Goal: Task Accomplishment & Management: Complete application form

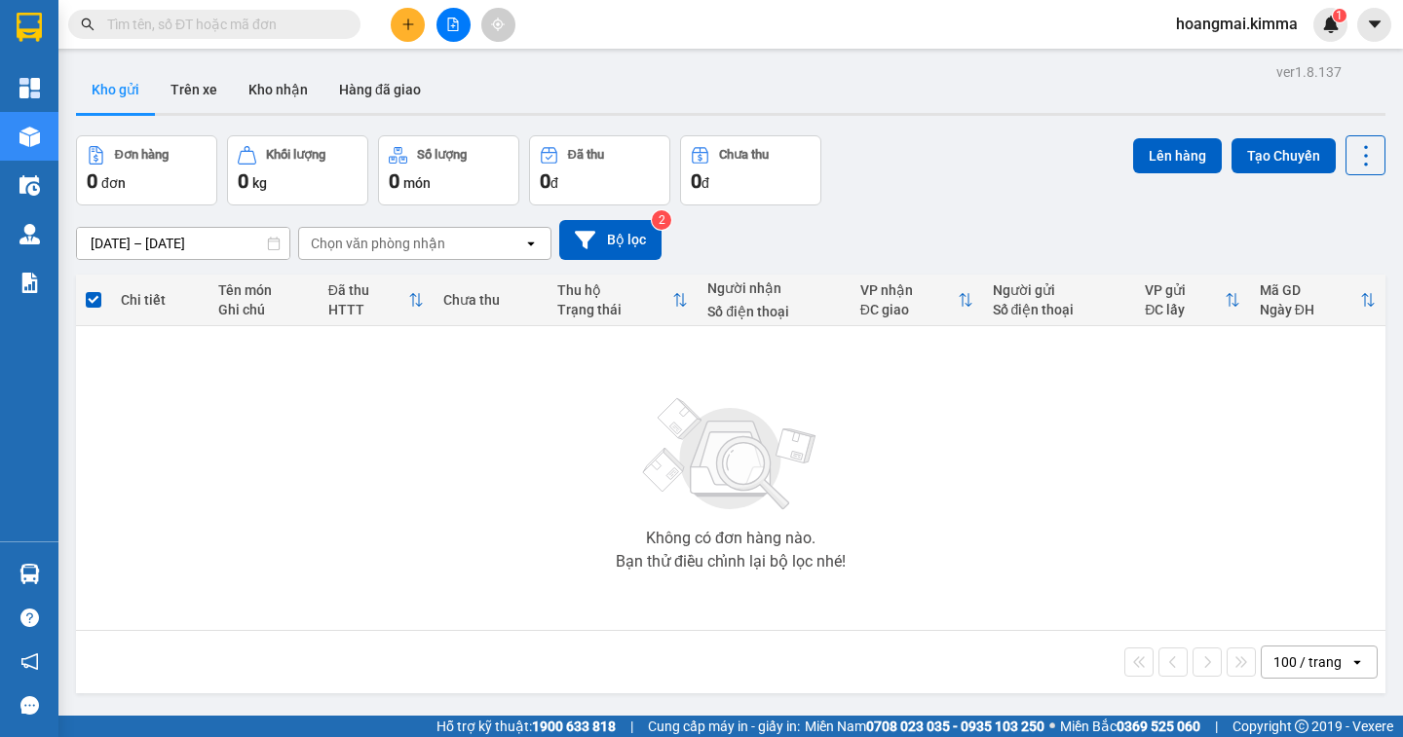
scroll to position [90, 0]
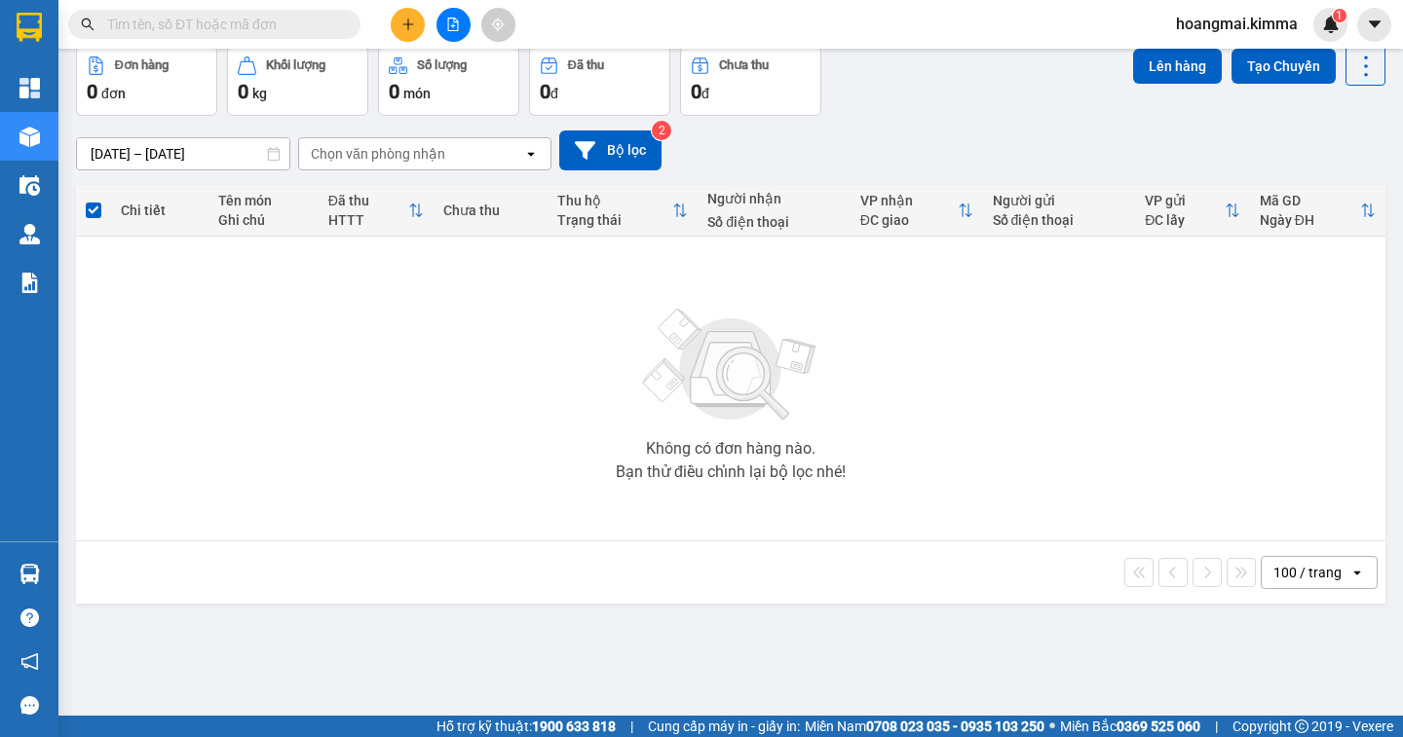
click at [1325, 572] on div "100 / trang" at bounding box center [1306, 572] width 88 height 31
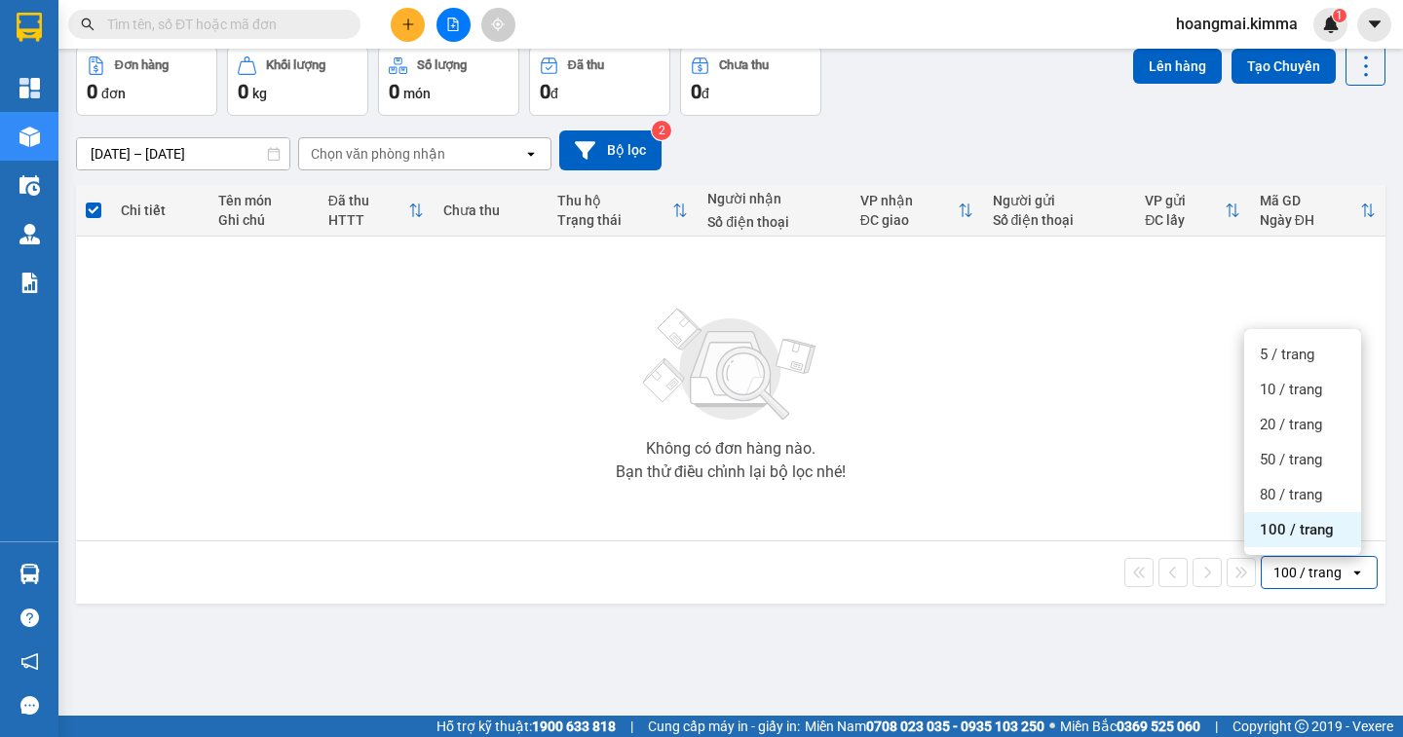
drag, startPoint x: 1295, startPoint y: 536, endPoint x: 671, endPoint y: 375, distance: 643.8
click at [1291, 535] on span "100 / trang" at bounding box center [1297, 529] width 74 height 19
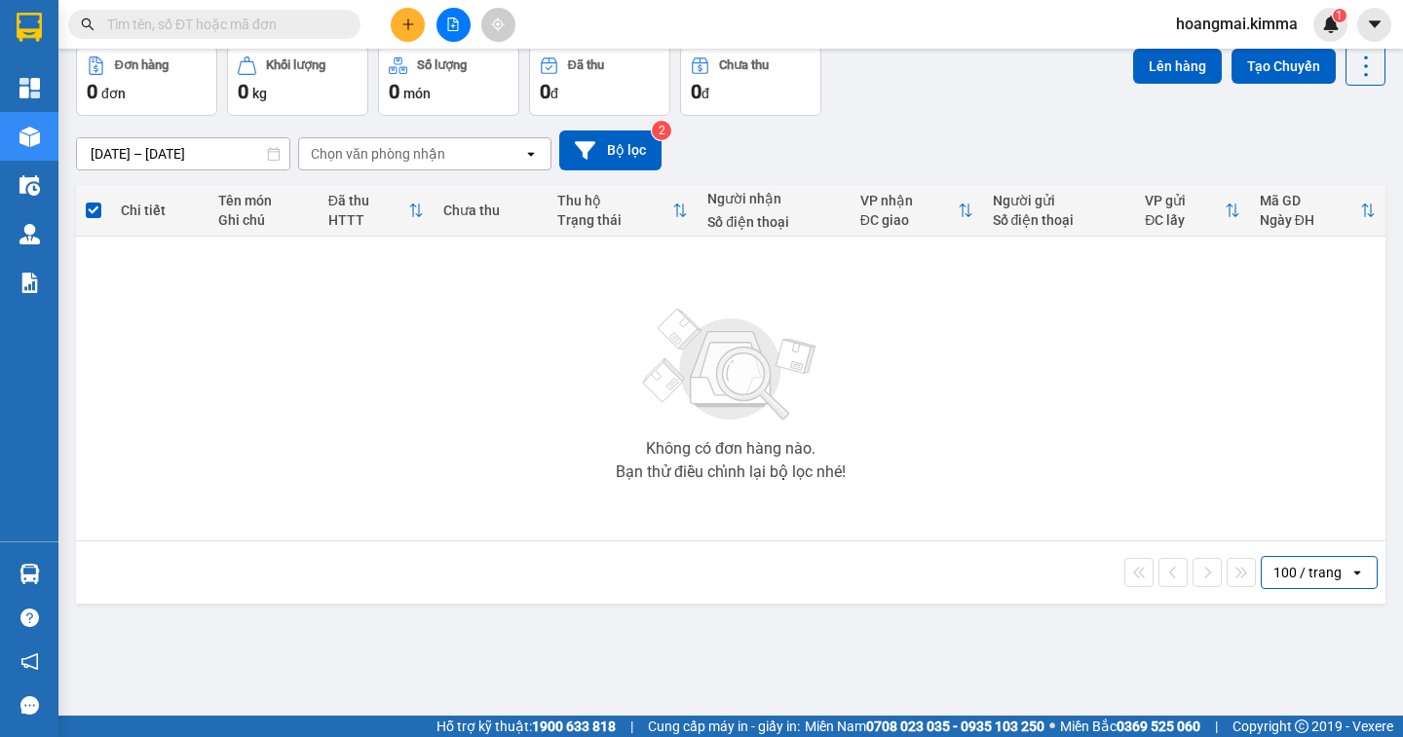
scroll to position [0, 0]
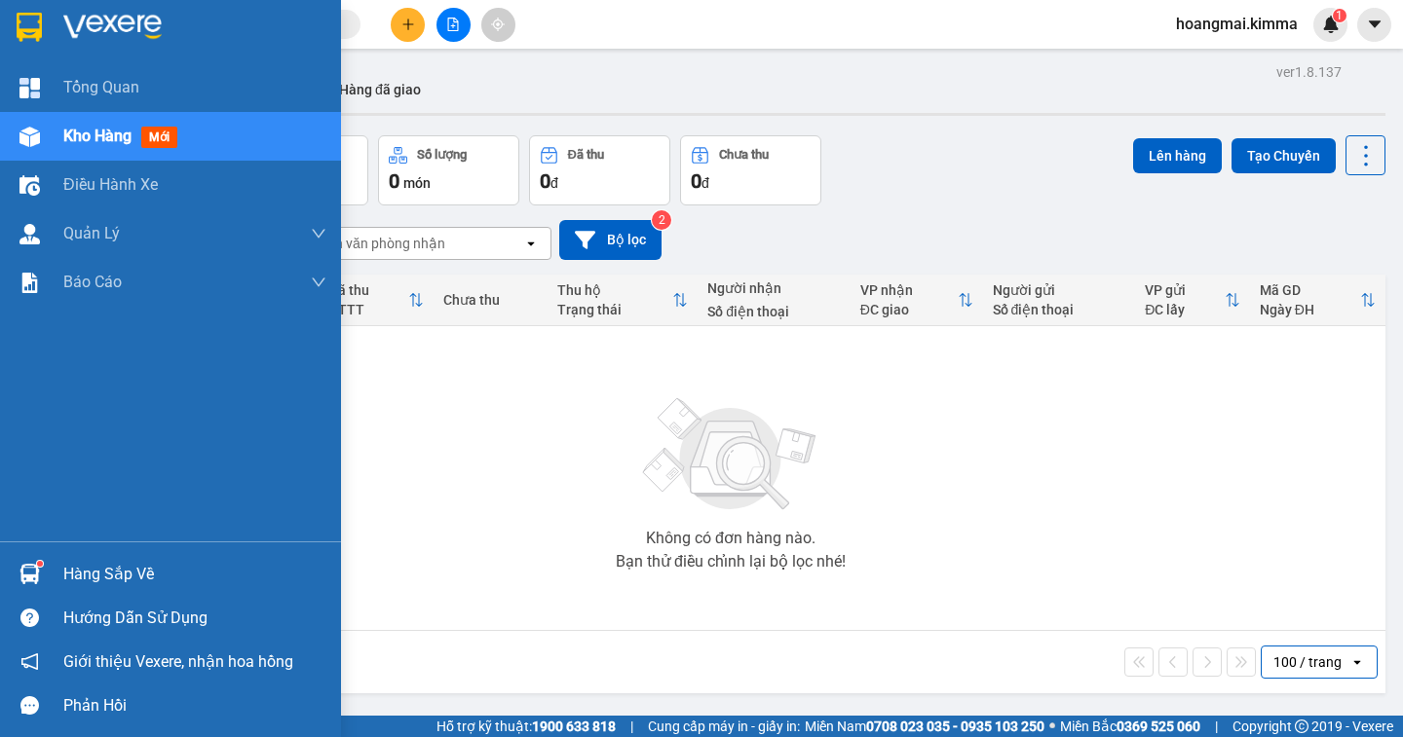
click at [66, 140] on span "Kho hàng" at bounding box center [97, 136] width 68 height 19
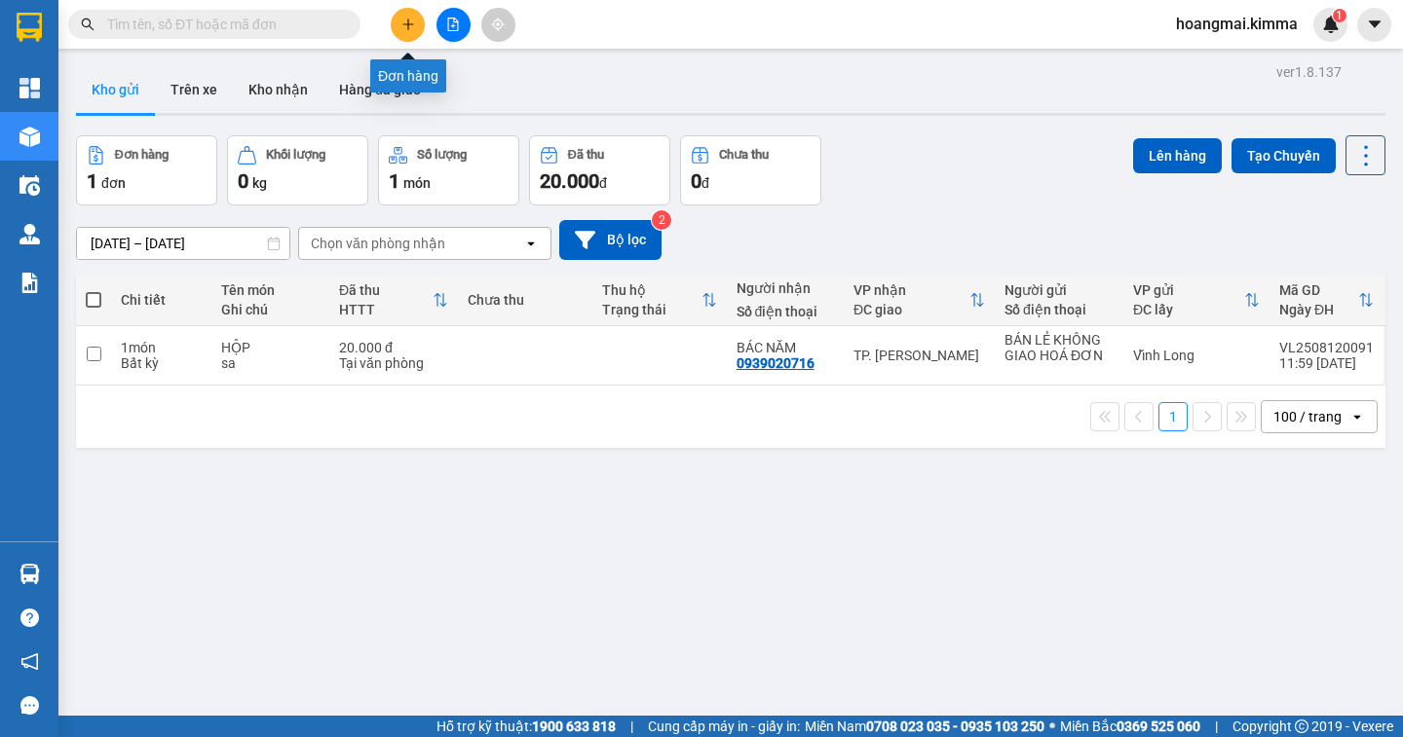
click at [399, 28] on button at bounding box center [408, 25] width 34 height 34
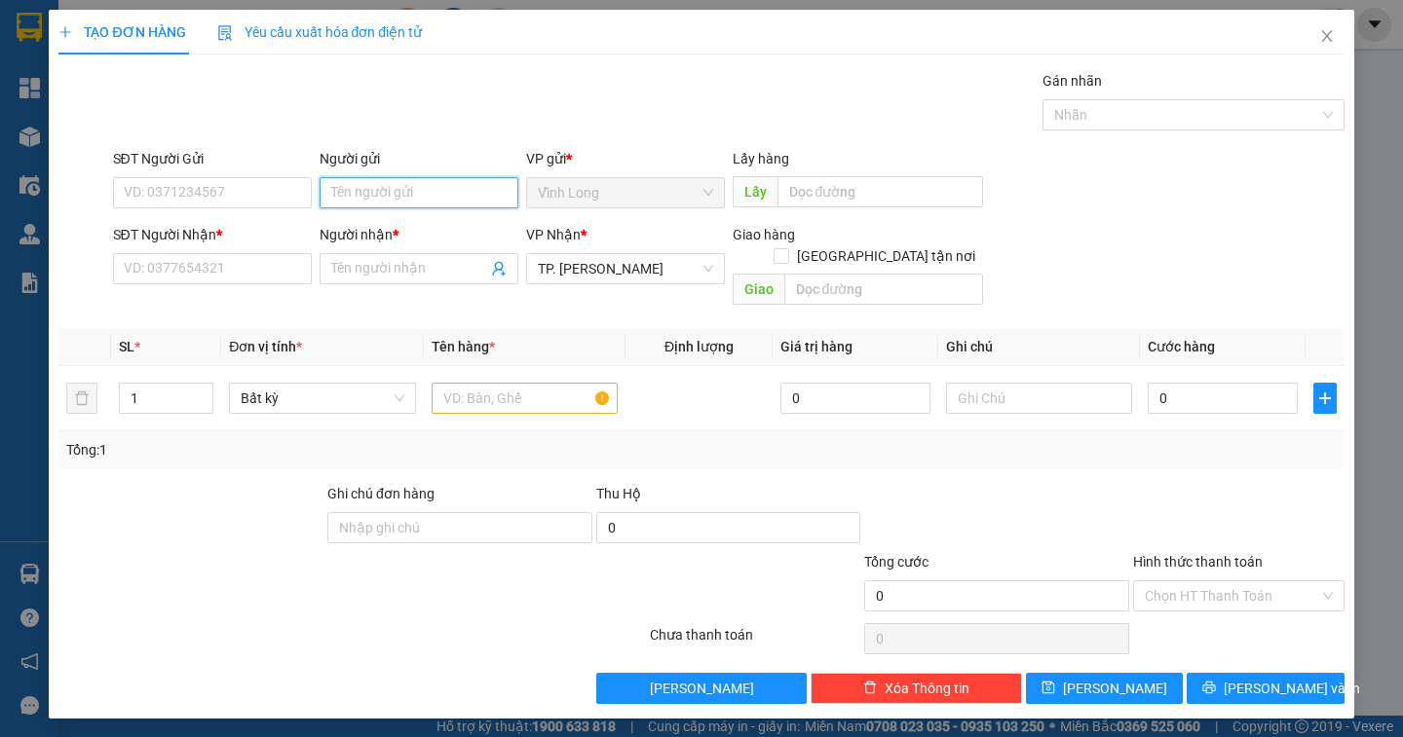
click at [423, 199] on input "Người gửi" at bounding box center [419, 192] width 199 height 31
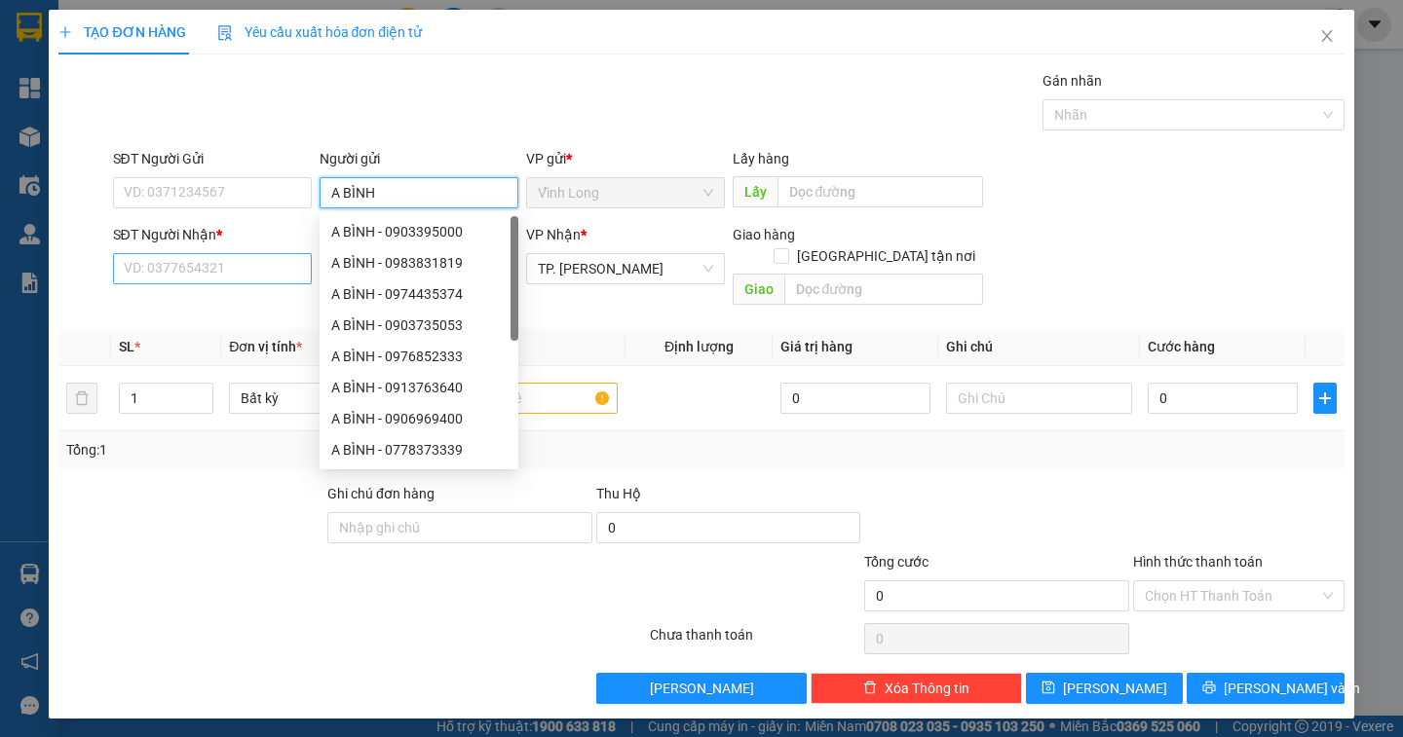
type input "A BÌNH"
click at [210, 268] on input "SĐT Người Nhận *" at bounding box center [212, 268] width 199 height 31
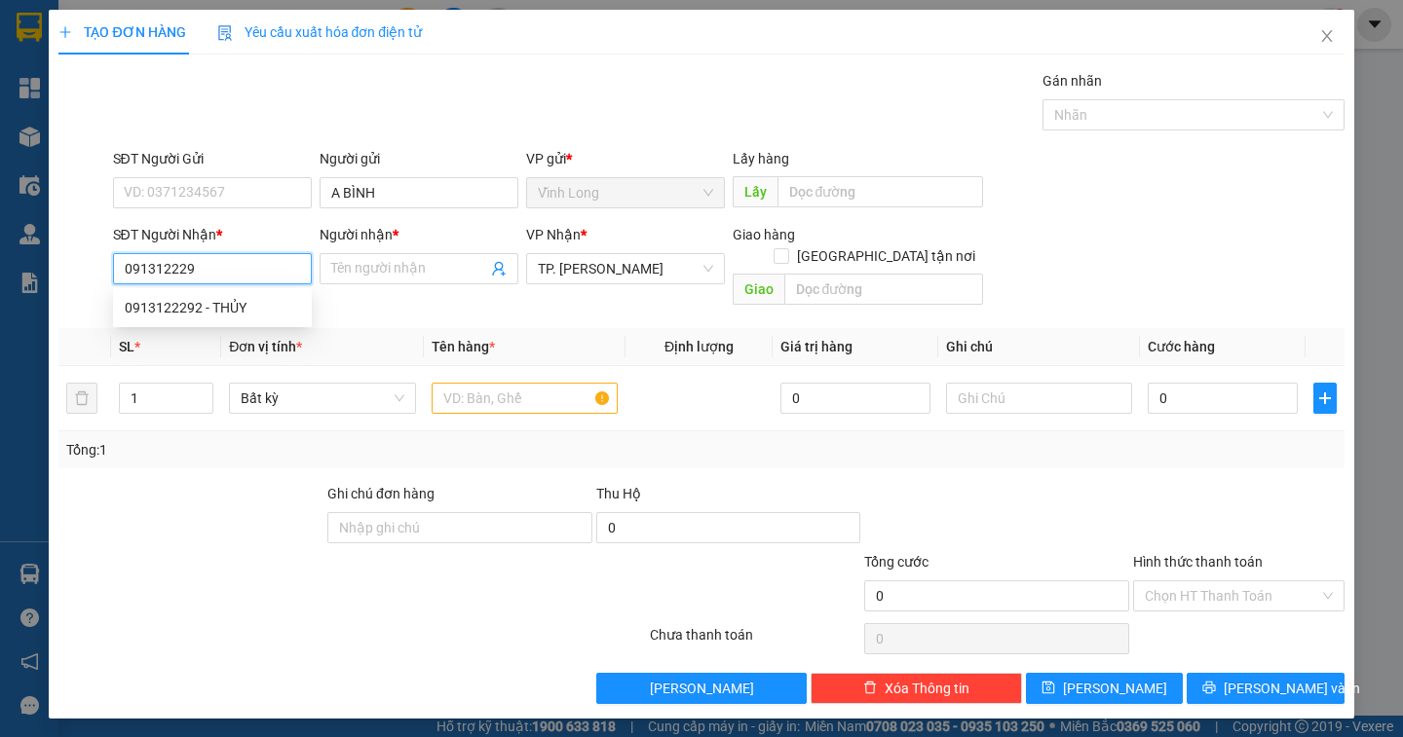
type input "0913122292"
click at [216, 302] on div "0913122292 - THỦY" at bounding box center [212, 307] width 175 height 21
type input "THỦY"
type input "0913122292"
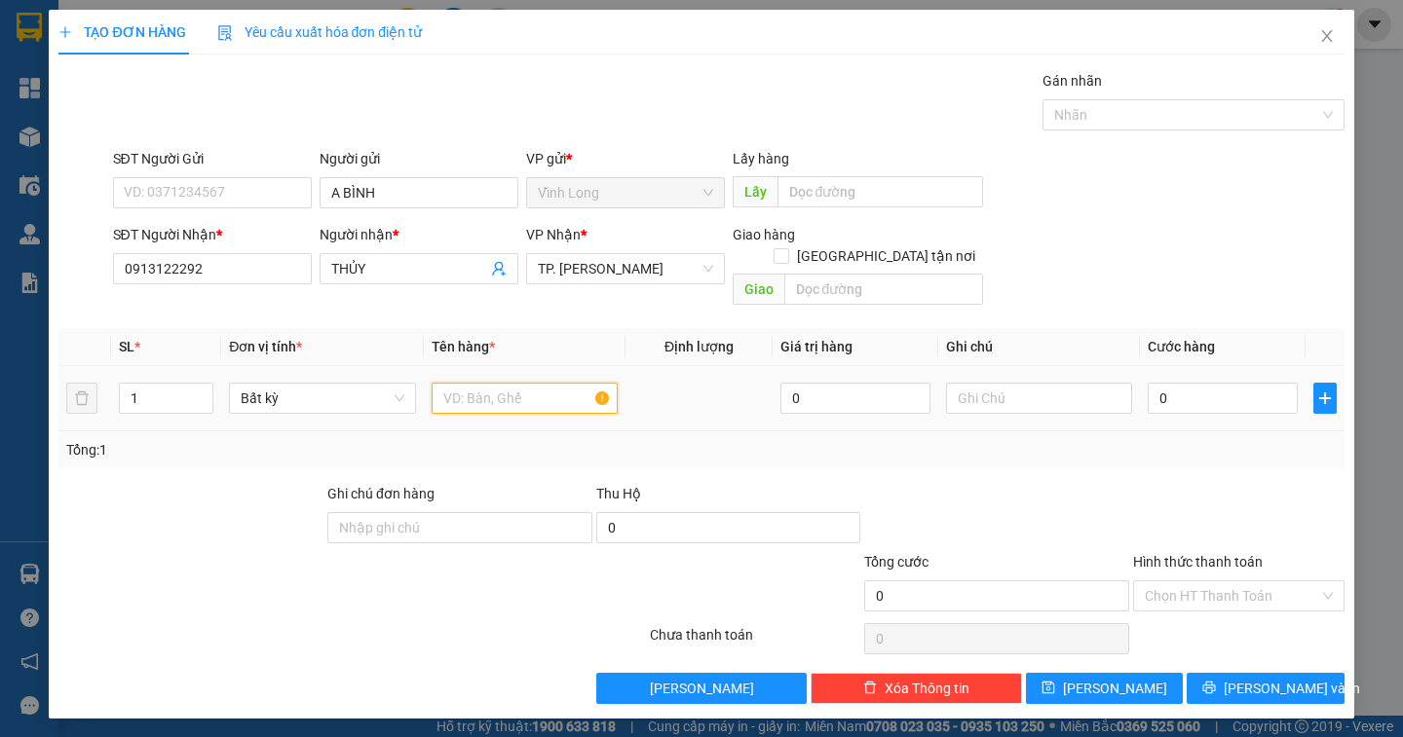
click at [528, 386] on input "text" at bounding box center [525, 398] width 186 height 31
type input "GÓI NP"
click at [1013, 384] on input "text" at bounding box center [1039, 398] width 186 height 31
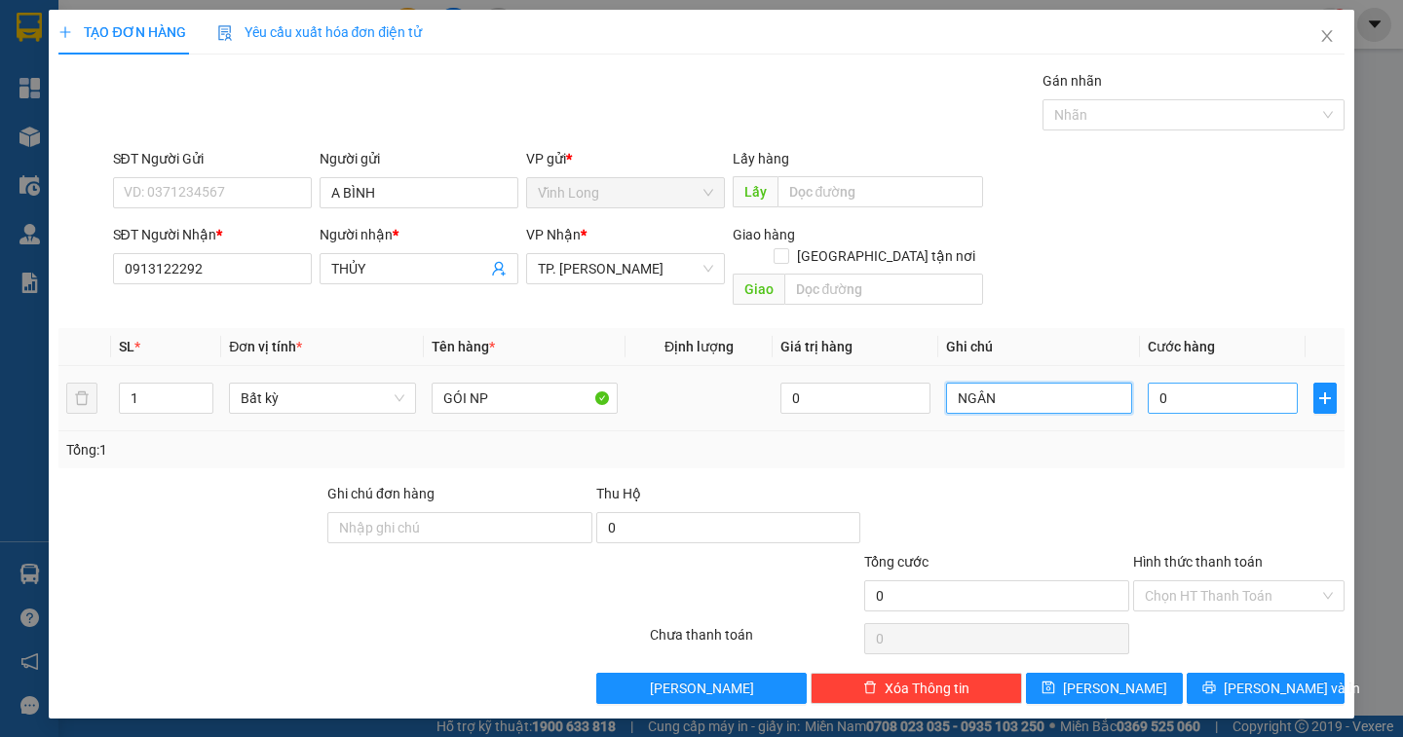
type input "NGÂN"
click at [1224, 387] on input "0" at bounding box center [1223, 398] width 150 height 31
type input "4"
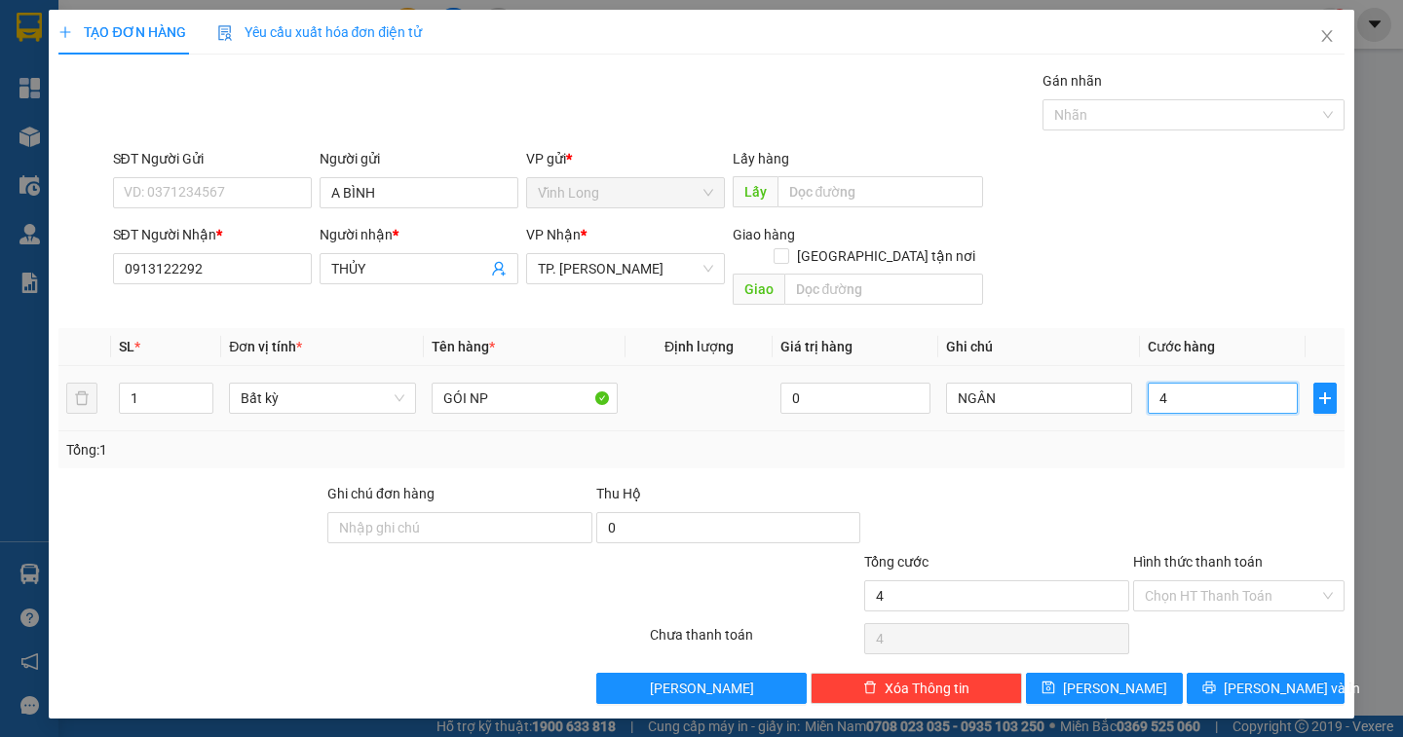
type input "40"
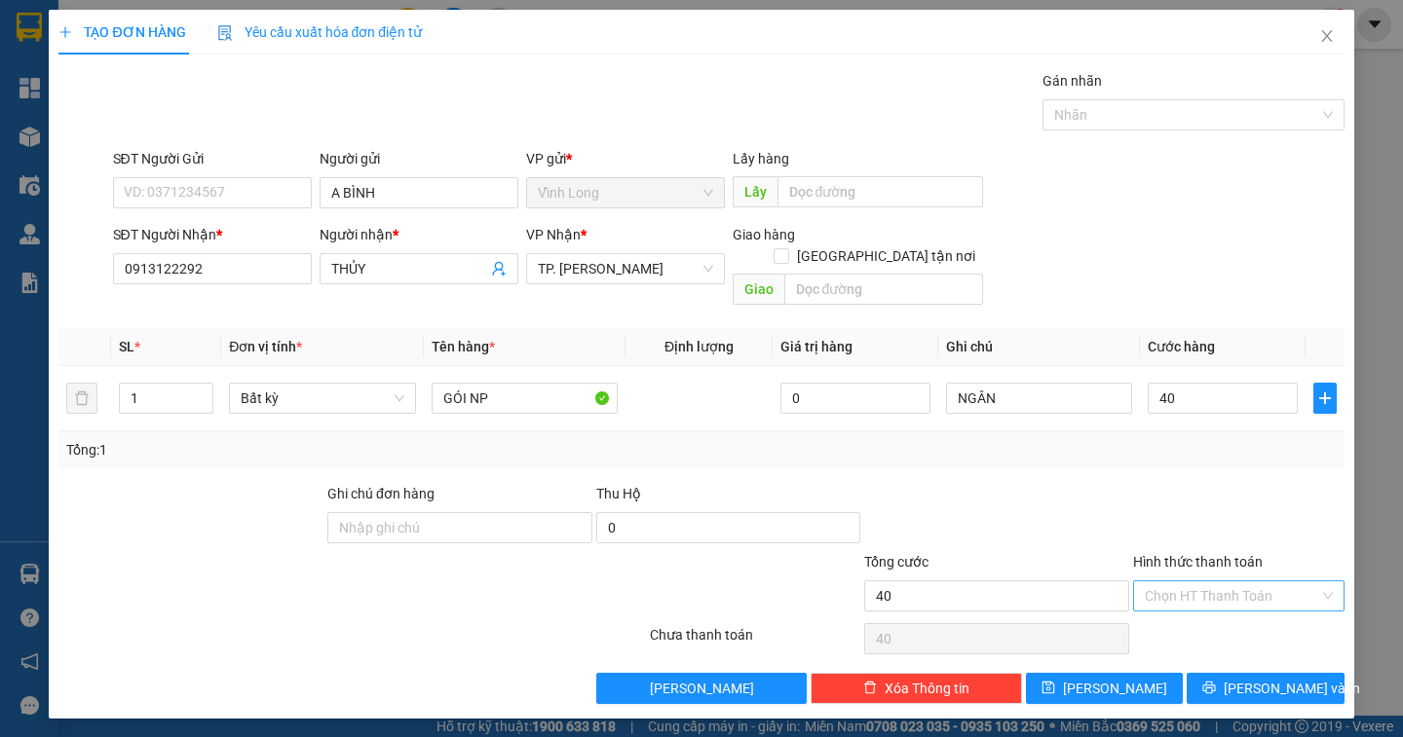
click at [1250, 582] on input "Hình thức thanh toán" at bounding box center [1232, 596] width 174 height 29
type input "40.000"
click at [1226, 606] on div "Tại văn phòng" at bounding box center [1239, 613] width 188 height 21
type input "0"
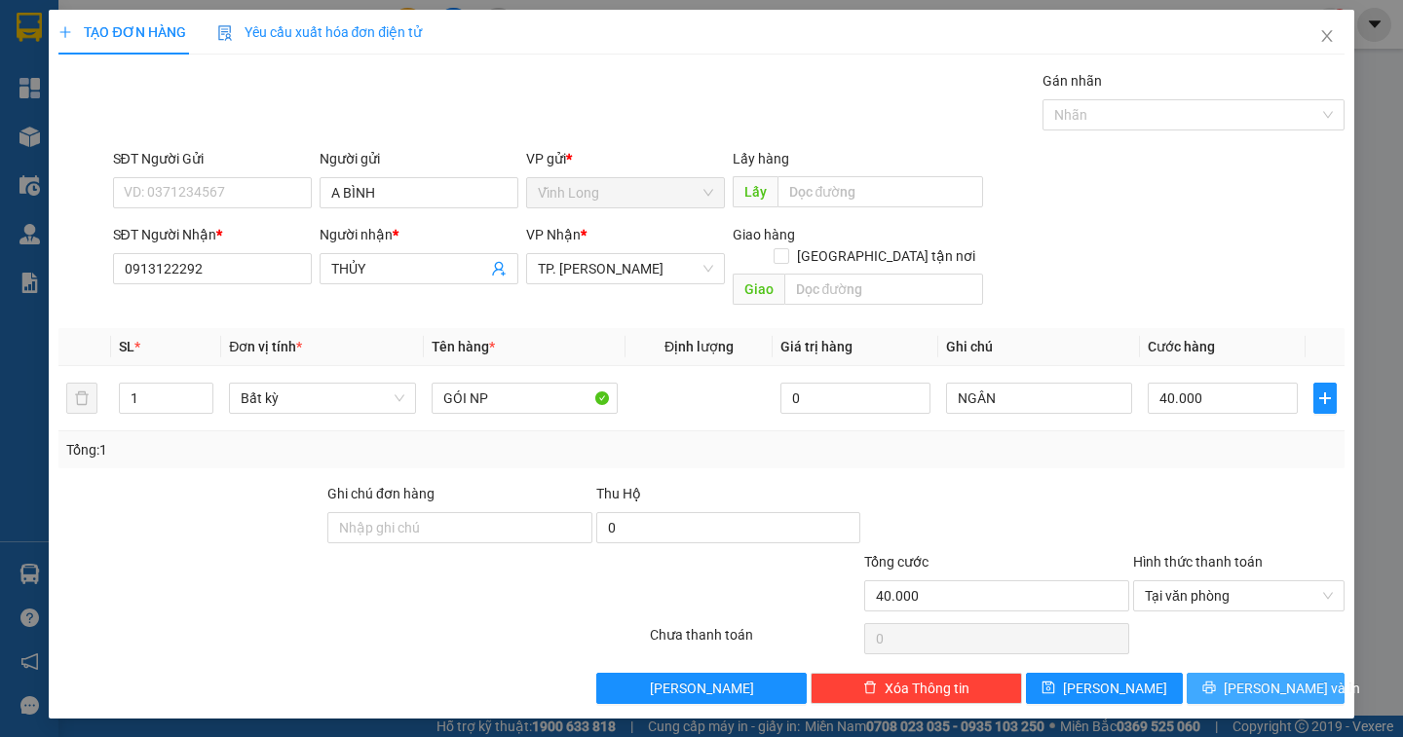
click at [1222, 673] on button "[PERSON_NAME] và In" at bounding box center [1264, 688] width 157 height 31
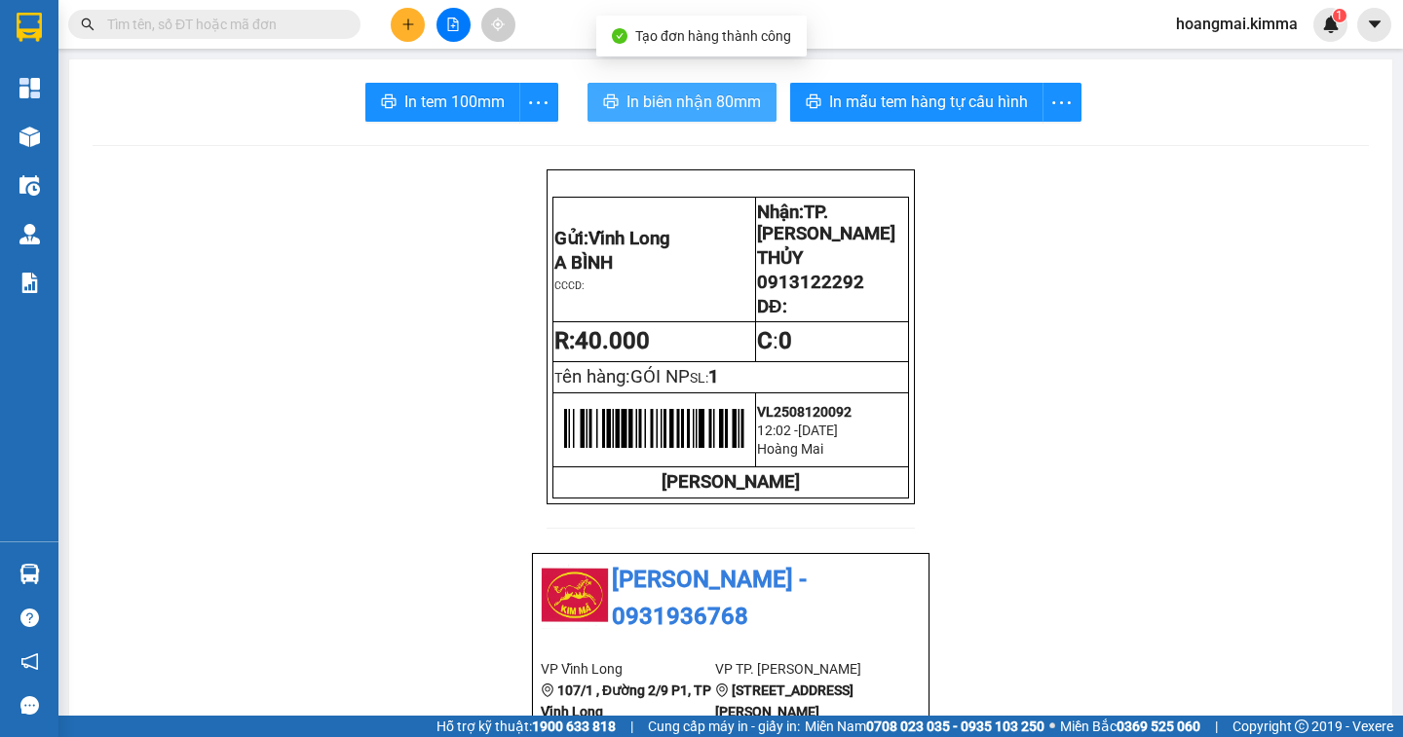
click at [665, 114] on span "In biên nhận 80mm" at bounding box center [693, 102] width 134 height 24
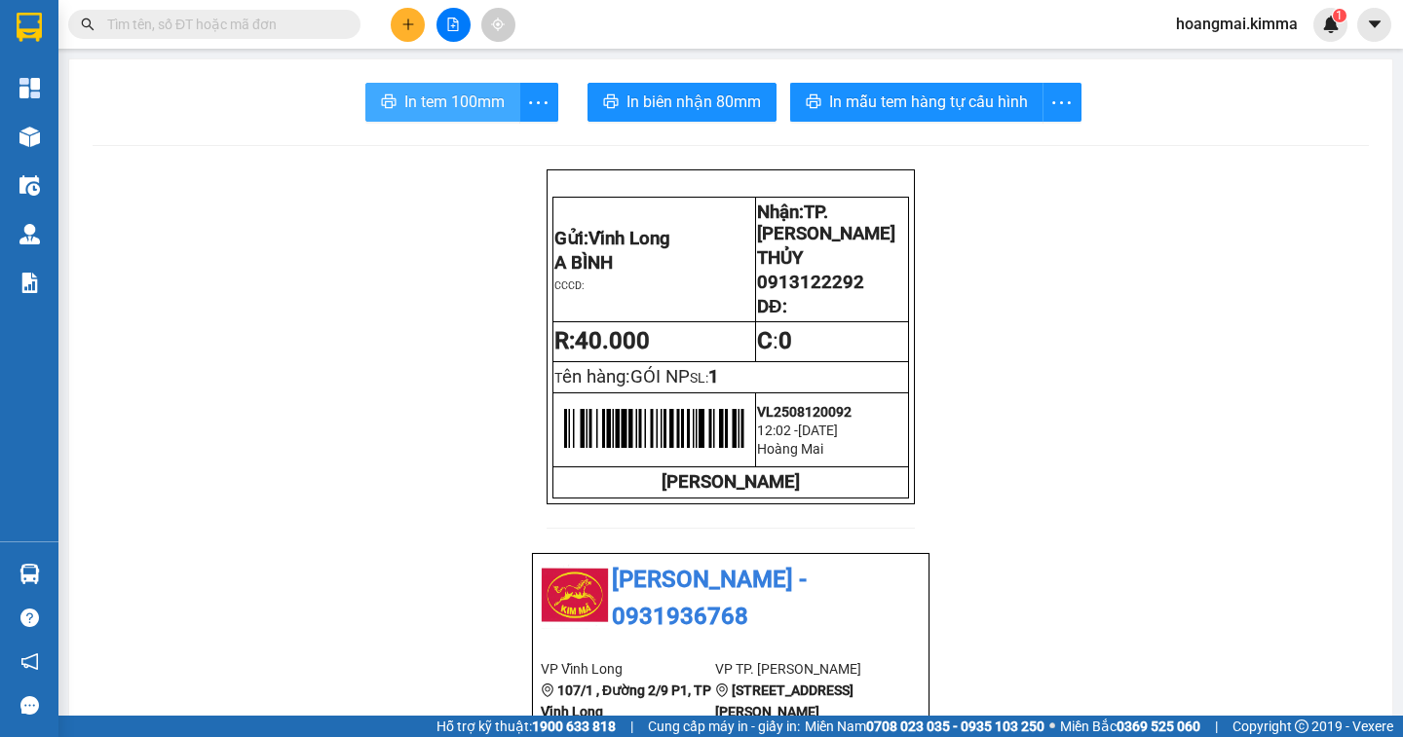
click at [491, 105] on span "In tem 100mm" at bounding box center [454, 102] width 100 height 24
click at [276, 21] on input "text" at bounding box center [222, 24] width 230 height 21
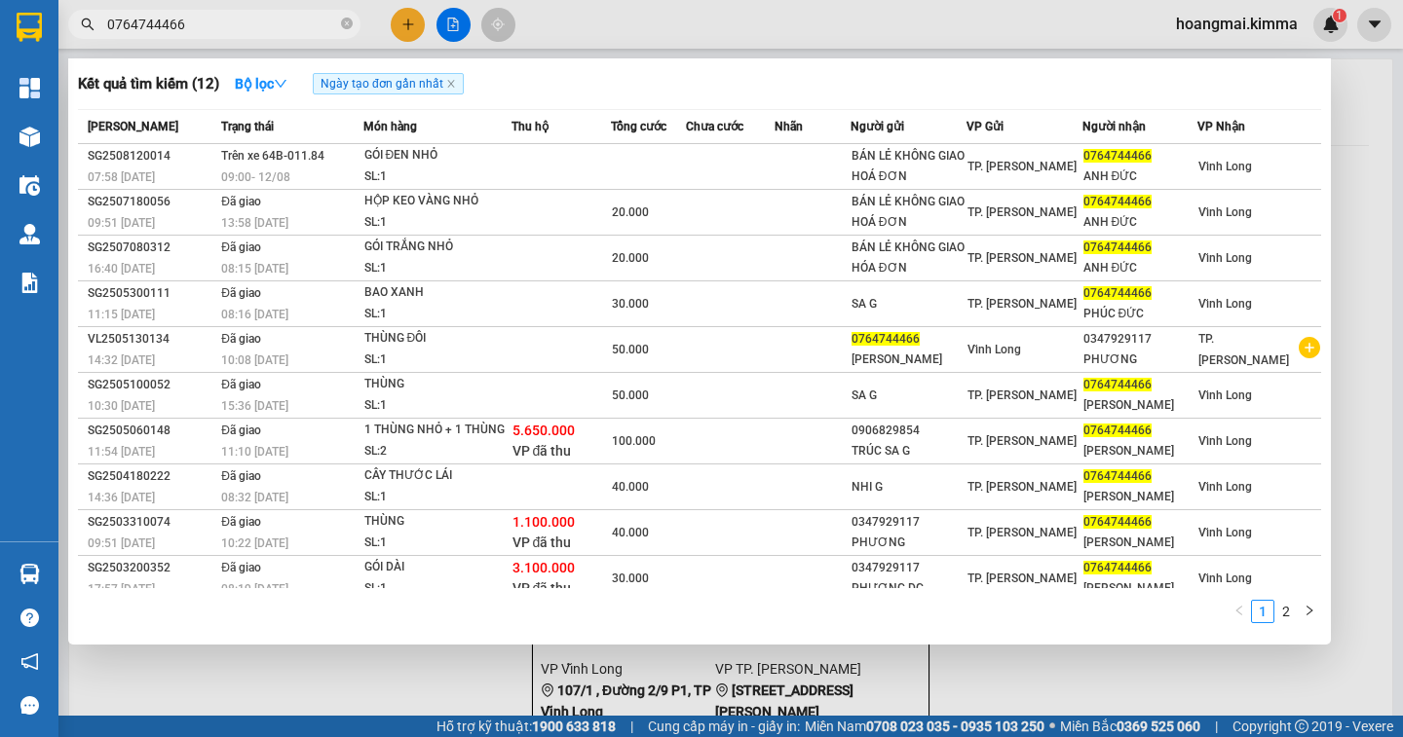
type input "0764744466"
click at [413, 20] on div at bounding box center [701, 368] width 1403 height 737
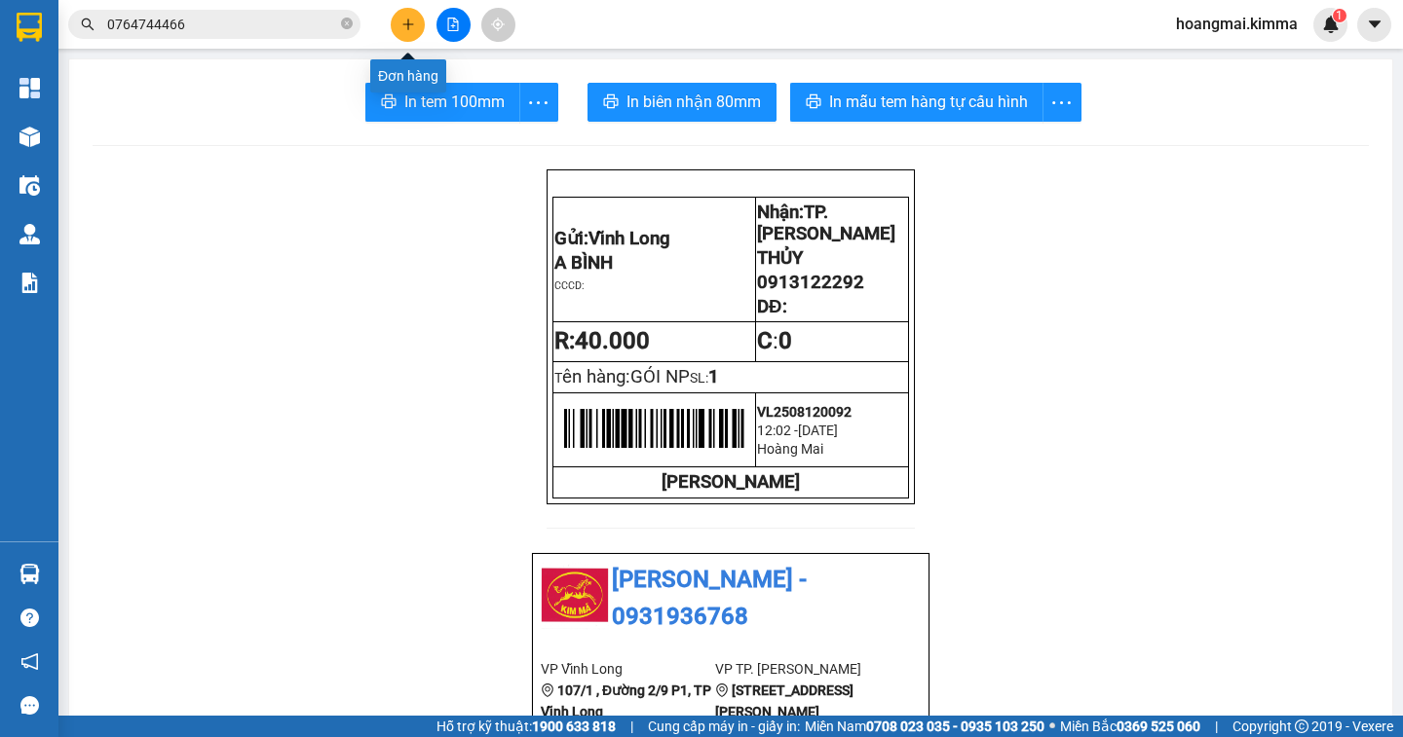
click at [409, 30] on icon "plus" at bounding box center [408, 25] width 14 height 14
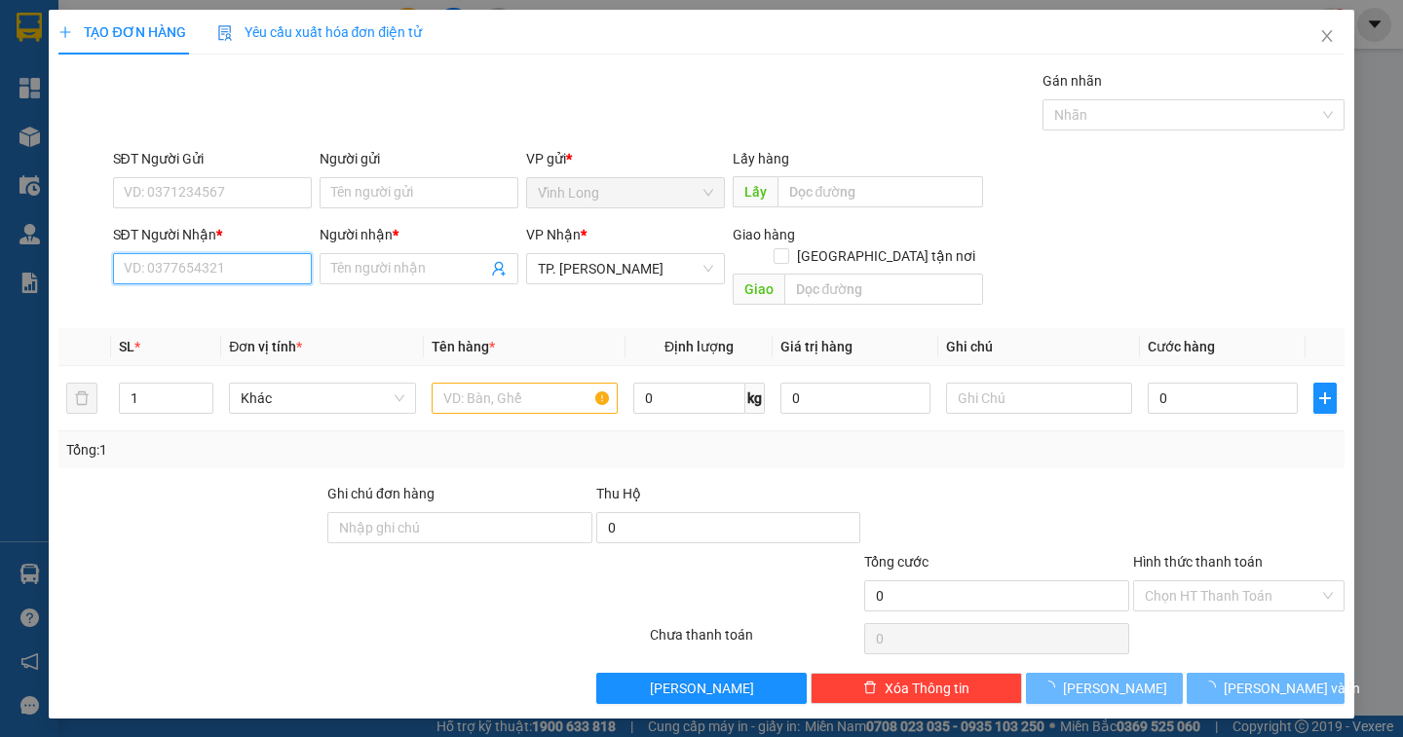
click at [214, 274] on input "SĐT Người Nhận *" at bounding box center [212, 268] width 199 height 31
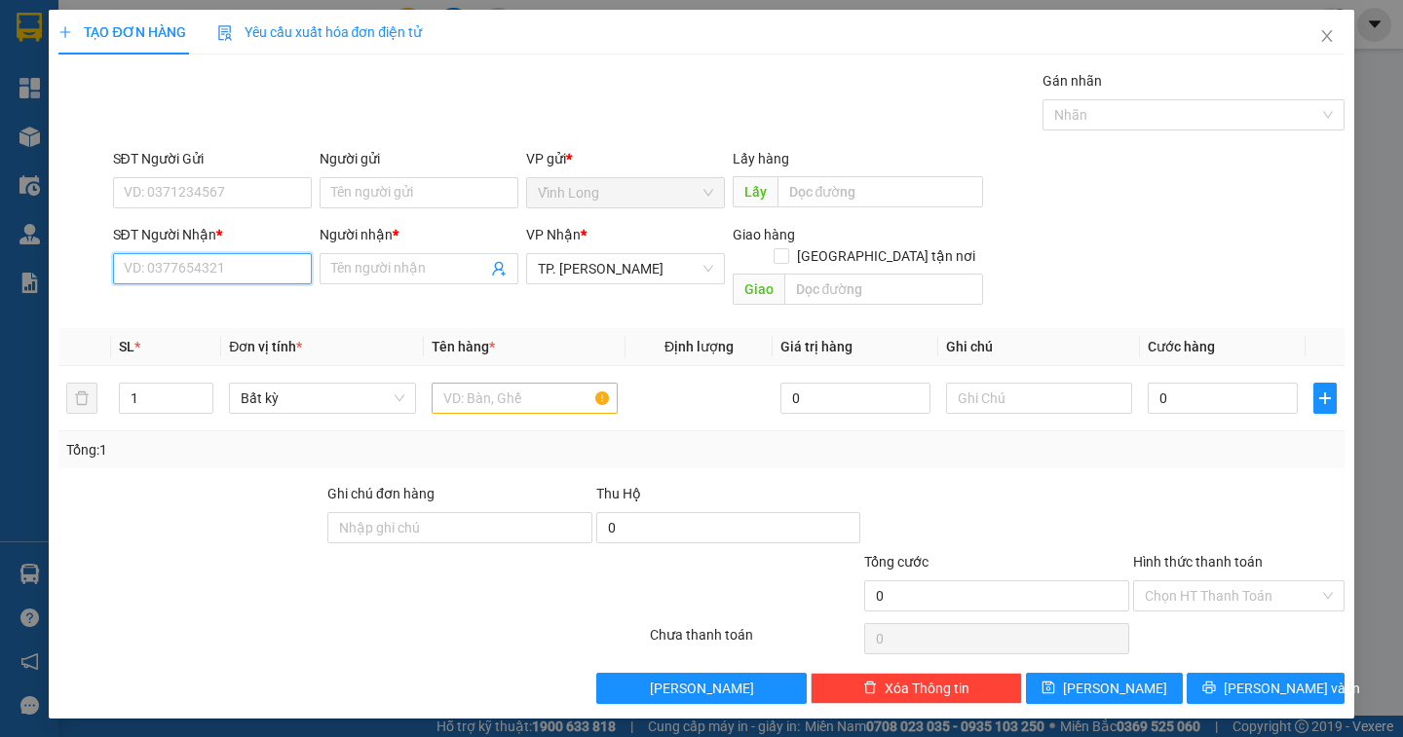
click at [213, 275] on input "SĐT Người Nhận *" at bounding box center [212, 268] width 199 height 31
type input "0908345388"
click at [233, 306] on div "0908345388 - CHỊ LAN" at bounding box center [233, 307] width 217 height 21
type input "CHỊ LAN"
type input "0908345388"
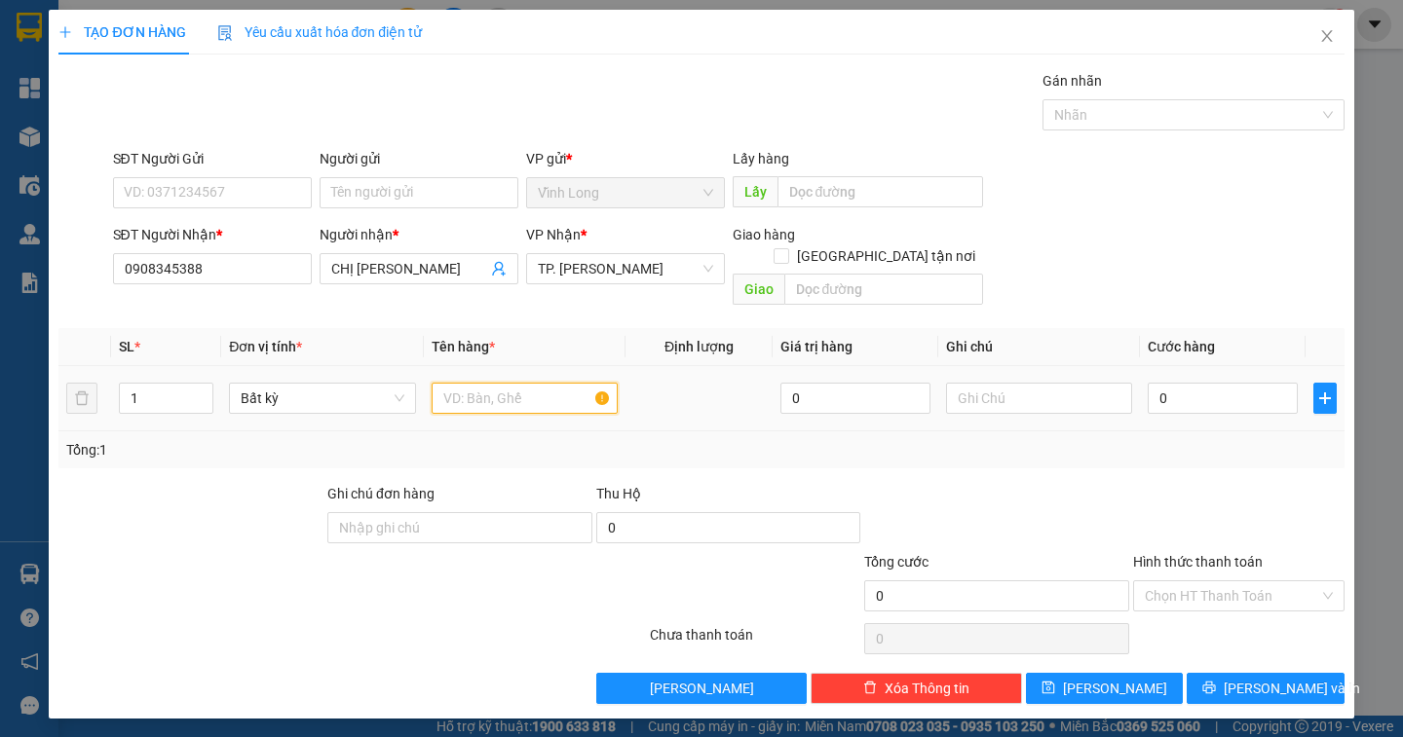
click at [499, 383] on input "text" at bounding box center [525, 398] width 186 height 31
type input "TÚI HỒNG"
click at [1022, 383] on input "text" at bounding box center [1039, 398] width 186 height 31
type input "NGÂN"
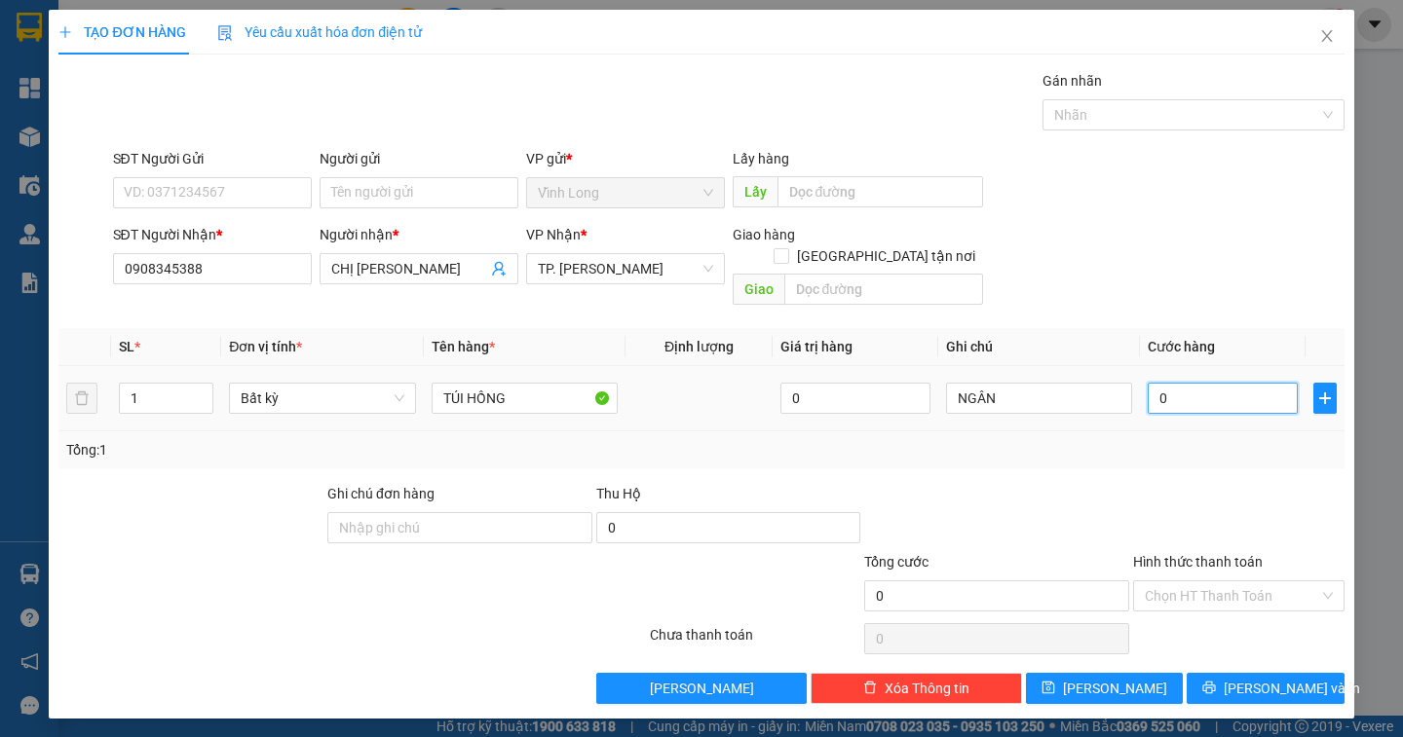
click at [1202, 388] on input "0" at bounding box center [1223, 398] width 150 height 31
type input "3"
type input "30"
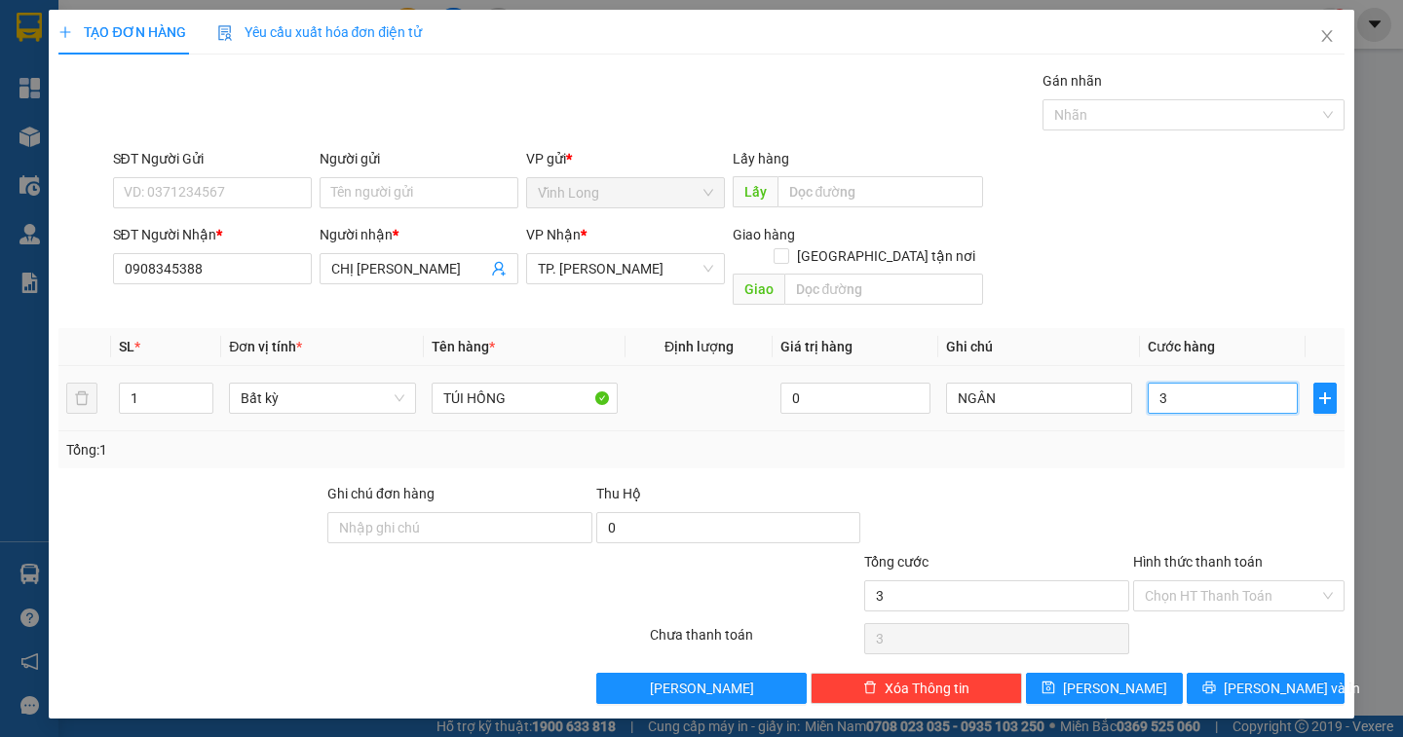
type input "30"
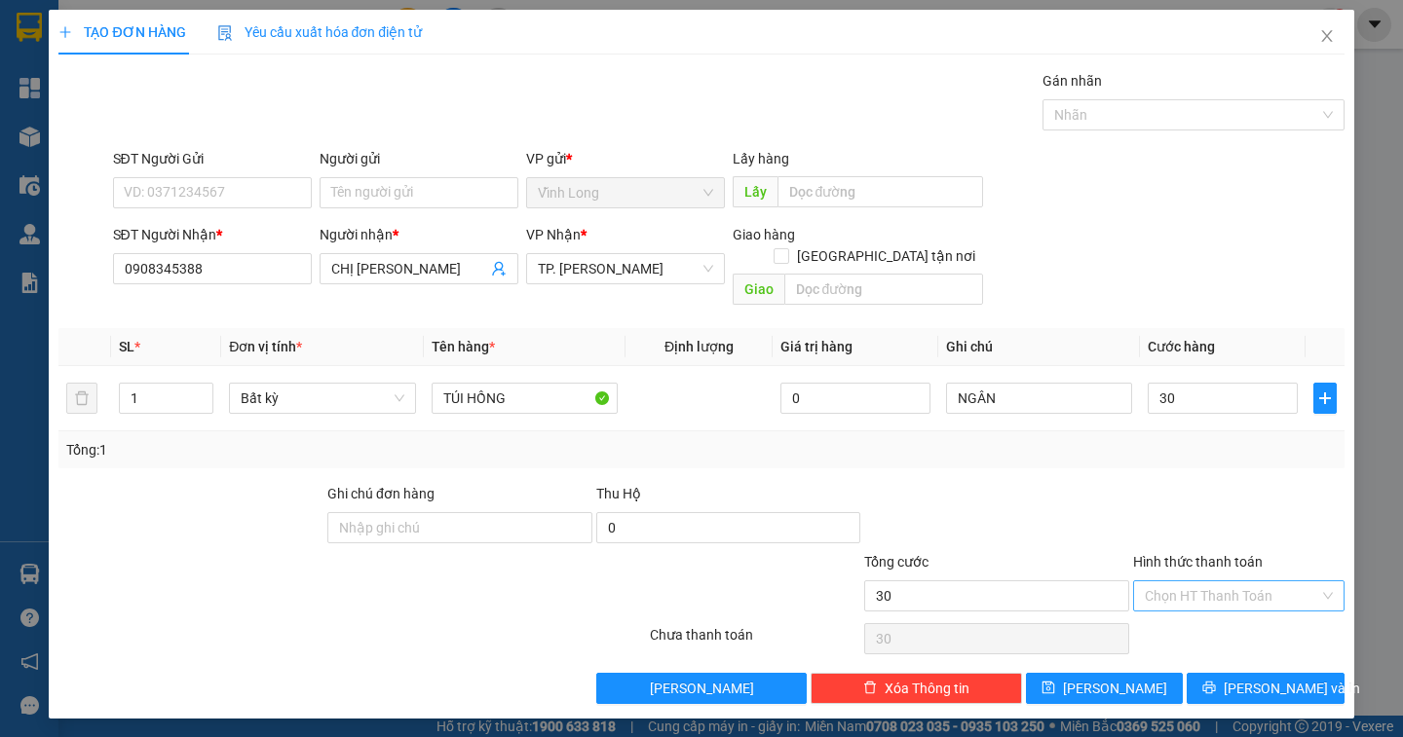
type input "30.000"
click at [1228, 582] on input "Hình thức thanh toán" at bounding box center [1232, 596] width 174 height 29
click at [1217, 618] on div "Tại văn phòng" at bounding box center [1239, 613] width 188 height 21
type input "0"
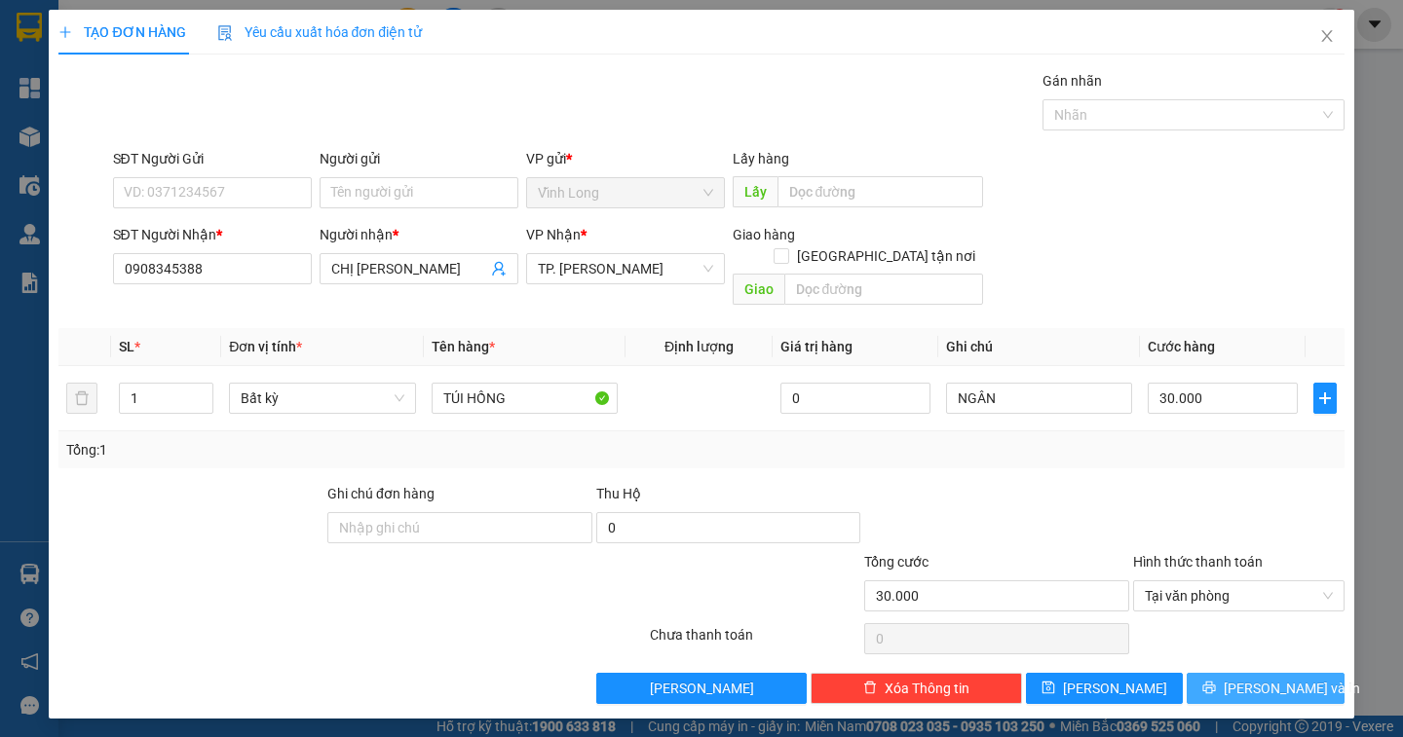
click at [1223, 673] on button "[PERSON_NAME] và In" at bounding box center [1264, 688] width 157 height 31
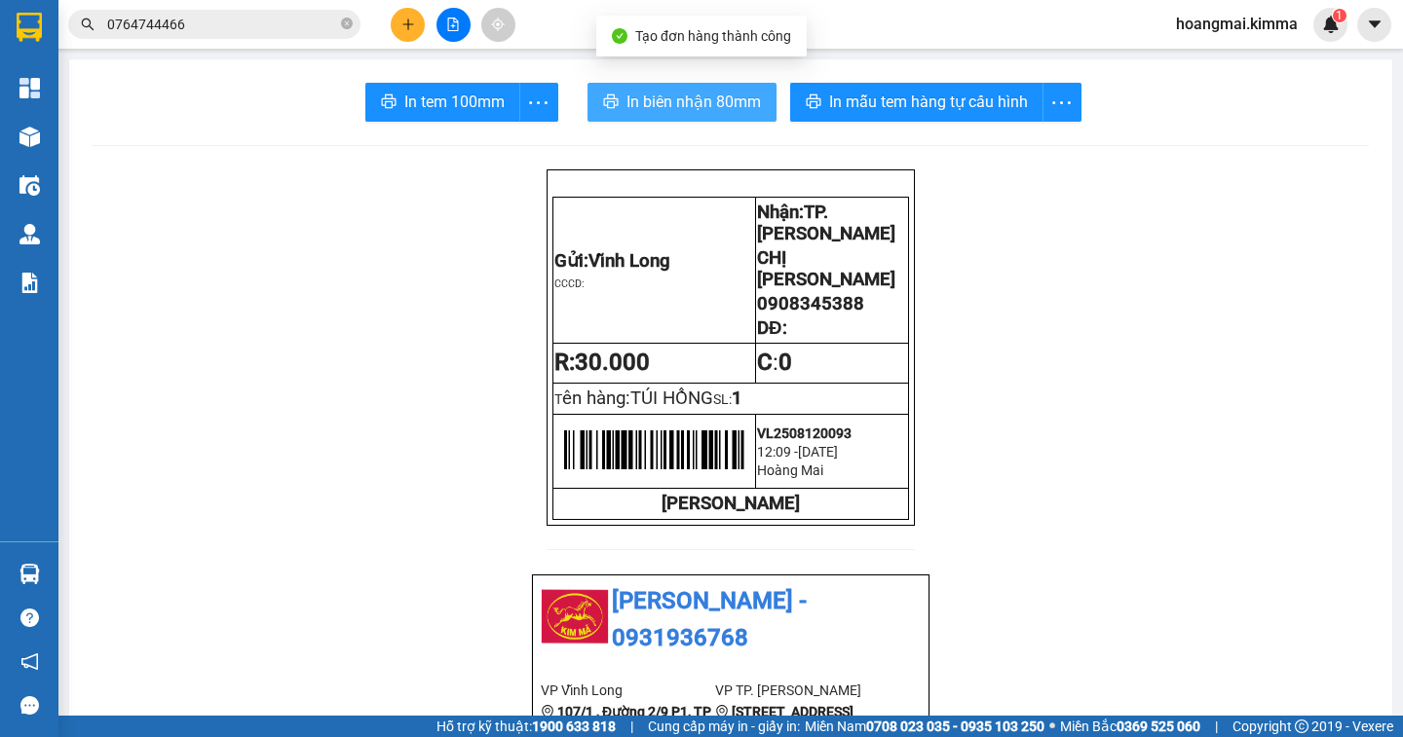
click at [655, 104] on span "In biên nhận 80mm" at bounding box center [693, 102] width 134 height 24
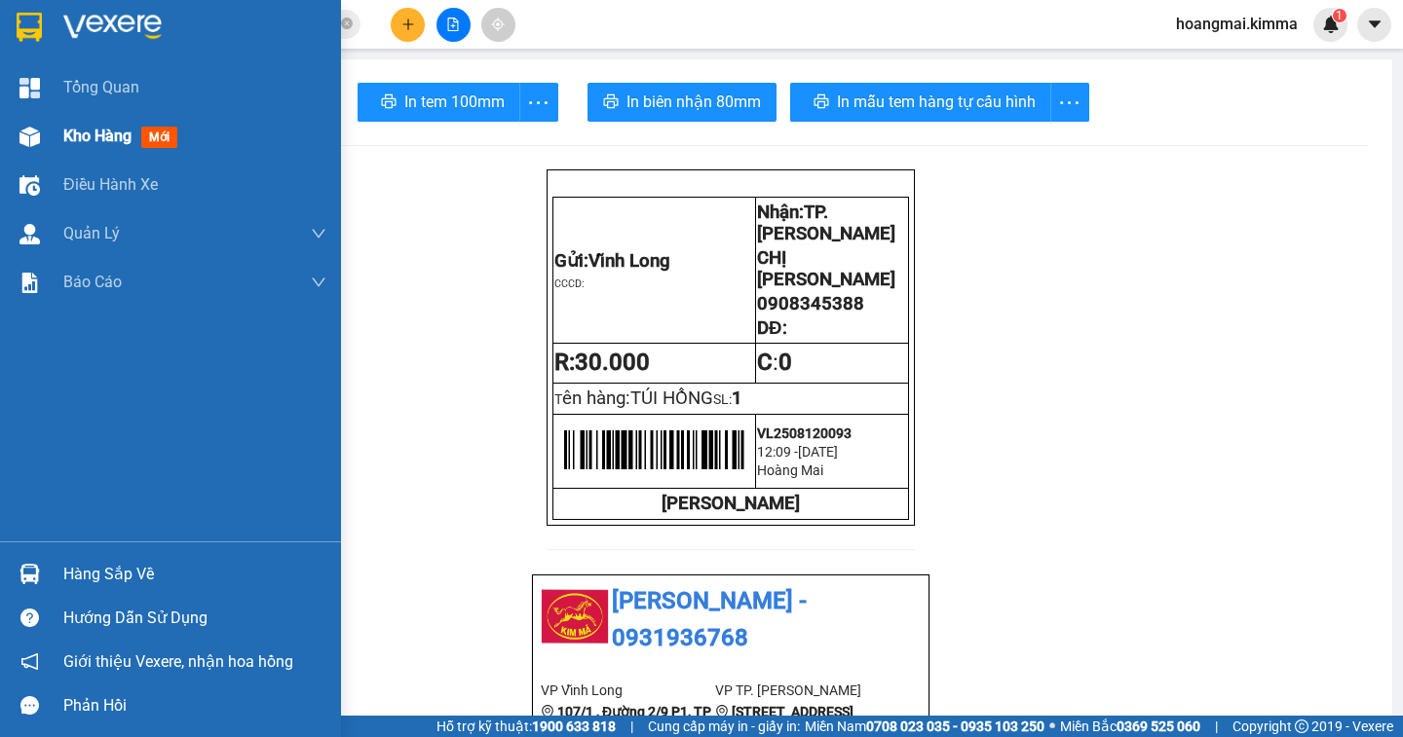
click at [69, 132] on span "Kho hàng" at bounding box center [97, 136] width 68 height 19
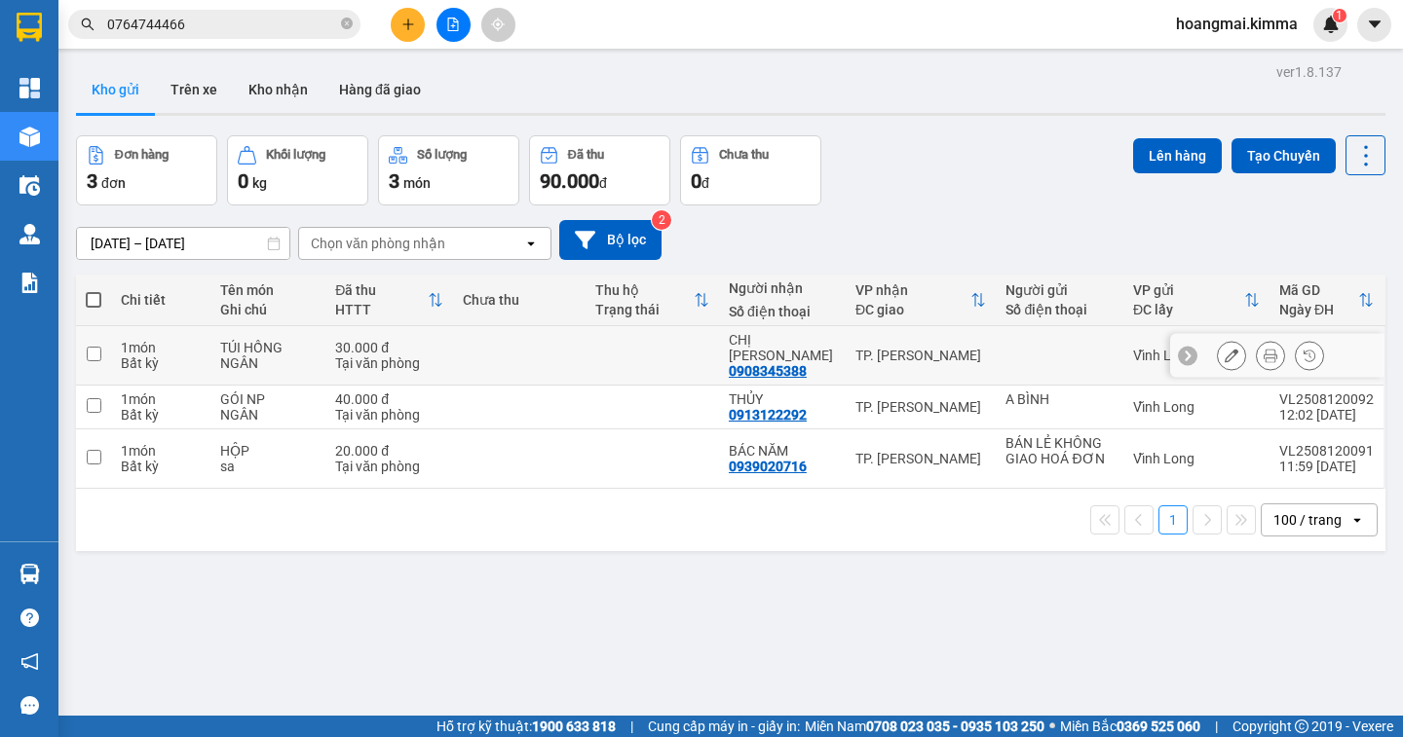
click at [1224, 349] on icon at bounding box center [1231, 356] width 14 height 14
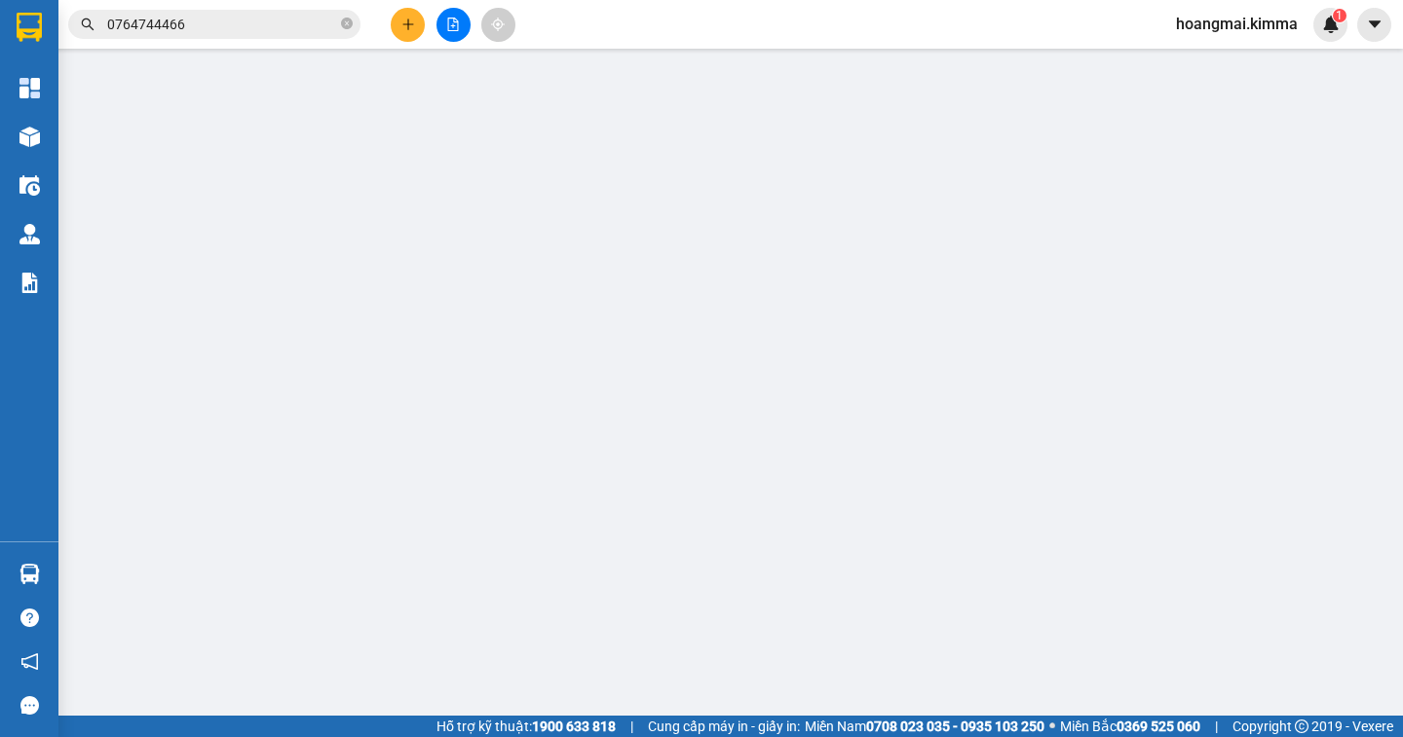
type input "0908345388"
type input "CHỊ LAN"
type input "30.000"
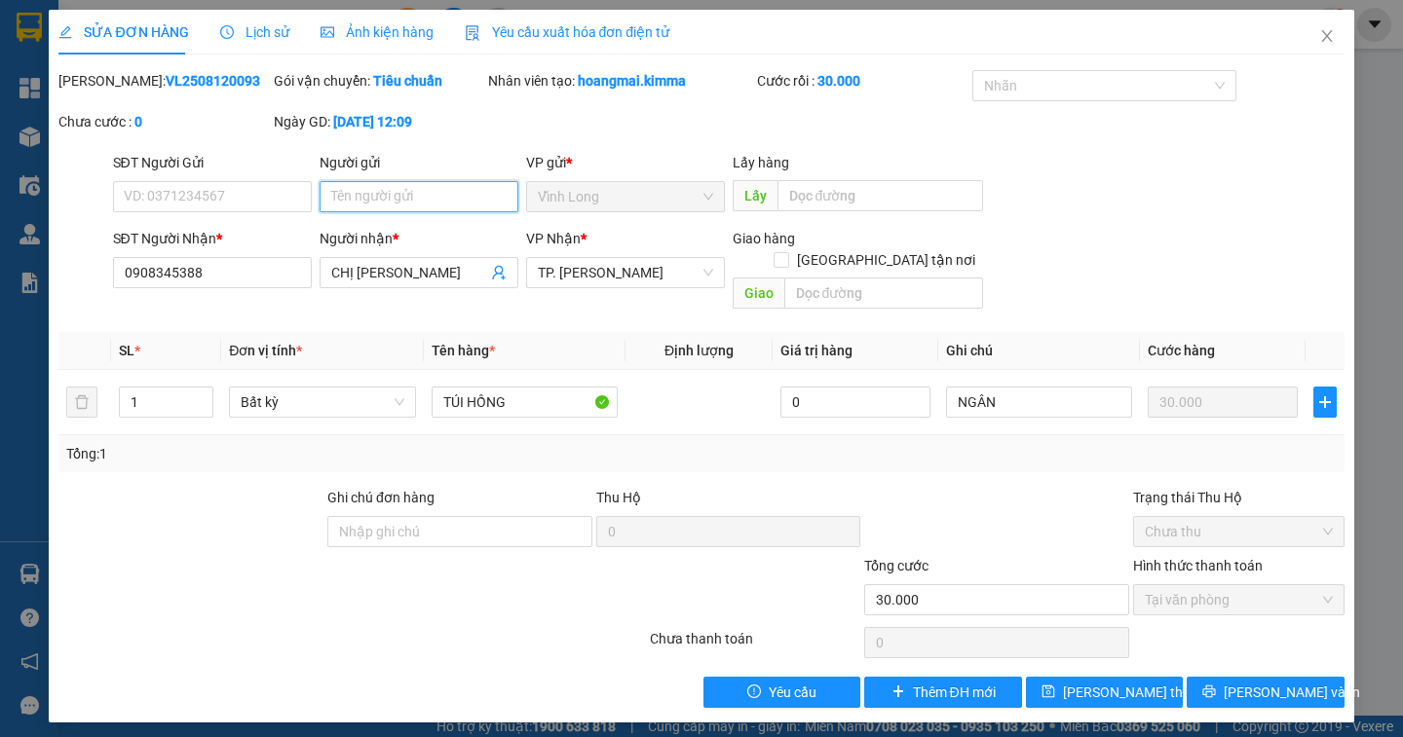
click at [333, 197] on input "Người gửi" at bounding box center [419, 196] width 199 height 31
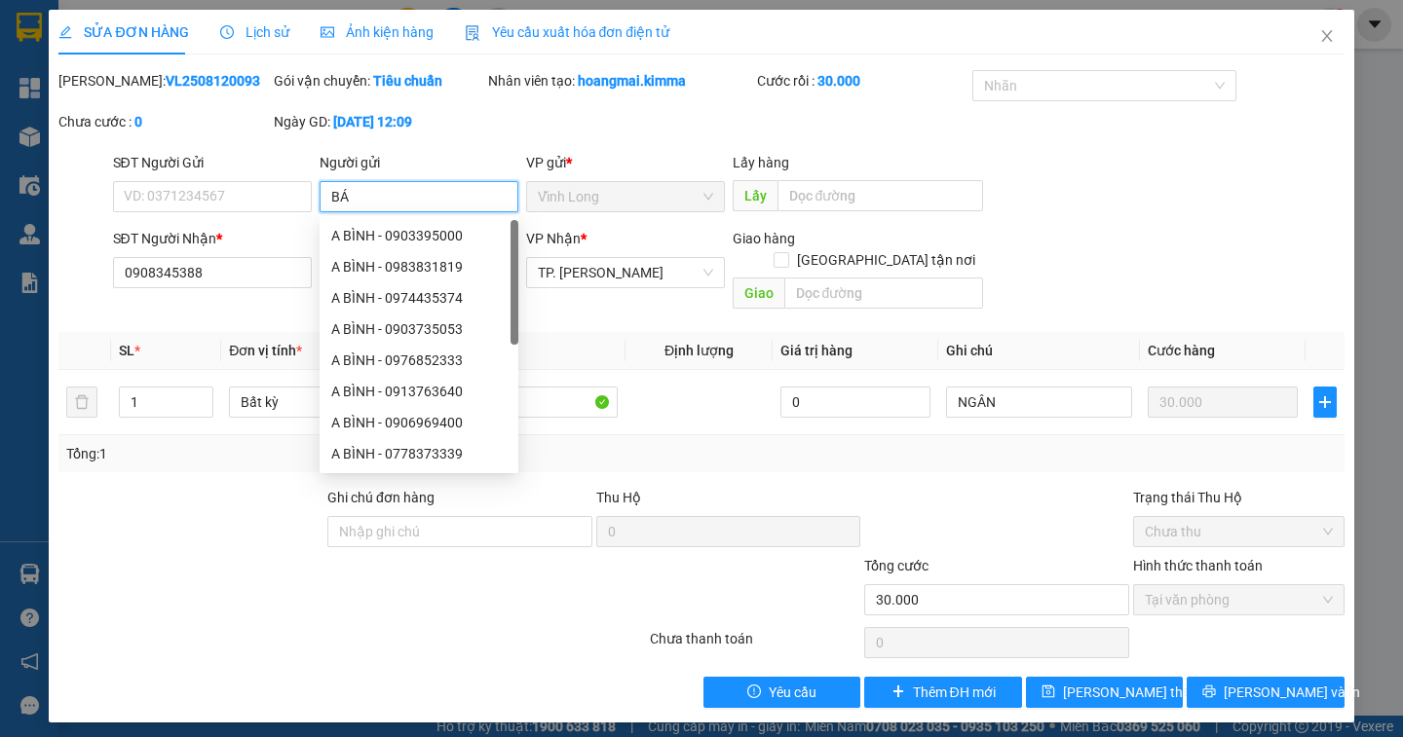
type input "BÁN"
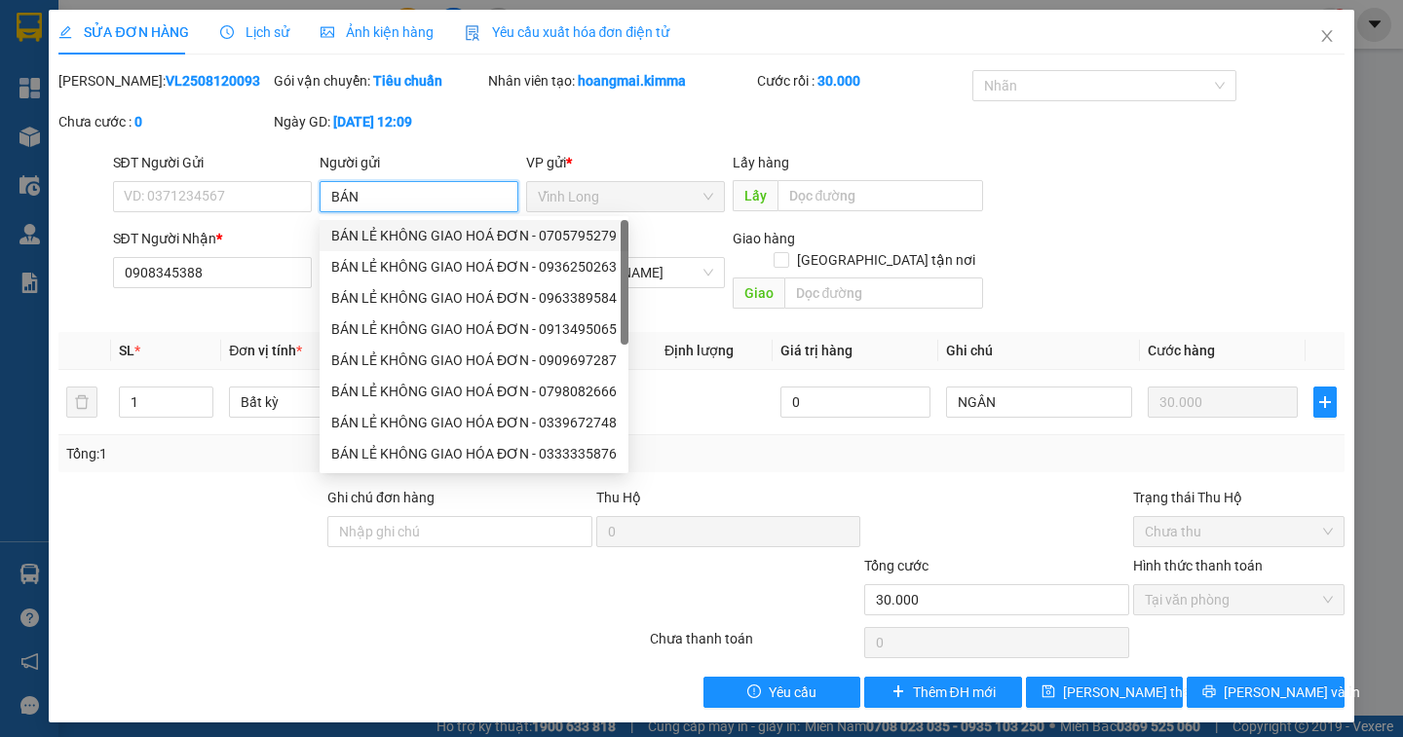
click at [432, 236] on div "BÁN LẺ KHÔNG GIAO HOÁ ĐƠN - 0705795279" at bounding box center [473, 235] width 285 height 21
type input "0705795279"
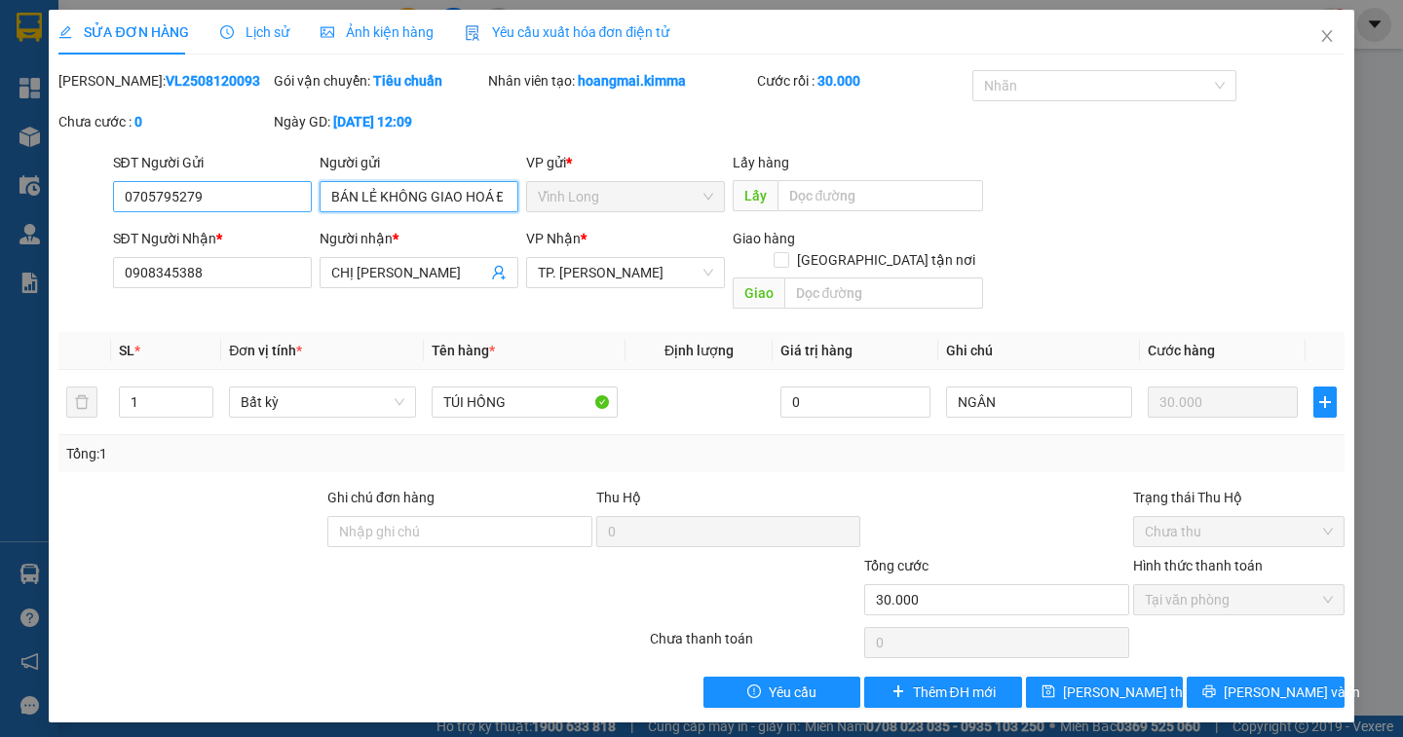
type input "BÁN LẺ KHÔNG GIAO HOÁ ĐƠN"
drag, startPoint x: 200, startPoint y: 191, endPoint x: 82, endPoint y: 199, distance: 118.1
click at [82, 199] on div "SĐT Người Gửi 0705795279 0705795279 Người gửi BÁN LẺ KHÔNG GIAO HOÁ ĐƠN VP gửi …" at bounding box center [700, 186] width 1289 height 68
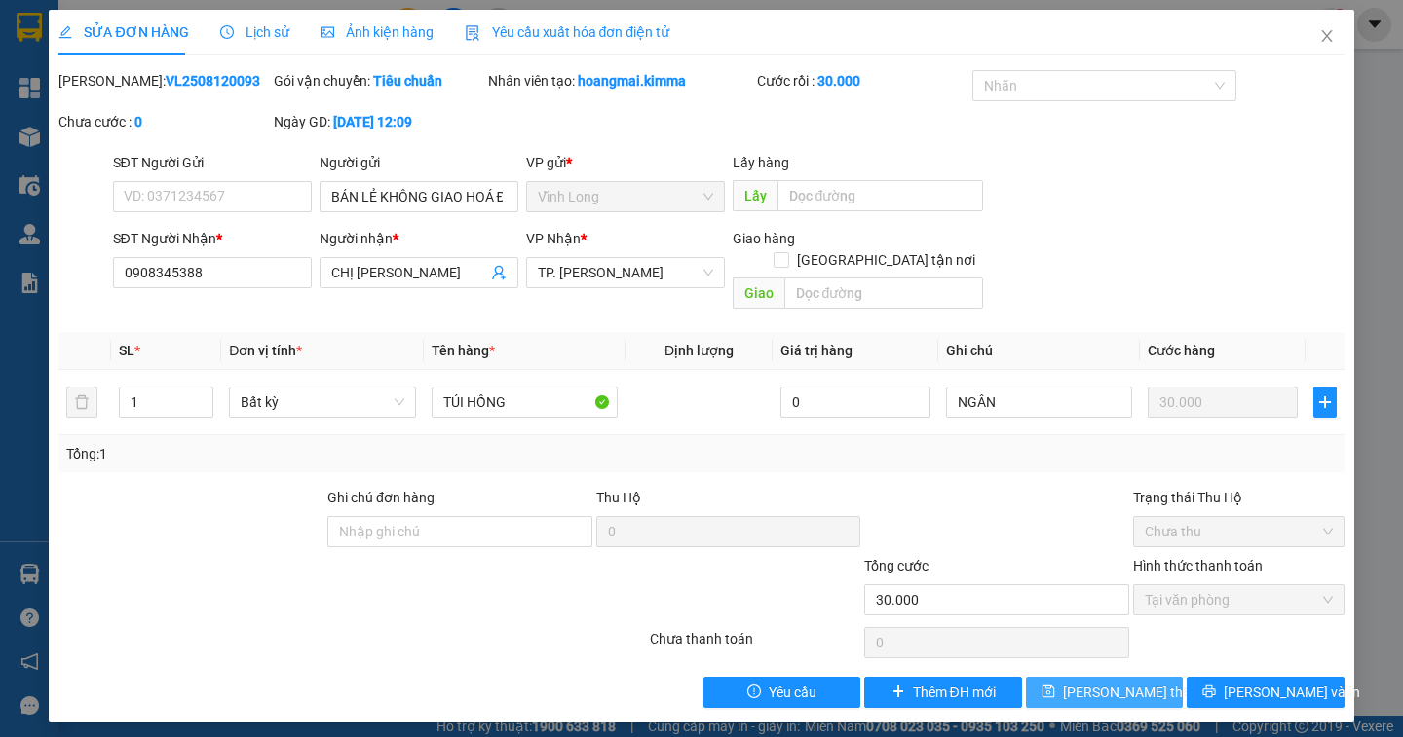
click at [1124, 682] on span "[PERSON_NAME] thay đổi" at bounding box center [1141, 692] width 156 height 21
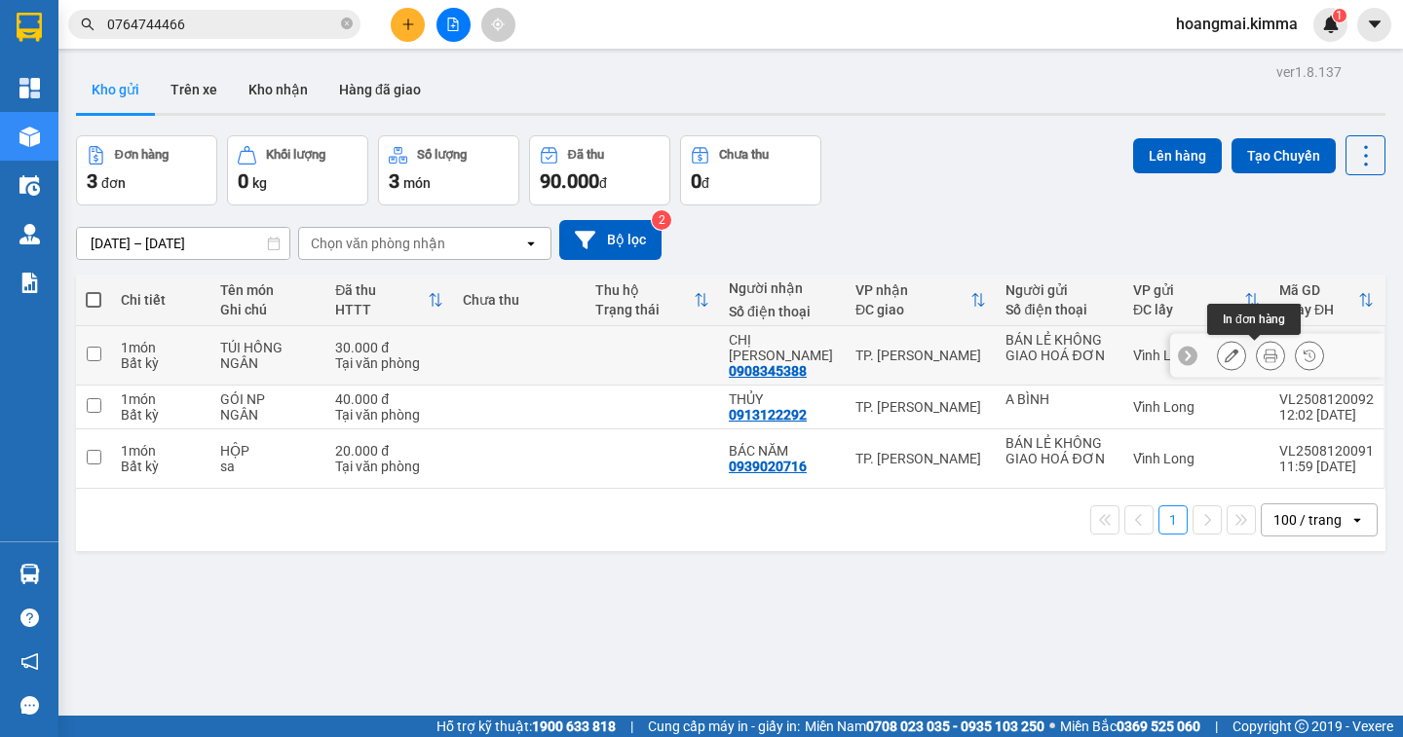
click at [1262, 358] on button at bounding box center [1270, 356] width 27 height 34
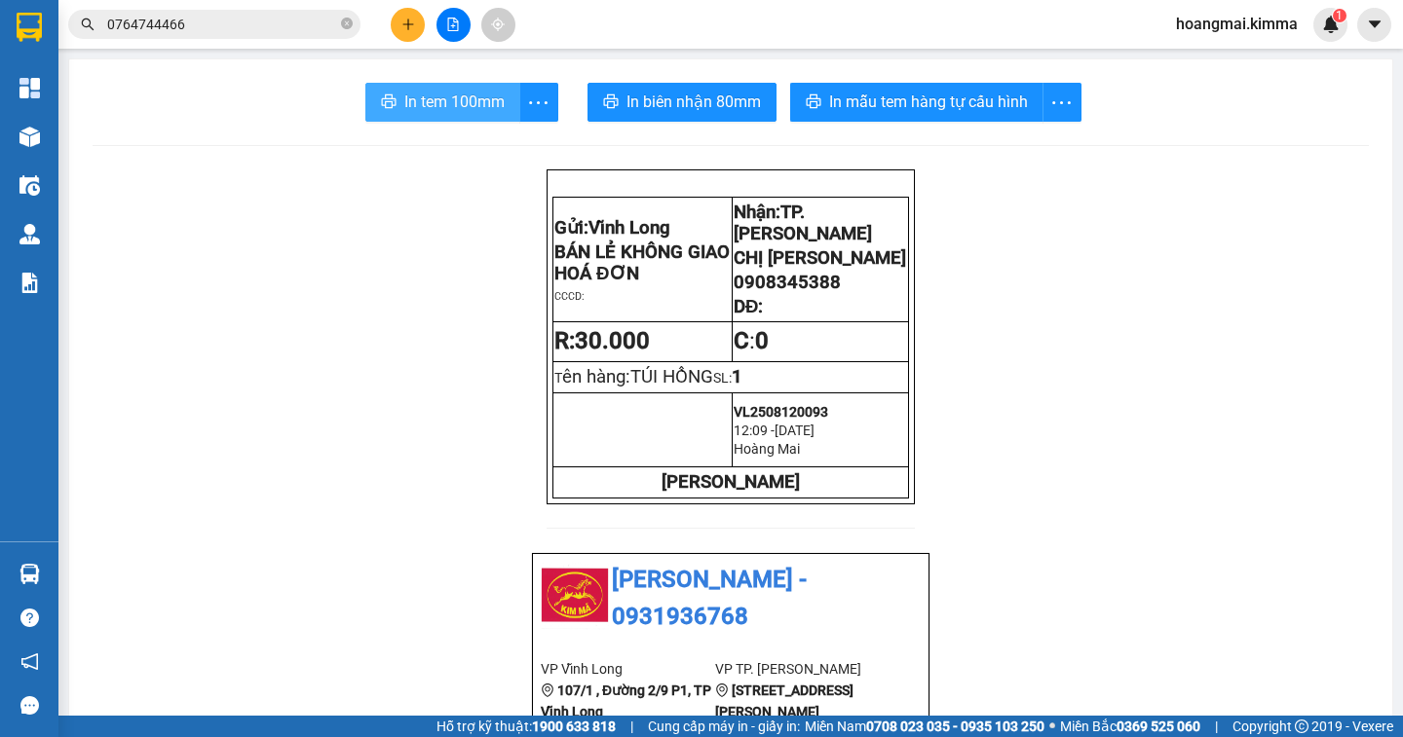
click at [441, 115] on button "In tem 100mm" at bounding box center [442, 102] width 155 height 39
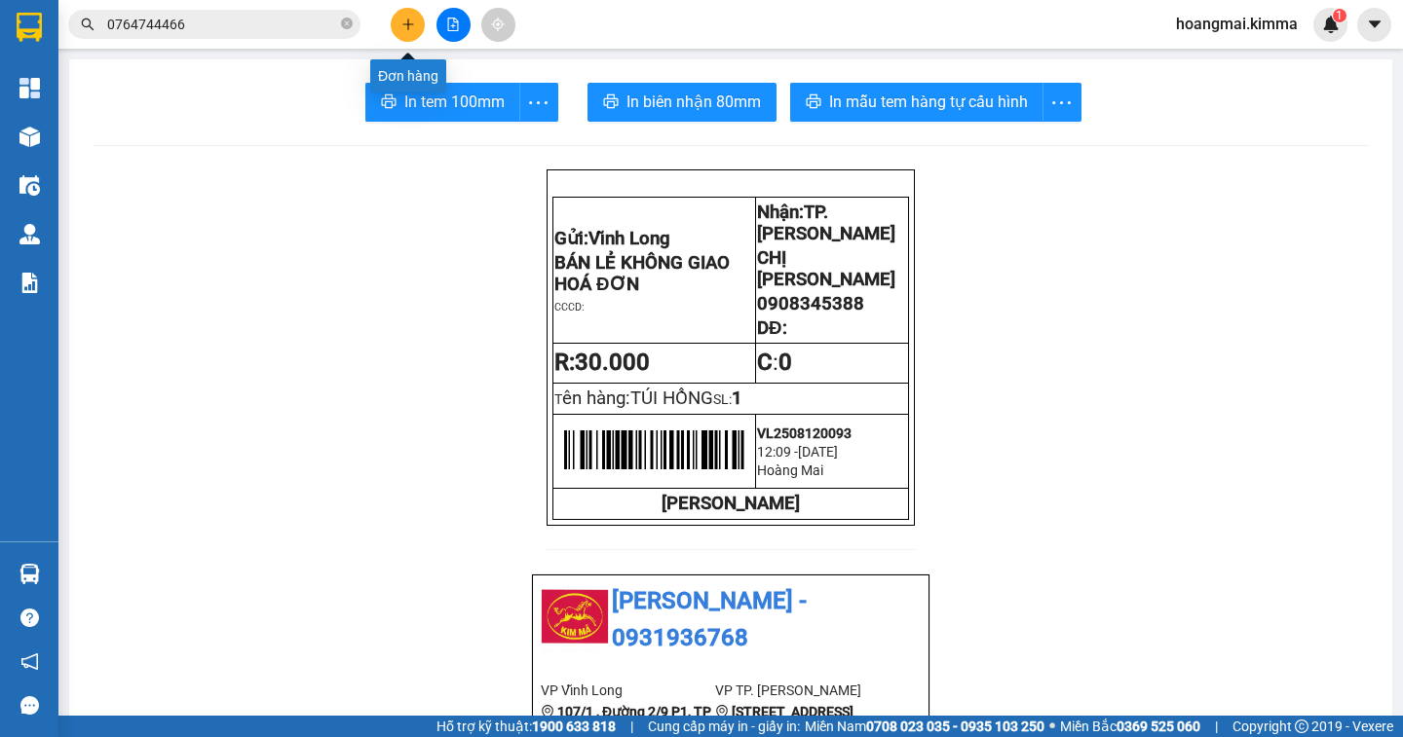
click at [401, 25] on icon "plus" at bounding box center [408, 25] width 14 height 14
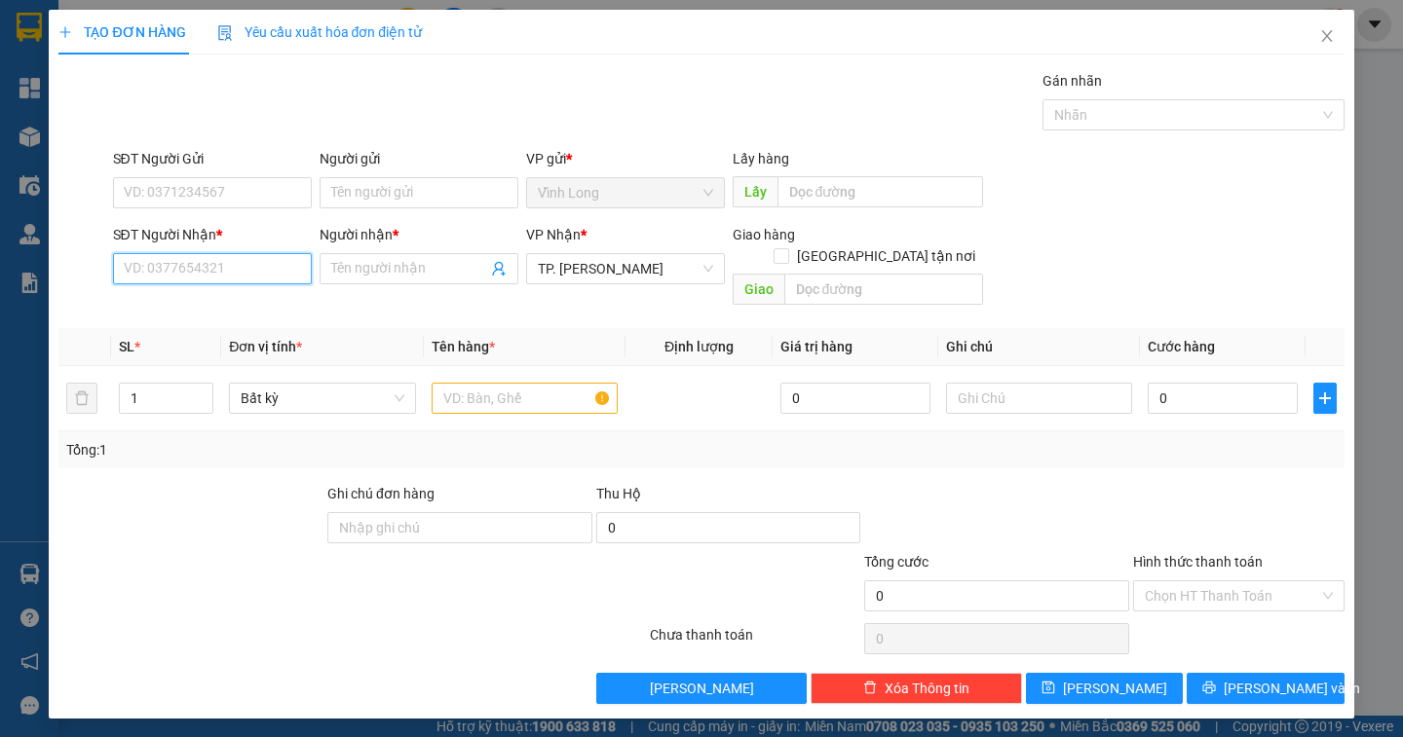
click at [227, 275] on input "SĐT Người Nhận *" at bounding box center [212, 268] width 199 height 31
type input "0938903396"
click at [241, 302] on div "0938903396 - NGHĨA NHI G" at bounding box center [212, 307] width 175 height 21
type input "NGHĨA NHI G"
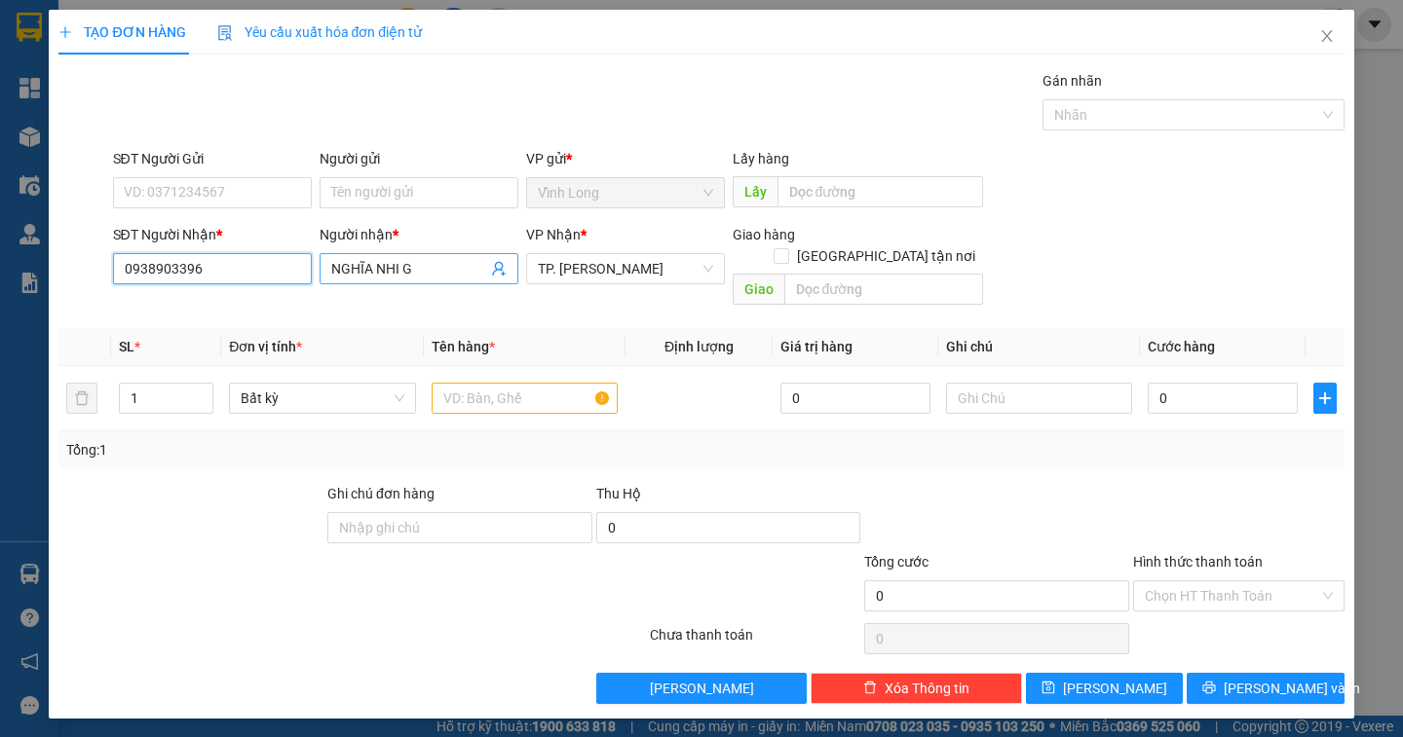
type input "0938903396"
click at [413, 268] on input "NGHĨA NHI G" at bounding box center [409, 268] width 156 height 21
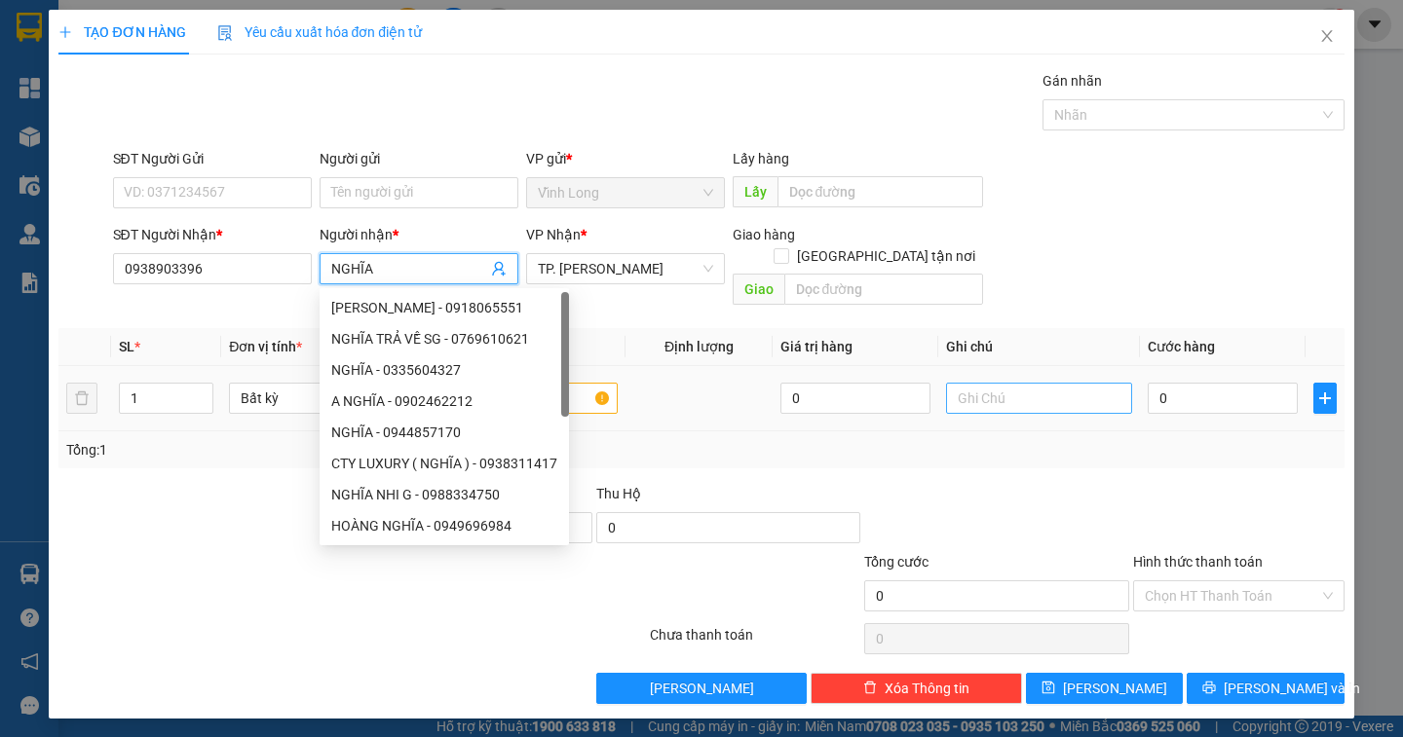
type input "NGHĨA"
click at [1005, 386] on input "text" at bounding box center [1039, 398] width 186 height 31
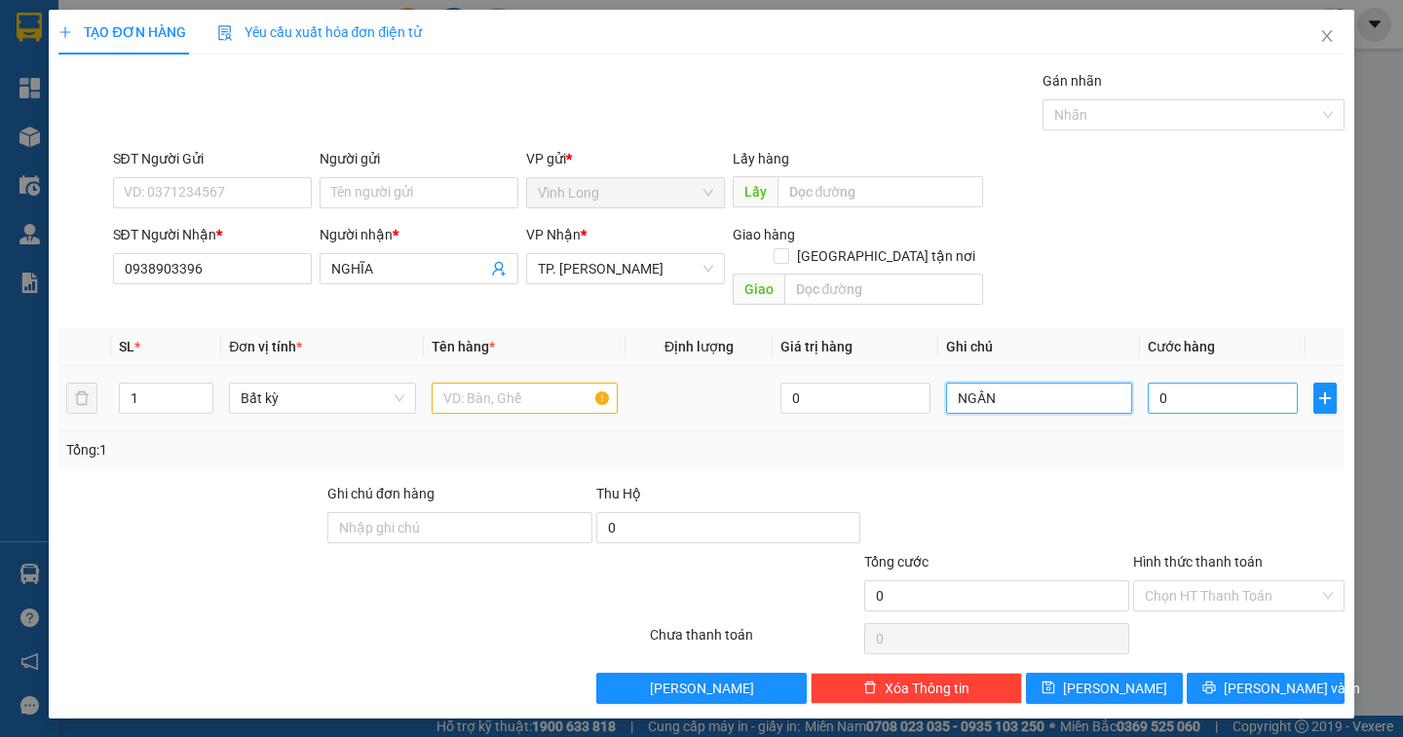
type input "NGÂN"
click at [1186, 383] on input "0" at bounding box center [1223, 398] width 150 height 31
type input "3"
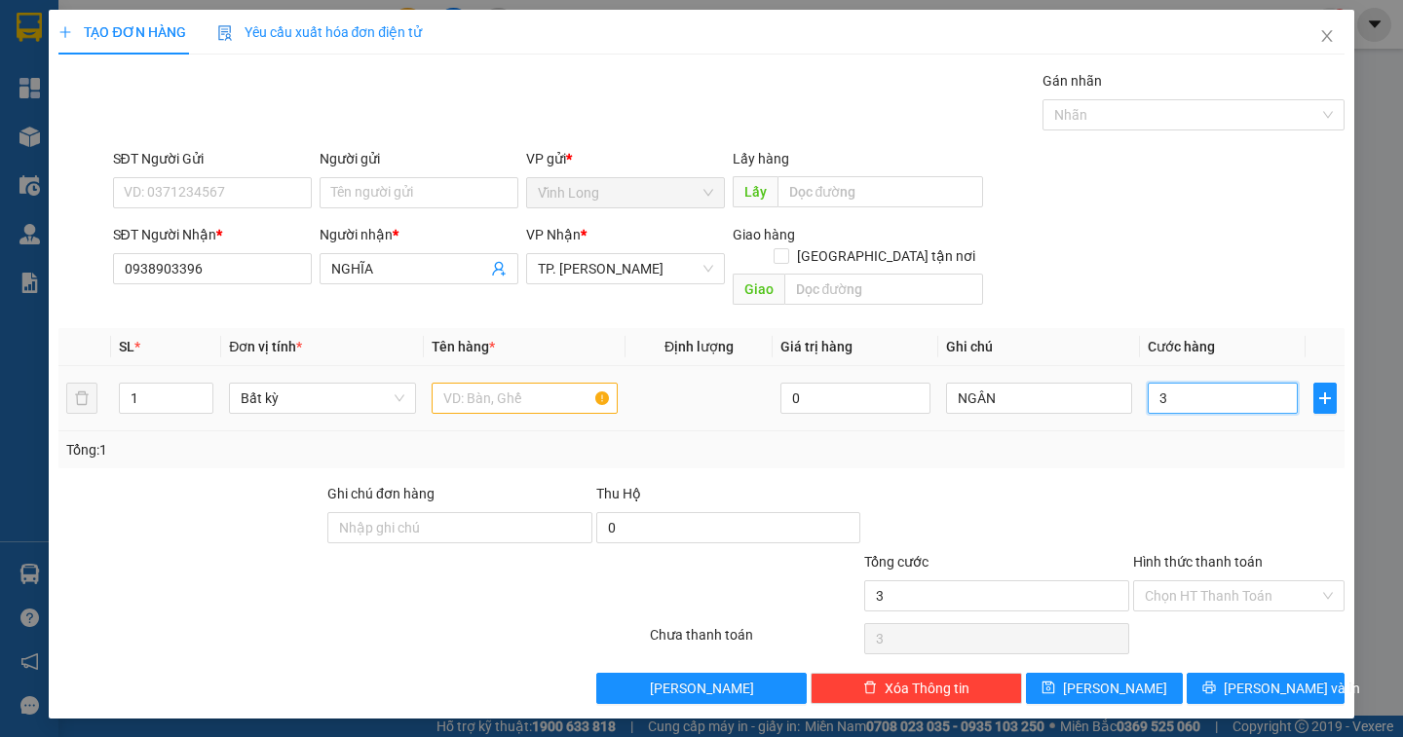
type input "30"
type input "30.000"
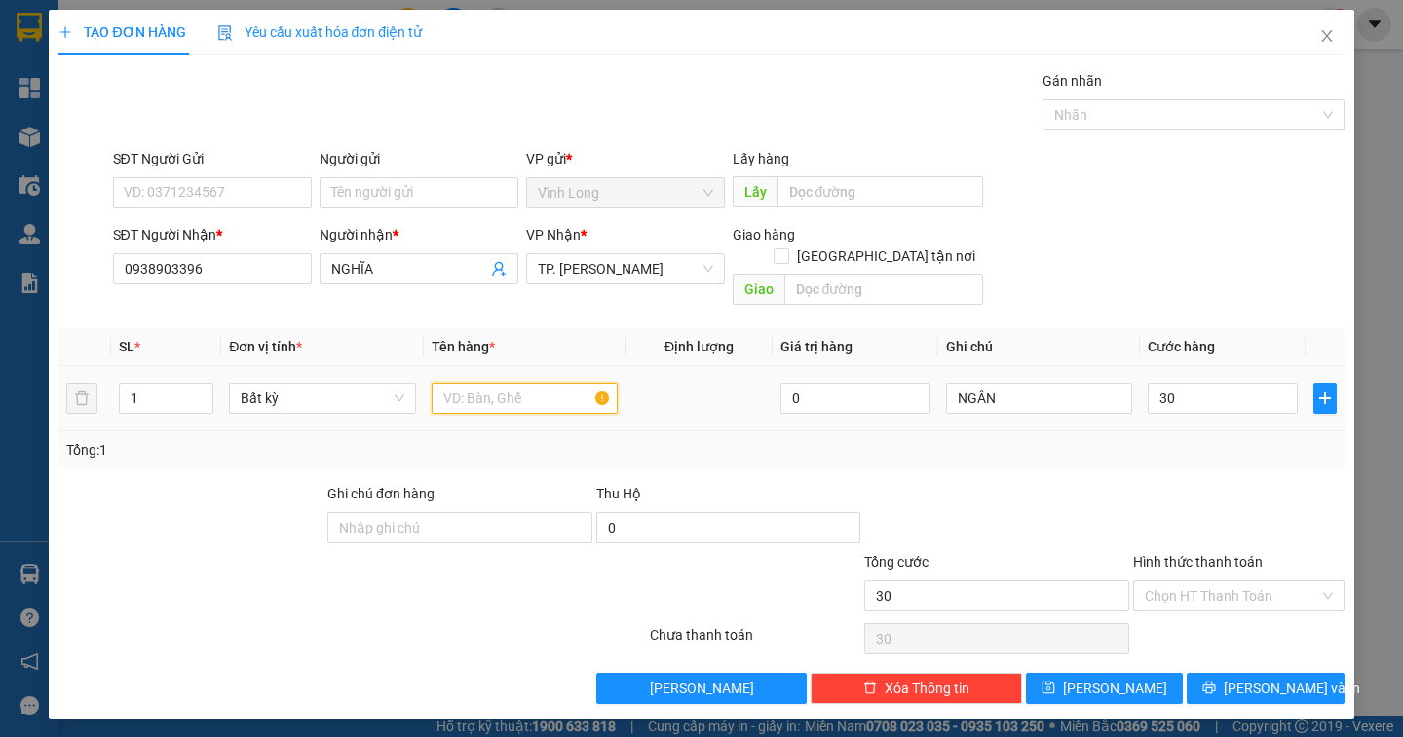
type input "30.000"
click at [497, 383] on input "text" at bounding box center [525, 398] width 186 height 31
type input "T"
click at [442, 383] on input "HÙNG" at bounding box center [525, 398] width 186 height 31
type input "THÙNG"
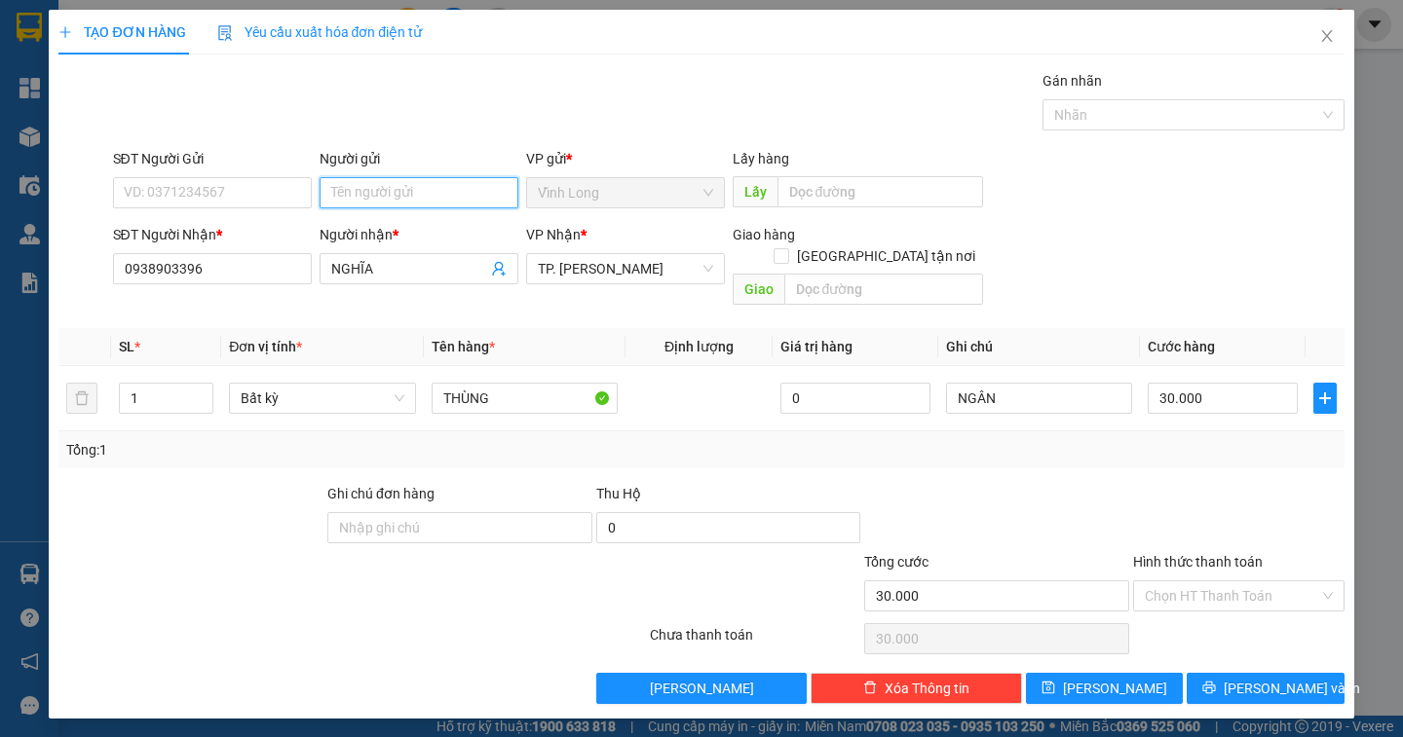
click at [335, 187] on input "Người gửi" at bounding box center [419, 192] width 199 height 31
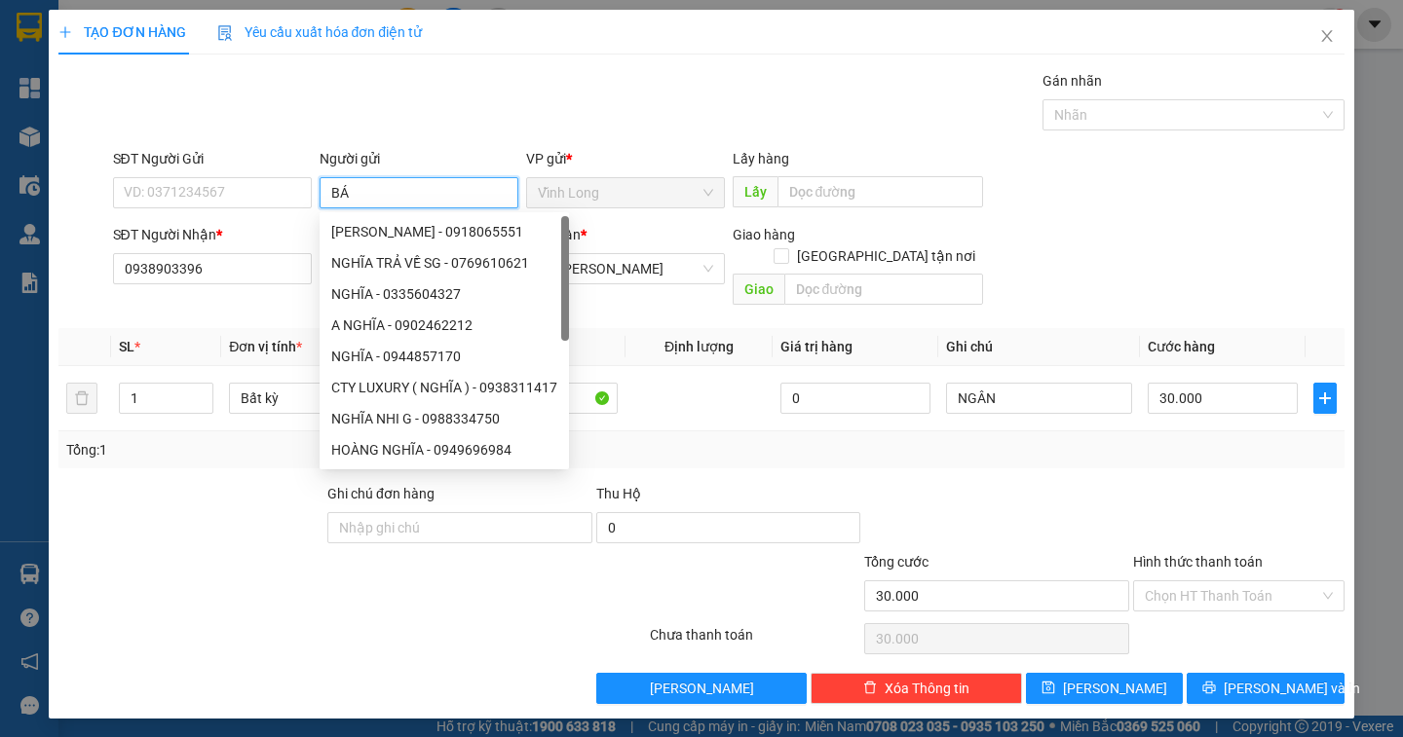
type input "BÁN"
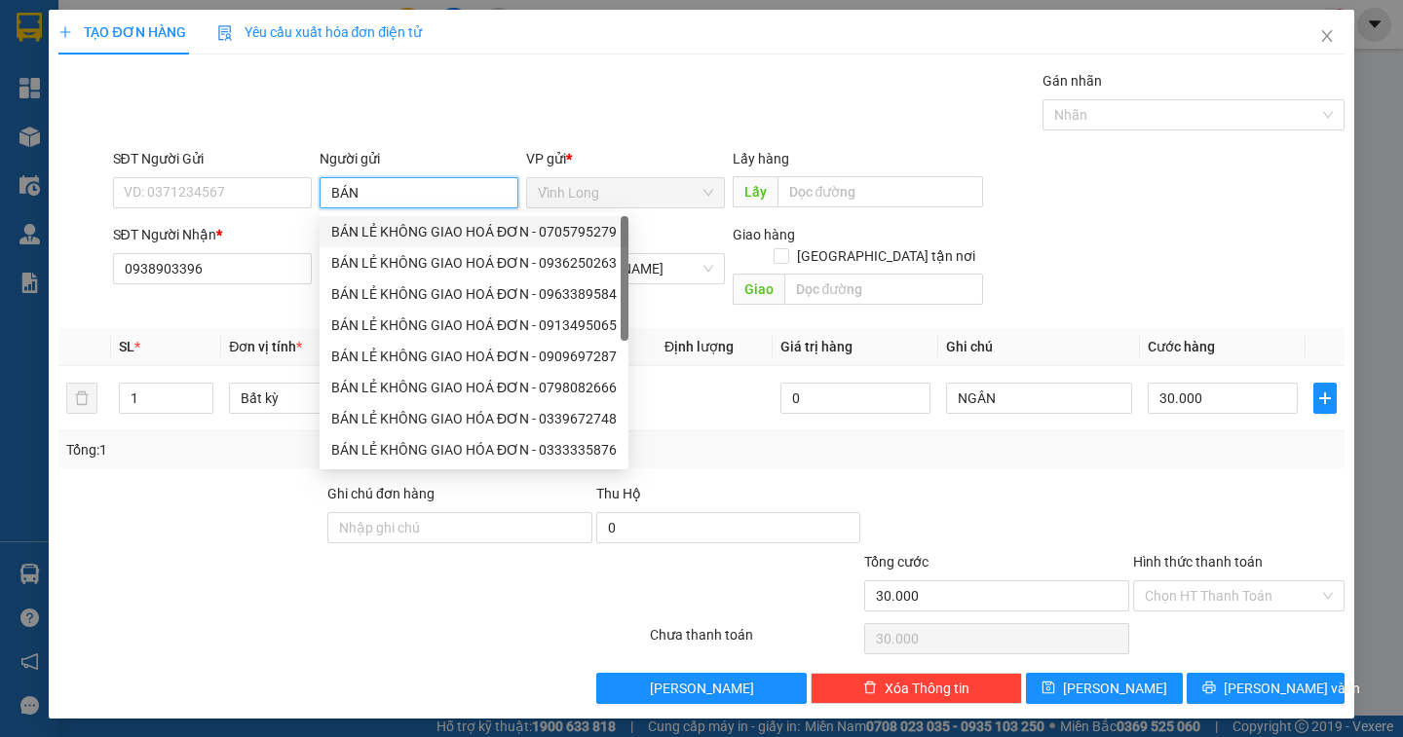
click at [460, 232] on div "BÁN LẺ KHÔNG GIAO HOÁ ĐƠN - 0705795279" at bounding box center [473, 231] width 285 height 21
type input "0705795279"
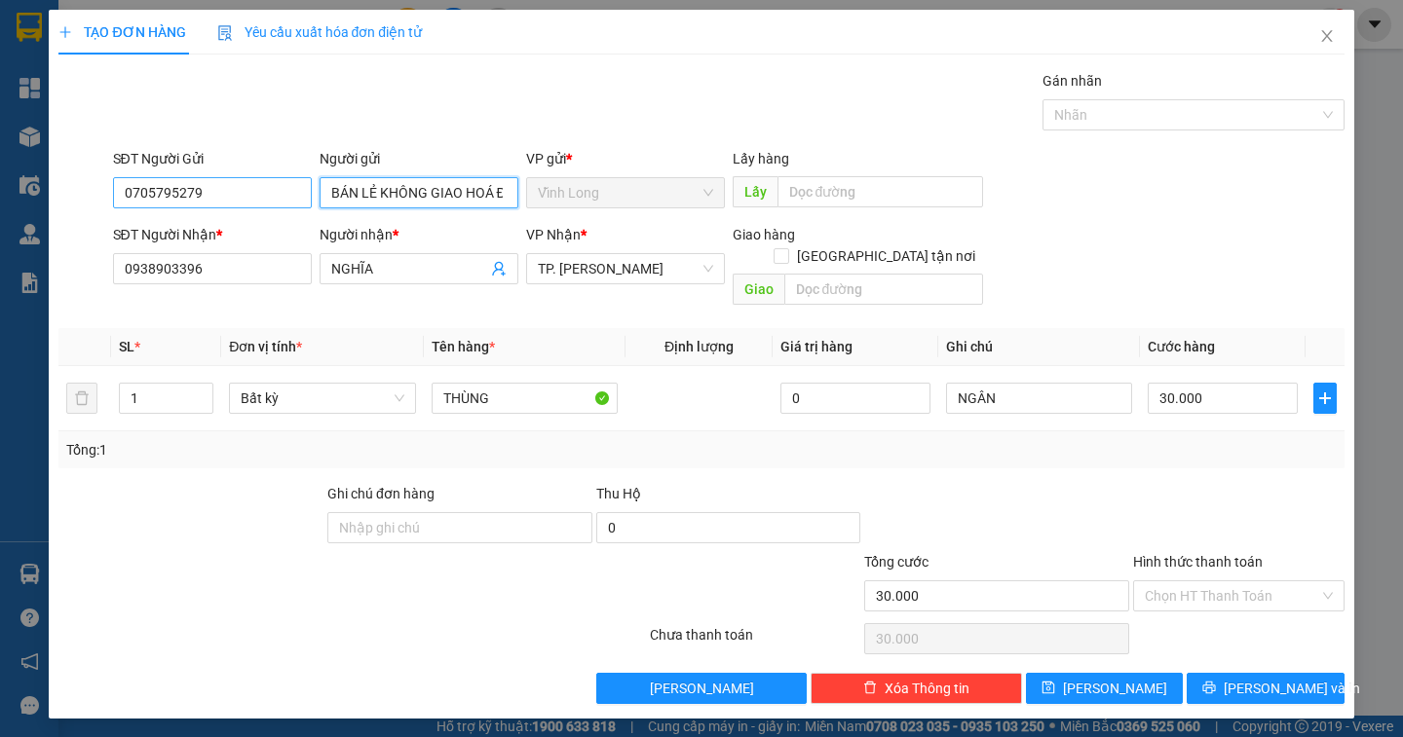
type input "BÁN LẺ KHÔNG GIAO HOÁ ĐƠN"
drag, startPoint x: 279, startPoint y: 198, endPoint x: 0, endPoint y: 208, distance: 278.8
click at [0, 208] on div "TẠO ĐƠN HÀNG Yêu cầu xuất hóa đơn điện tử Transit Pickup Surcharge Ids Transit …" at bounding box center [701, 368] width 1403 height 737
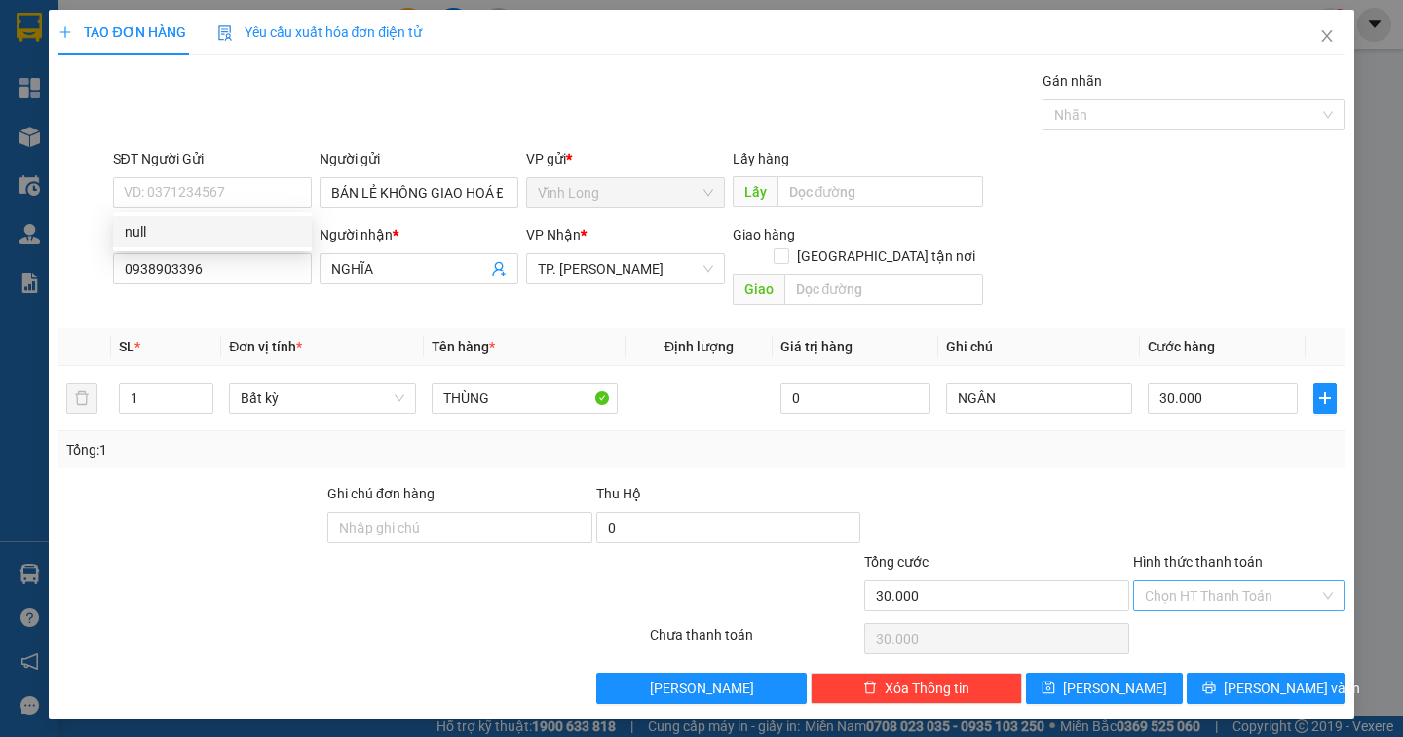
click at [1229, 582] on input "Hình thức thanh toán" at bounding box center [1232, 596] width 174 height 29
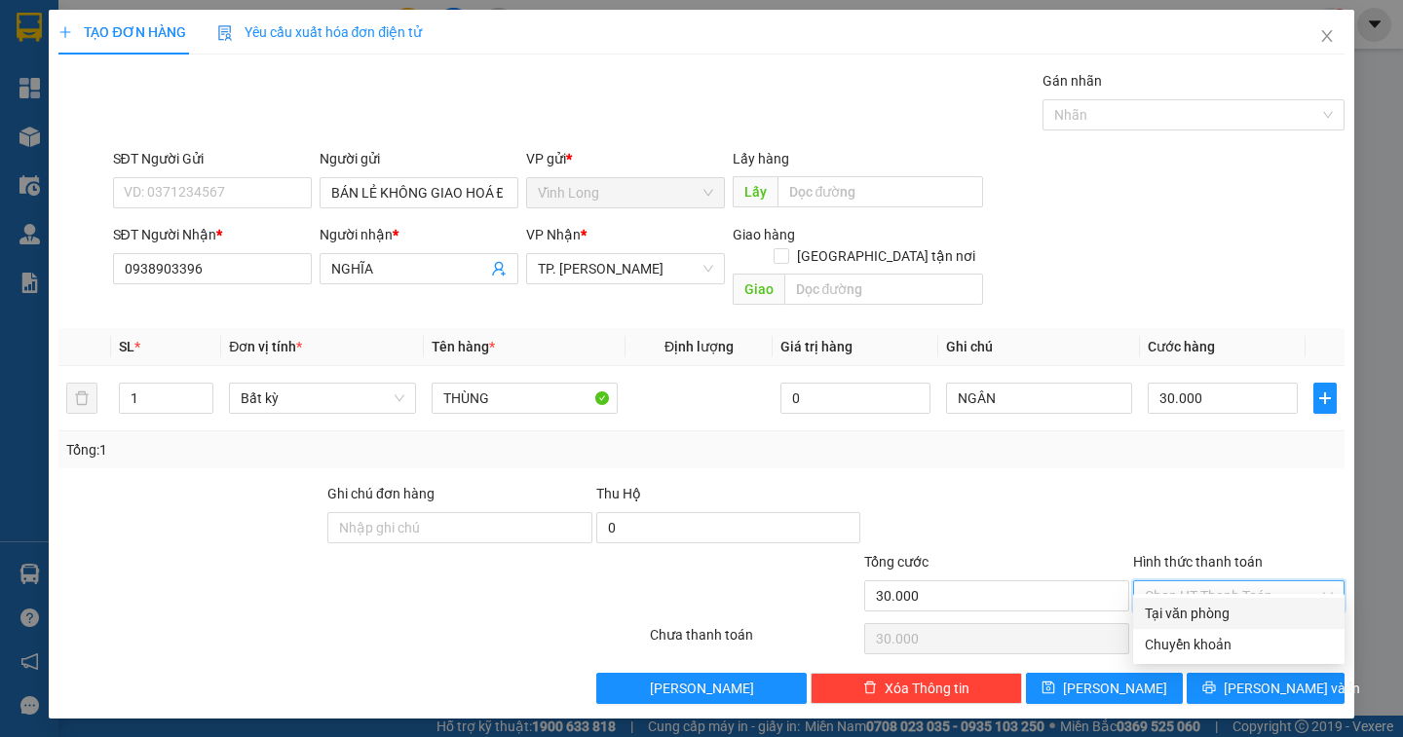
click at [1225, 602] on div "Tại văn phòng" at bounding box center [1238, 613] width 211 height 31
type input "0"
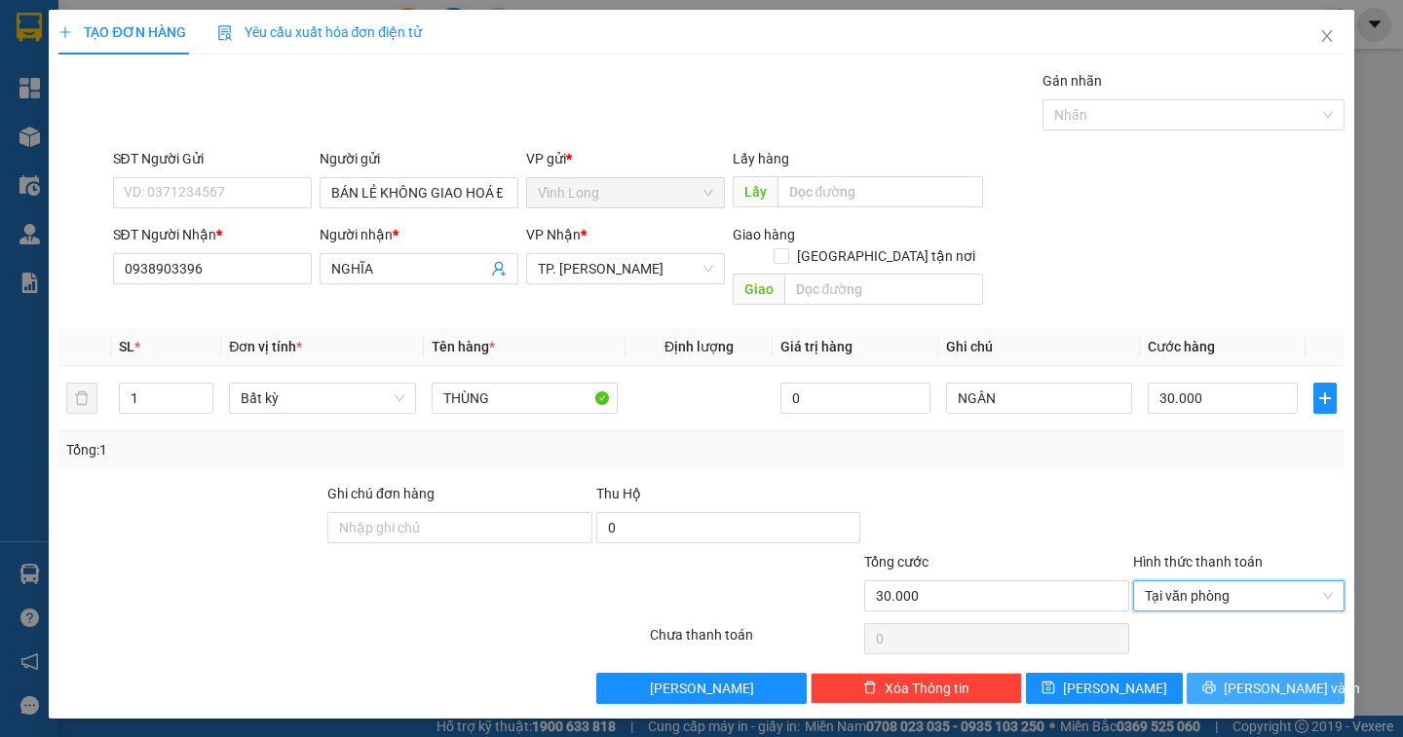
click at [1287, 678] on span "[PERSON_NAME] và In" at bounding box center [1292, 688] width 136 height 21
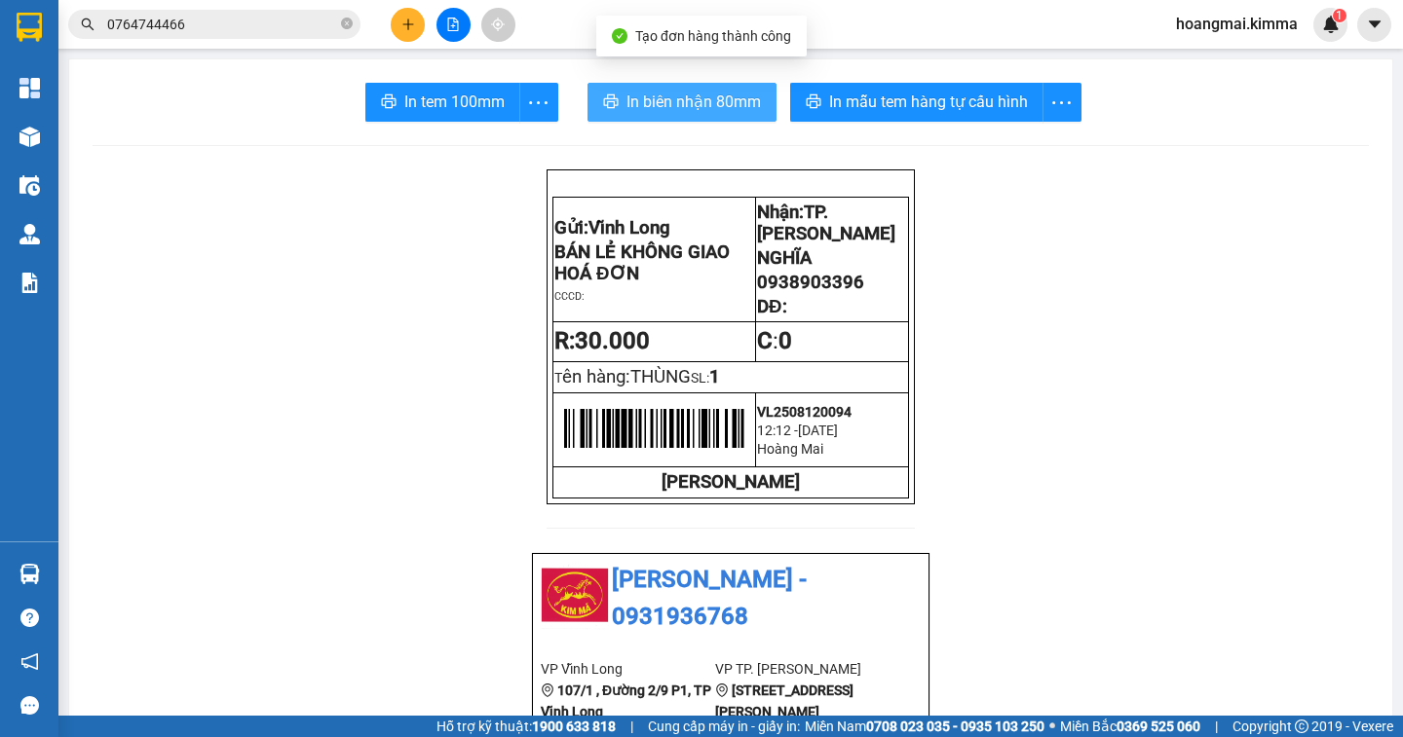
click at [652, 110] on span "In biên nhận 80mm" at bounding box center [693, 102] width 134 height 24
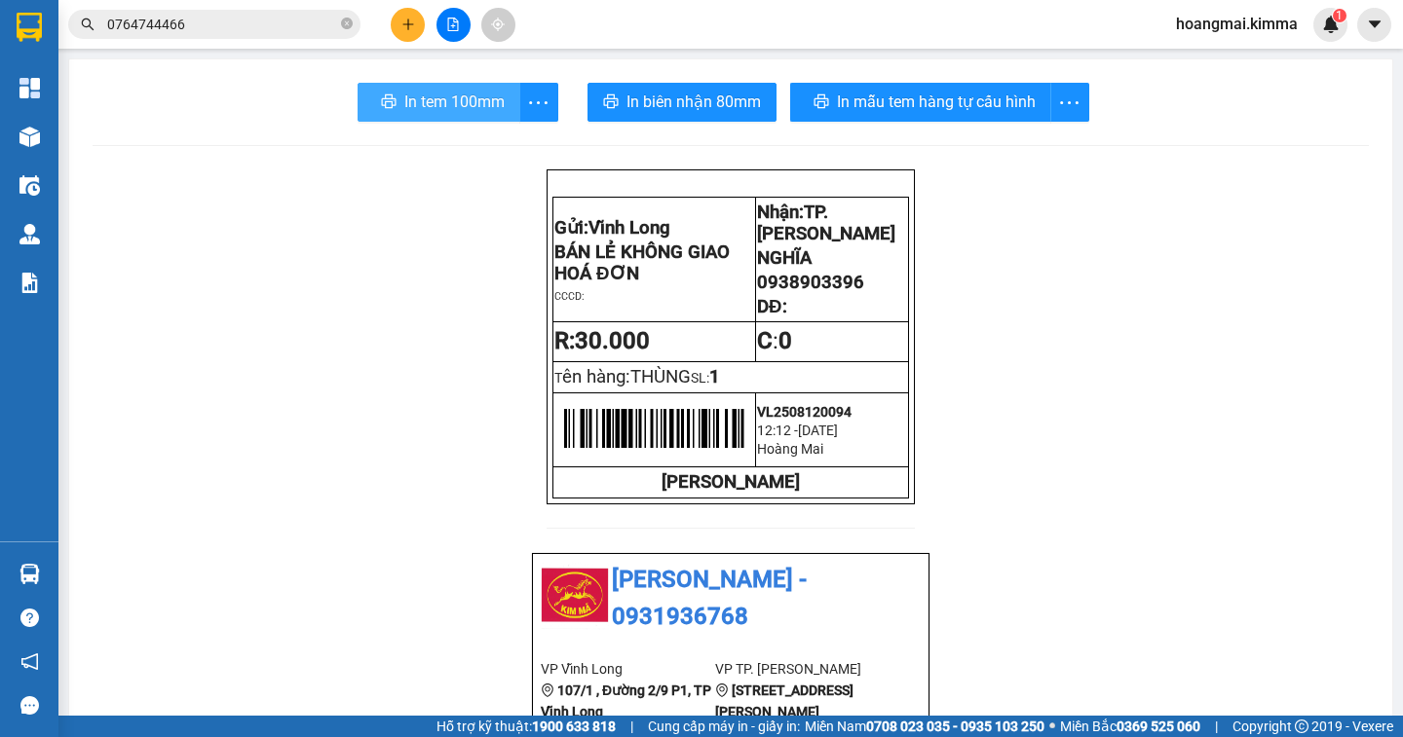
click at [442, 100] on span "In tem 100mm" at bounding box center [454, 102] width 100 height 24
click at [406, 28] on icon "plus" at bounding box center [408, 25] width 14 height 14
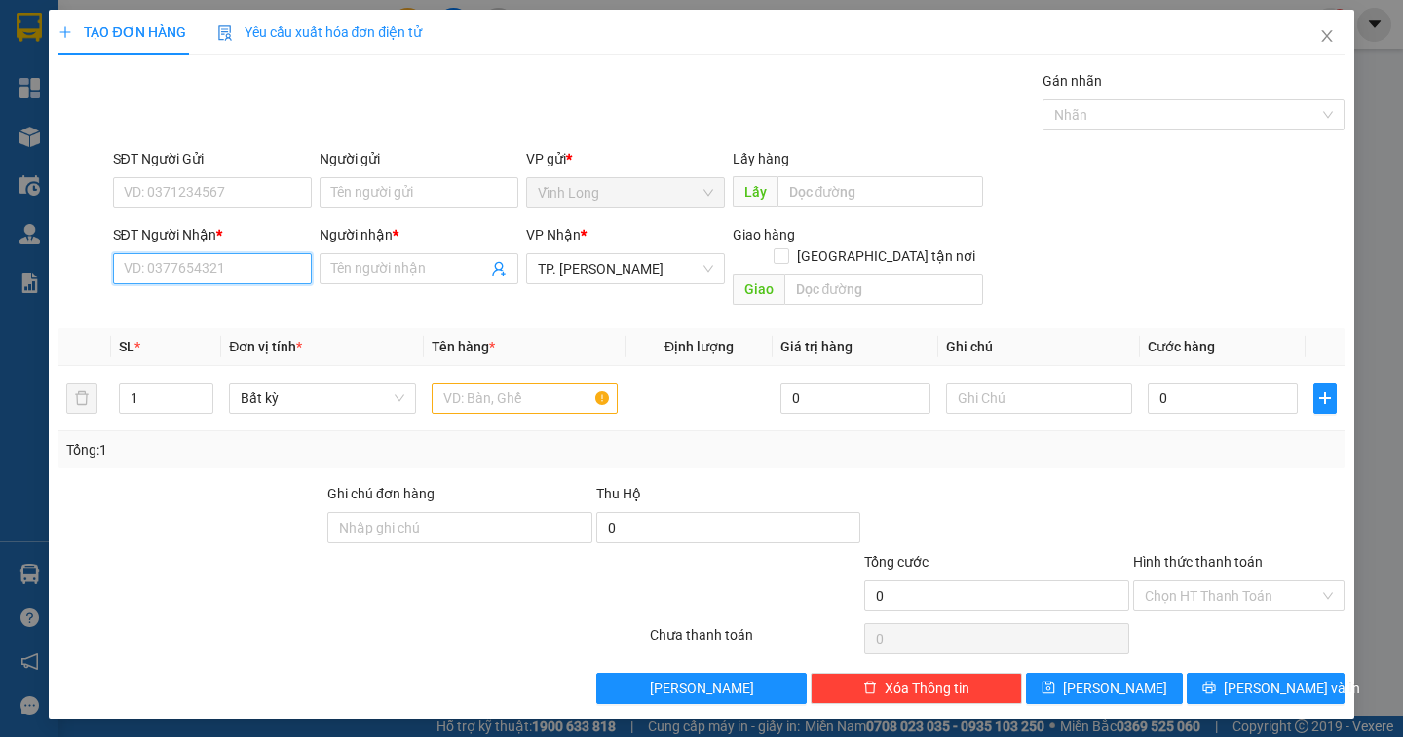
click at [229, 272] on input "SĐT Người Nhận *" at bounding box center [212, 268] width 199 height 31
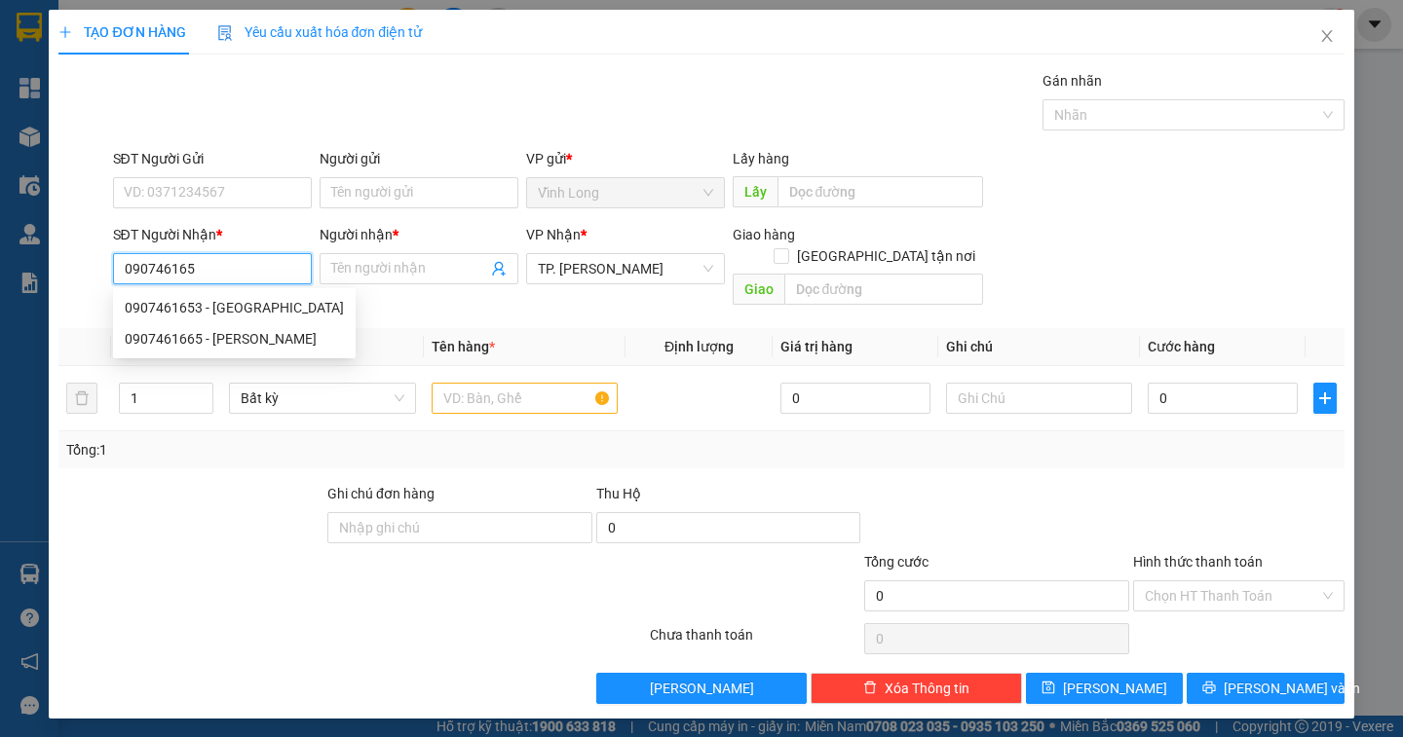
type input "0907461653"
click at [257, 312] on div "0907461653 - QUANG MINH" at bounding box center [234, 307] width 219 height 21
type input "QUANG MINH"
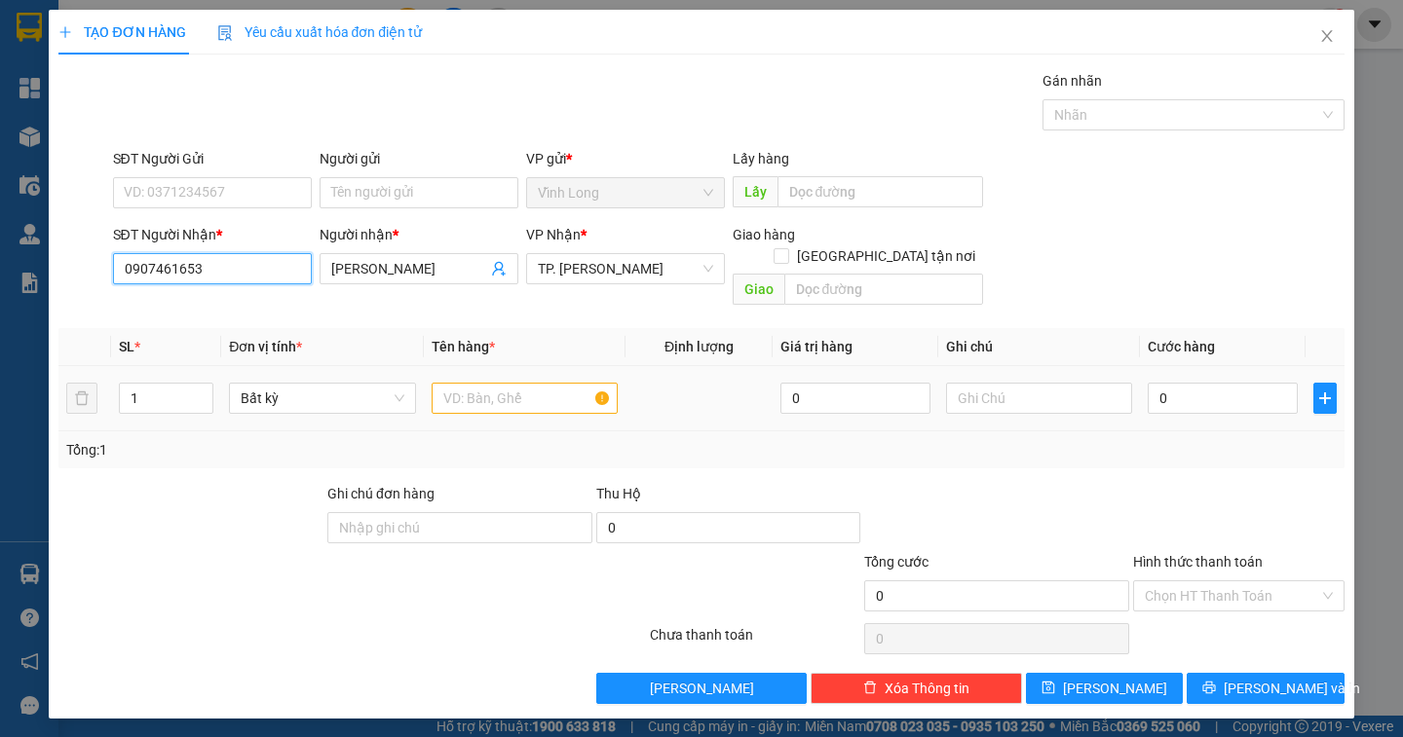
type input "0907461653"
click at [488, 383] on input "text" at bounding box center [525, 398] width 186 height 31
drag, startPoint x: 488, startPoint y: 372, endPoint x: 501, endPoint y: 359, distance: 17.9
click at [492, 383] on input "text" at bounding box center [525, 398] width 186 height 31
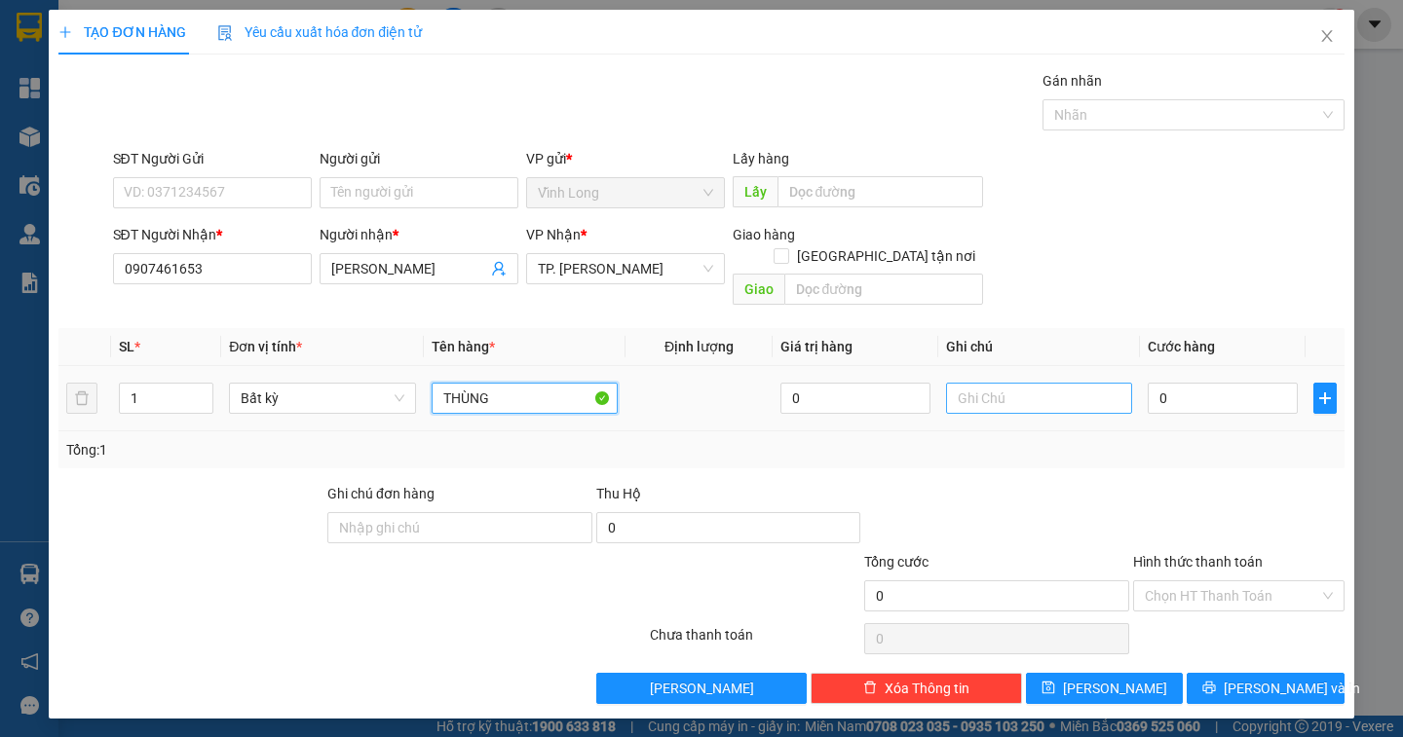
type input "THÙNG"
click at [978, 383] on input "text" at bounding box center [1039, 398] width 186 height 31
type input "NGÂN"
click at [1212, 390] on input "0" at bounding box center [1223, 398] width 150 height 31
type input "4"
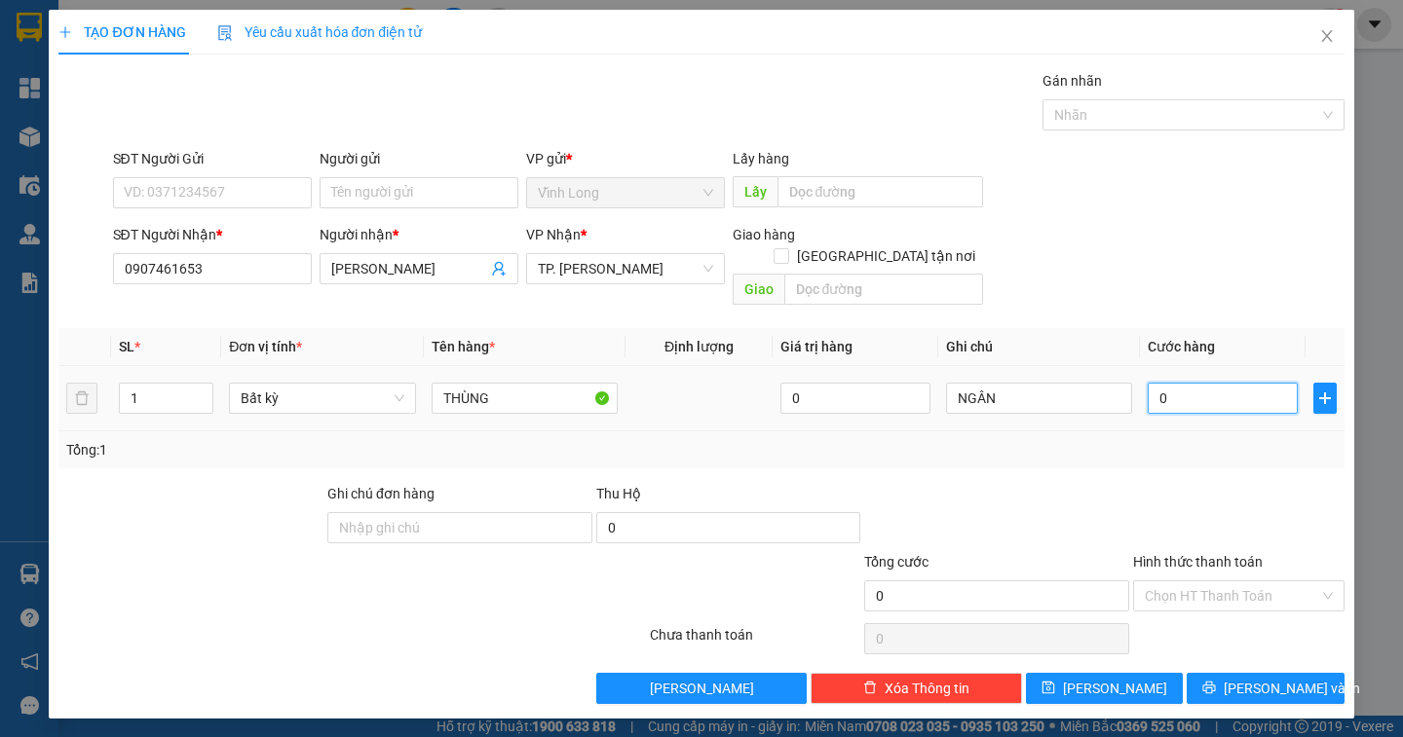
type input "4"
type input "40"
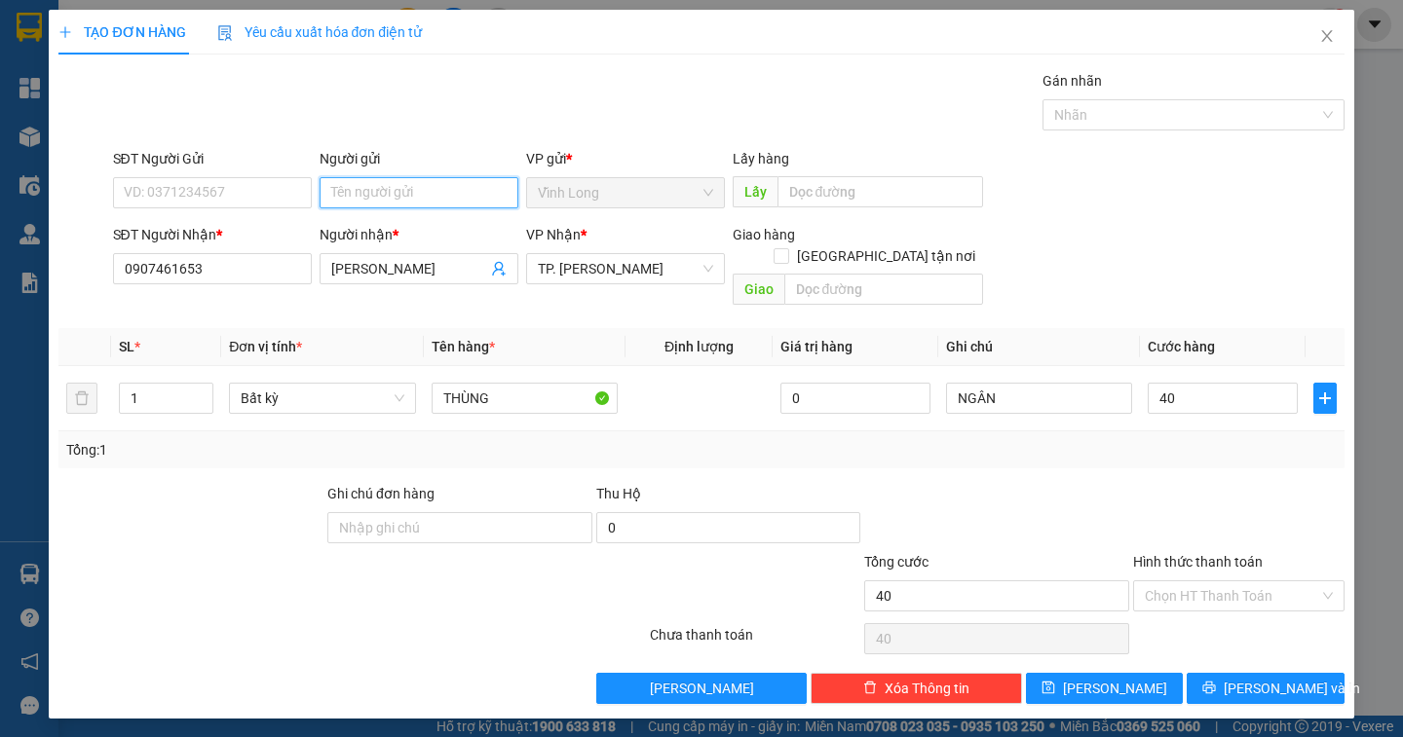
type input "40.000"
click at [344, 199] on input "Người gửi" at bounding box center [419, 192] width 199 height 31
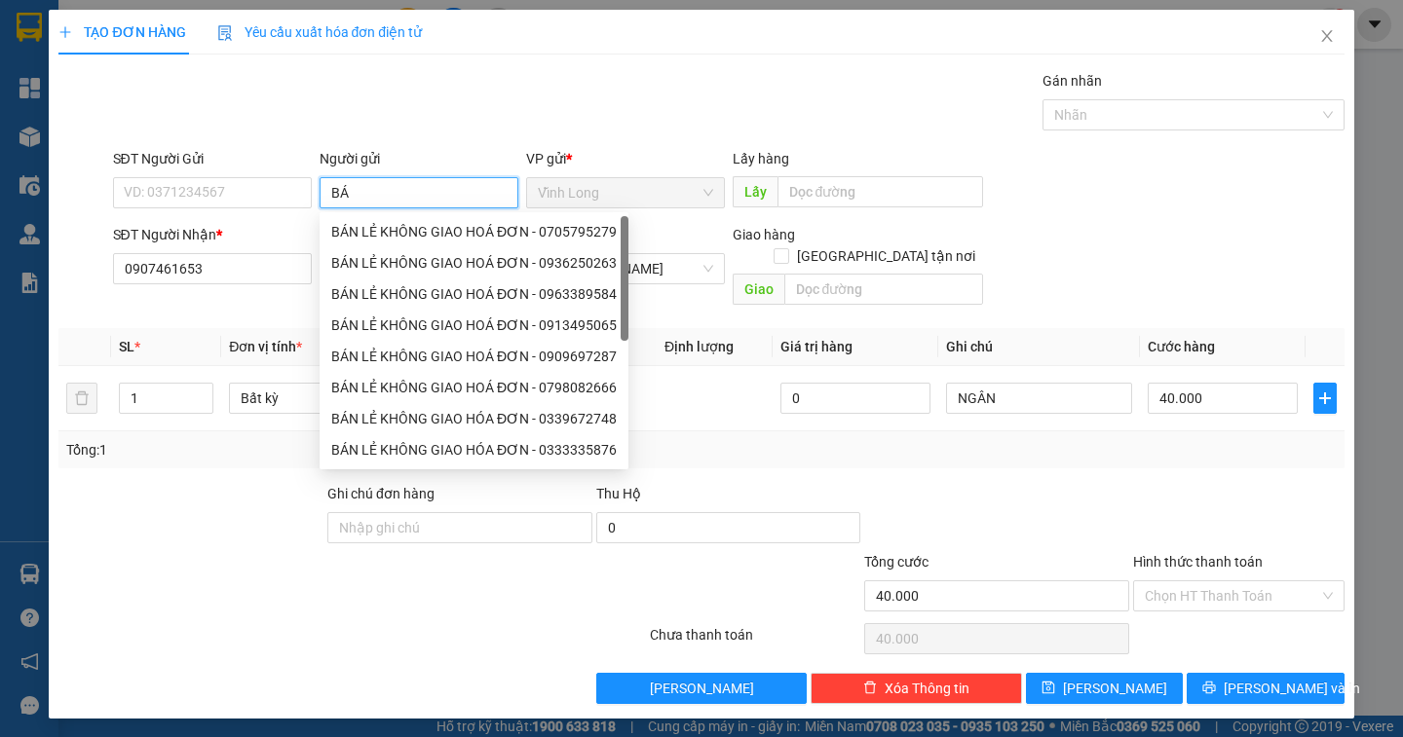
type input "BÁN"
click at [395, 233] on div "BÁN LẺ KHÔNG GIAO HOÁ ĐƠN - 0705795279" at bounding box center [473, 231] width 285 height 21
type input "0705795279"
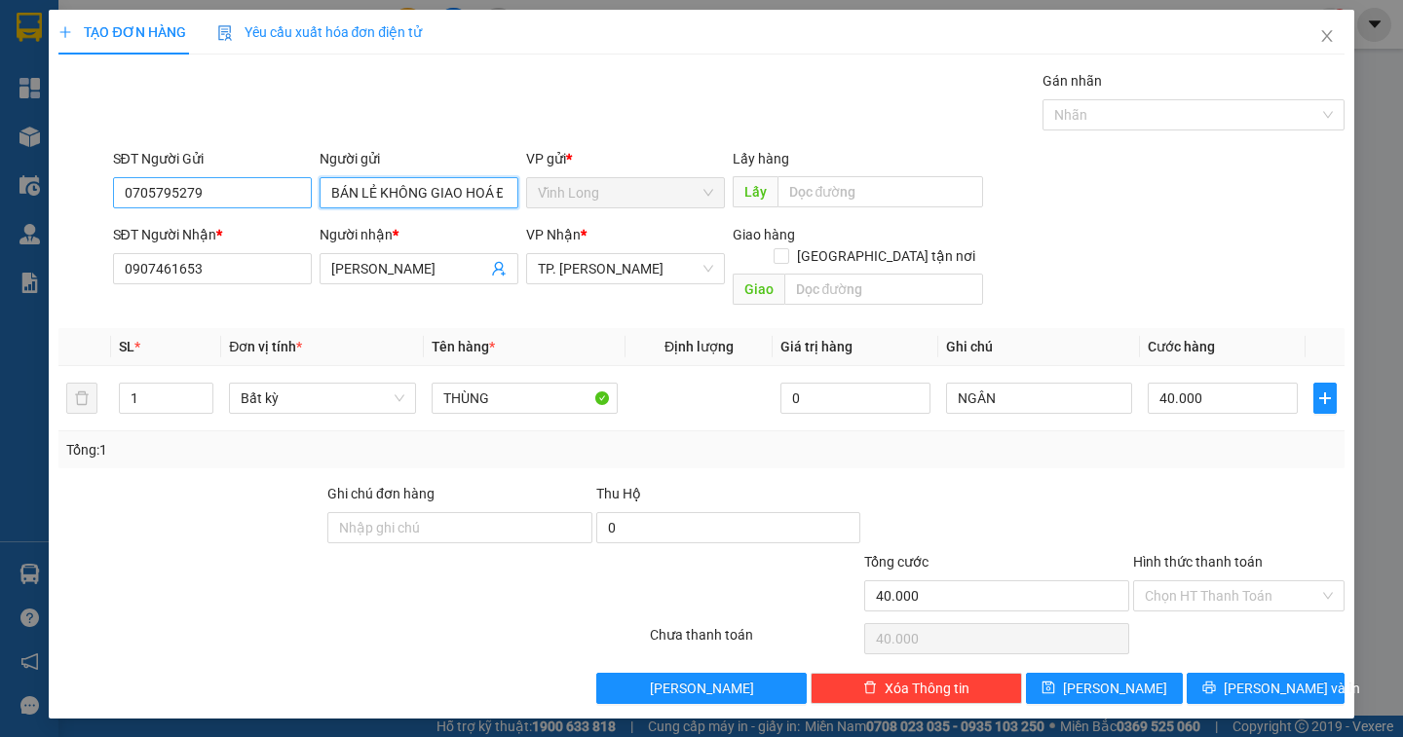
type input "BÁN LẺ KHÔNG GIAO HOÁ ĐƠN"
drag, startPoint x: 223, startPoint y: 193, endPoint x: 0, endPoint y: 188, distance: 223.1
click at [0, 188] on div "TẠO ĐƠN HÀNG Yêu cầu xuất hóa đơn điện tử Transit Pickup Surcharge Ids Transit …" at bounding box center [701, 368] width 1403 height 737
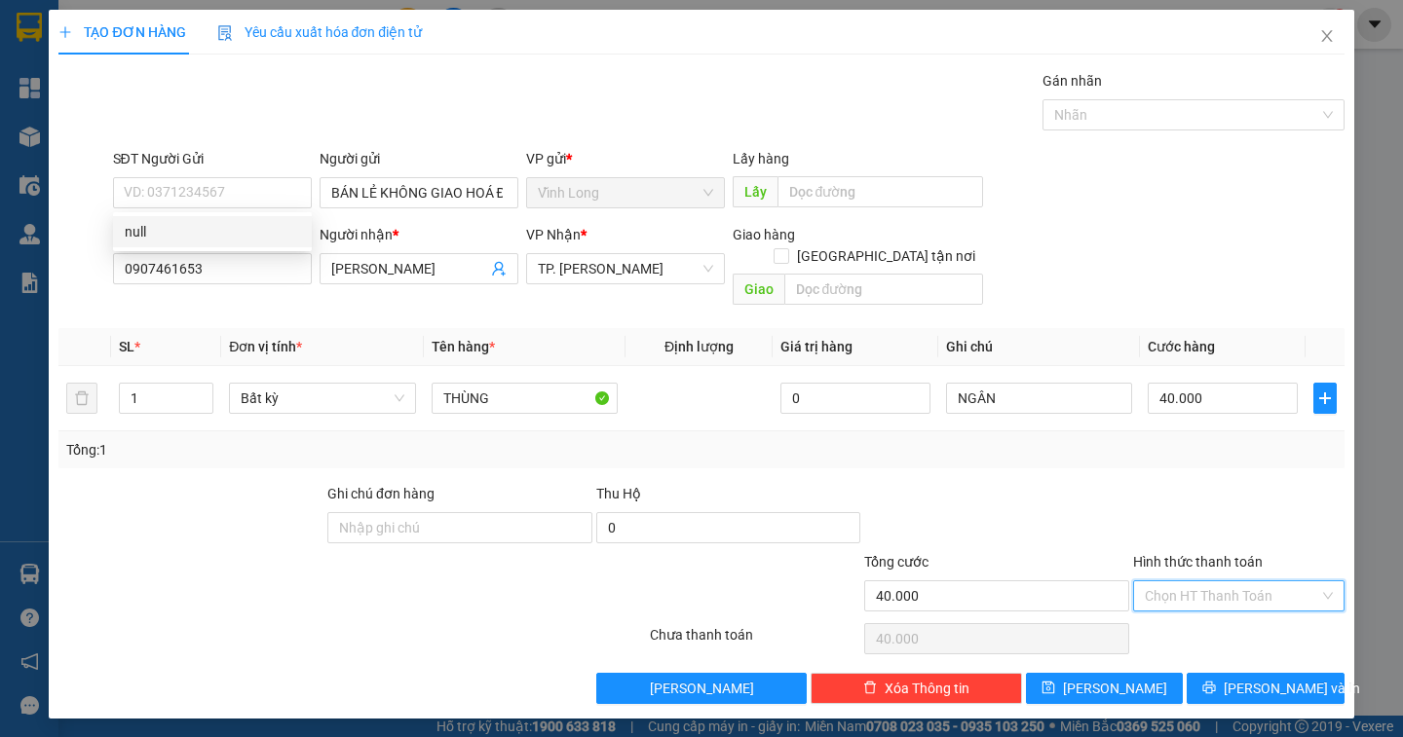
click at [1285, 582] on input "Hình thức thanh toán" at bounding box center [1232, 596] width 174 height 29
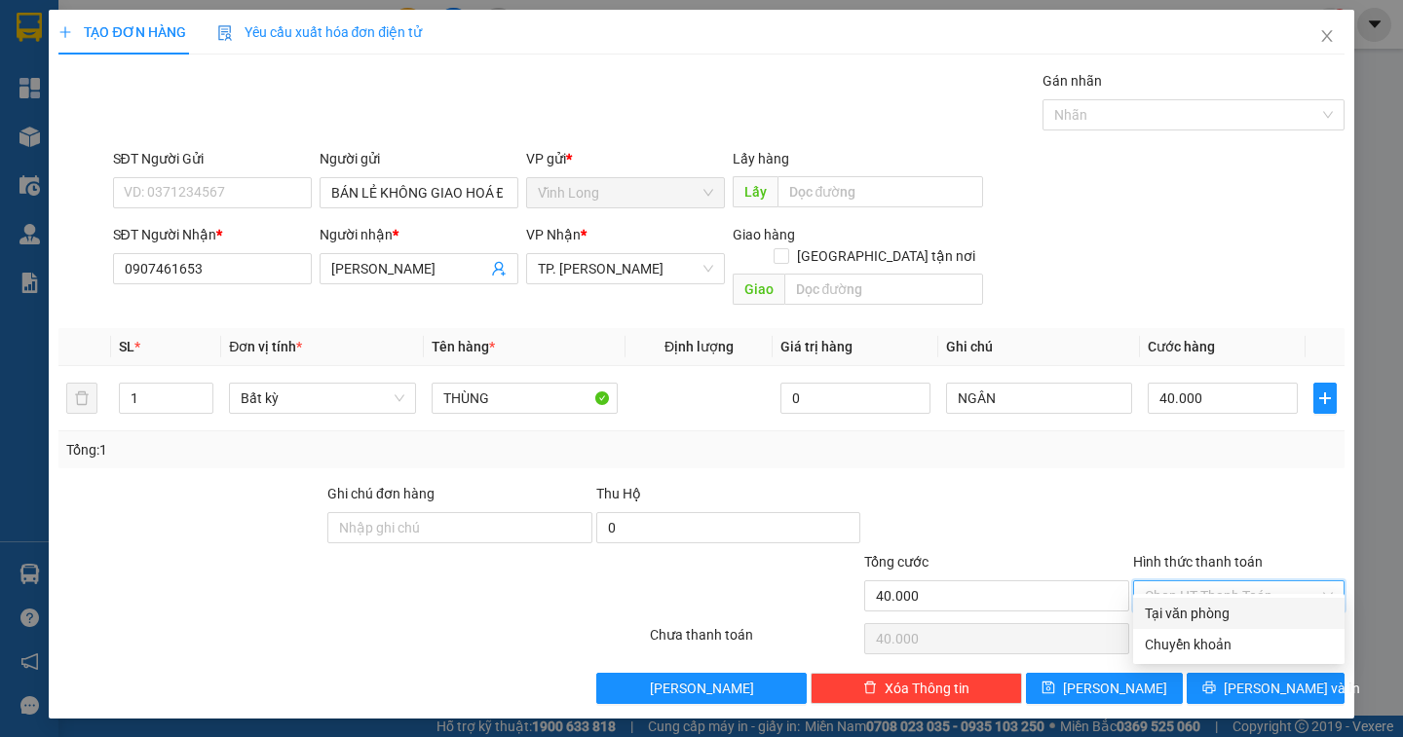
click at [1254, 606] on div "Tại văn phòng" at bounding box center [1239, 613] width 188 height 21
type input "0"
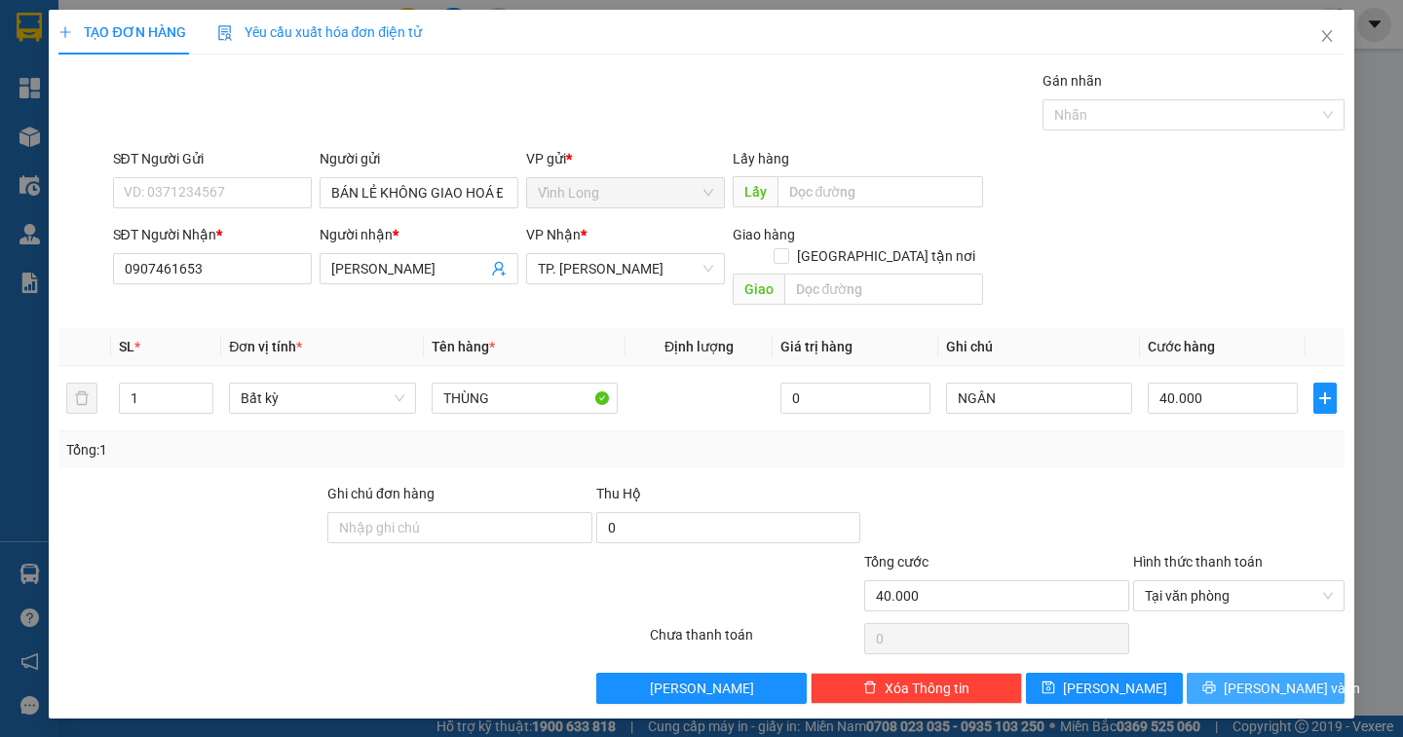
click at [1265, 678] on span "[PERSON_NAME] và In" at bounding box center [1292, 688] width 136 height 21
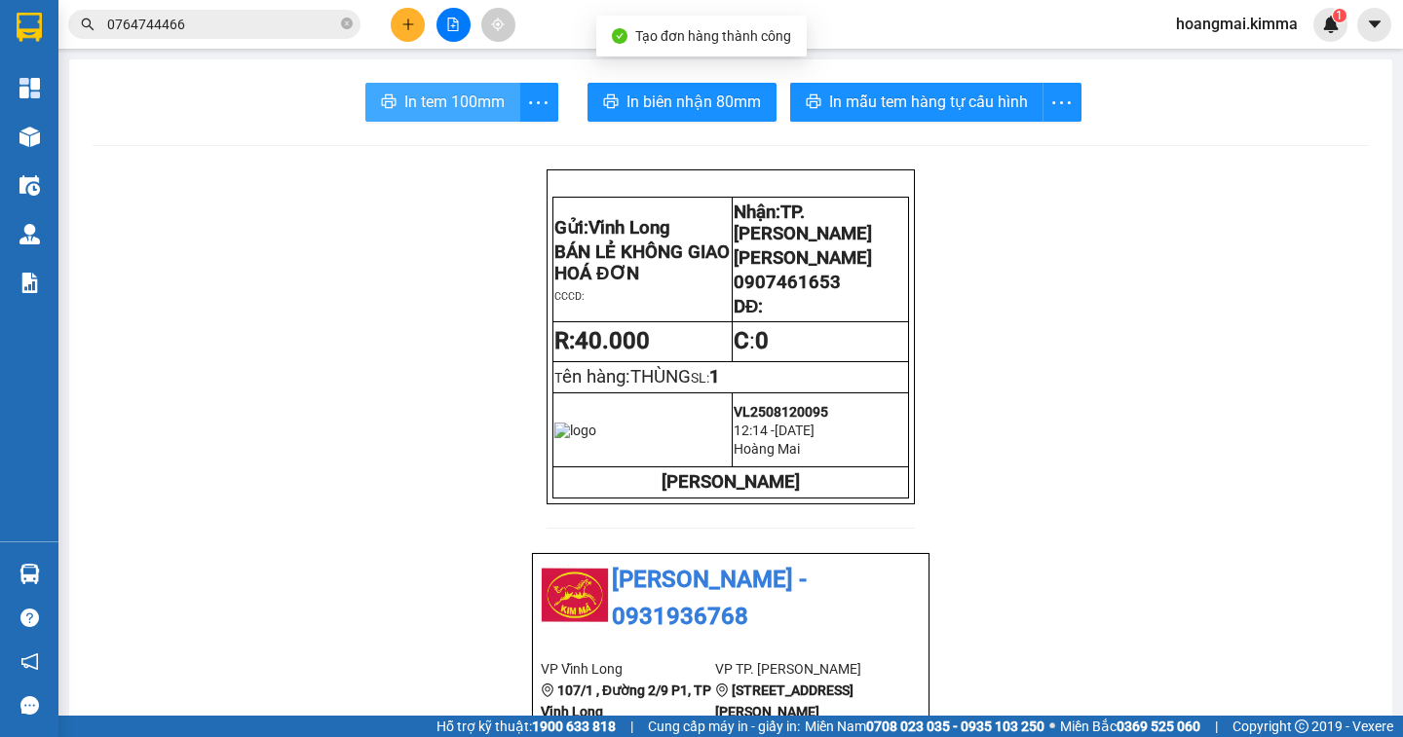
click at [410, 107] on span "In tem 100mm" at bounding box center [454, 102] width 100 height 24
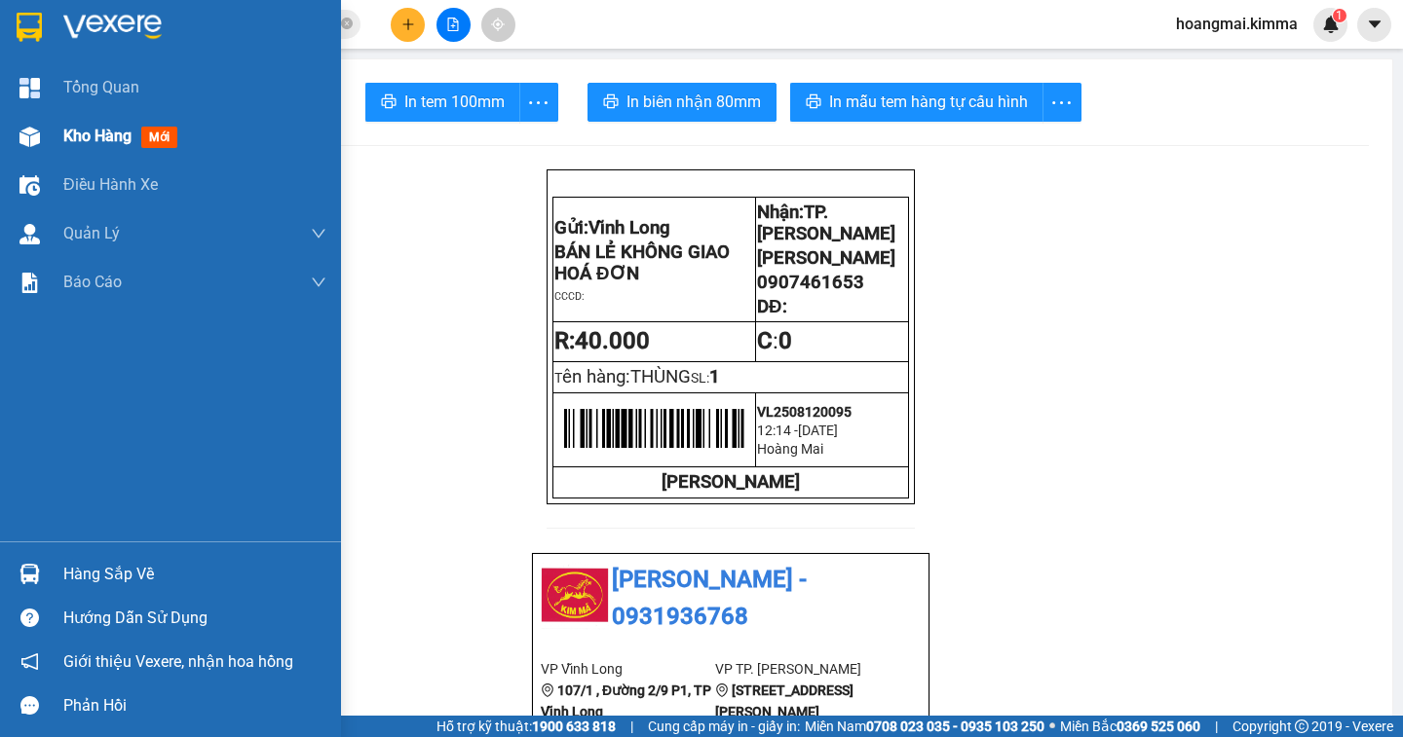
click at [127, 140] on span "Kho hàng" at bounding box center [97, 136] width 68 height 19
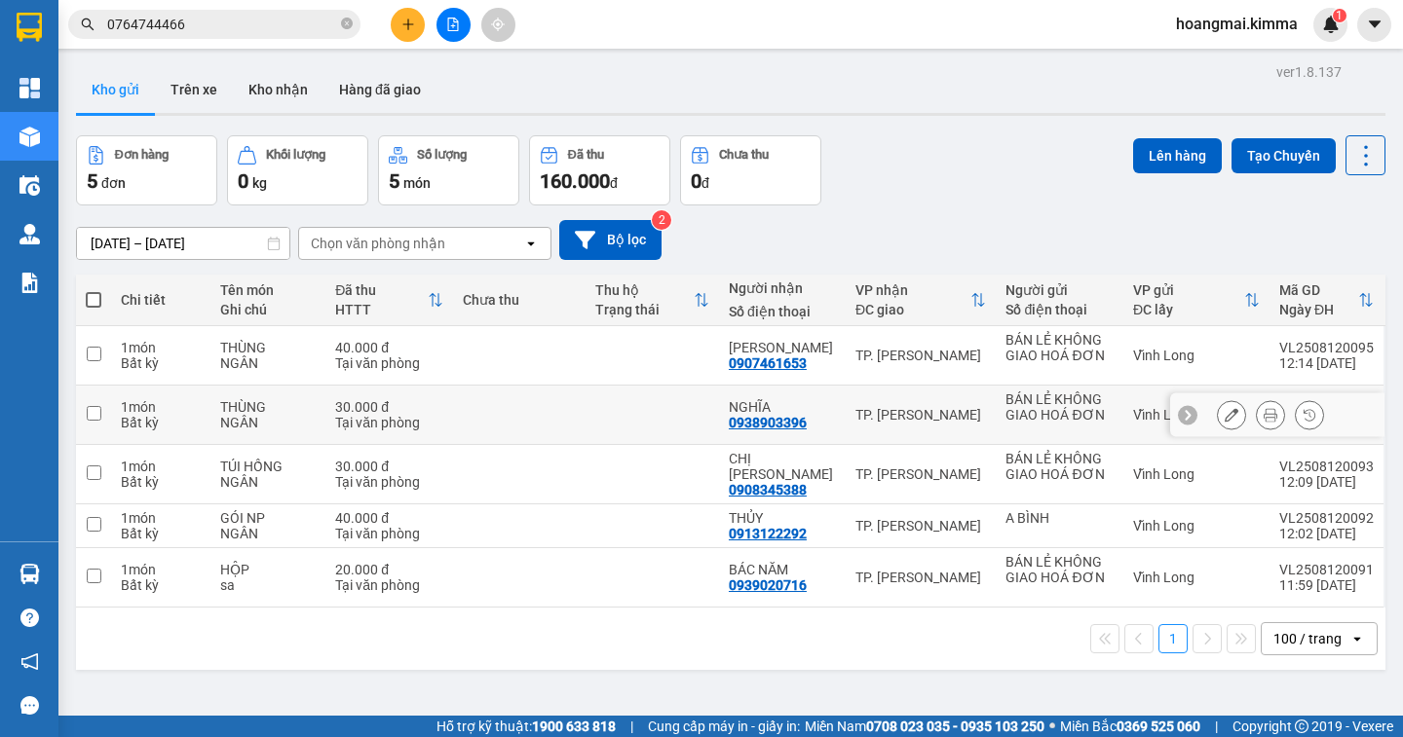
click at [737, 426] on div "0938903396" at bounding box center [768, 423] width 78 height 16
drag, startPoint x: 928, startPoint y: 230, endPoint x: 1182, endPoint y: 28, distance: 323.7
click at [994, 154] on div "ver 1.8.137 Kho gửi Trên xe Kho nhận Hàng đã giao Đơn hàng 5 đơn Khối lượng 0 k…" at bounding box center [730, 426] width 1325 height 737
click at [847, 260] on div "10/08/2025 – 12/08/2025 Press the down arrow key to interact with the calendar …" at bounding box center [730, 240] width 1309 height 69
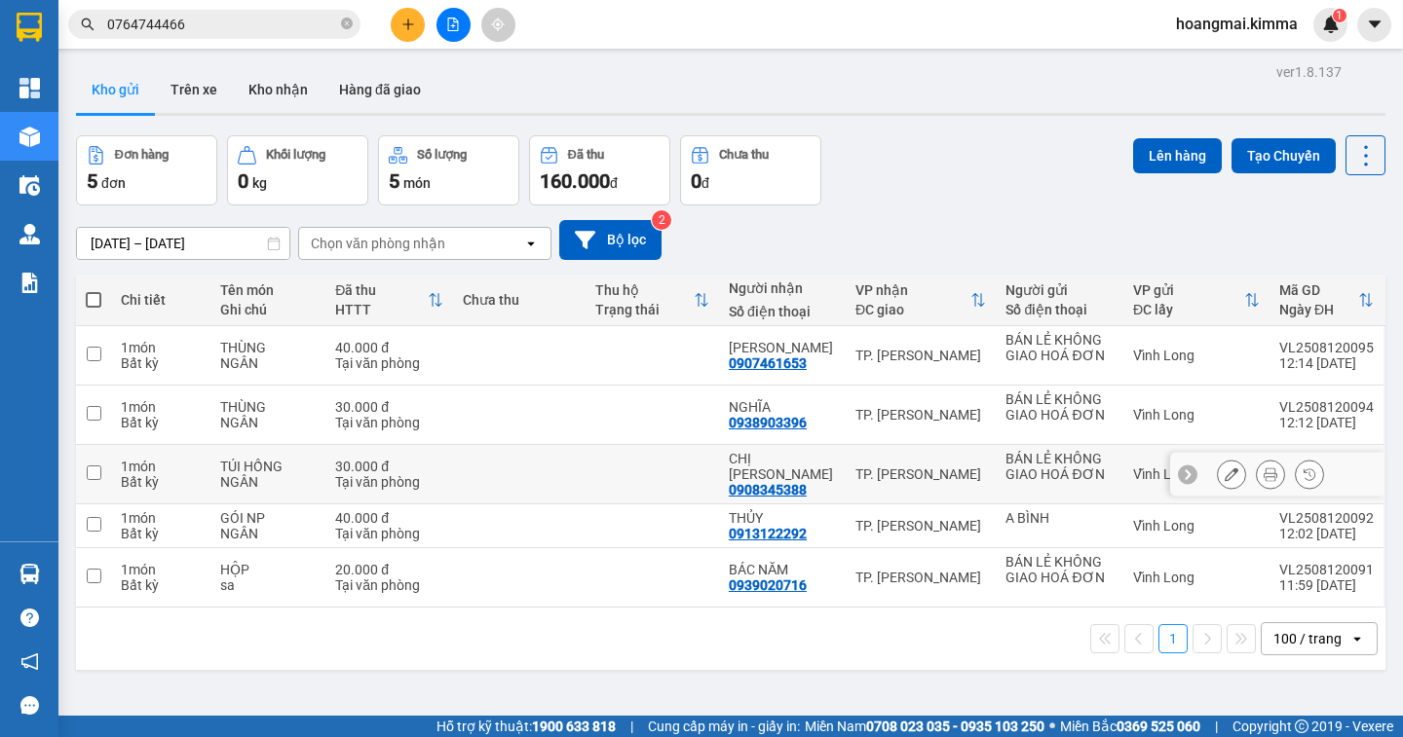
drag, startPoint x: 807, startPoint y: 483, endPoint x: 728, endPoint y: 490, distance: 79.2
click at [728, 490] on td "CHỊ LAN 0908345388" at bounding box center [782, 474] width 127 height 59
checkbox input "true"
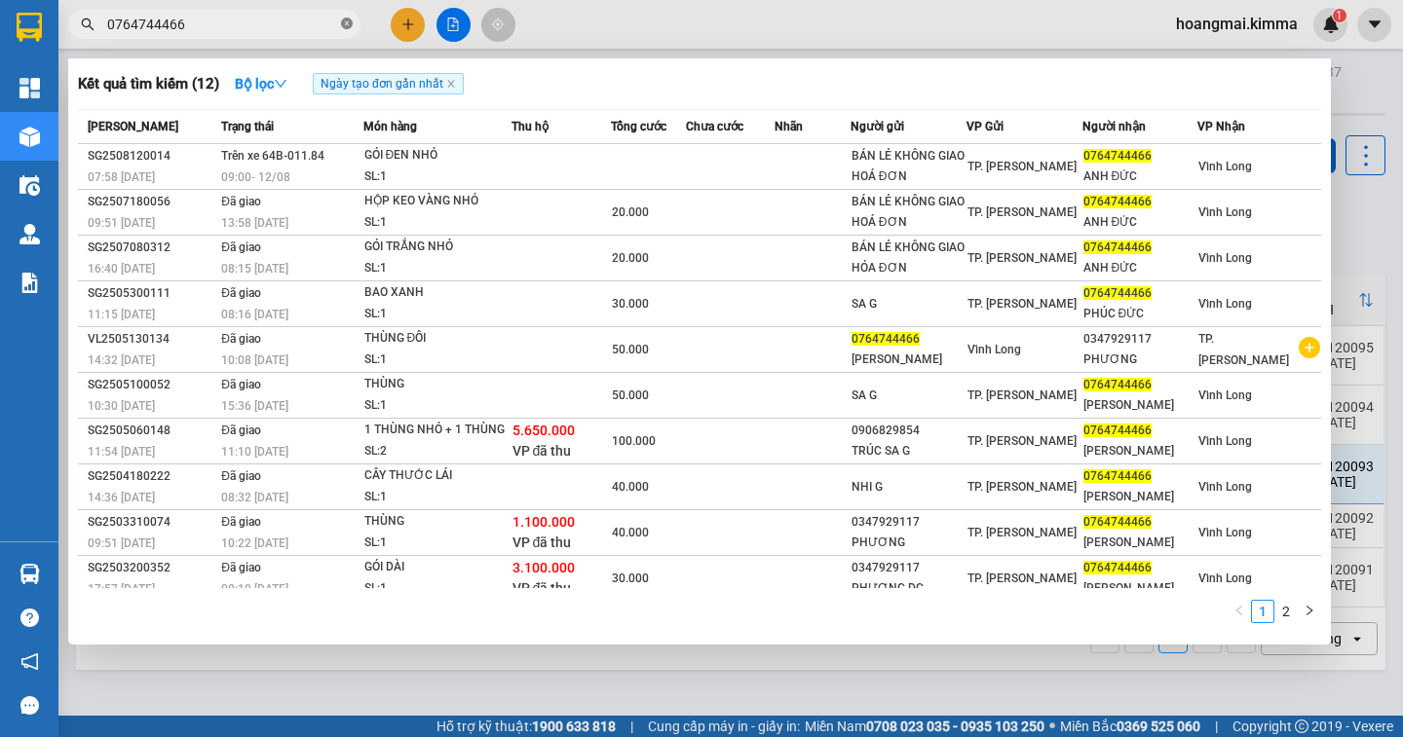
click at [343, 24] on icon "close-circle" at bounding box center [347, 24] width 12 height 12
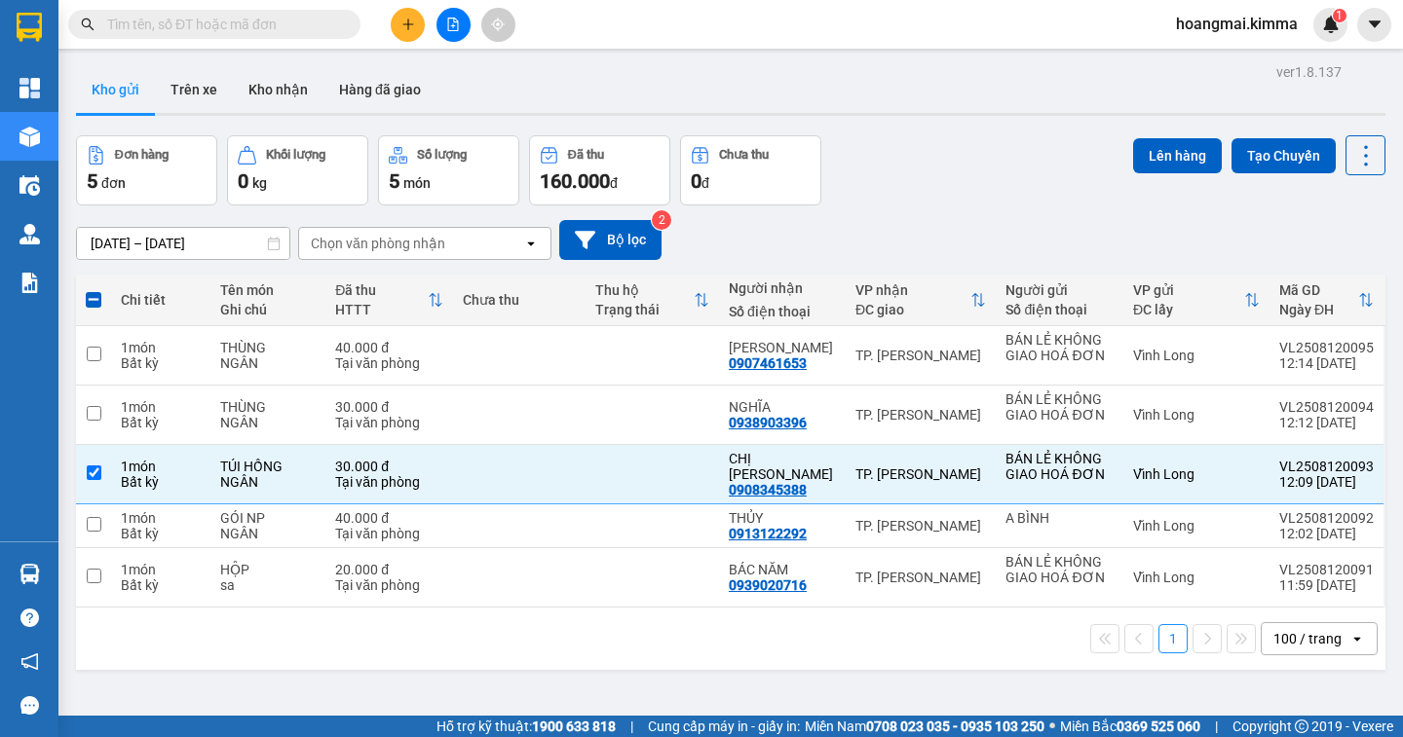
paste input "0908345388"
type input "0908345388"
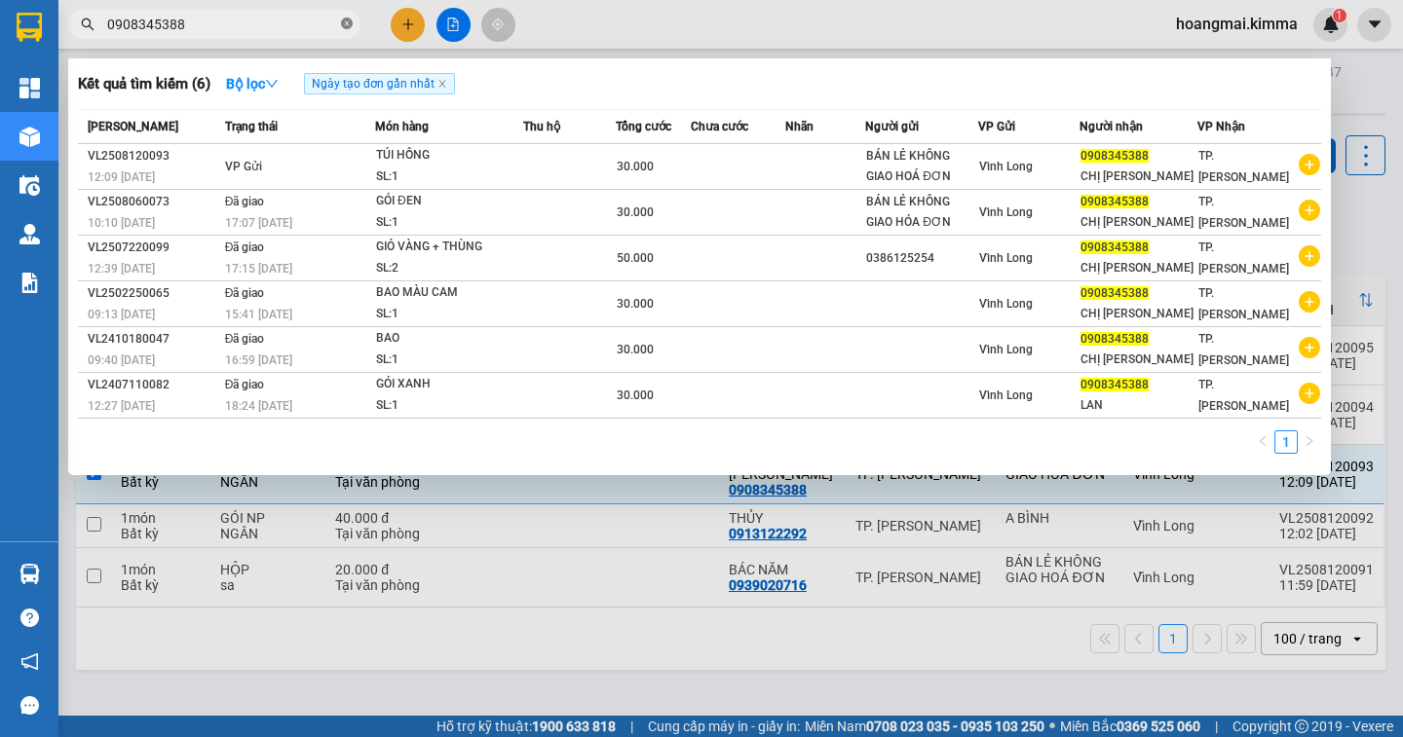
click at [343, 22] on icon "close-circle" at bounding box center [347, 24] width 12 height 12
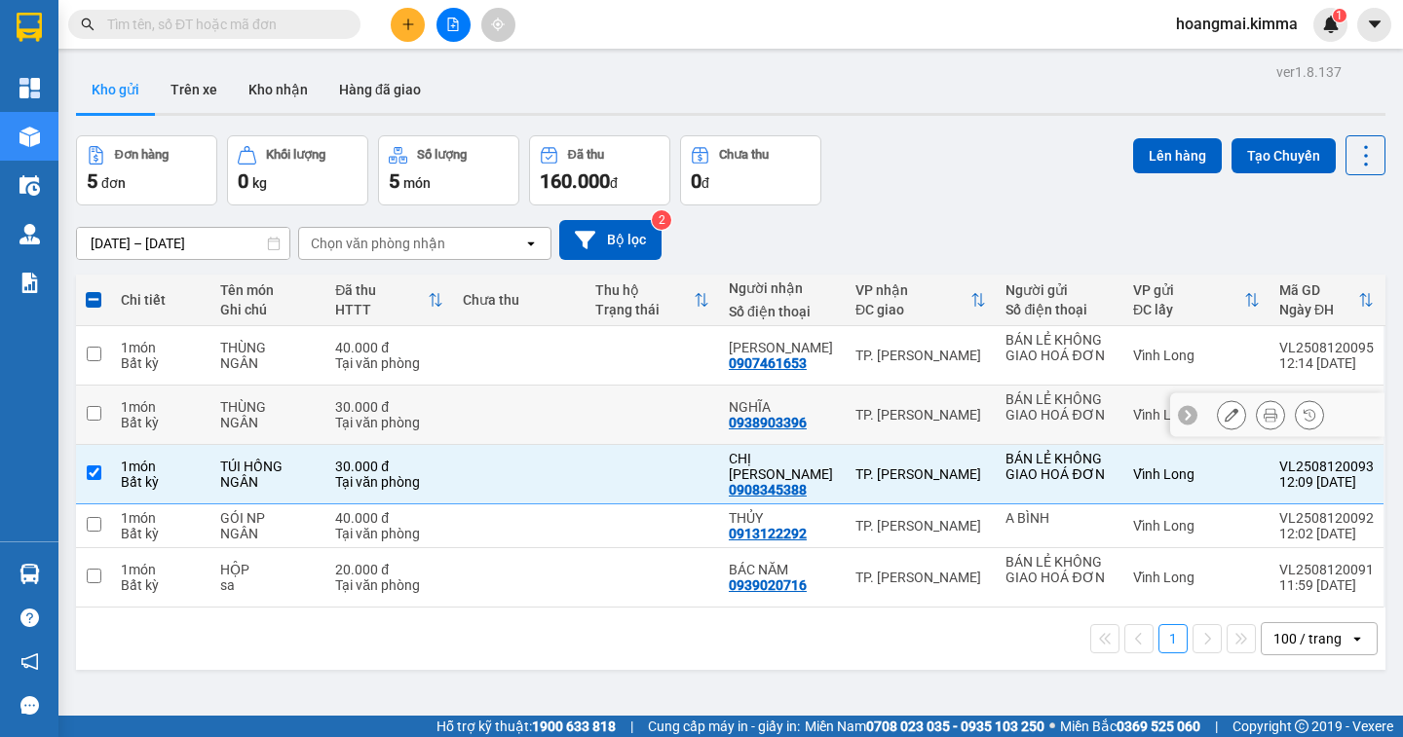
drag, startPoint x: 805, startPoint y: 425, endPoint x: 746, endPoint y: 369, distance: 80.6
click at [709, 391] on tr "1 món Bất kỳ THÙNG NGÂN 30.000 đ Tại văn phòng NGHĨA 0938903396 TP. Hồ Chí Minh…" at bounding box center [730, 415] width 1309 height 59
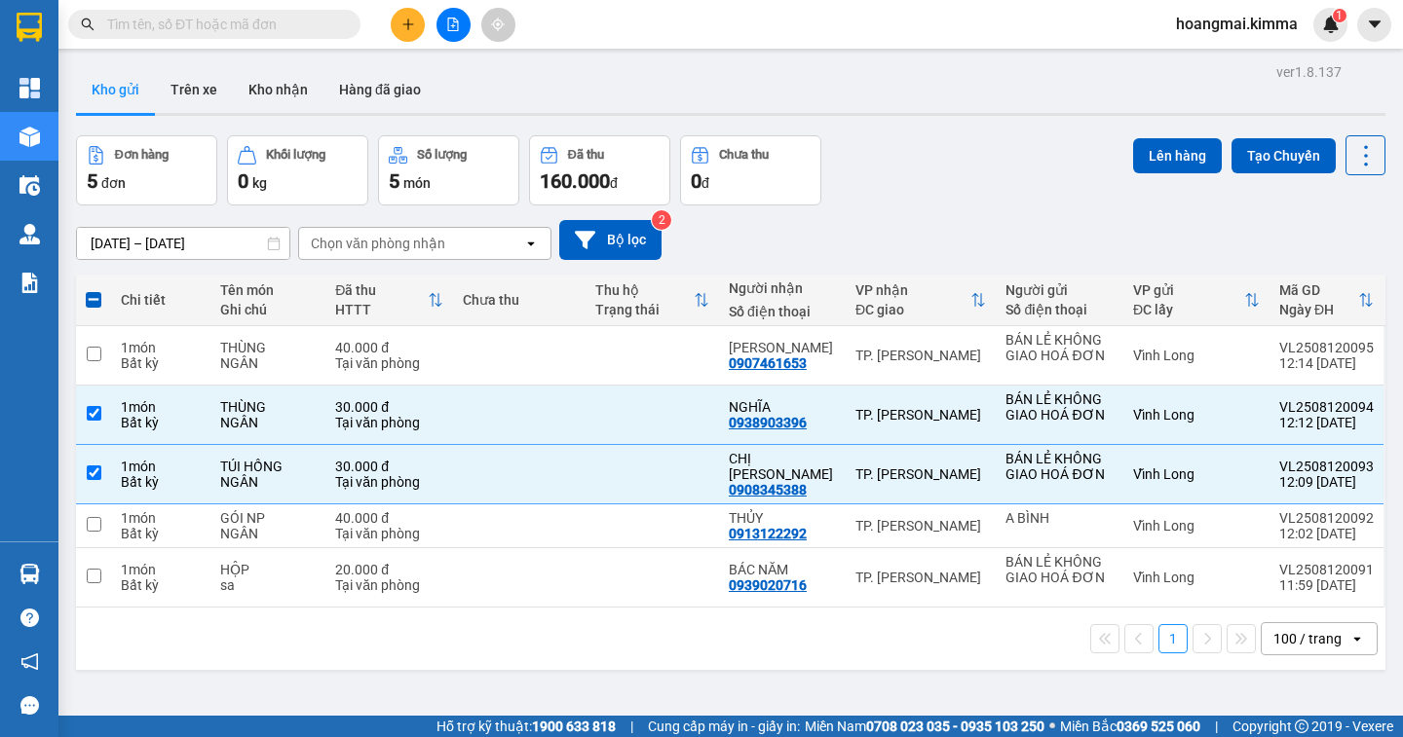
drag, startPoint x: 861, startPoint y: 246, endPoint x: 973, endPoint y: 211, distance: 117.4
click at [942, 207] on div "10/08/2025 – 12/08/2025 Press the down arrow key to interact with the calendar …" at bounding box center [730, 240] width 1309 height 69
click at [885, 192] on div "Đơn hàng 5 đơn Khối lượng 0 kg Số lượng 5 món Đã thu 160.000 đ Chưa thu 0 đ Lên…" at bounding box center [730, 170] width 1309 height 70
click at [94, 415] on input "checkbox" at bounding box center [94, 413] width 15 height 15
checkbox input "false"
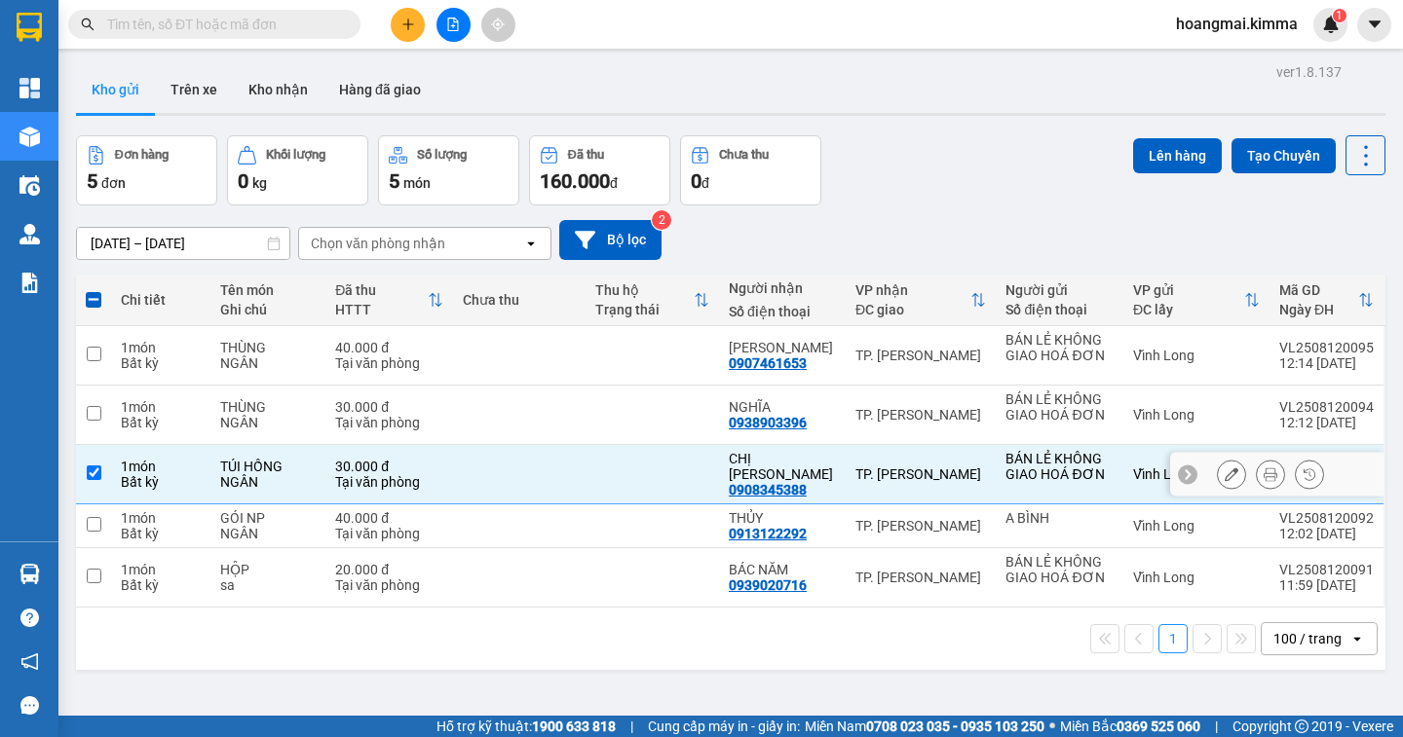
click at [93, 466] on input "checkbox" at bounding box center [94, 473] width 15 height 15
checkbox input "false"
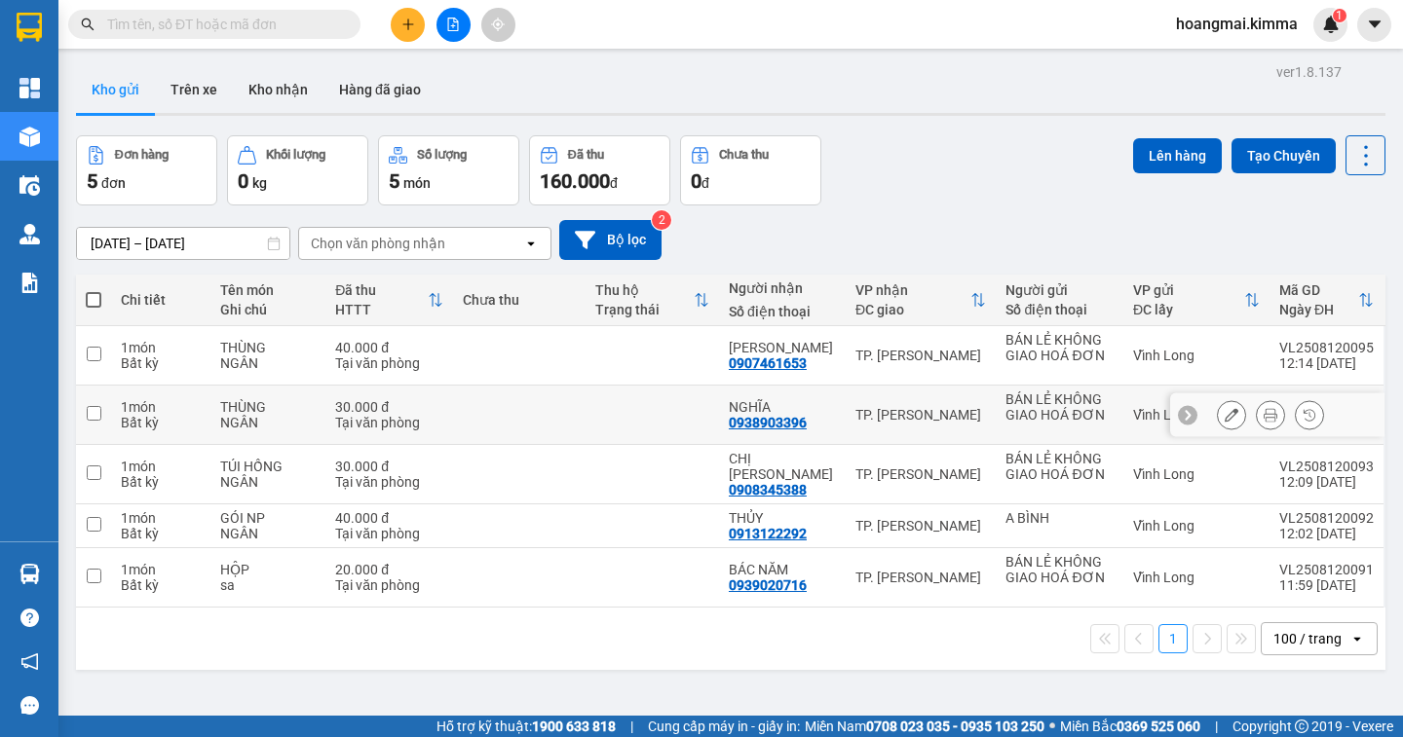
drag, startPoint x: 804, startPoint y: 419, endPoint x: 727, endPoint y: 426, distance: 77.3
click at [727, 426] on td "NGHĨA 0938903396" at bounding box center [782, 415] width 127 height 59
checkbox input "true"
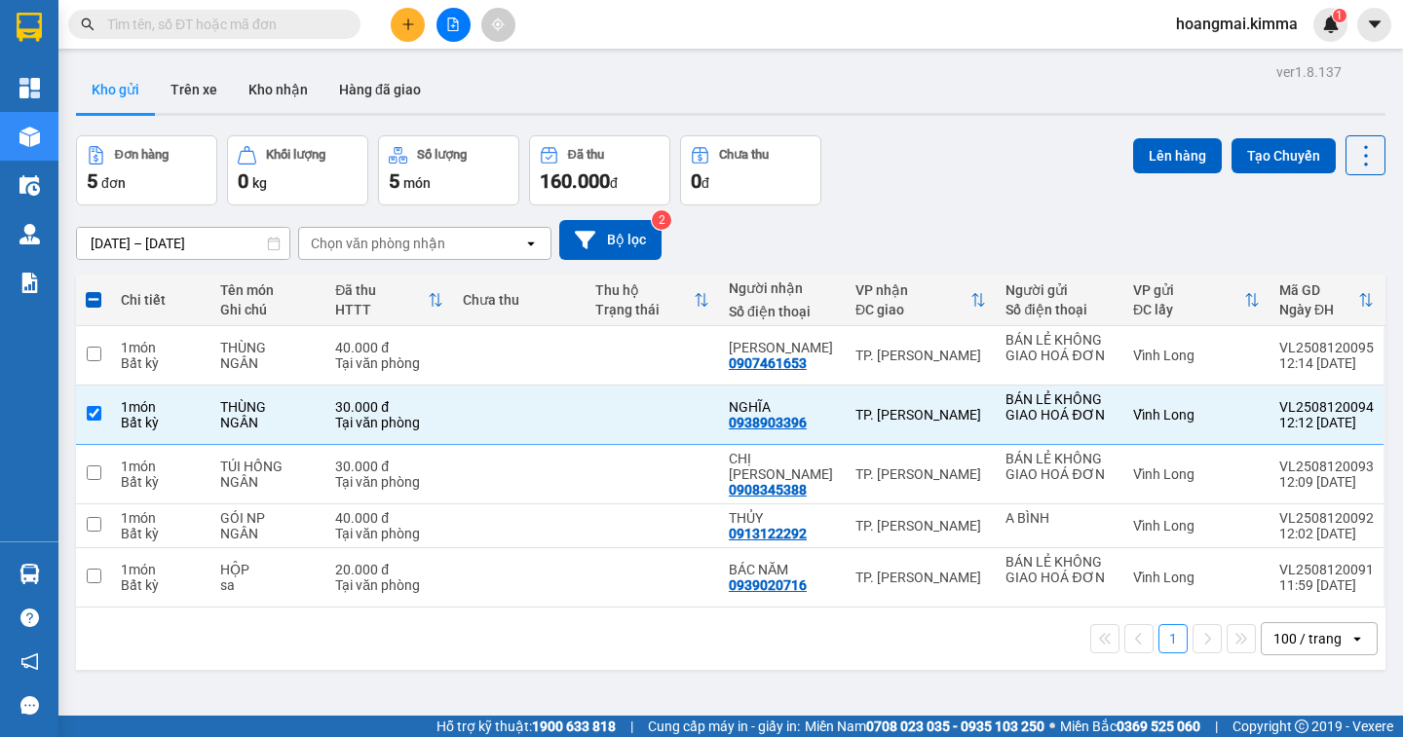
paste input "0938903396"
type input "0938903396"
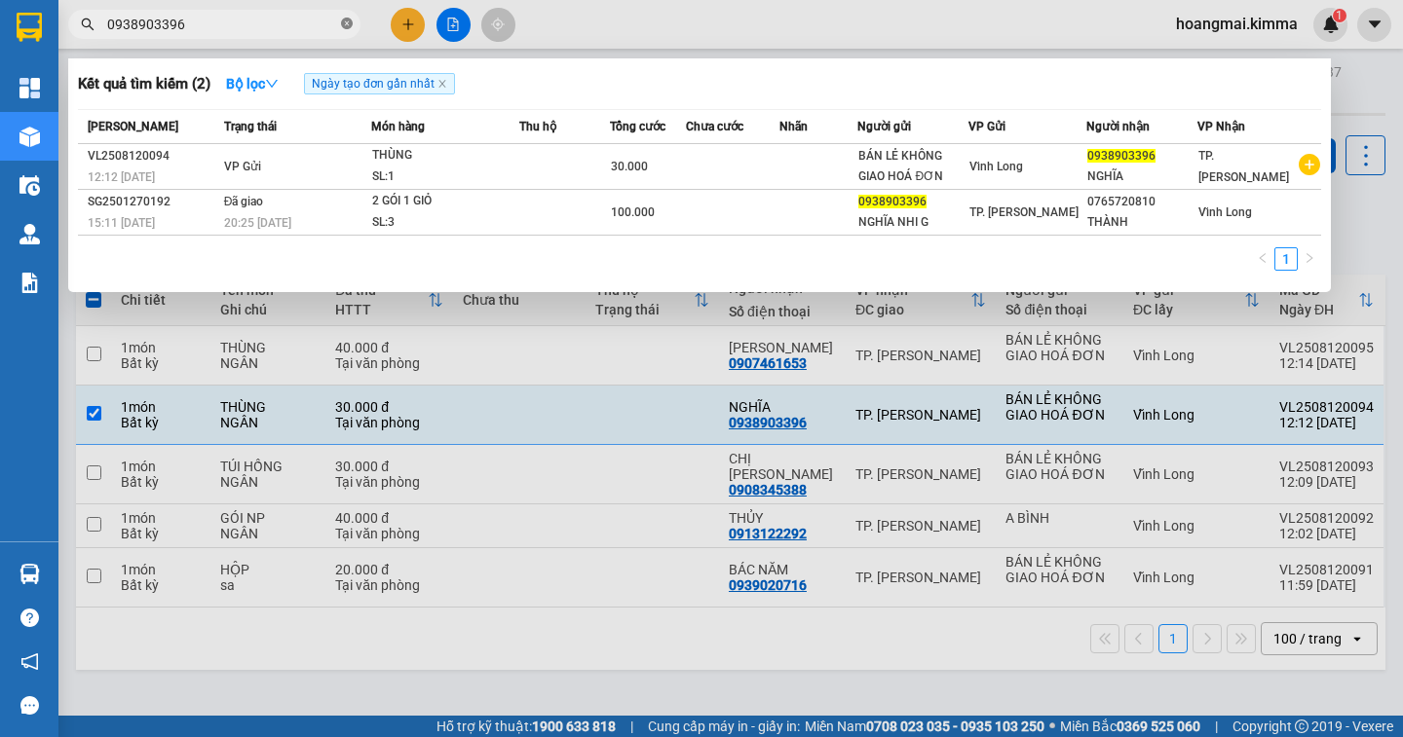
click at [343, 24] on icon "close-circle" at bounding box center [347, 24] width 12 height 12
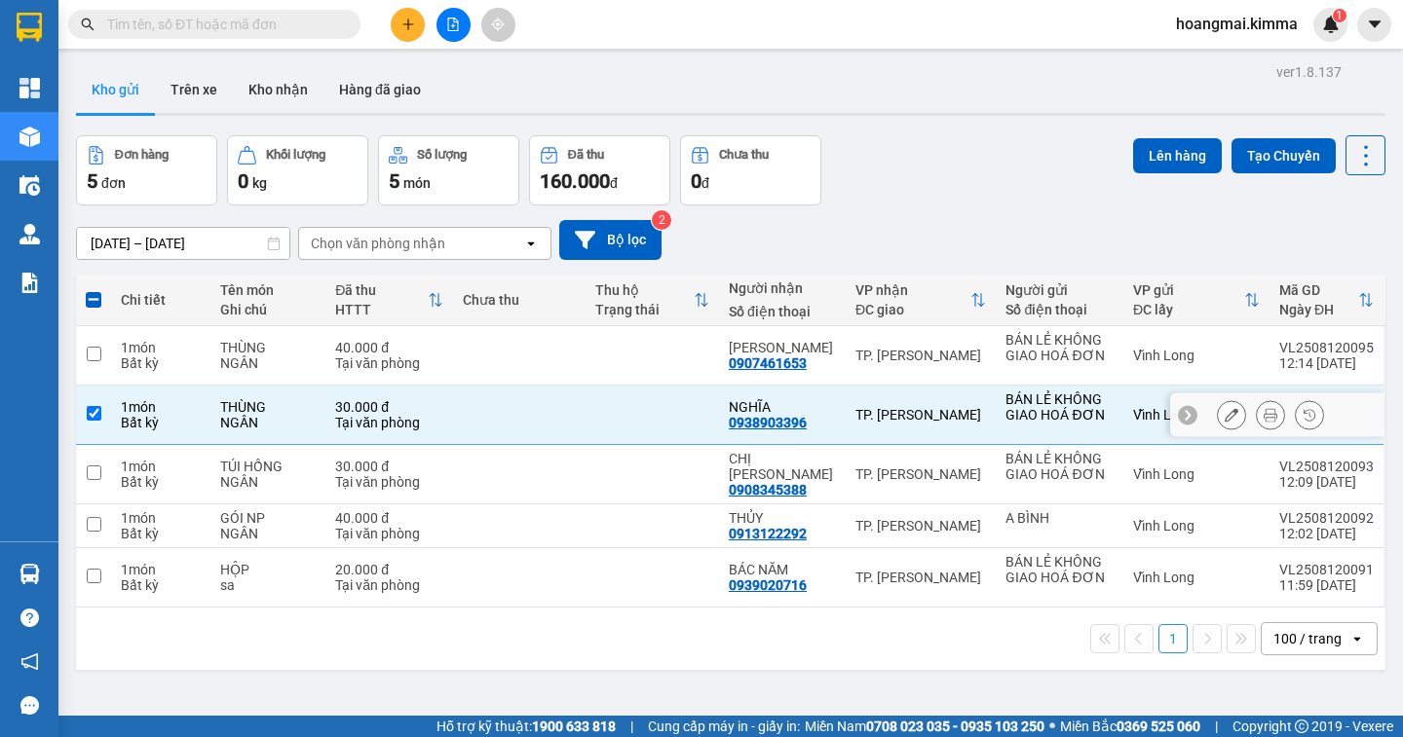
click at [93, 411] on input "checkbox" at bounding box center [94, 413] width 15 height 15
checkbox input "false"
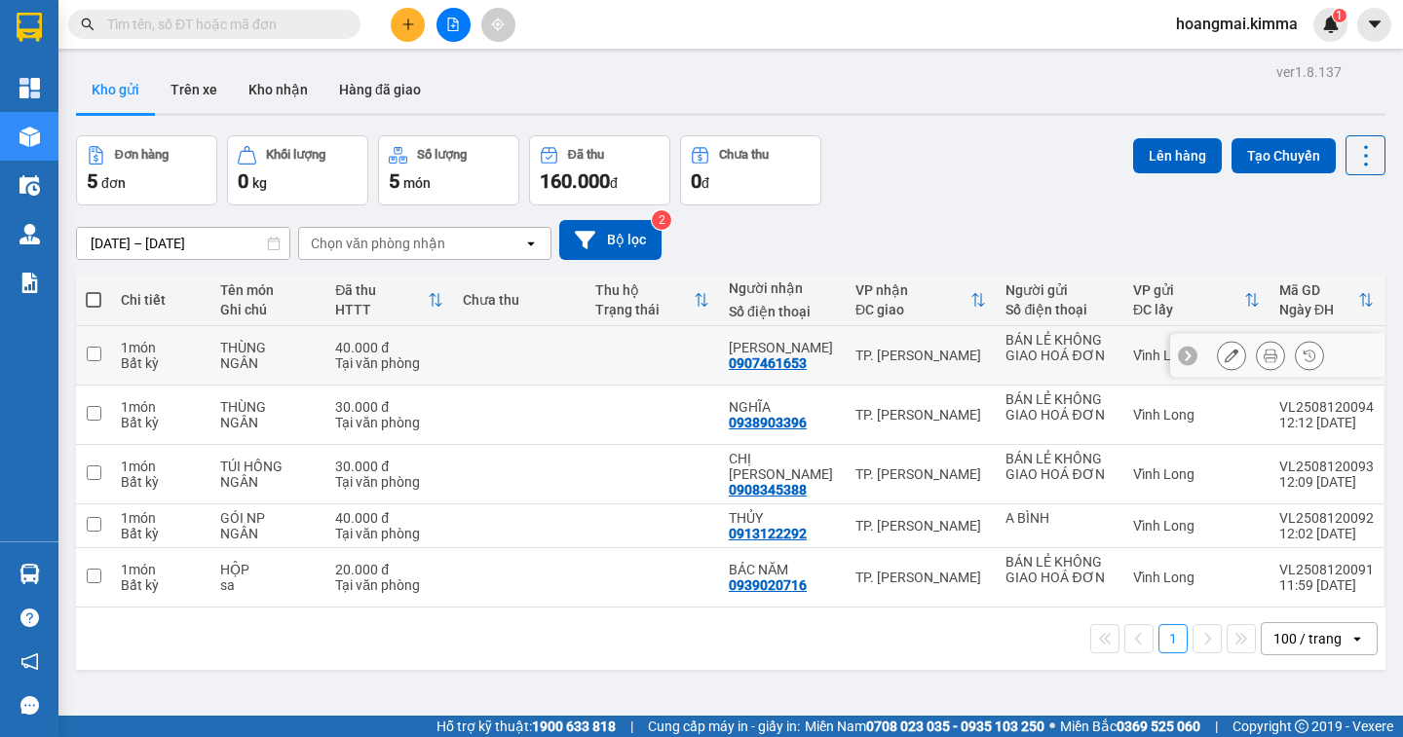
drag, startPoint x: 807, startPoint y: 364, endPoint x: 723, endPoint y: 365, distance: 83.8
click at [723, 365] on td "QUANG MINH 0907461653" at bounding box center [782, 355] width 127 height 59
checkbox input "true"
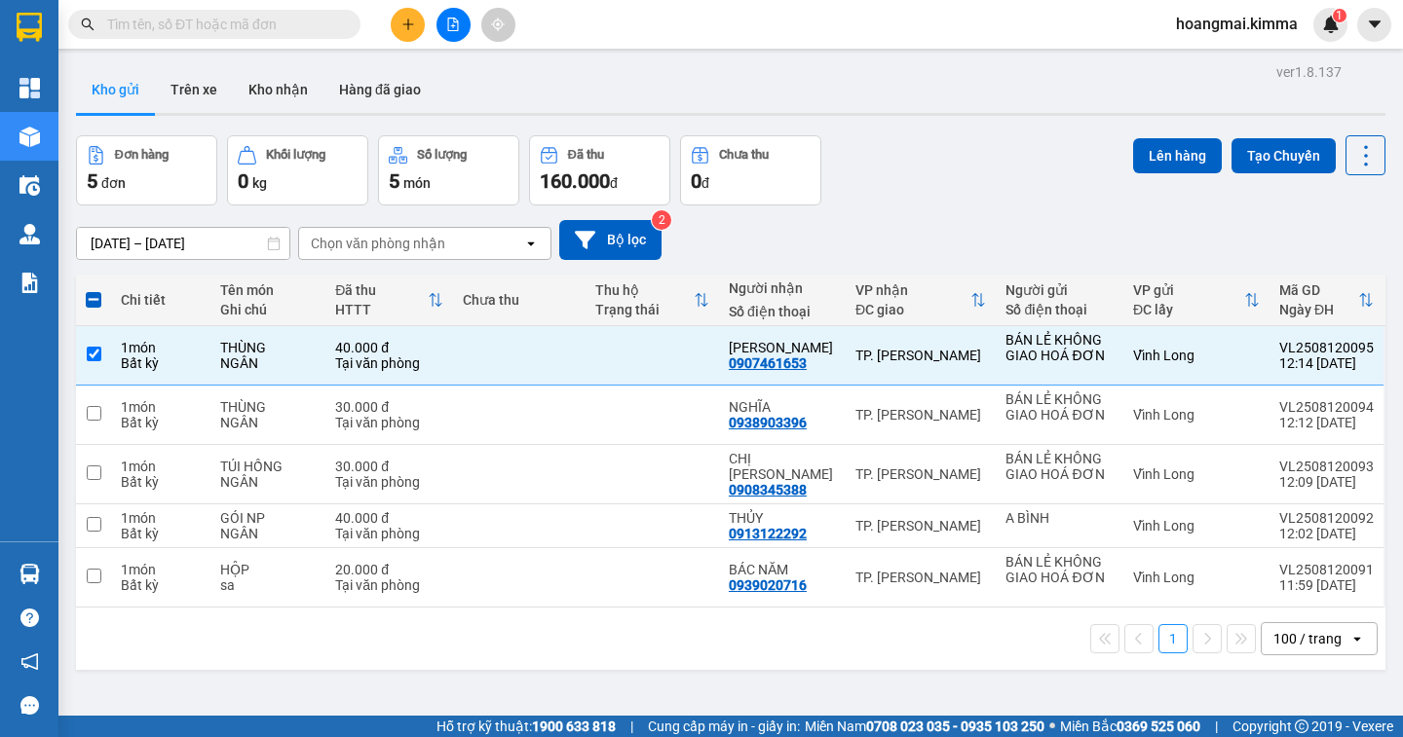
paste input "0907461653"
type input "0907461653"
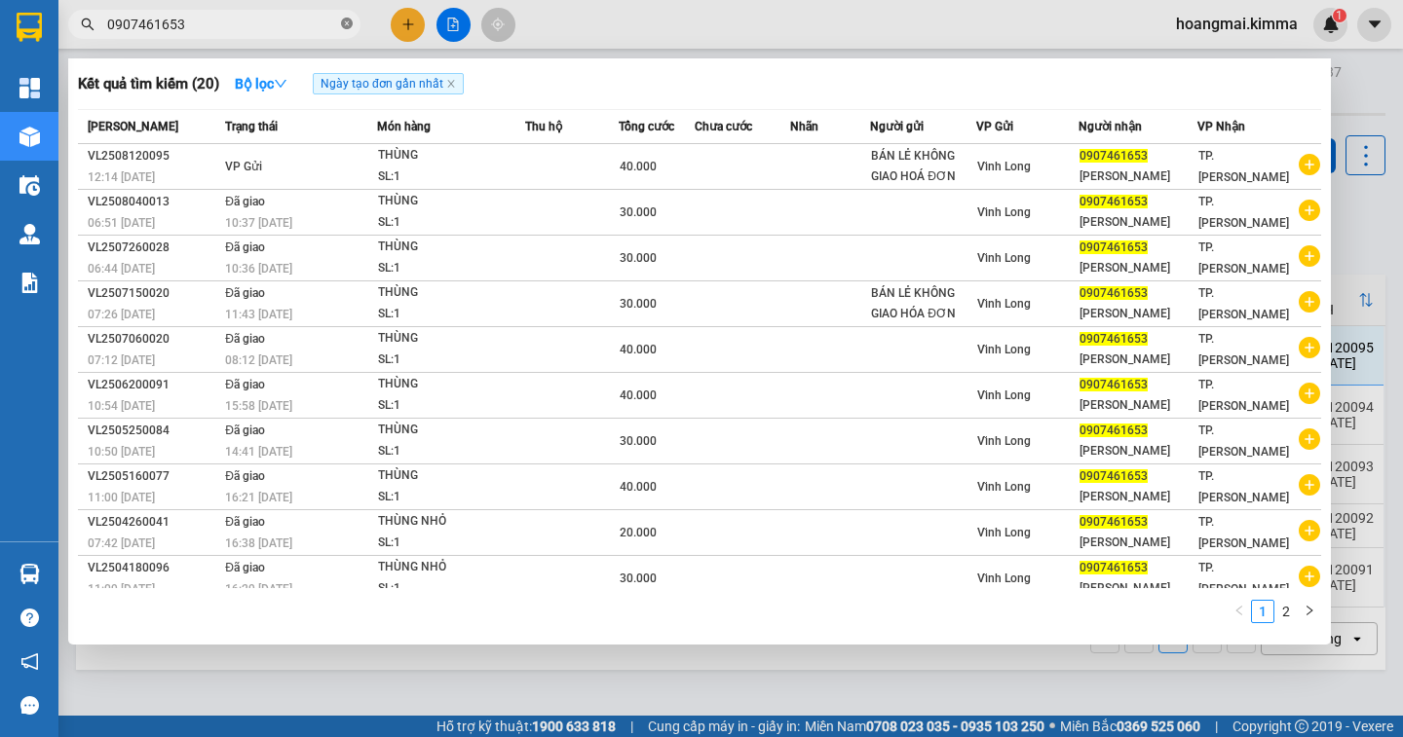
click at [347, 23] on icon "close-circle" at bounding box center [347, 24] width 12 height 12
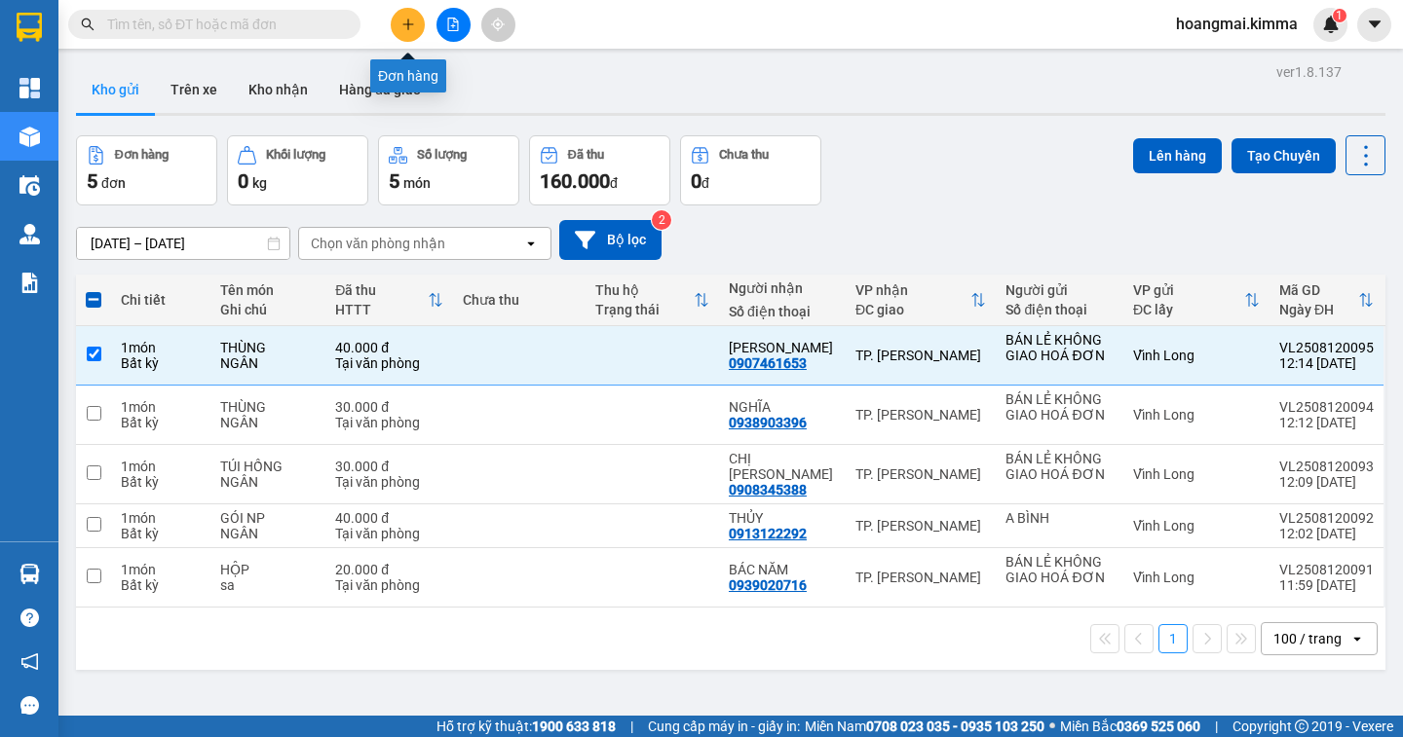
click at [404, 27] on icon "plus" at bounding box center [408, 25] width 14 height 14
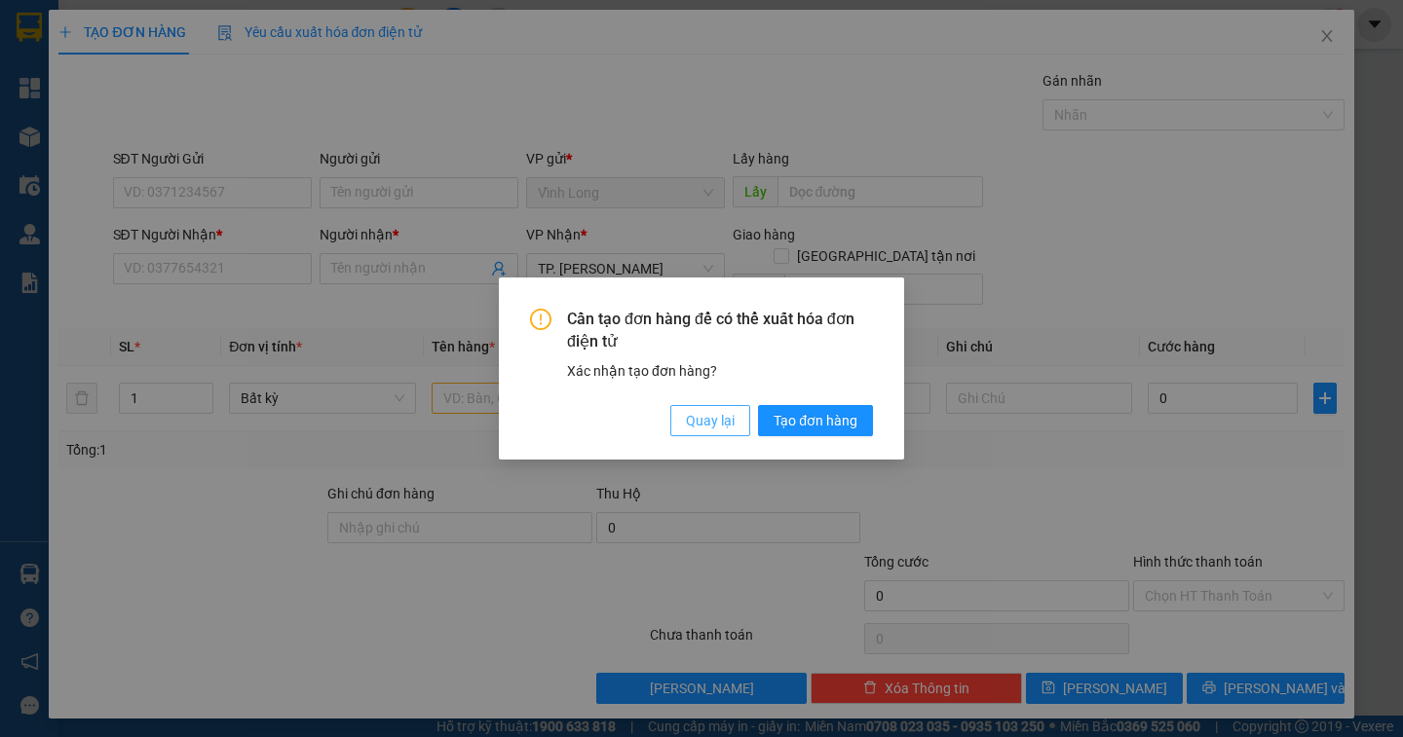
click at [698, 421] on span "Quay lại" at bounding box center [710, 420] width 49 height 21
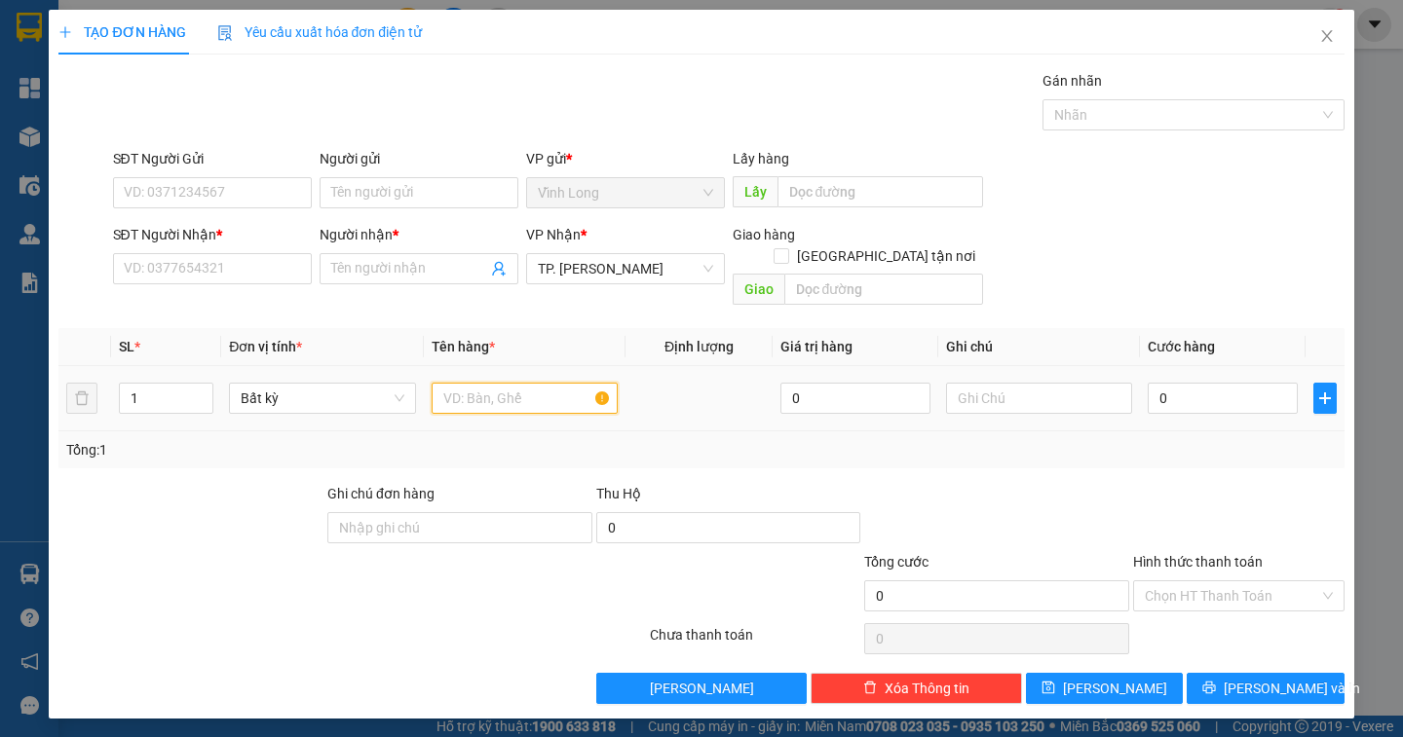
click at [536, 383] on input "text" at bounding box center [525, 398] width 186 height 31
type input "GIỎ"
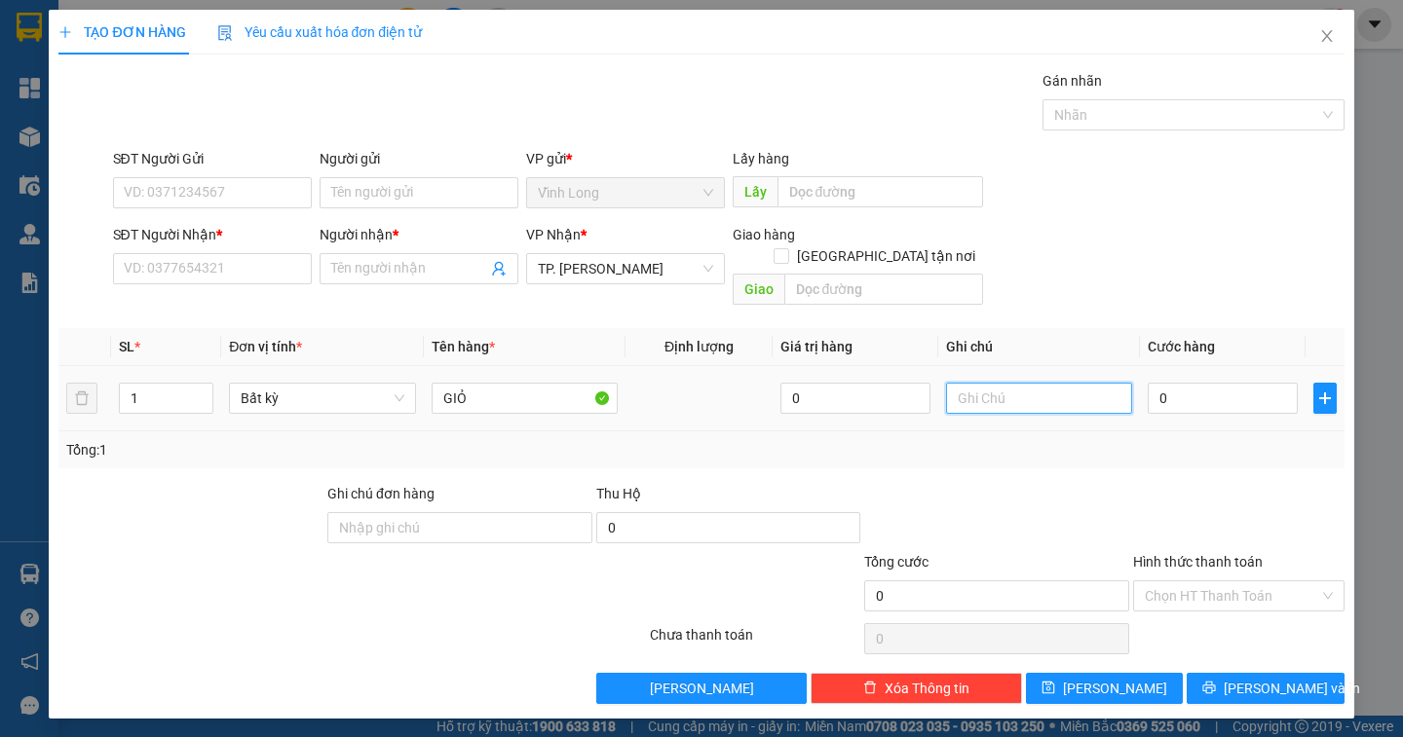
click at [994, 383] on input "text" at bounding box center [1039, 398] width 186 height 31
type input "NGÂN"
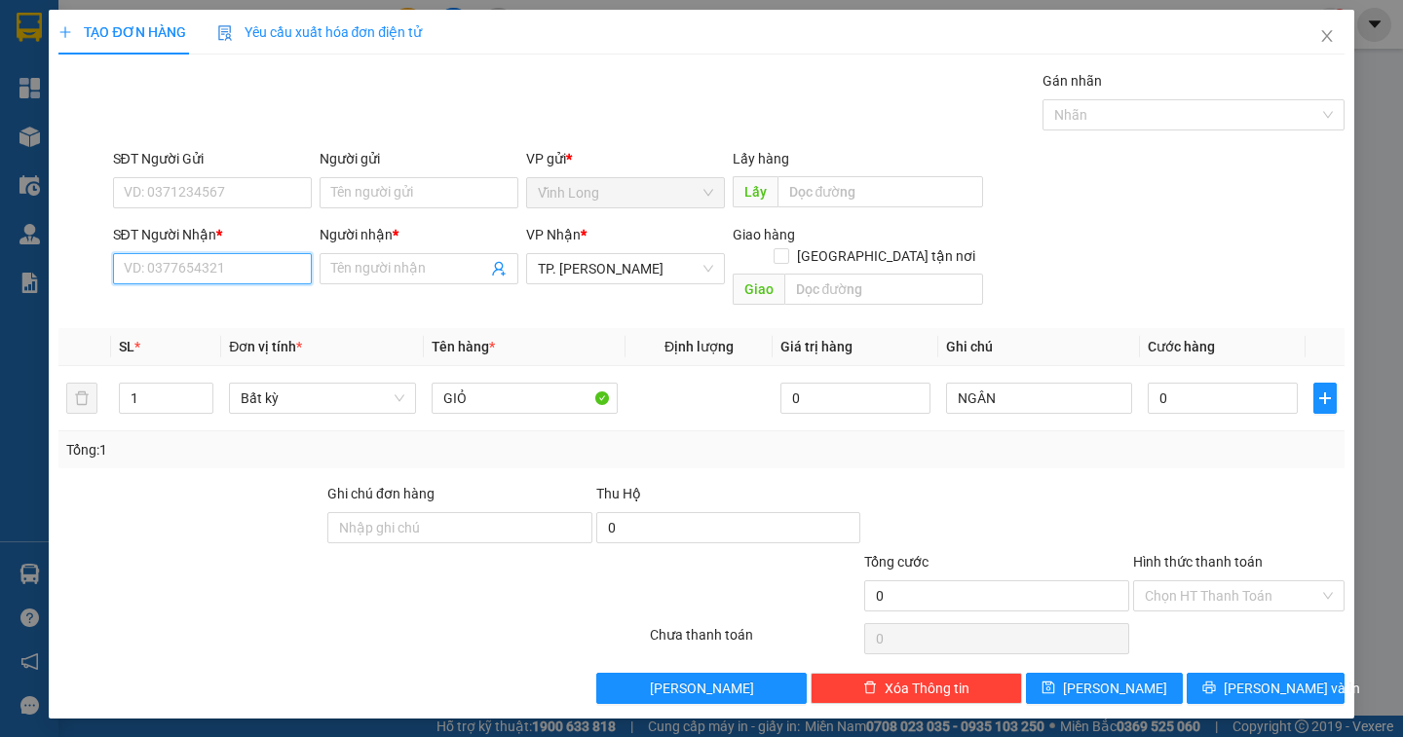
click at [198, 273] on input "SĐT Người Nhận *" at bounding box center [212, 268] width 199 height 31
type input "0908122037"
click at [211, 301] on div "0908122037 - ĐỨC" at bounding box center [234, 307] width 219 height 21
type input "ĐỨC"
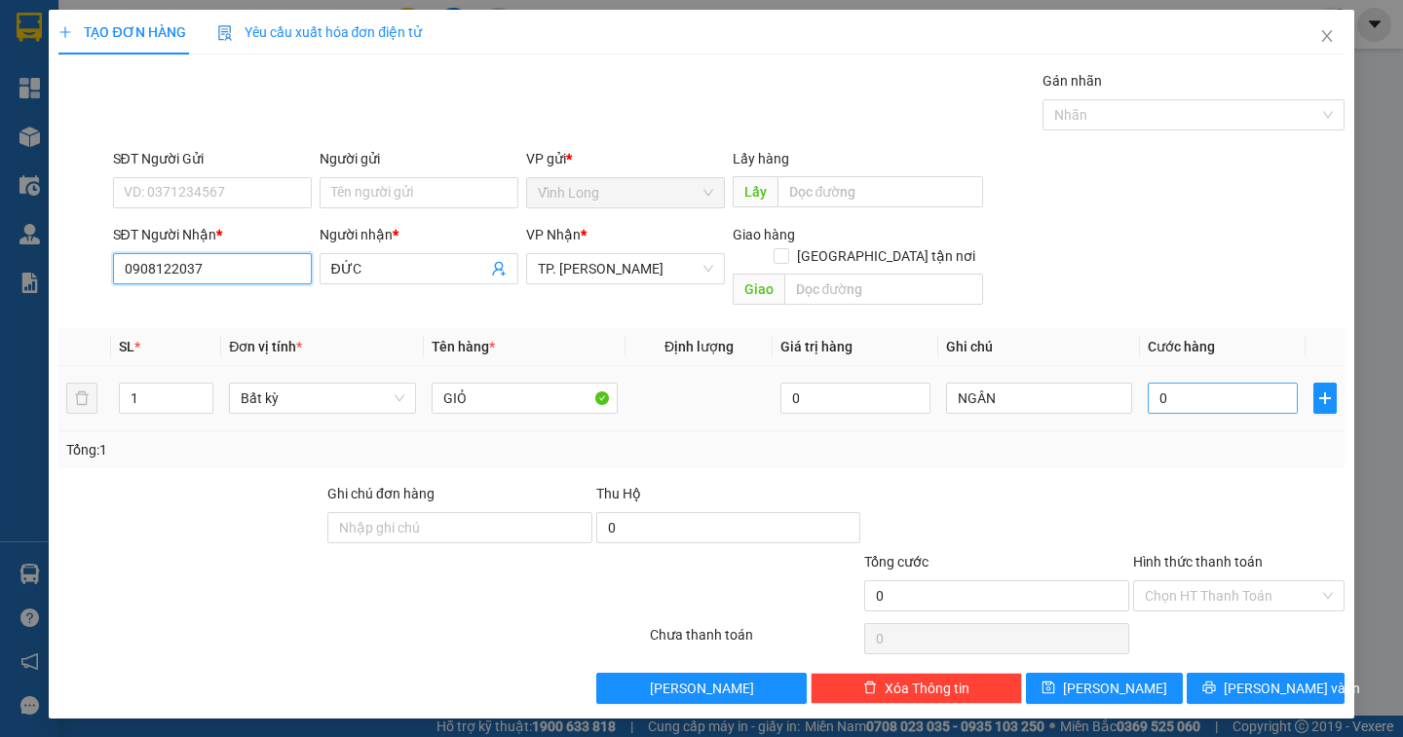
type input "0908122037"
click at [1179, 385] on input "0" at bounding box center [1223, 398] width 150 height 31
type input "3"
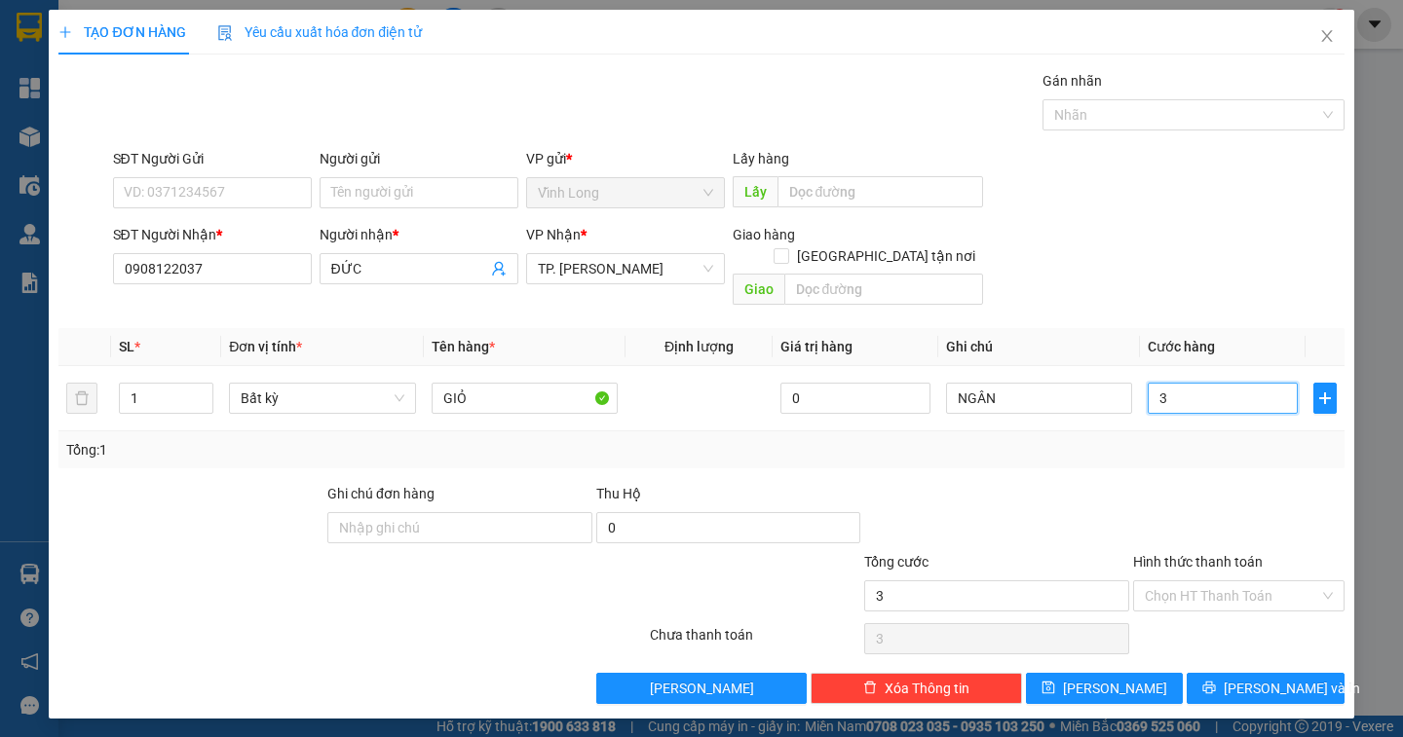
type input "30"
type input "30.000"
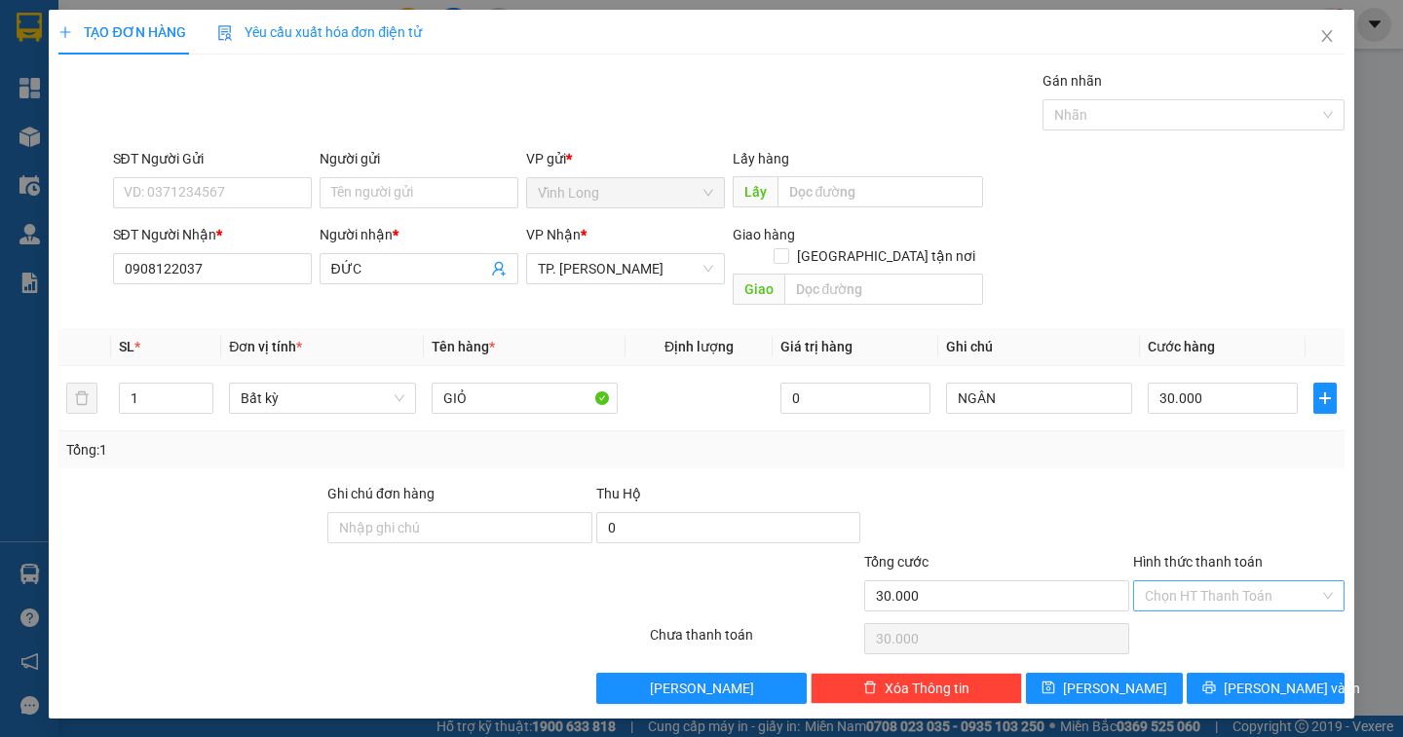
click at [1187, 582] on input "Hình thức thanh toán" at bounding box center [1232, 596] width 174 height 29
click at [1191, 620] on div "Tại văn phòng" at bounding box center [1239, 613] width 188 height 21
type input "0"
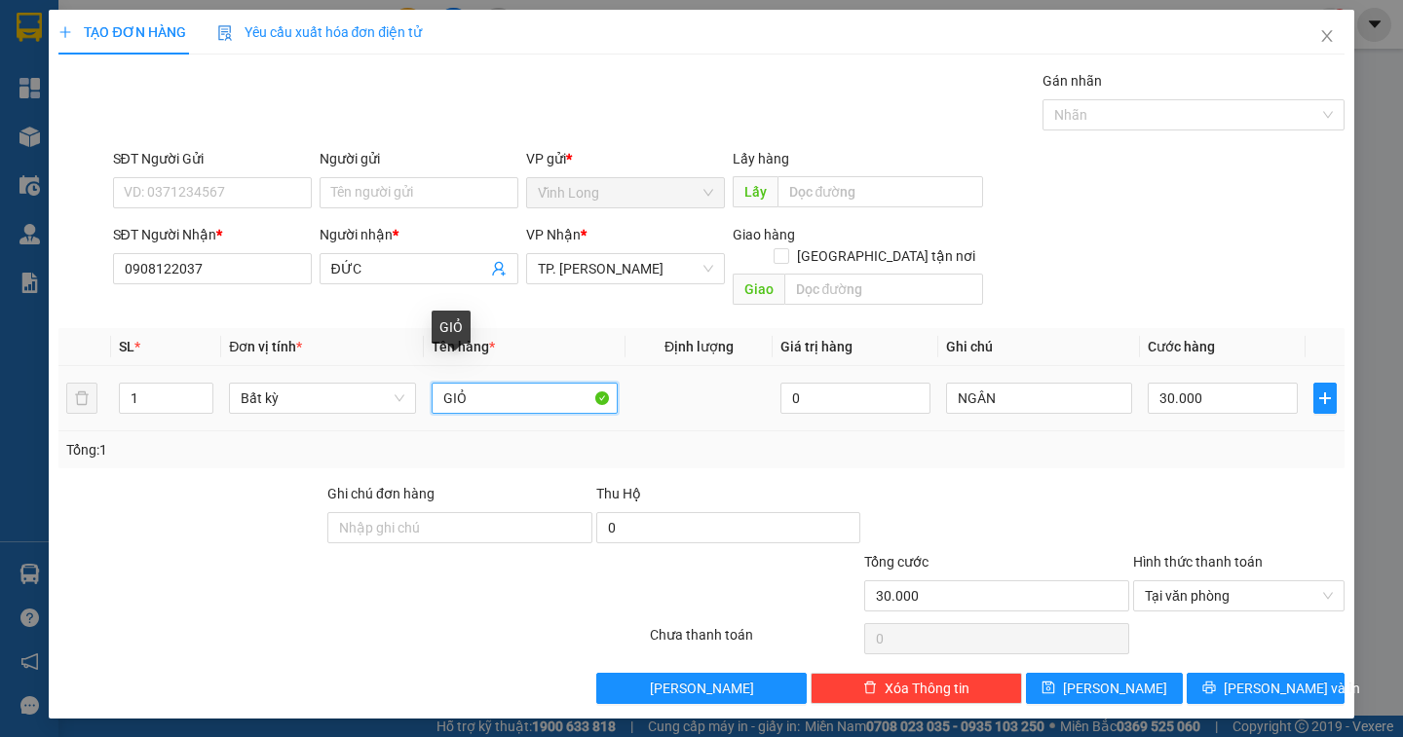
click at [507, 383] on input "GIỎ" at bounding box center [525, 398] width 186 height 31
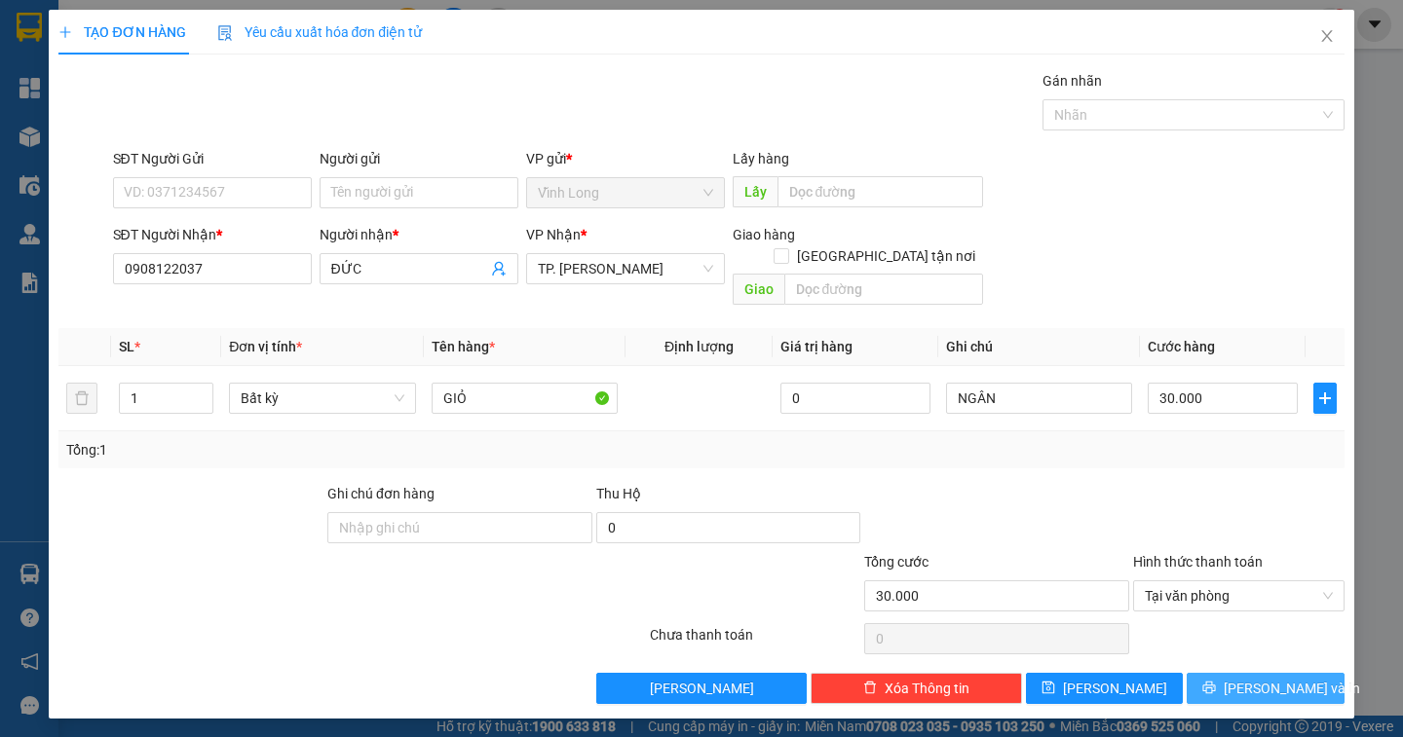
click at [1247, 673] on button "[PERSON_NAME] và In" at bounding box center [1264, 688] width 157 height 31
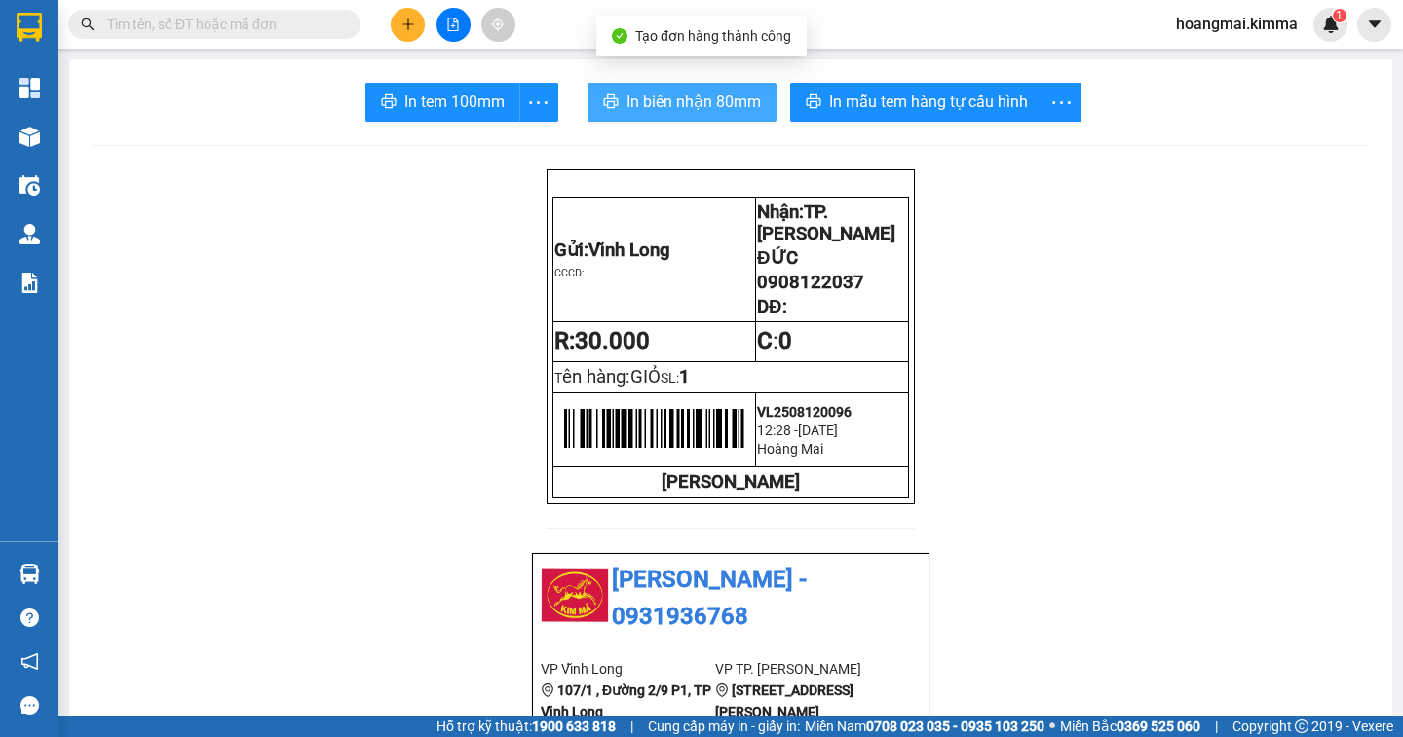
click at [712, 103] on span "In biên nhận 80mm" at bounding box center [693, 102] width 134 height 24
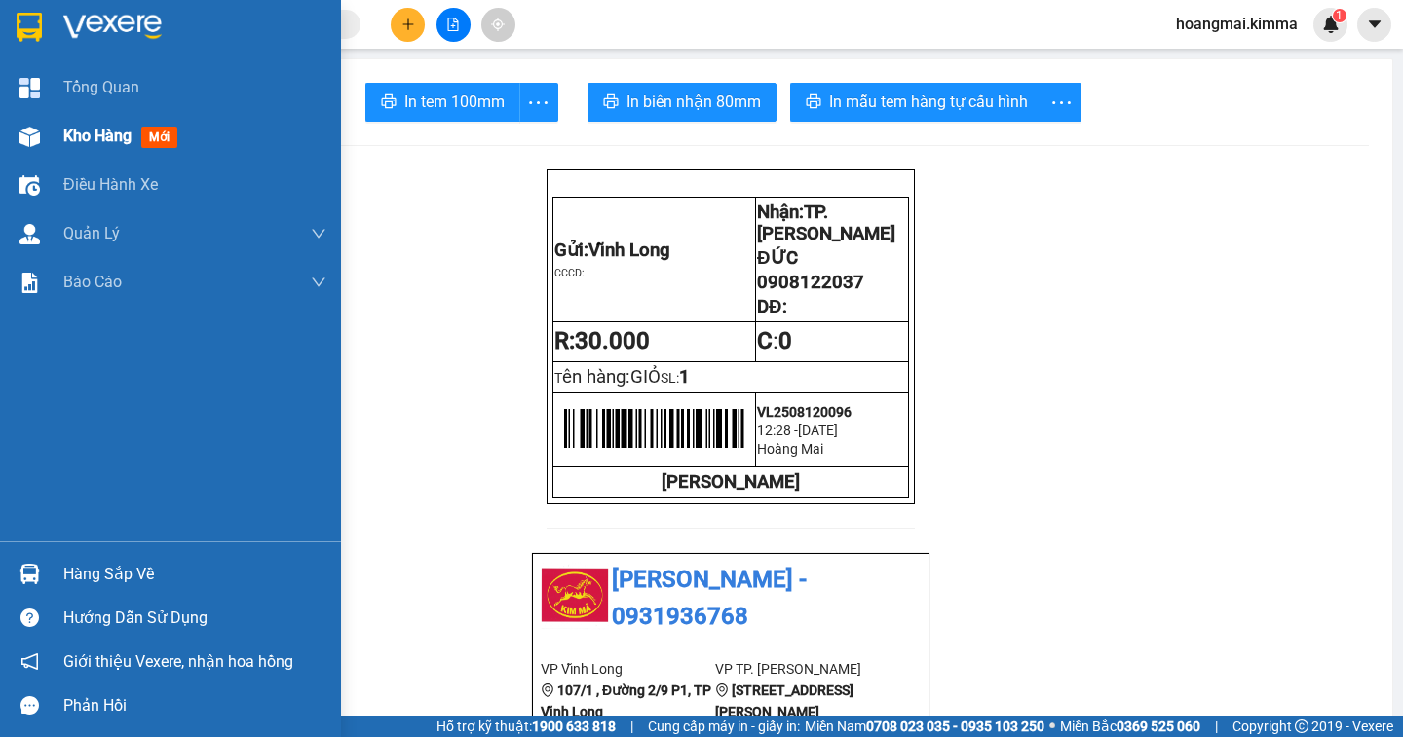
click at [94, 139] on span "Kho hàng" at bounding box center [97, 136] width 68 height 19
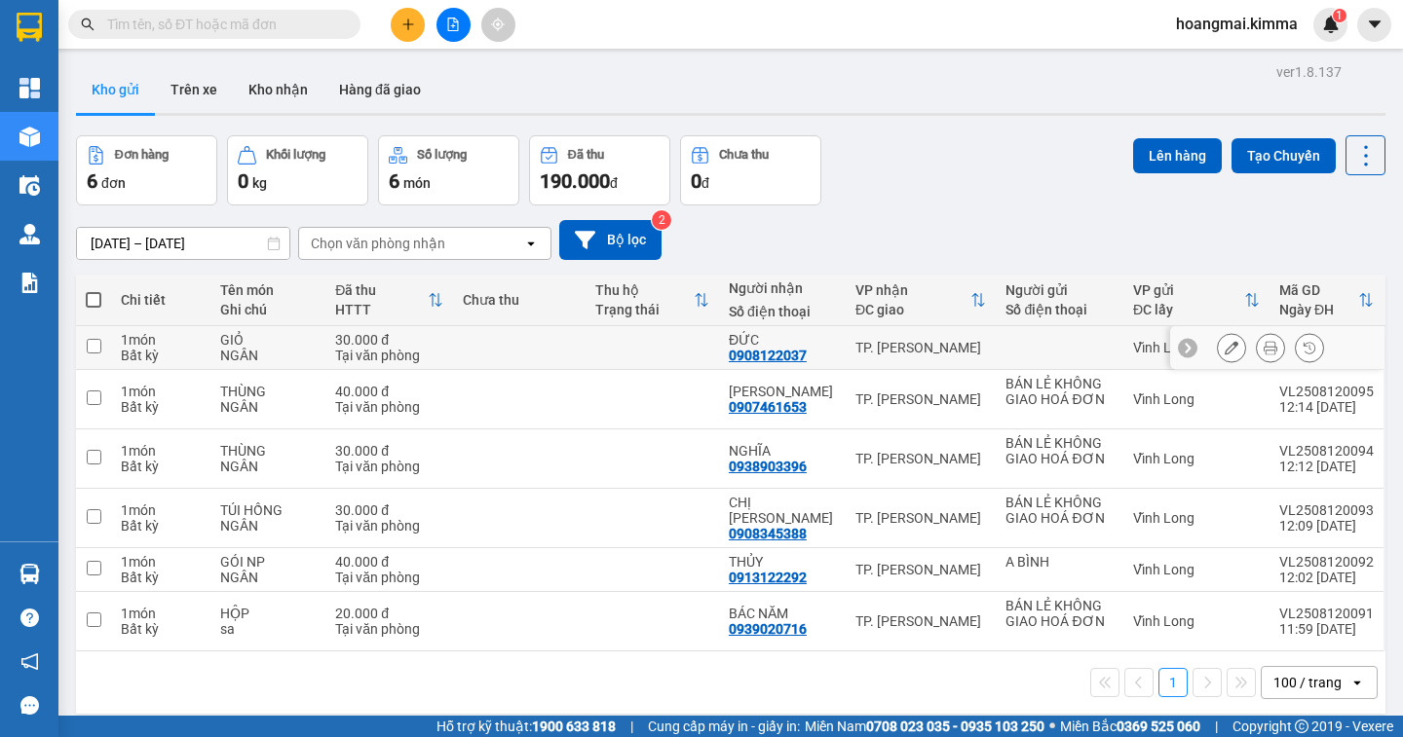
drag, startPoint x: 807, startPoint y: 355, endPoint x: 731, endPoint y: 361, distance: 76.3
click at [731, 361] on div "ĐỨC 0908122037" at bounding box center [782, 347] width 107 height 31
checkbox input "true"
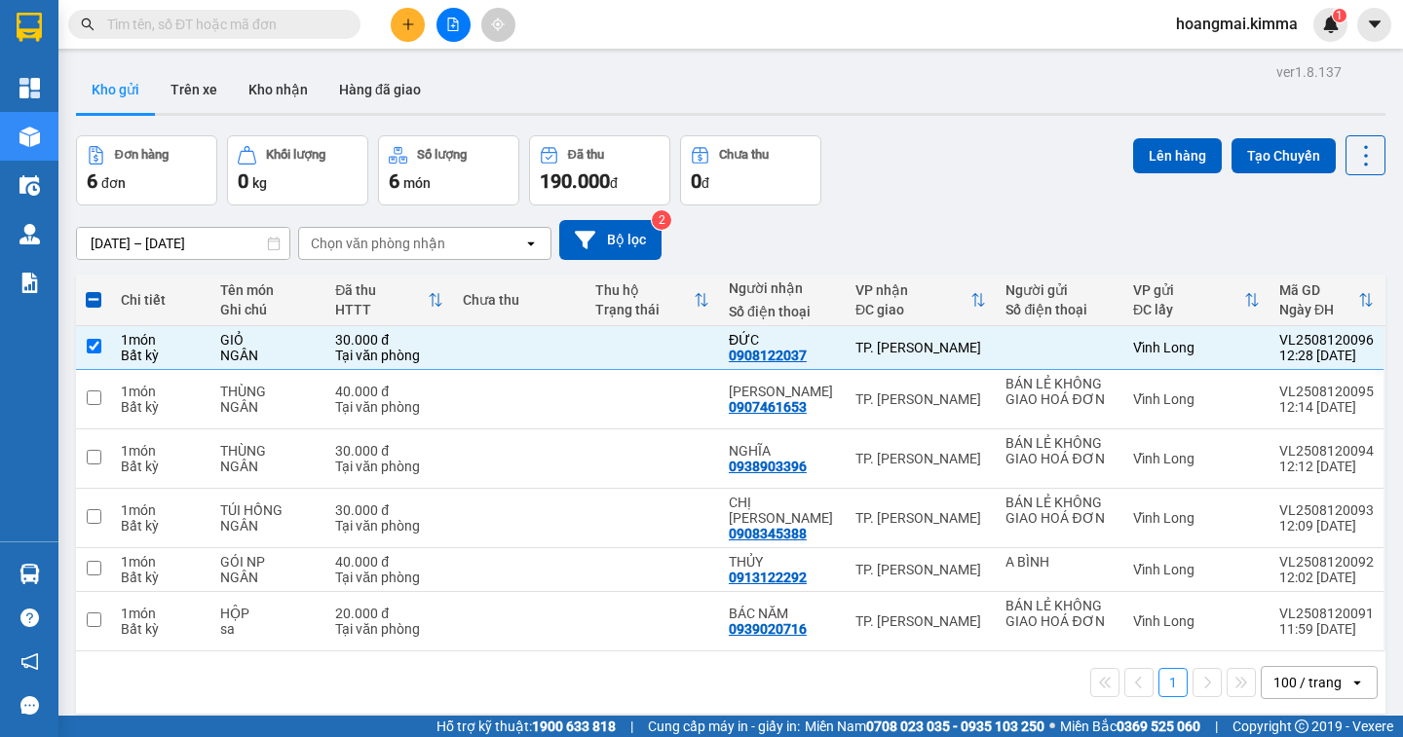
paste input "0908122037"
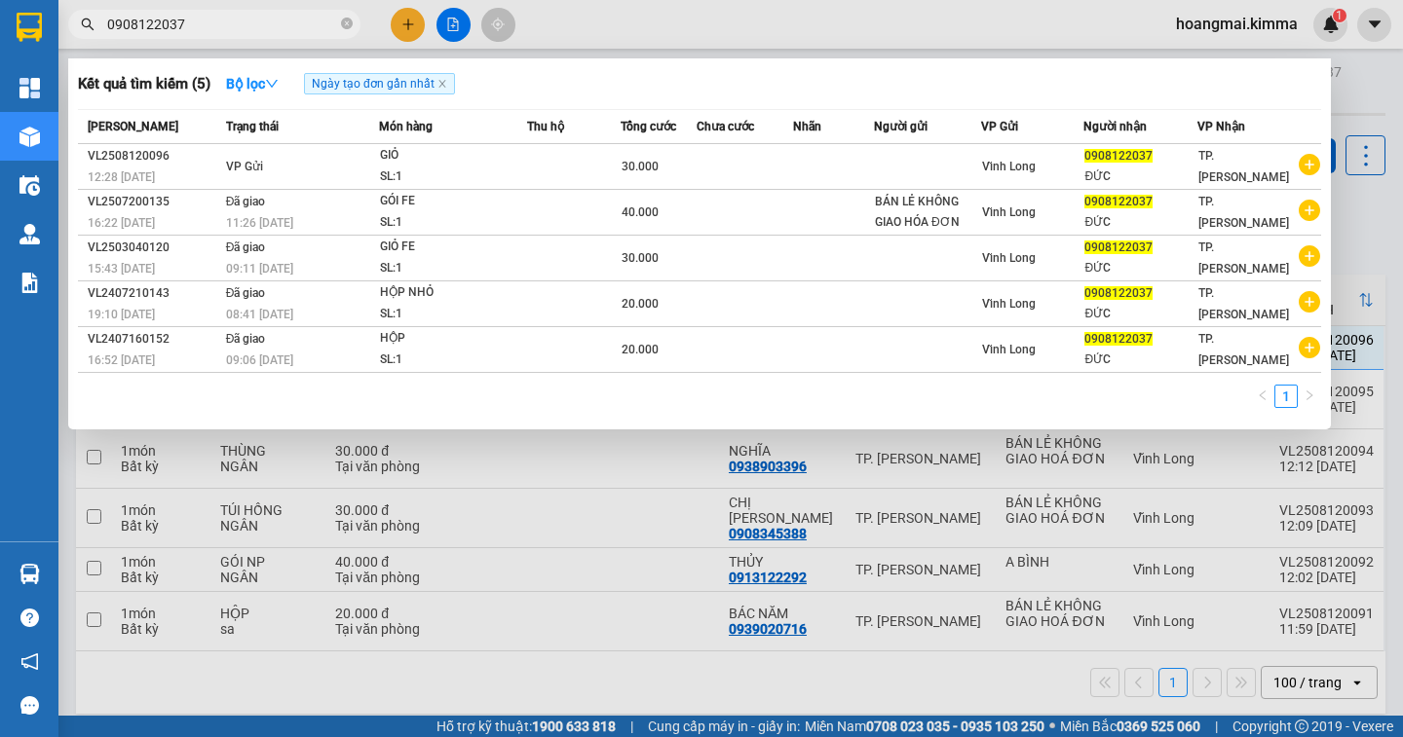
type input "0908122037"
click at [1376, 214] on div at bounding box center [701, 368] width 1403 height 737
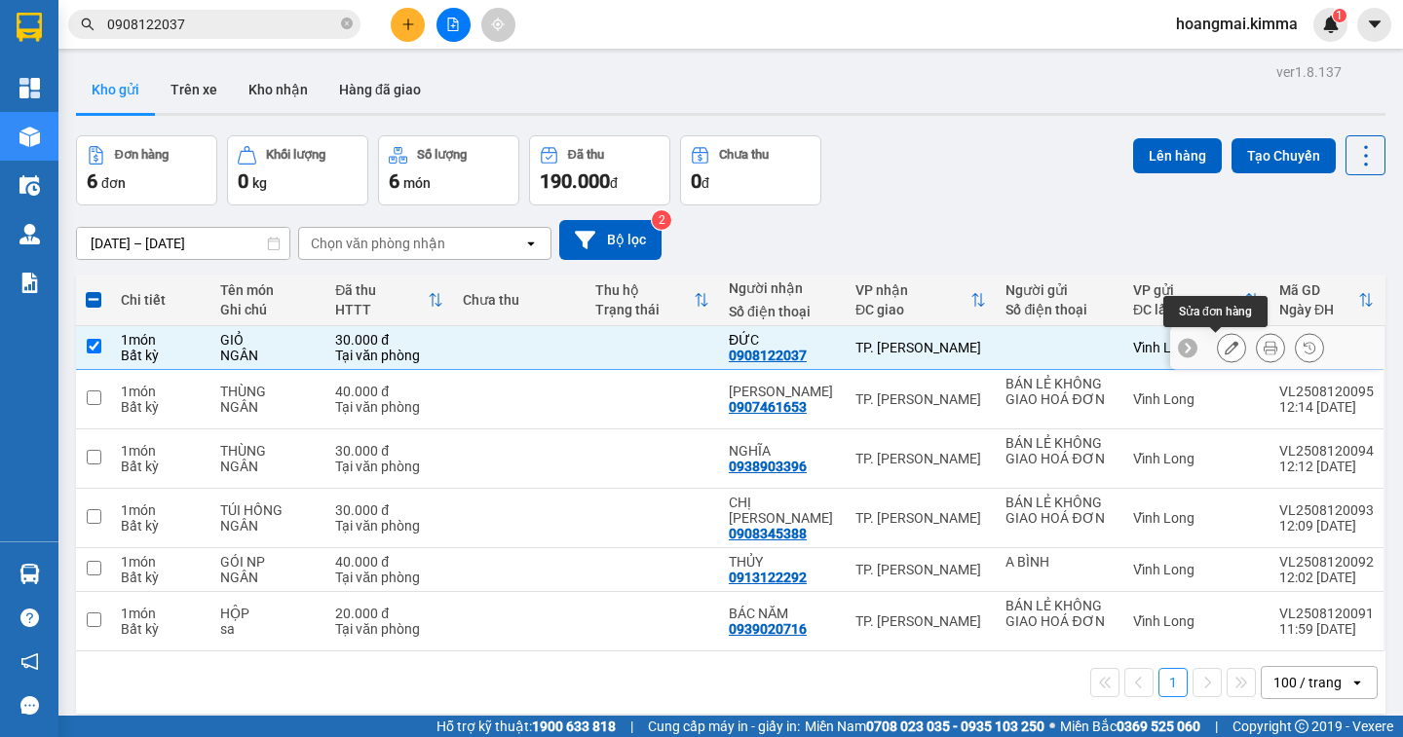
click at [1224, 348] on icon at bounding box center [1231, 348] width 14 height 14
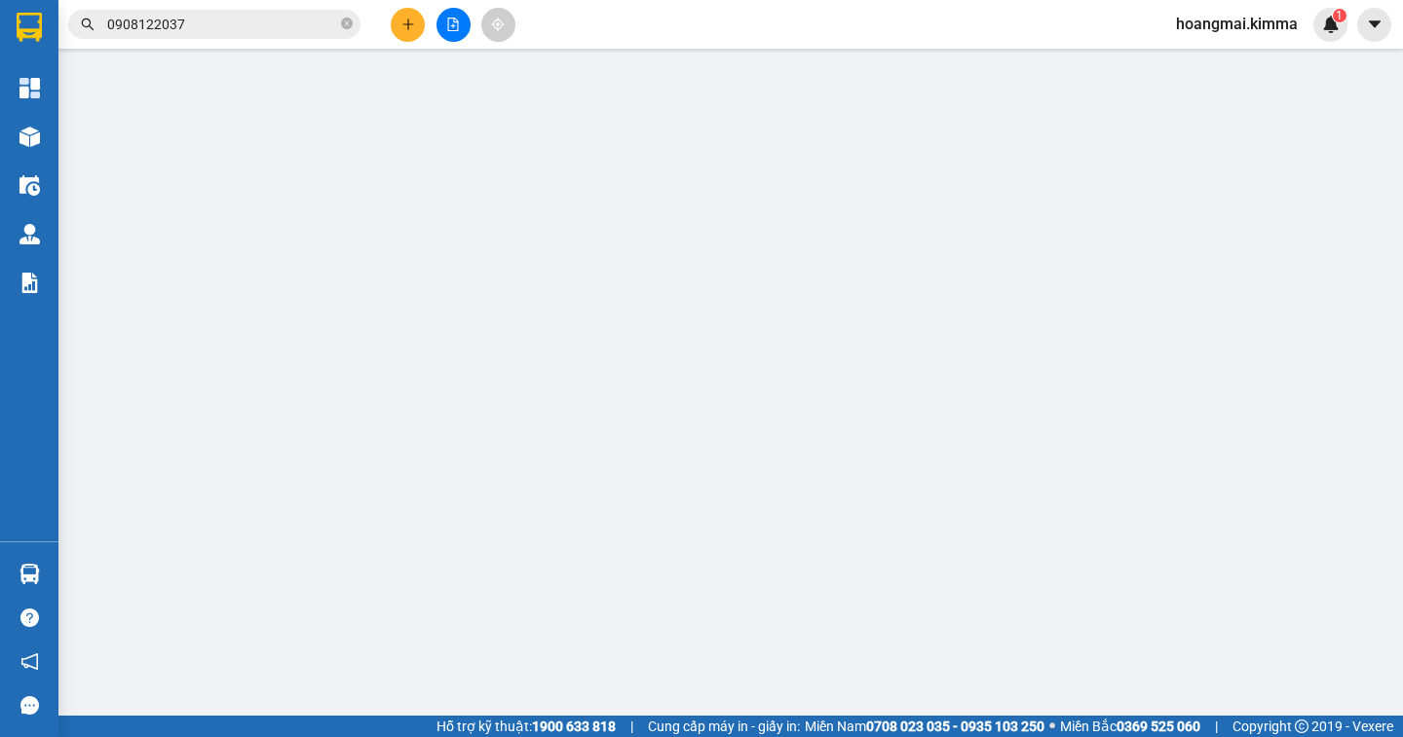
type input "0908122037"
type input "ĐỨC"
type input "30.000"
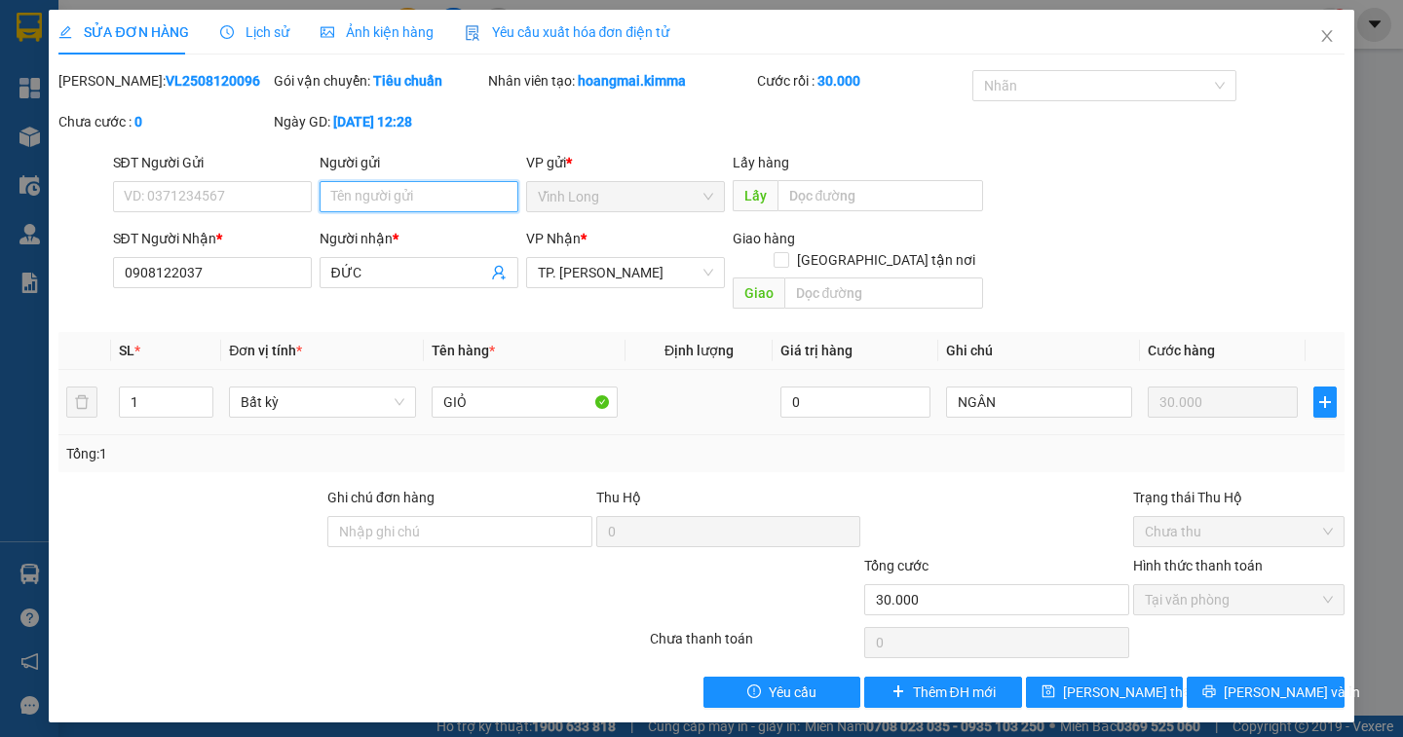
click at [340, 198] on input "Người gửi" at bounding box center [419, 196] width 199 height 31
type input "B"
type input "A"
type input "Á"
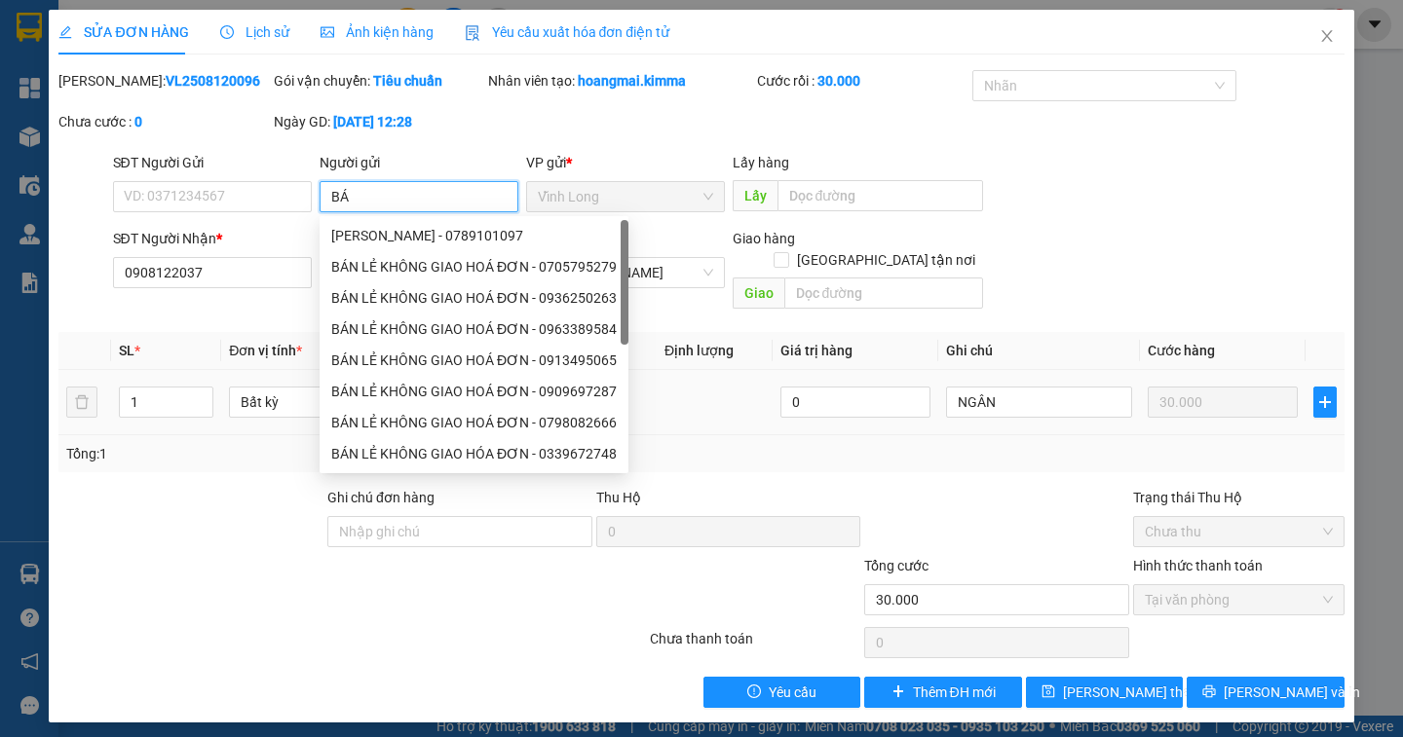
type input "BÁN"
click at [485, 240] on div "BÁN LẺ KHÔNG GIAO HOÁ ĐƠN - 0705795279" at bounding box center [473, 235] width 285 height 21
type input "0705795279"
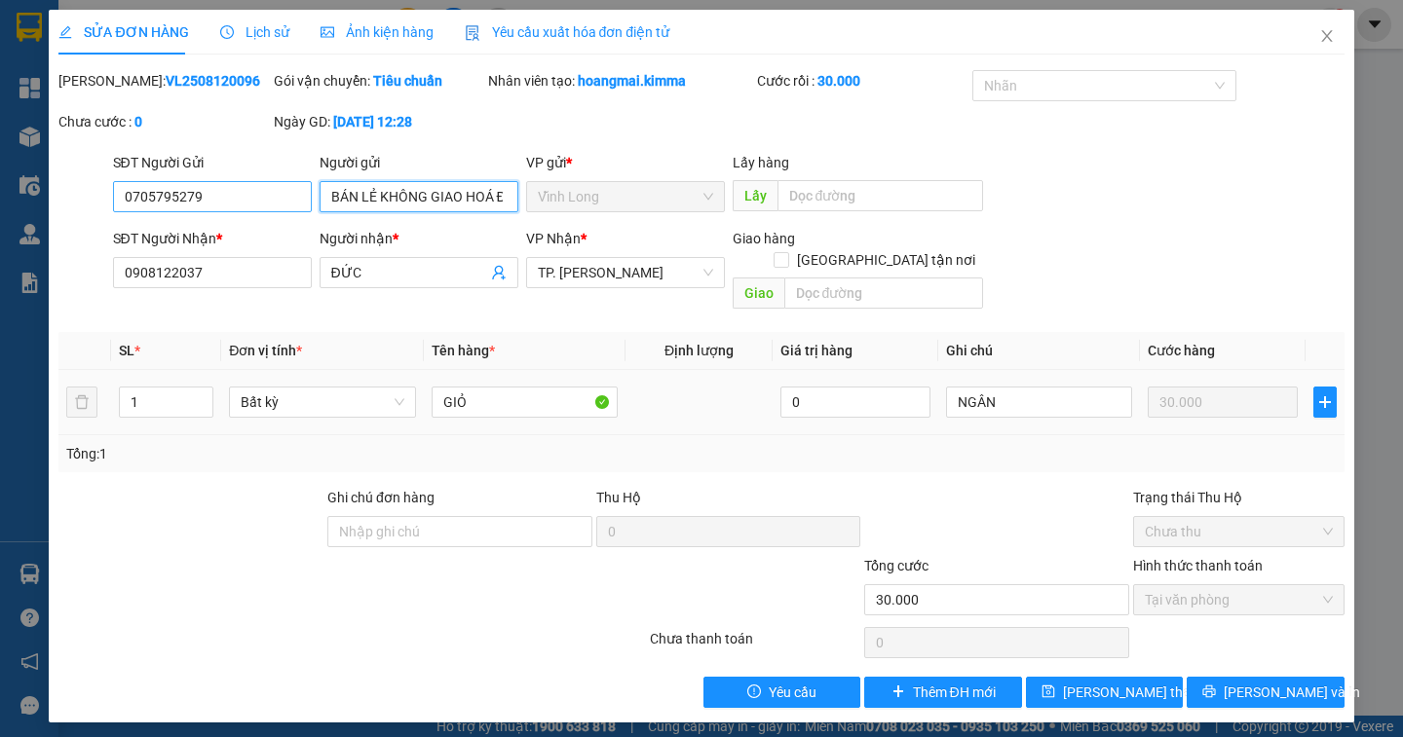
type input "BÁN LẺ KHÔNG GIAO HOÁ ĐƠN"
drag, startPoint x: 211, startPoint y: 197, endPoint x: 0, endPoint y: 199, distance: 211.4
click at [0, 199] on div "SỬA ĐƠN HÀNG Lịch sử Ảnh kiện hàng Yêu cầu xuất hóa đơn điện tử Total Paid Fee …" at bounding box center [701, 368] width 1403 height 737
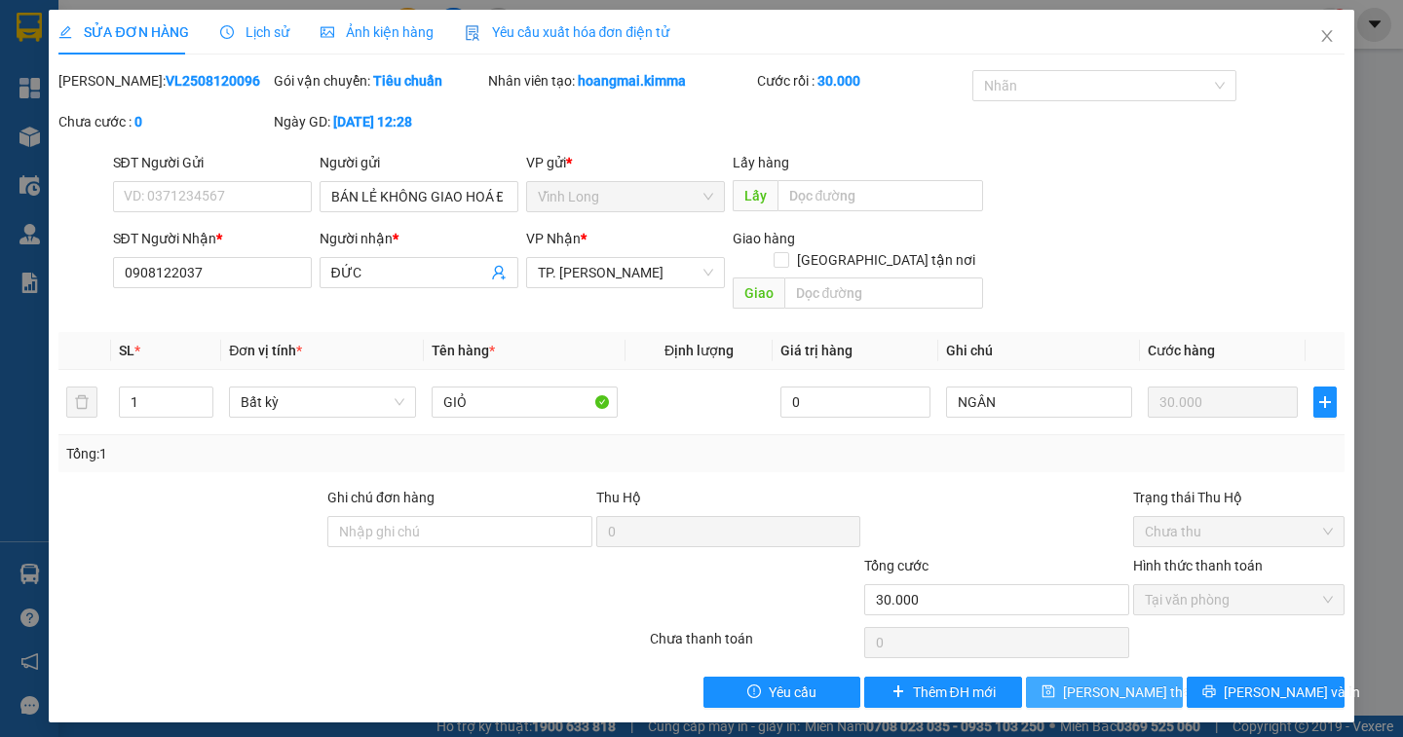
click at [1101, 682] on span "[PERSON_NAME] thay đổi" at bounding box center [1141, 692] width 156 height 21
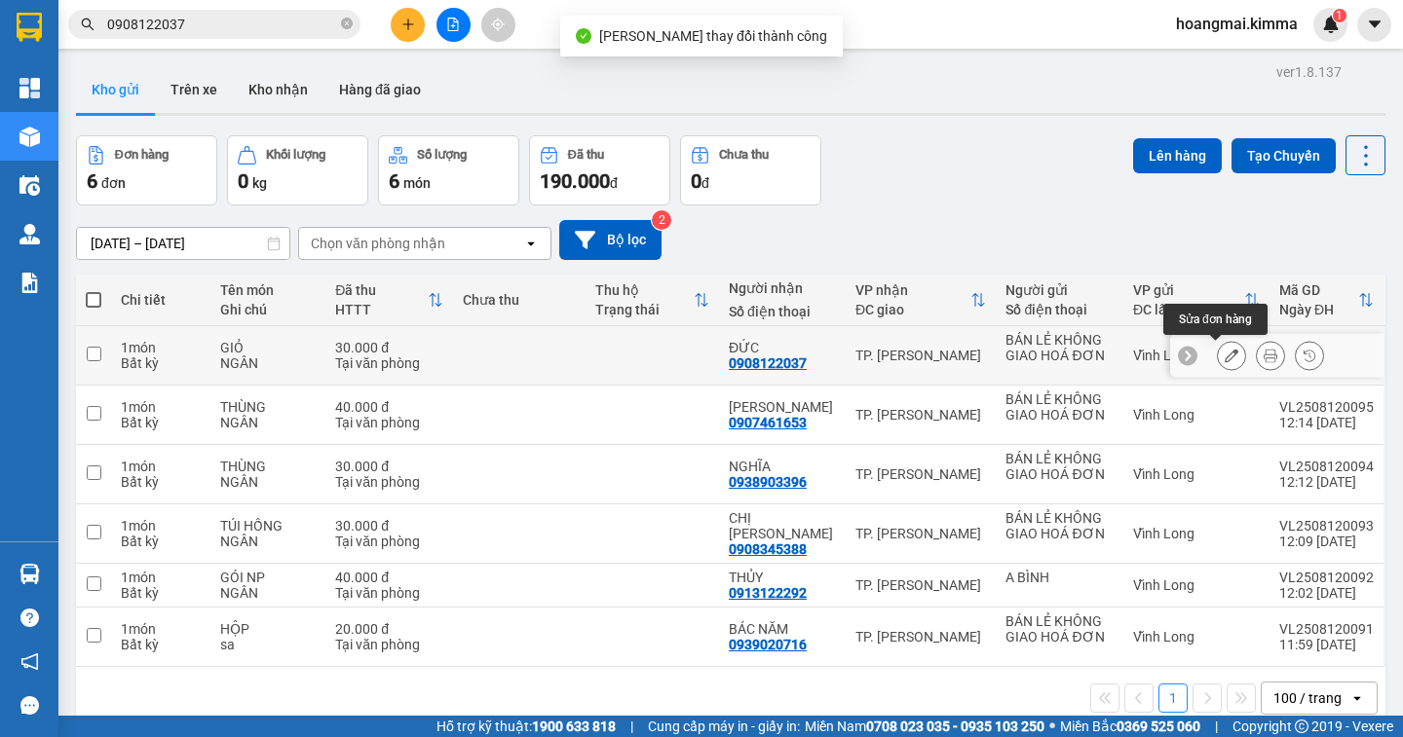
click at [1224, 353] on icon at bounding box center [1231, 356] width 14 height 14
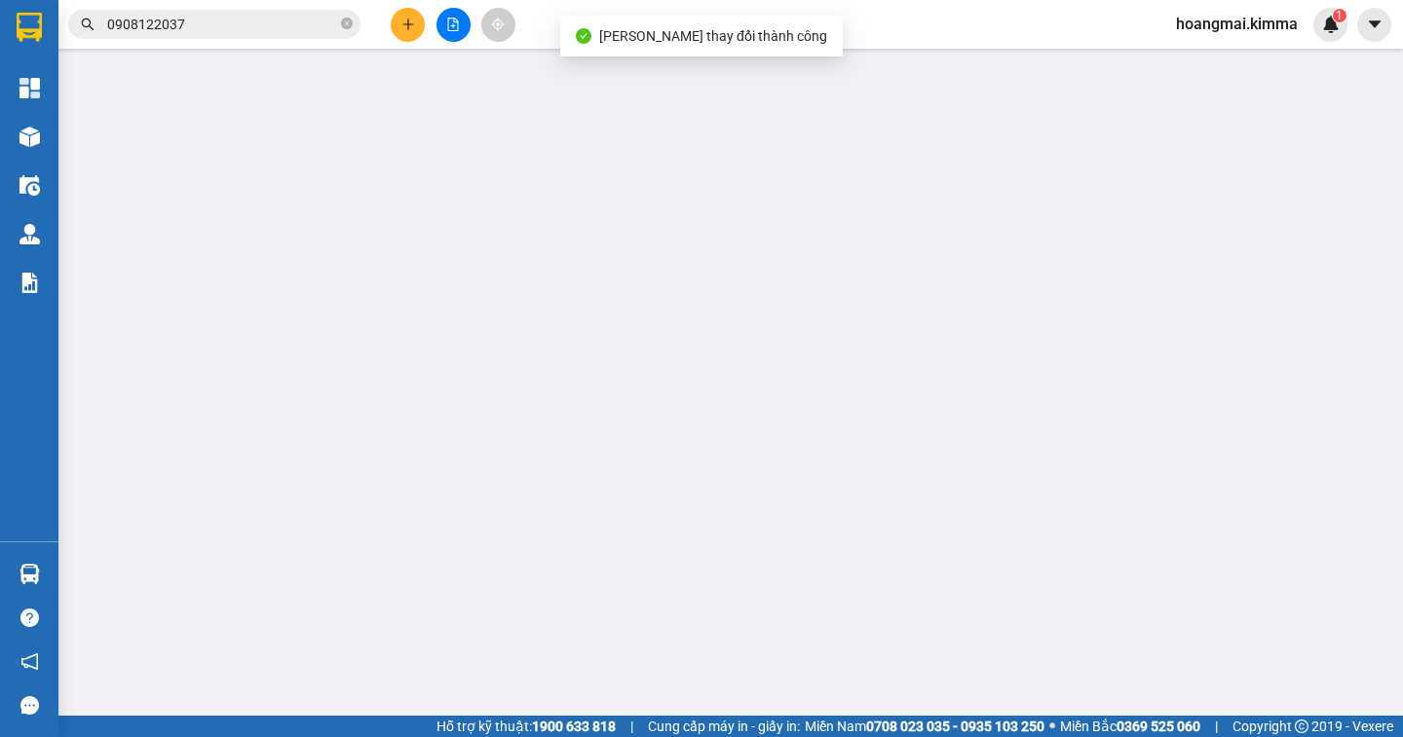
type input "BÁN LẺ KHÔNG GIAO HOÁ ĐƠN"
type input "0908122037"
type input "ĐỨC"
type input "30.000"
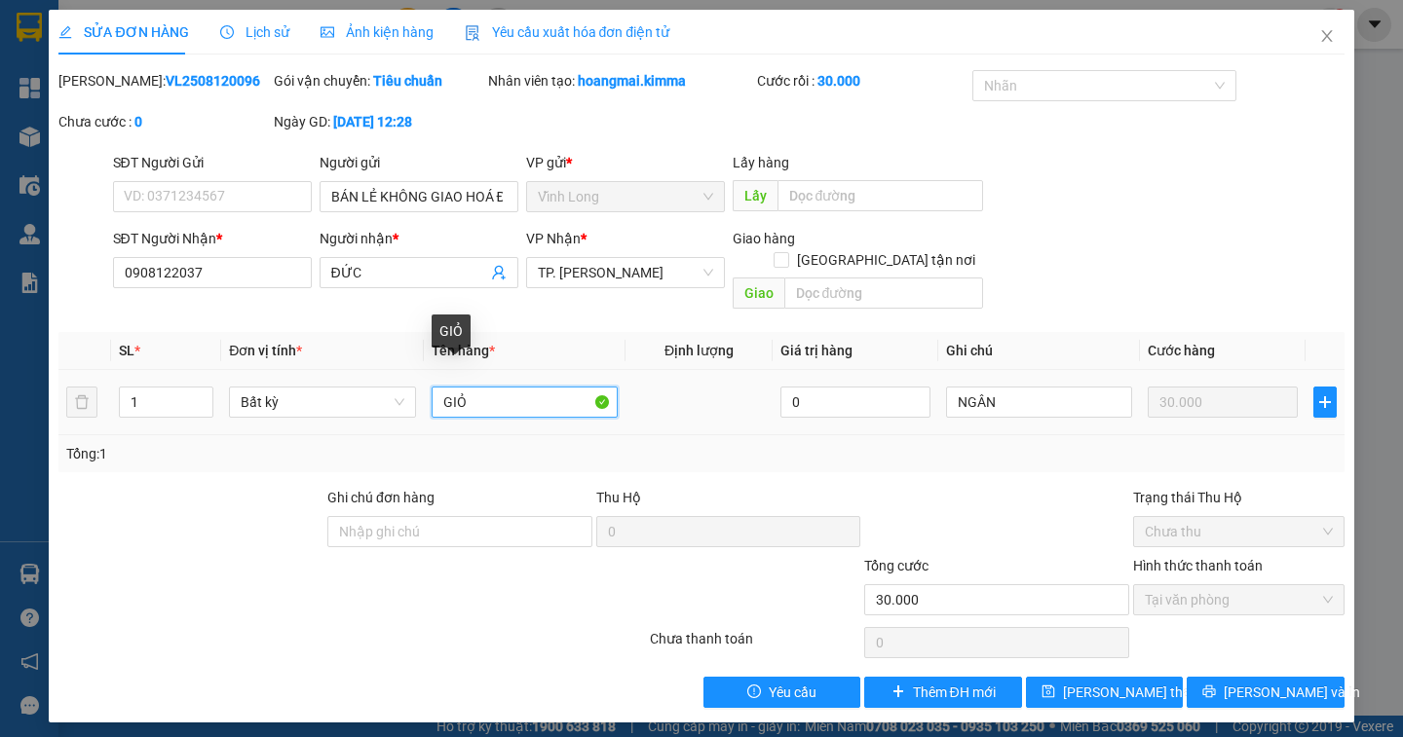
click at [490, 387] on input "GIỎ" at bounding box center [525, 402] width 186 height 31
type input "GIỎ FE"
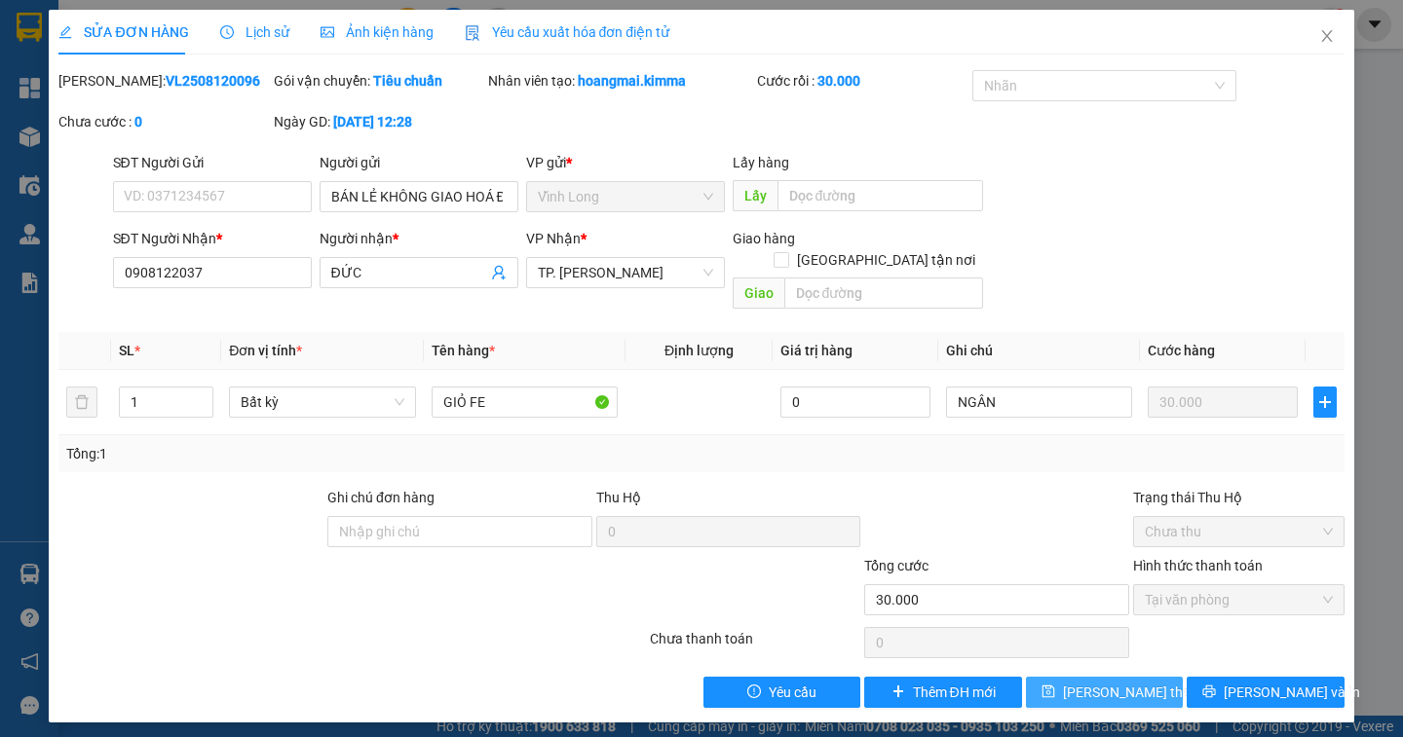
click at [1085, 682] on span "[PERSON_NAME] thay đổi" at bounding box center [1141, 692] width 156 height 21
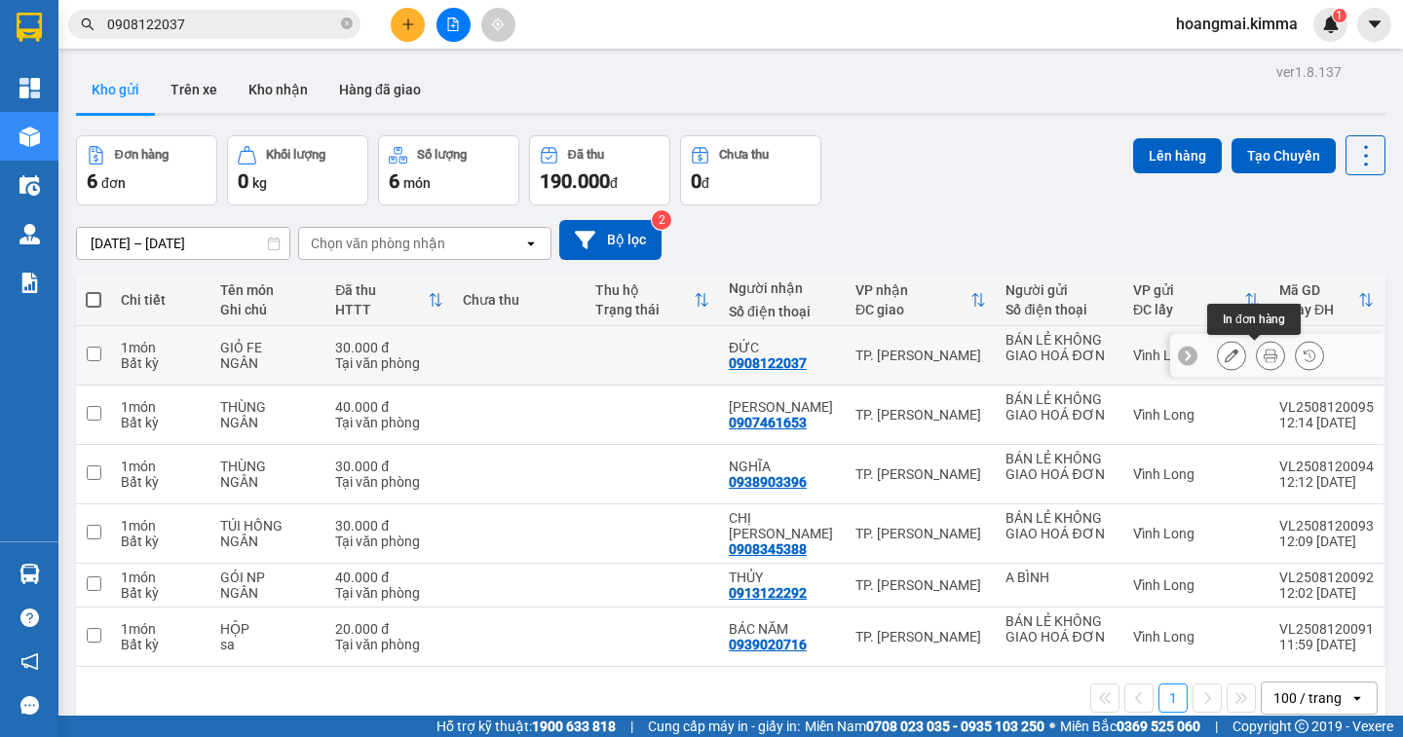
click at [1263, 355] on icon at bounding box center [1270, 356] width 14 height 14
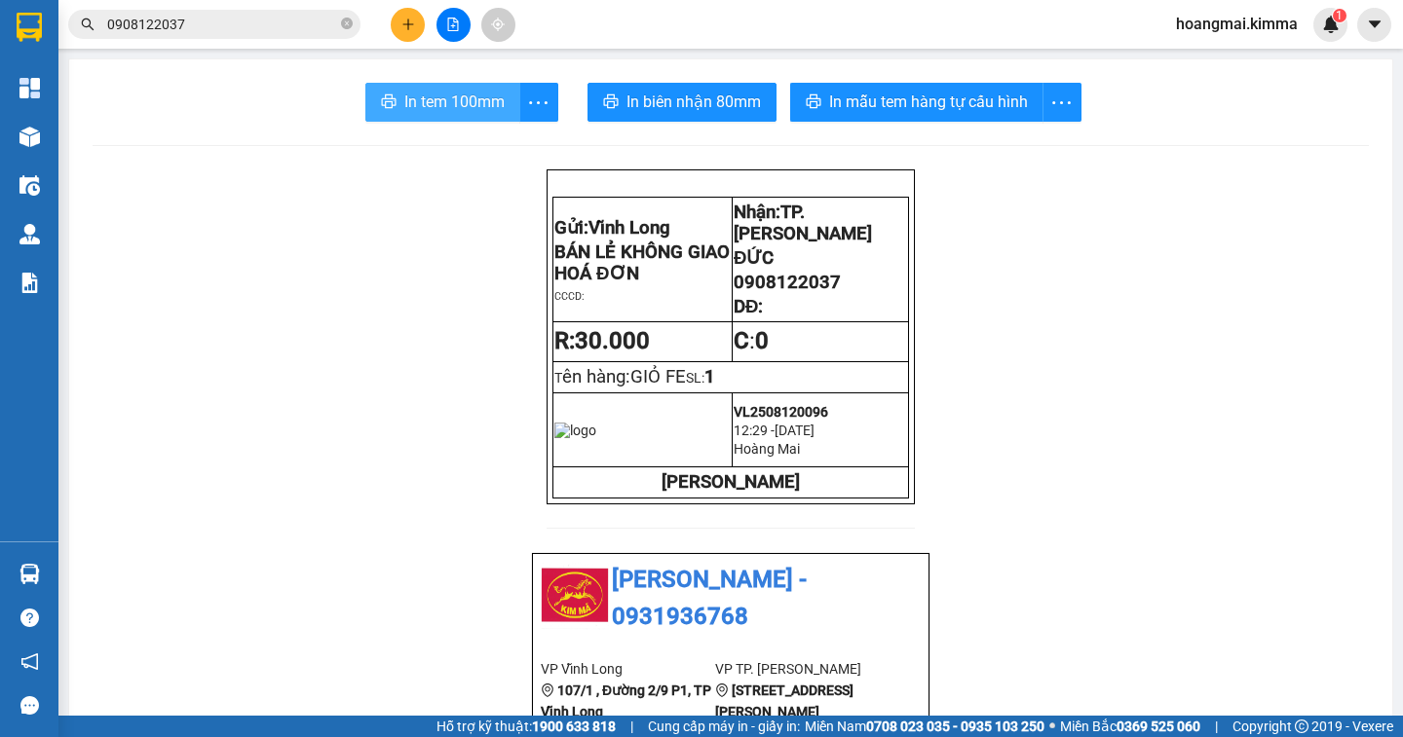
click at [383, 105] on icon "printer" at bounding box center [389, 102] width 16 height 16
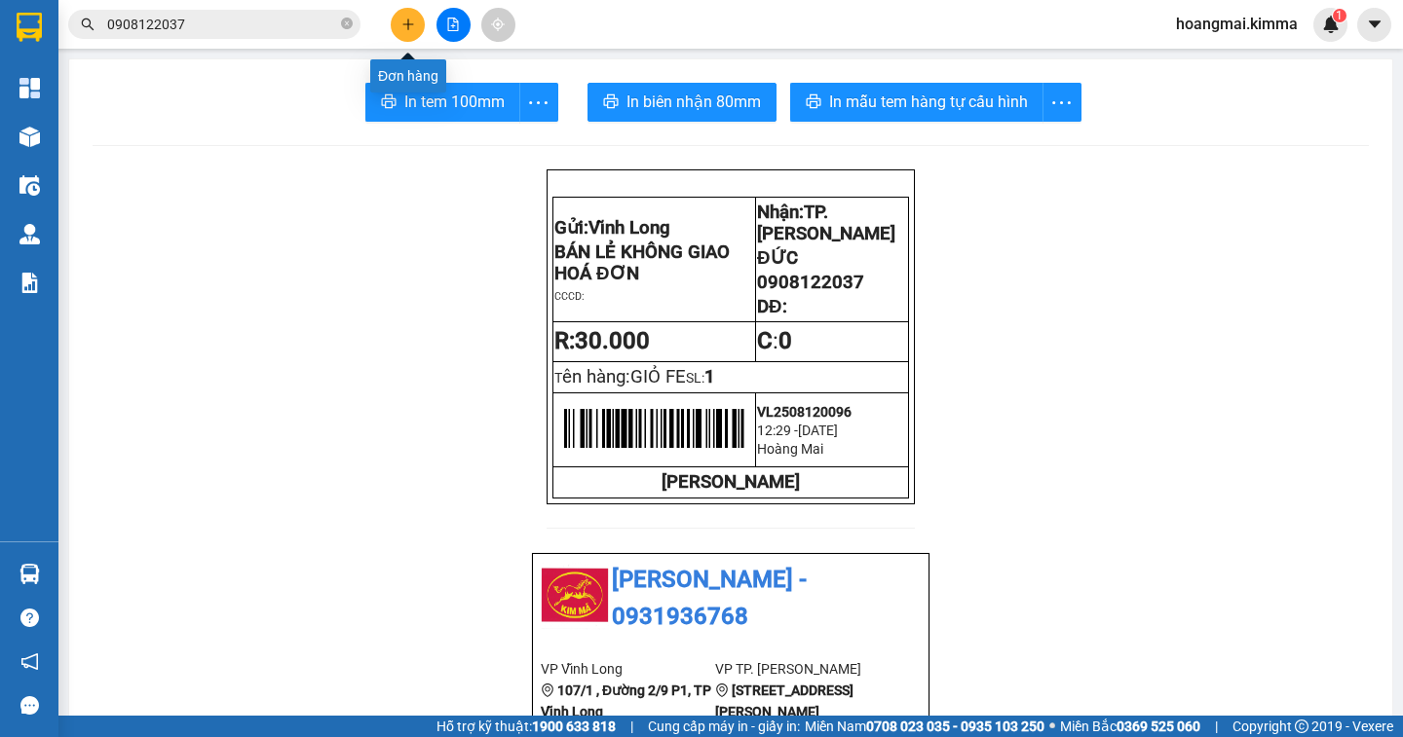
click at [414, 28] on icon "plus" at bounding box center [408, 25] width 14 height 14
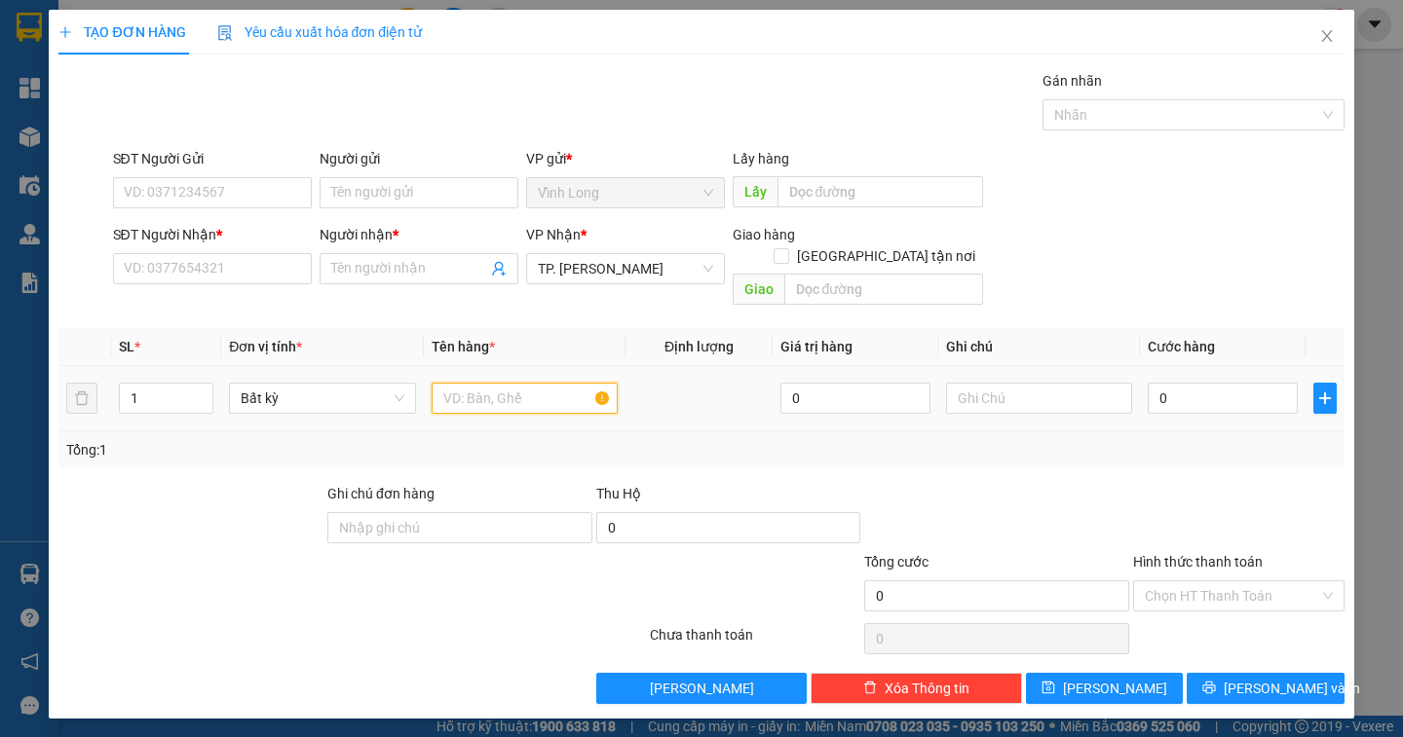
click at [523, 383] on input "text" at bounding box center [525, 398] width 186 height 31
type input "BAO ĐỎ (ĐẬU PHỘNG)"
click at [960, 383] on input "text" at bounding box center [1039, 398] width 186 height 31
type input "NGÂN"
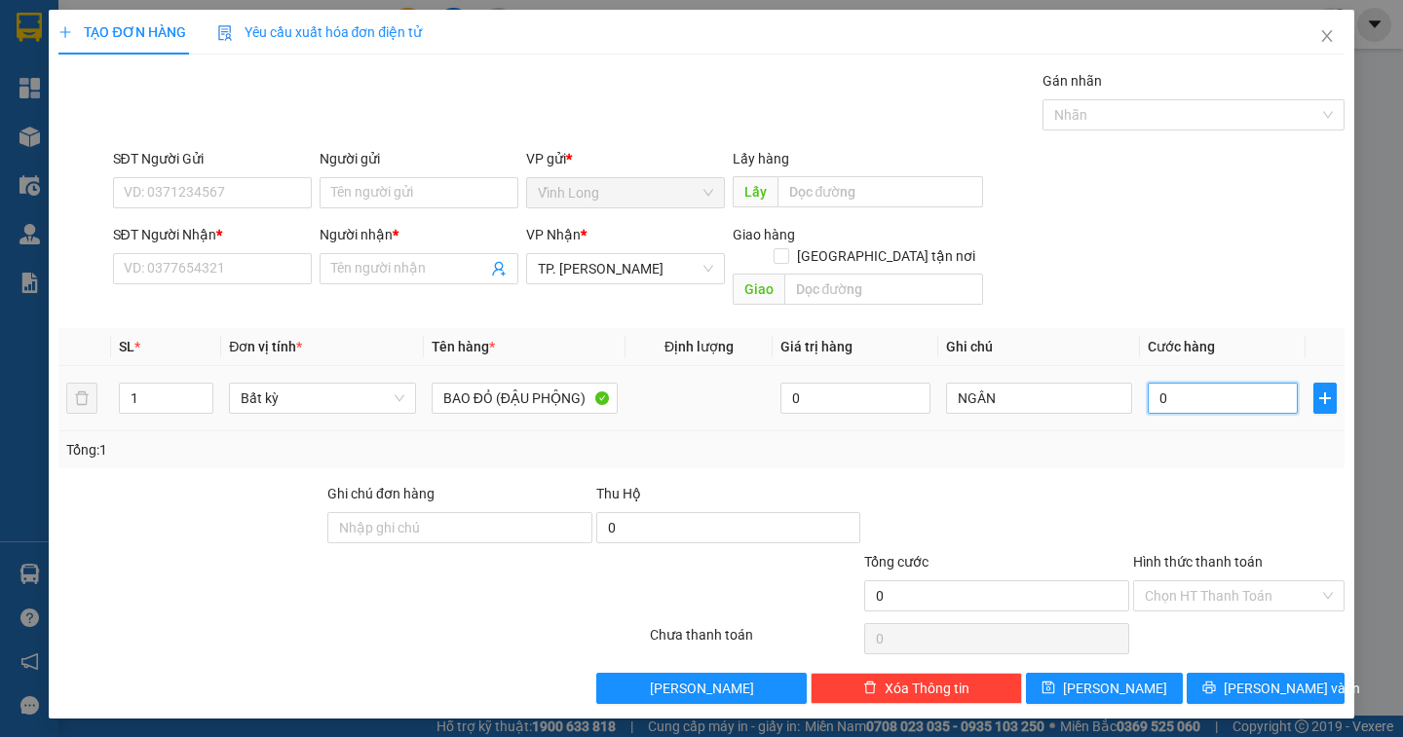
click at [1204, 383] on input "0" at bounding box center [1223, 398] width 150 height 31
type input "4"
type input "40"
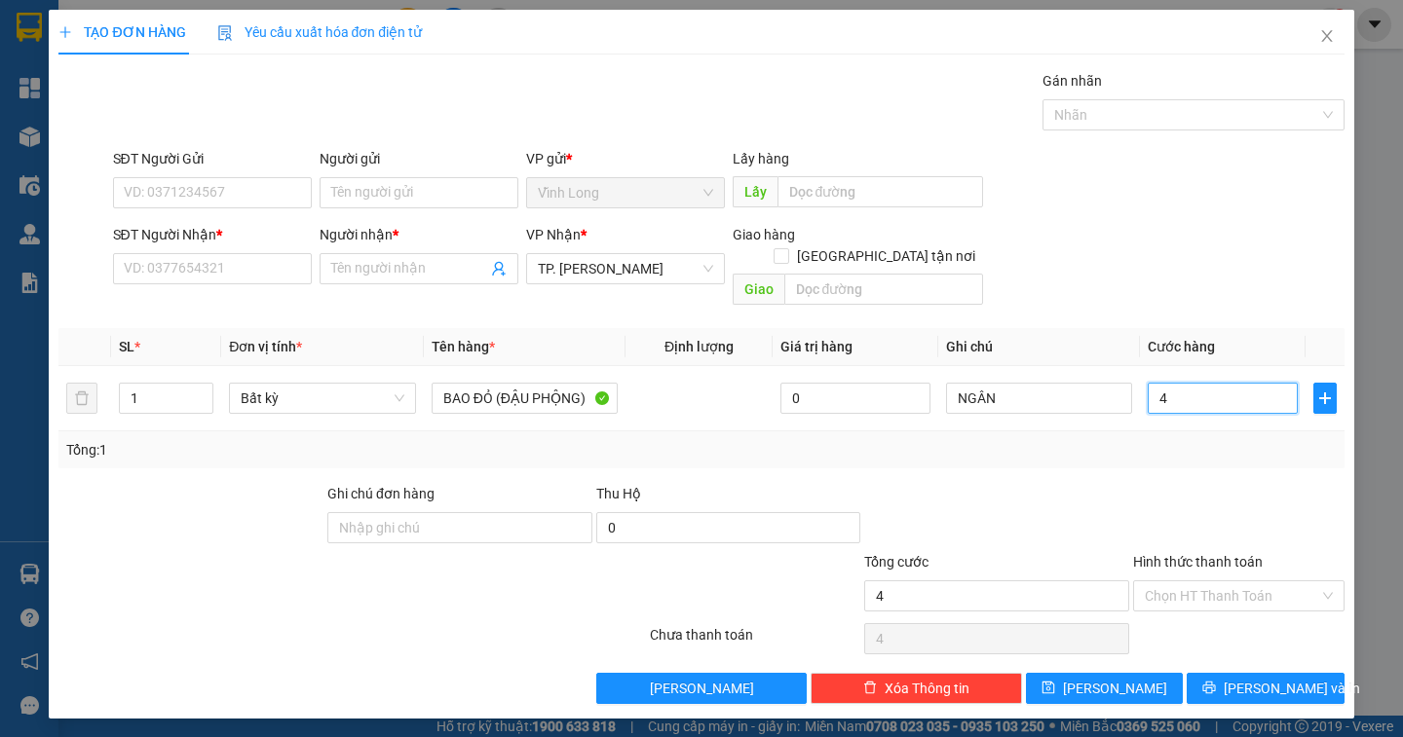
type input "40"
type input "40.000"
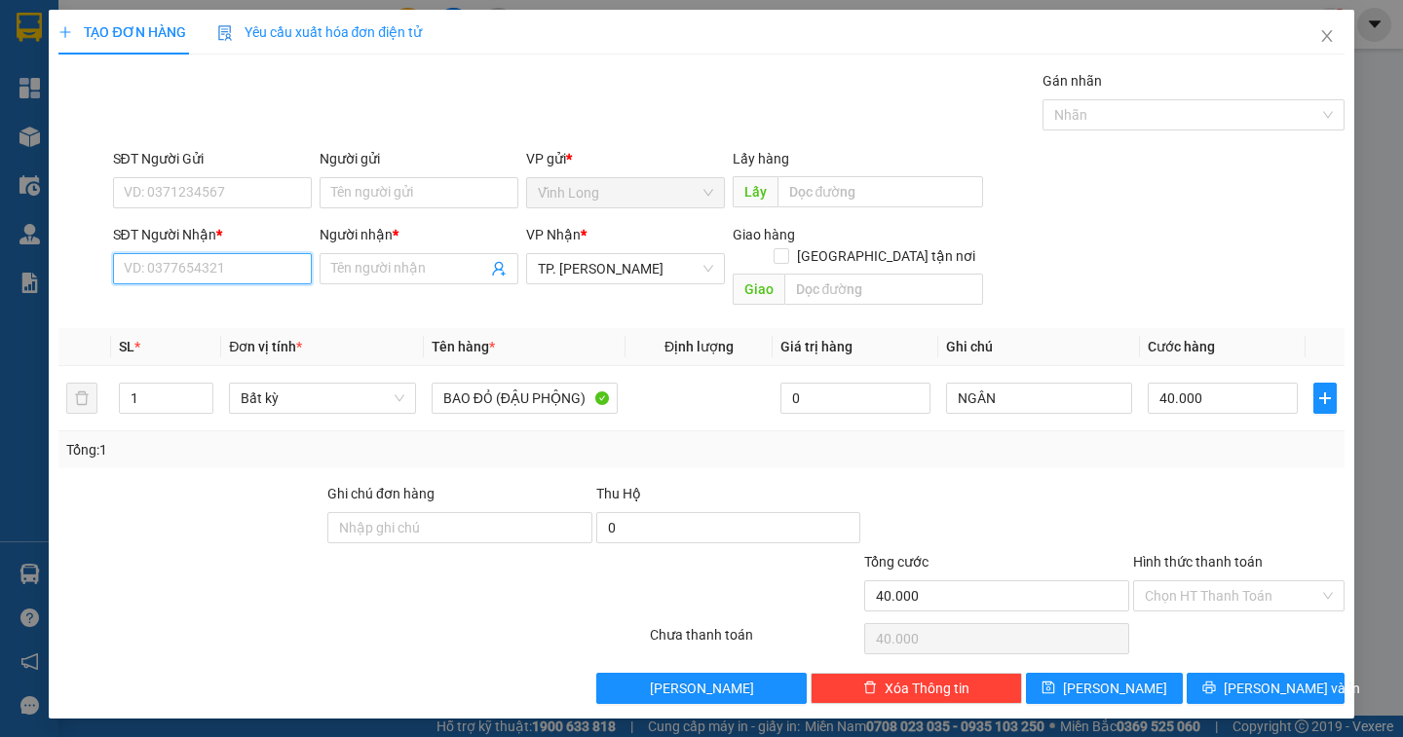
click at [217, 272] on input "SĐT Người Nhận *" at bounding box center [212, 268] width 199 height 31
click at [196, 198] on input "SĐT Người Gửi" at bounding box center [212, 192] width 199 height 31
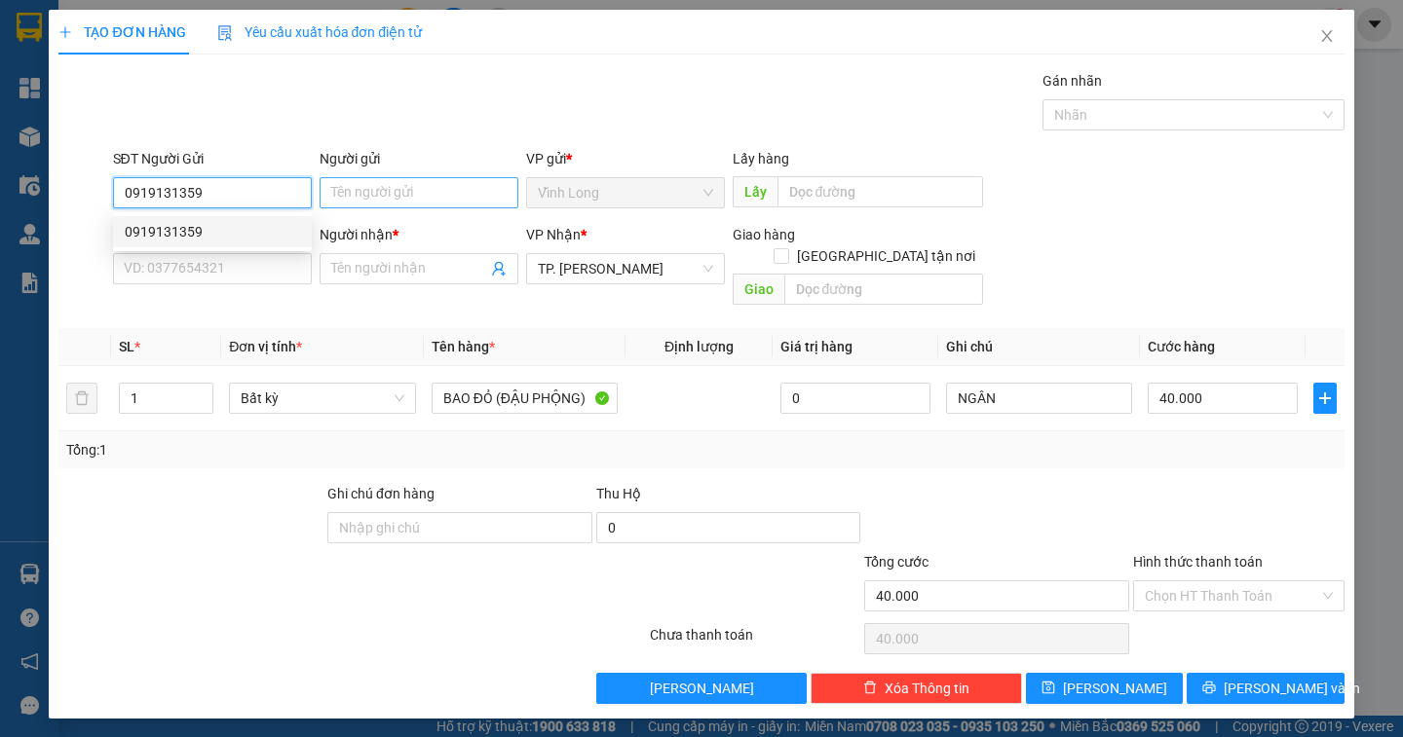
type input "0919131359"
click at [342, 192] on input "Người gửi" at bounding box center [419, 192] width 199 height 31
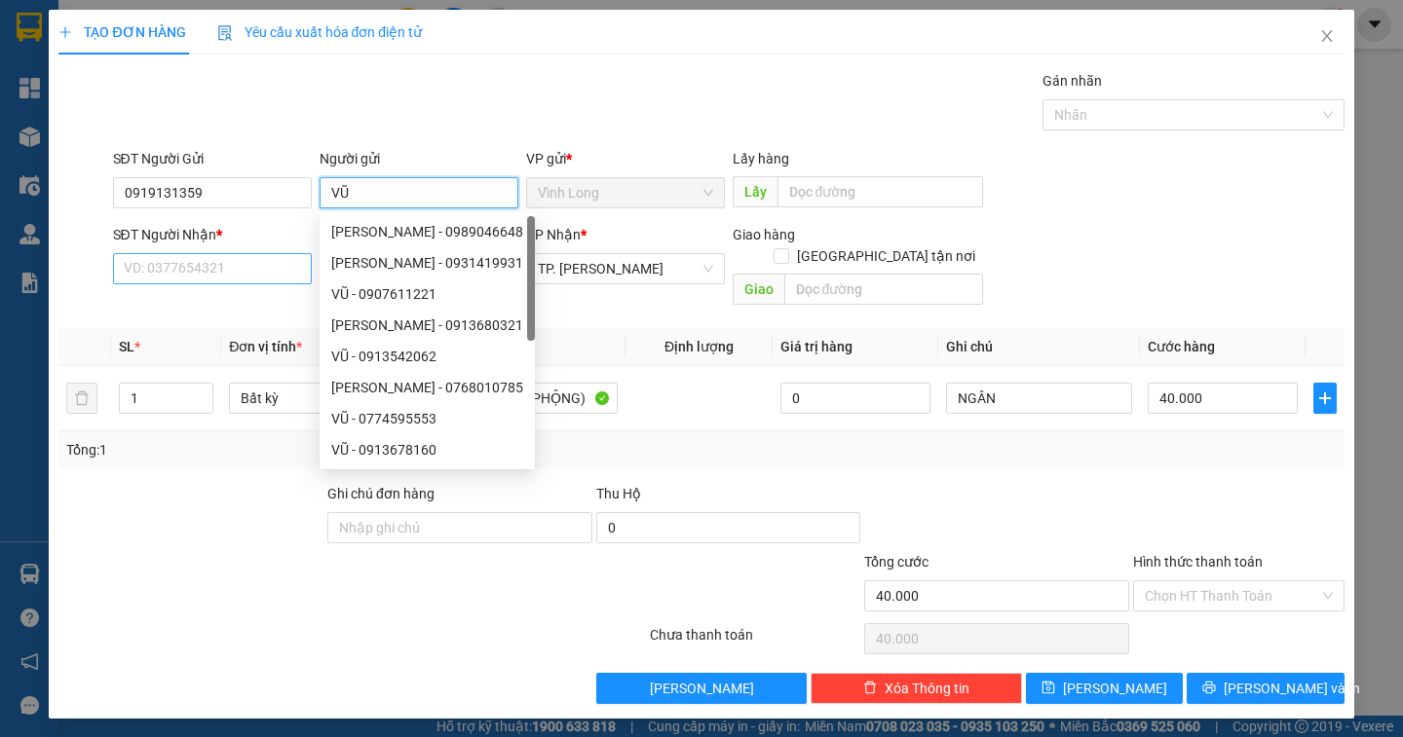
type input "VŨ"
click at [234, 269] on input "SĐT Người Nhận *" at bounding box center [212, 268] width 199 height 31
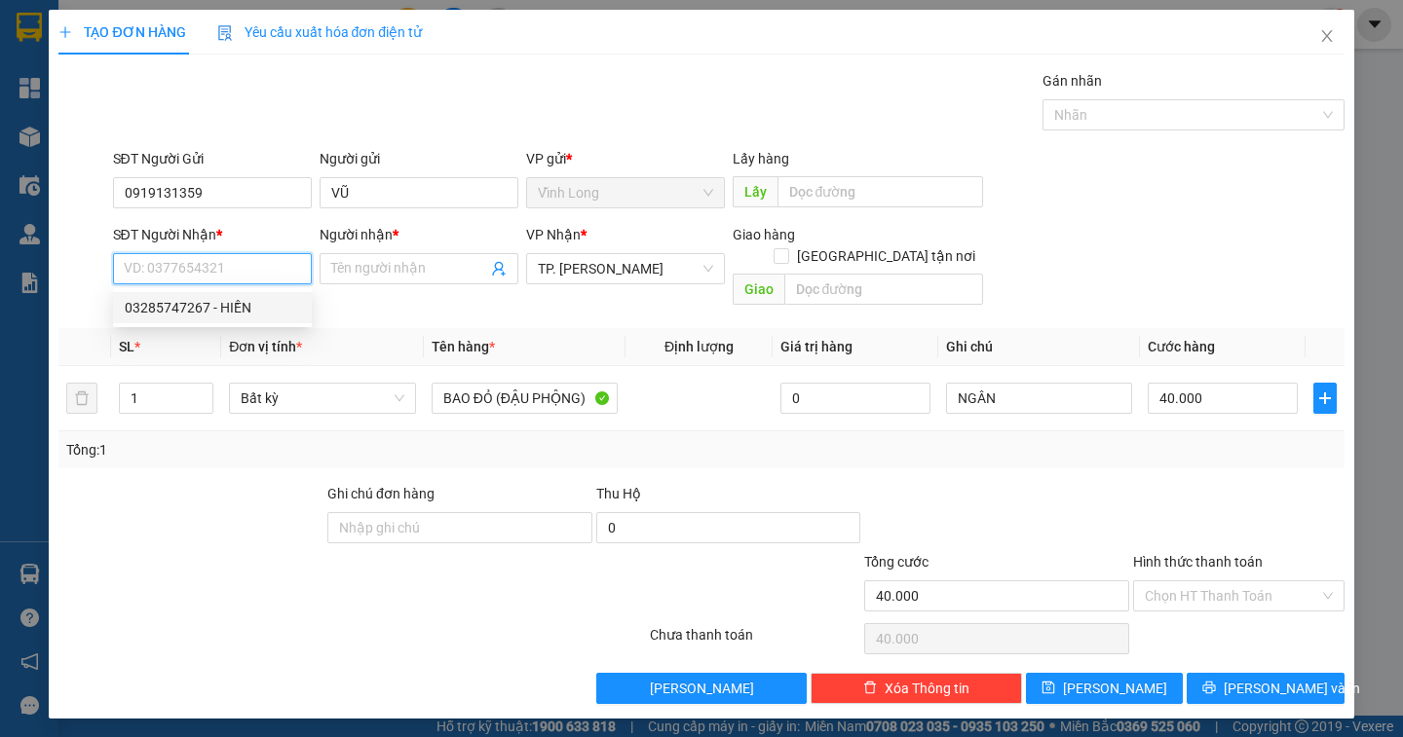
click at [223, 303] on div "03285747267 - HIỀN" at bounding box center [212, 307] width 175 height 21
type input "03285747267"
type input "HIỀN"
type input "TX GIAO - NHÔM KIM HẰNG"
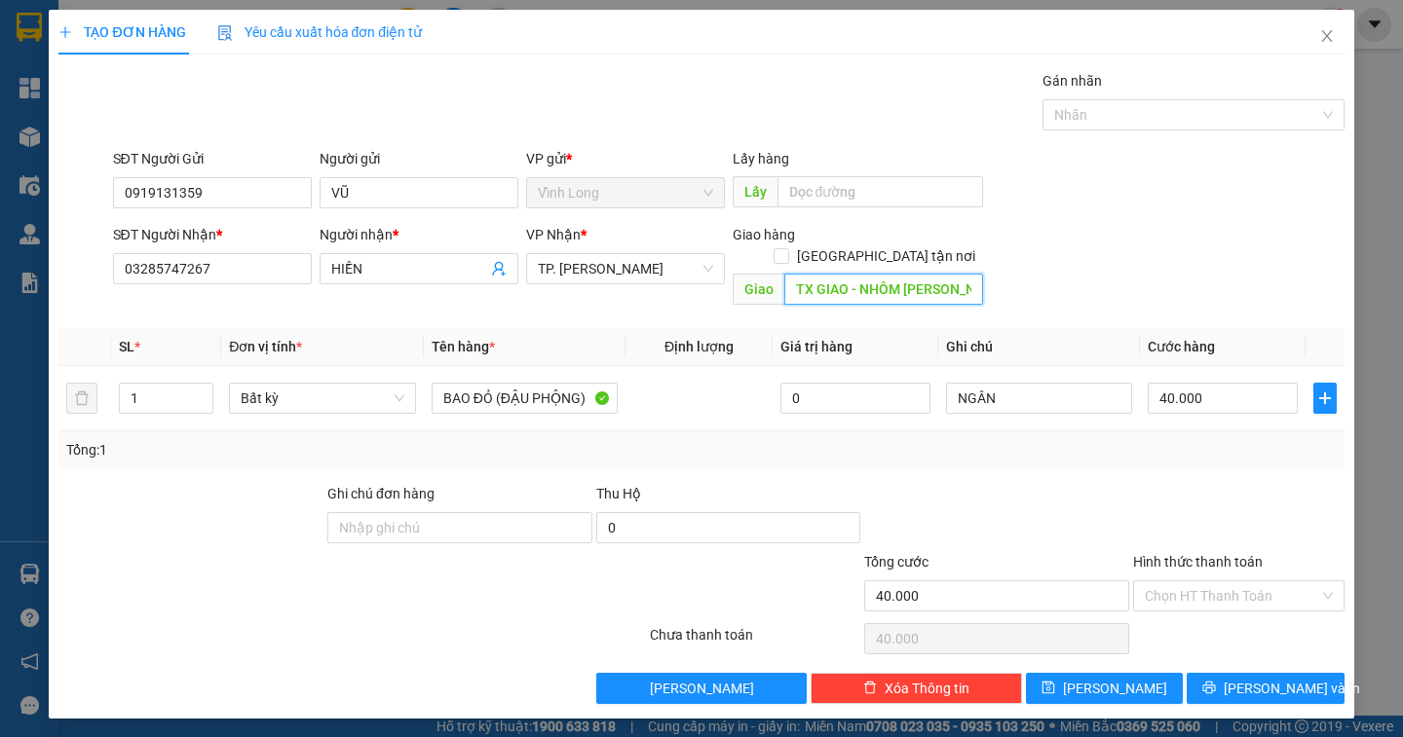
click at [795, 274] on input "TX GIAO - NHÔM KIM HẰNG" at bounding box center [883, 289] width 199 height 31
click at [1114, 243] on div "SĐT Người Nhận * 03285747267 Người nhận * HIỀN VP Nhận * TP. Hồ Chí Minh Giao h…" at bounding box center [728, 269] width 1239 height 90
click at [1275, 583] on input "Hình thức thanh toán" at bounding box center [1232, 596] width 174 height 29
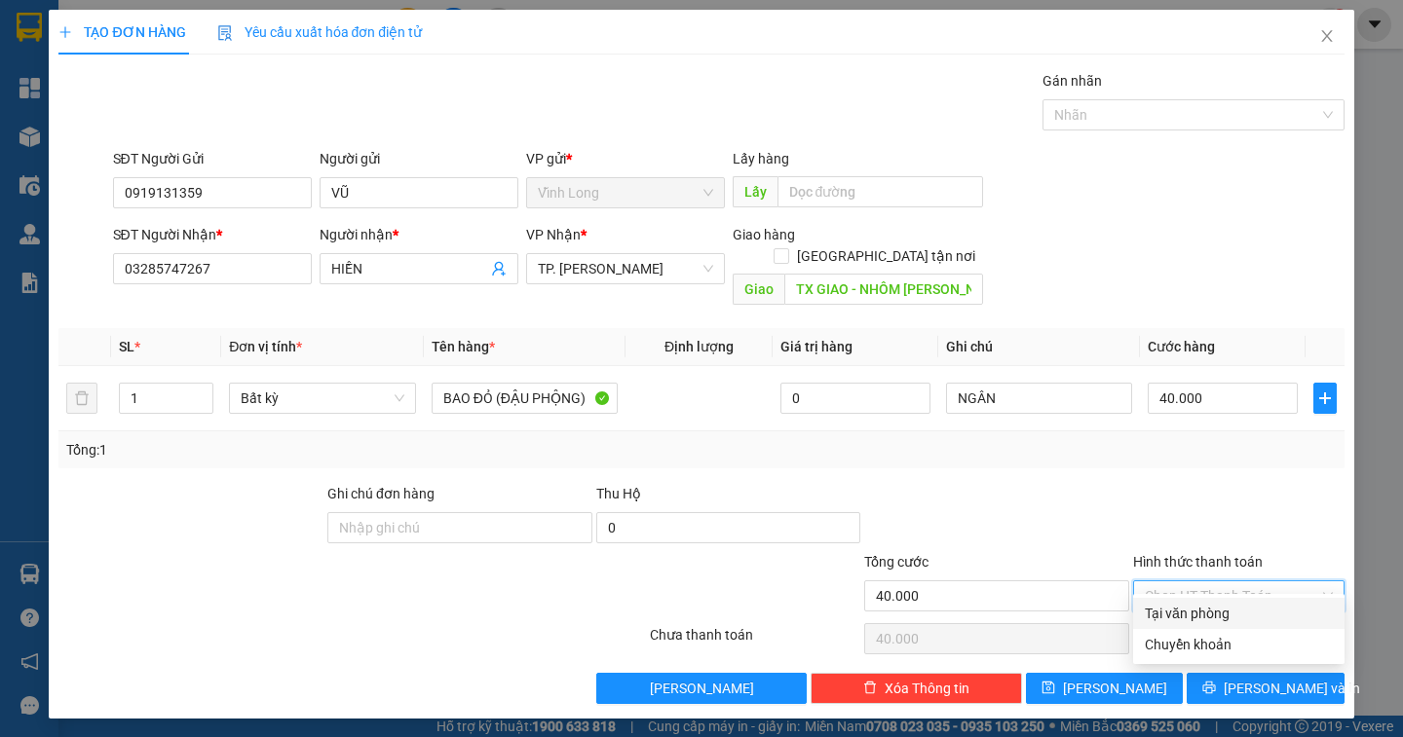
click at [1263, 616] on div "Tại văn phòng" at bounding box center [1239, 613] width 188 height 21
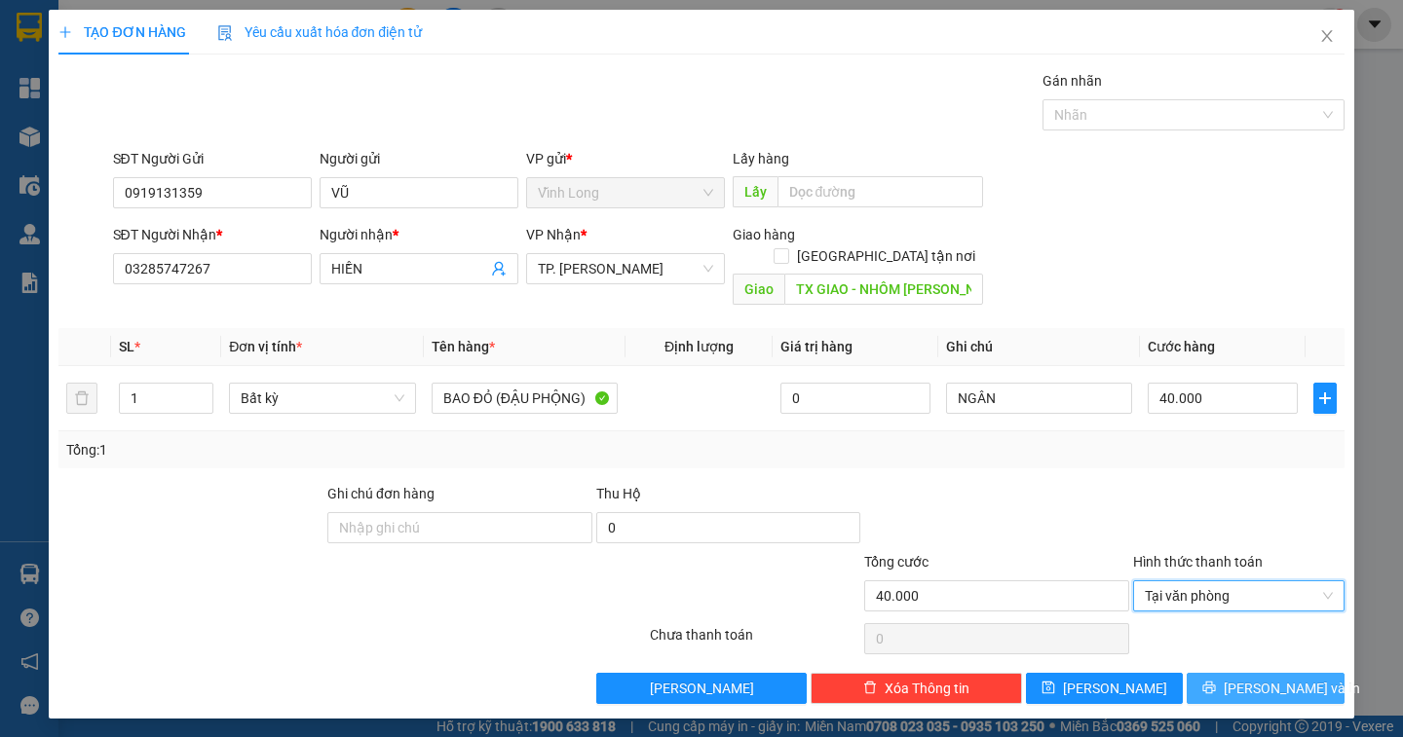
click at [1255, 678] on span "[PERSON_NAME] và In" at bounding box center [1292, 688] width 136 height 21
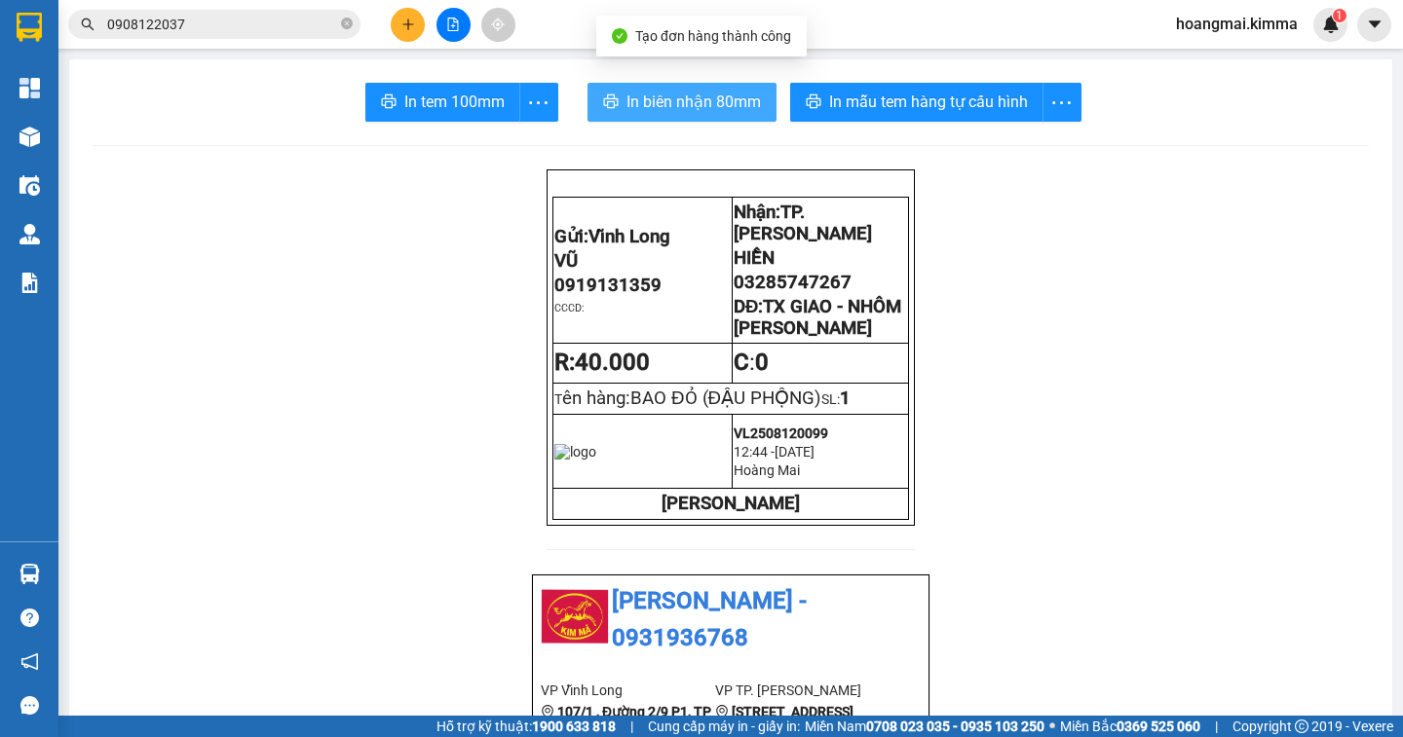
click at [667, 96] on span "In biên nhận 80mm" at bounding box center [693, 102] width 134 height 24
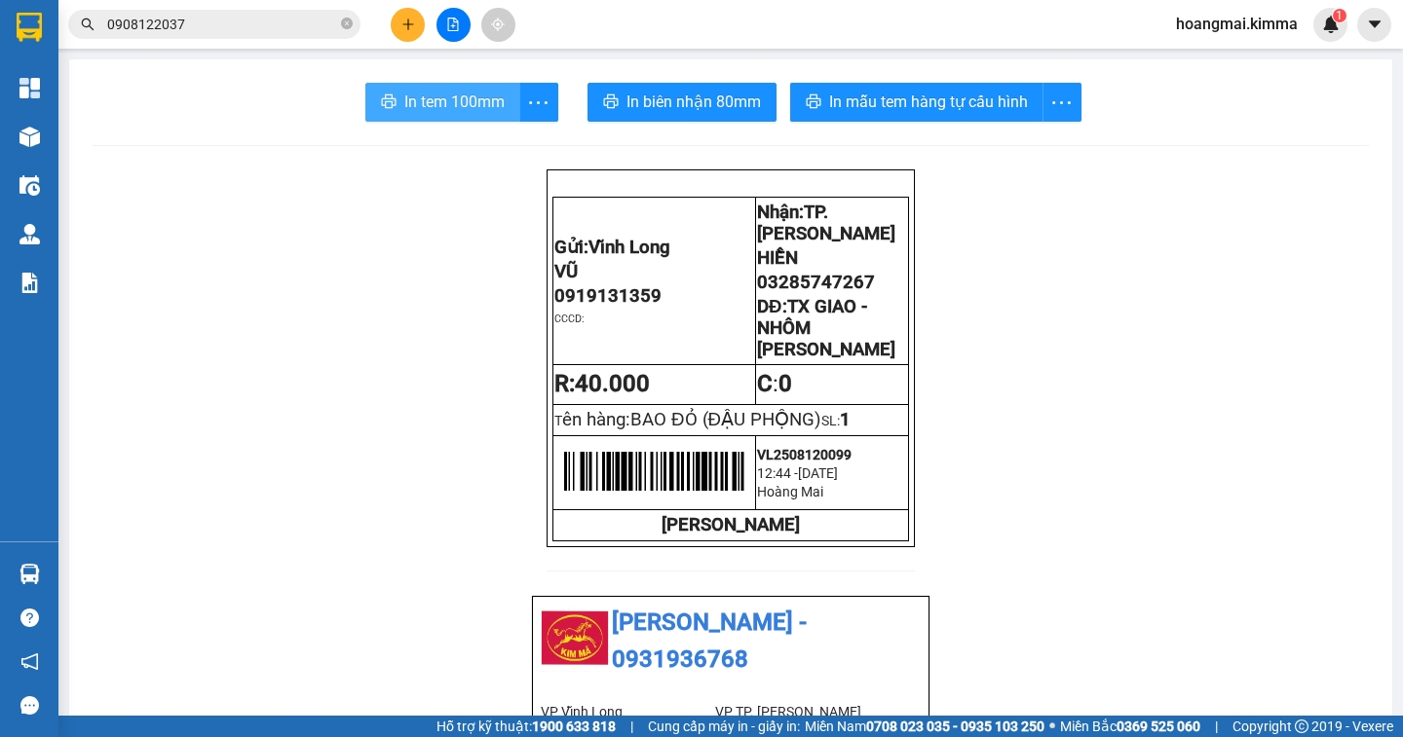
click at [444, 98] on span "In tem 100mm" at bounding box center [454, 102] width 100 height 24
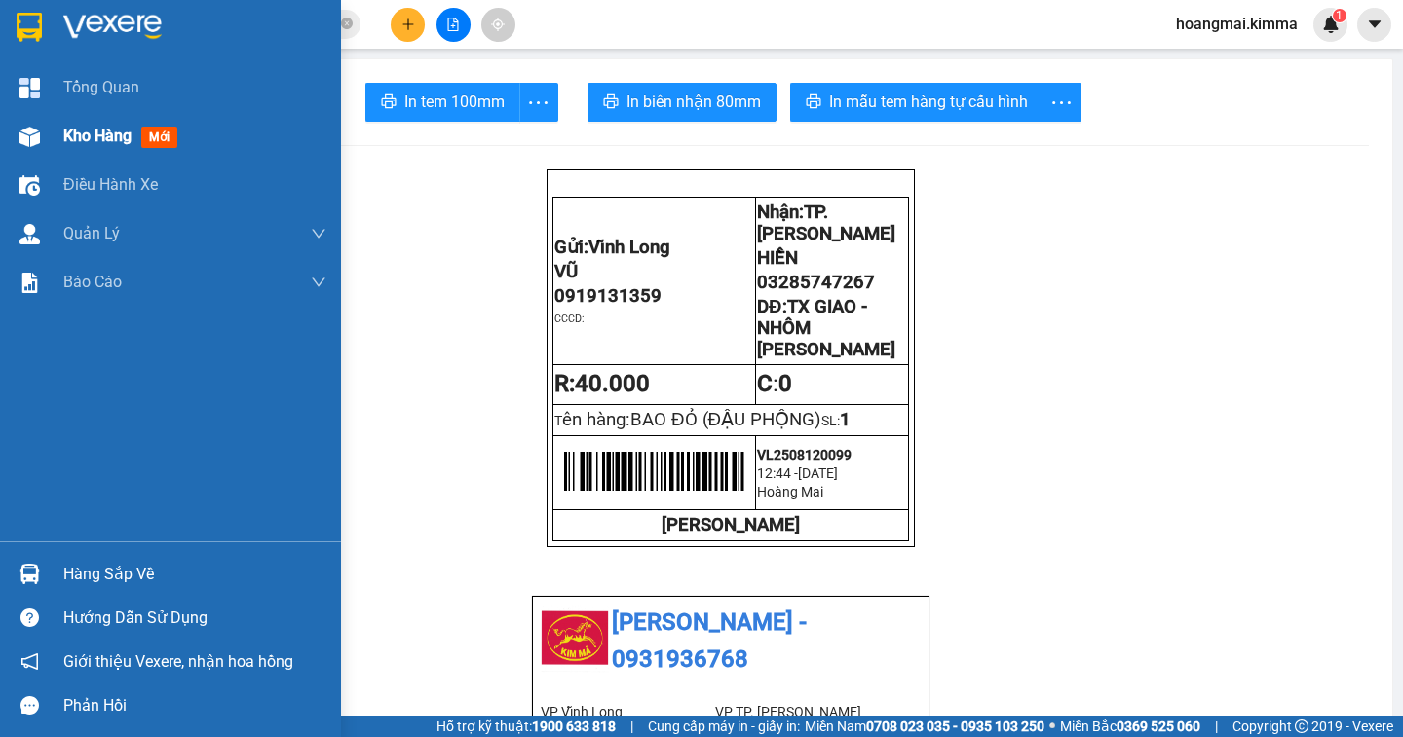
click at [87, 135] on span "Kho hàng" at bounding box center [97, 136] width 68 height 19
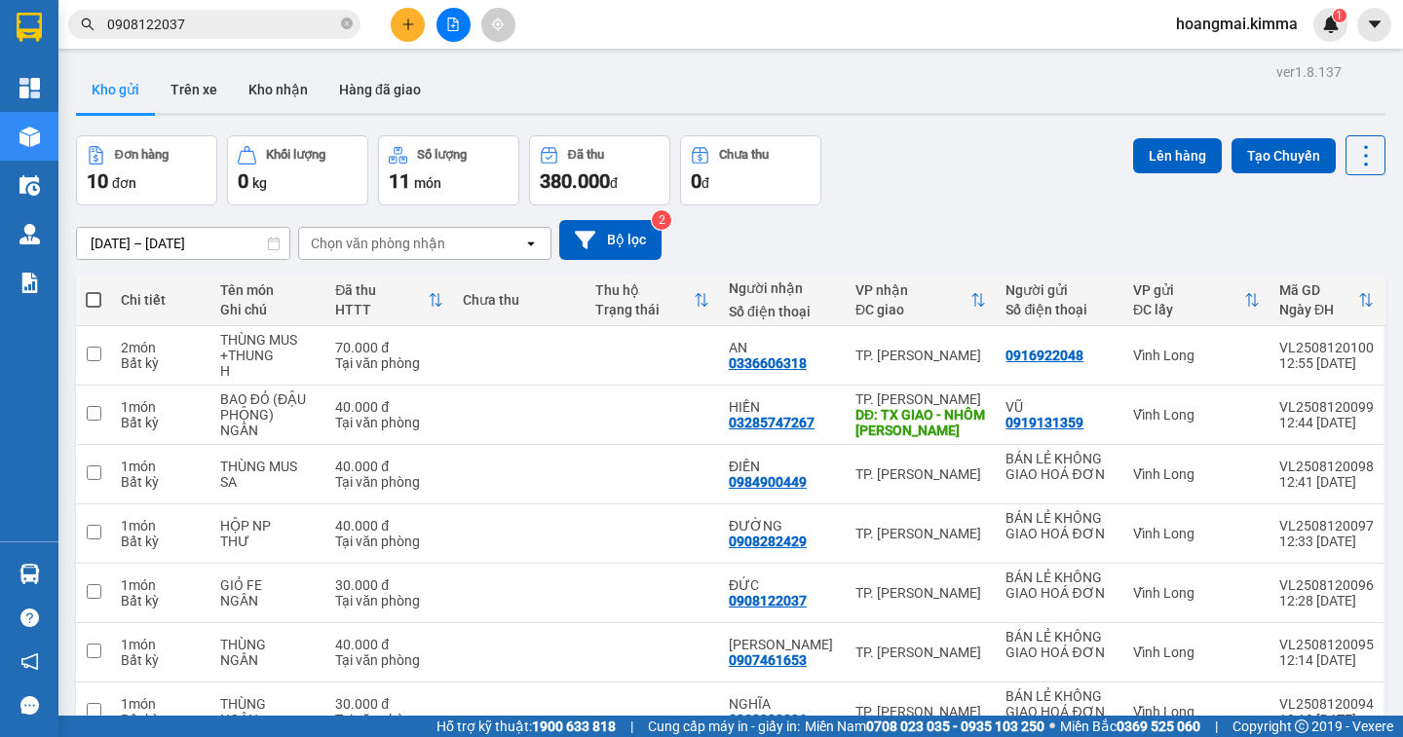
click at [87, 299] on span at bounding box center [94, 300] width 16 height 16
click at [94, 290] on input "checkbox" at bounding box center [94, 290] width 0 height 0
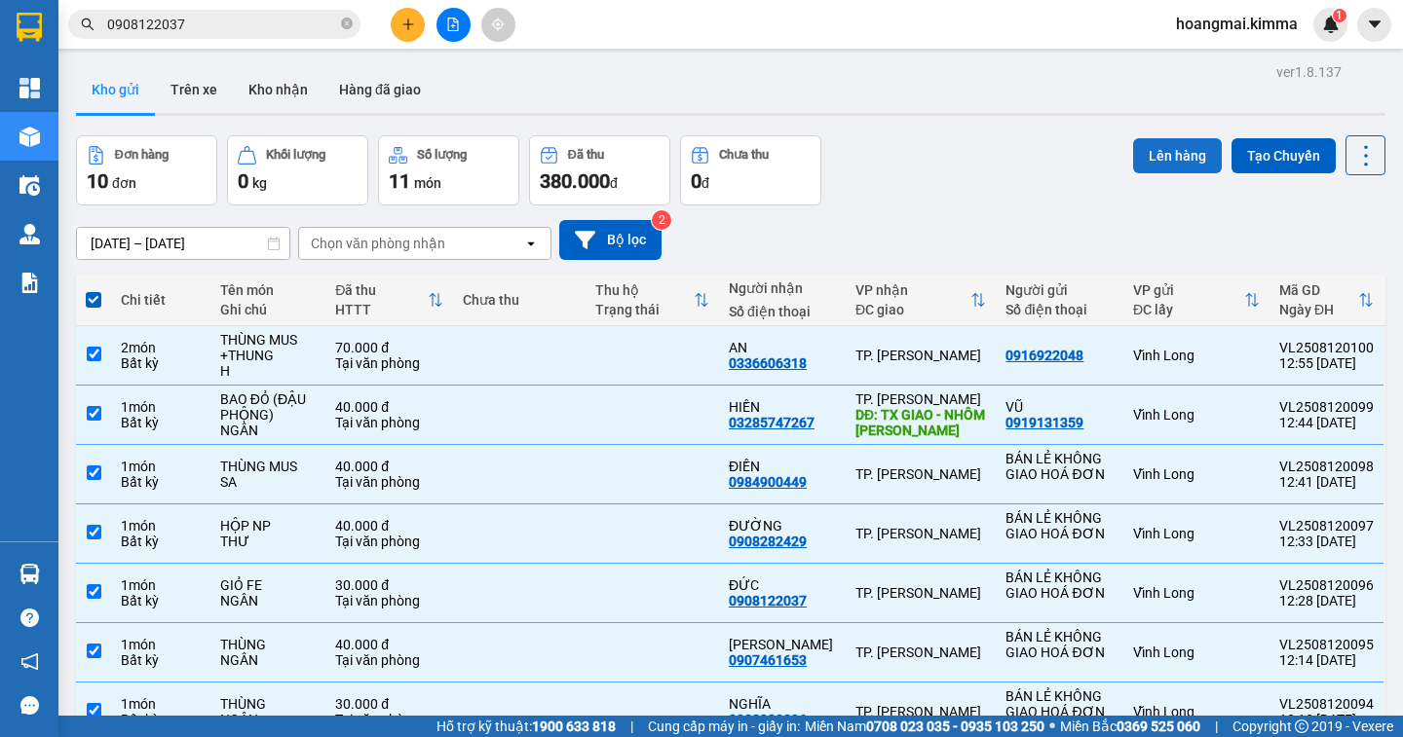
click at [1133, 157] on button "Lên hàng" at bounding box center [1177, 155] width 89 height 35
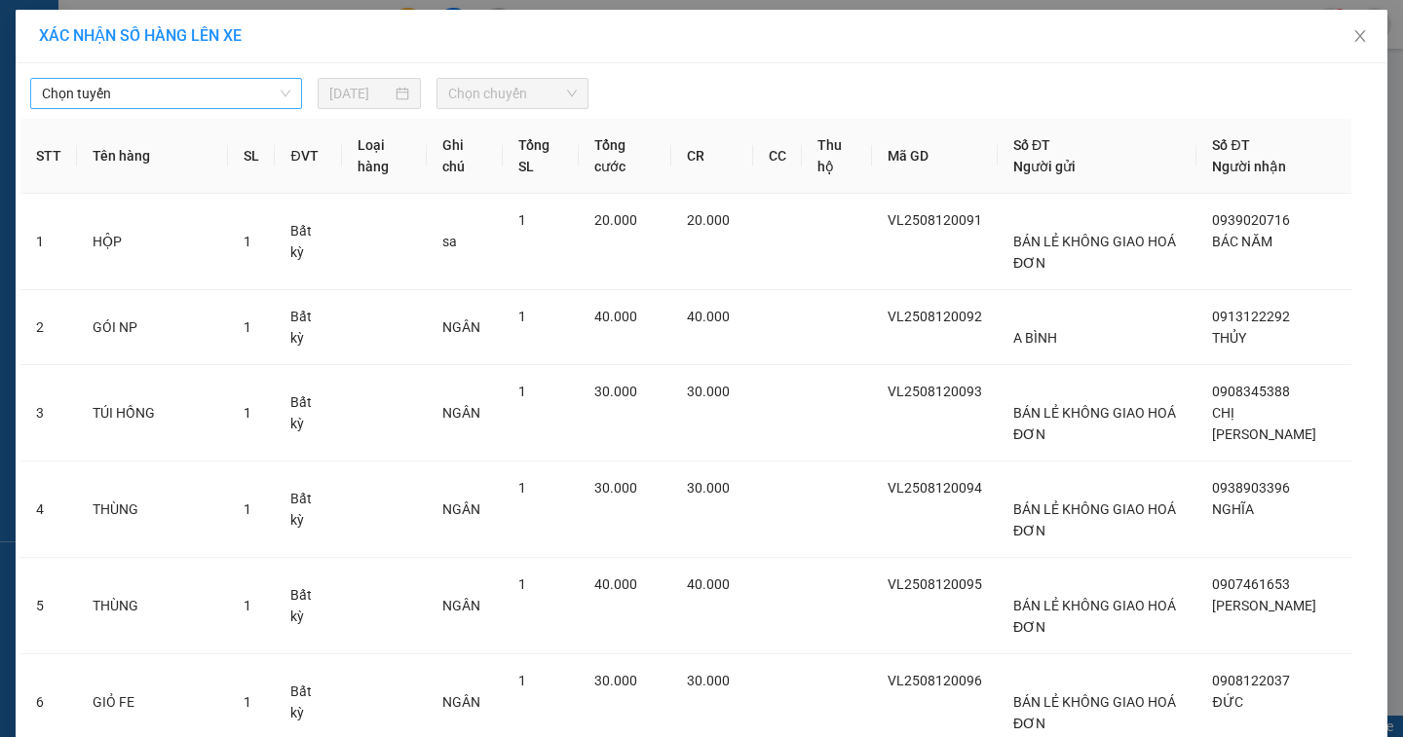
click at [110, 94] on span "Chọn tuyến" at bounding box center [166, 93] width 248 height 29
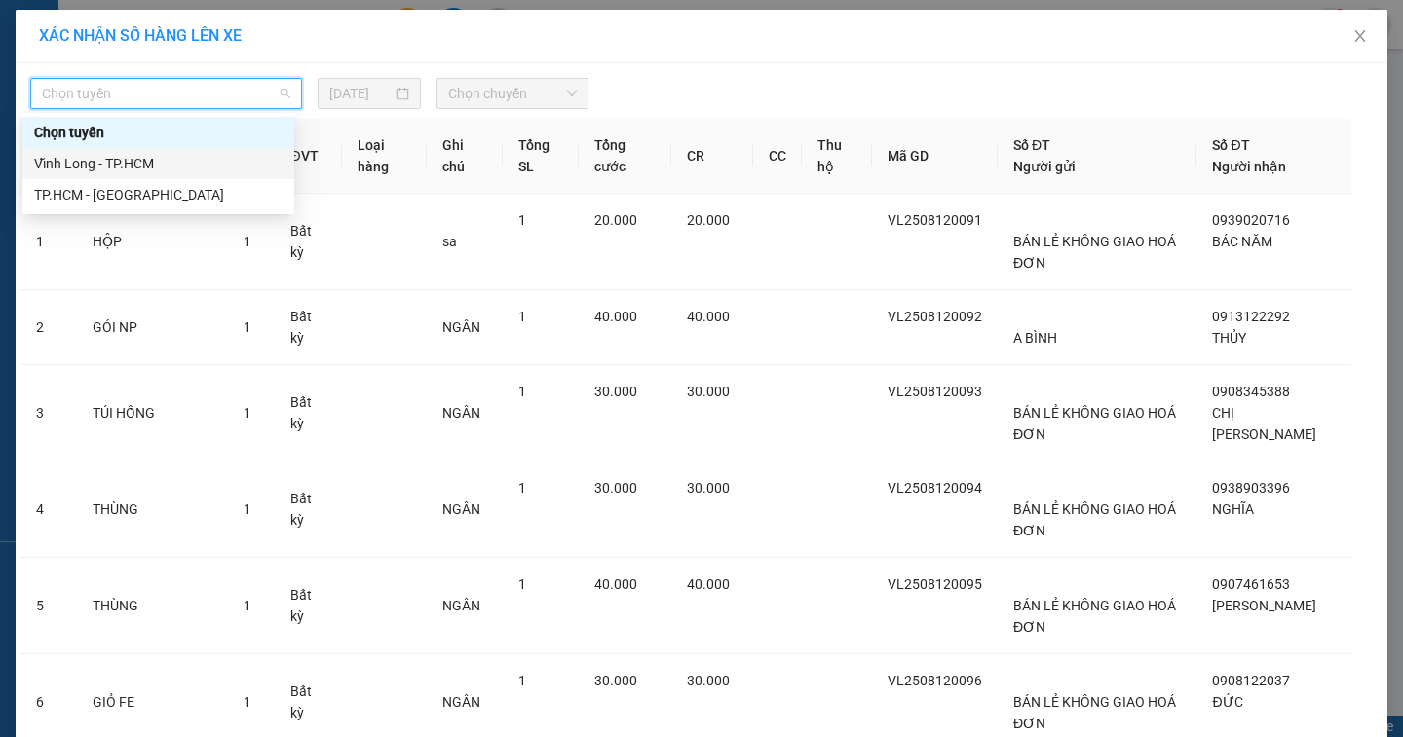
click at [104, 157] on div "Vĩnh Long - TP.HCM" at bounding box center [158, 163] width 248 height 21
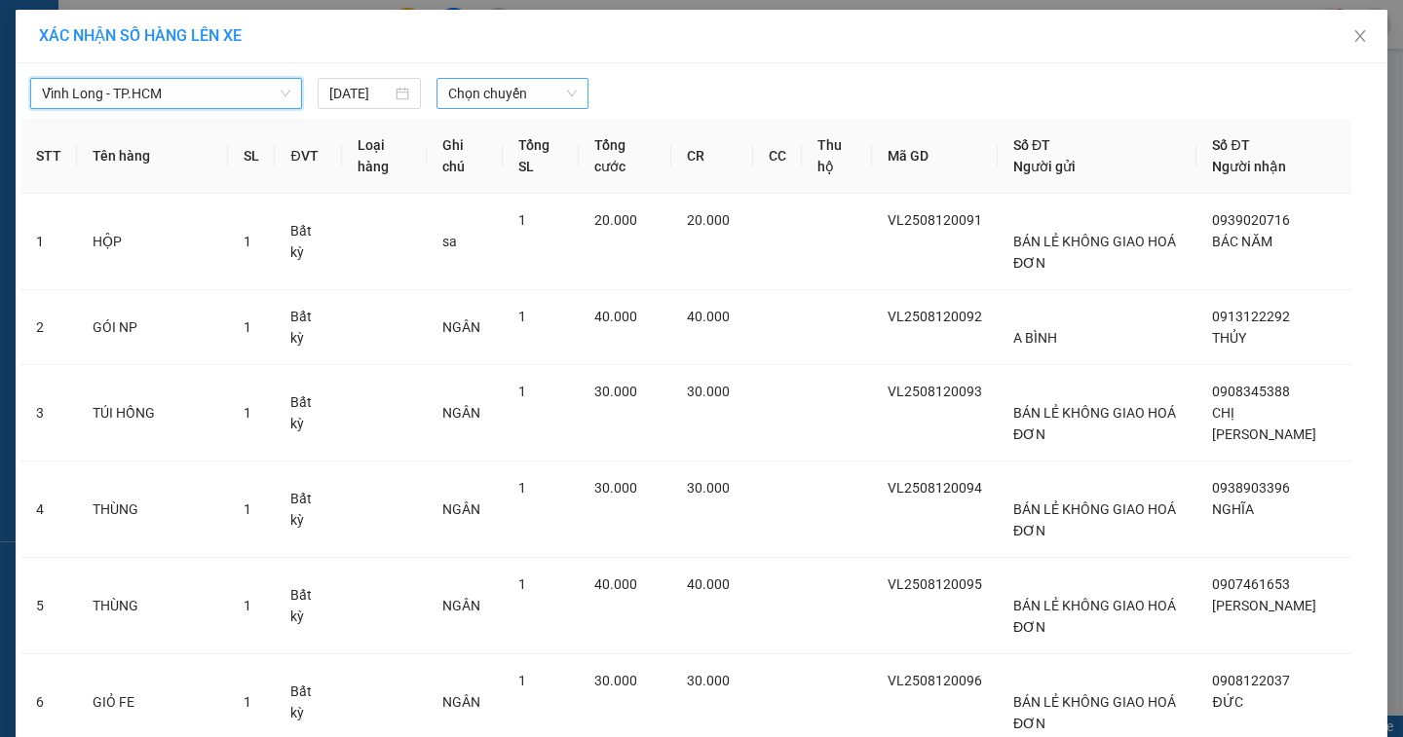
click at [530, 94] on span "Chọn chuyến" at bounding box center [512, 93] width 129 height 29
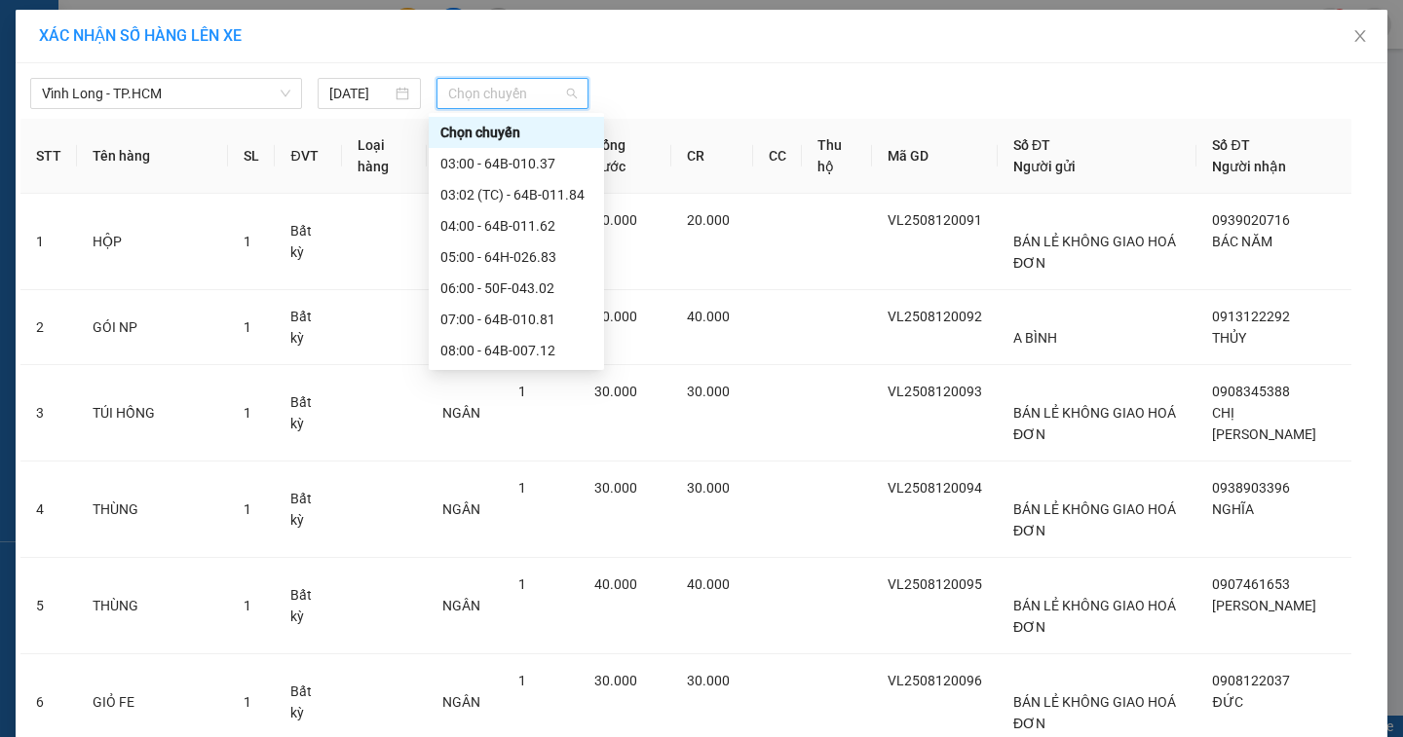
click at [552, 621] on div "13:00 - 64B-010.32" at bounding box center [516, 631] width 152 height 21
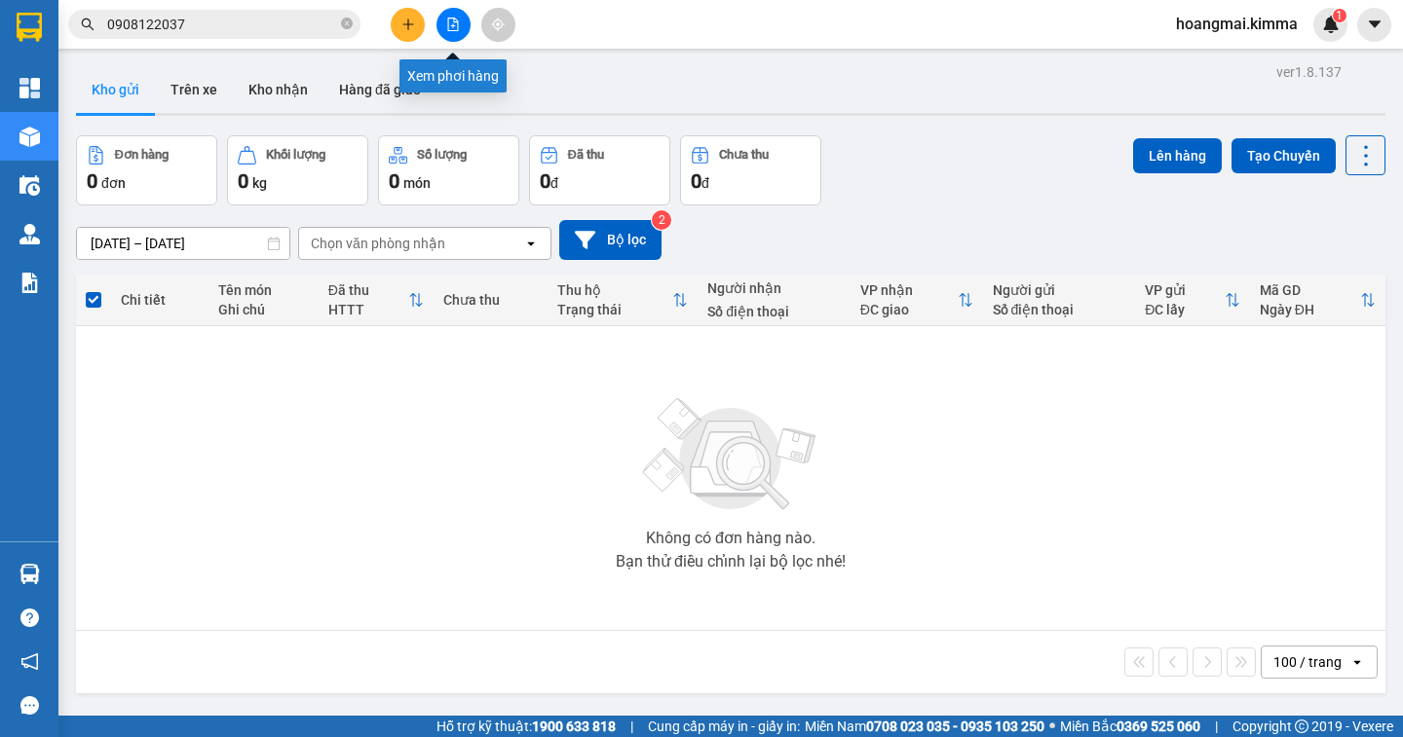
click at [466, 27] on button at bounding box center [453, 25] width 34 height 34
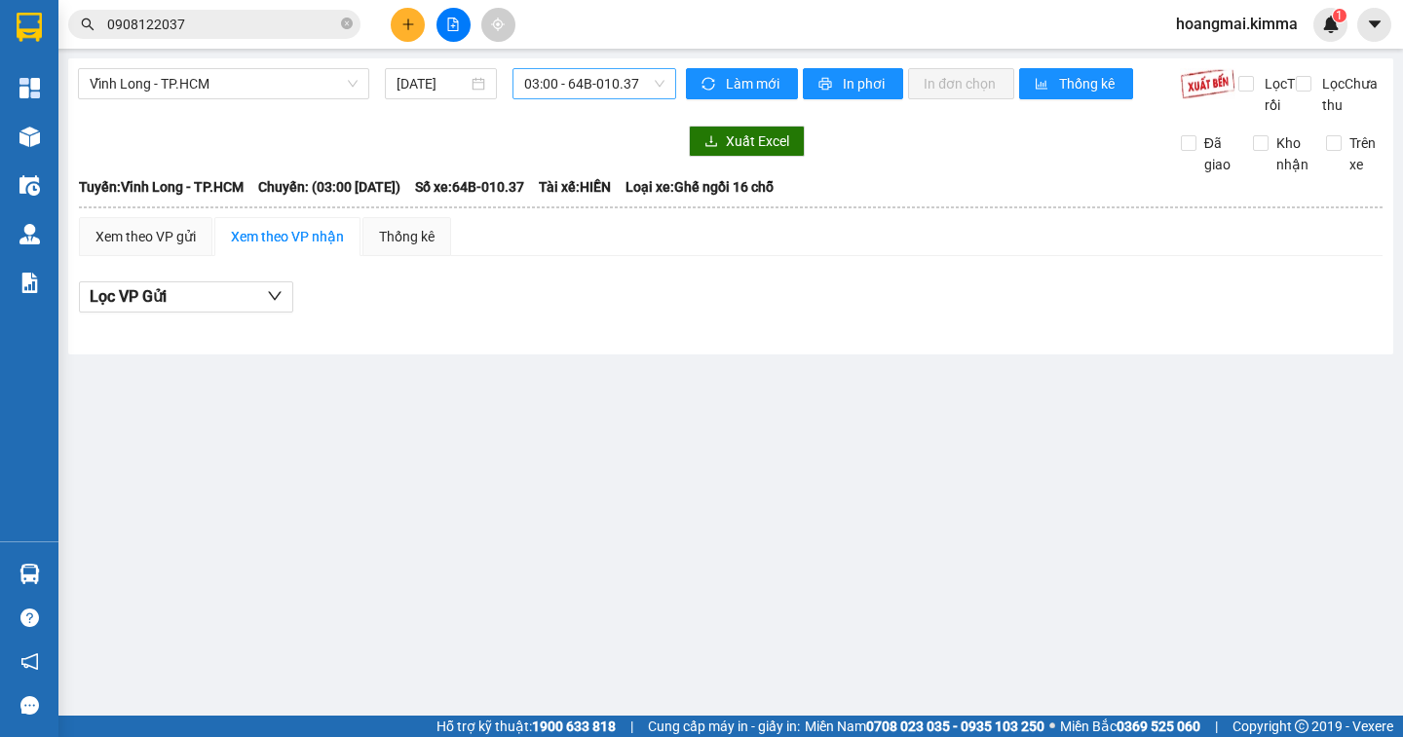
click at [651, 92] on span "03:00 - 64B-010.37" at bounding box center [594, 83] width 140 height 29
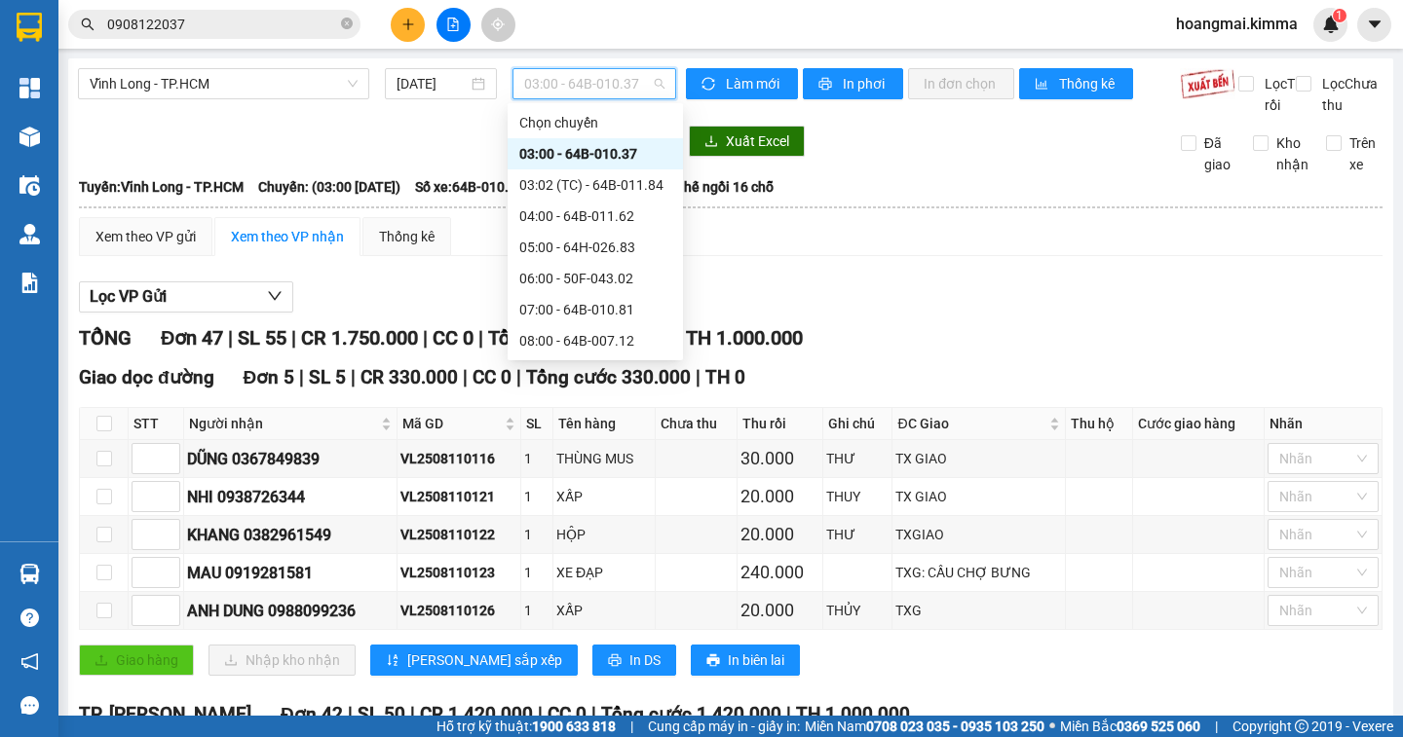
click at [633, 611] on div "13:00 - 64B-010.32" at bounding box center [595, 621] width 152 height 21
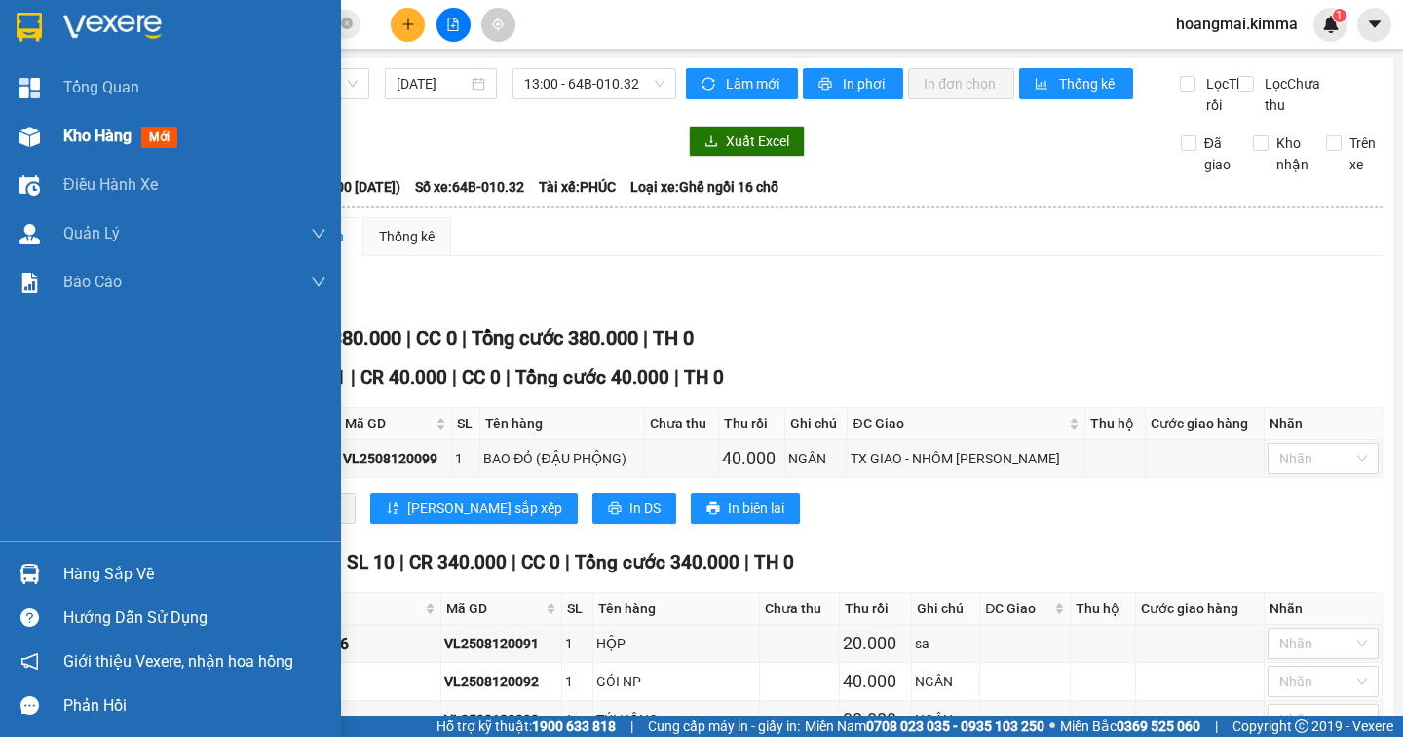
click at [96, 141] on span "Kho hàng" at bounding box center [97, 136] width 68 height 19
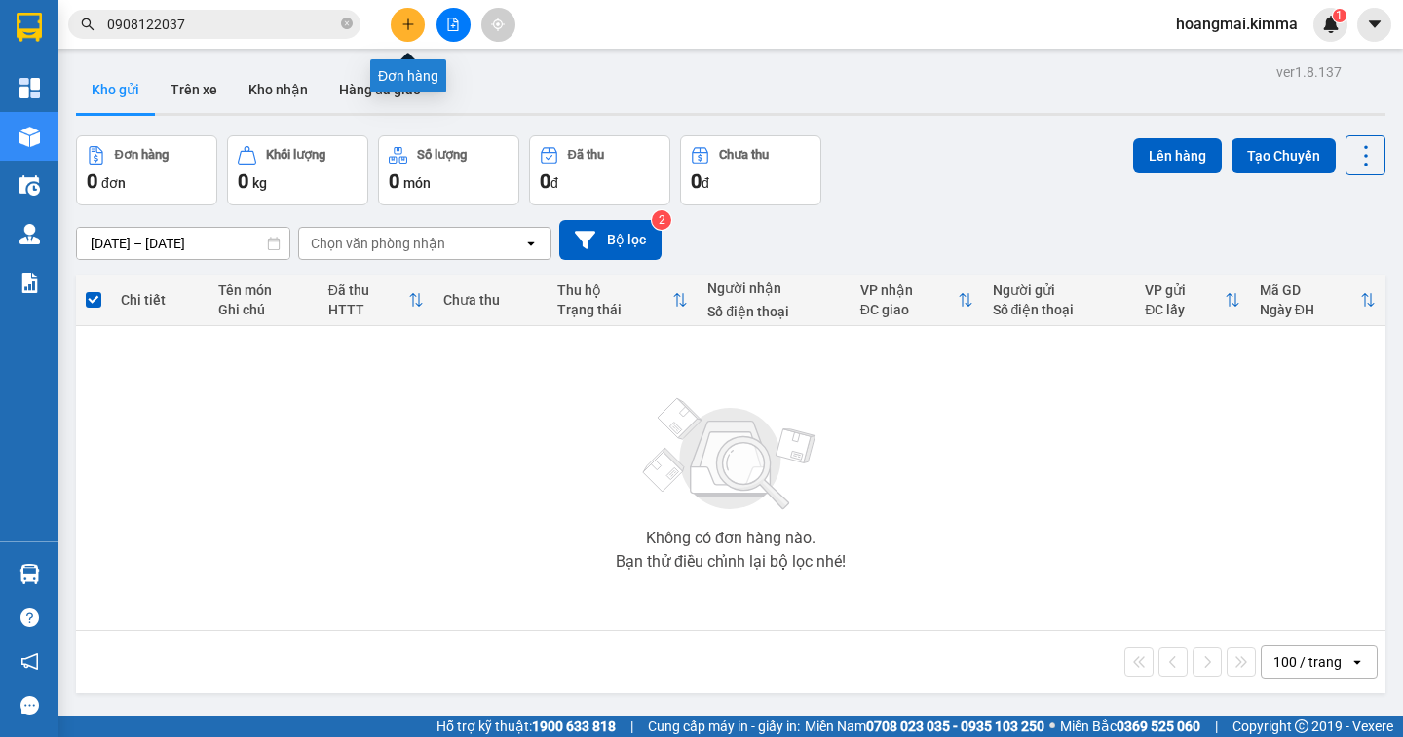
click at [405, 21] on icon "plus" at bounding box center [408, 25] width 14 height 14
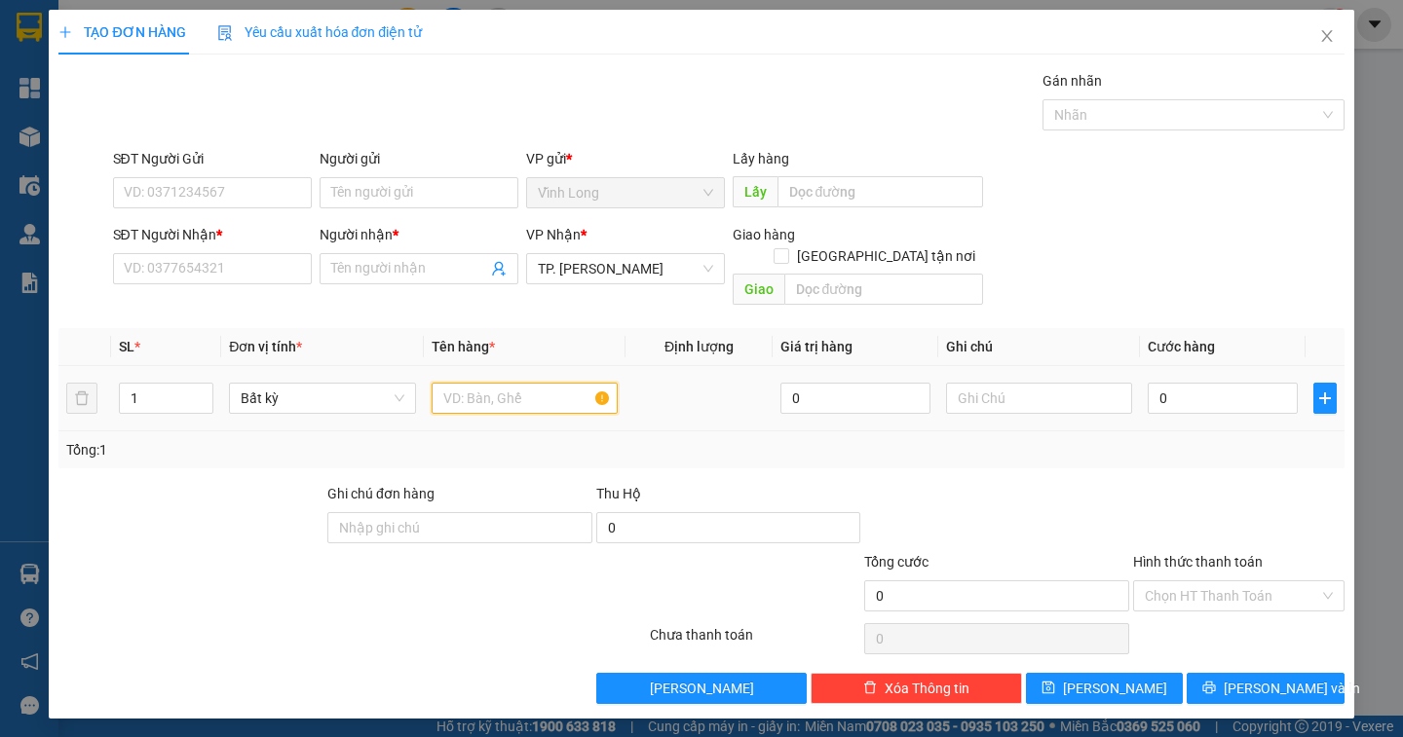
click at [492, 383] on input "text" at bounding box center [525, 398] width 186 height 31
type input "GÓI"
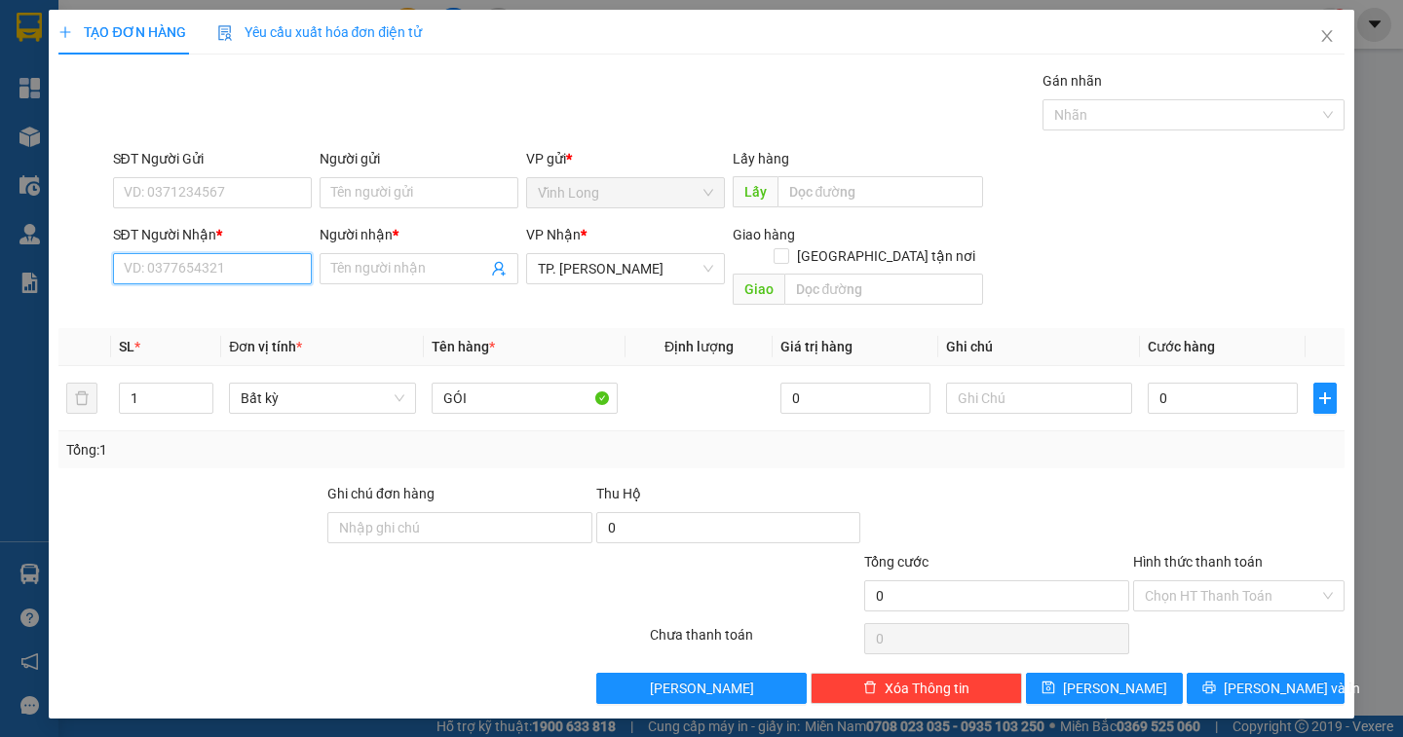
click at [207, 270] on input "SĐT Người Nhận *" at bounding box center [212, 268] width 199 height 31
type input "0908228858"
click at [238, 306] on div "0908228858 - THOA" at bounding box center [212, 307] width 175 height 21
type input "THOA"
type input "0908228858"
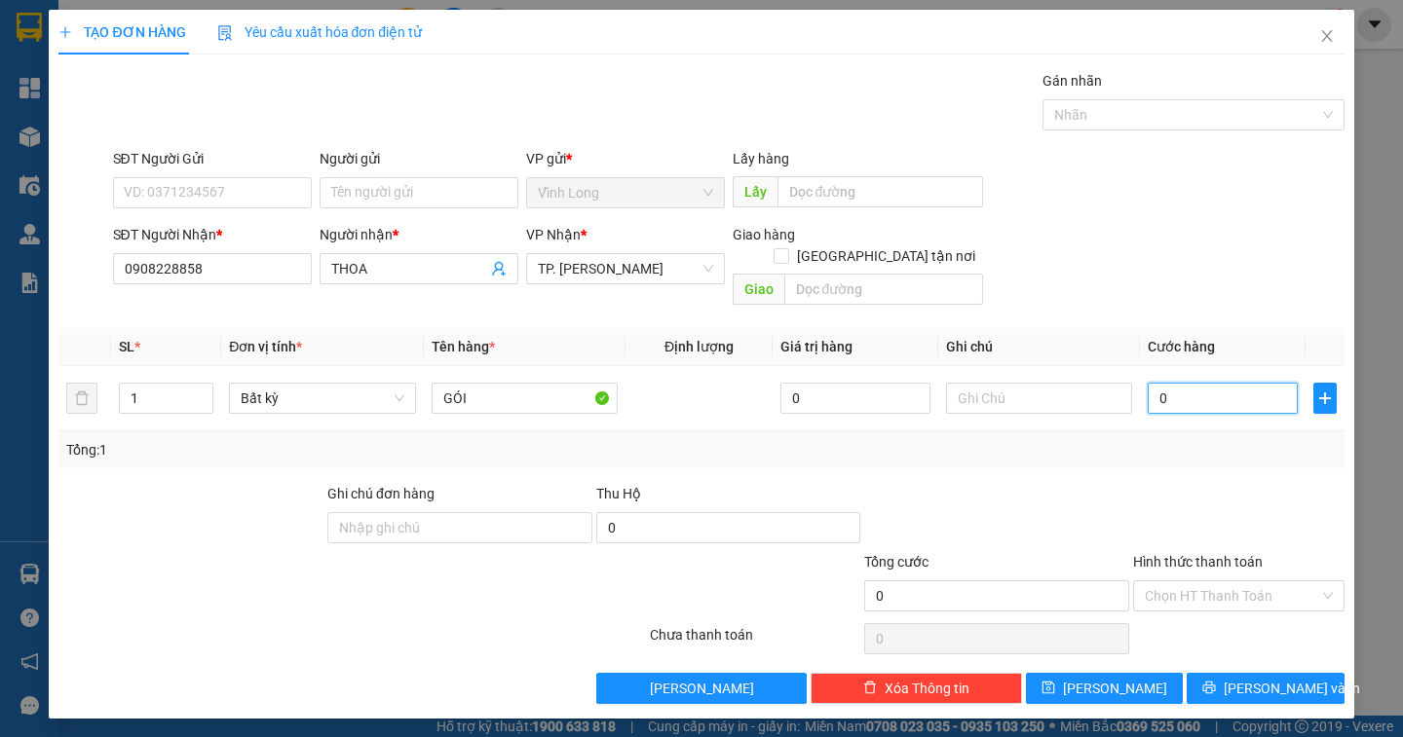
type input "2"
type input "20"
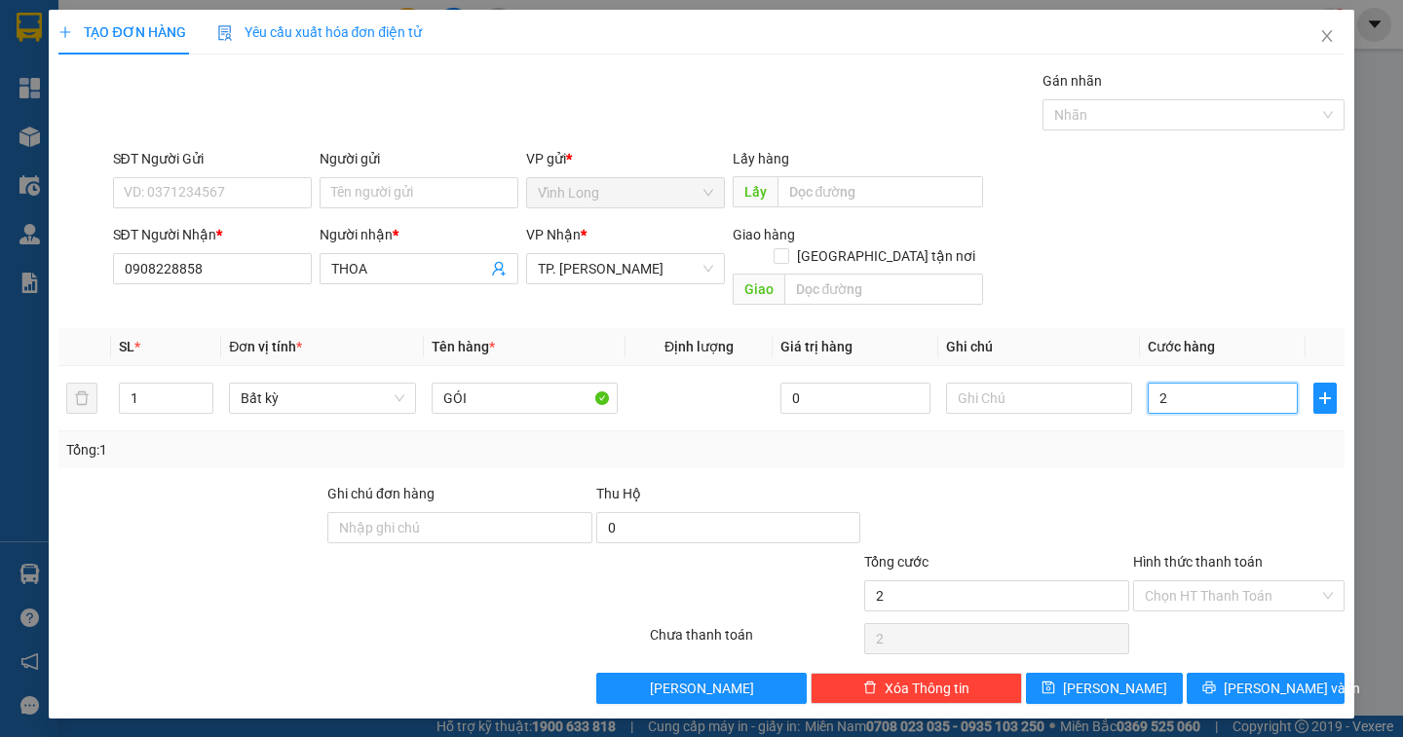
type input "20"
type input "20.000"
drag, startPoint x: 970, startPoint y: 384, endPoint x: 981, endPoint y: 339, distance: 46.1
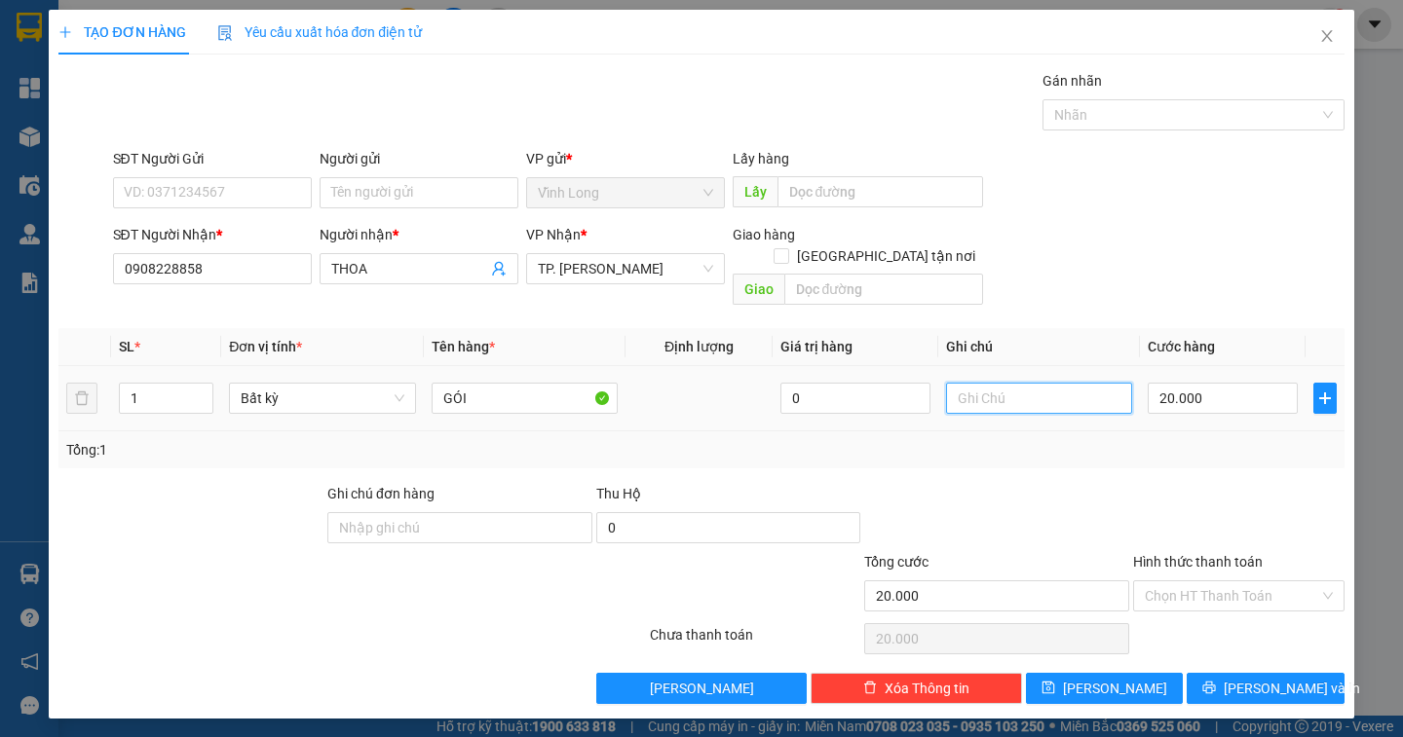
click at [979, 383] on input "text" at bounding box center [1039, 398] width 186 height 31
type input "NGÂN"
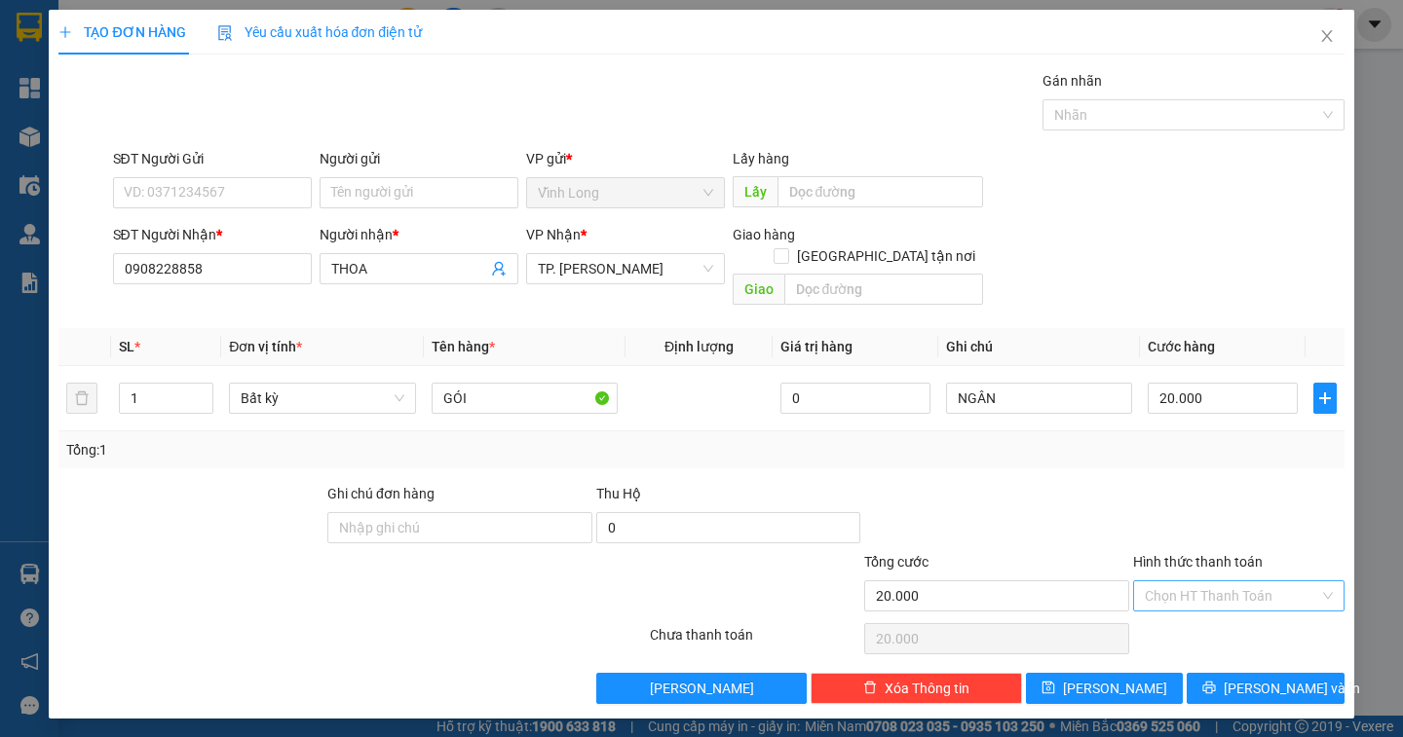
click at [1302, 582] on input "Hình thức thanh toán" at bounding box center [1232, 596] width 174 height 29
click at [1272, 612] on div "Tại văn phòng" at bounding box center [1239, 613] width 188 height 21
click at [1268, 678] on span "[PERSON_NAME] và In" at bounding box center [1292, 688] width 136 height 21
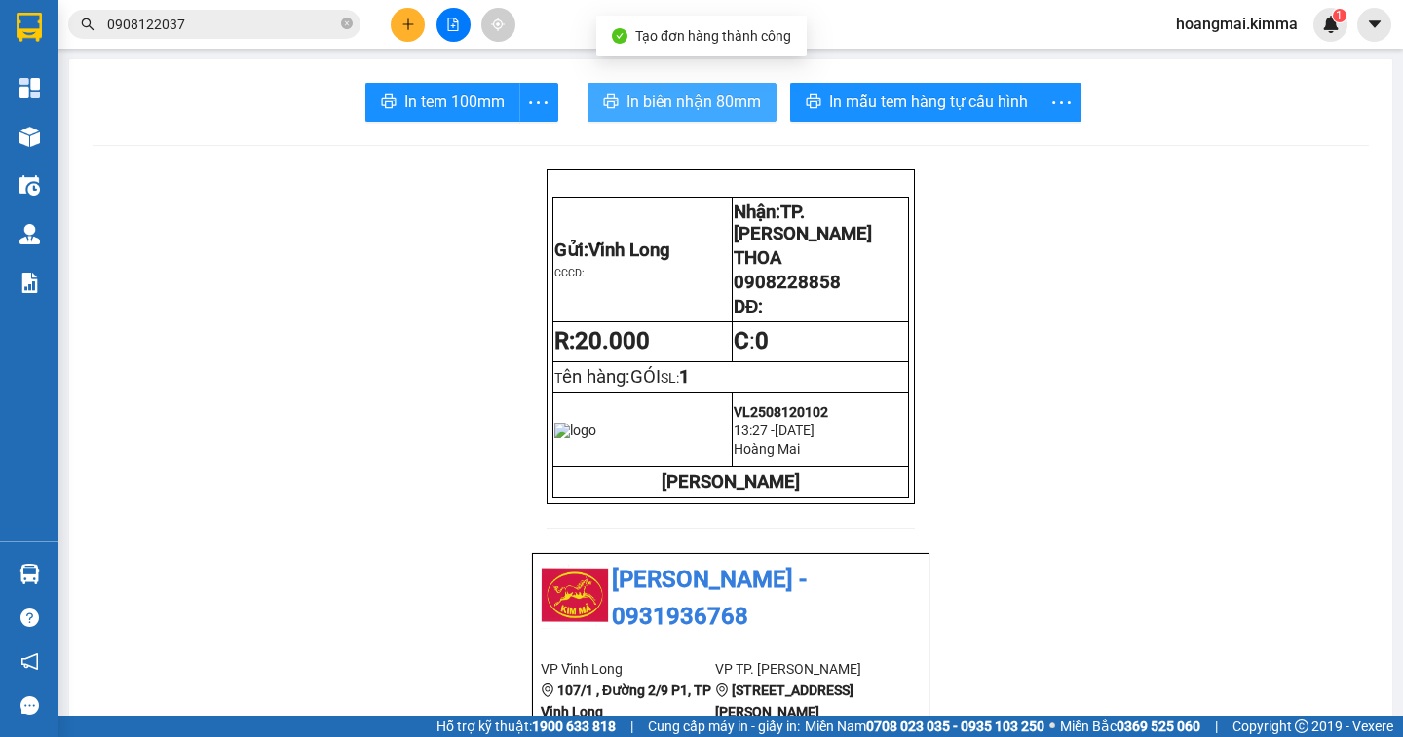
click at [710, 105] on span "In biên nhận 80mm" at bounding box center [693, 102] width 134 height 24
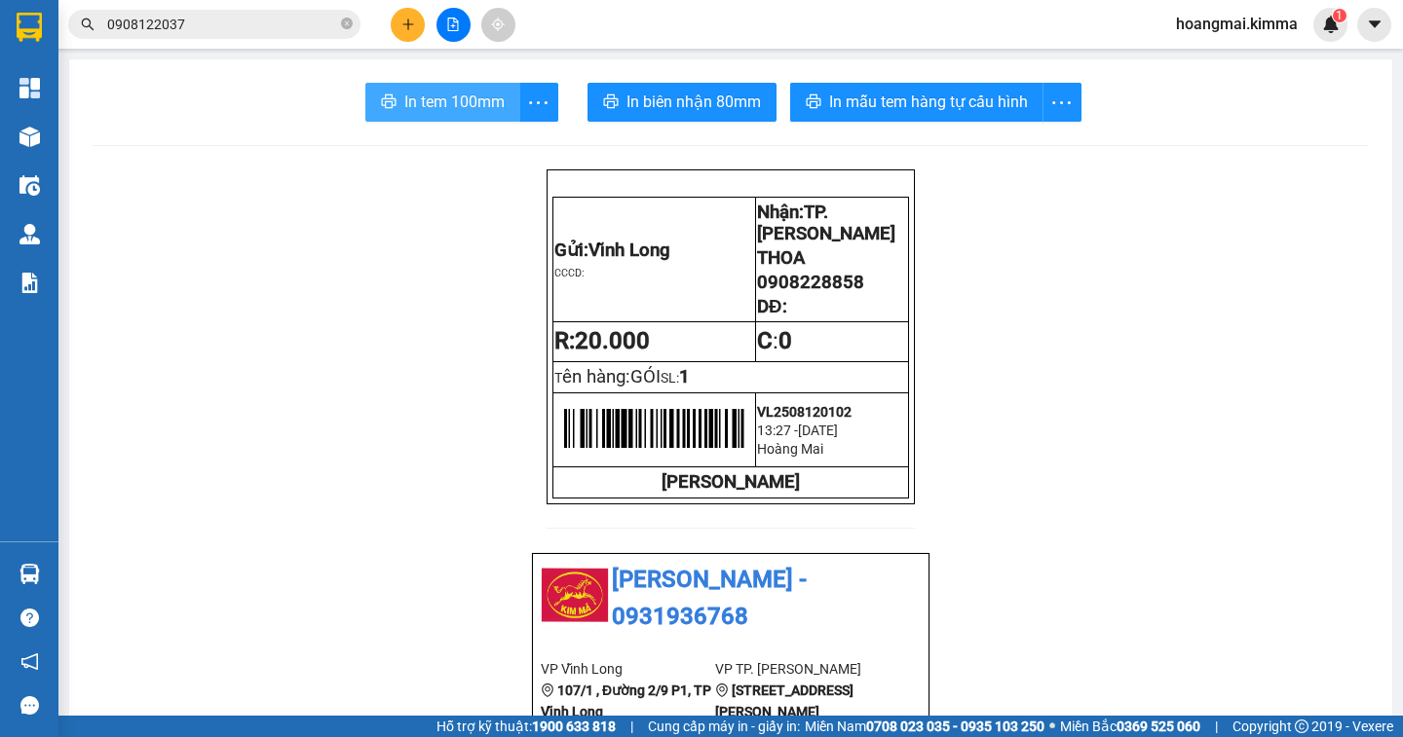
click at [440, 110] on span "In tem 100mm" at bounding box center [454, 102] width 100 height 24
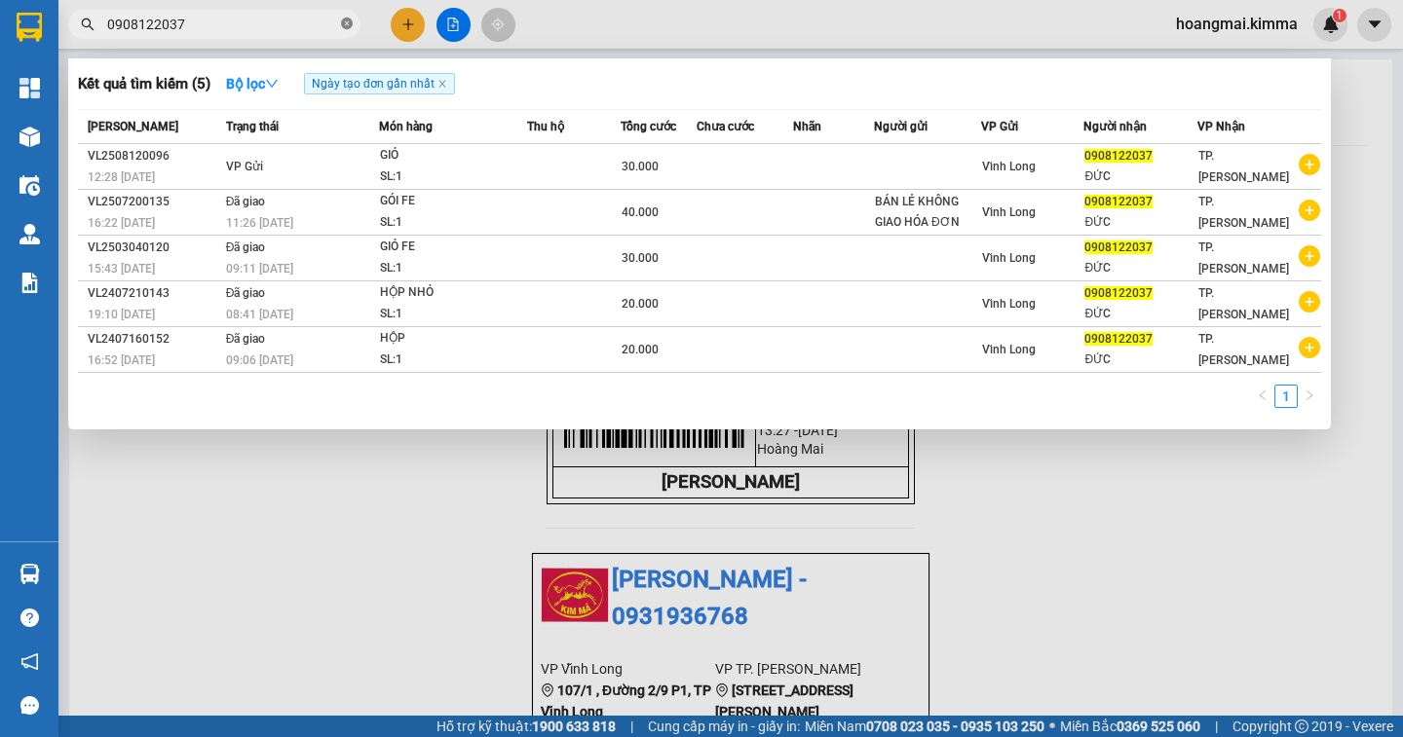
click at [342, 23] on icon "close-circle" at bounding box center [347, 24] width 12 height 12
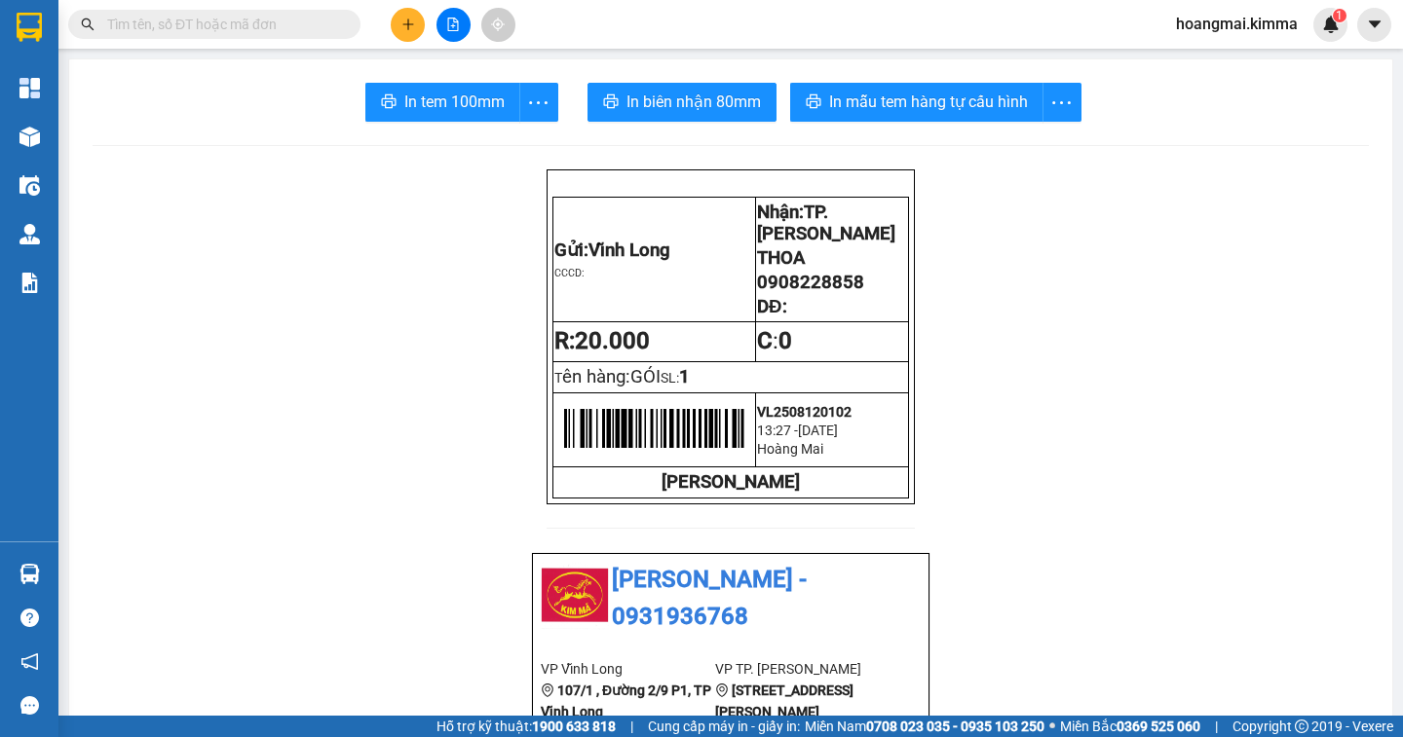
click at [308, 32] on input "text" at bounding box center [222, 24] width 230 height 21
drag, startPoint x: 308, startPoint y: 32, endPoint x: 315, endPoint y: 3, distance: 30.0
click at [308, 31] on input "text" at bounding box center [222, 24] width 230 height 21
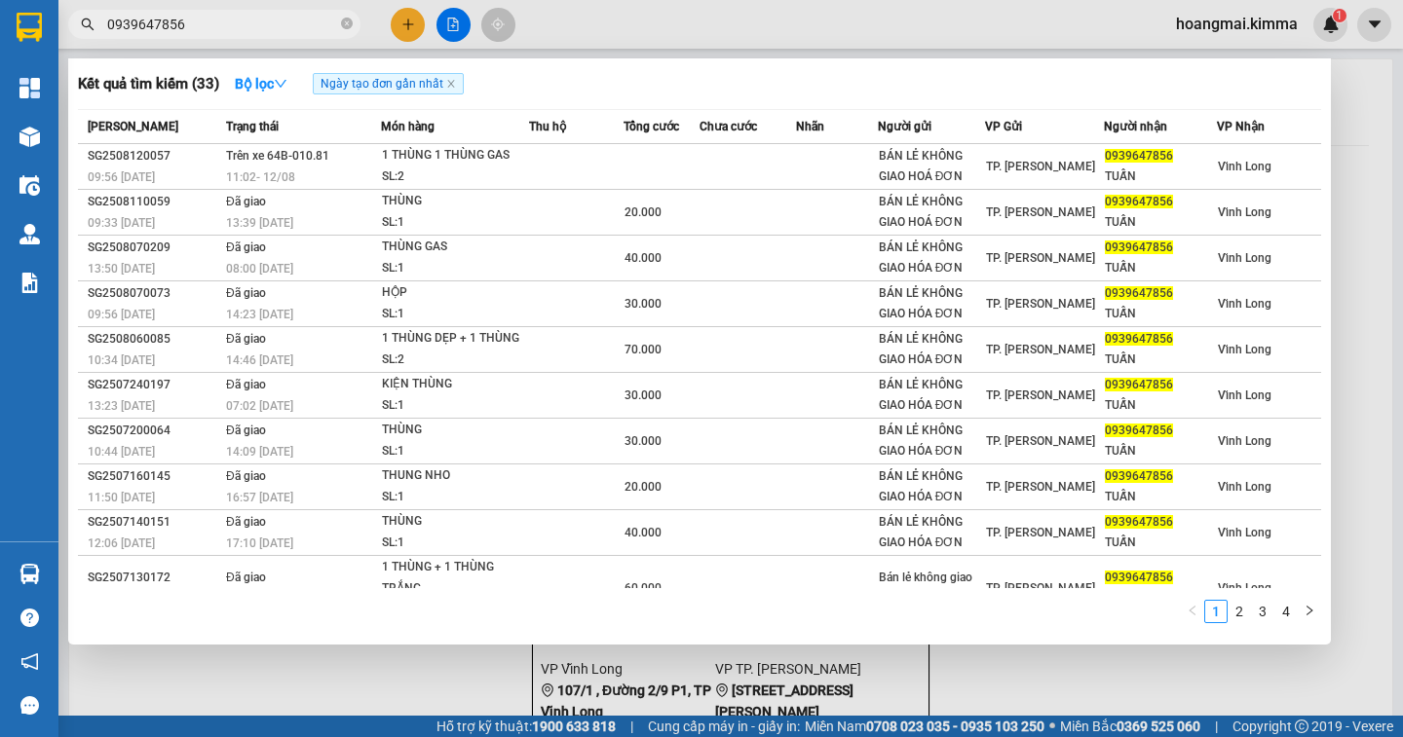
type input "0939647856"
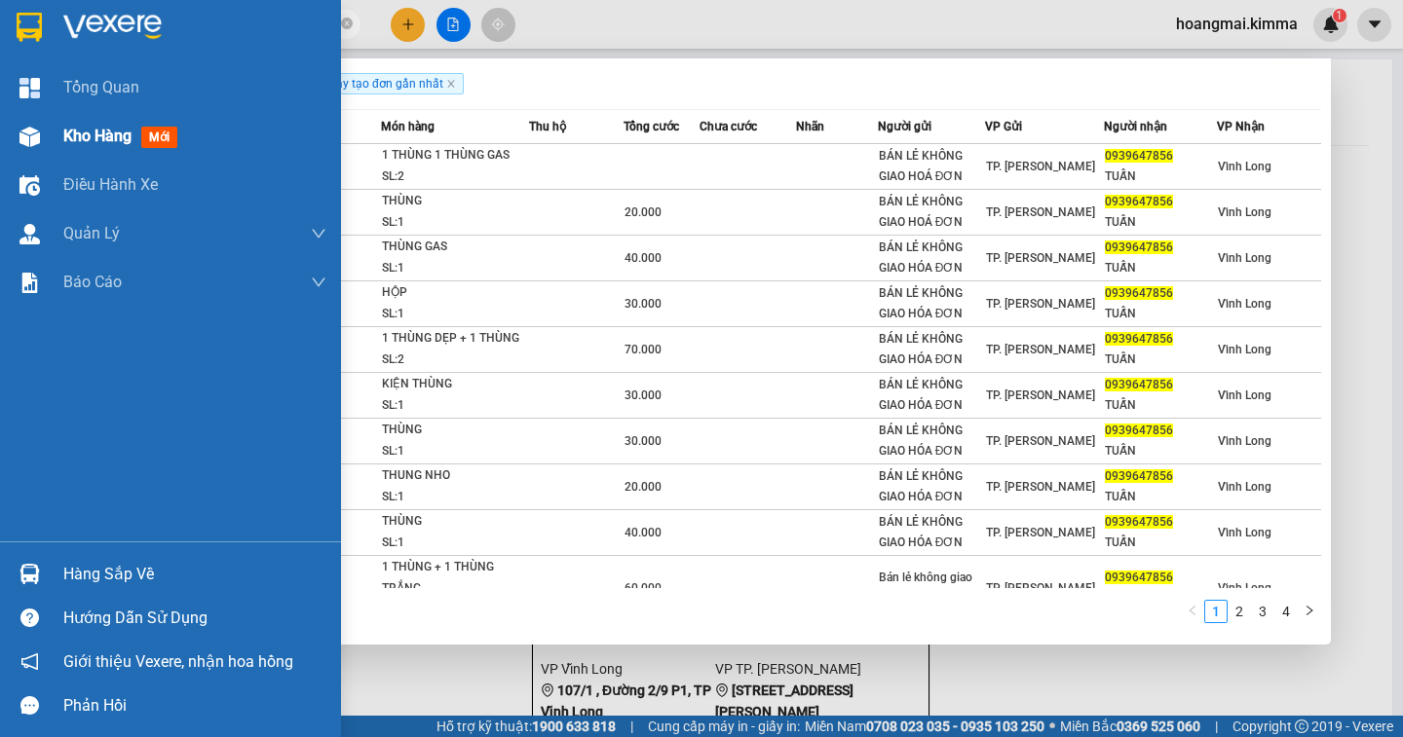
click at [107, 131] on span "Kho hàng" at bounding box center [97, 136] width 68 height 19
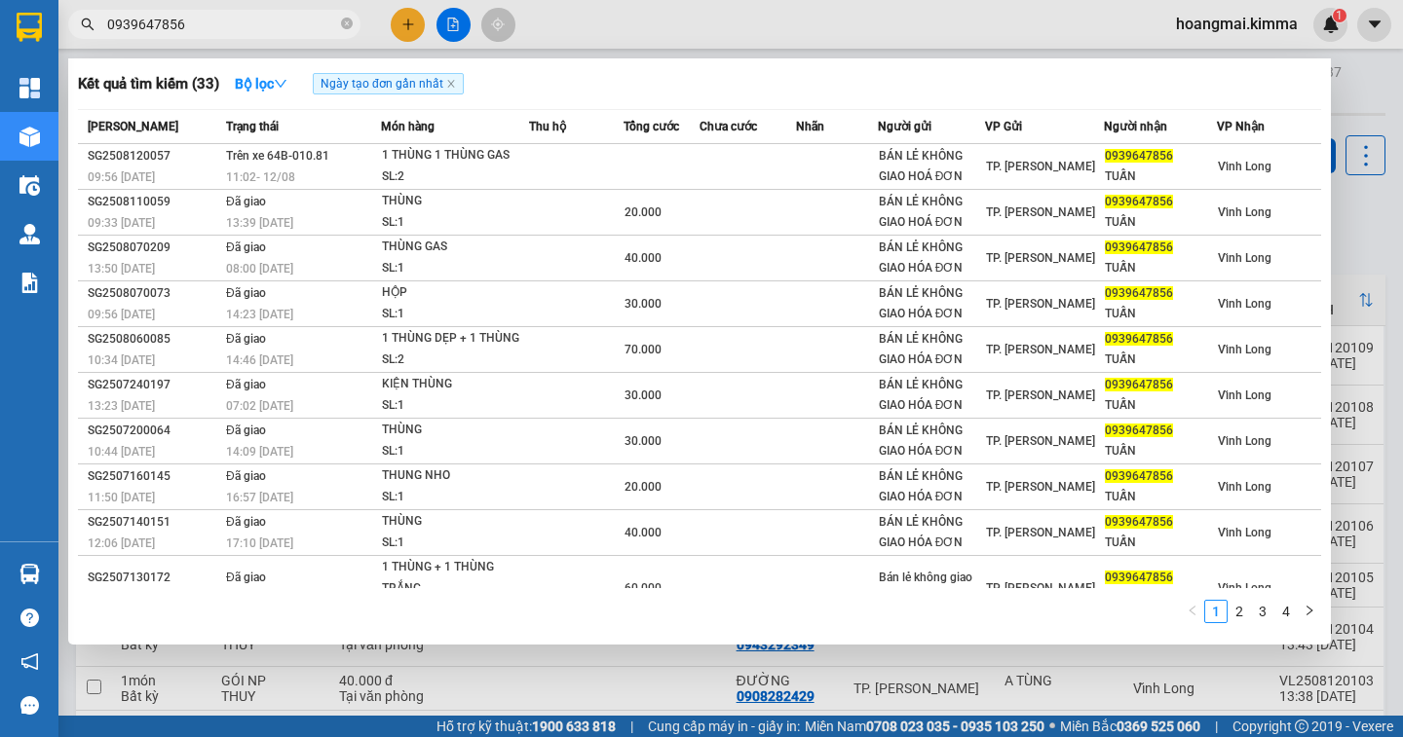
click at [1349, 259] on div at bounding box center [701, 368] width 1403 height 737
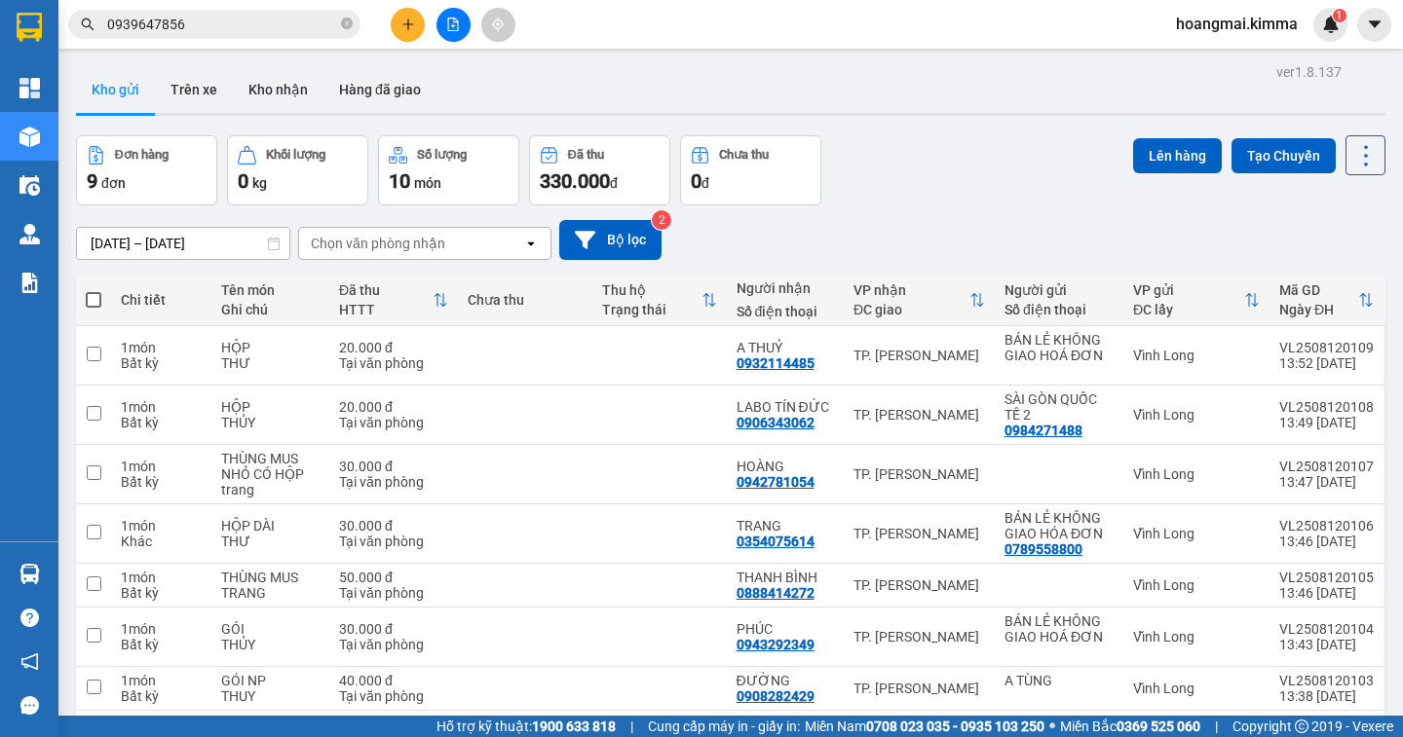
click at [92, 290] on label at bounding box center [94, 299] width 16 height 19
click at [94, 290] on input "checkbox" at bounding box center [94, 290] width 0 height 0
checkbox input "true"
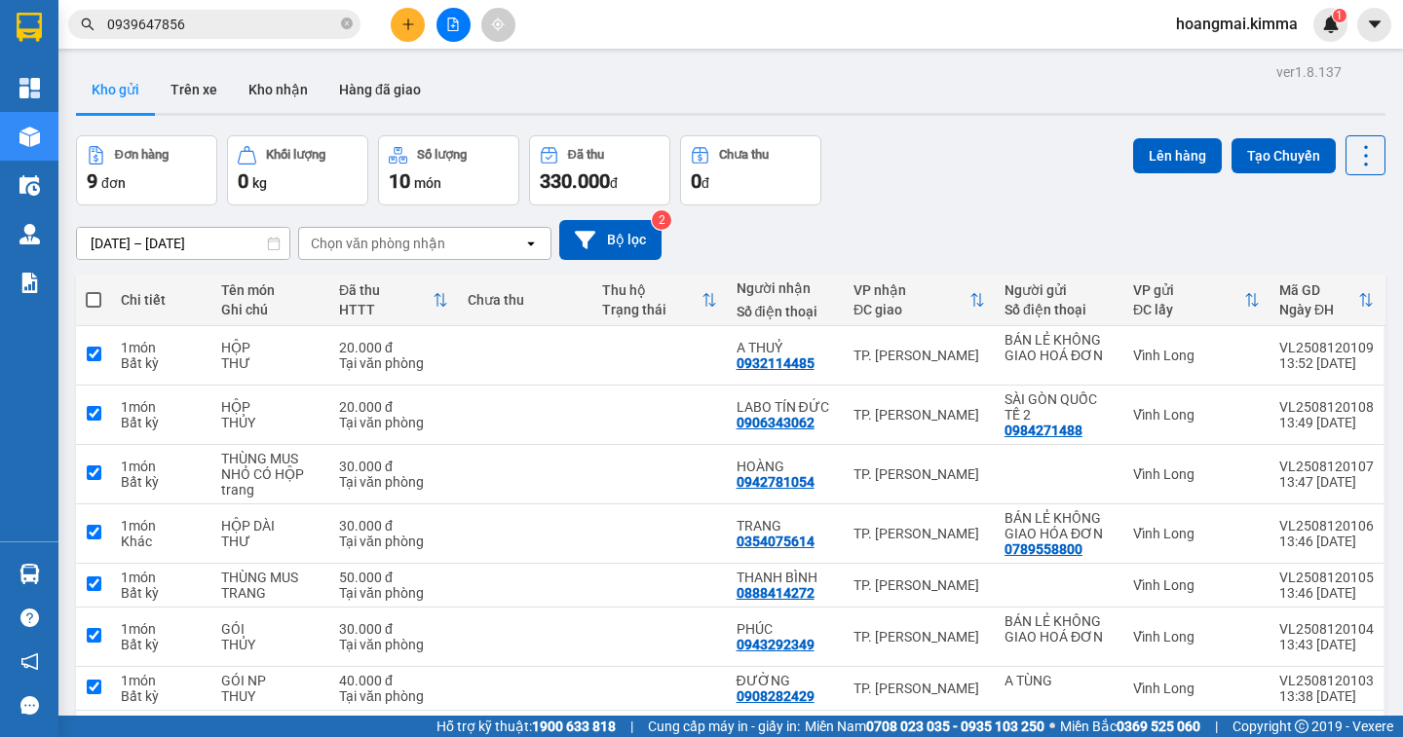
checkbox input "true"
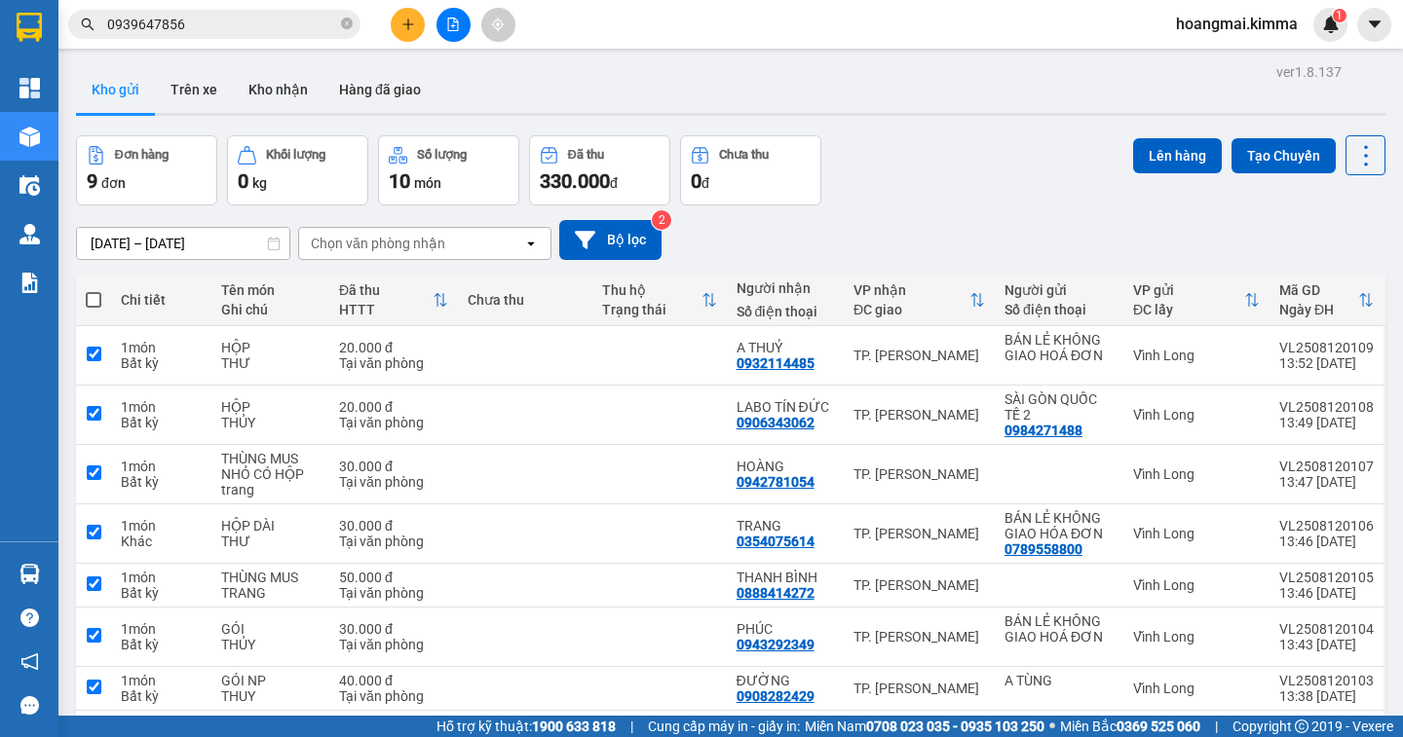
checkbox input "true"
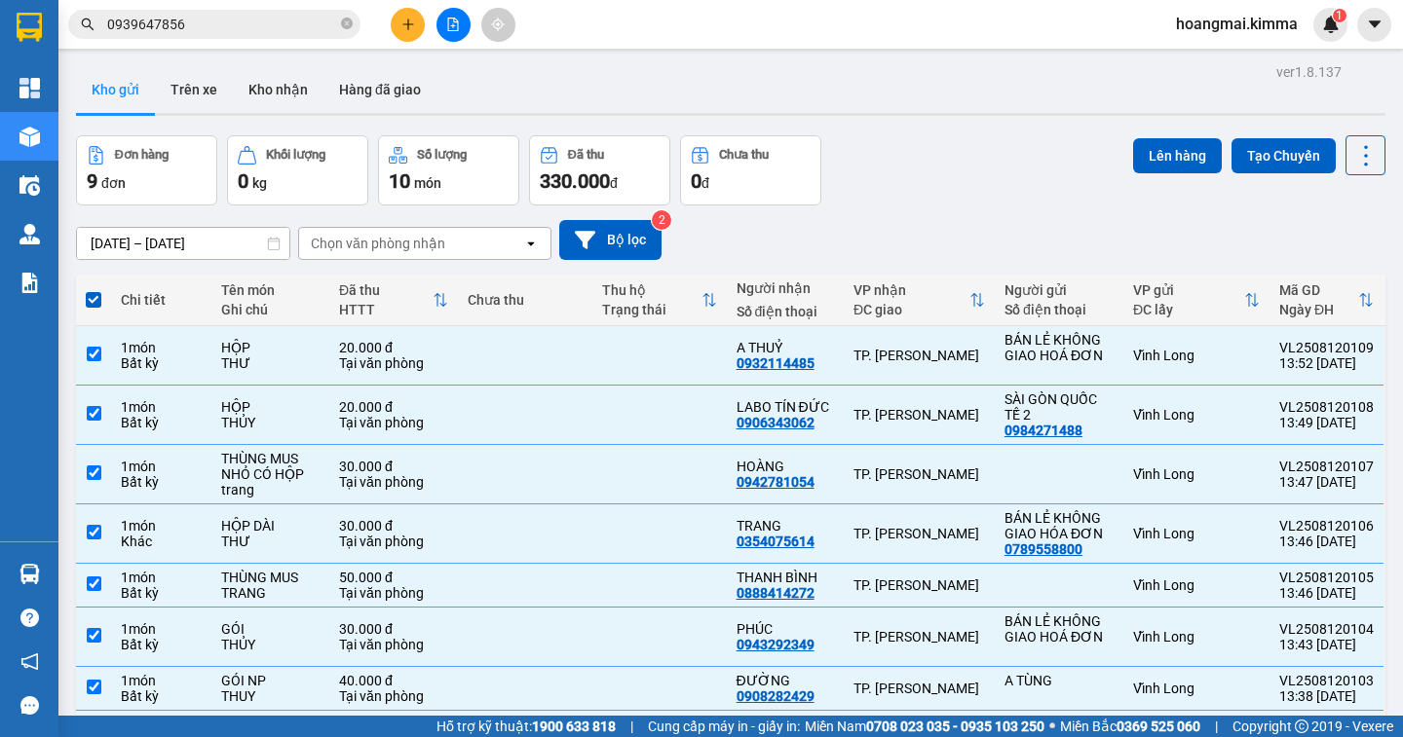
click at [847, 175] on div "Đơn hàng 9 đơn Khối lượng 0 kg Số lượng 10 món Đã thu 330.000 đ Chưa thu 0 đ Lê…" at bounding box center [730, 170] width 1309 height 70
click at [1154, 162] on button "Lên hàng" at bounding box center [1177, 155] width 89 height 35
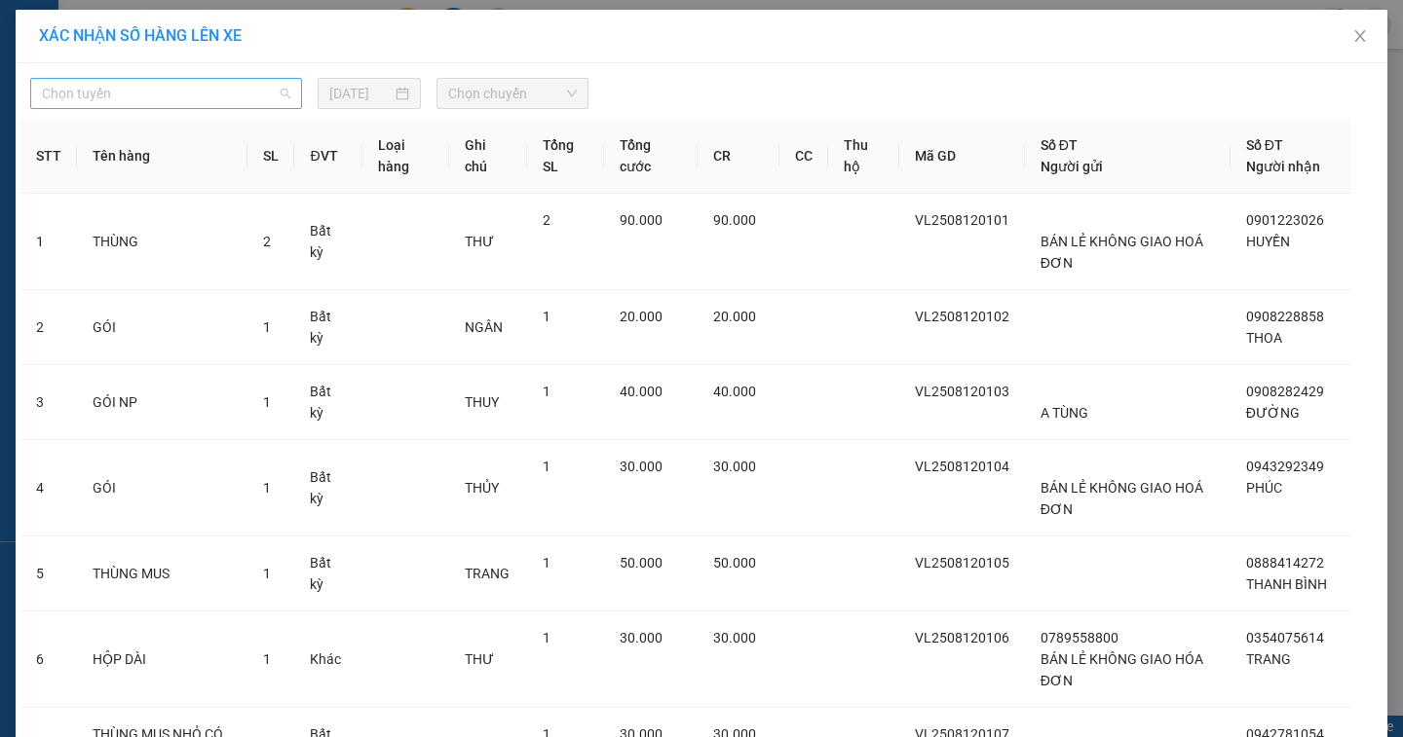
click at [191, 98] on span "Chọn tuyến" at bounding box center [166, 93] width 248 height 29
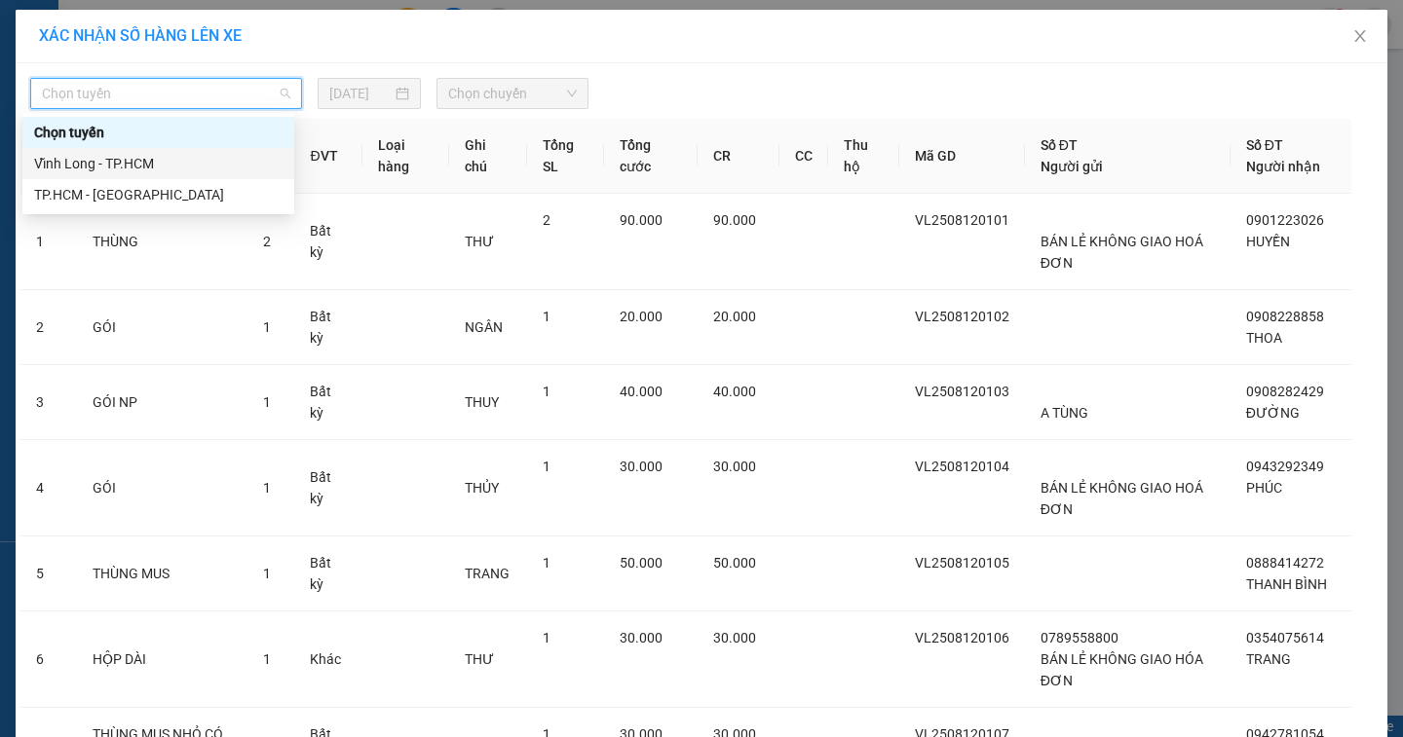
click at [150, 156] on div "Vĩnh Long - TP.HCM" at bounding box center [158, 163] width 248 height 21
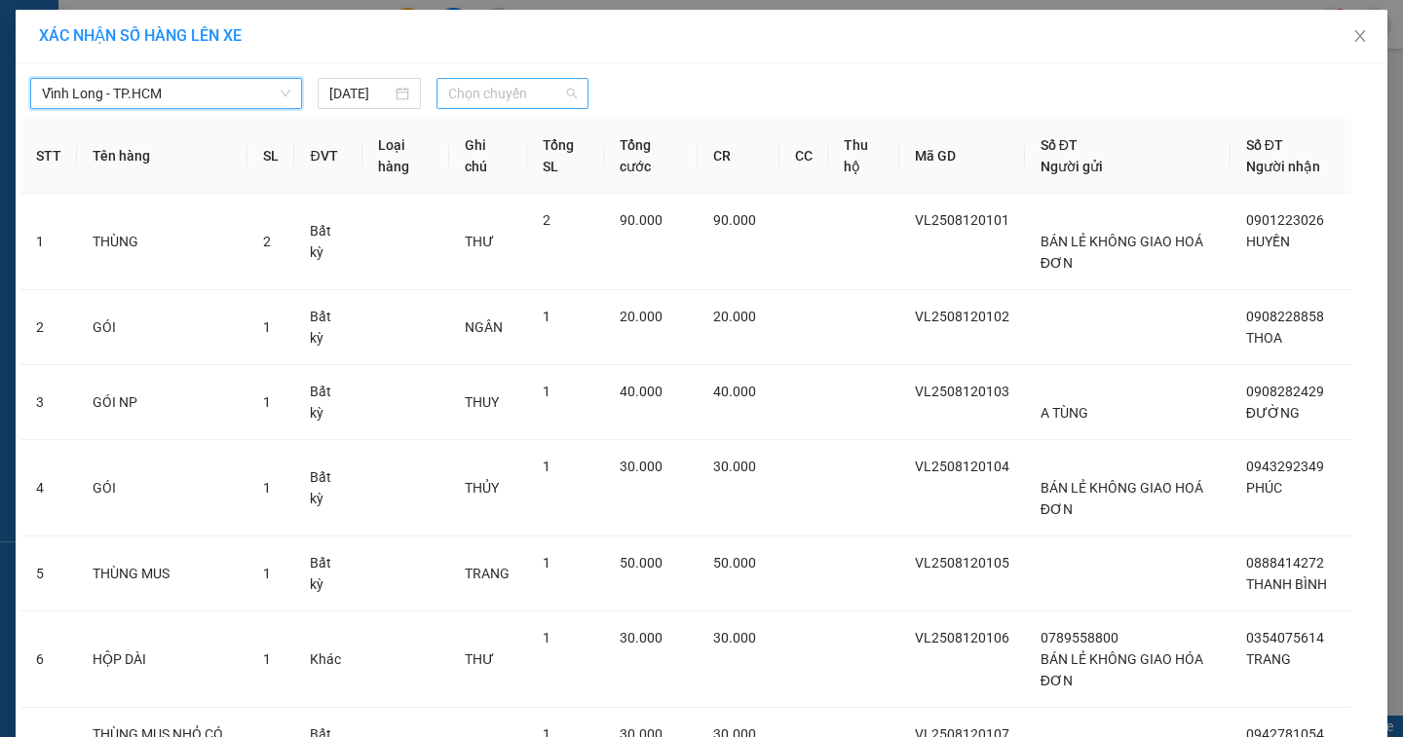
click at [508, 98] on span "Chọn chuyến" at bounding box center [512, 93] width 129 height 29
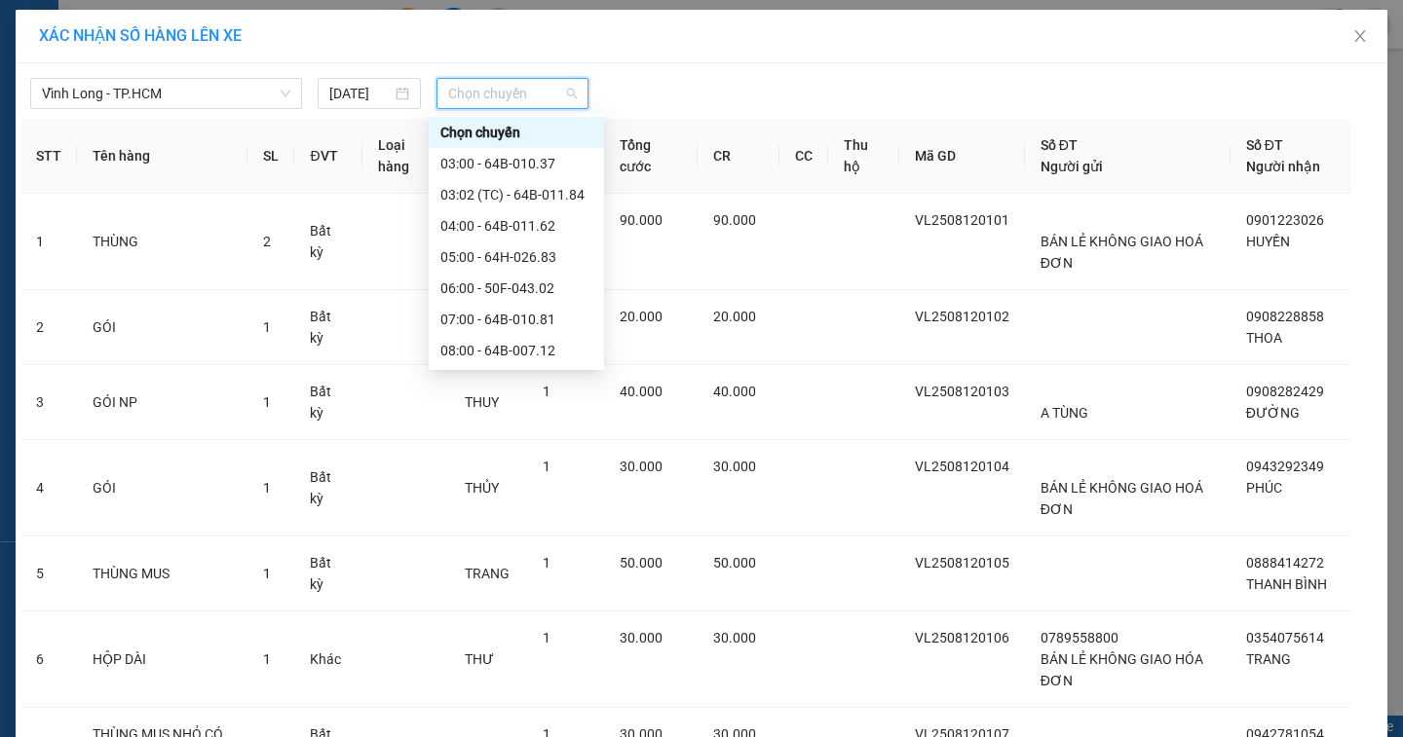
click at [551, 683] on div "14:00 - 64F-002.23" at bounding box center [516, 693] width 152 height 21
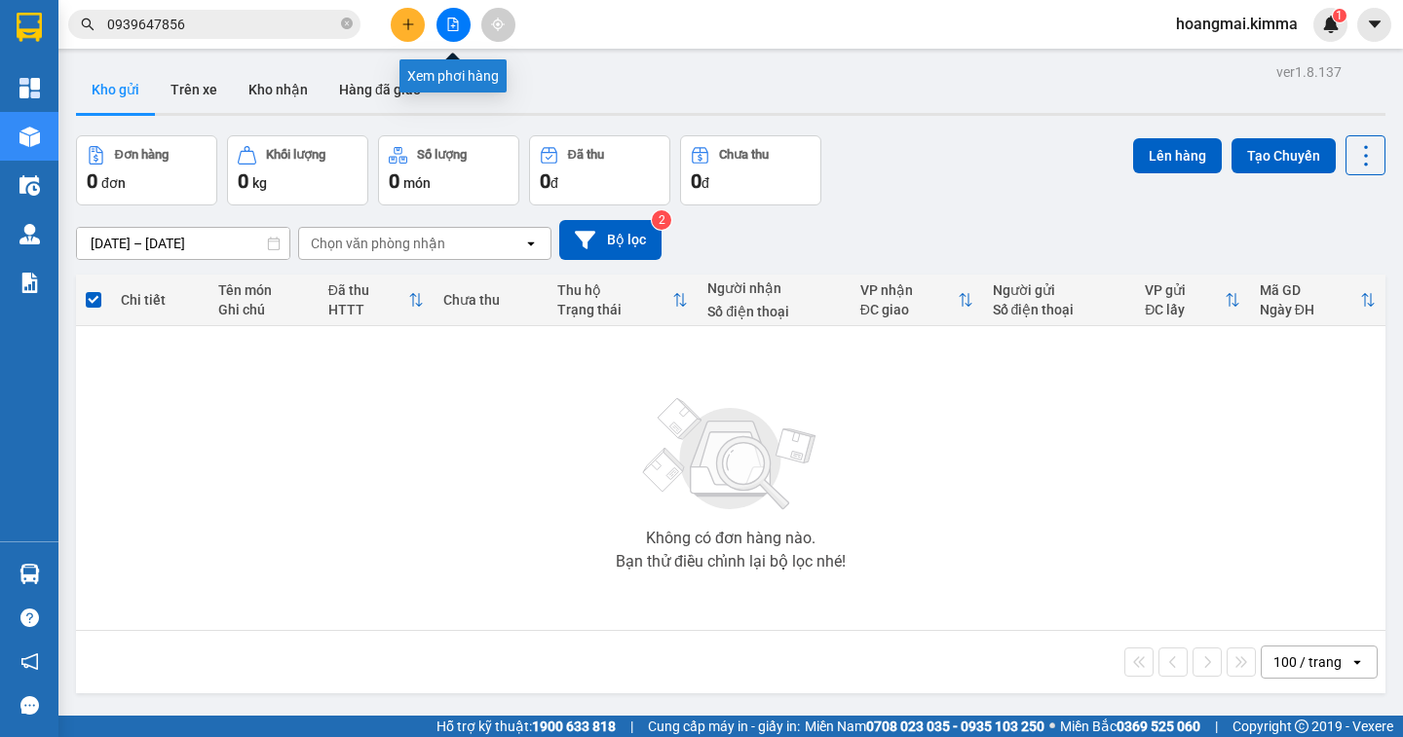
click at [459, 23] on icon "file-add" at bounding box center [453, 25] width 14 height 14
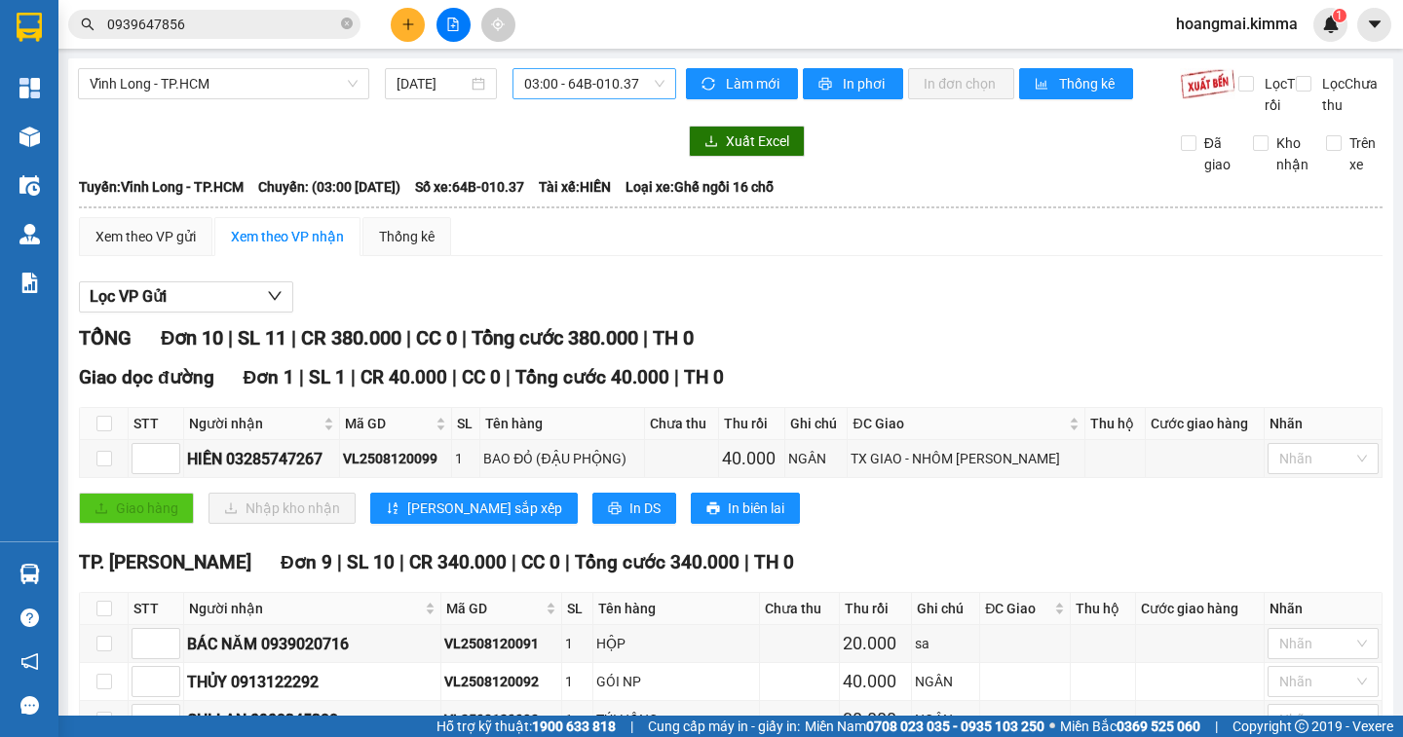
click at [641, 83] on span "03:00 - 64B-010.37" at bounding box center [594, 83] width 140 height 29
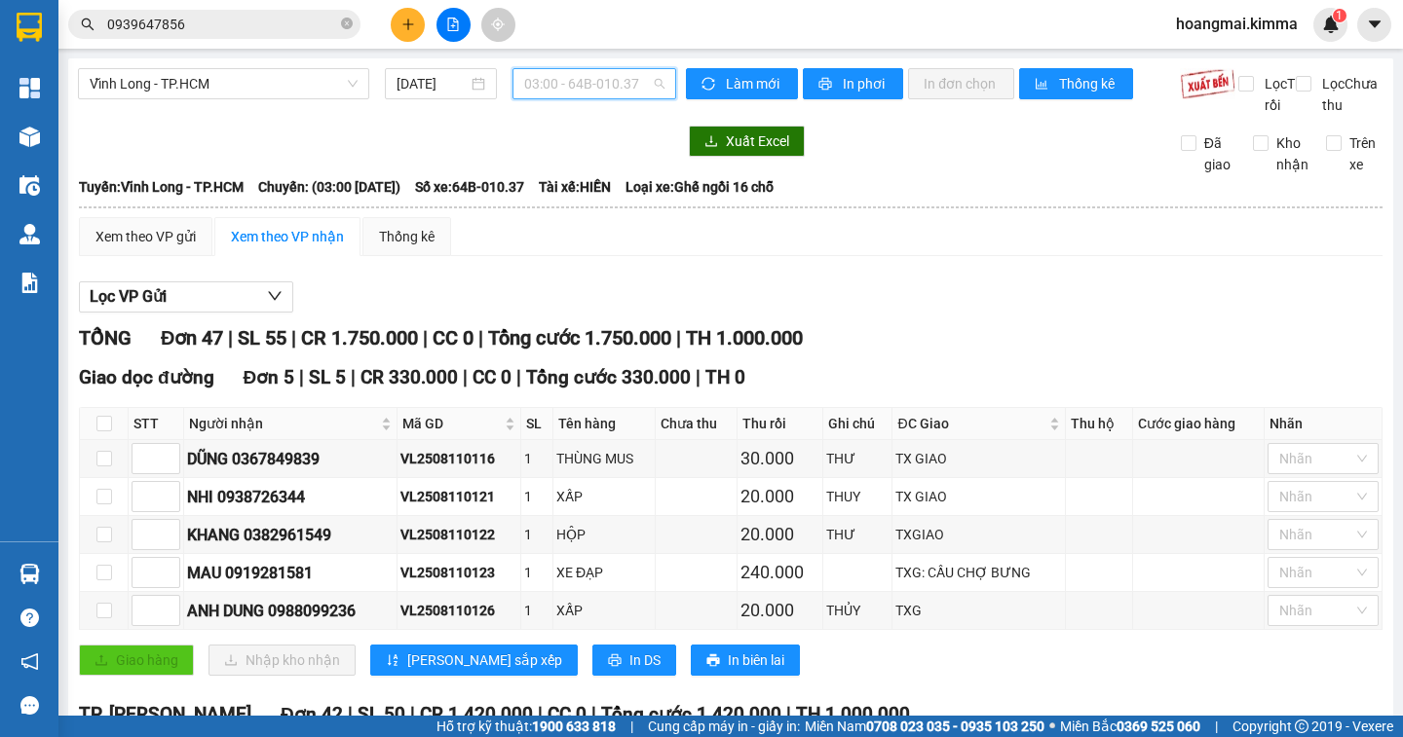
click at [599, 89] on span "03:00 - 64B-010.37" at bounding box center [594, 83] width 140 height 29
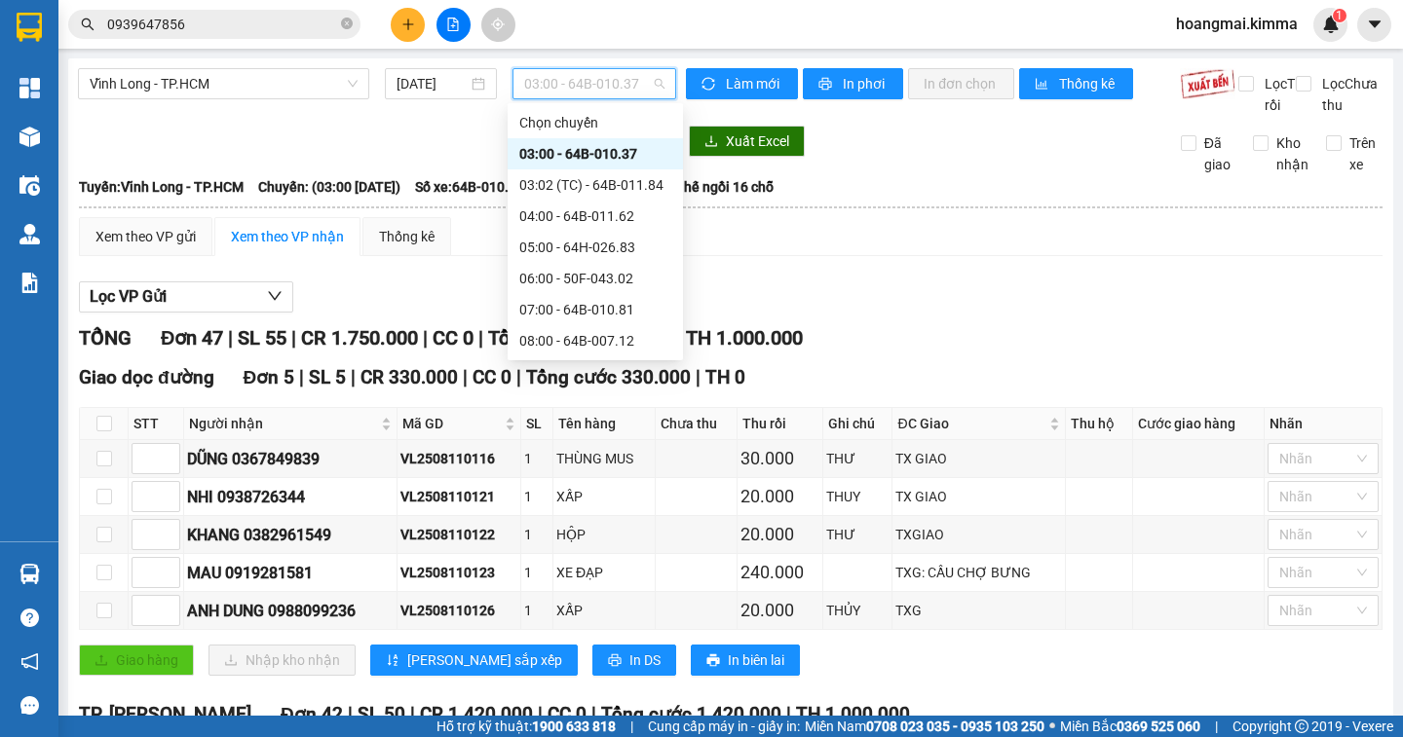
click at [636, 673] on div "14:00 - 64F-002.23" at bounding box center [595, 683] width 152 height 21
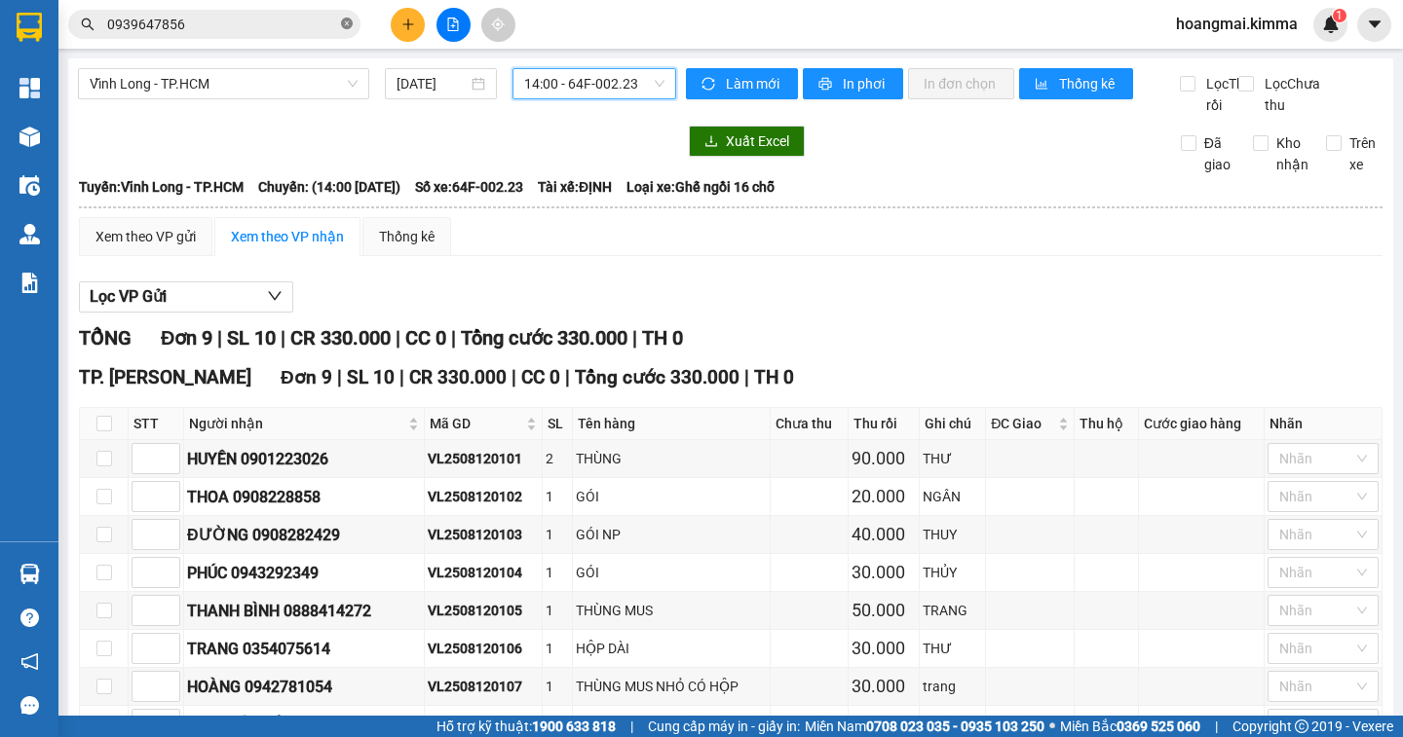
click at [349, 22] on icon "close-circle" at bounding box center [347, 24] width 12 height 12
click at [297, 28] on input "text" at bounding box center [222, 24] width 230 height 21
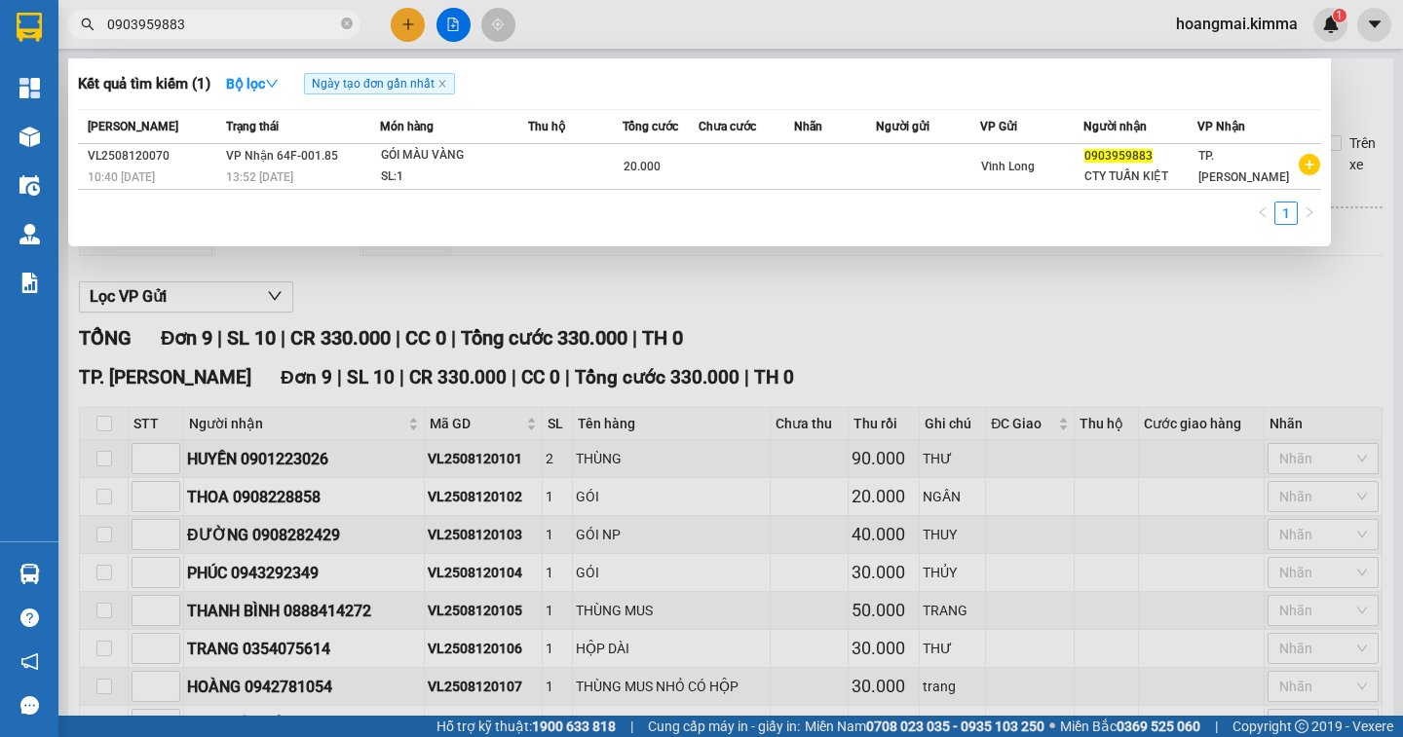
type input "0903959883"
click at [412, 28] on div at bounding box center [701, 368] width 1403 height 737
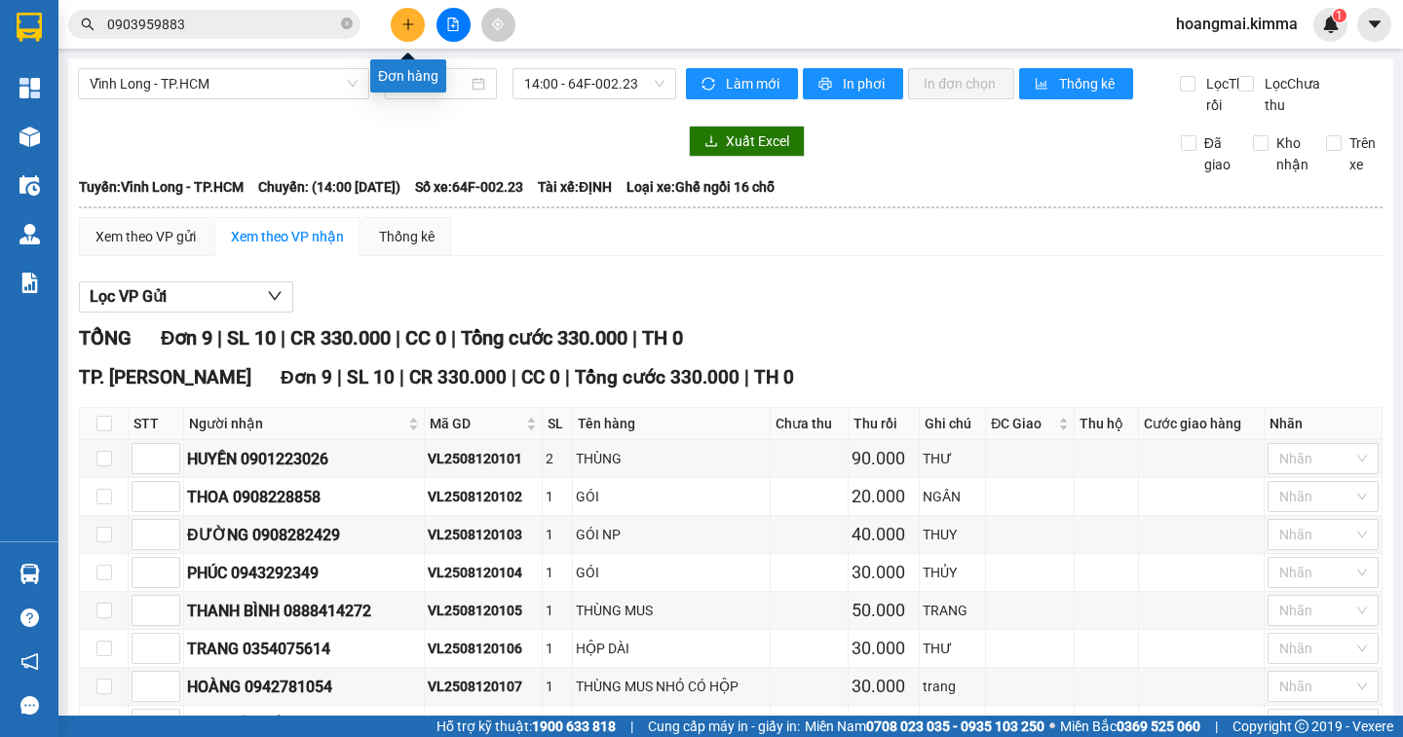
click at [412, 32] on button at bounding box center [408, 25] width 34 height 34
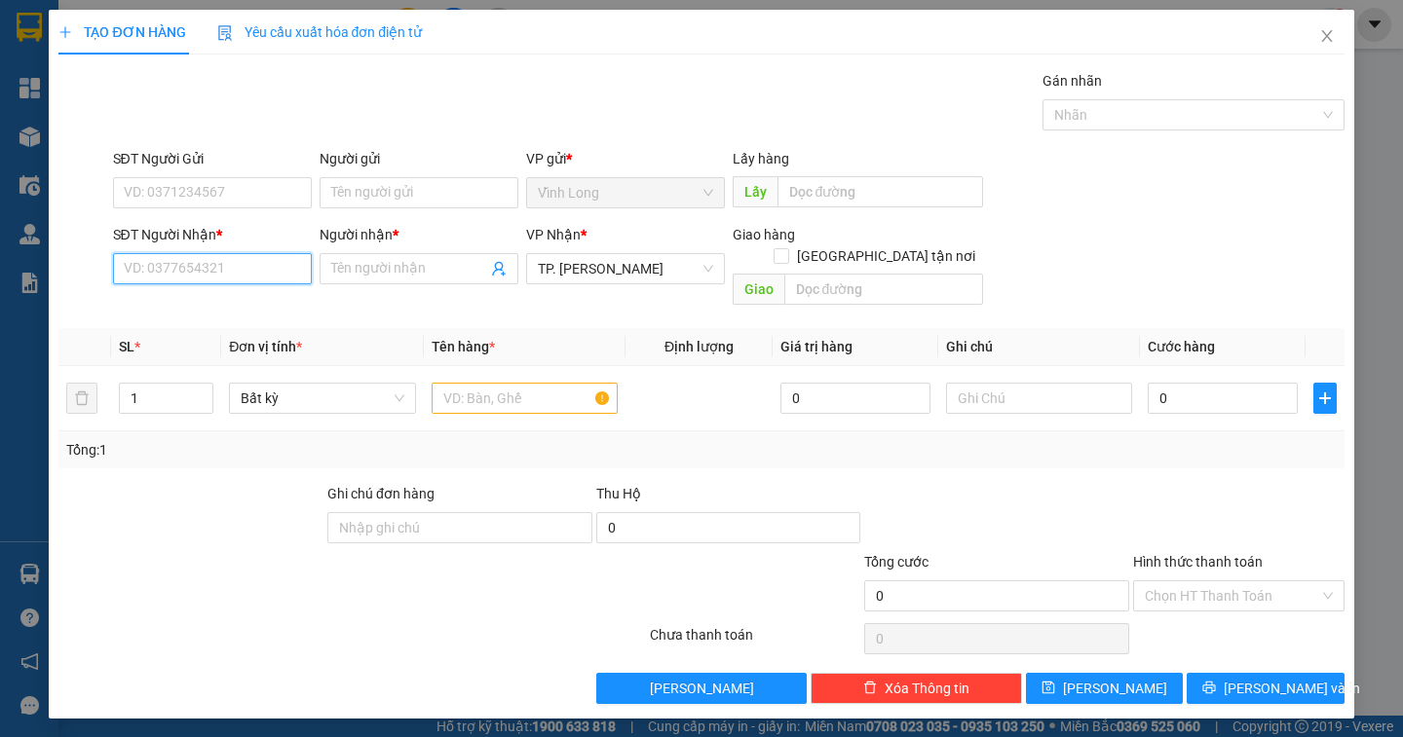
click at [236, 267] on input "SĐT Người Nhận *" at bounding box center [212, 268] width 199 height 31
click at [200, 273] on input "SĐT Người Nhận *" at bounding box center [212, 268] width 199 height 31
type input "0832797781"
click at [369, 272] on input "Người nhận *" at bounding box center [409, 268] width 156 height 21
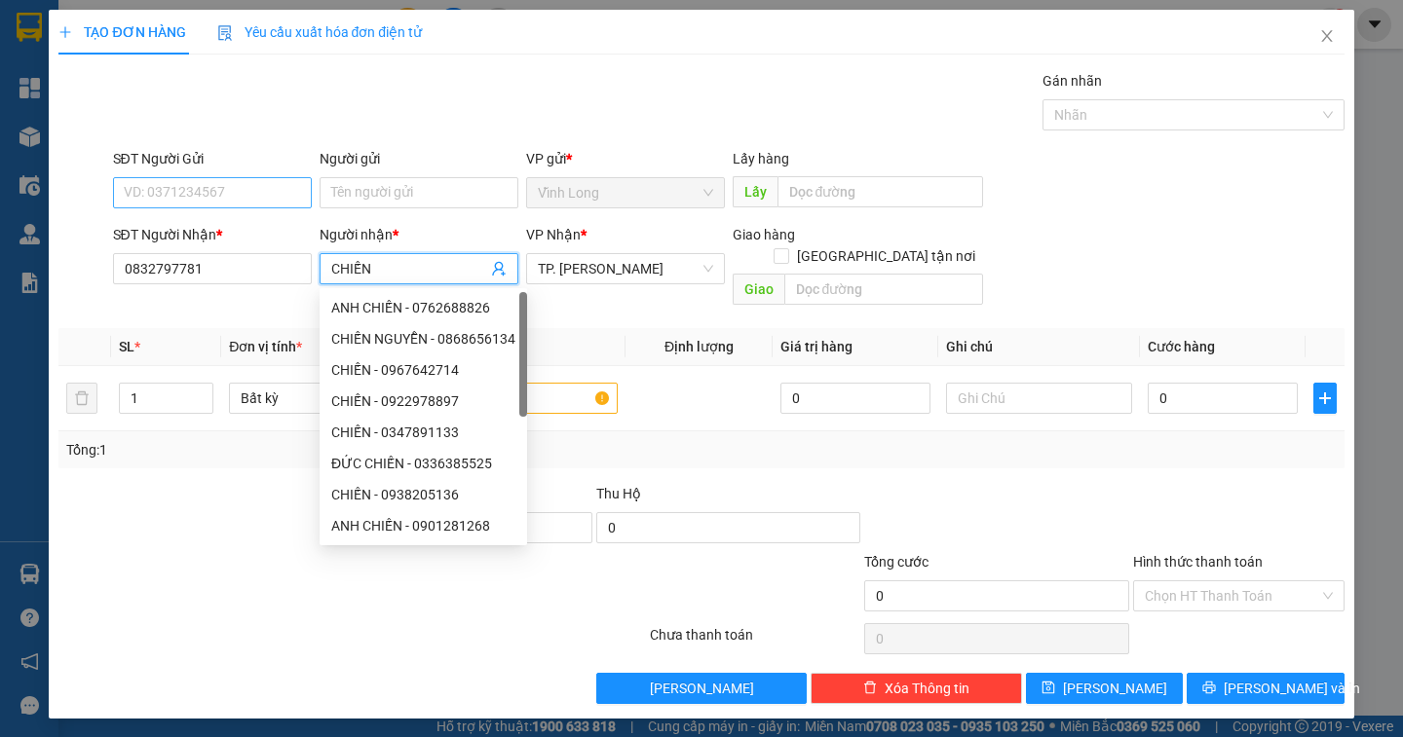
type input "CHIẾN"
click at [223, 203] on input "SĐT Người Gửi" at bounding box center [212, 192] width 199 height 31
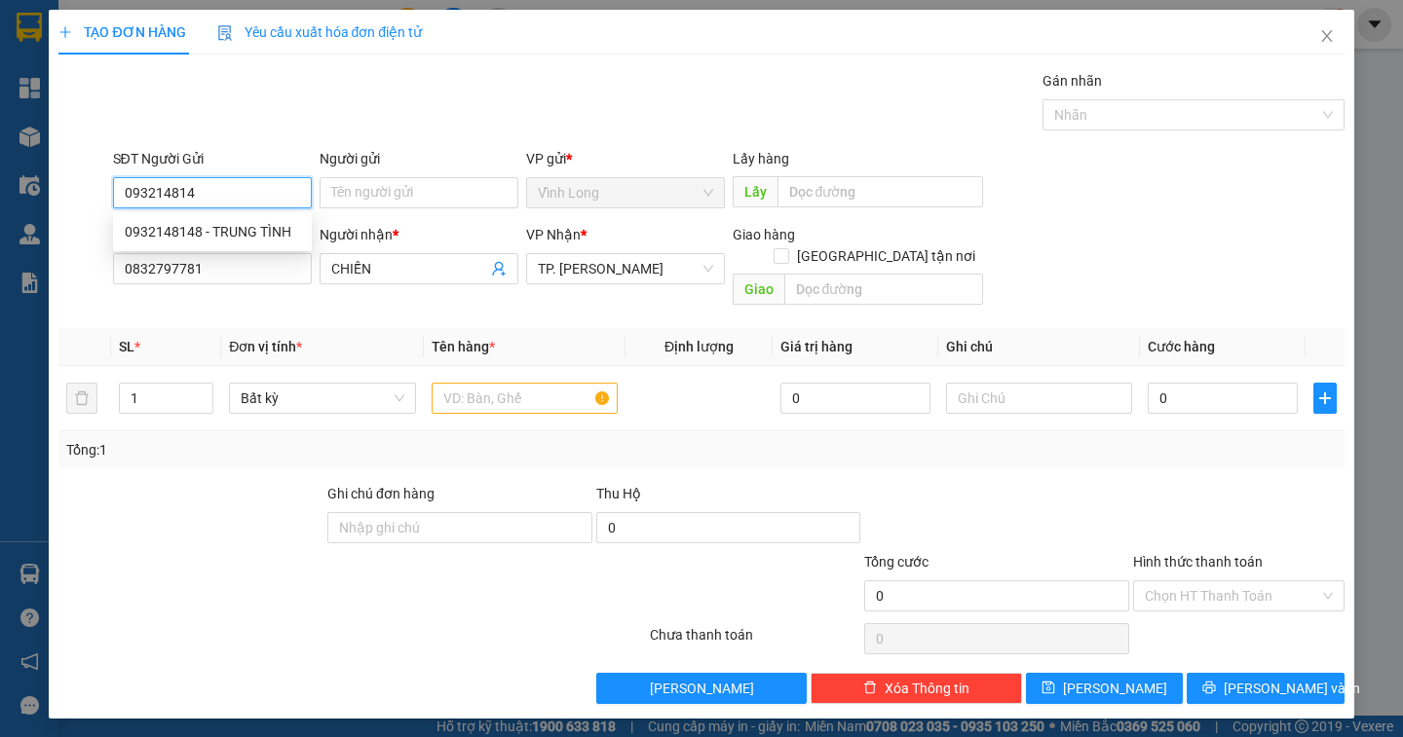
type input "0932148148"
click at [270, 230] on div "0932148148 - TRUNG TÌNH" at bounding box center [212, 231] width 175 height 21
type input "TRUNG TÌNH"
type input "0932148148"
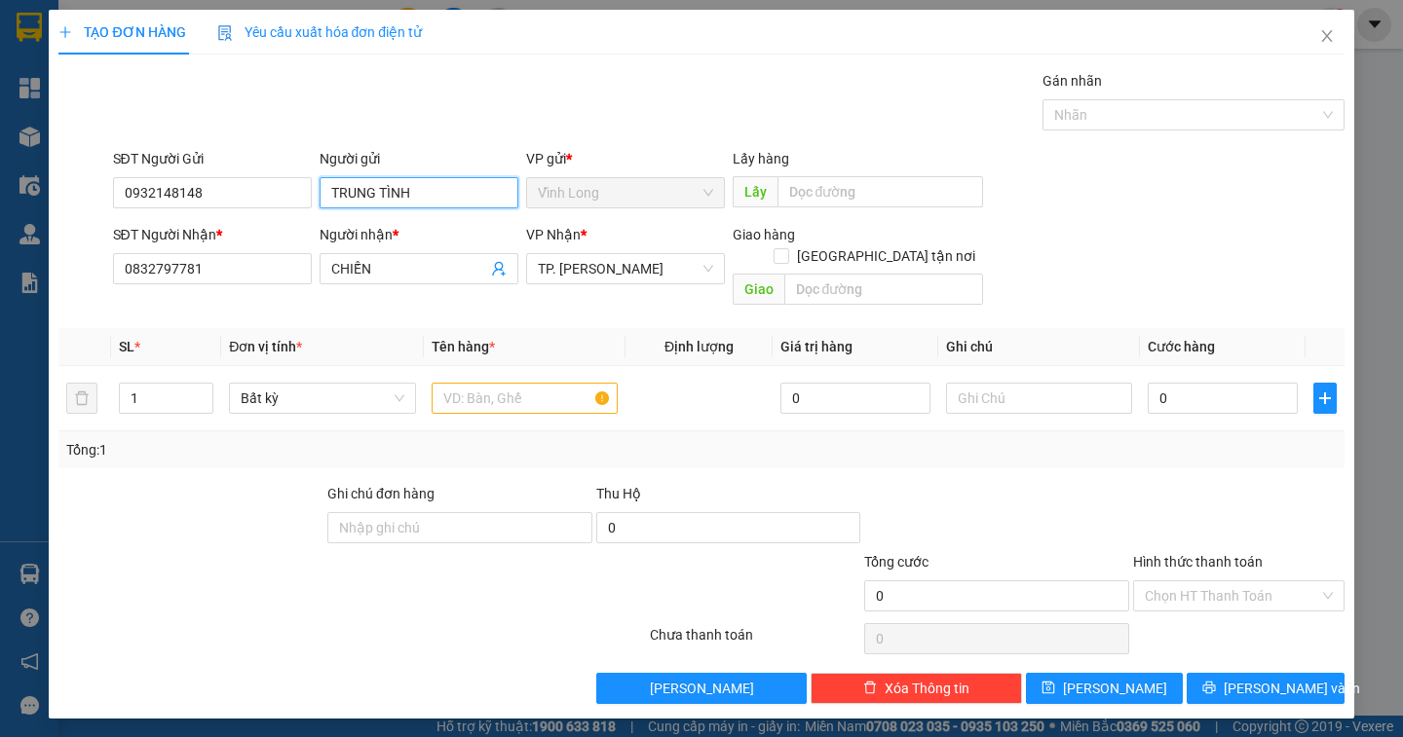
click at [419, 190] on input "TRUNG TÌNH" at bounding box center [419, 192] width 199 height 31
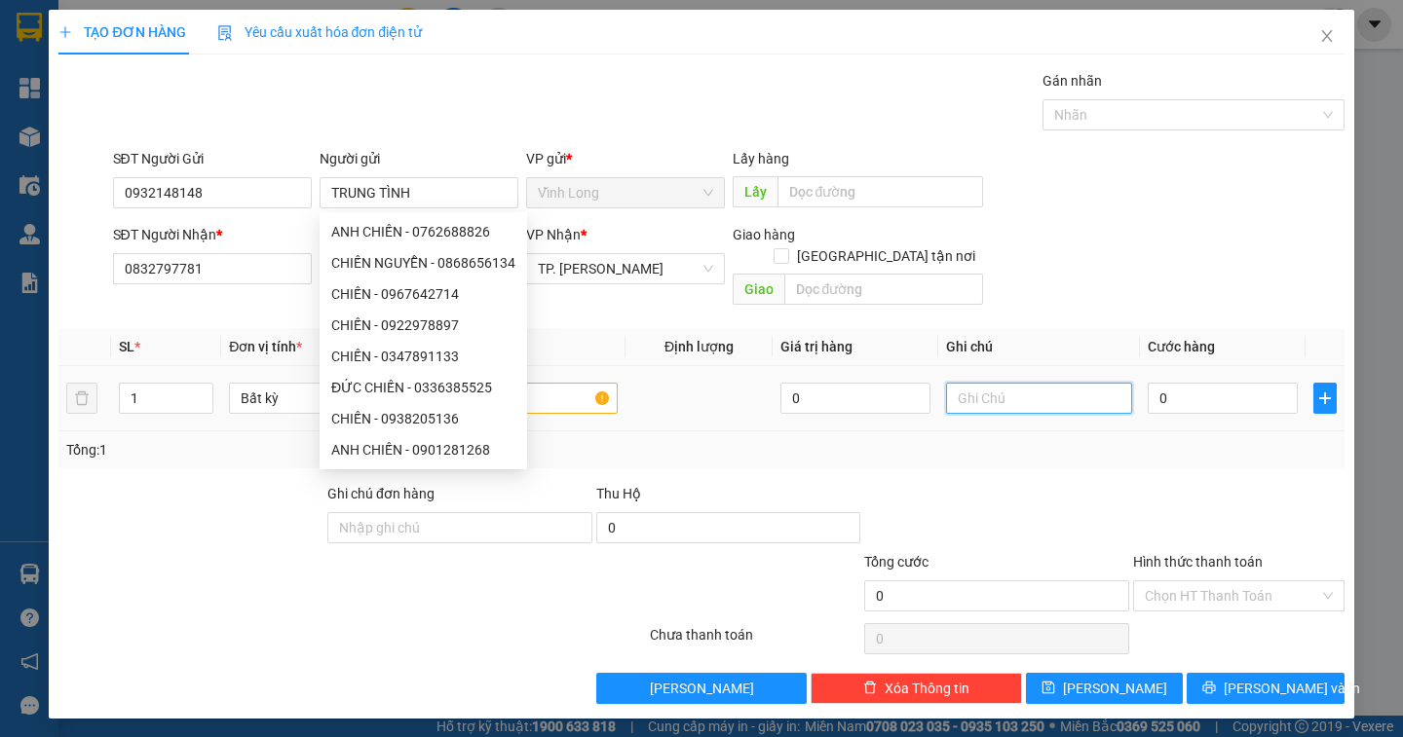
click at [1000, 383] on input "text" at bounding box center [1039, 398] width 186 height 31
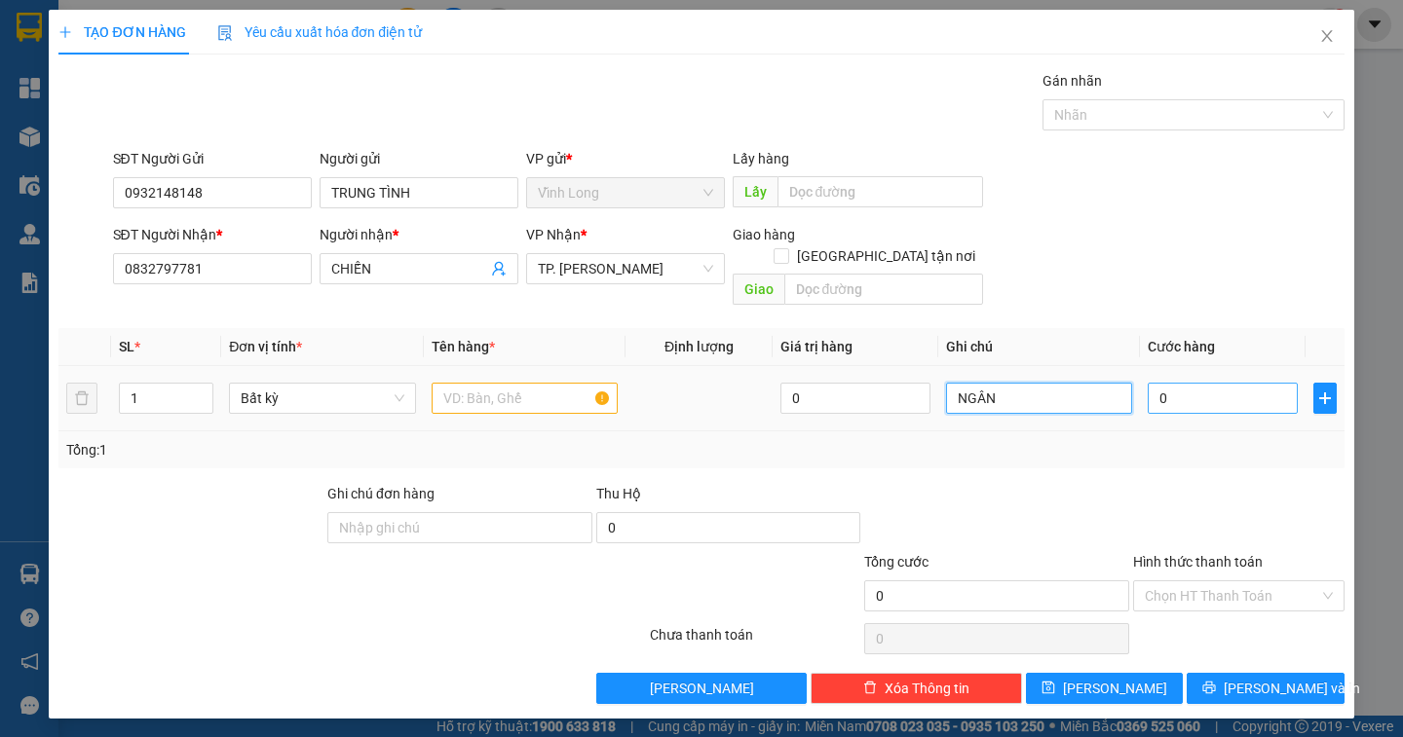
type input "NGÂN"
click at [1191, 383] on input "0" at bounding box center [1223, 398] width 150 height 31
type input "2"
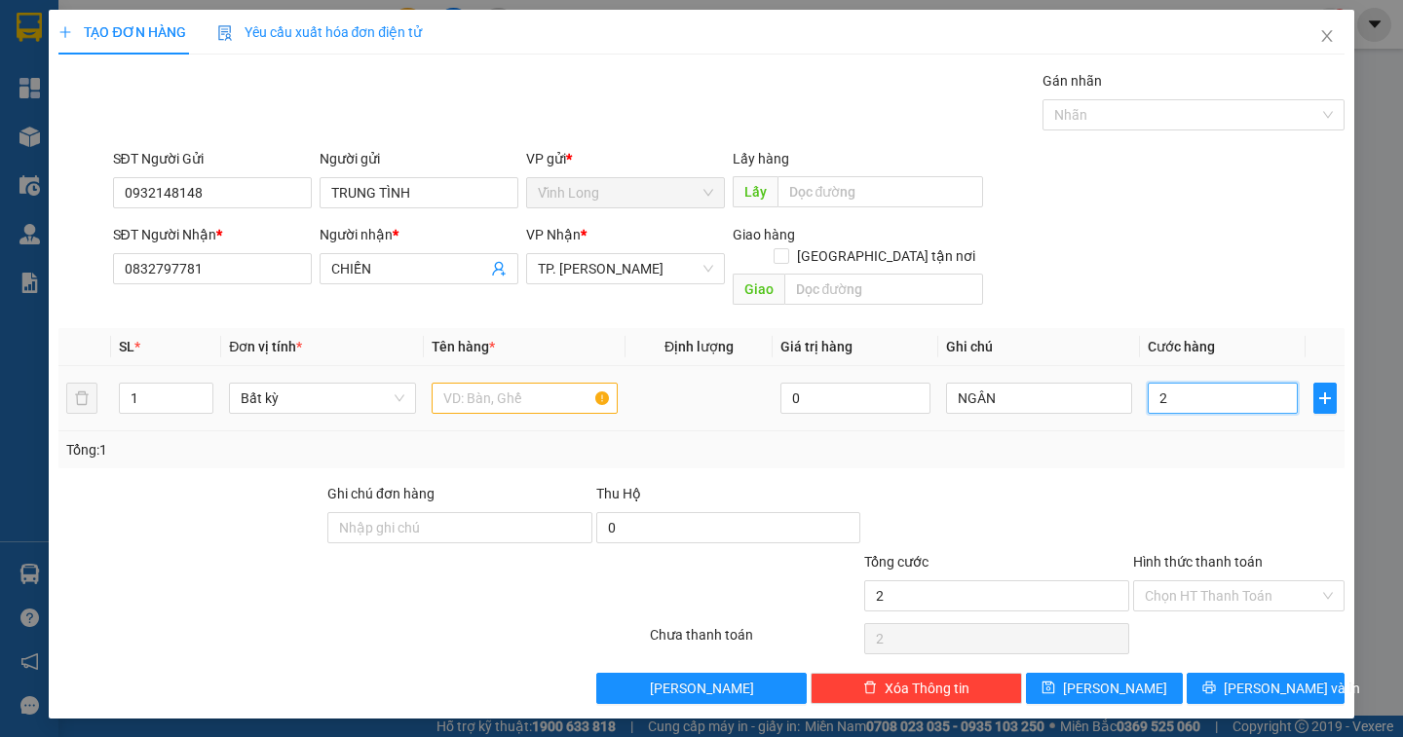
type input "20"
type input "20.000"
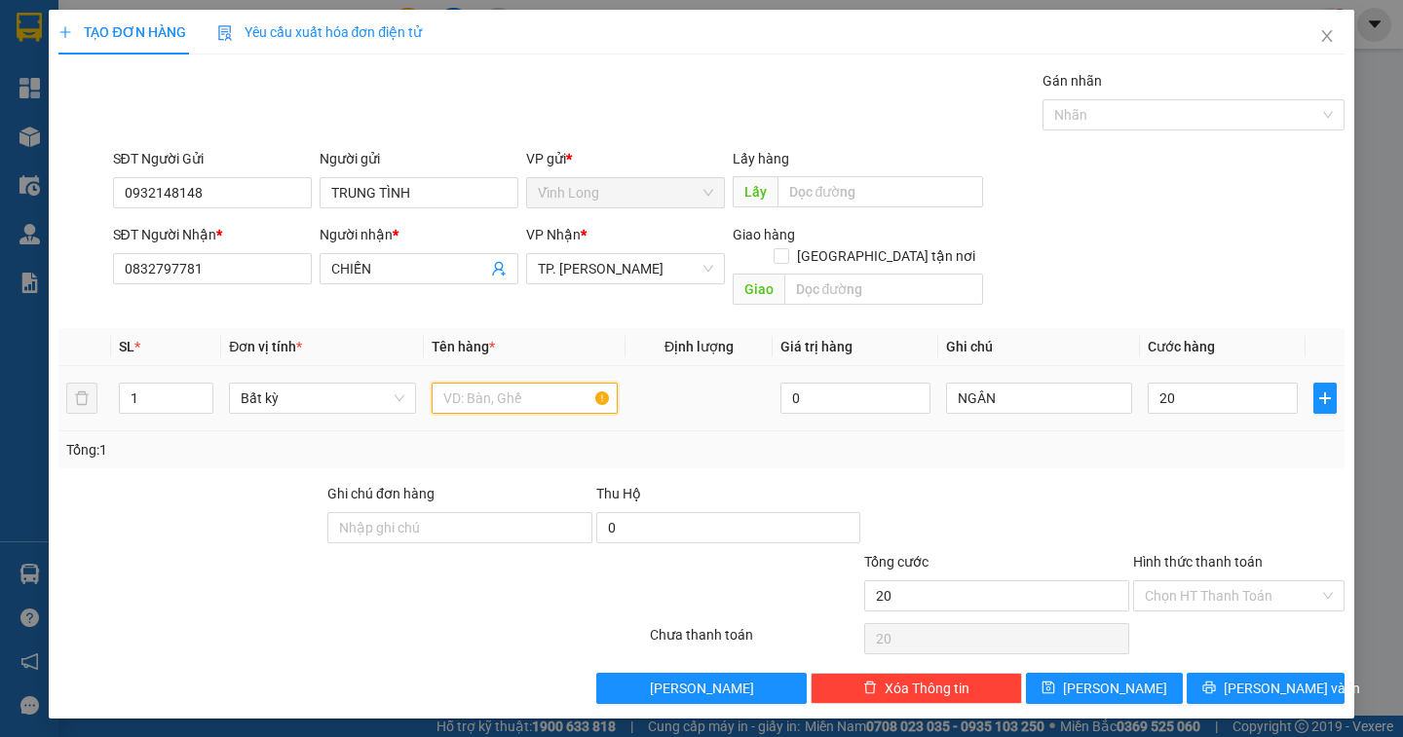
type input "20.000"
click at [499, 383] on input "text" at bounding box center [525, 398] width 186 height 31
type input "HỘP"
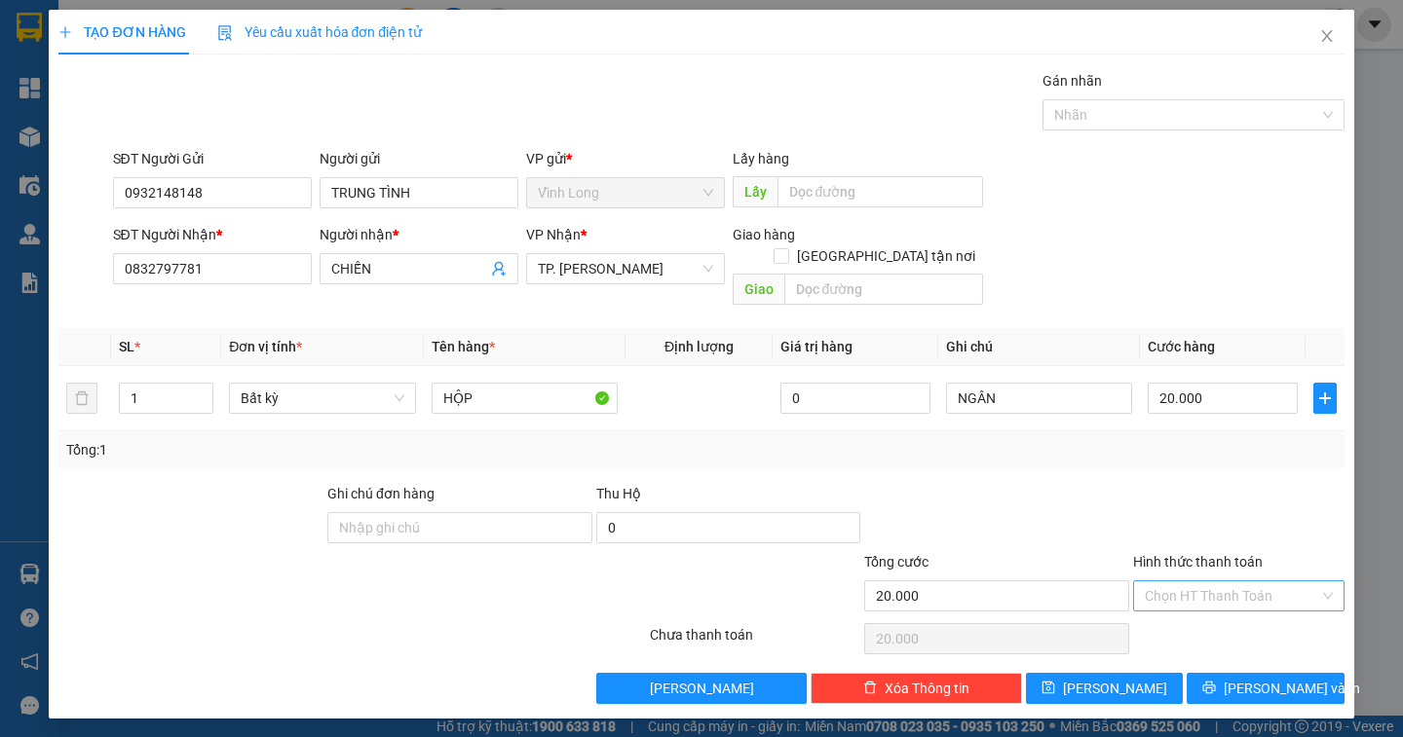
click at [1172, 582] on input "Hình thức thanh toán" at bounding box center [1232, 596] width 174 height 29
click at [1177, 612] on div "Tại văn phòng" at bounding box center [1239, 613] width 188 height 21
click at [1233, 673] on button "[PERSON_NAME] và In" at bounding box center [1264, 688] width 157 height 31
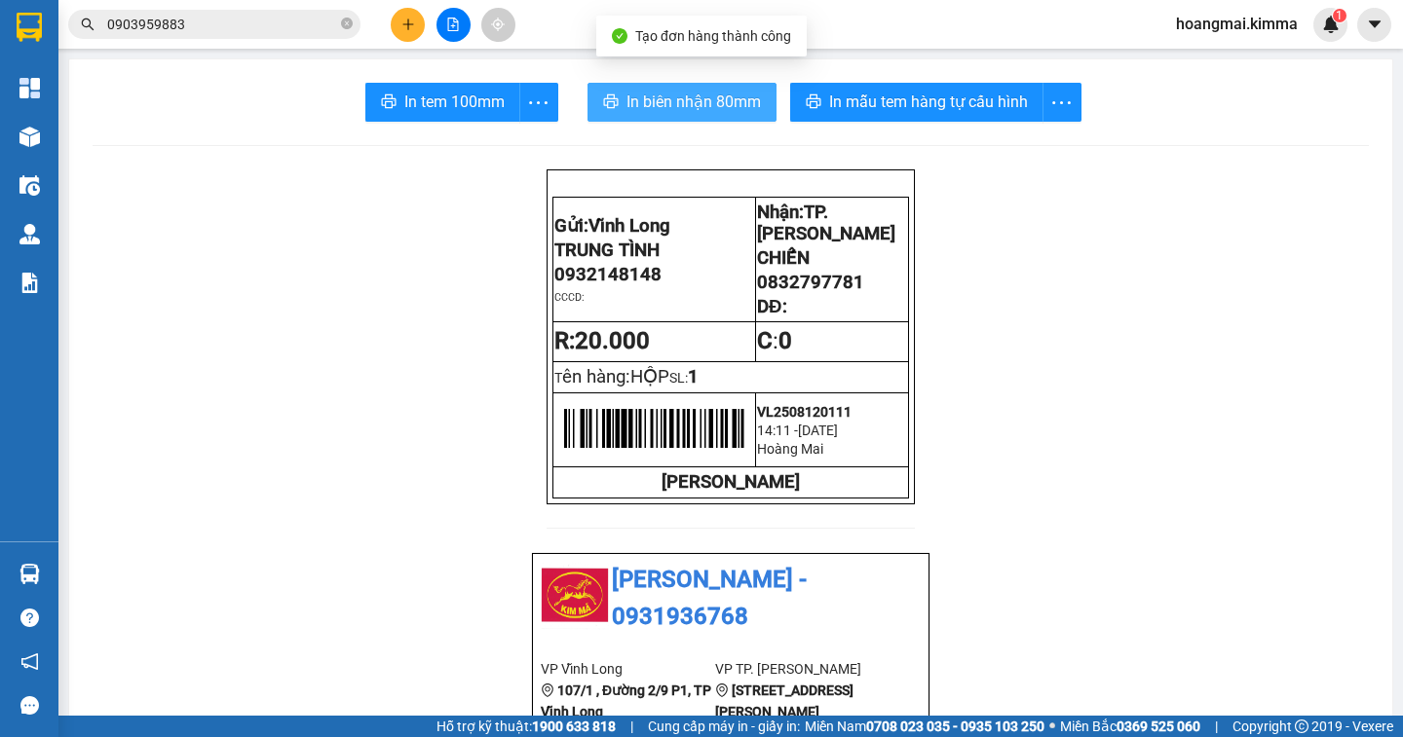
drag, startPoint x: 645, startPoint y: 104, endPoint x: 660, endPoint y: 60, distance: 46.5
click at [669, 94] on span "In biên nhận 80mm" at bounding box center [693, 102] width 134 height 24
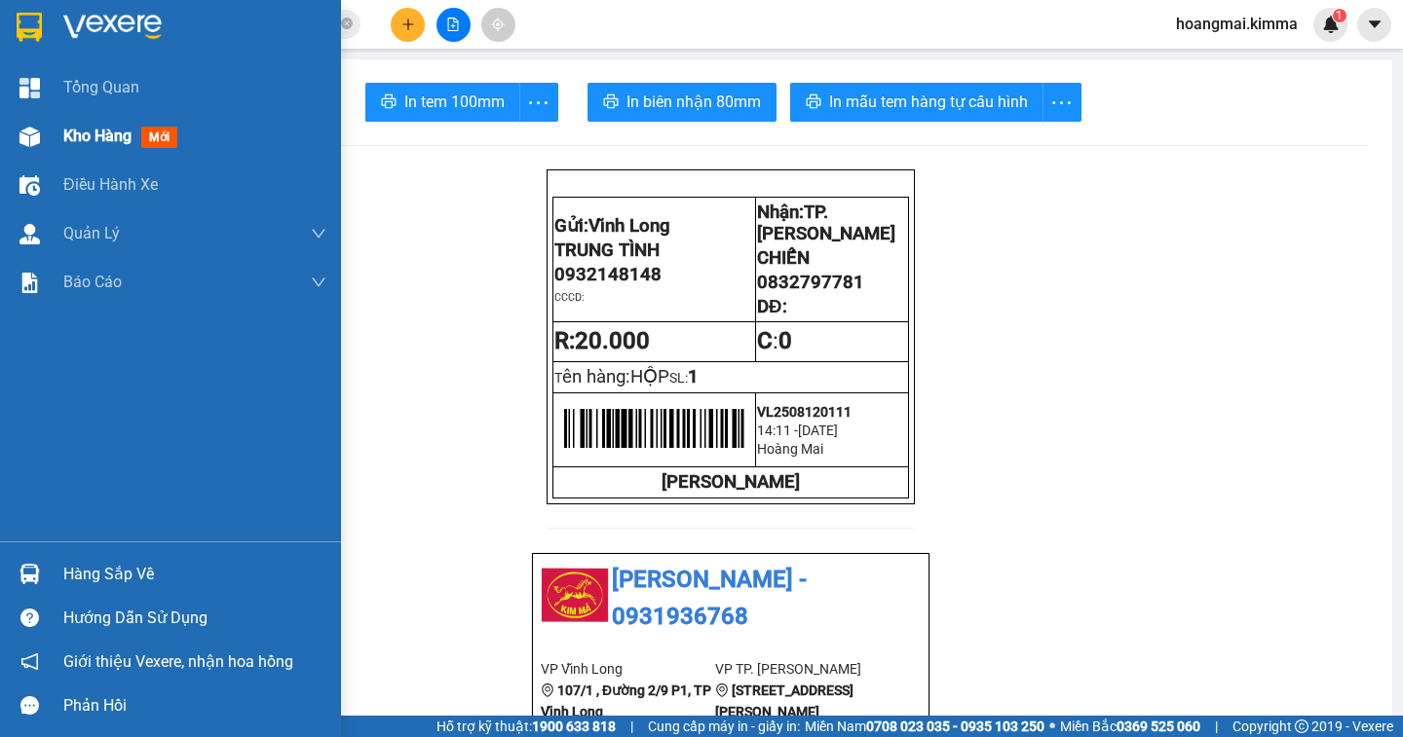
click at [84, 132] on span "Kho hàng" at bounding box center [97, 136] width 68 height 19
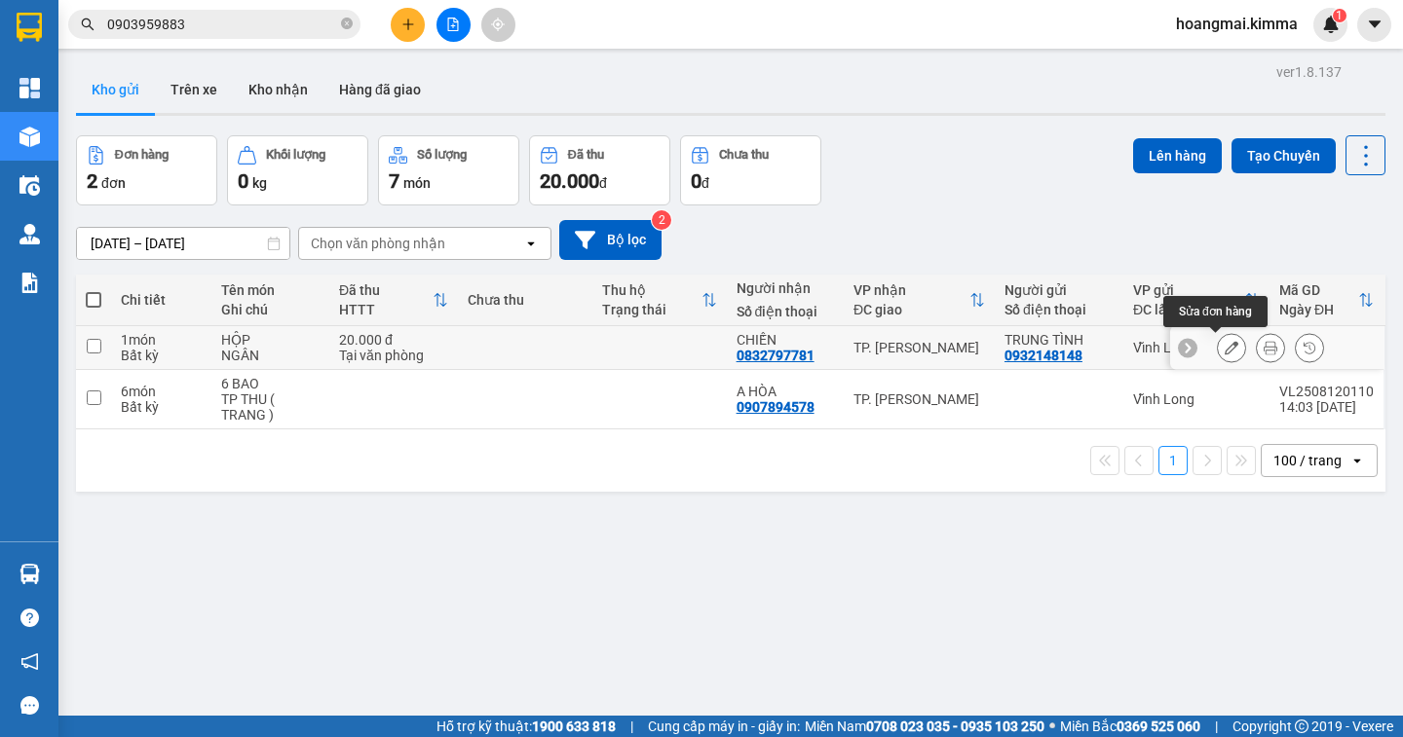
click at [1224, 348] on icon at bounding box center [1231, 348] width 14 height 14
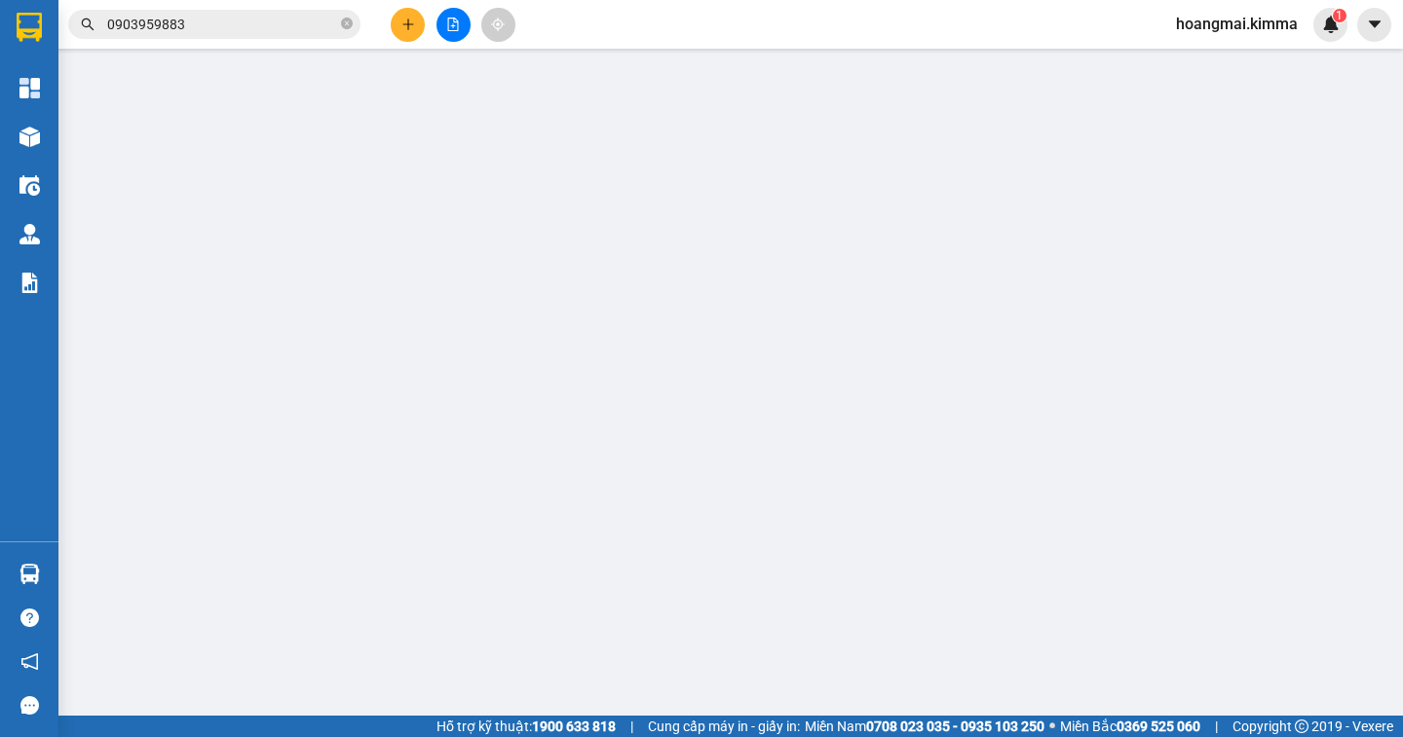
type input "0932148148"
type input "TRUNG TÌNH"
type input "0832797781"
type input "CHIẾN"
type input "20.000"
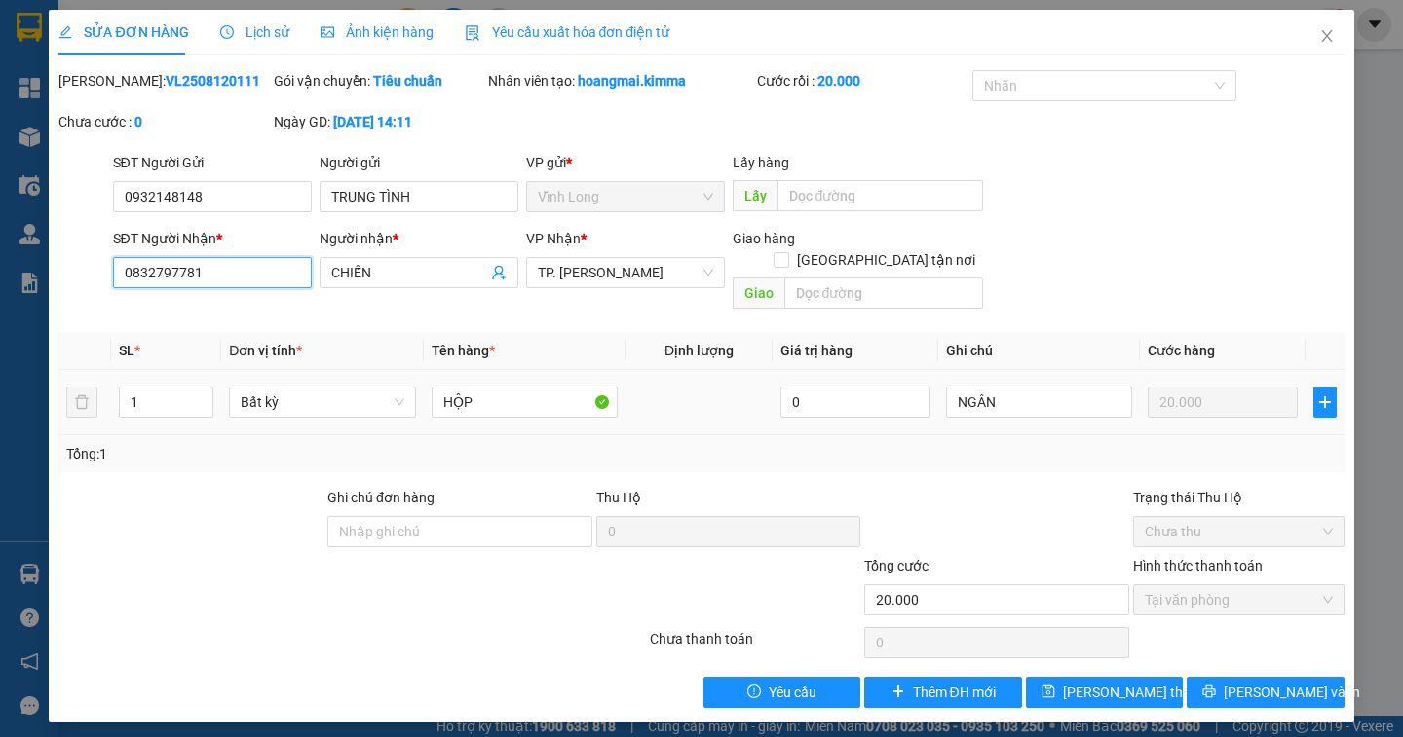
drag, startPoint x: 139, startPoint y: 272, endPoint x: 142, endPoint y: 242, distance: 30.3
click at [139, 258] on input "0832797781" at bounding box center [212, 272] width 199 height 31
type input "0832797781"
click at [1091, 682] on span "[PERSON_NAME] thay đổi" at bounding box center [1141, 692] width 156 height 21
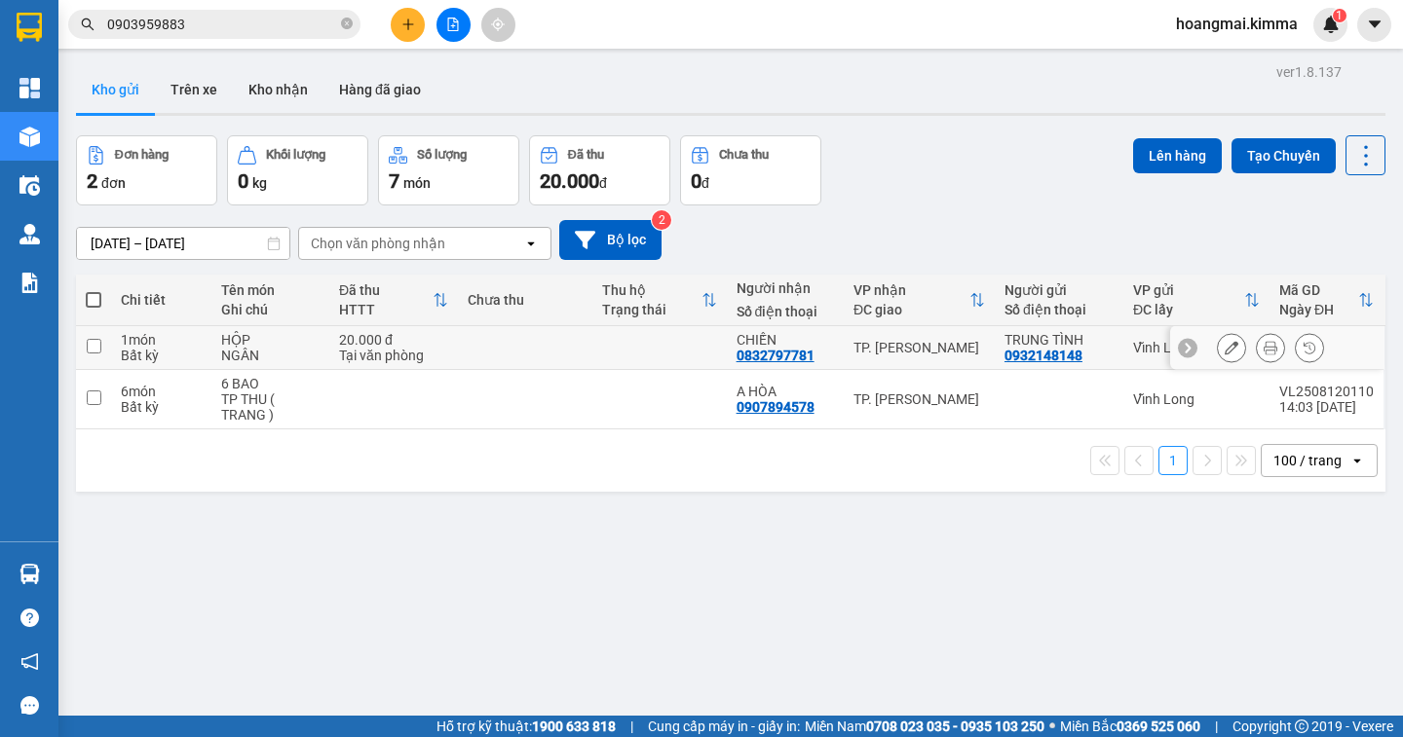
click at [1263, 343] on icon at bounding box center [1270, 348] width 14 height 14
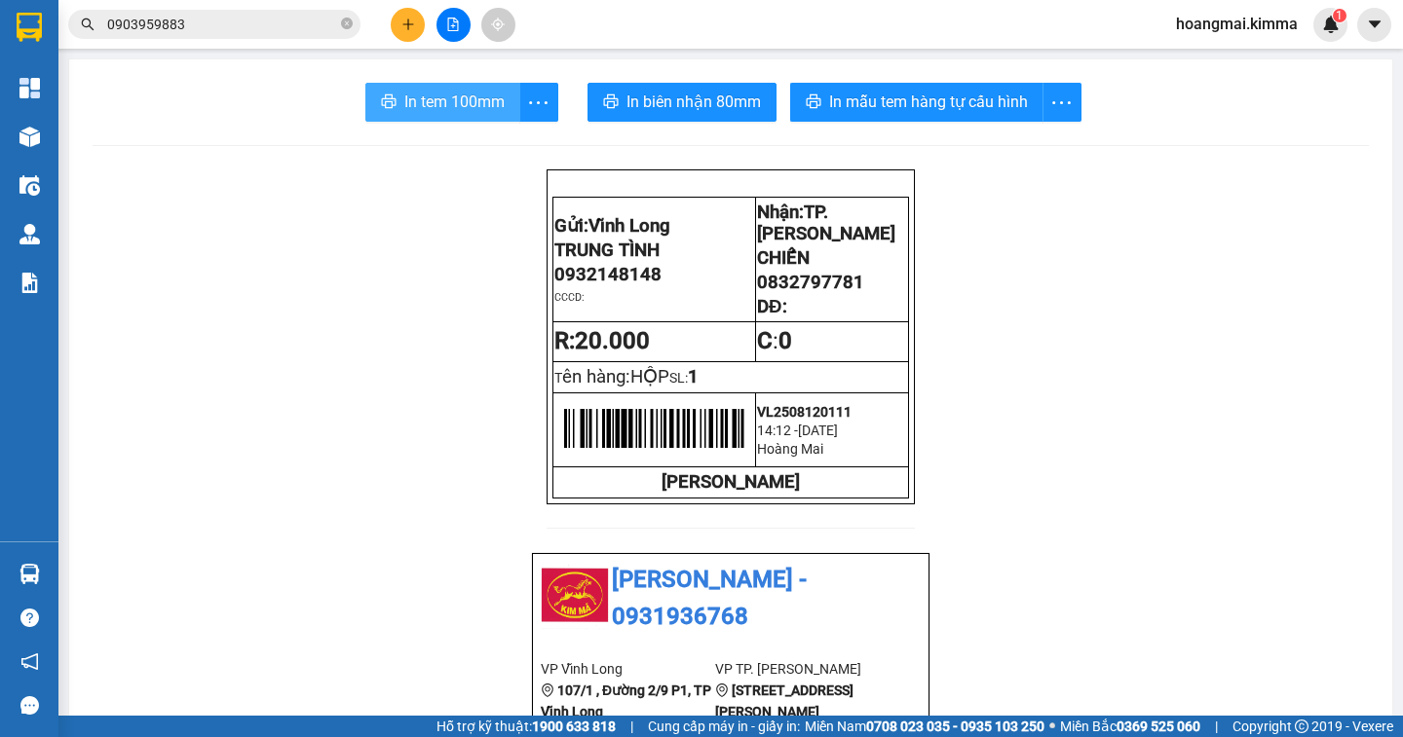
click at [454, 110] on span "In tem 100mm" at bounding box center [454, 102] width 100 height 24
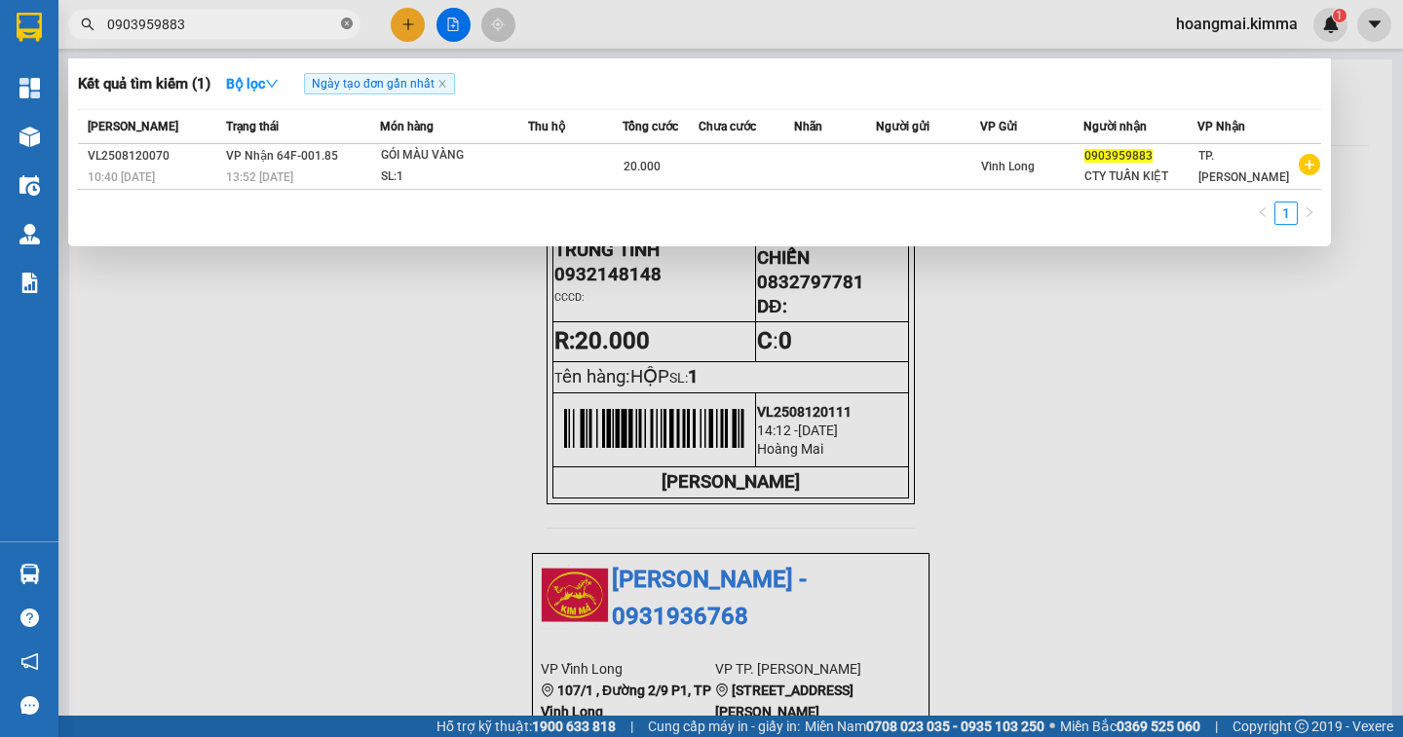
click at [342, 23] on icon "close-circle" at bounding box center [347, 24] width 12 height 12
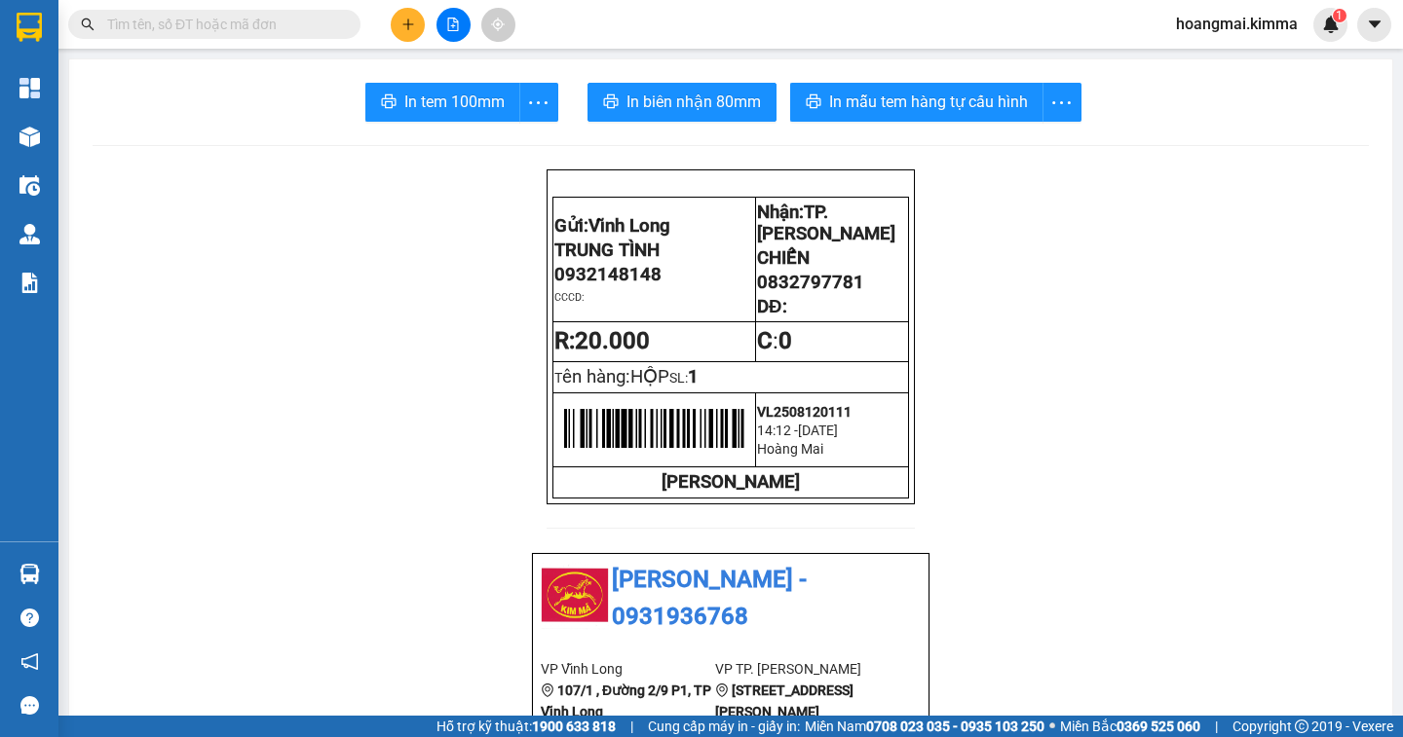
click at [242, 30] on input "text" at bounding box center [222, 24] width 230 height 21
drag, startPoint x: 851, startPoint y: 301, endPoint x: 753, endPoint y: 306, distance: 98.5
click at [757, 293] on span "0832797781" at bounding box center [810, 282] width 107 height 21
paste input "0832797781"
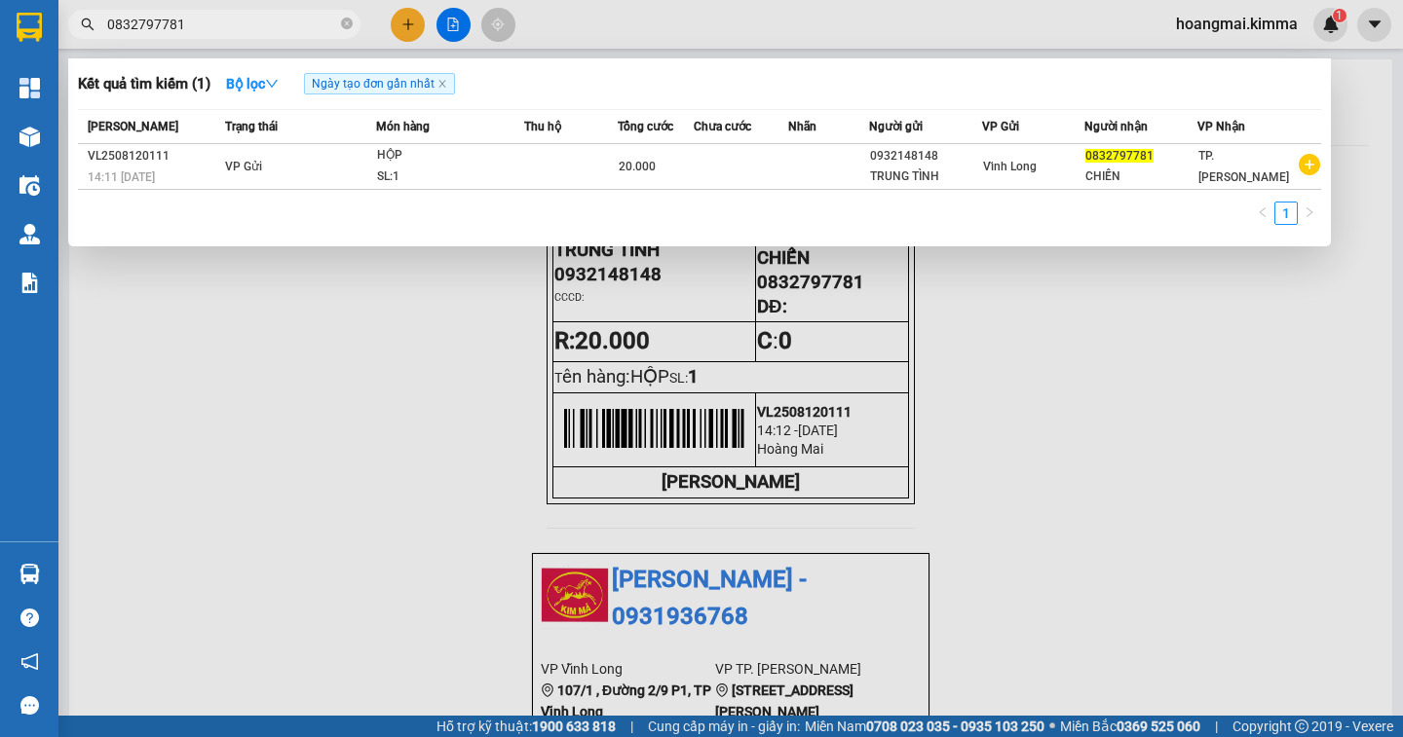
type input "0832797781"
click at [1241, 311] on div at bounding box center [701, 368] width 1403 height 737
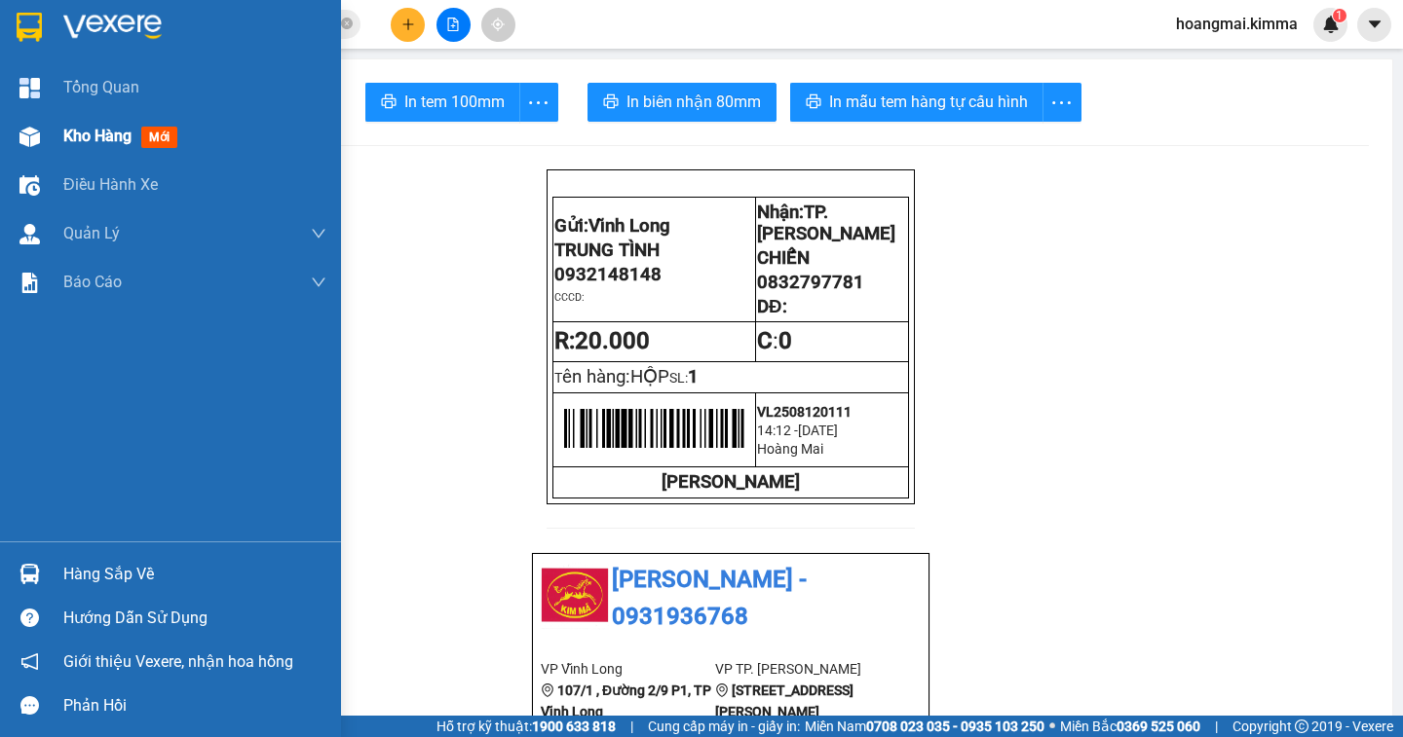
click at [85, 135] on span "Kho hàng" at bounding box center [97, 136] width 68 height 19
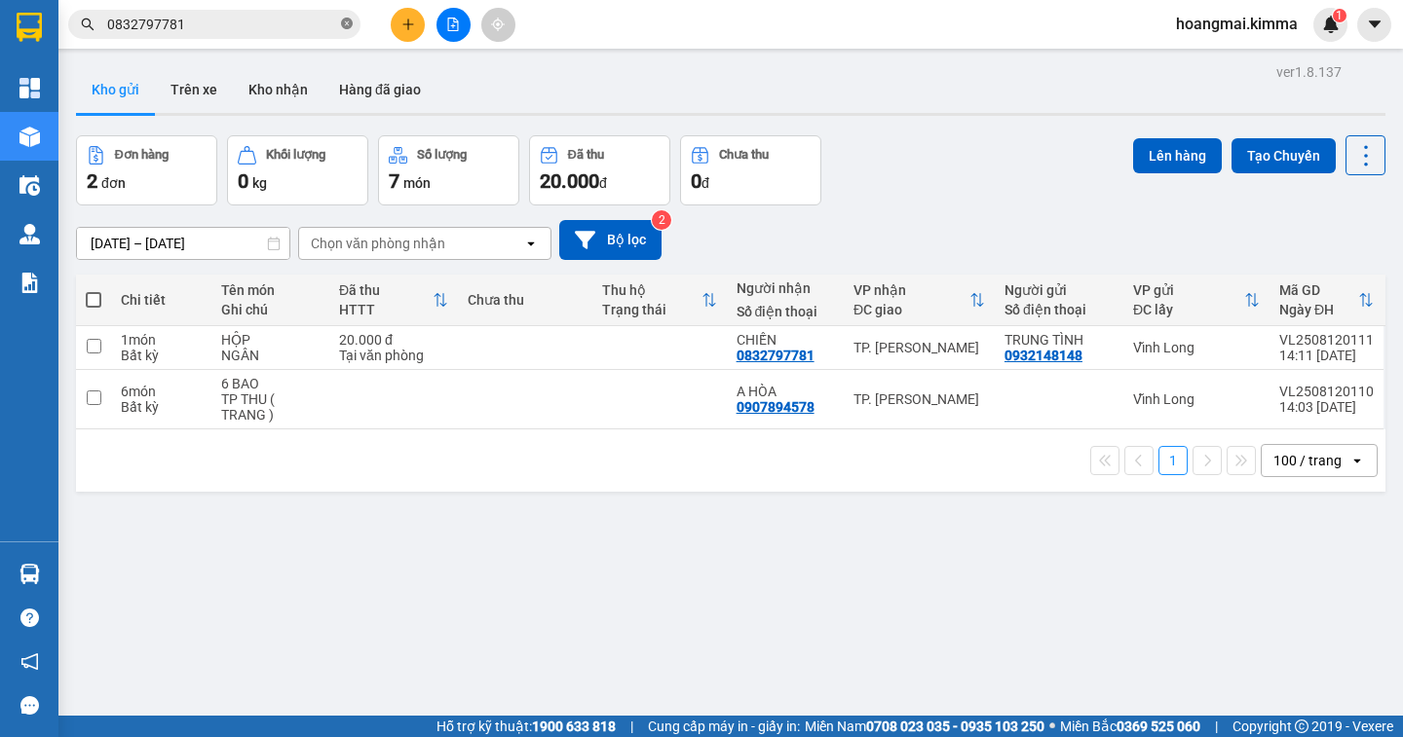
click at [345, 25] on icon "close-circle" at bounding box center [347, 24] width 12 height 12
click at [281, 28] on input "text" at bounding box center [222, 24] width 230 height 21
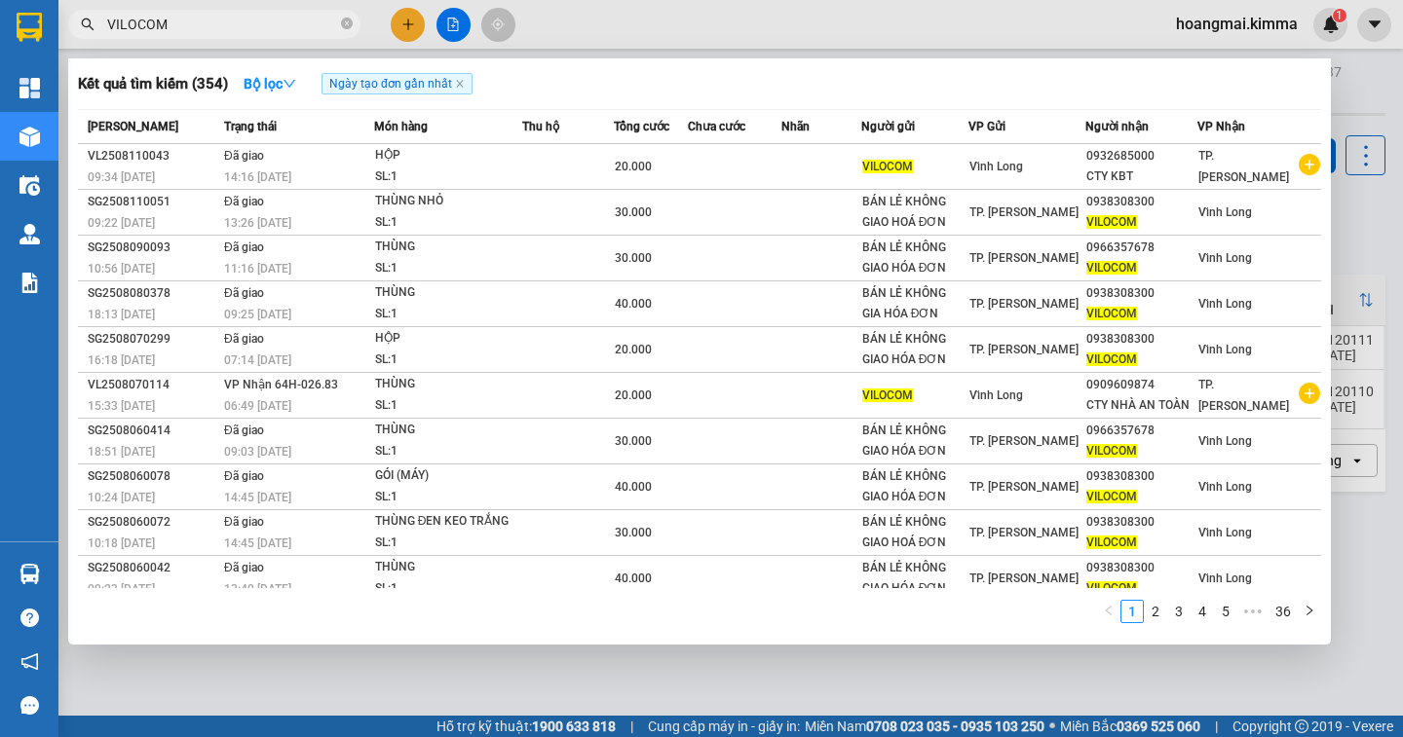
type input "VILOCOM"
click at [410, 28] on div at bounding box center [701, 368] width 1403 height 737
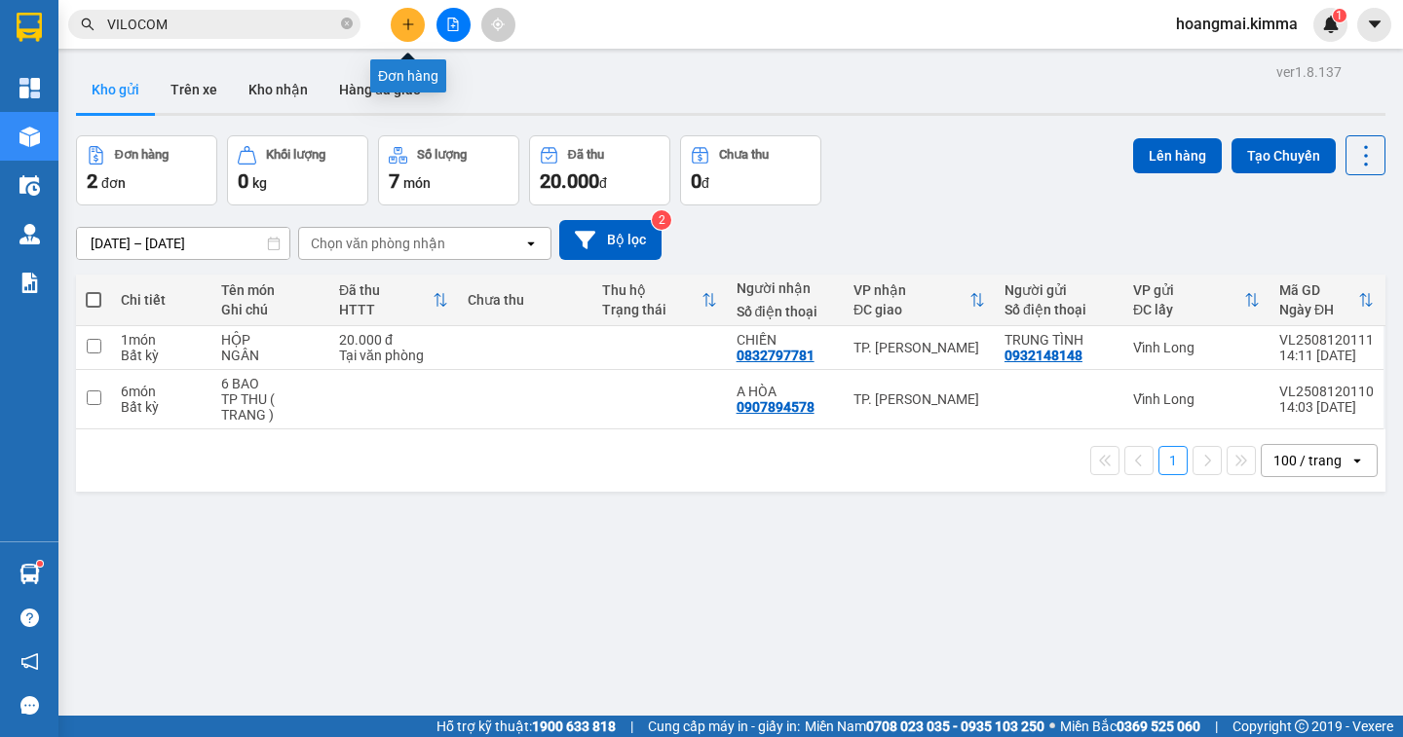
click at [410, 11] on button at bounding box center [408, 25] width 34 height 34
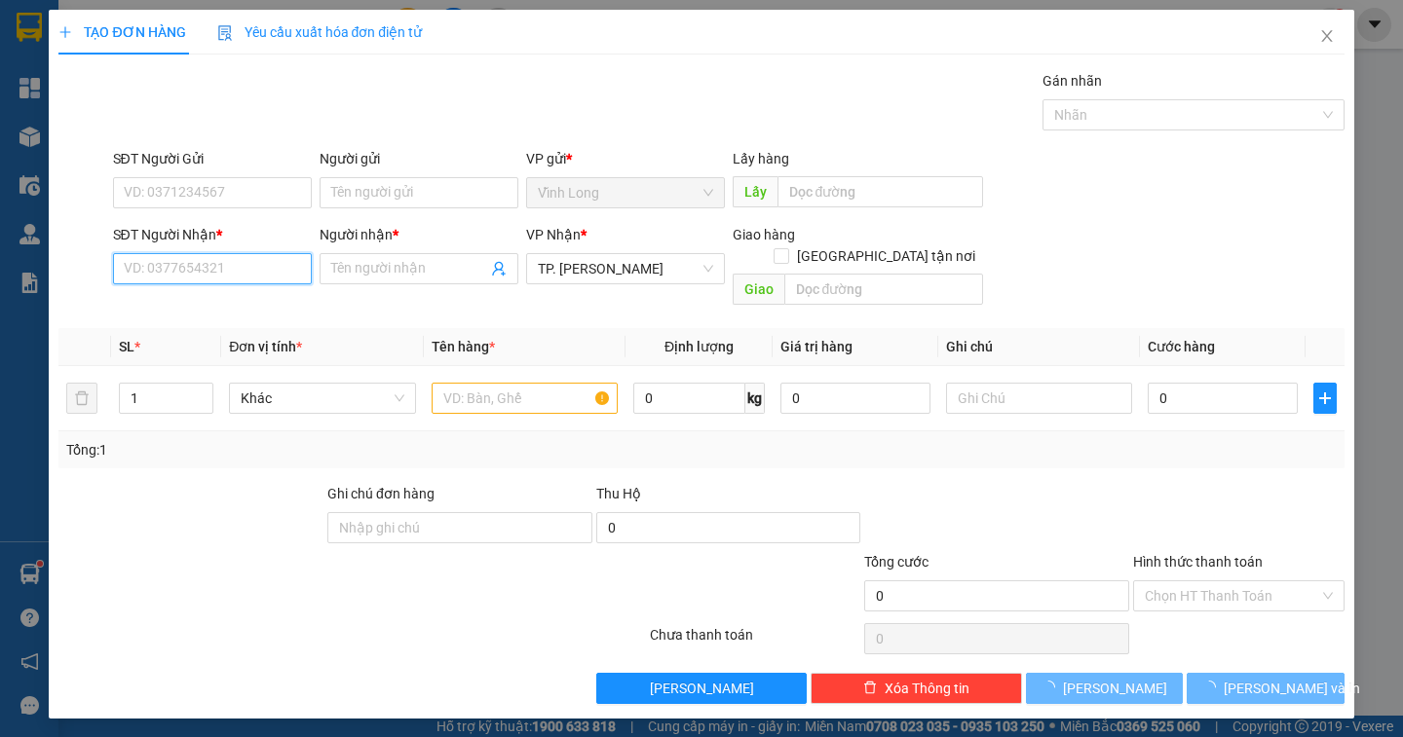
click at [254, 274] on input "SĐT Người Nhận *" at bounding box center [212, 268] width 199 height 31
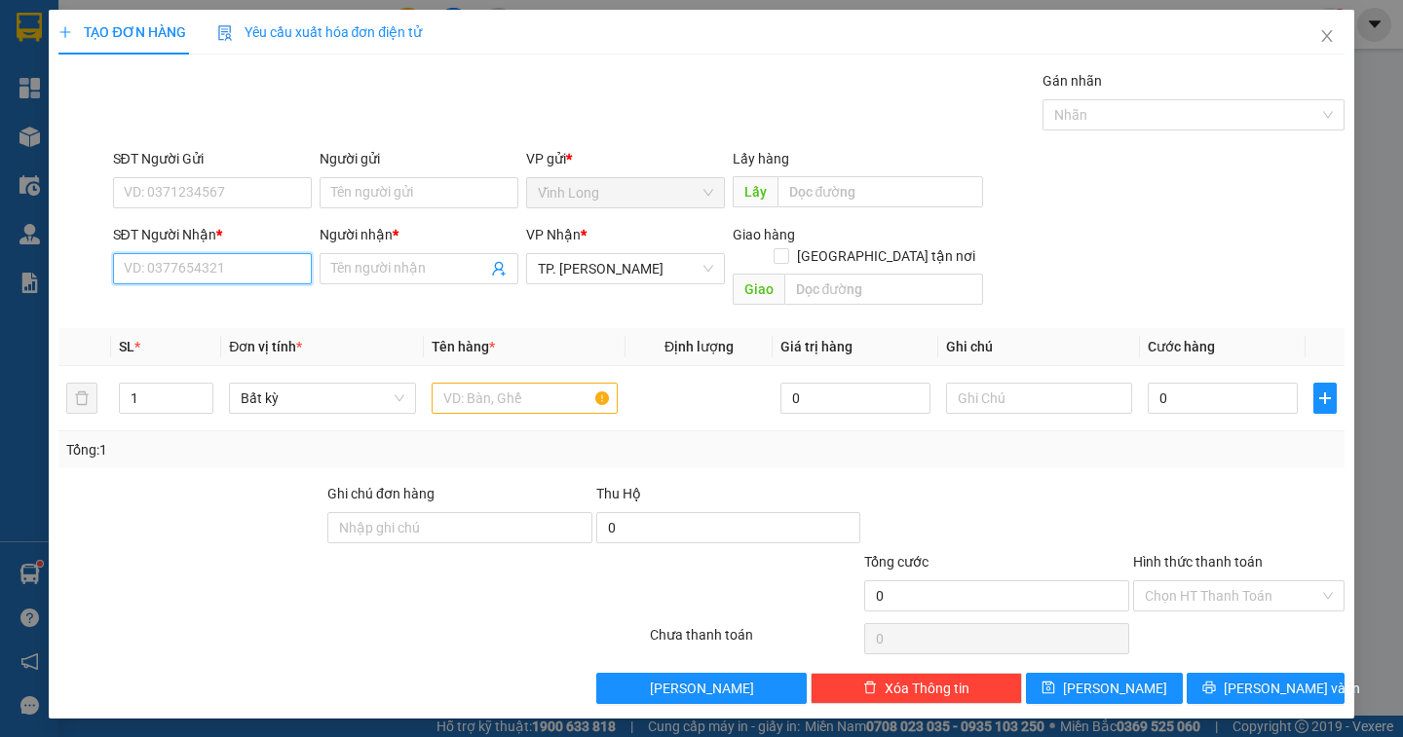
click at [254, 274] on input "SĐT Người Nhận *" at bounding box center [212, 268] width 199 height 31
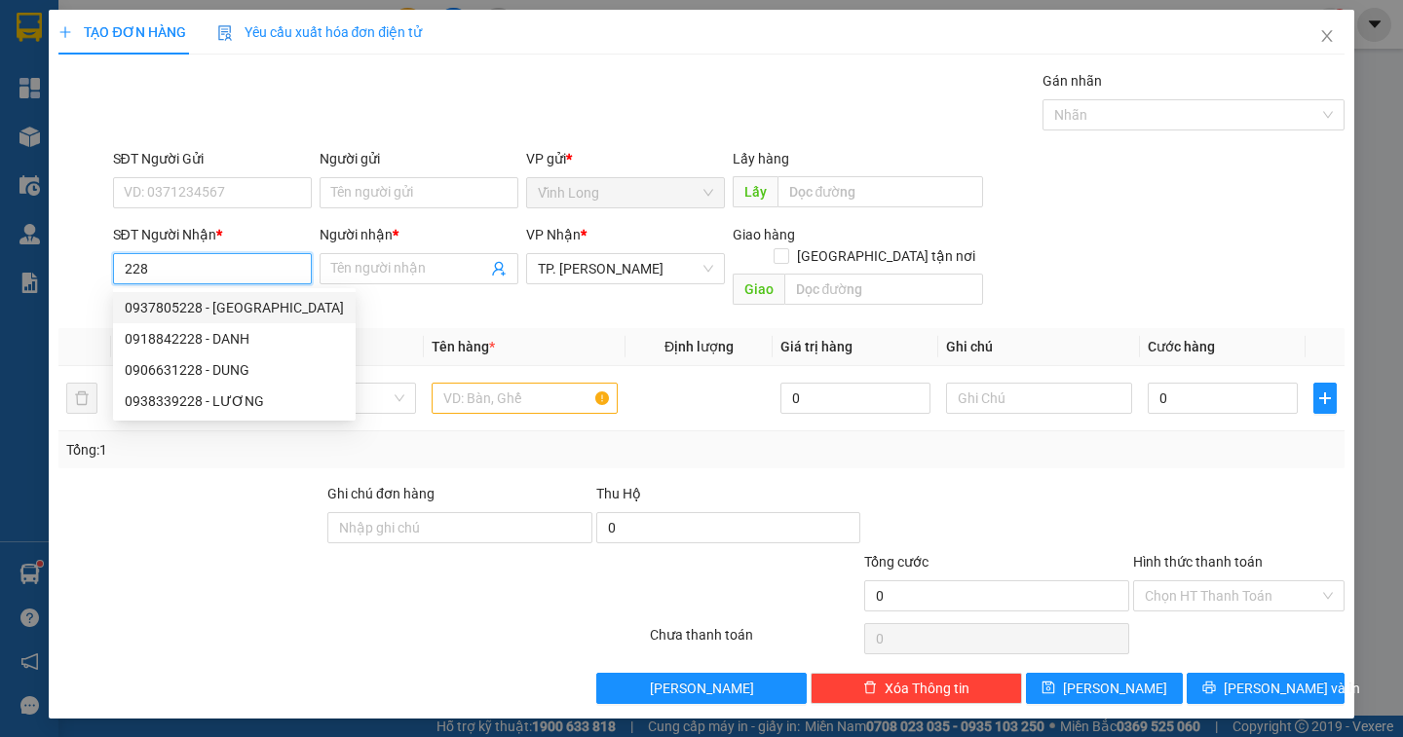
click at [210, 311] on div "0937805228 - LABO ĐÔNG" at bounding box center [234, 307] width 219 height 21
type input "0937805228"
type input "LABO ĐÔNG"
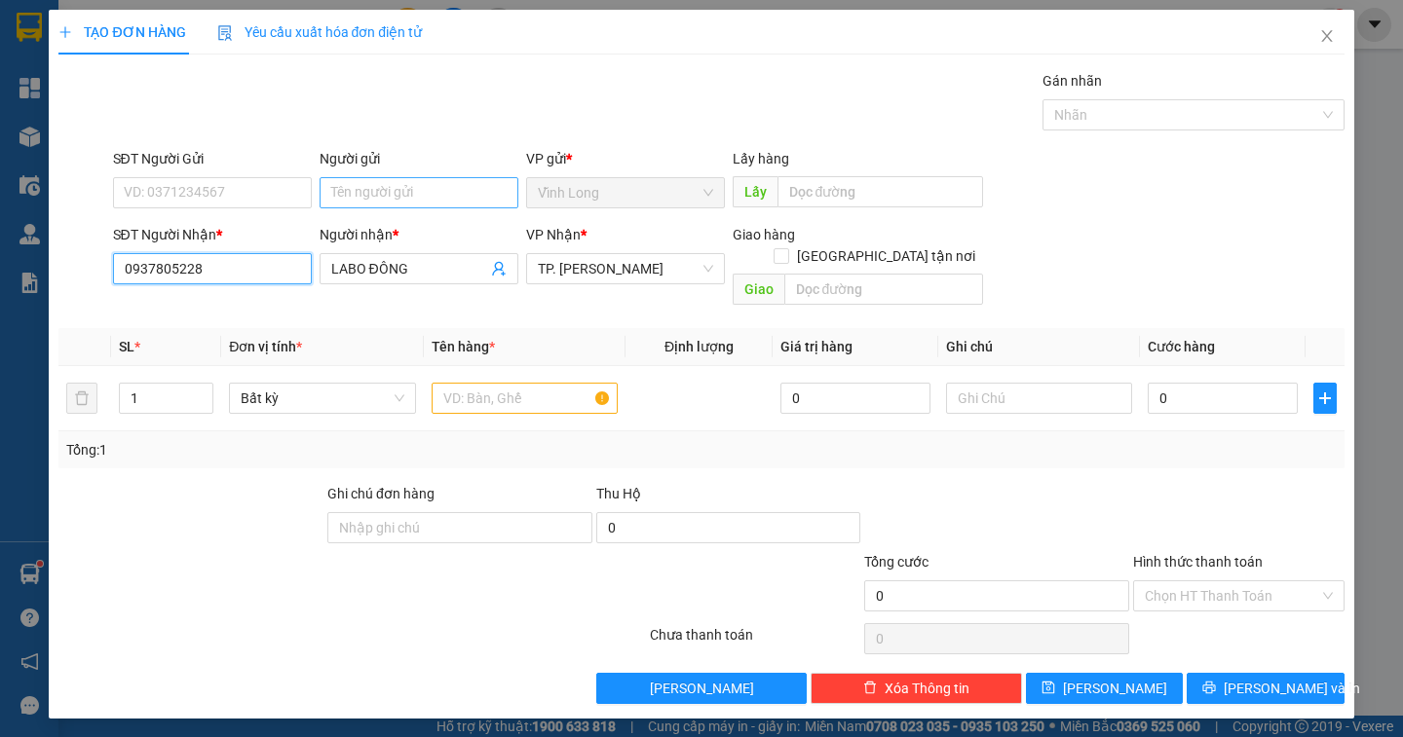
type input "0937805228"
click at [395, 194] on input "Người gửi" at bounding box center [419, 192] width 199 height 31
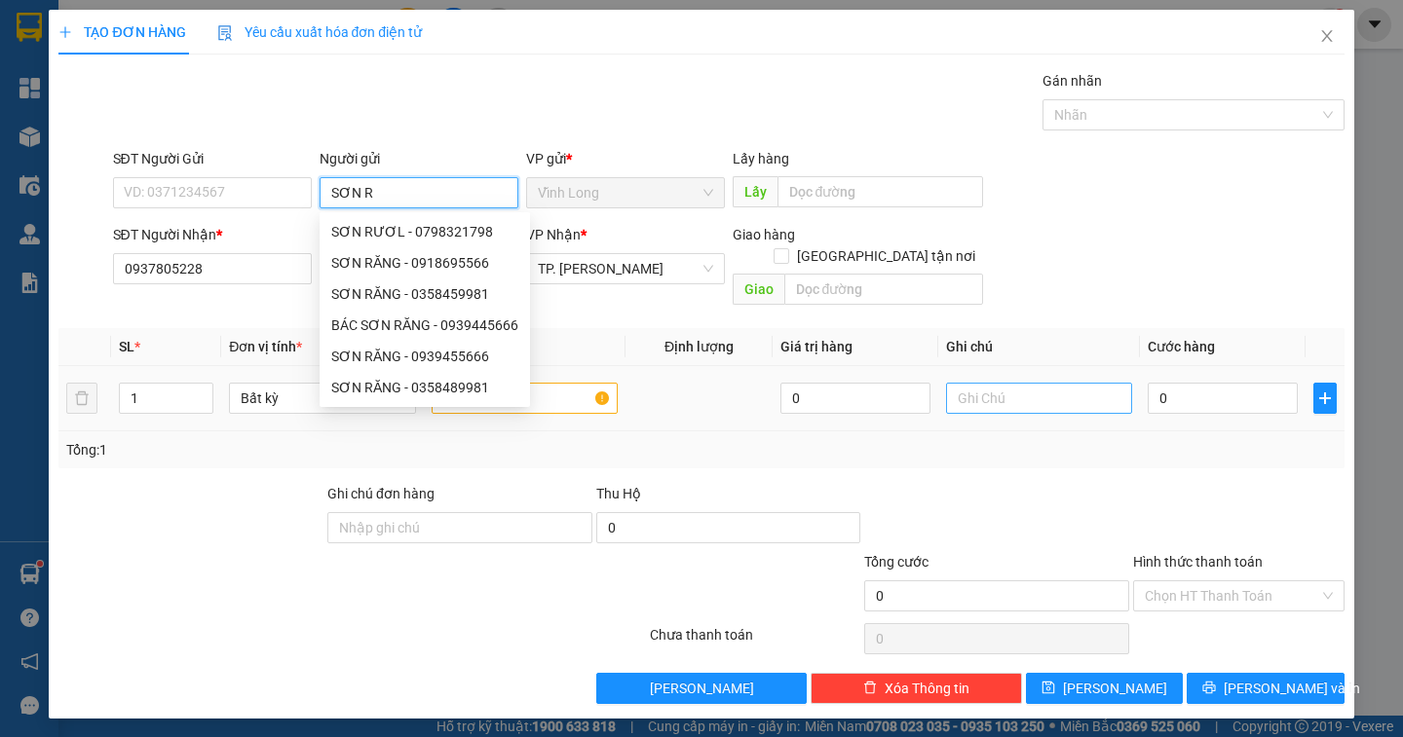
type input "SƠN R"
click at [991, 383] on input "text" at bounding box center [1039, 398] width 186 height 31
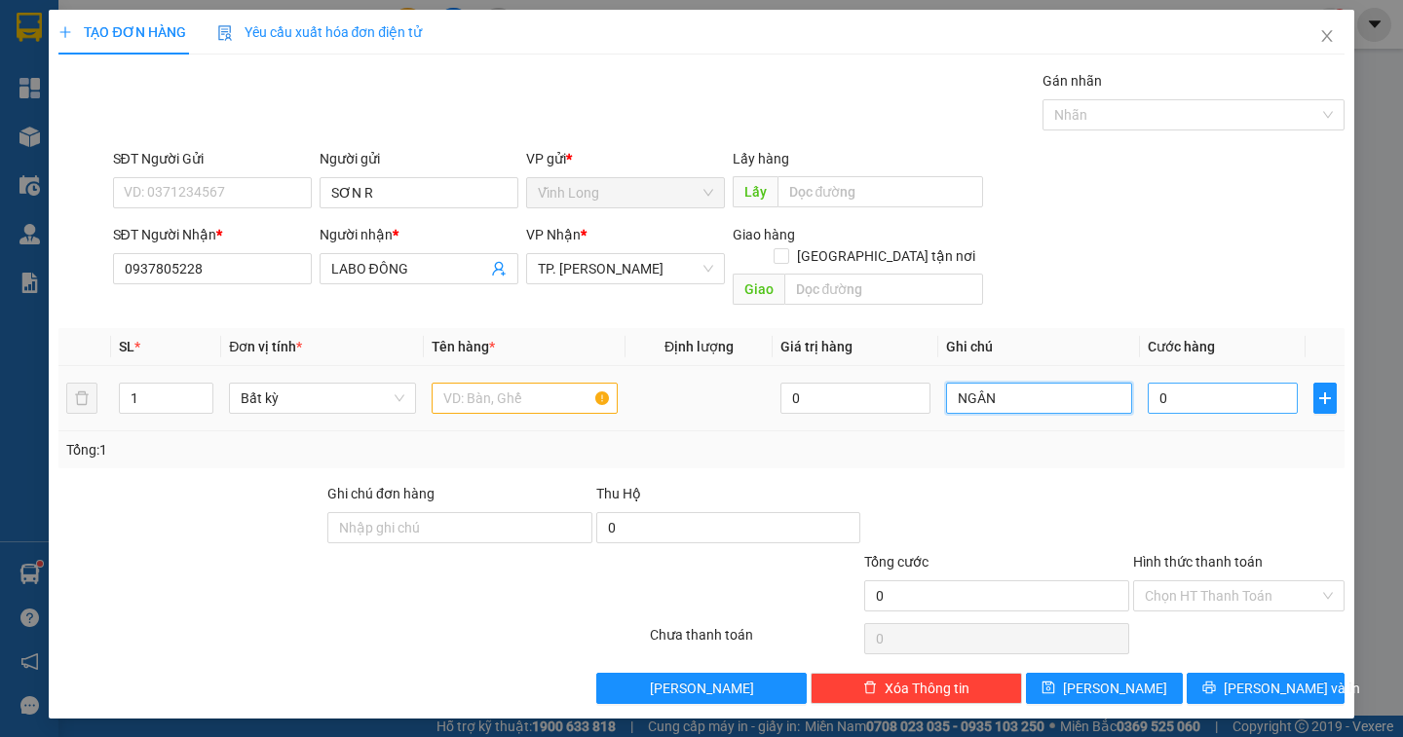
type input "NGÂN"
click at [1160, 383] on input "0" at bounding box center [1223, 398] width 150 height 31
type input "2"
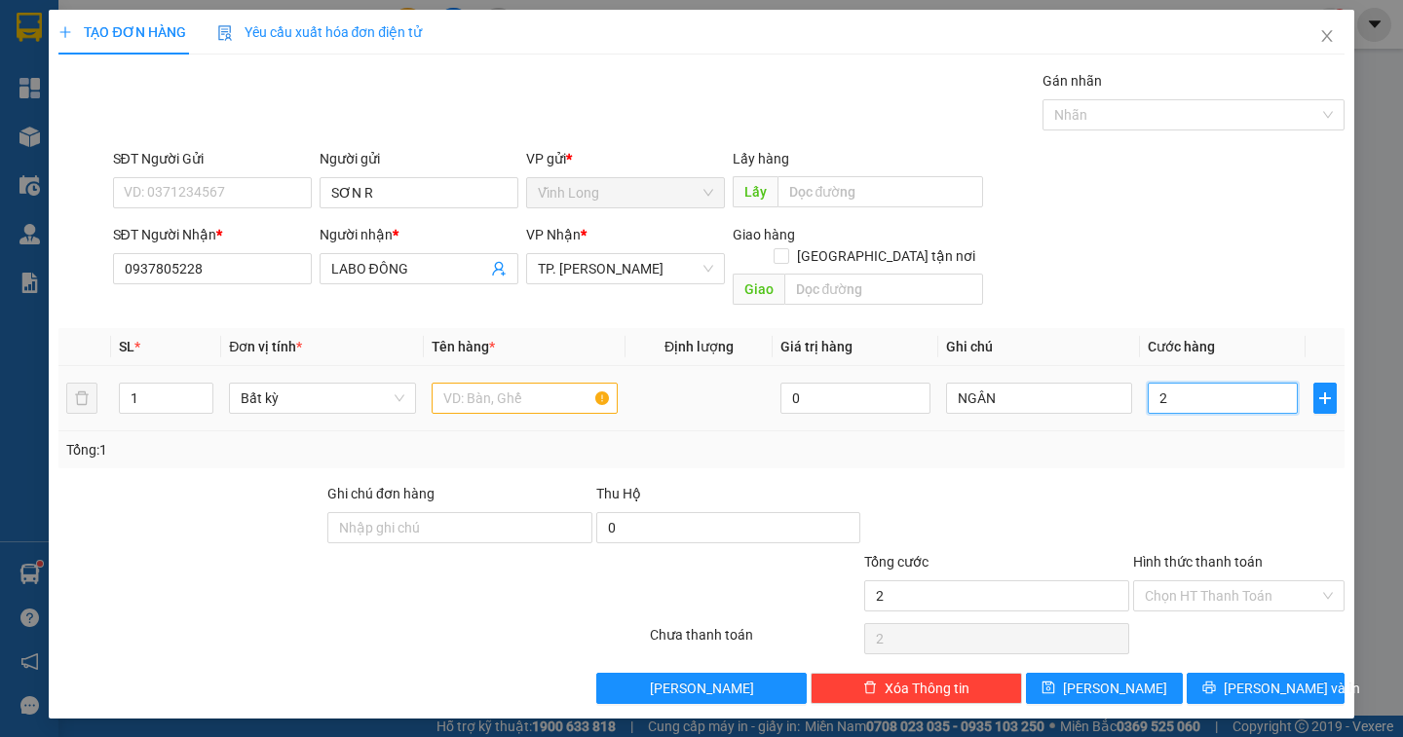
type input "20"
type input "20.000"
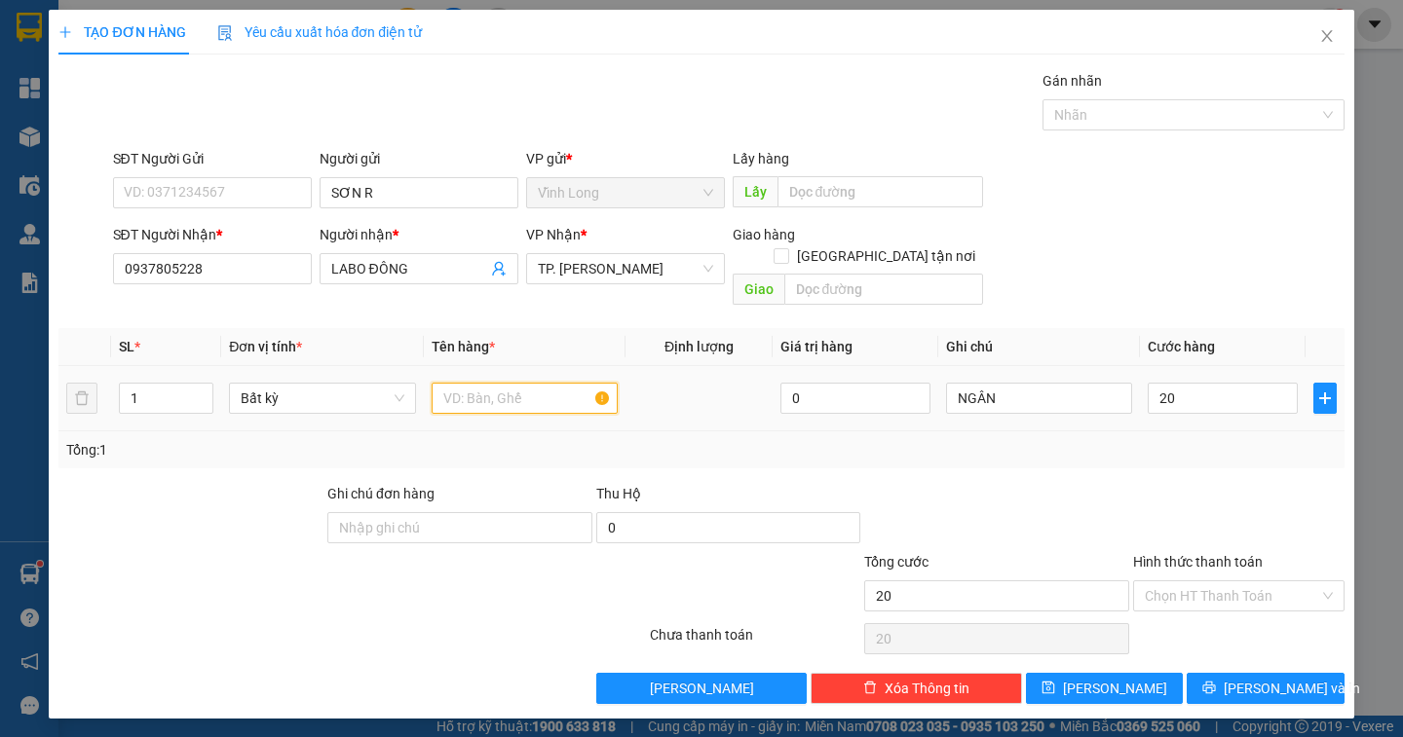
type input "20.000"
click at [456, 386] on input "text" at bounding box center [525, 398] width 186 height 31
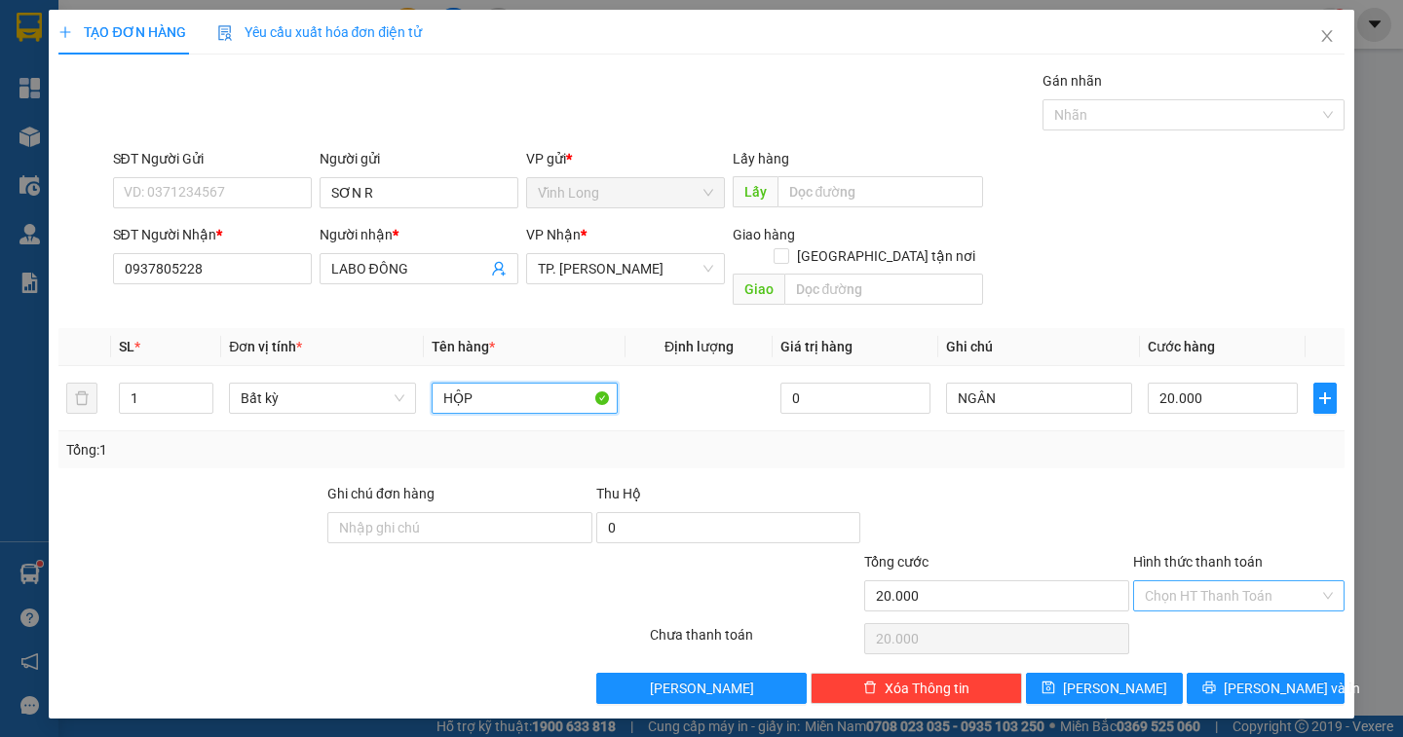
type input "HỘP"
click at [1252, 584] on input "Hình thức thanh toán" at bounding box center [1232, 596] width 174 height 29
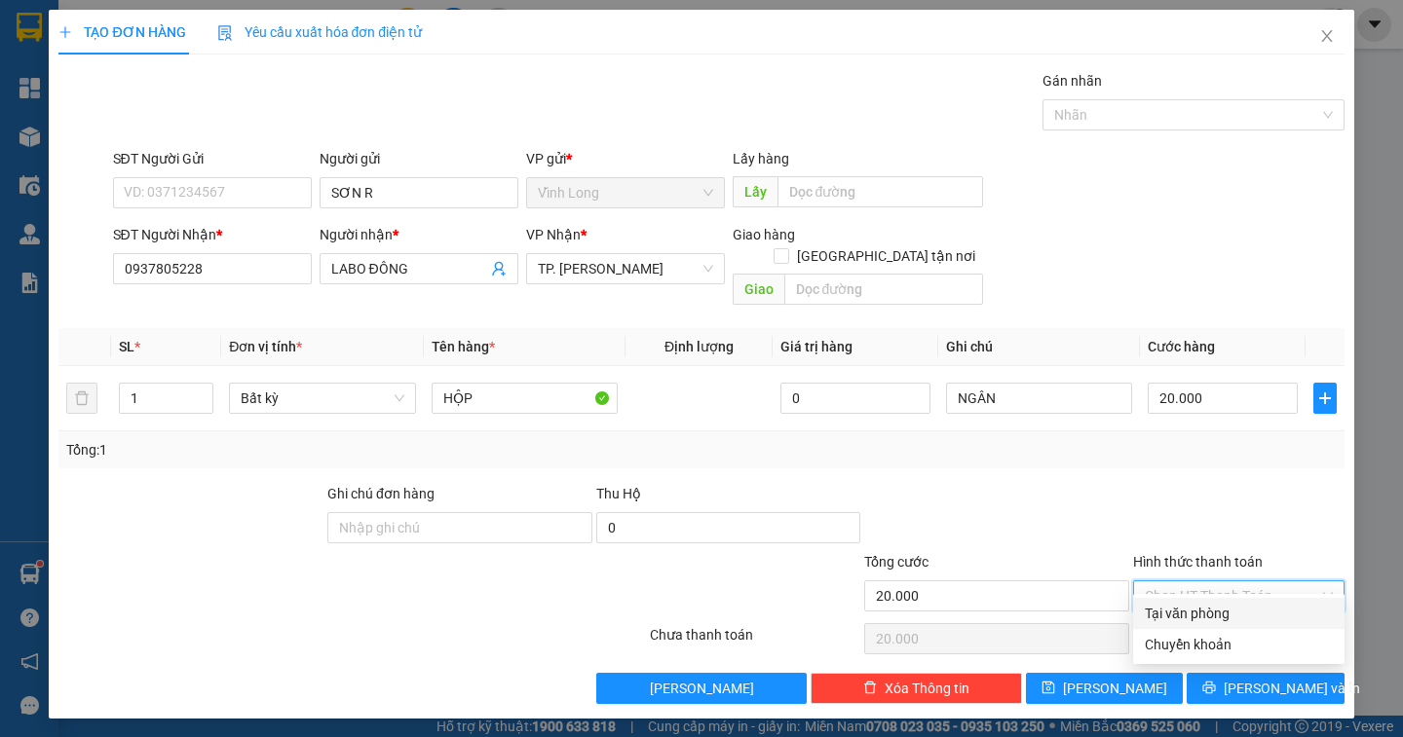
click at [1236, 610] on div "Tại văn phòng" at bounding box center [1239, 613] width 188 height 21
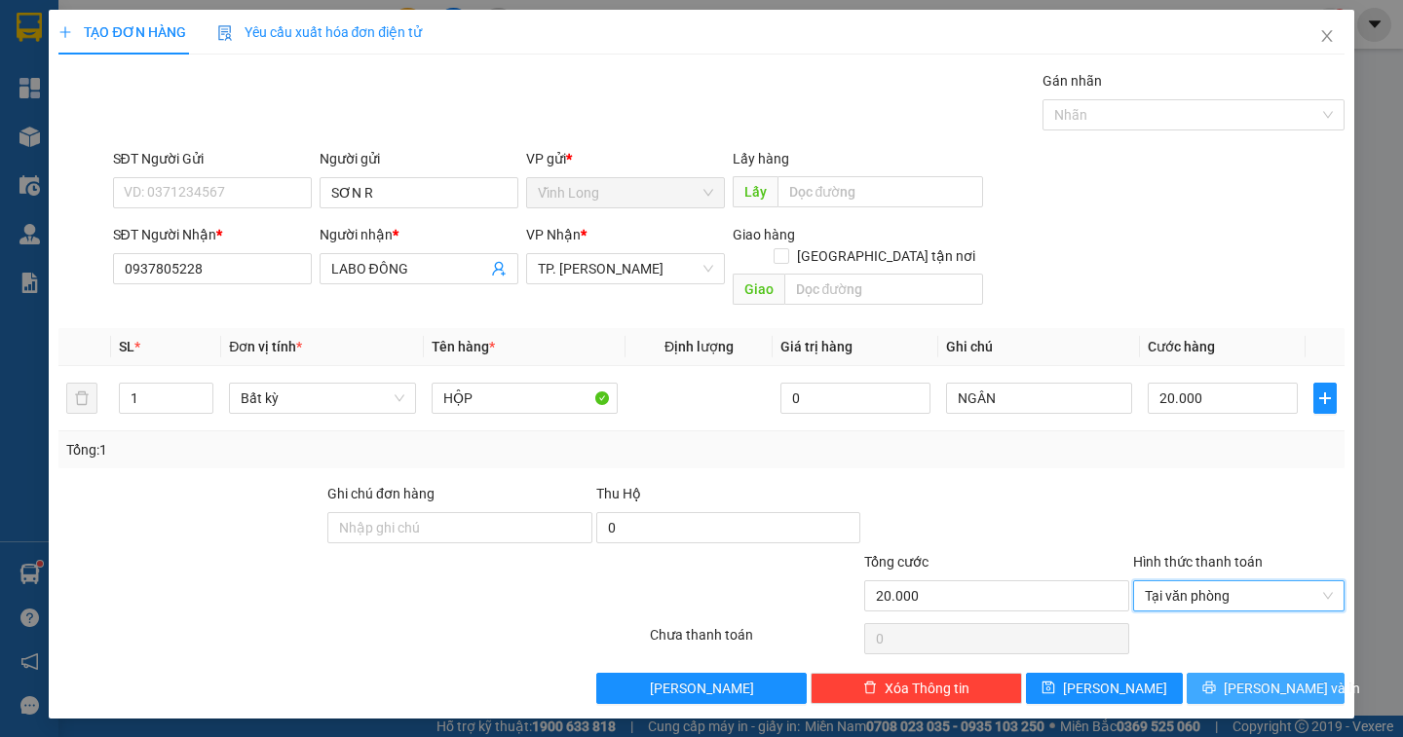
click at [1250, 678] on span "[PERSON_NAME] và In" at bounding box center [1292, 688] width 136 height 21
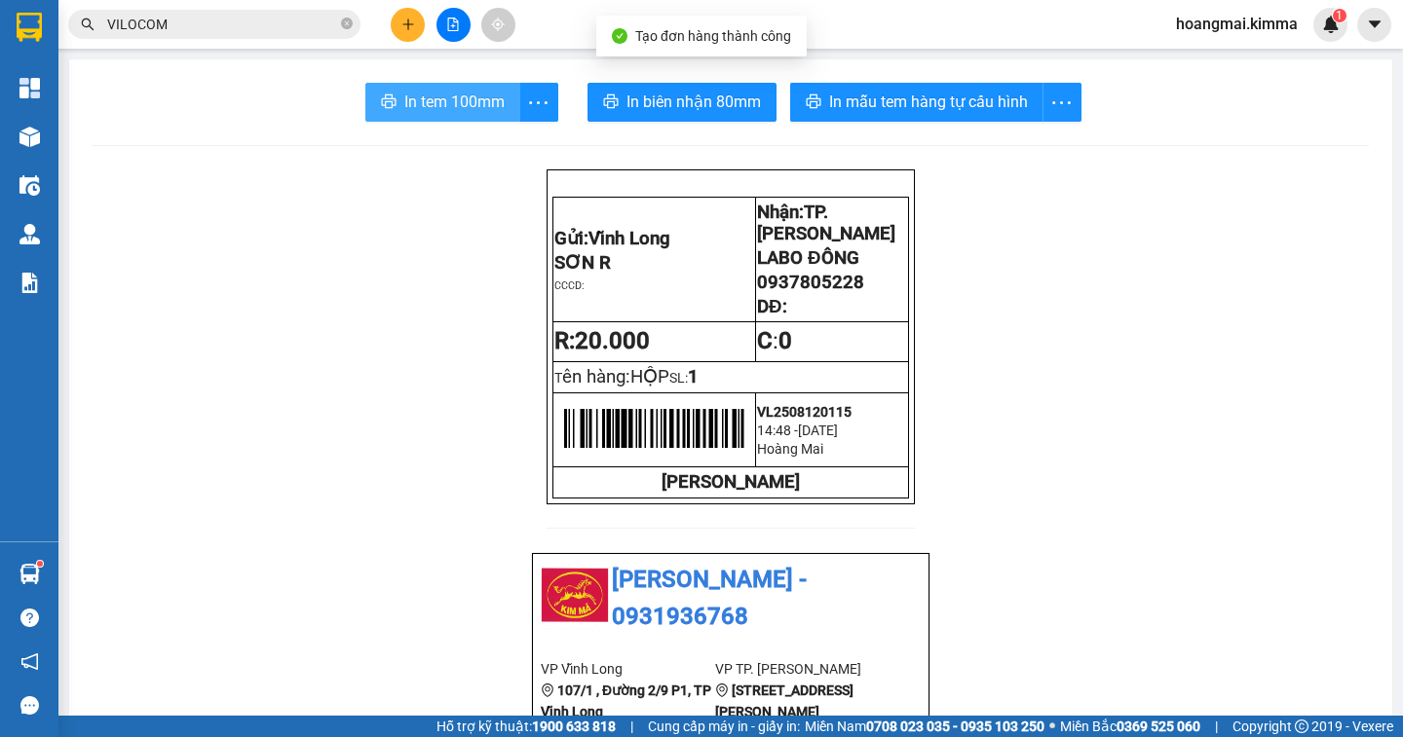
click at [469, 107] on span "In tem 100mm" at bounding box center [454, 102] width 100 height 24
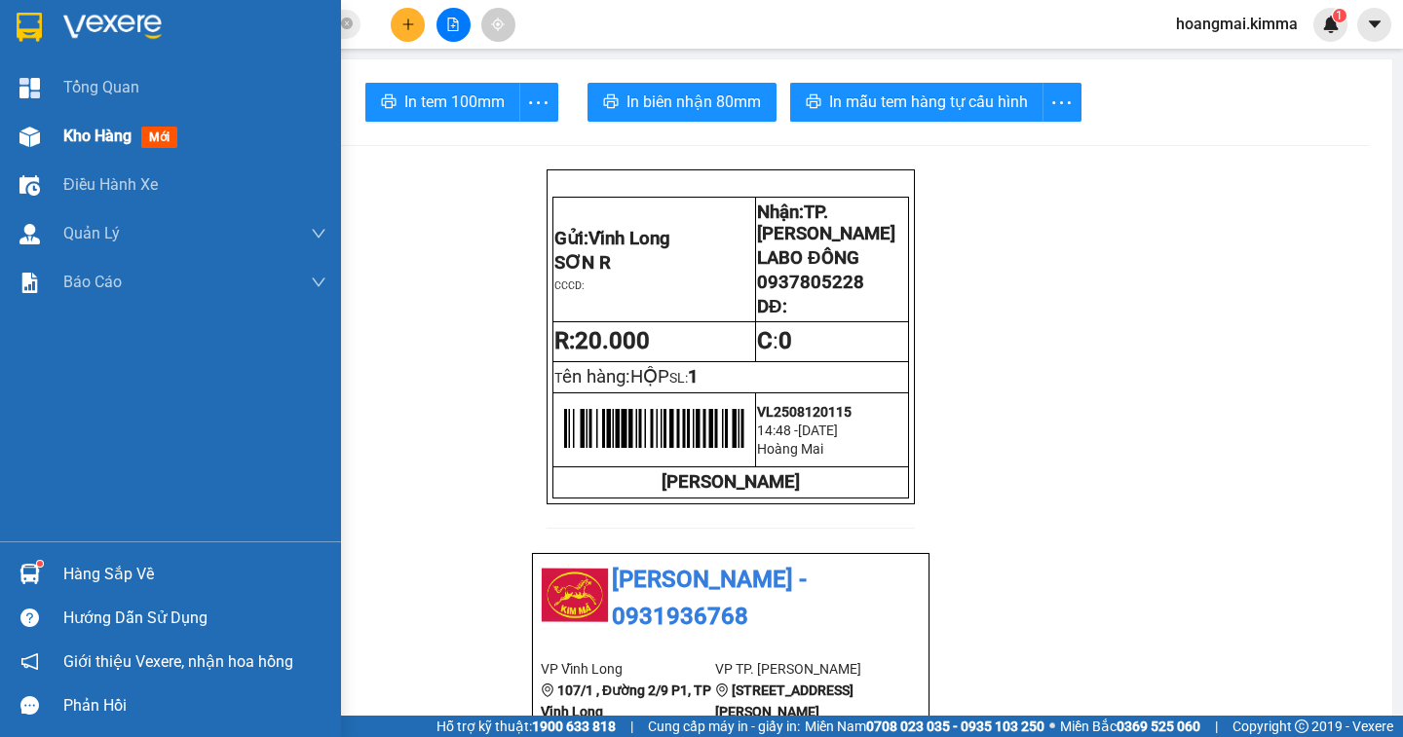
click at [97, 144] on span "Kho hàng" at bounding box center [97, 136] width 68 height 19
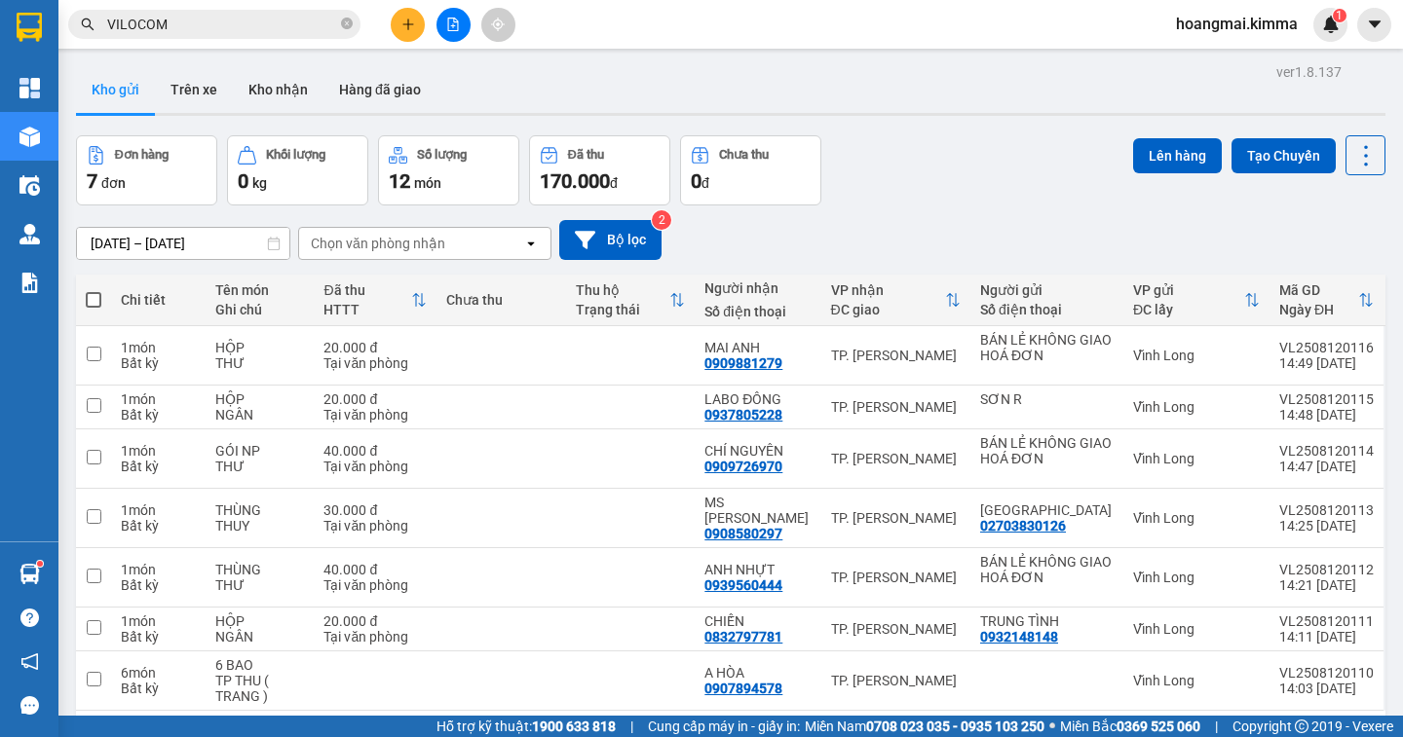
click at [1353, 736] on icon at bounding box center [1356, 742] width 7 height 4
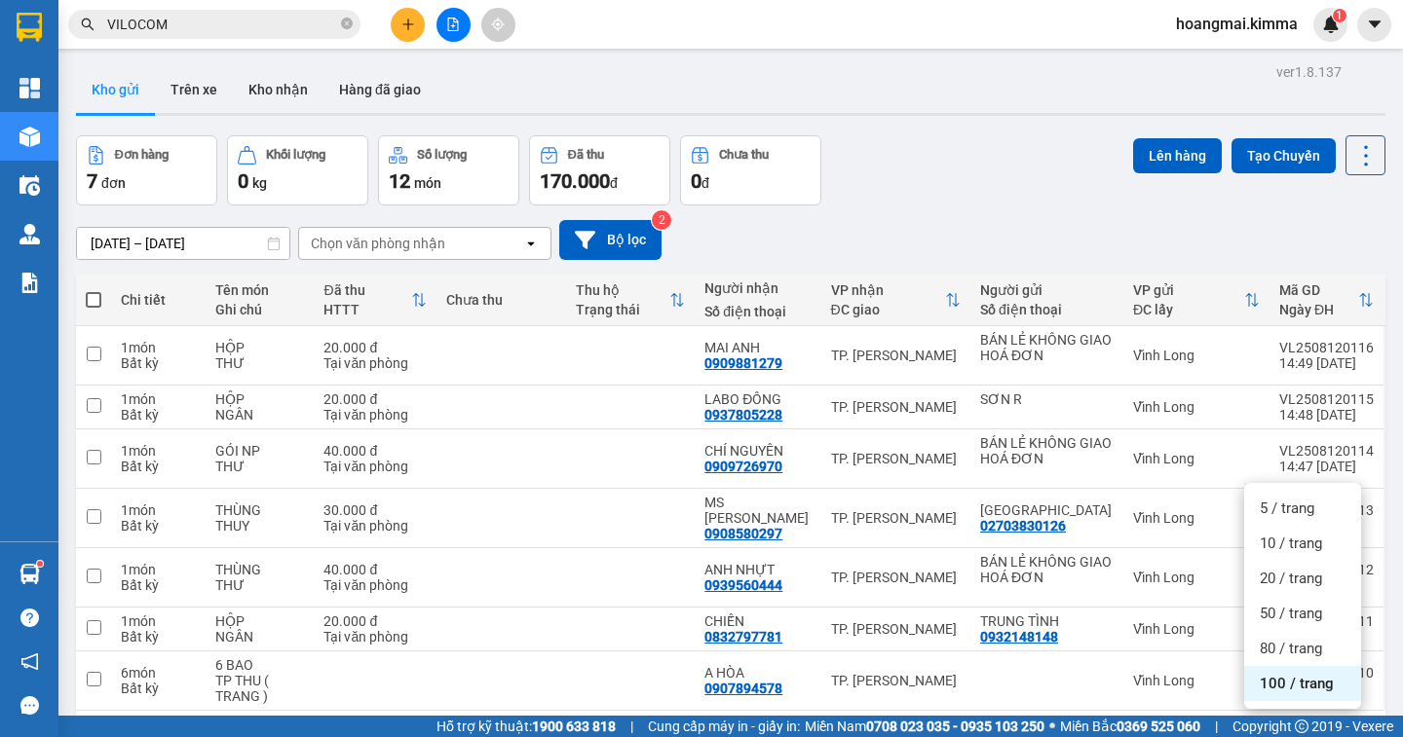
click at [1306, 666] on div "100 / trang" at bounding box center [1302, 683] width 117 height 35
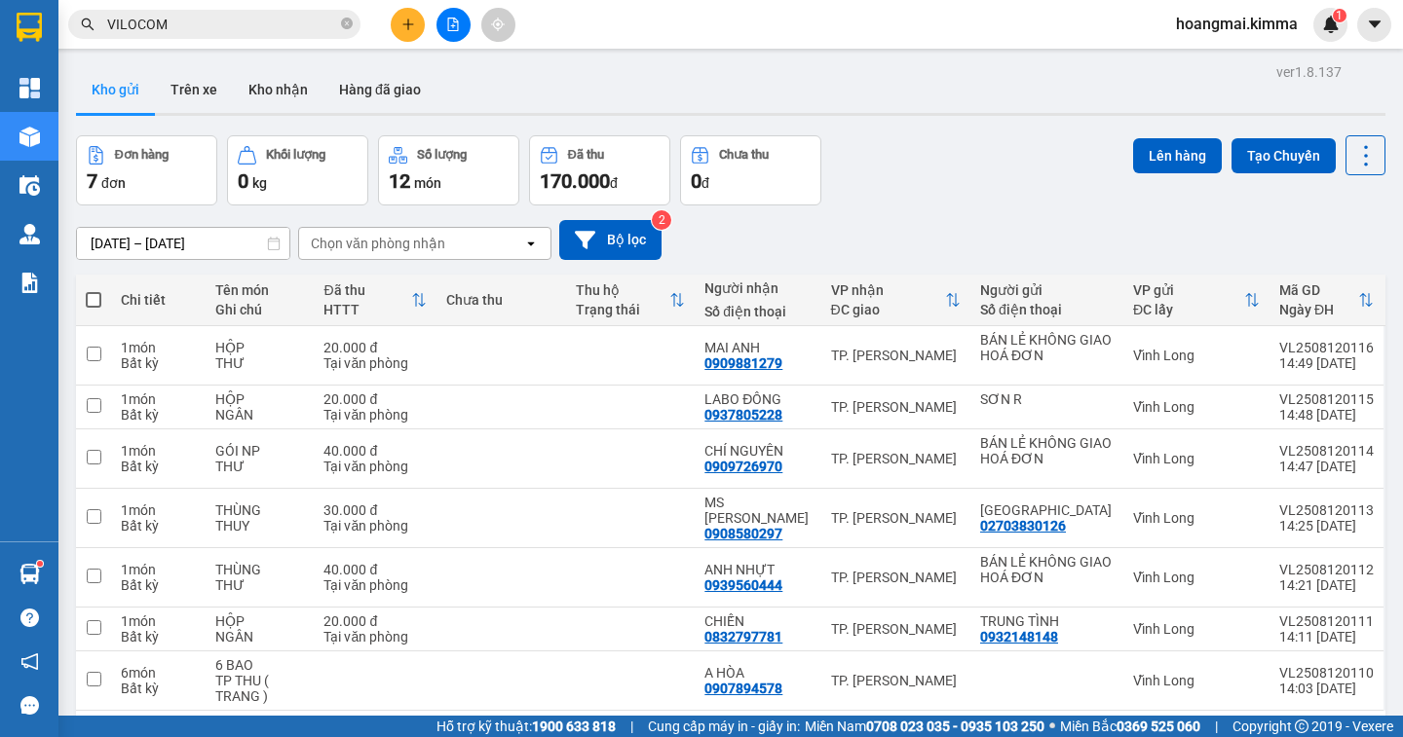
click at [95, 300] on span at bounding box center [94, 300] width 16 height 16
click at [94, 290] on input "checkbox" at bounding box center [94, 290] width 0 height 0
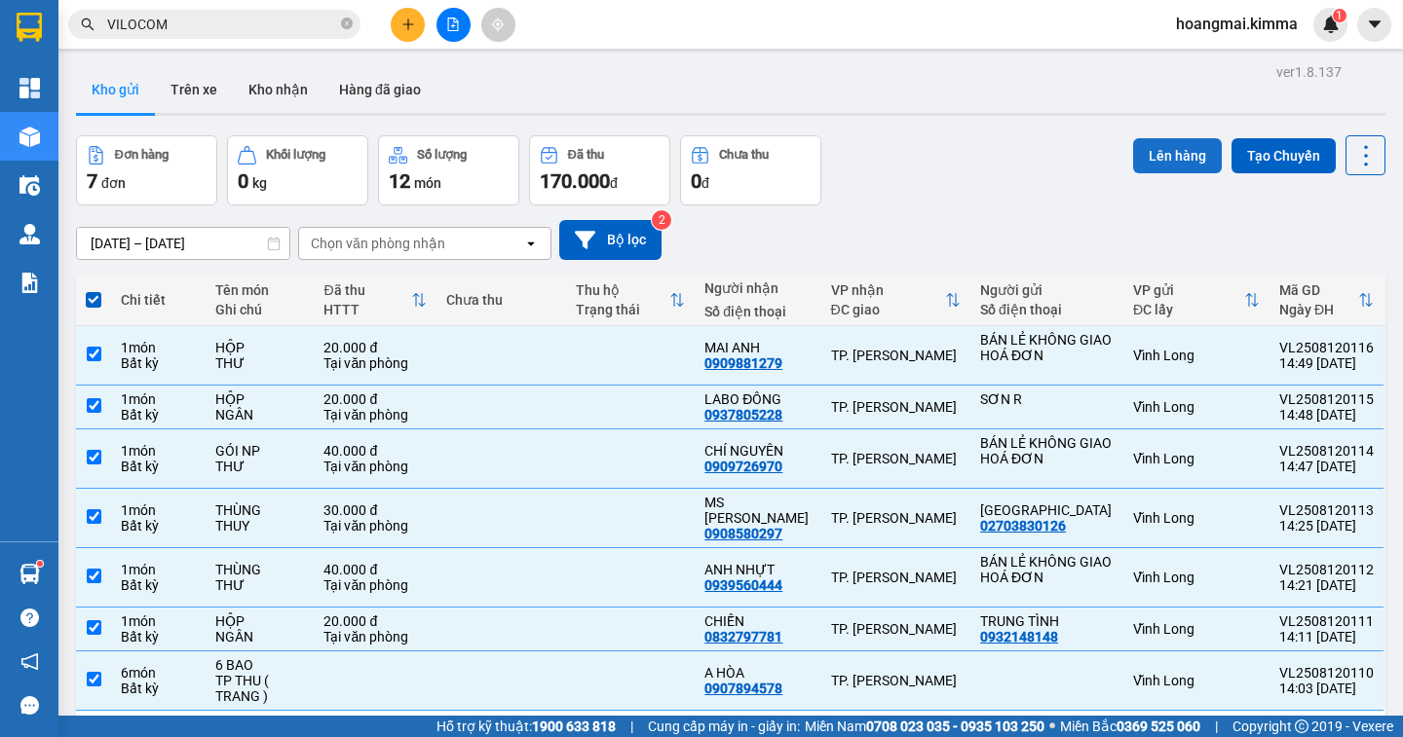
click at [1138, 166] on button "Lên hàng" at bounding box center [1177, 155] width 89 height 35
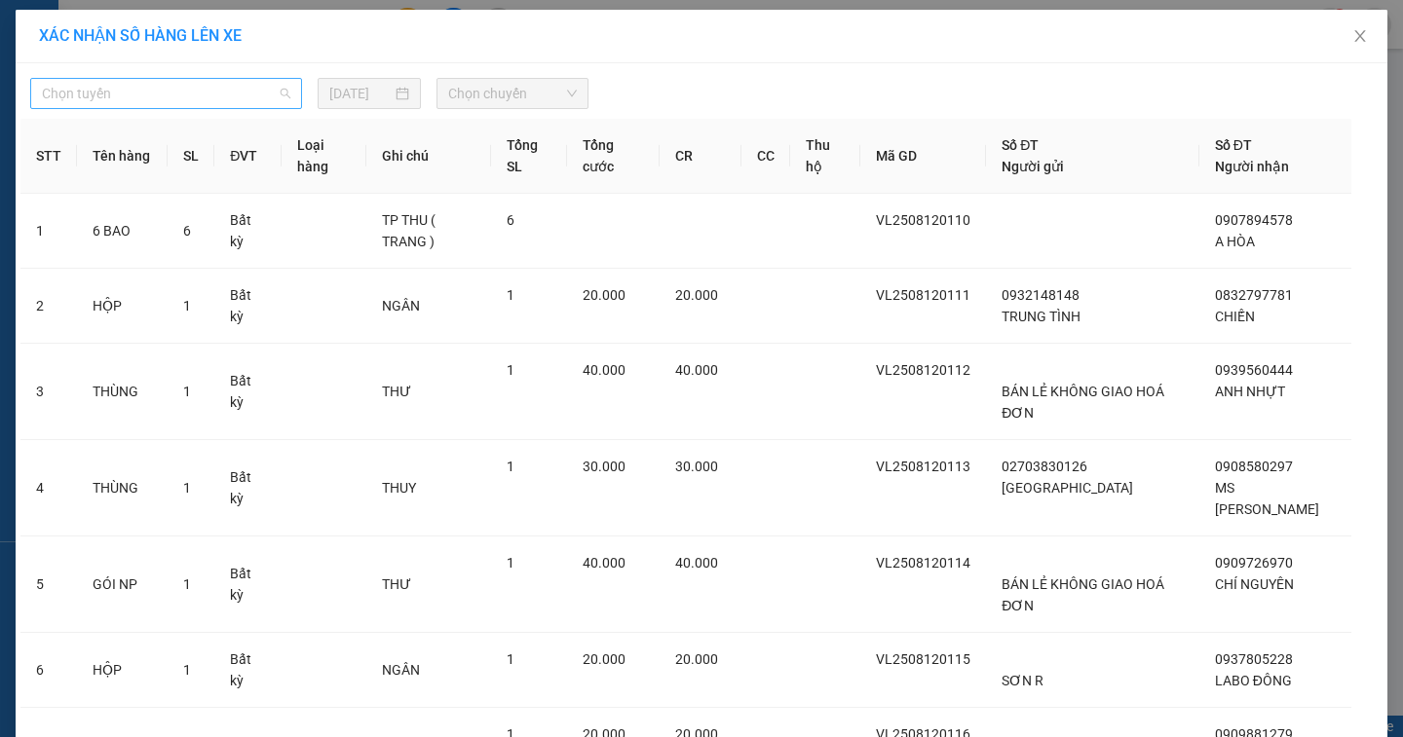
click at [126, 94] on span "Chọn tuyến" at bounding box center [166, 93] width 248 height 29
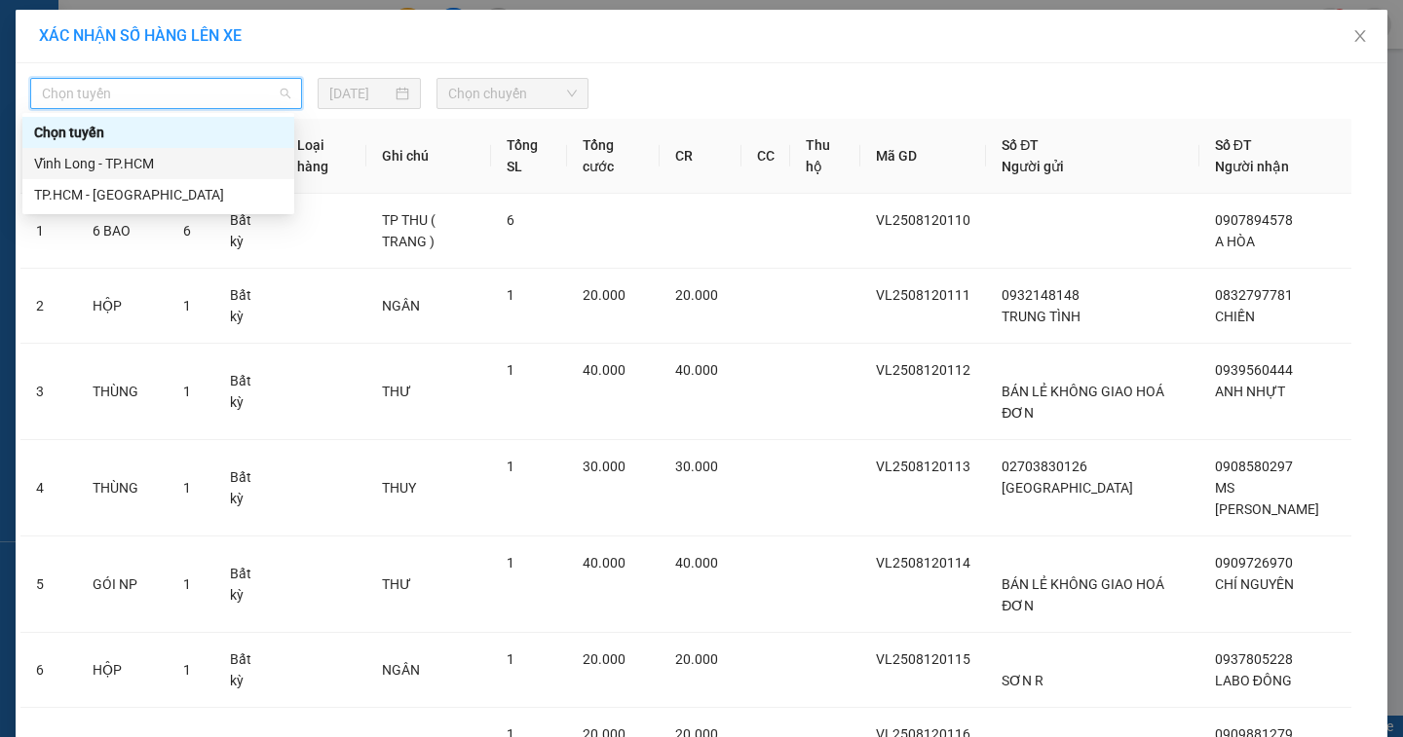
click at [120, 154] on div "Vĩnh Long - TP.HCM" at bounding box center [158, 163] width 248 height 21
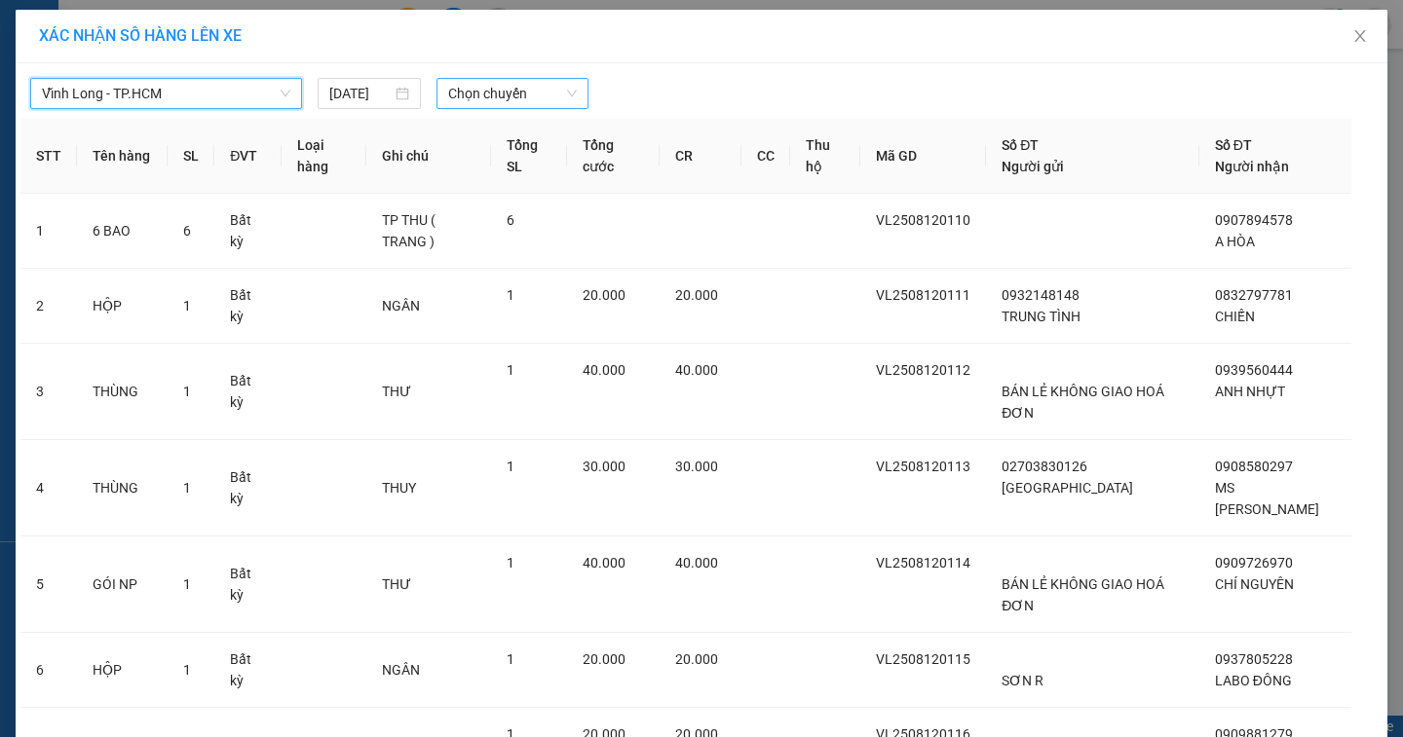
click at [513, 94] on span "Chọn chuyến" at bounding box center [512, 93] width 129 height 29
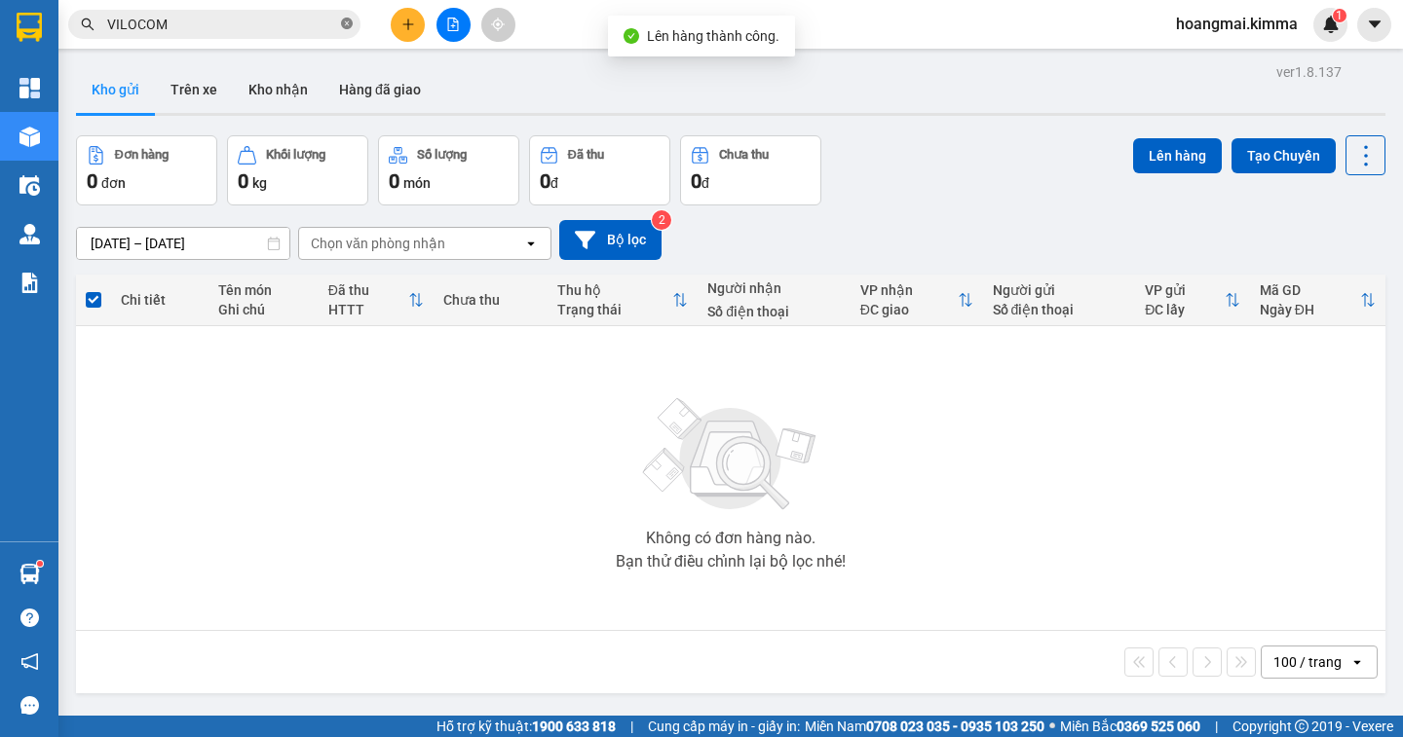
click at [345, 21] on icon "close-circle" at bounding box center [347, 24] width 12 height 12
click at [299, 23] on input "text" at bounding box center [222, 24] width 230 height 21
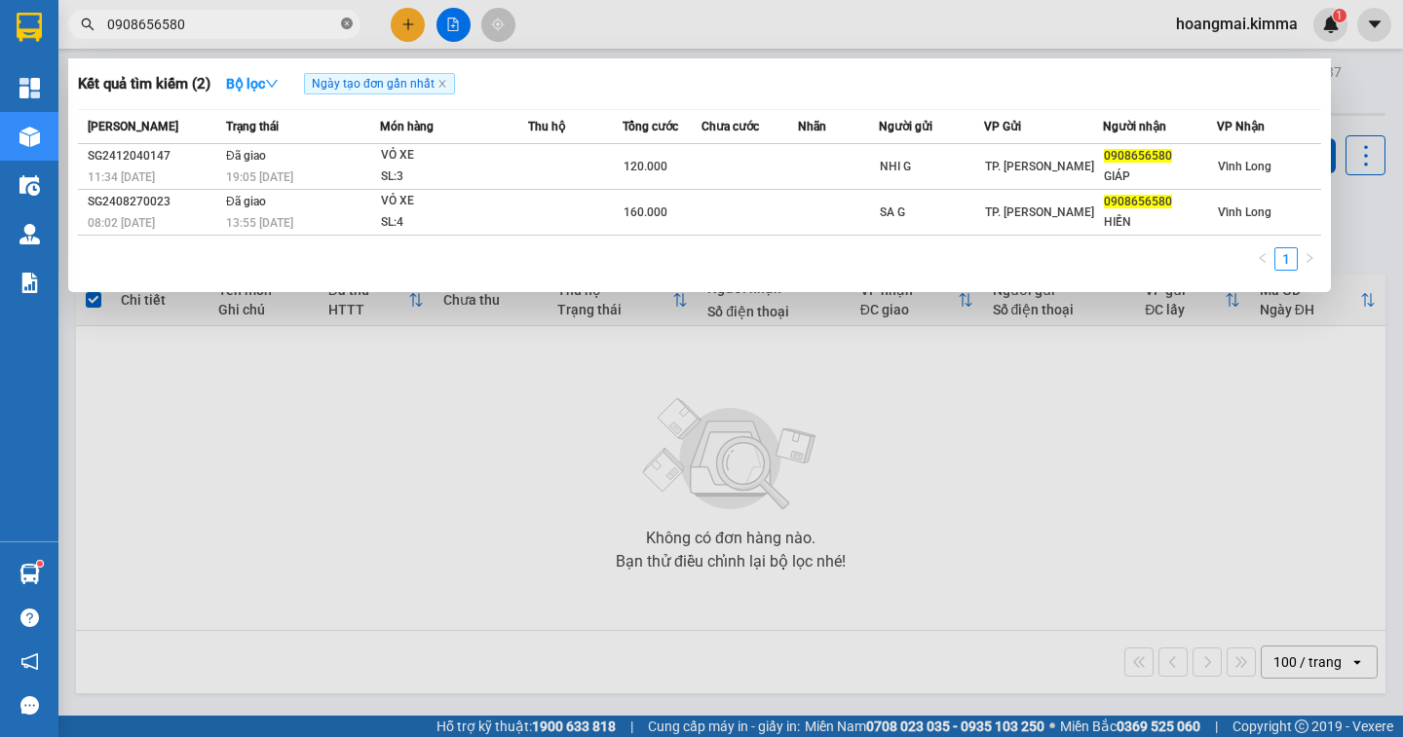
click at [345, 23] on icon "close-circle" at bounding box center [347, 24] width 12 height 12
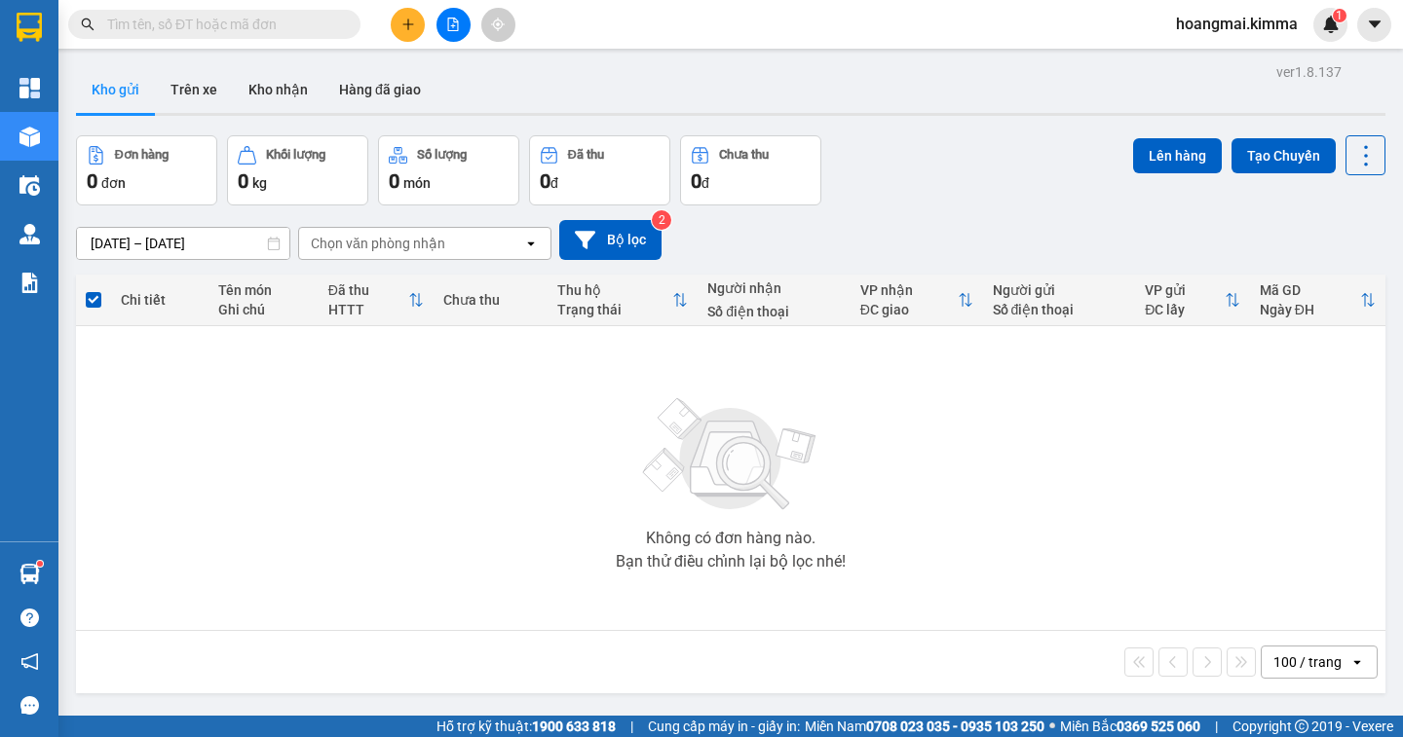
click at [233, 34] on input "text" at bounding box center [222, 24] width 230 height 21
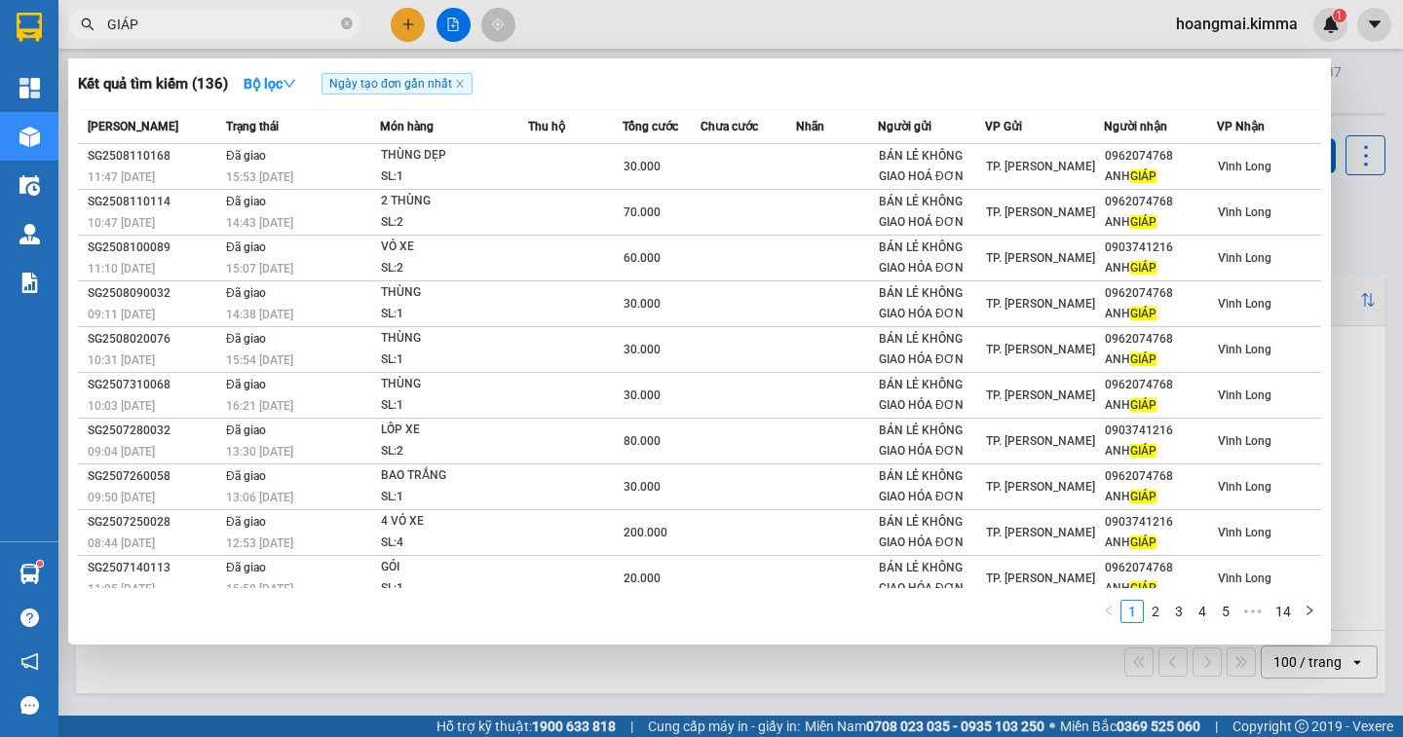
click at [414, 23] on div at bounding box center [701, 368] width 1403 height 737
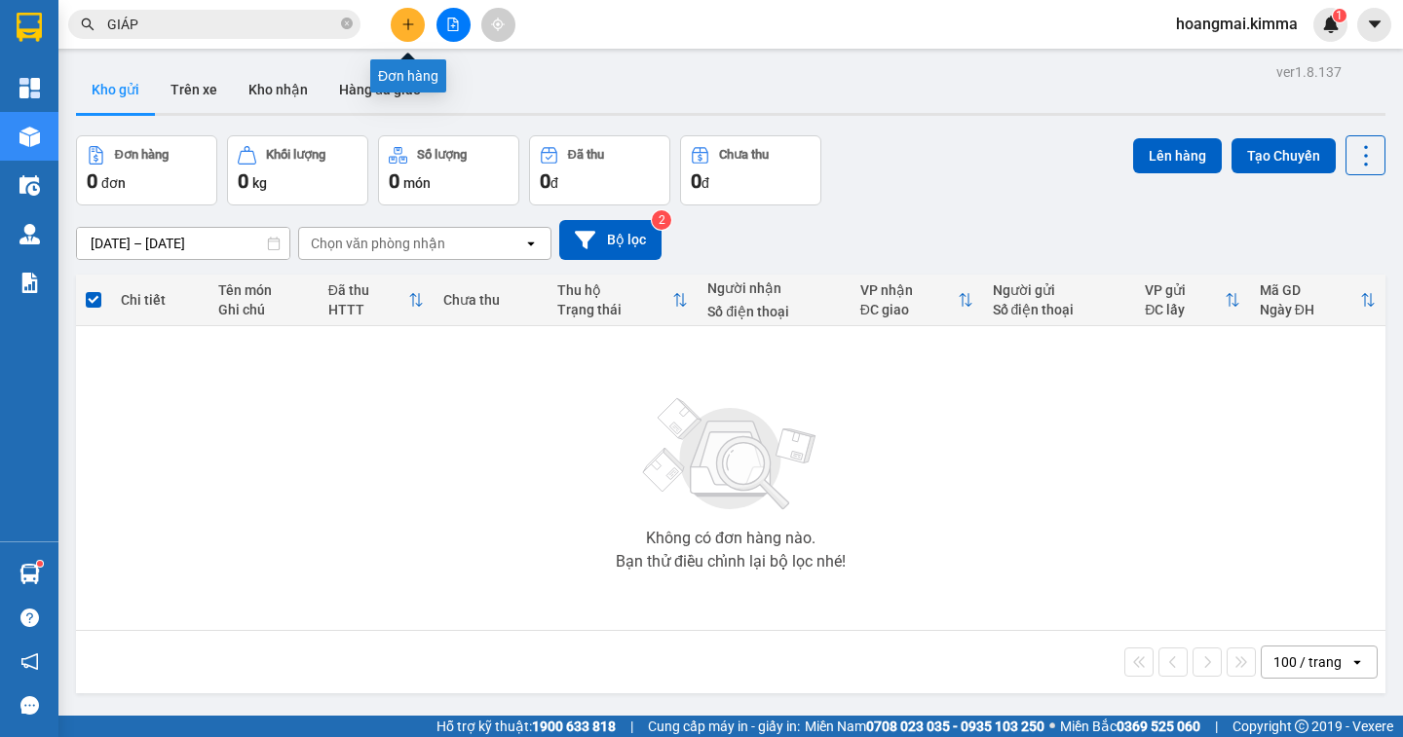
click at [414, 23] on icon "plus" at bounding box center [408, 25] width 14 height 14
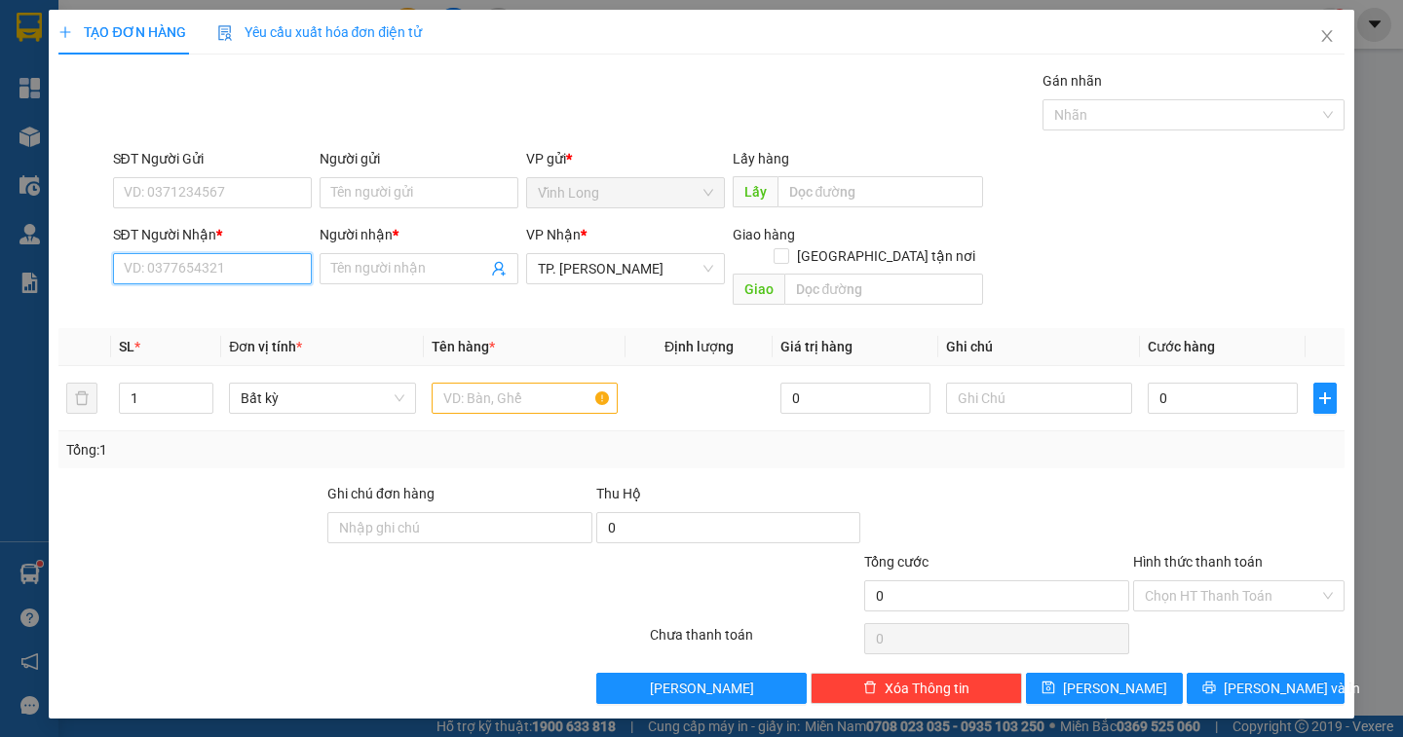
click at [263, 276] on input "SĐT Người Nhận *" at bounding box center [212, 268] width 199 height 31
click at [250, 296] on div "0902956485 - KHOA" at bounding box center [212, 307] width 199 height 31
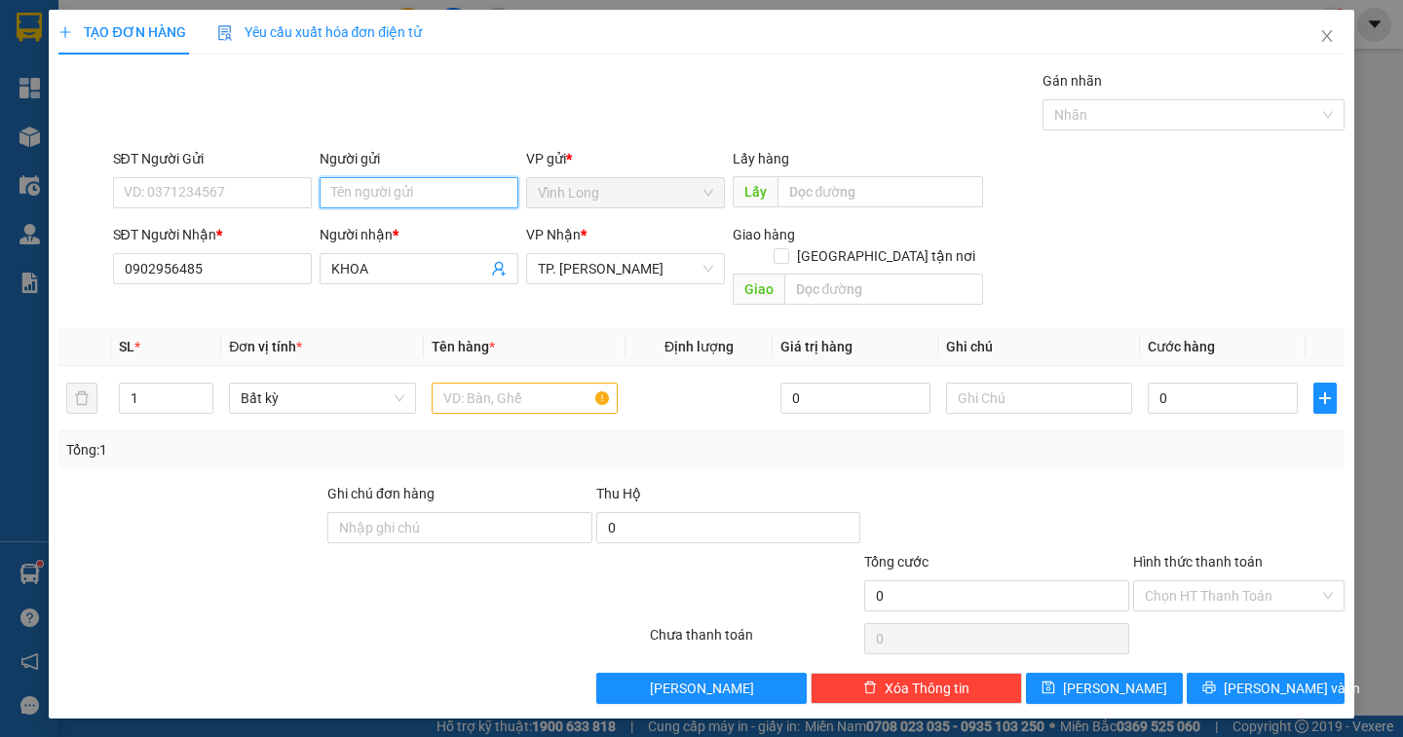
click at [367, 187] on input "Người gửi" at bounding box center [419, 192] width 199 height 31
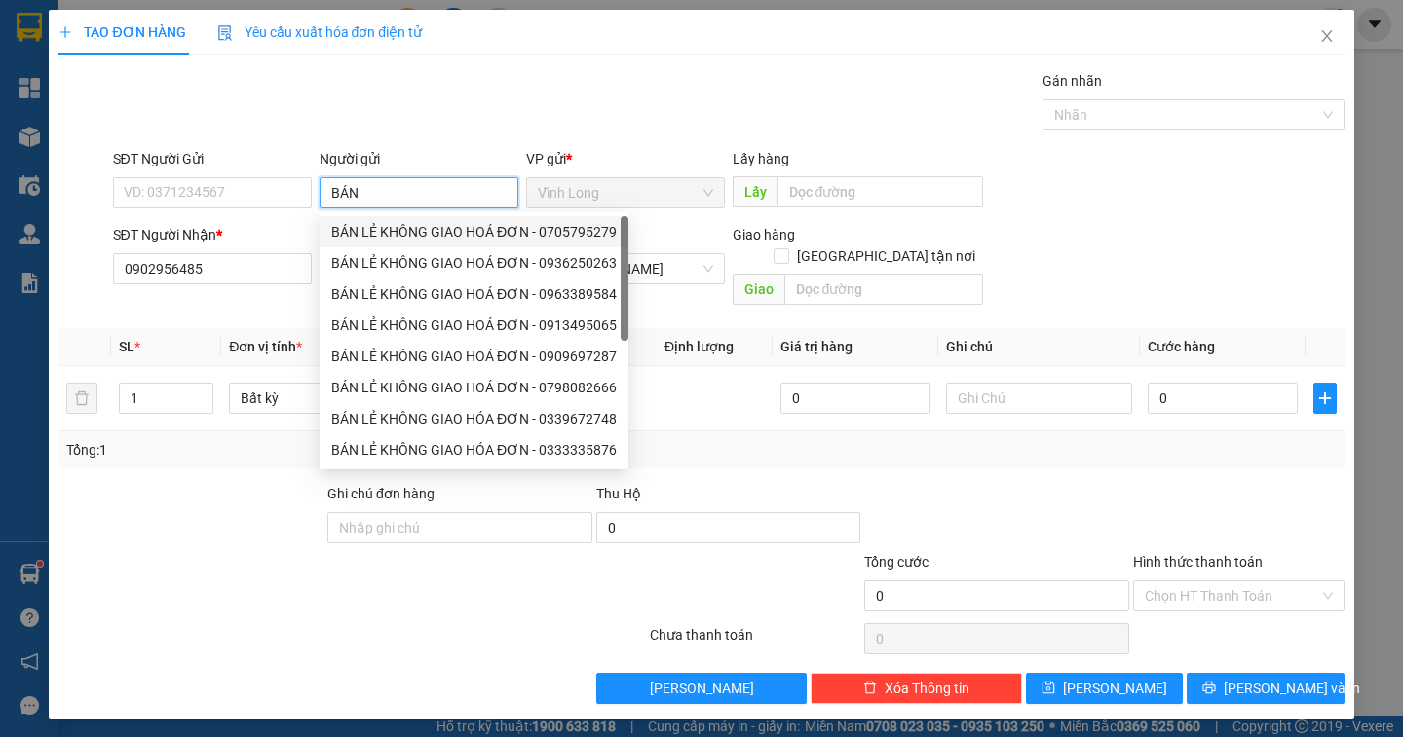
click at [428, 229] on div "BÁN LẺ KHÔNG GIAO HOÁ ĐƠN - 0705795279" at bounding box center [473, 231] width 285 height 21
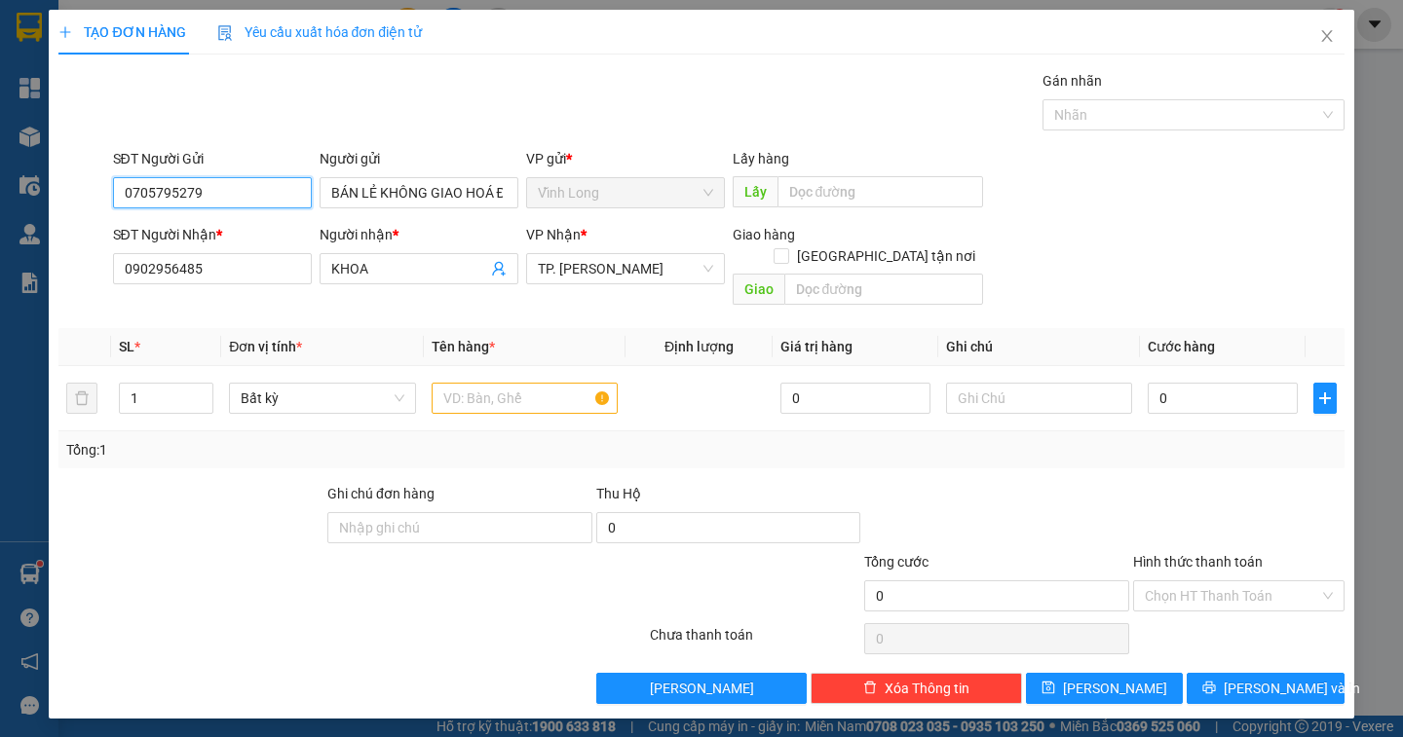
drag, startPoint x: 281, startPoint y: 192, endPoint x: 0, endPoint y: 208, distance: 281.0
click at [0, 208] on div "TẠO ĐƠN HÀNG Yêu cầu xuất hóa đơn điện tử Transit Pickup Surcharge Ids Transit …" at bounding box center [701, 368] width 1403 height 737
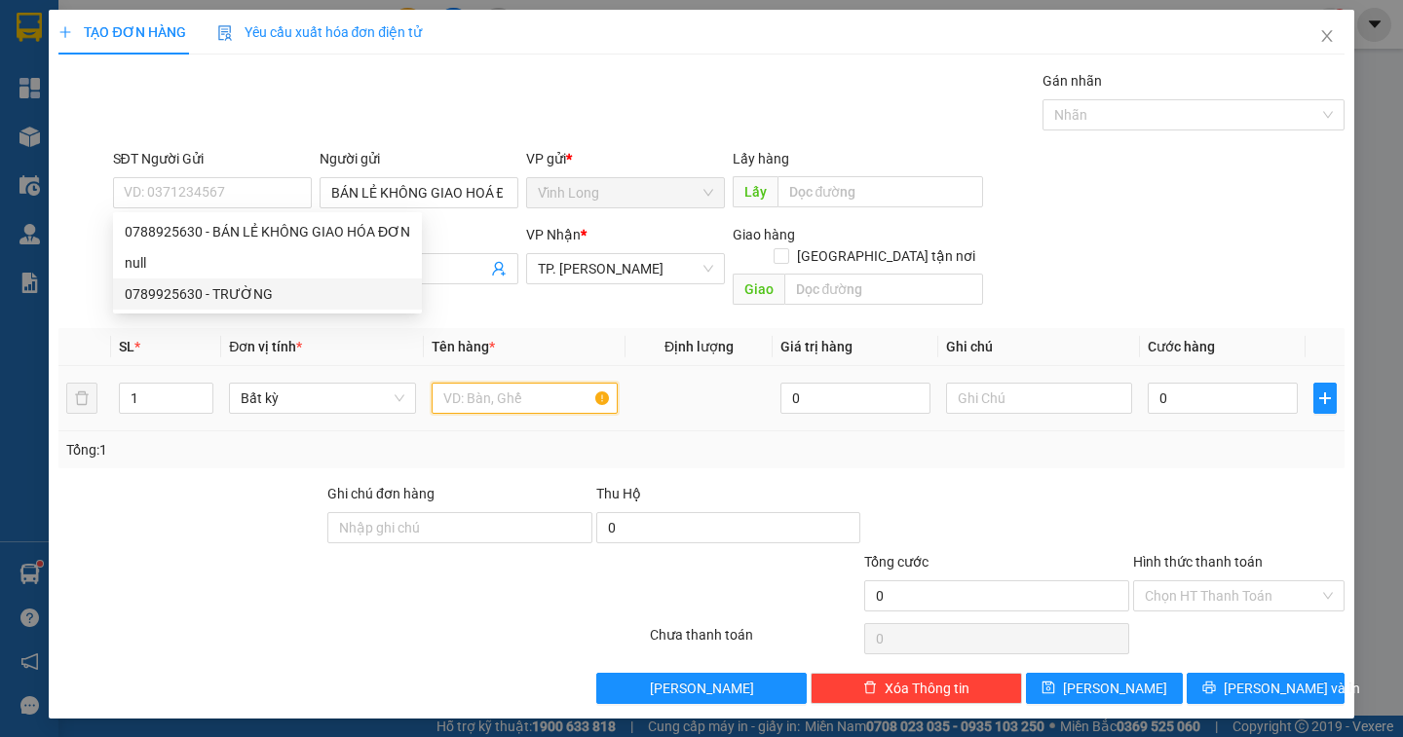
click at [501, 383] on input "text" at bounding box center [525, 398] width 186 height 31
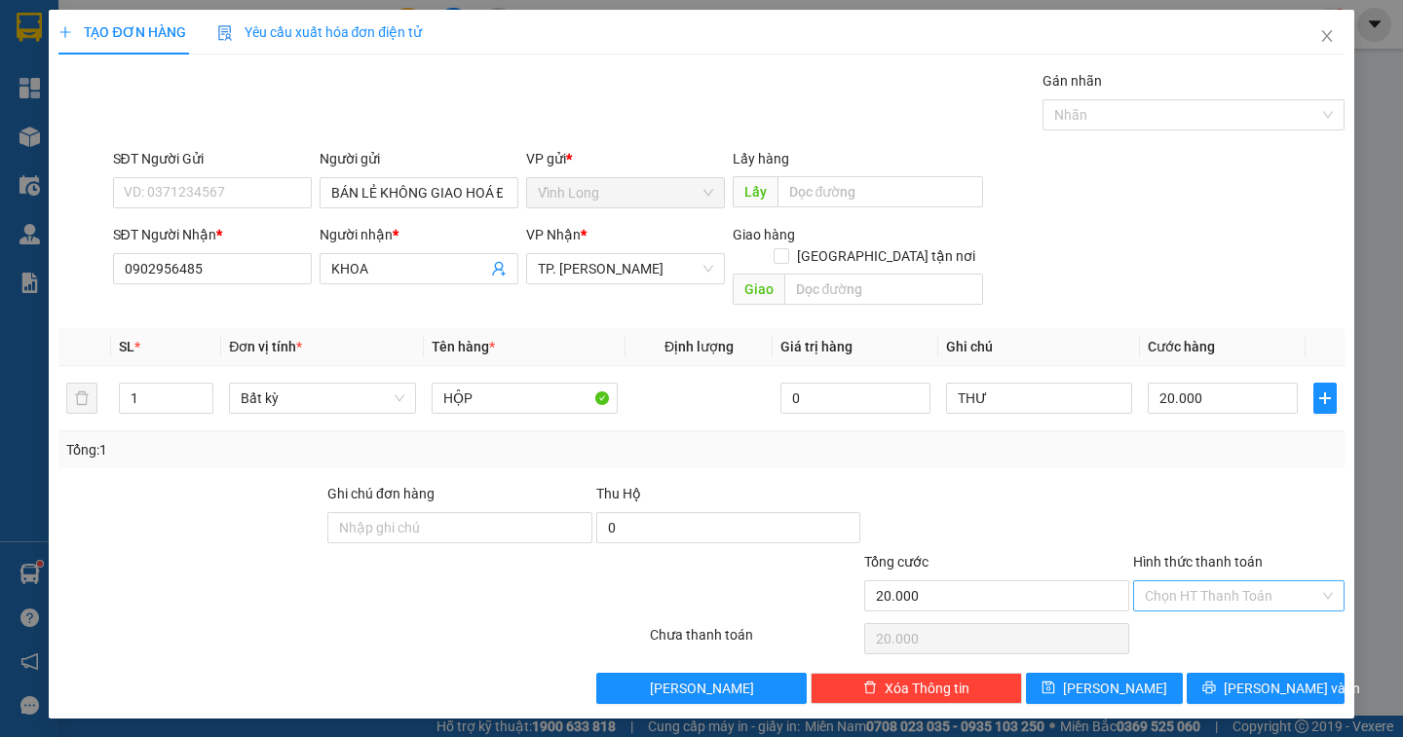
click at [1200, 582] on input "Hình thức thanh toán" at bounding box center [1232, 596] width 174 height 29
click at [1233, 603] on div "Tại văn phòng" at bounding box center [1239, 613] width 188 height 21
click at [1262, 678] on span "[PERSON_NAME] và In" at bounding box center [1292, 688] width 136 height 21
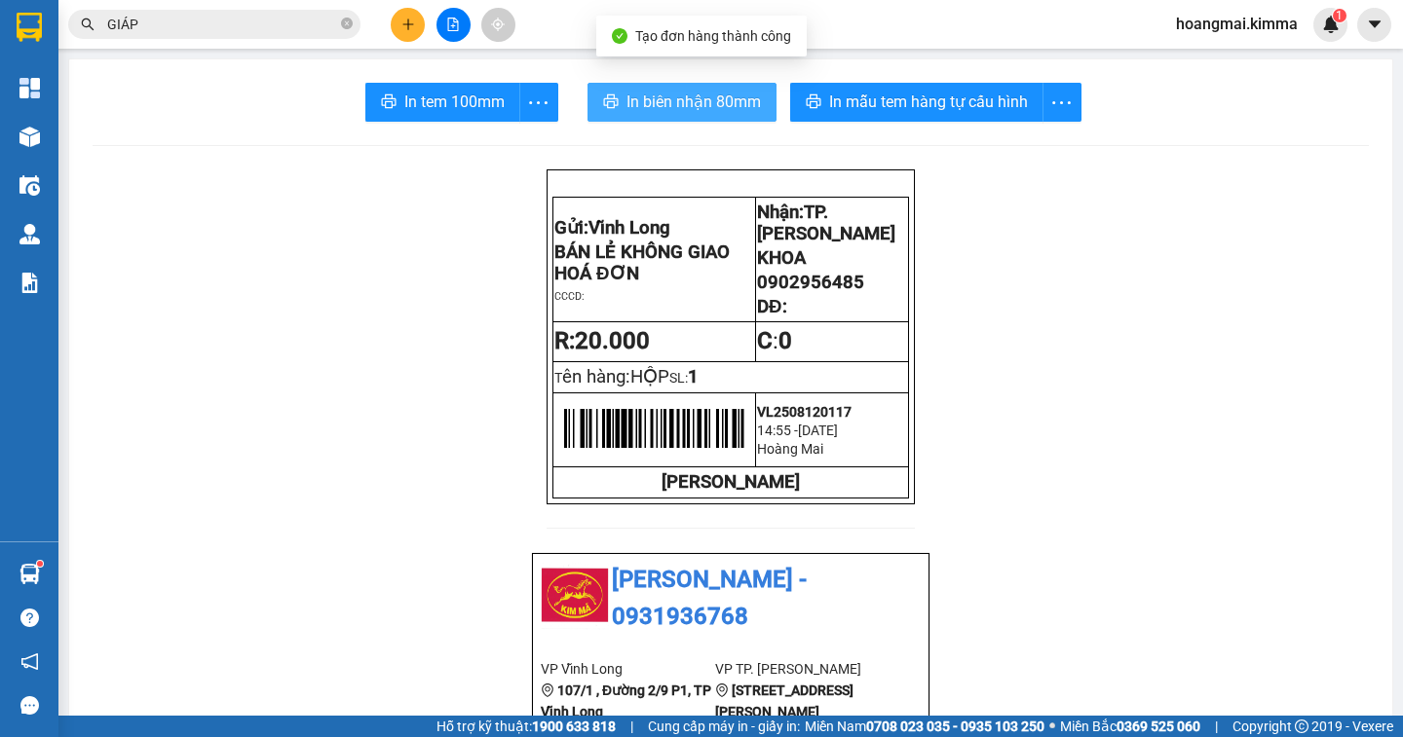
click at [667, 103] on span "In biên nhận 80mm" at bounding box center [693, 102] width 134 height 24
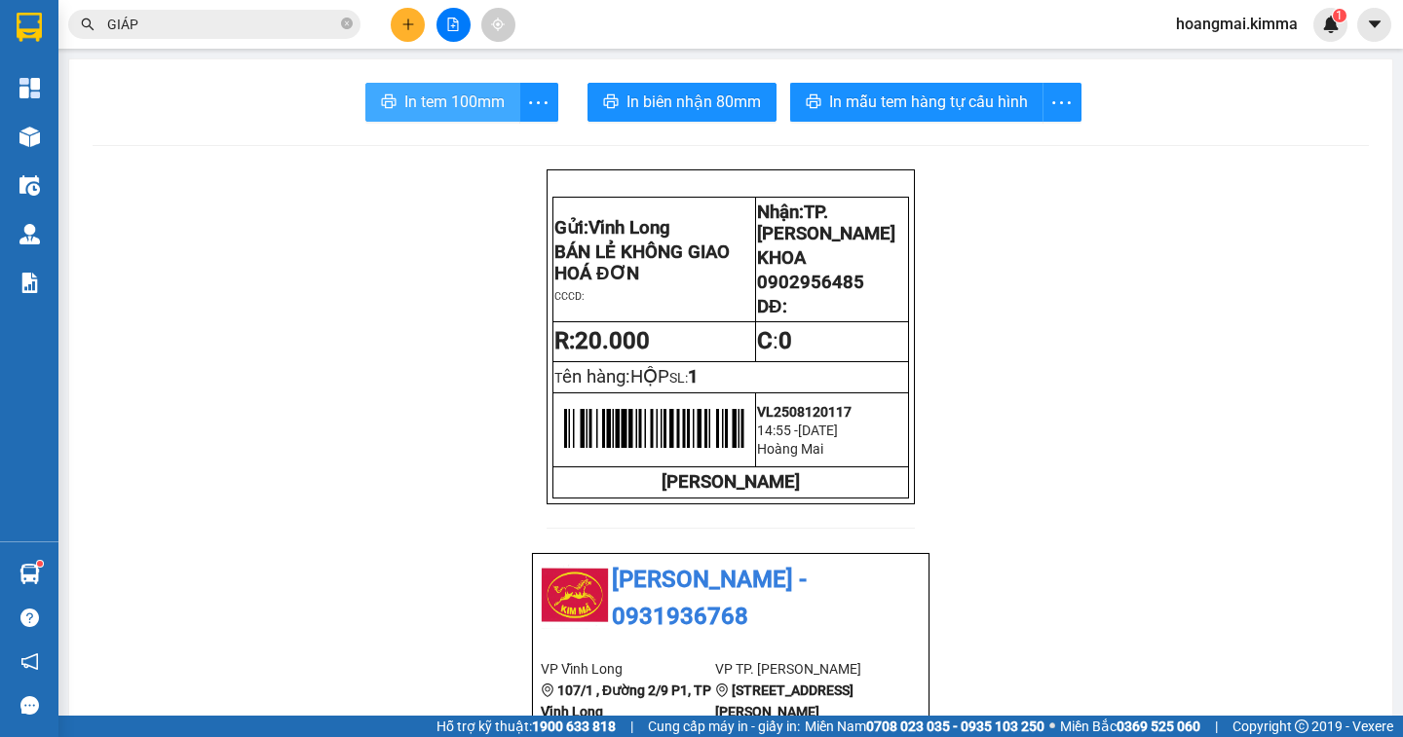
click at [411, 96] on span "In tem 100mm" at bounding box center [454, 102] width 100 height 24
click at [339, 19] on span "GIÁP" at bounding box center [214, 24] width 292 height 29
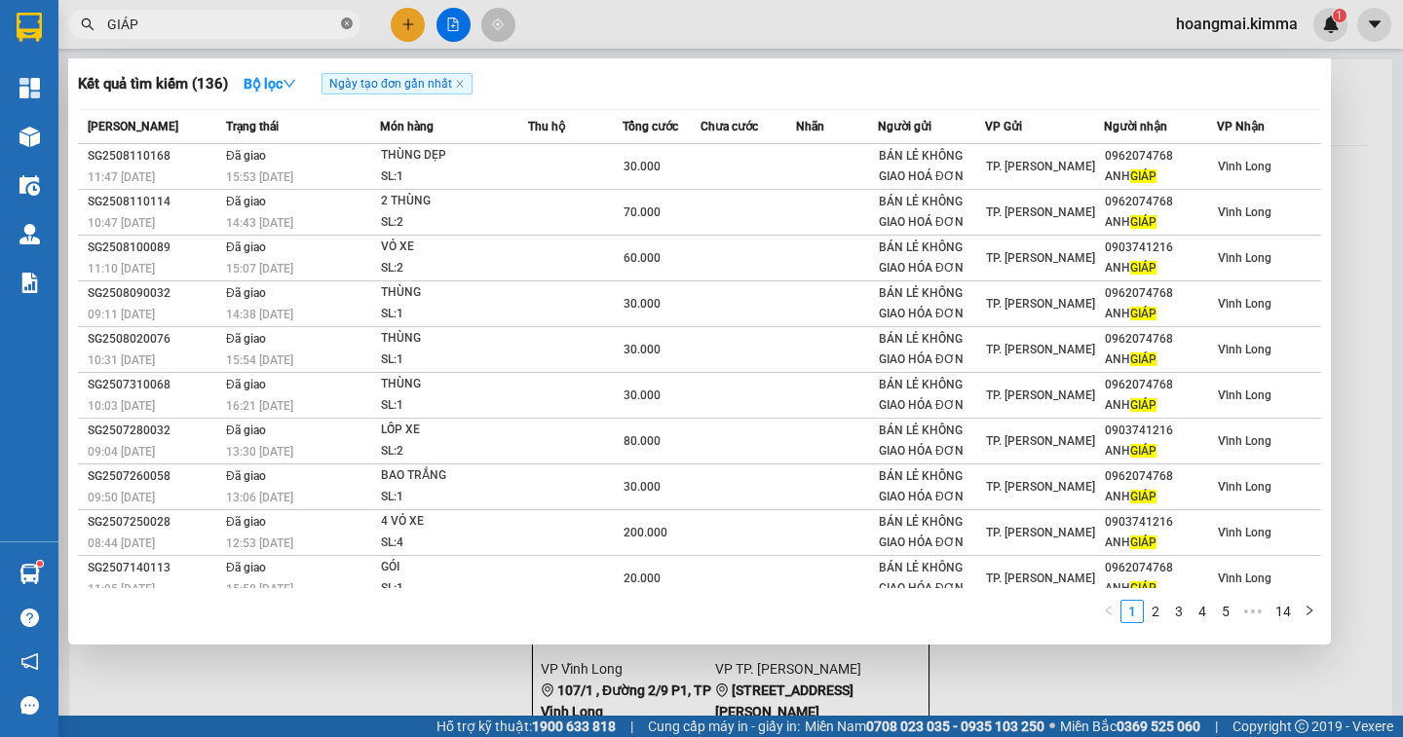
click at [347, 25] on icon "close-circle" at bounding box center [347, 24] width 12 height 12
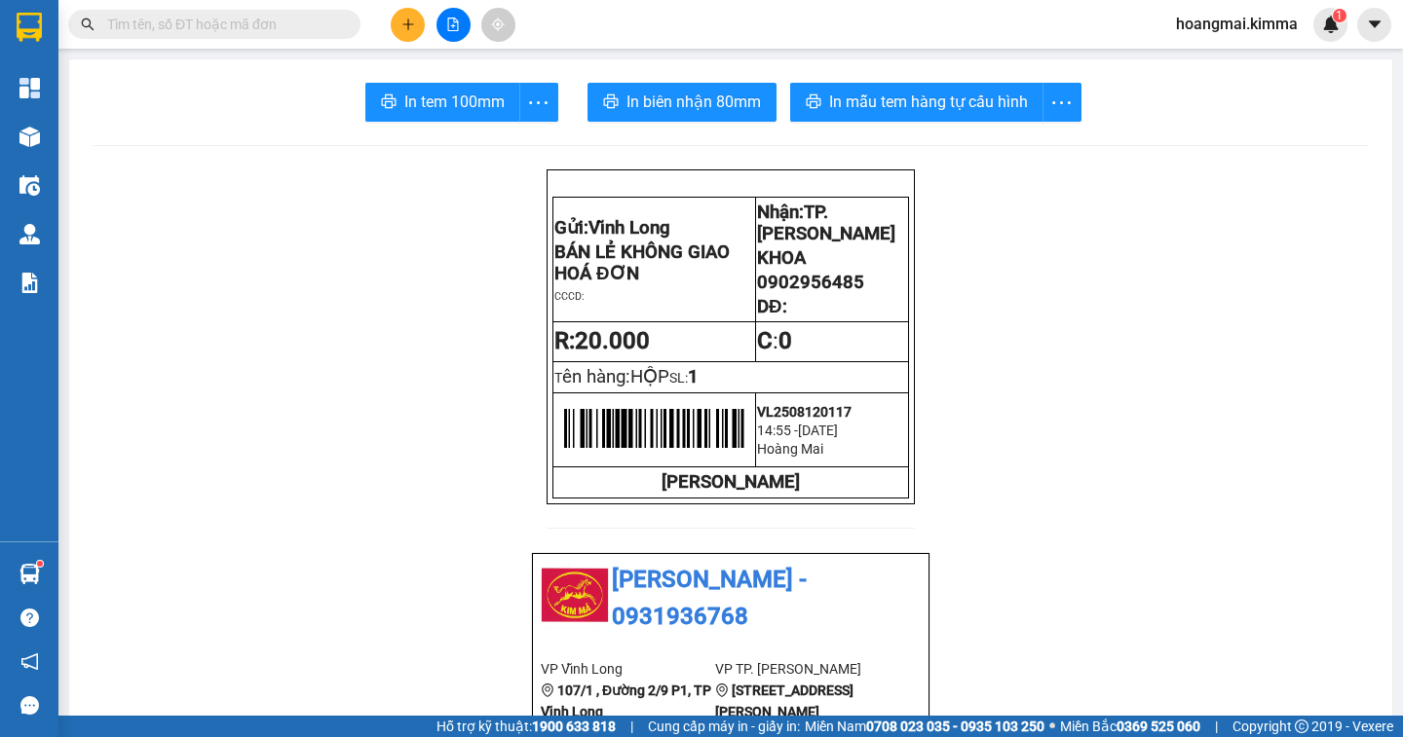
click at [296, 28] on input "text" at bounding box center [222, 24] width 230 height 21
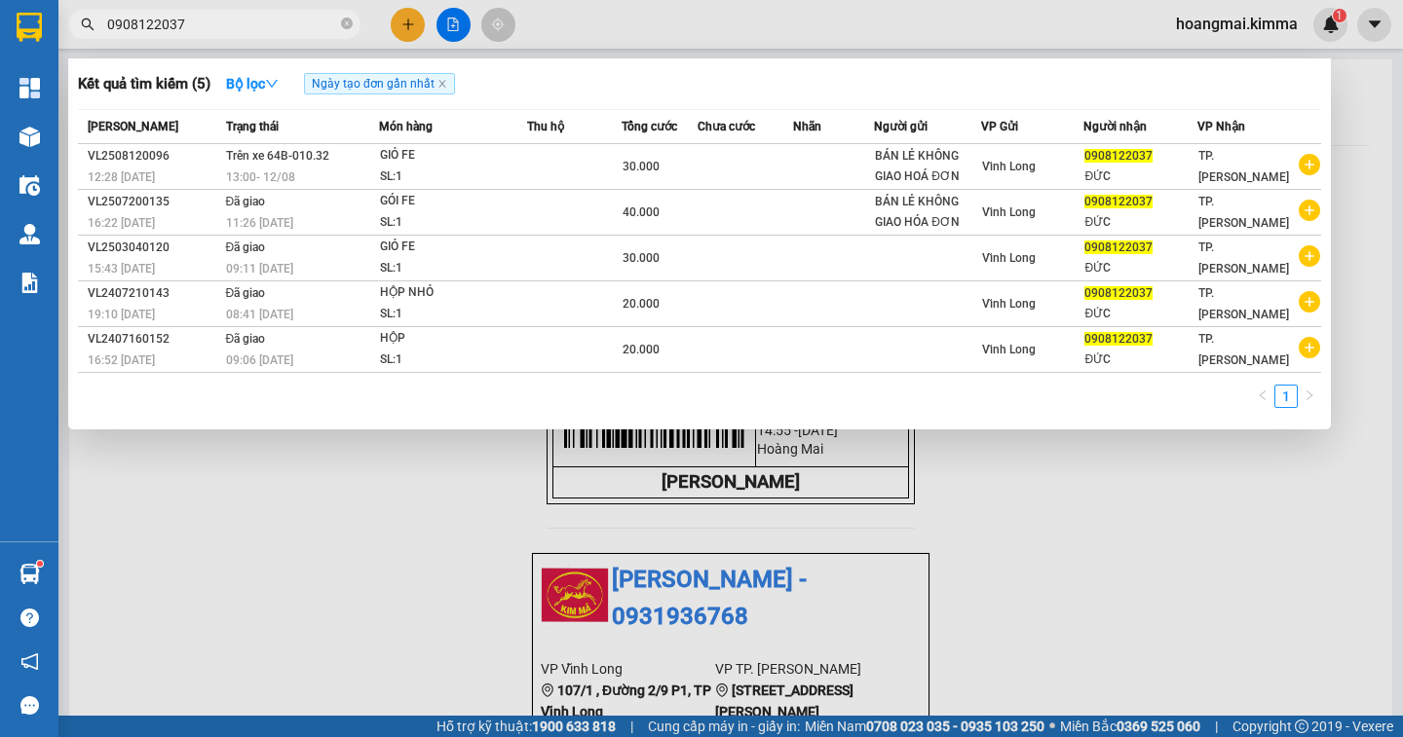
click at [404, 26] on div at bounding box center [701, 368] width 1403 height 737
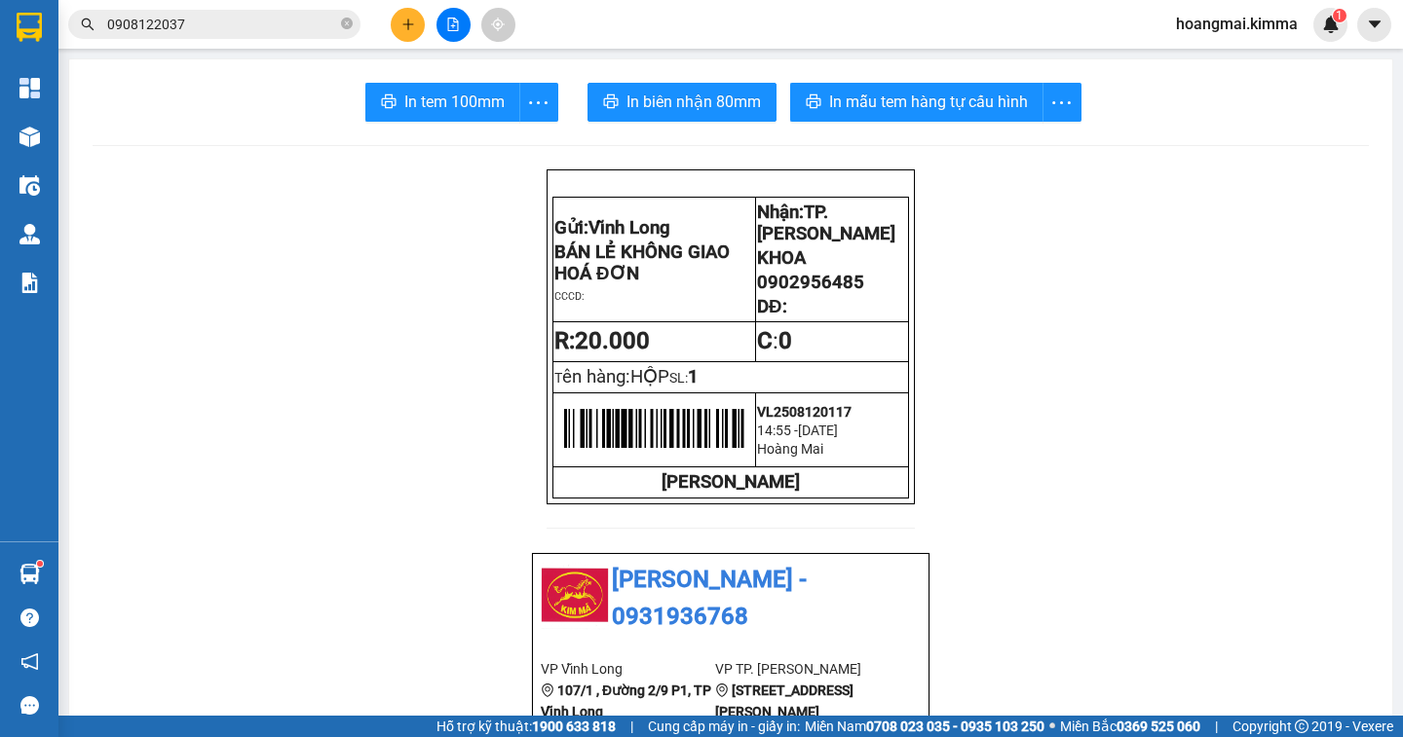
click at [411, 23] on icon "plus" at bounding box center [408, 25] width 14 height 14
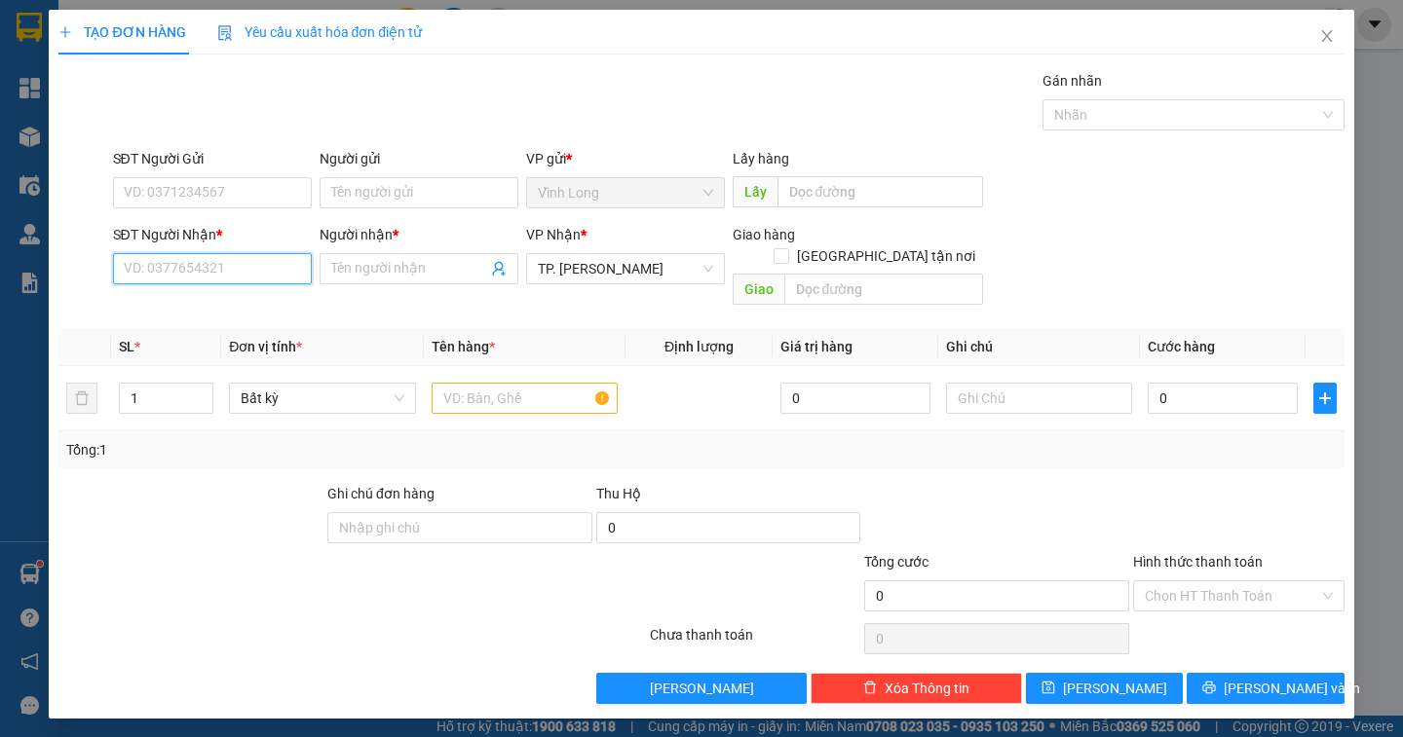
click at [243, 277] on input "SĐT Người Nhận *" at bounding box center [212, 268] width 199 height 31
click at [358, 271] on input "Người nhận *" at bounding box center [409, 268] width 156 height 21
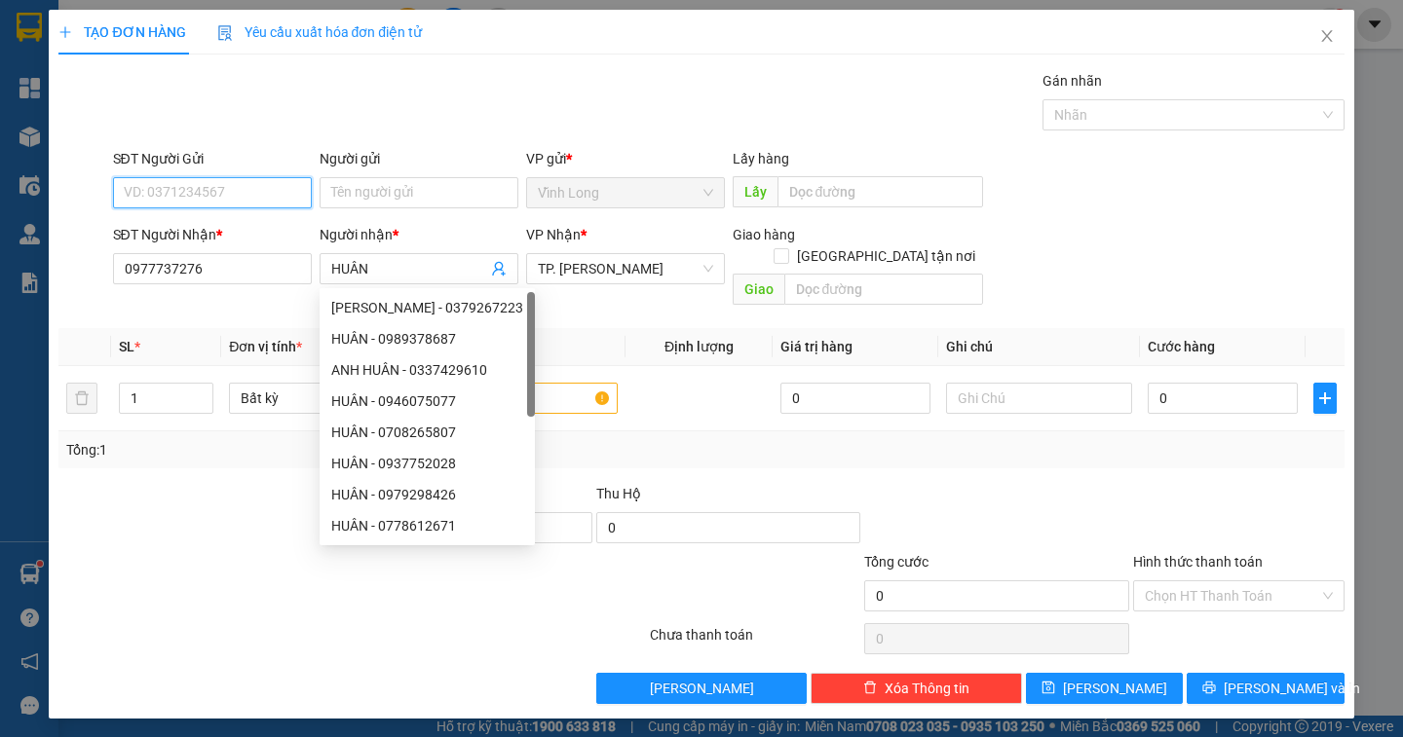
click at [220, 192] on input "SĐT Người Gửi" at bounding box center [212, 192] width 199 height 31
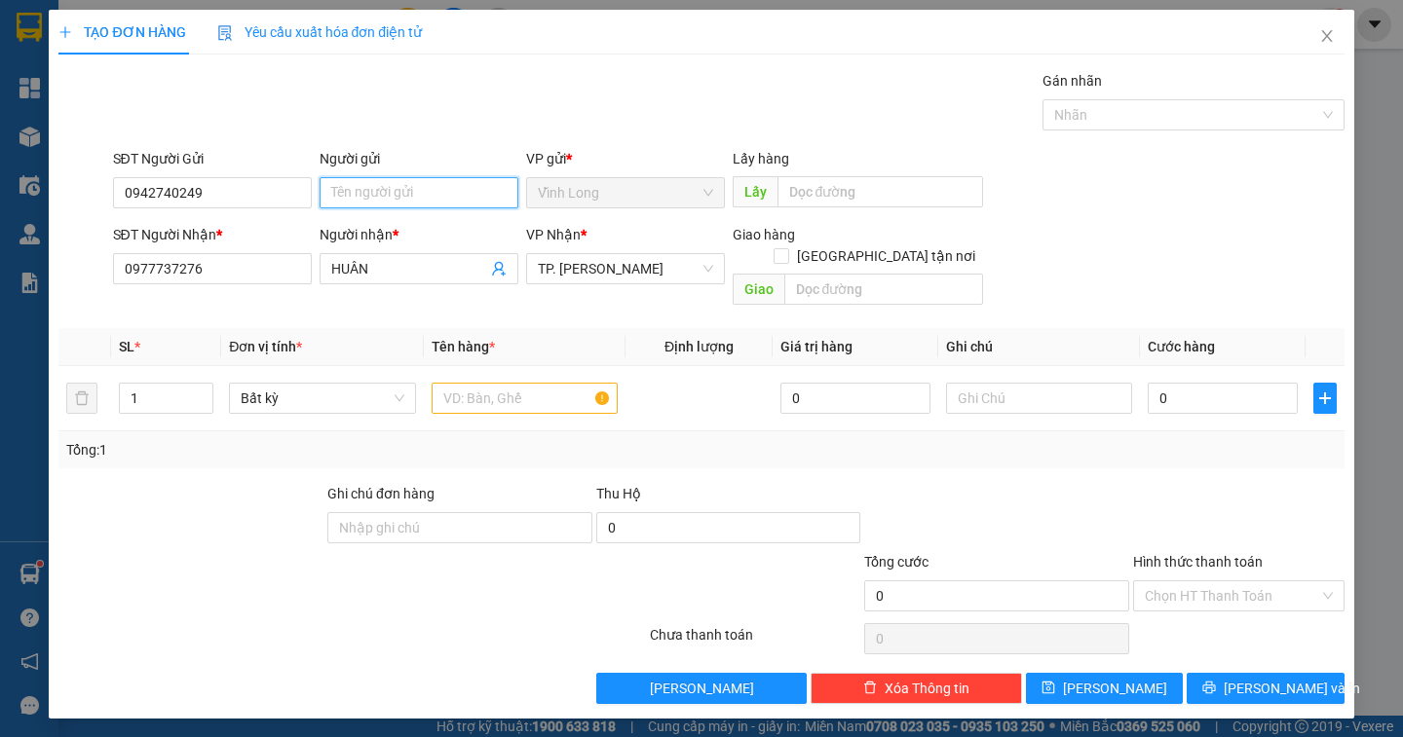
click at [422, 200] on input "Người gửi" at bounding box center [419, 192] width 199 height 31
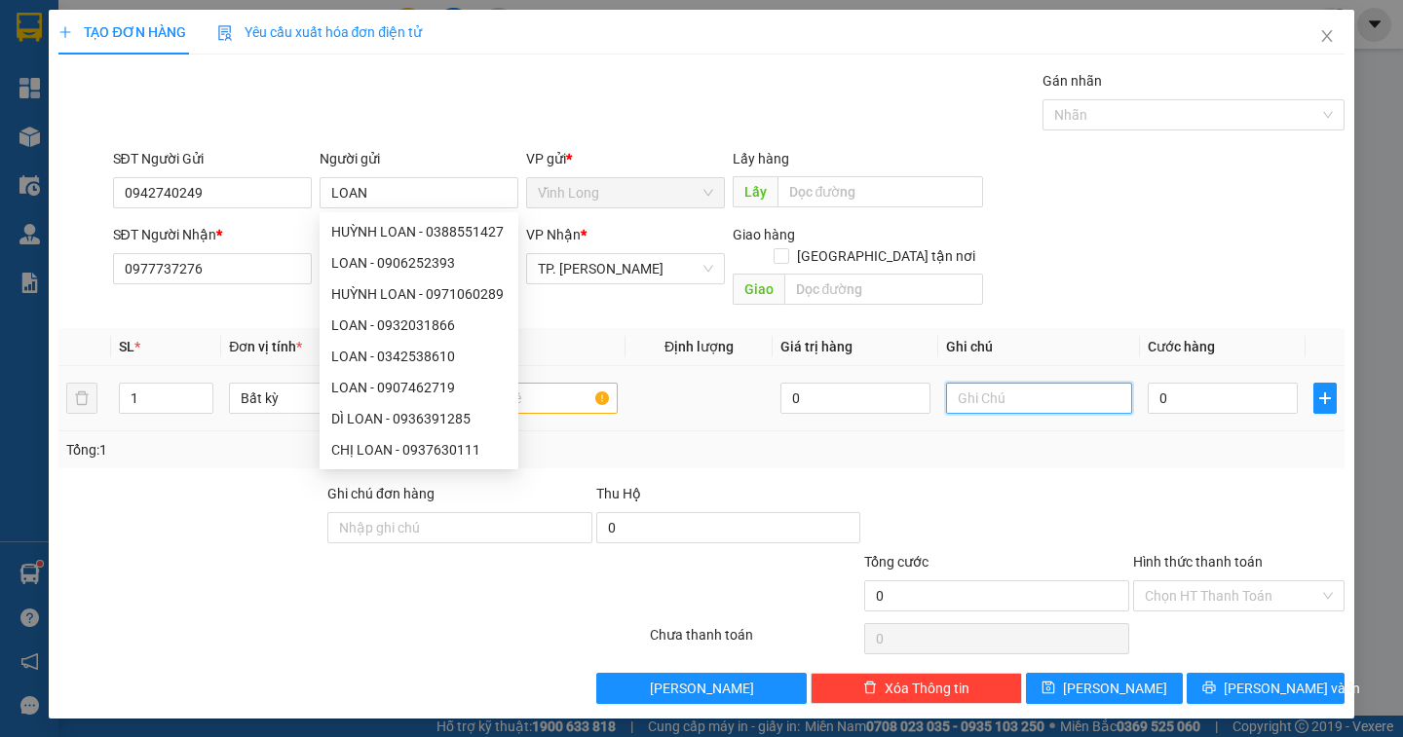
click at [996, 390] on input "text" at bounding box center [1039, 398] width 186 height 31
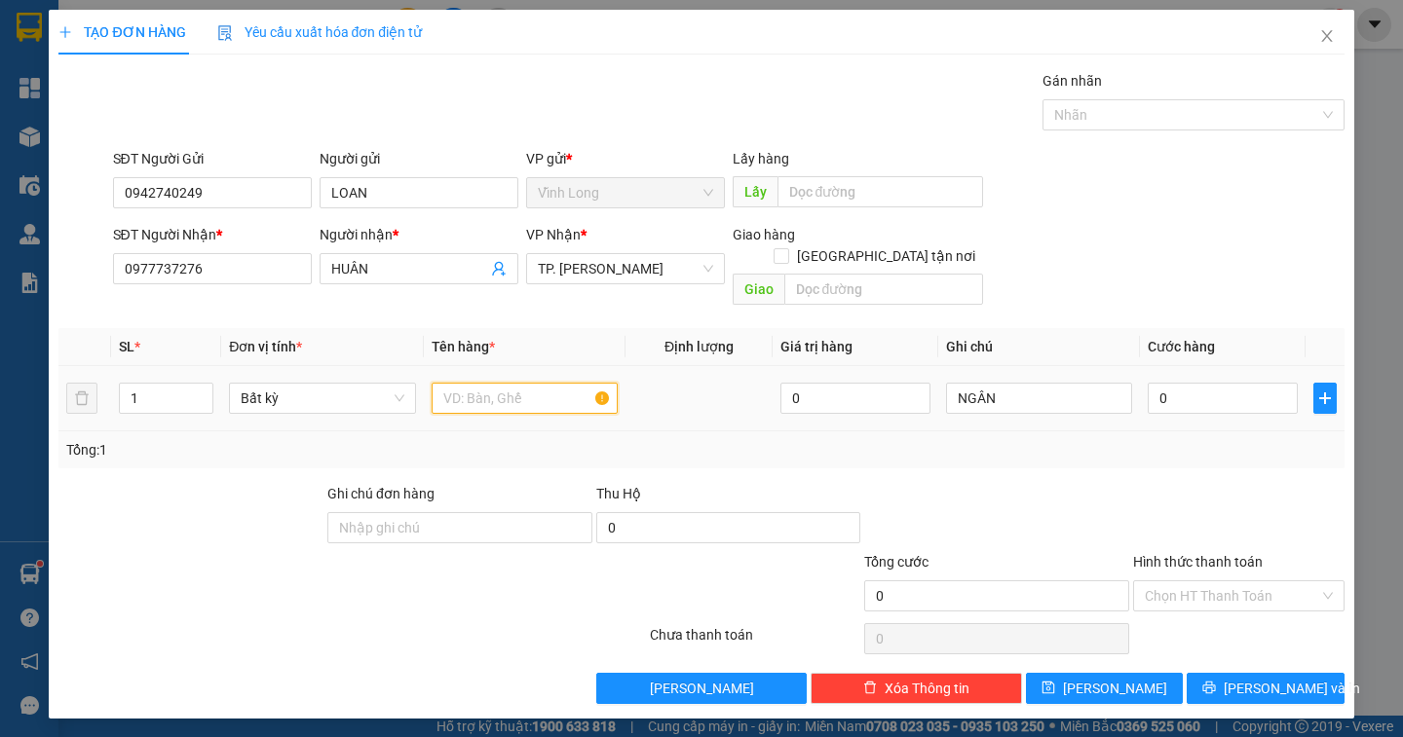
click at [506, 383] on input "text" at bounding box center [525, 398] width 186 height 31
click at [1183, 383] on input "0" at bounding box center [1223, 398] width 150 height 31
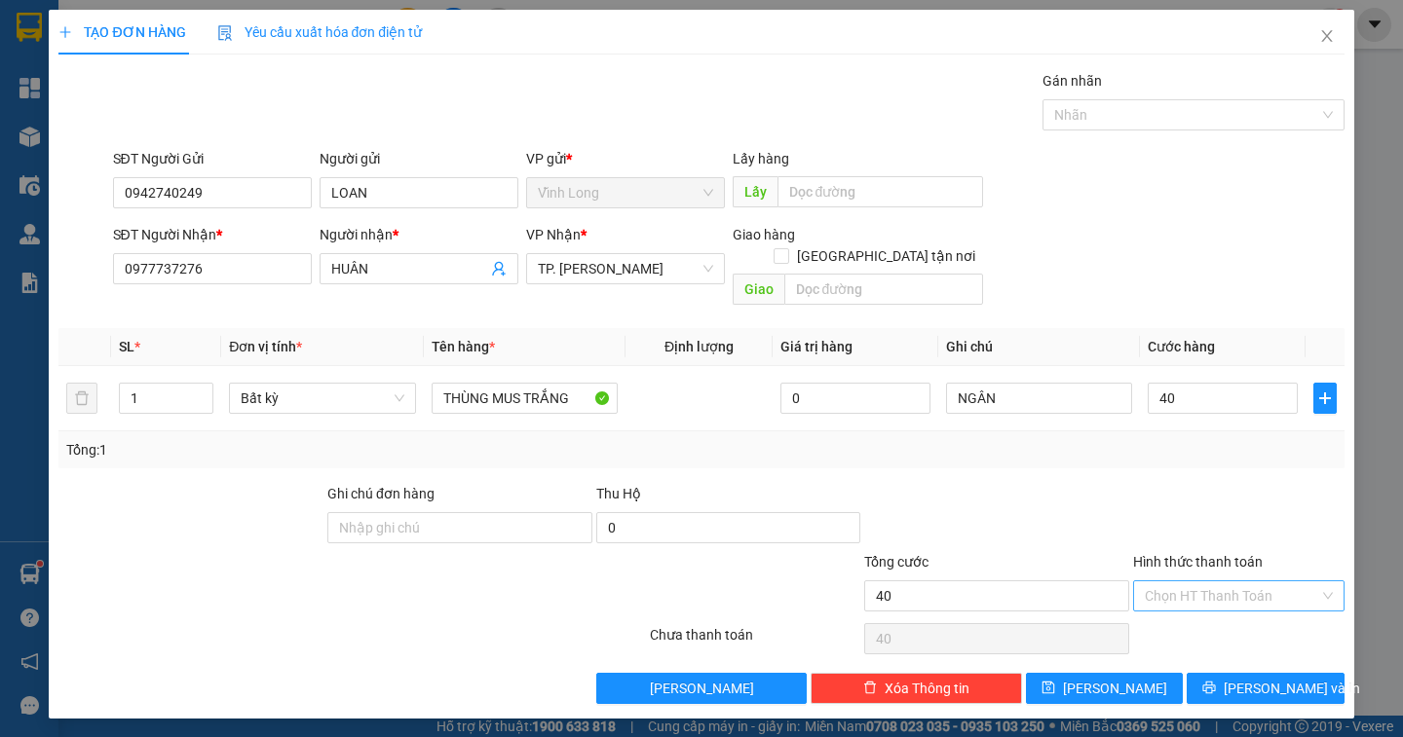
click at [1201, 582] on input "Hình thức thanh toán" at bounding box center [1232, 596] width 174 height 29
click at [1201, 614] on div "Tại văn phòng" at bounding box center [1239, 613] width 188 height 21
click at [1248, 673] on button "[PERSON_NAME] và In" at bounding box center [1264, 688] width 157 height 31
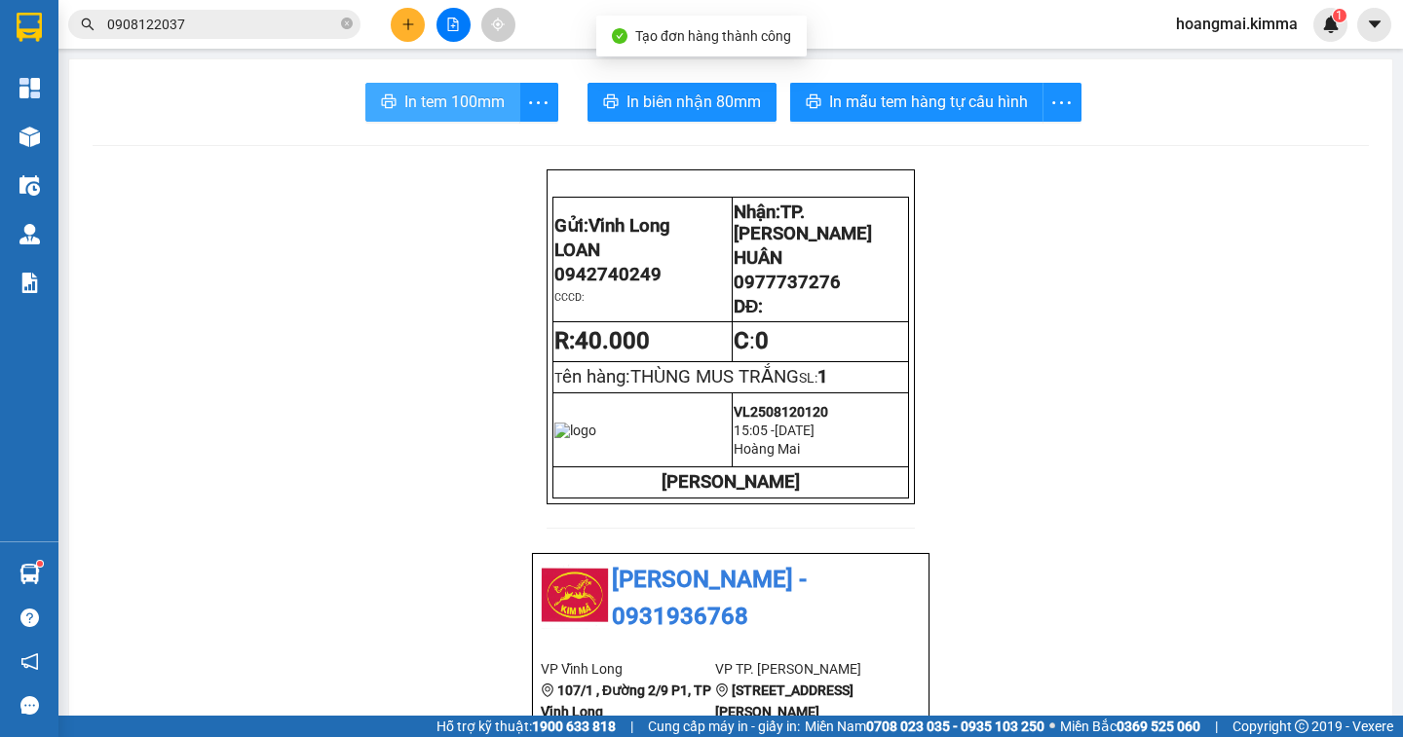
click at [465, 102] on span "In tem 100mm" at bounding box center [454, 102] width 100 height 24
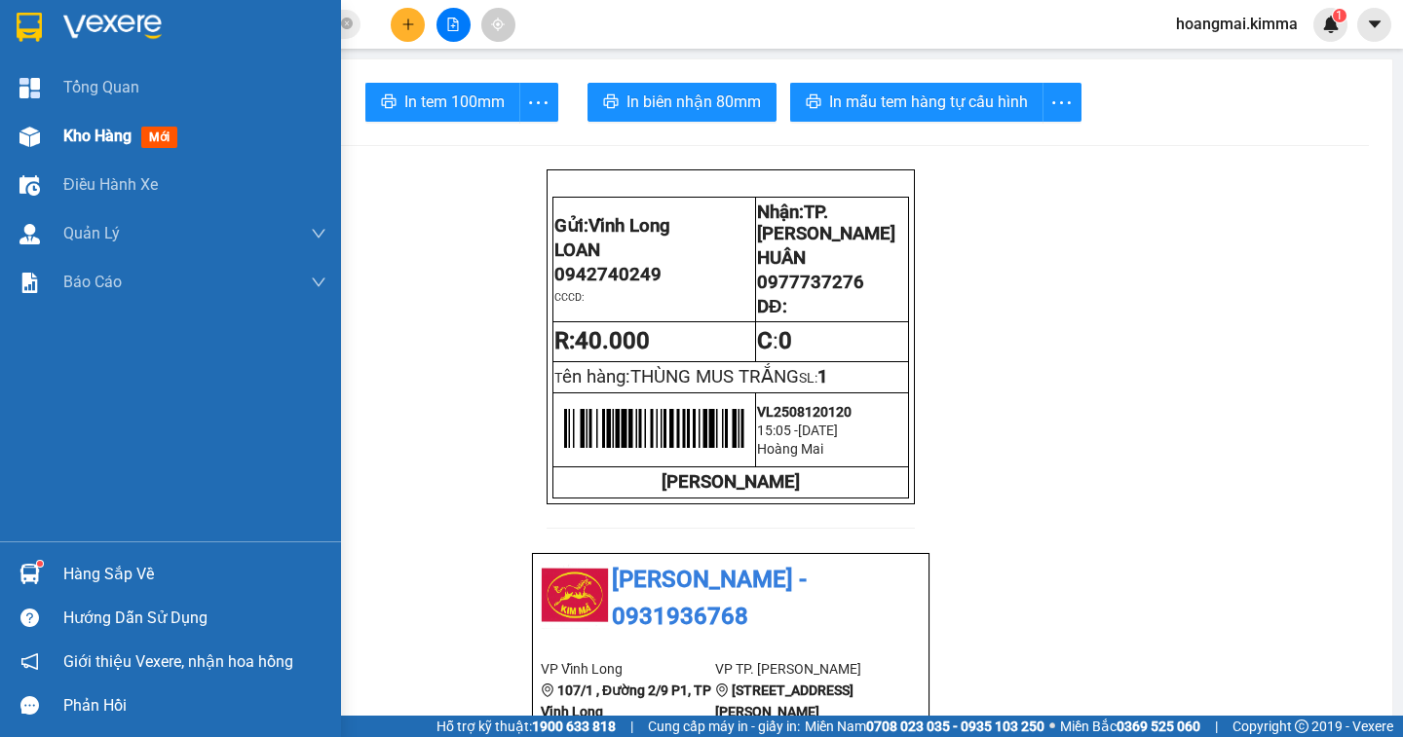
click at [91, 143] on span "Kho hàng" at bounding box center [97, 136] width 68 height 19
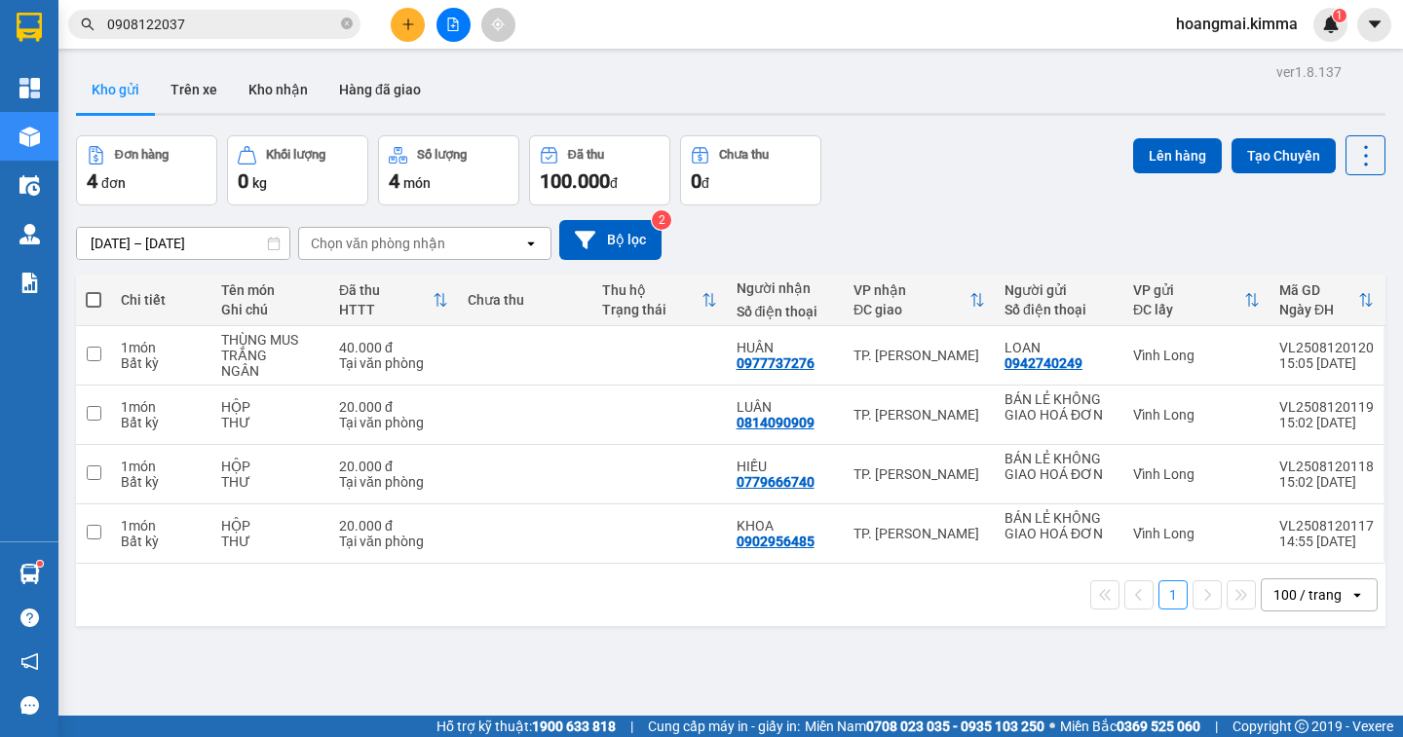
click at [1290, 598] on div "100 / trang" at bounding box center [1307, 594] width 68 height 19
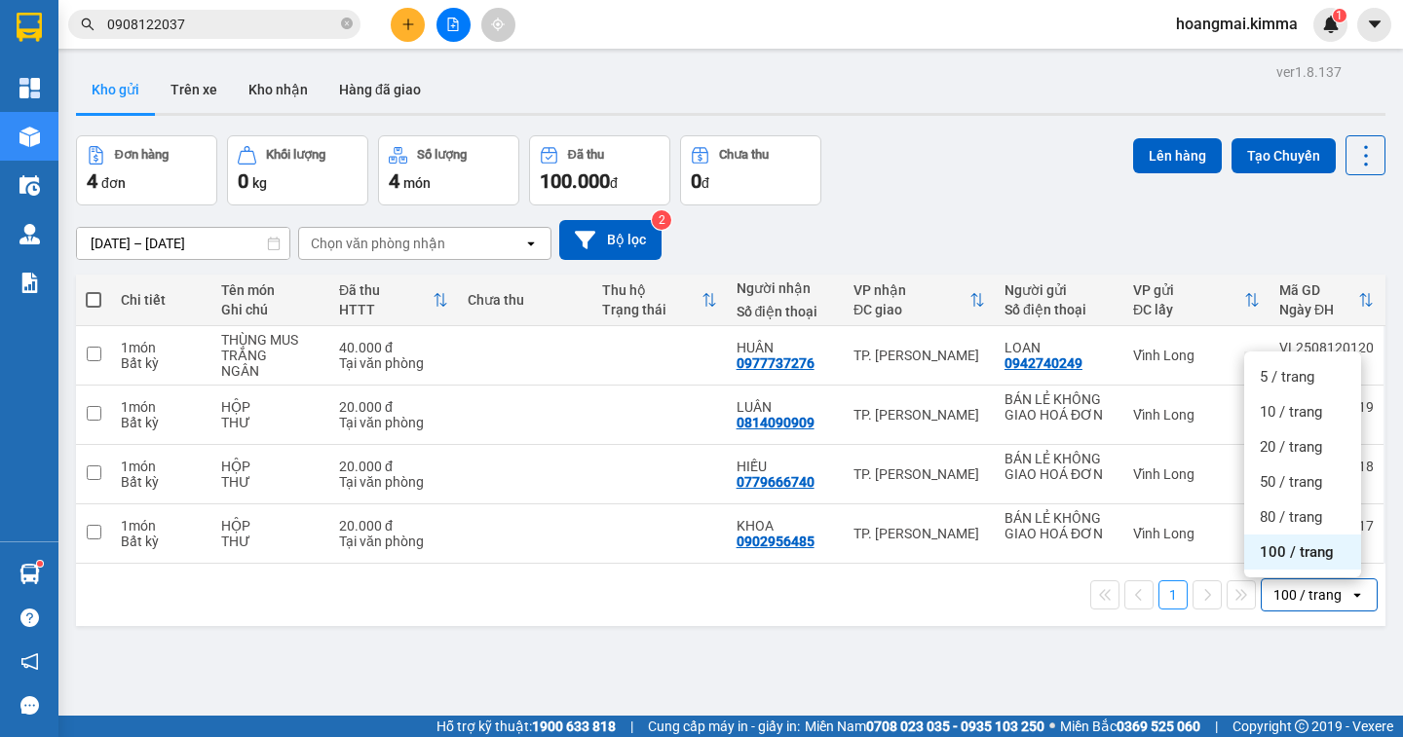
click at [1273, 561] on span "100 / trang" at bounding box center [1297, 552] width 74 height 19
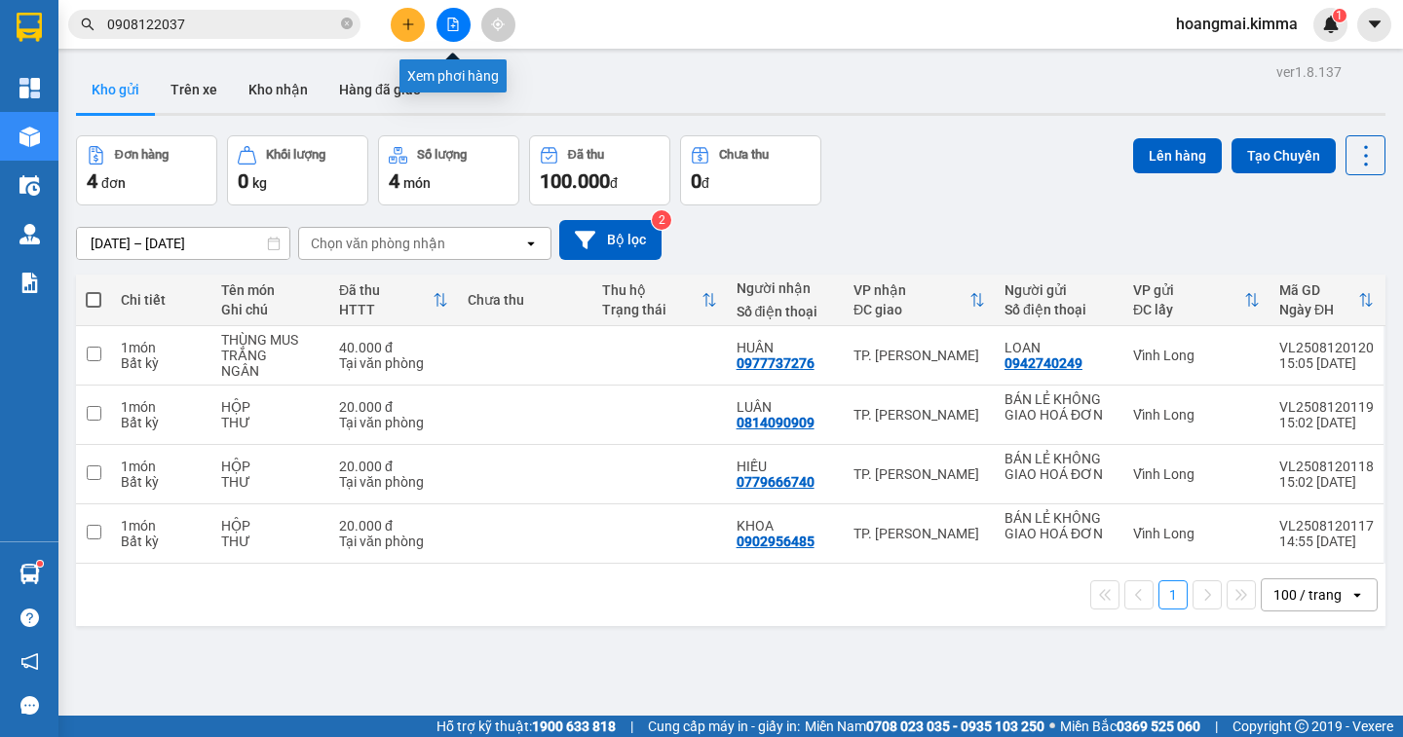
click at [447, 26] on icon "file-add" at bounding box center [453, 25] width 14 height 14
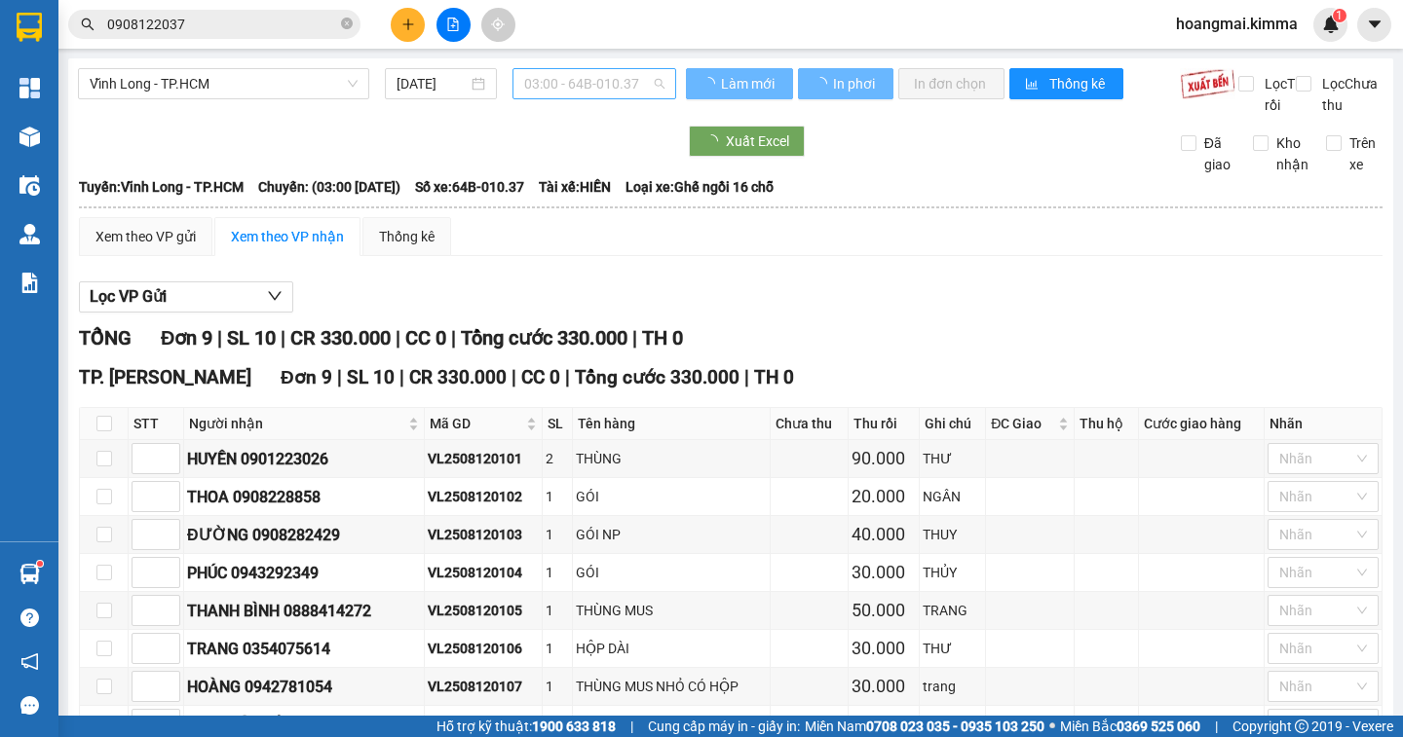
click at [649, 82] on span "03:00 - 64B-010.37" at bounding box center [594, 83] width 140 height 29
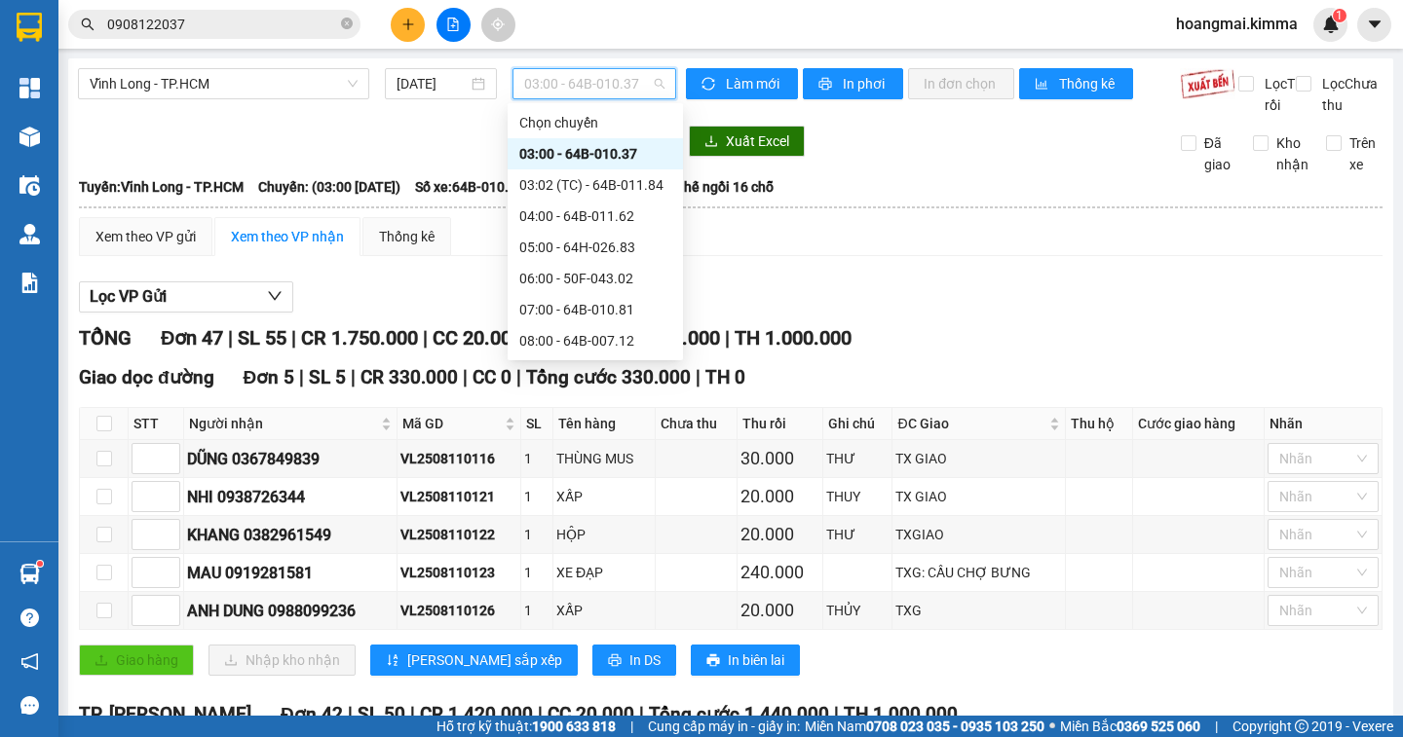
click at [638, 735] on div "15:00 - 64F-001.76" at bounding box center [595, 745] width 152 height 21
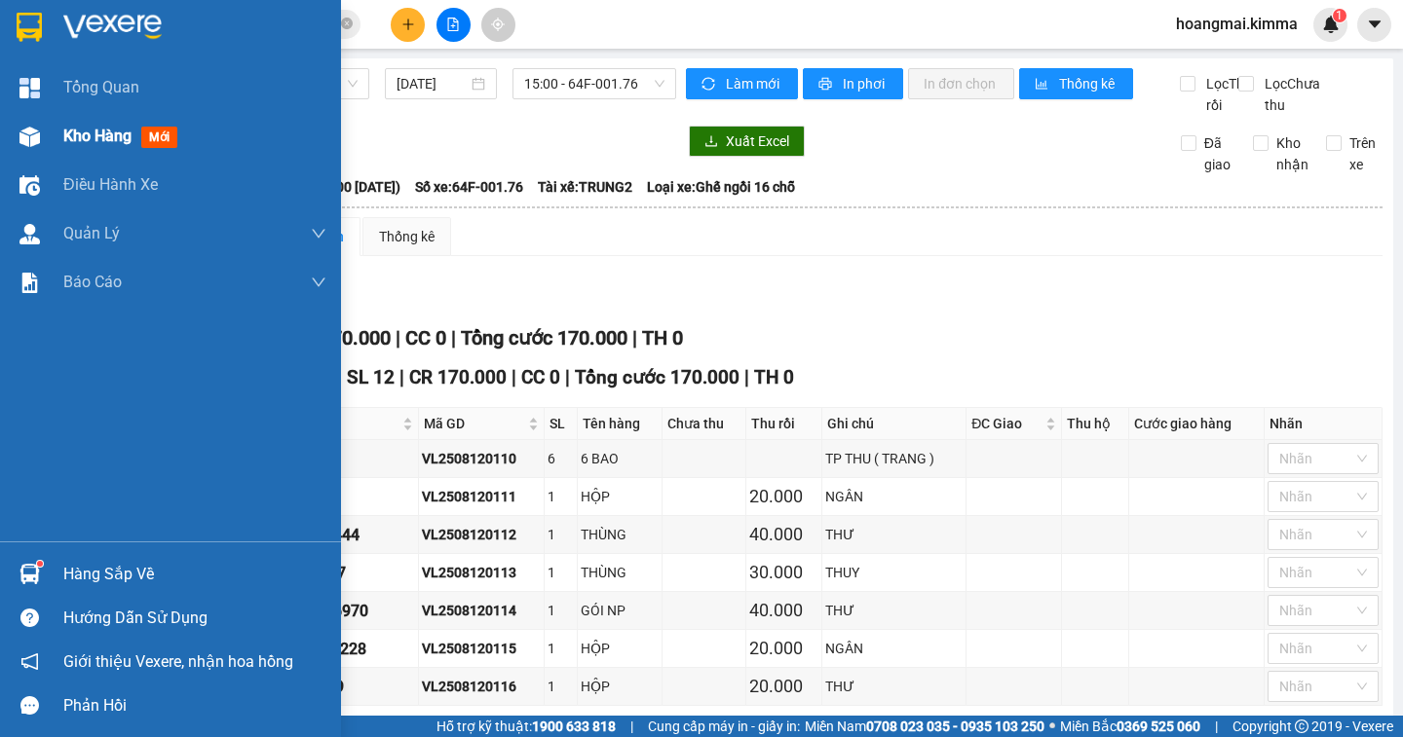
click at [94, 139] on span "Kho hàng" at bounding box center [97, 136] width 68 height 19
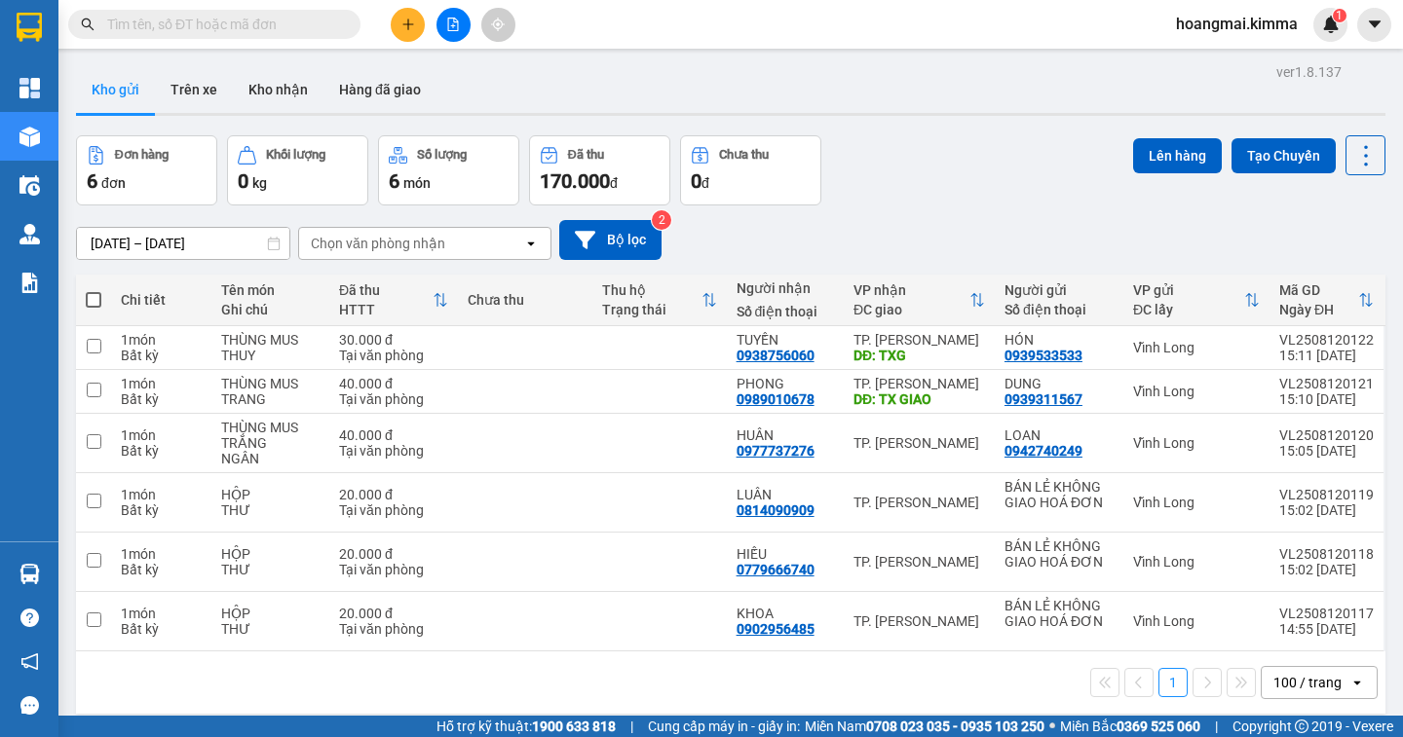
click at [282, 26] on input "text" at bounding box center [222, 24] width 230 height 21
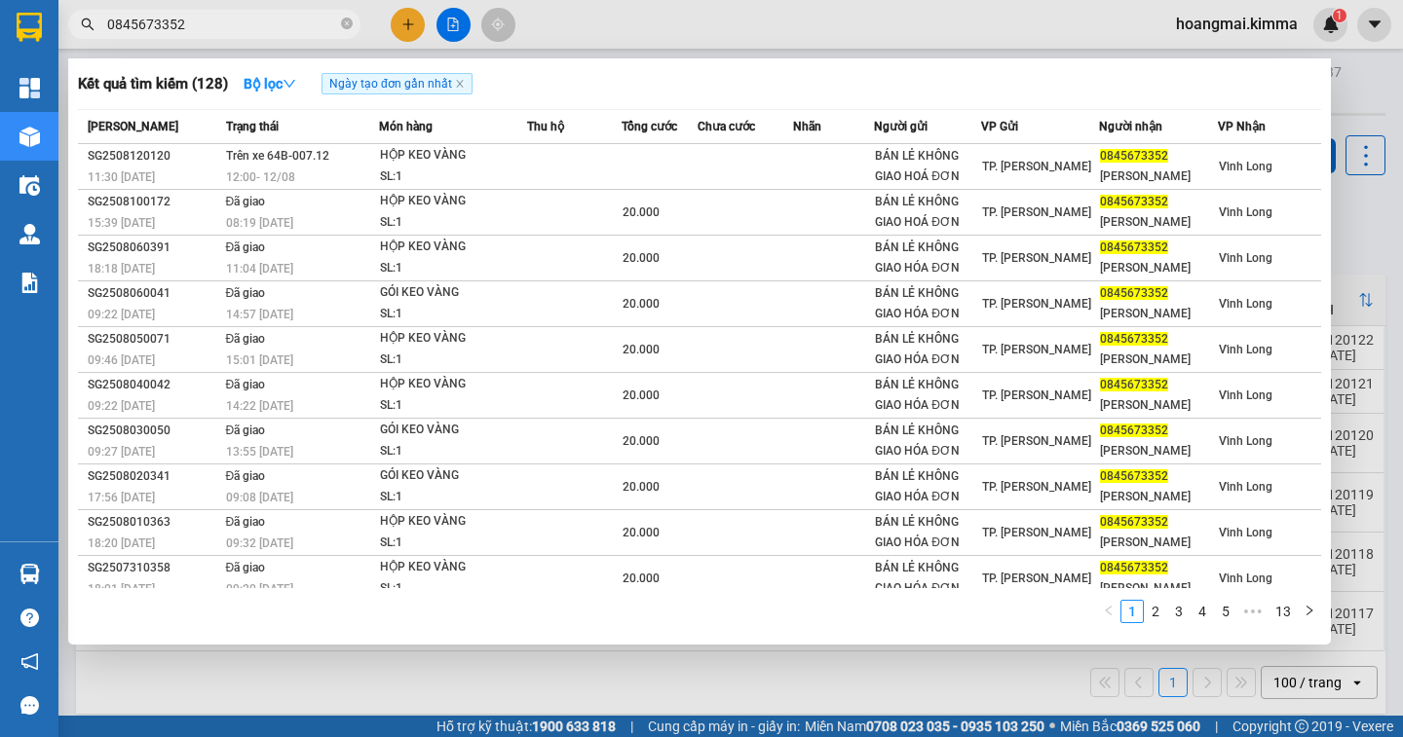
type input "0845673352"
drag, startPoint x: 1386, startPoint y: 254, endPoint x: 741, endPoint y: 314, distance: 647.6
click at [1380, 254] on div at bounding box center [701, 368] width 1403 height 737
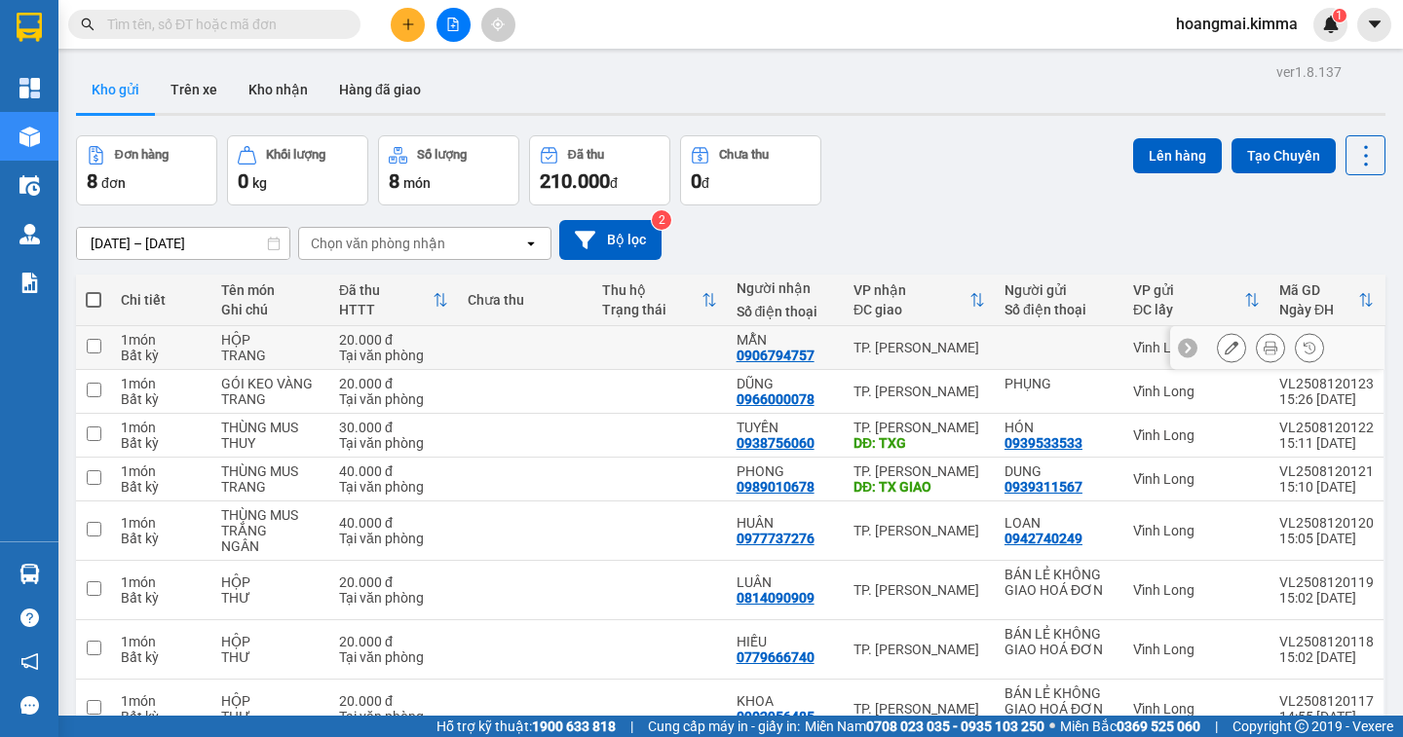
scroll to position [103, 0]
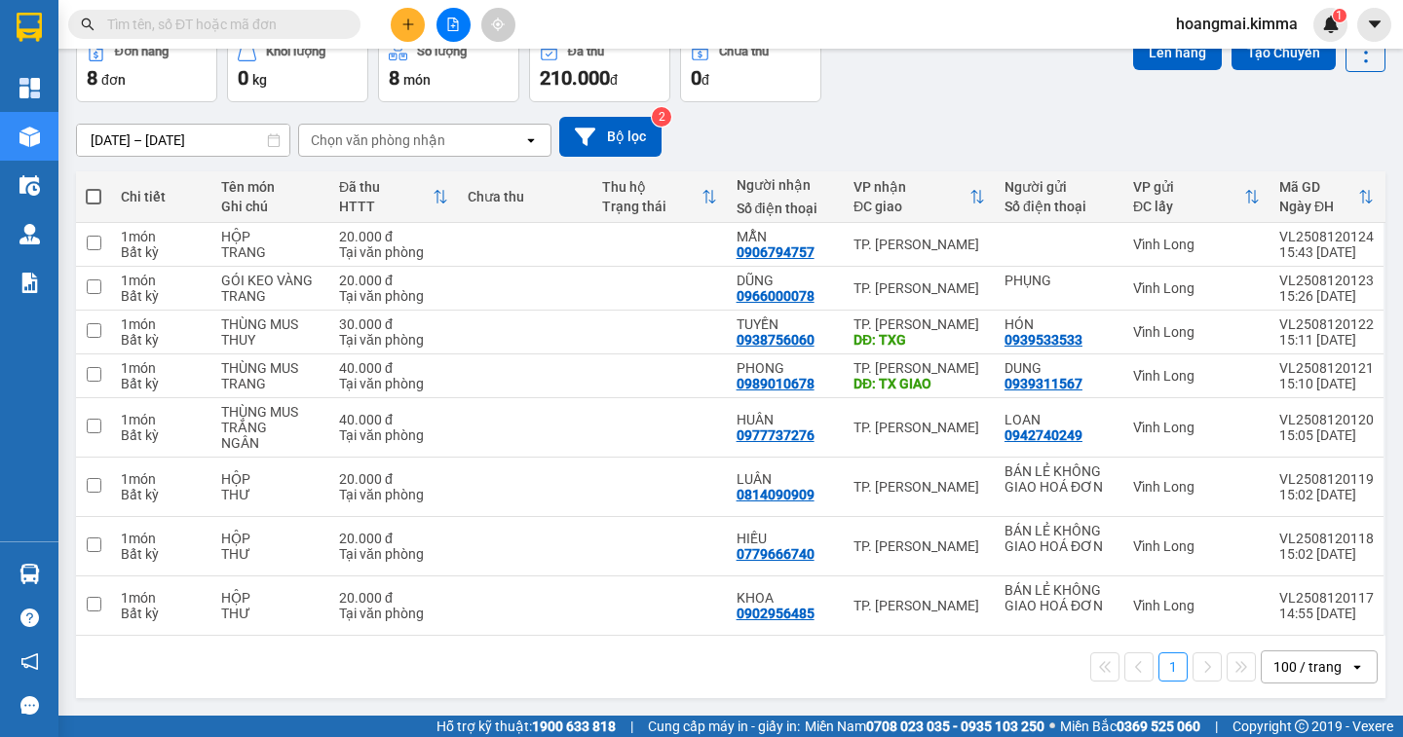
click at [1320, 661] on div "100 / trang" at bounding box center [1307, 667] width 68 height 19
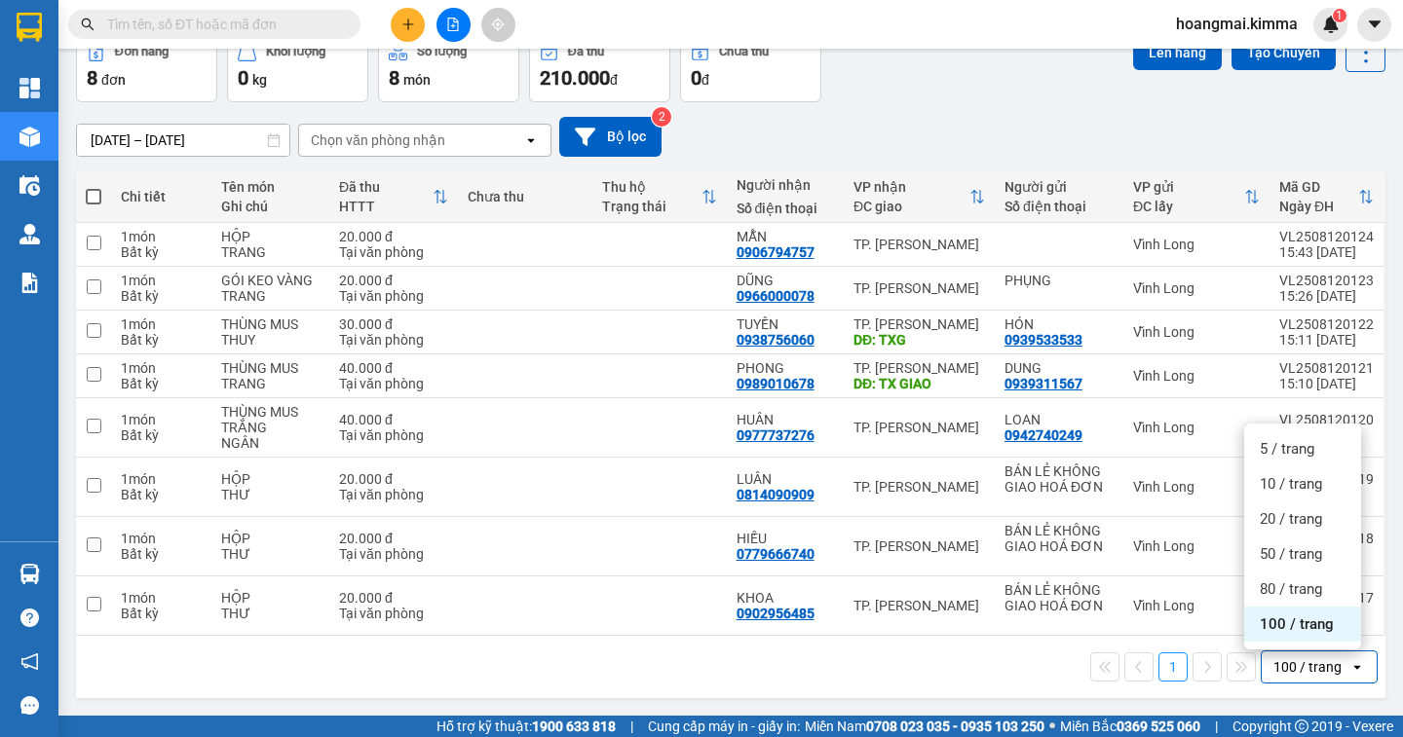
click at [1323, 637] on div "100 / trang" at bounding box center [1302, 624] width 117 height 35
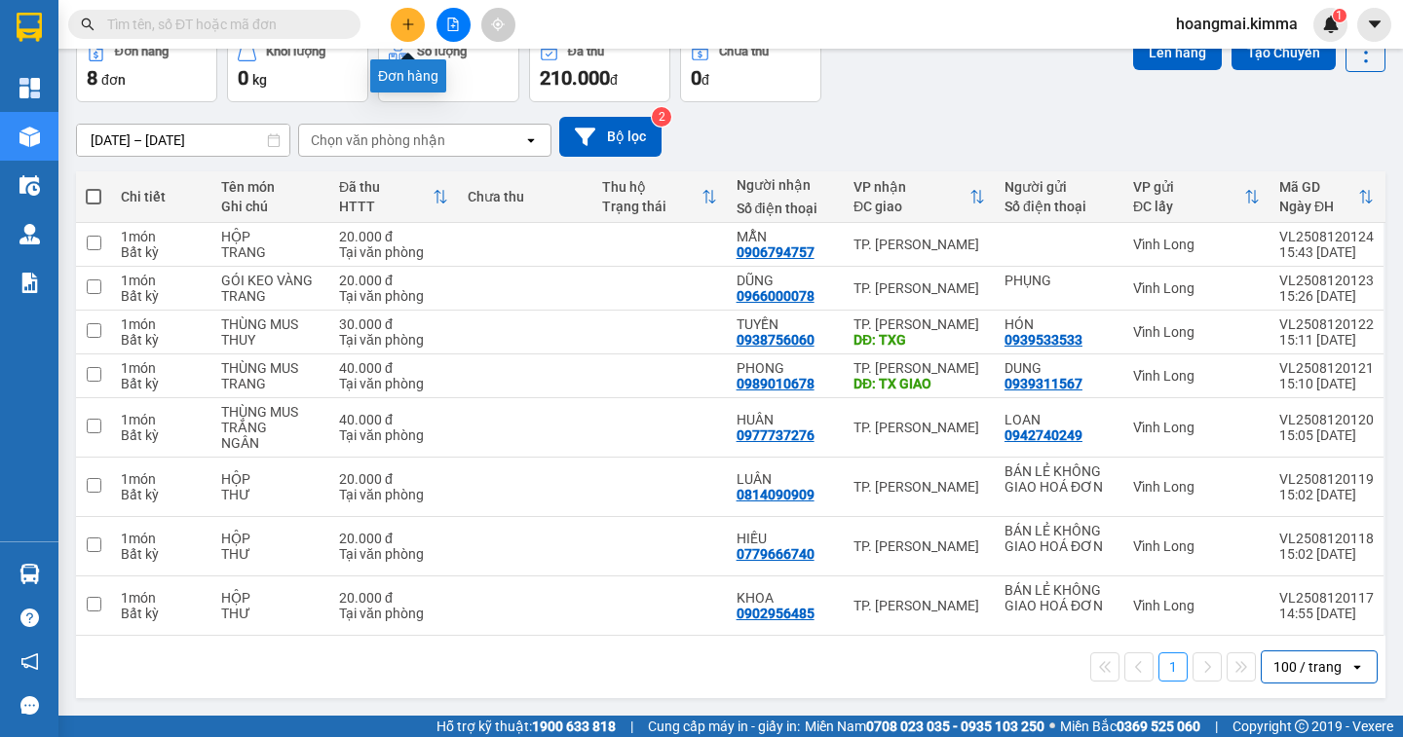
click at [411, 20] on icon "plus" at bounding box center [408, 25] width 14 height 14
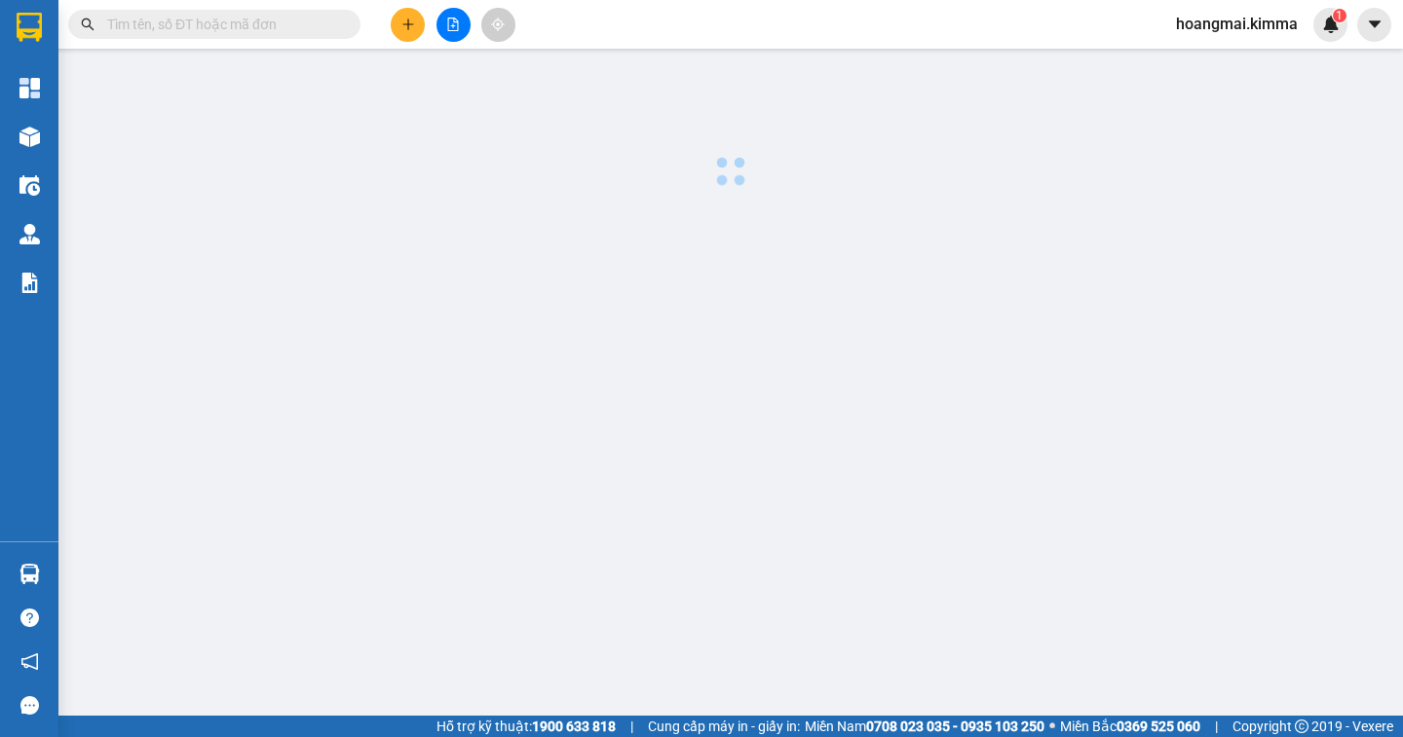
click at [411, 20] on body "Kết quả tìm kiếm ( 0 ) Bộ lọc Ngày tạo đơn gần nhất No Data hoangmai.kimma 1 Tổ…" at bounding box center [701, 368] width 1403 height 737
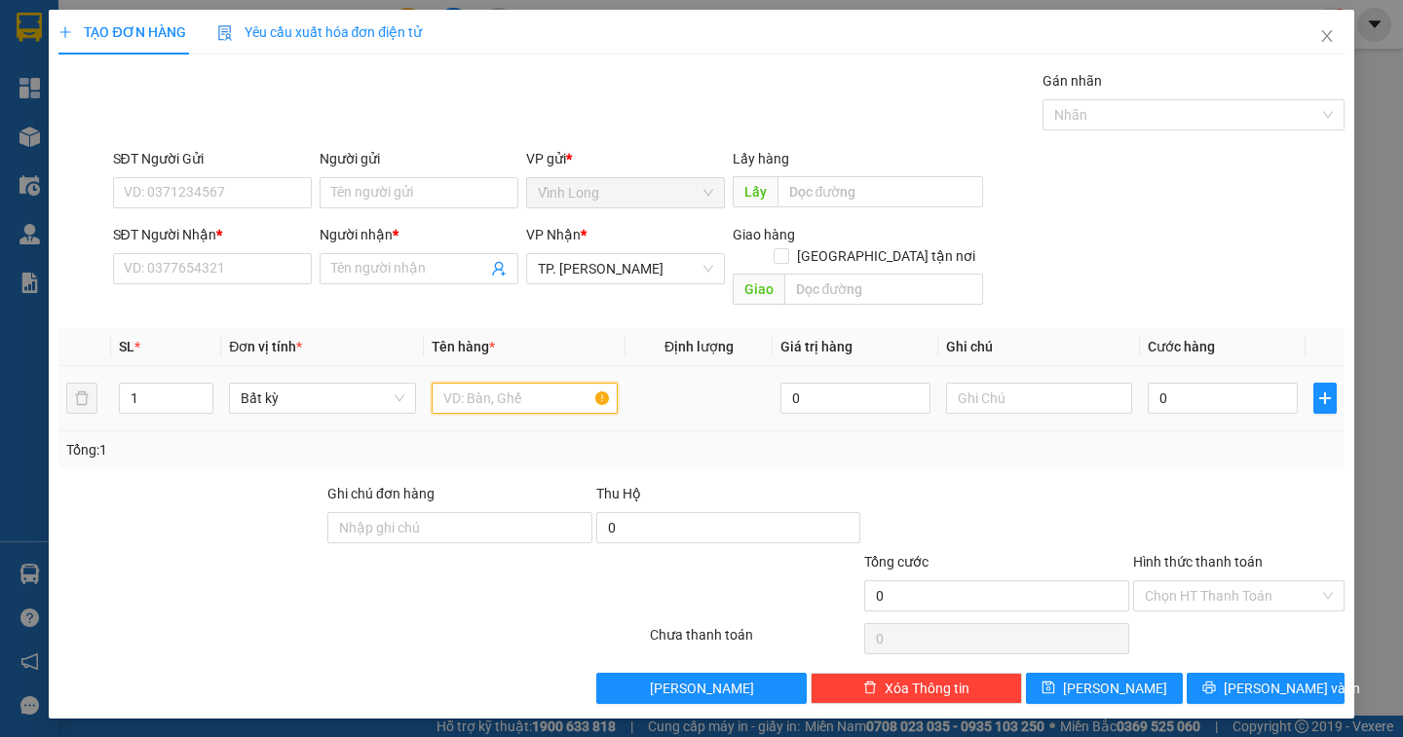
click at [483, 383] on input "text" at bounding box center [525, 398] width 186 height 31
type input "PHONG BÌ"
click at [1017, 383] on input "text" at bounding box center [1039, 398] width 186 height 31
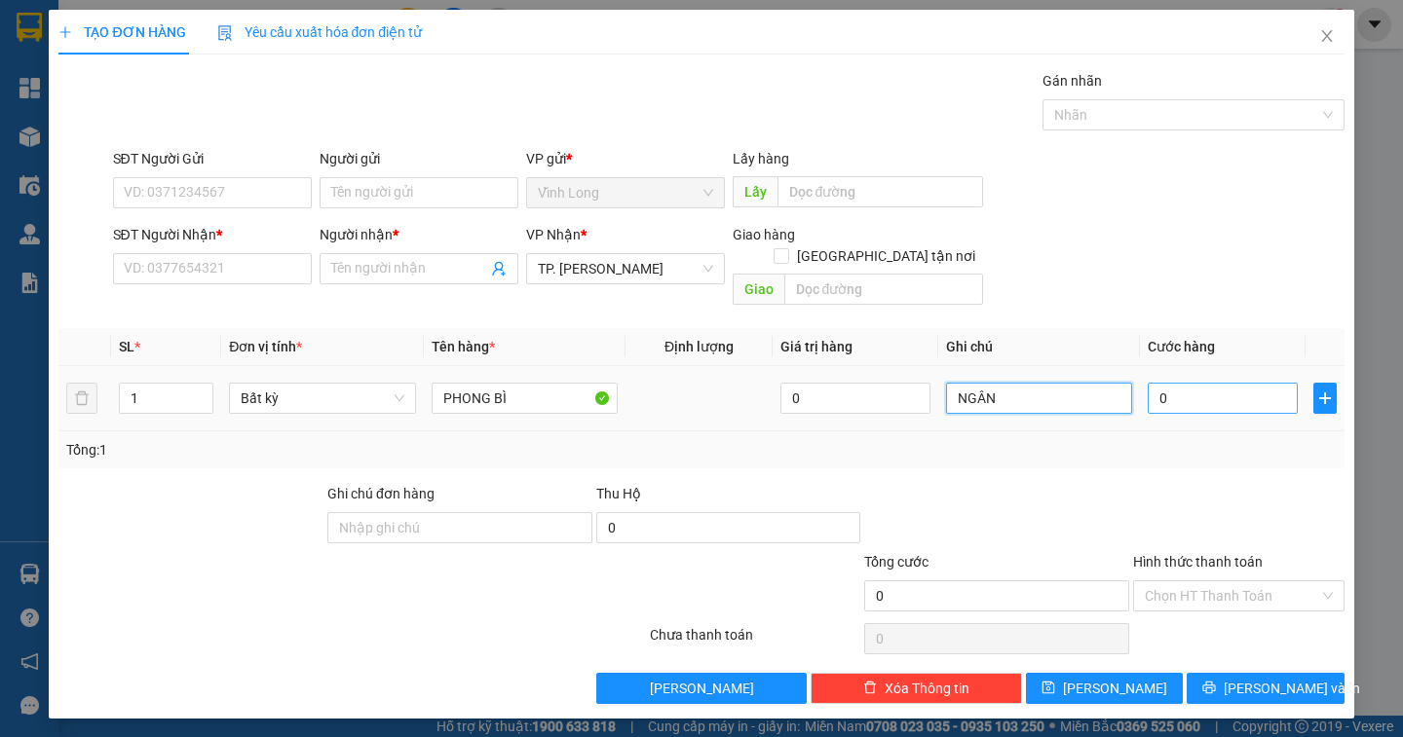
type input "NGÂN"
click at [1180, 383] on input "0" at bounding box center [1223, 398] width 150 height 31
type input "2"
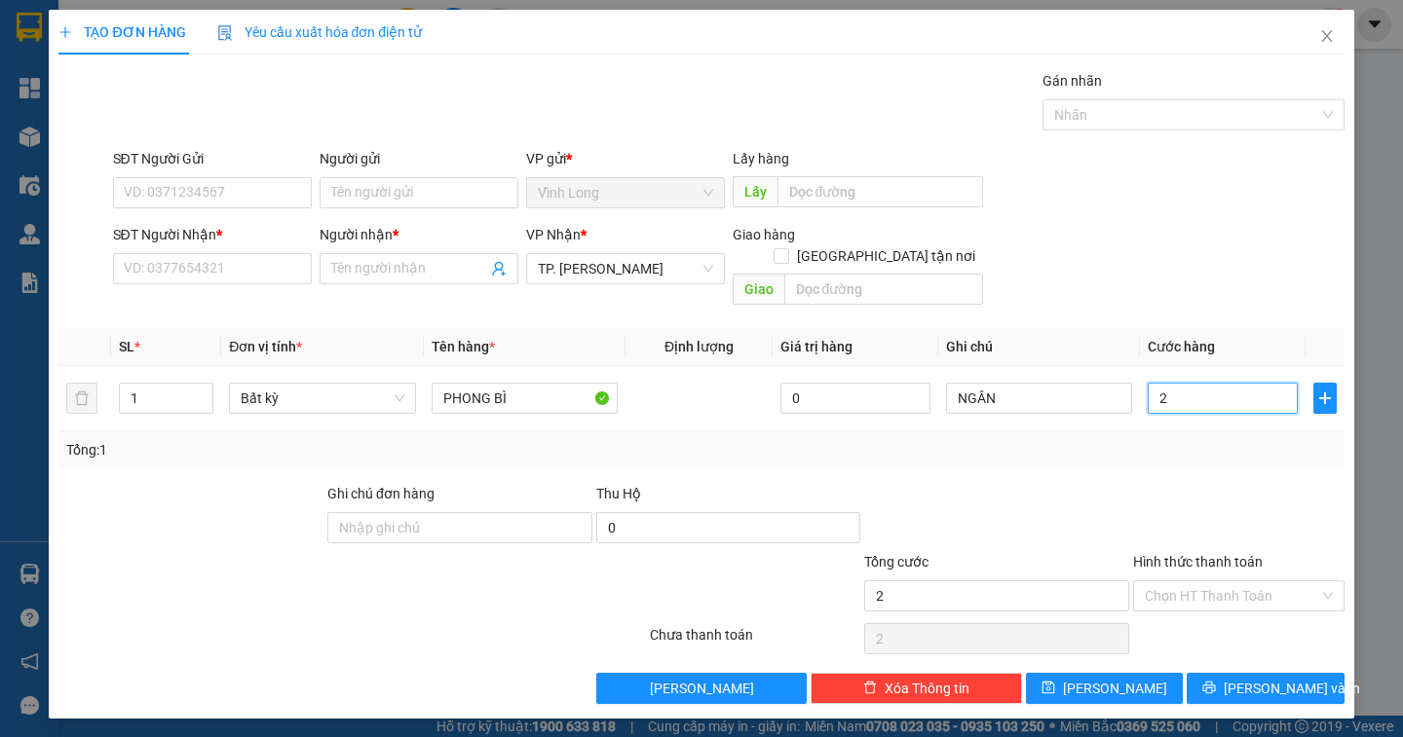
type input "20"
type input "20.000"
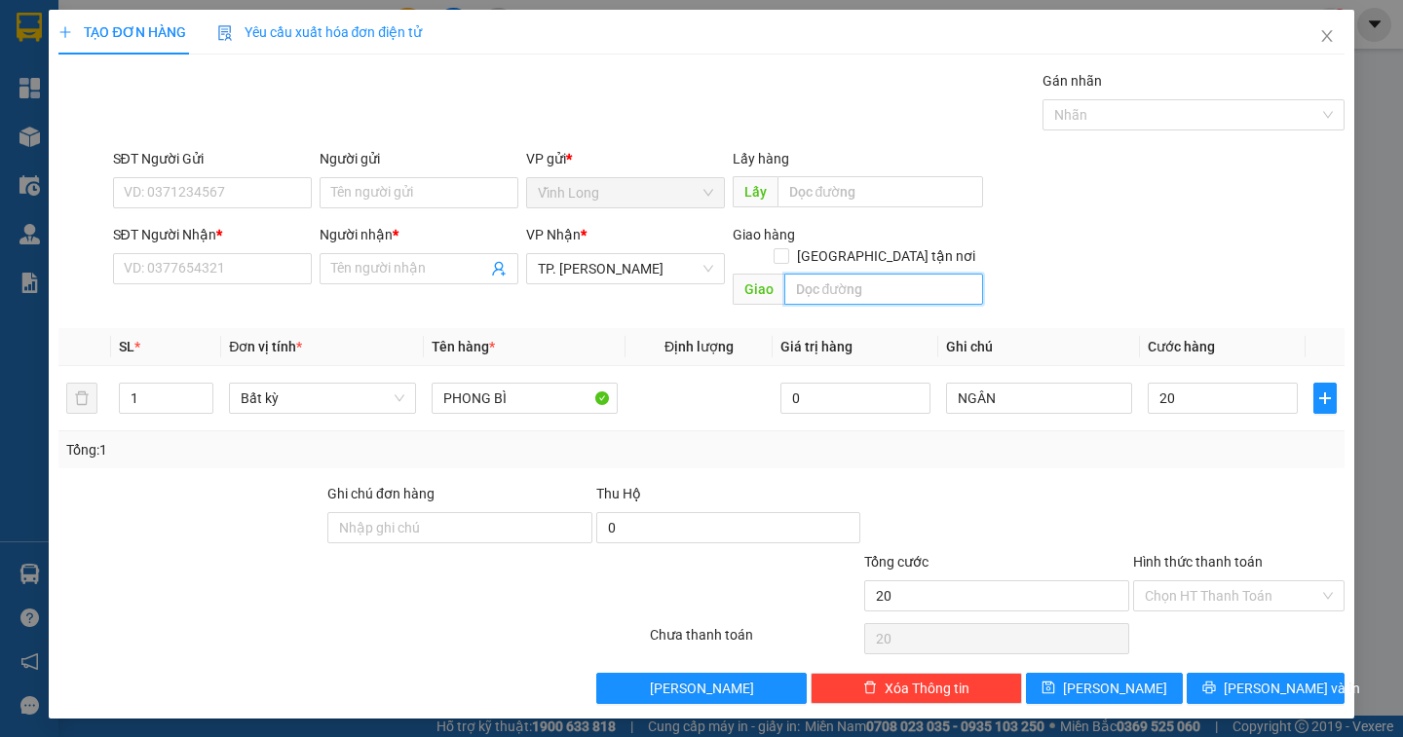
type input "20.000"
click at [838, 275] on input "text" at bounding box center [883, 289] width 199 height 31
type input "TXG"
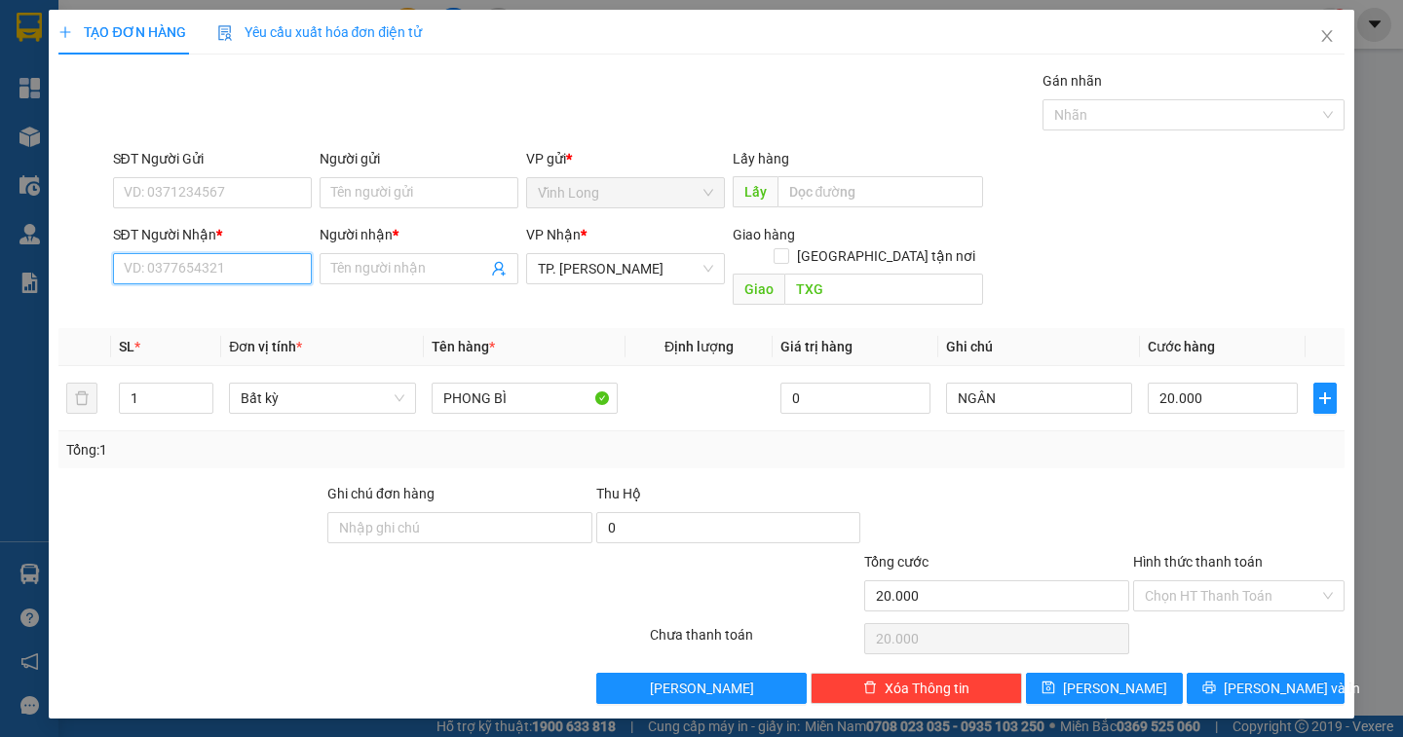
click at [227, 274] on input "SĐT Người Nhận *" at bounding box center [212, 268] width 199 height 31
click at [1256, 582] on input "Hình thức thanh toán" at bounding box center [1232, 596] width 174 height 29
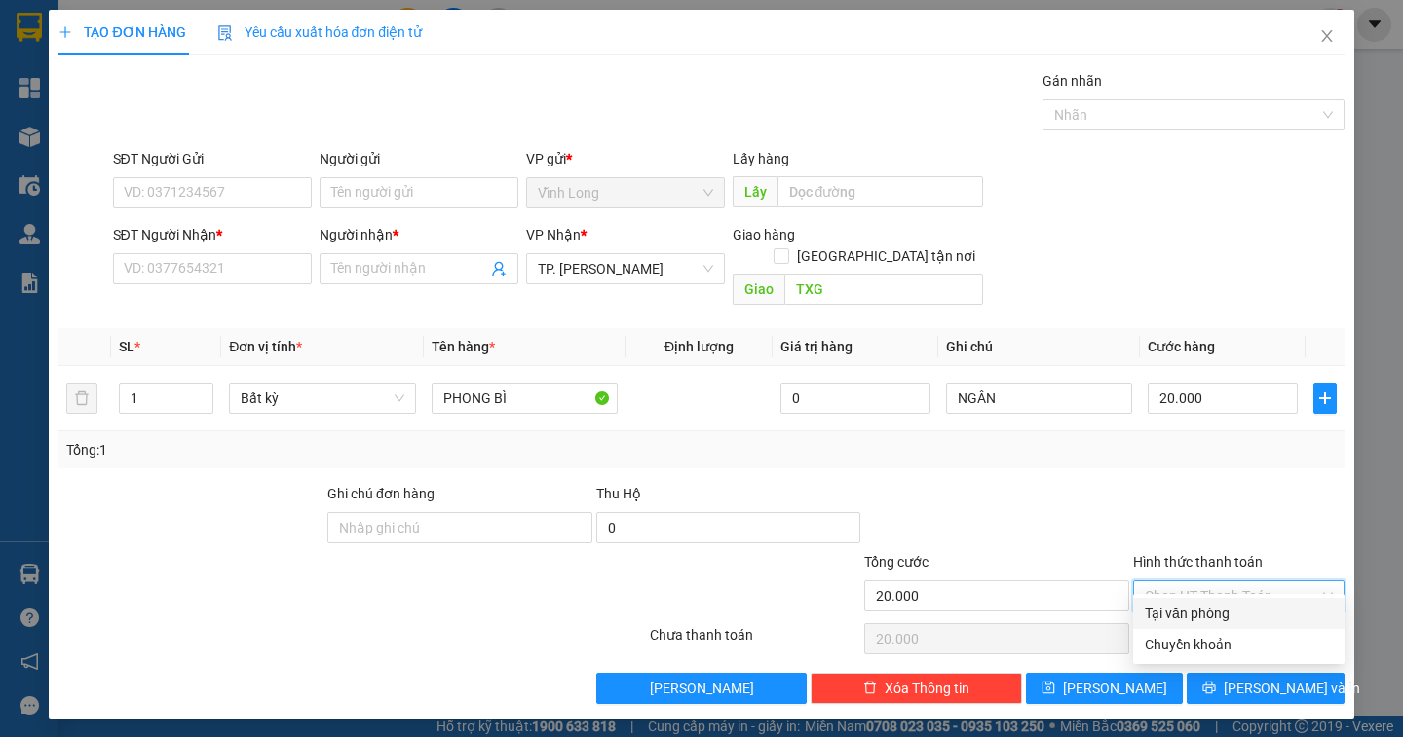
click at [1248, 616] on div "Tại văn phòng" at bounding box center [1239, 613] width 188 height 21
type input "0"
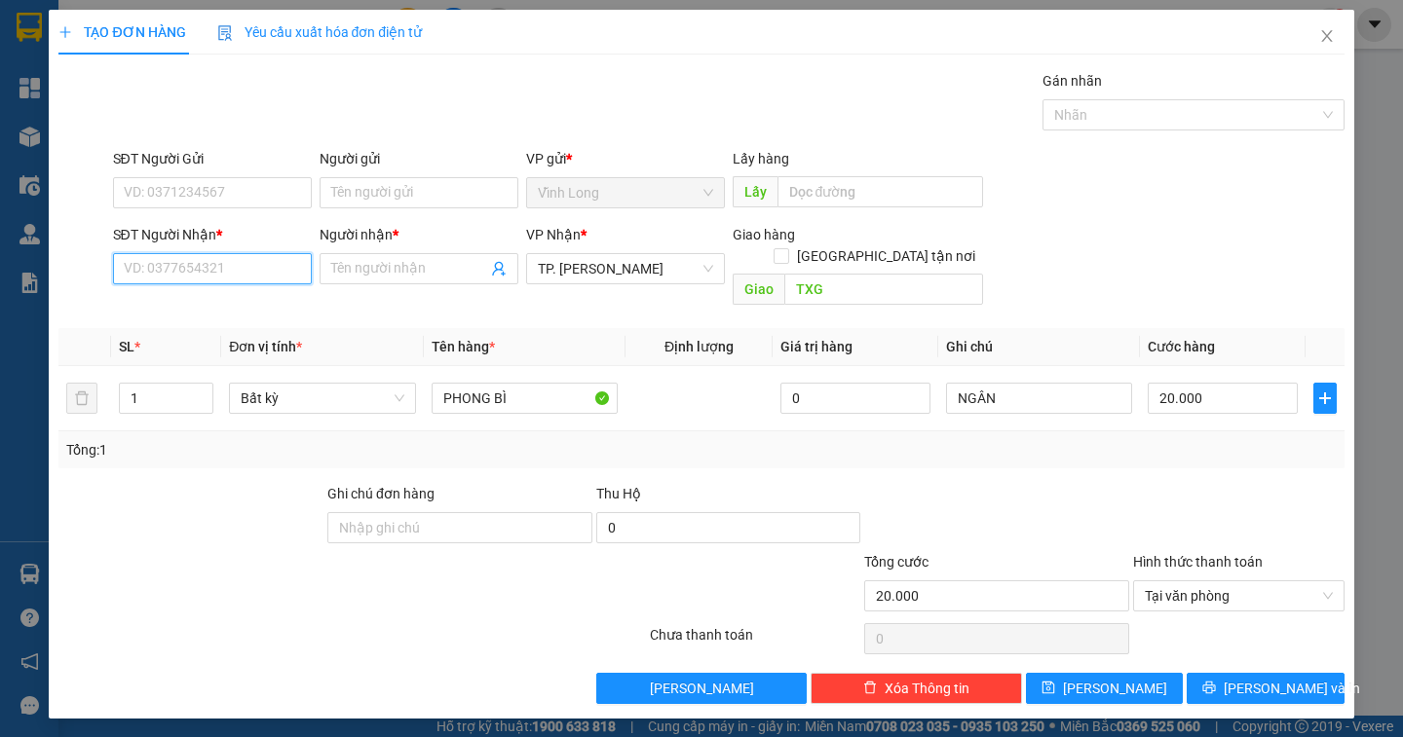
click at [234, 273] on input "SĐT Người Nhận *" at bounding box center [212, 268] width 199 height 31
type input "0903182825"
click at [370, 267] on input "Người nhận *" at bounding box center [409, 268] width 156 height 21
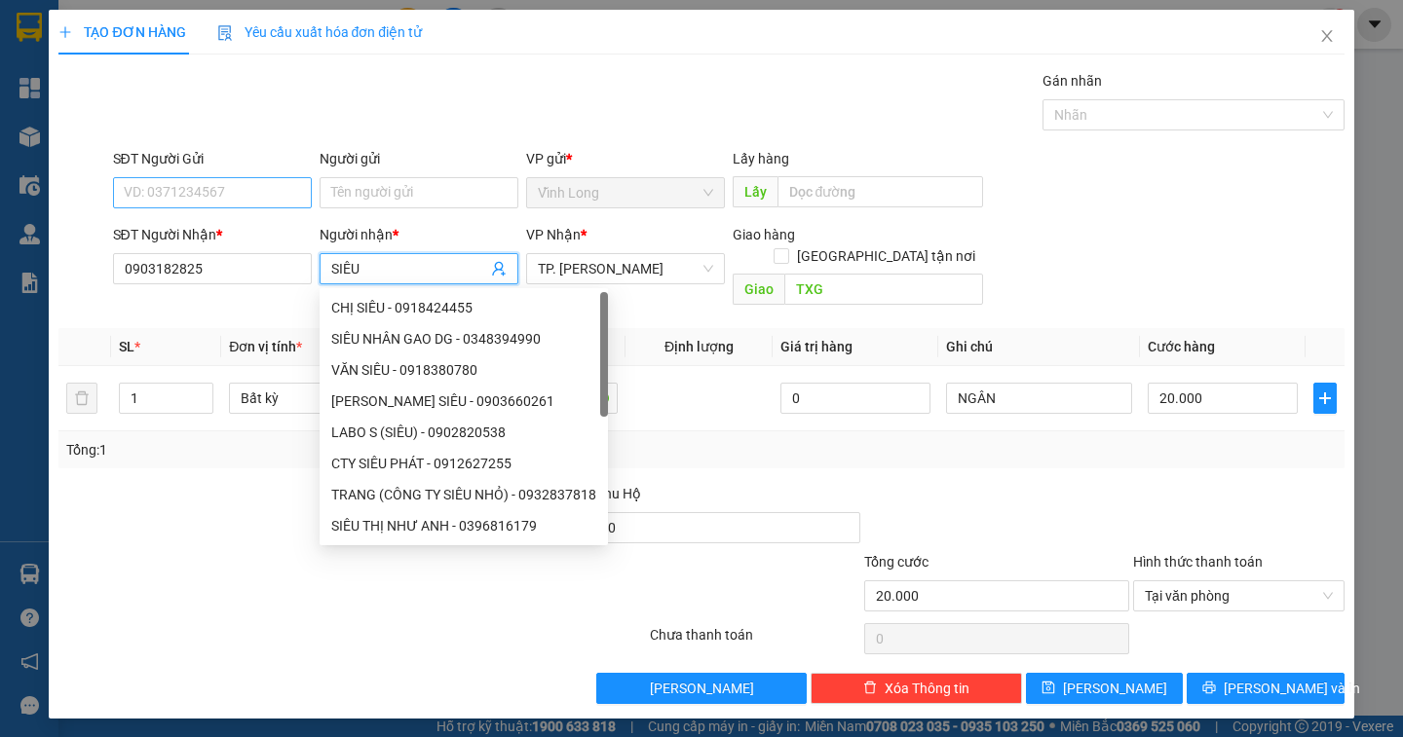
type input "SIÊU"
click at [248, 198] on input "SĐT Người Gửi" at bounding box center [212, 192] width 199 height 31
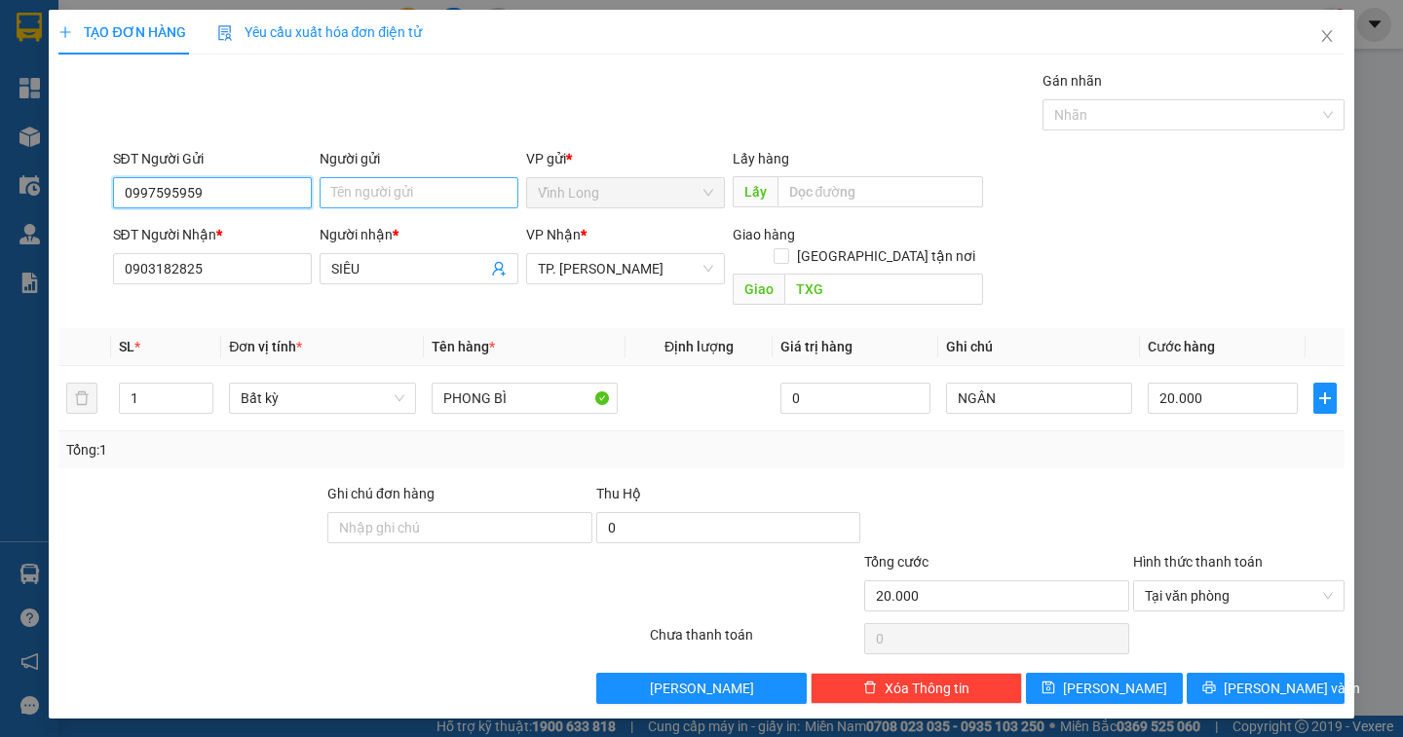
type input "0997595959"
click at [385, 187] on input "Người gửi" at bounding box center [419, 192] width 199 height 31
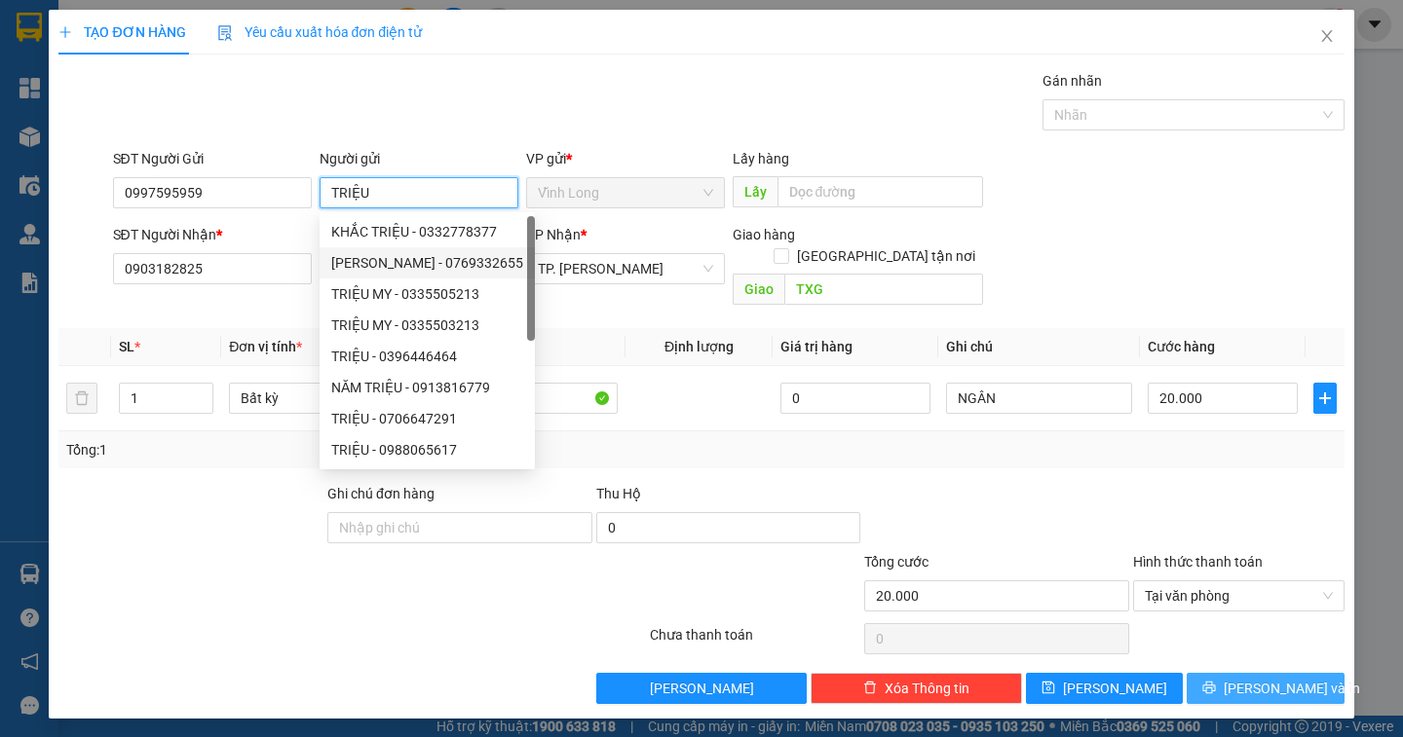
type input "TRIỆU"
click at [1268, 678] on span "[PERSON_NAME] và In" at bounding box center [1292, 688] width 136 height 21
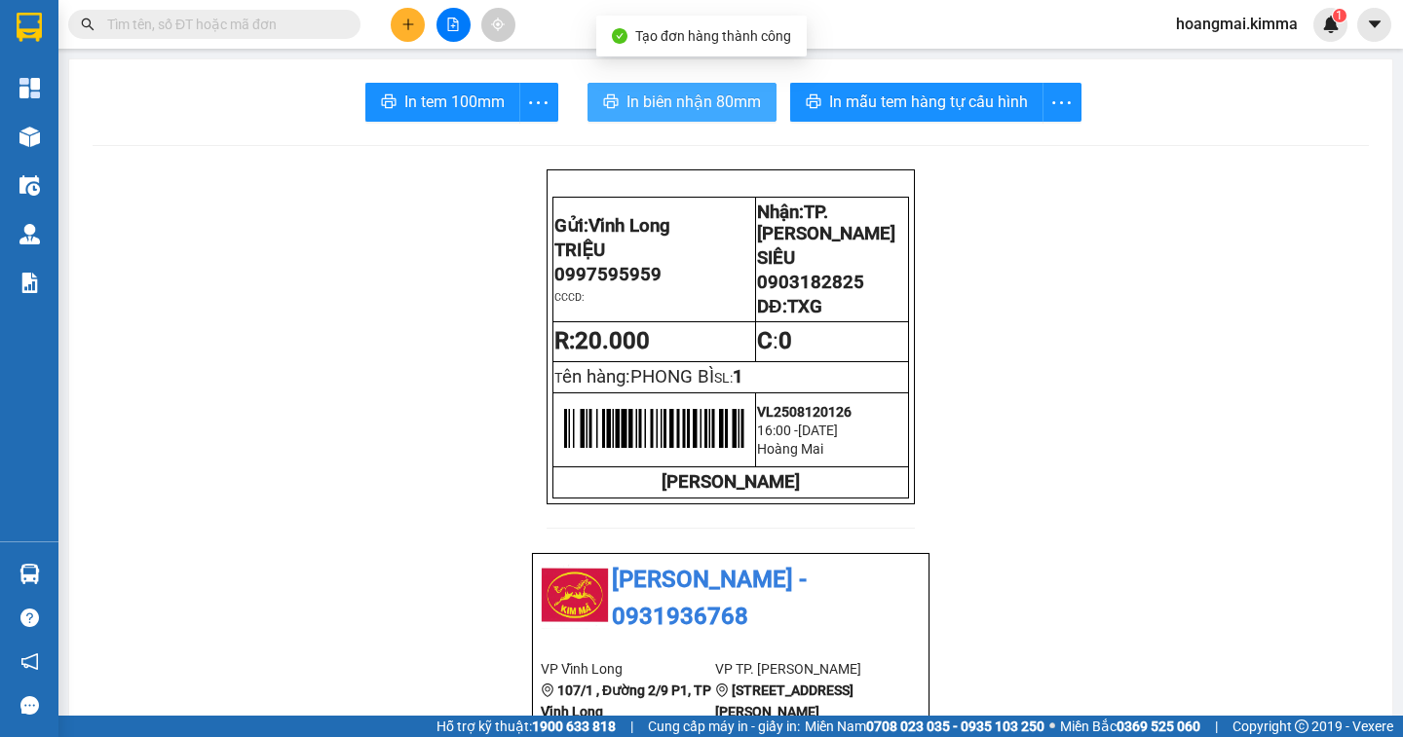
click at [695, 100] on span "In biên nhận 80mm" at bounding box center [693, 102] width 134 height 24
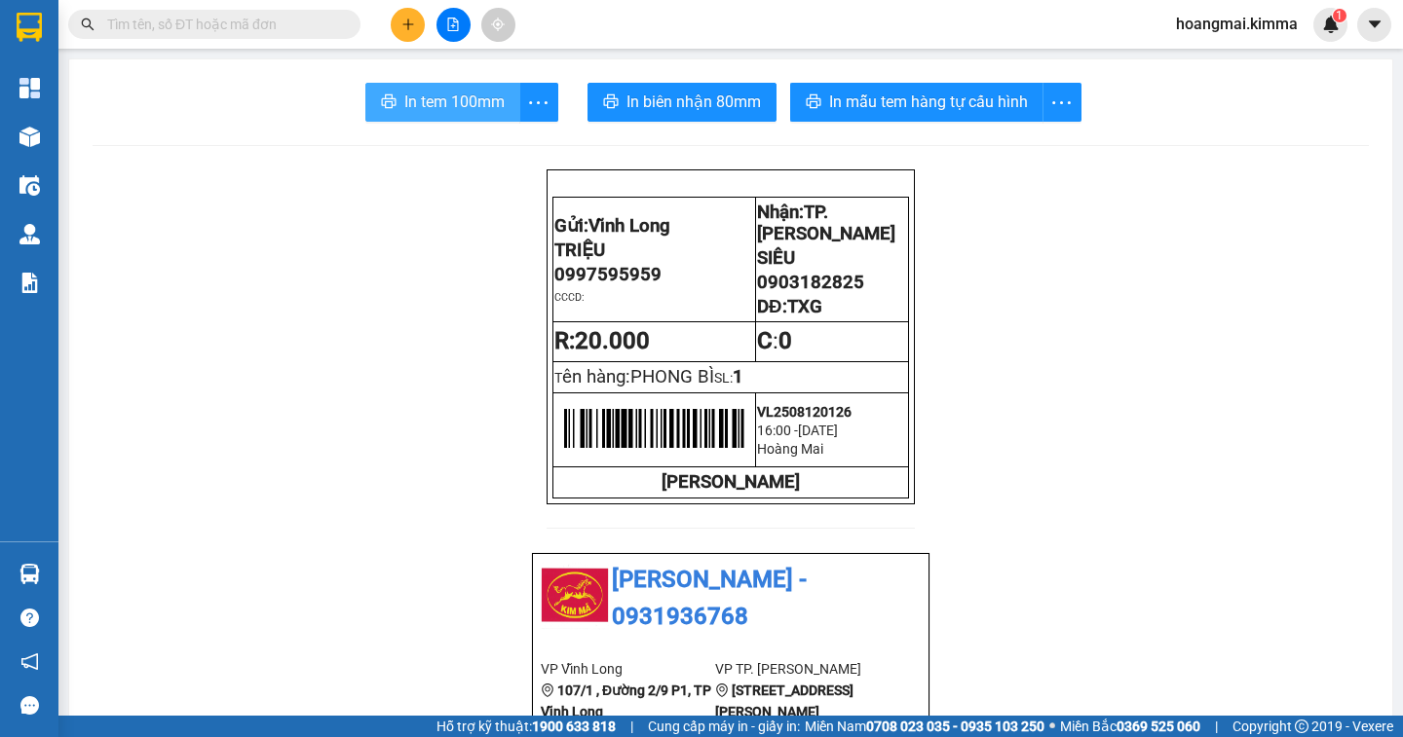
click at [487, 111] on span "In tem 100mm" at bounding box center [454, 102] width 100 height 24
click at [264, 21] on input "text" at bounding box center [222, 24] width 230 height 21
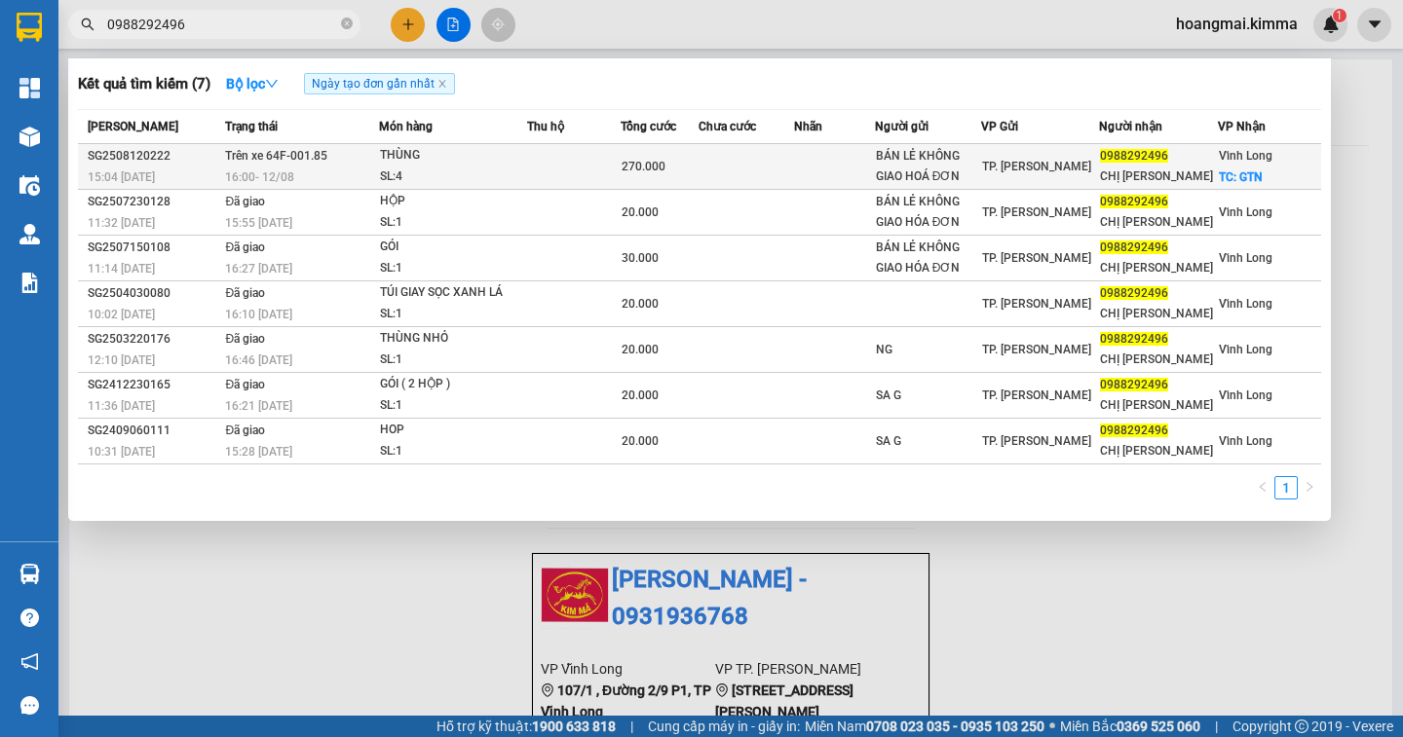
type input "0988292496"
click at [1168, 169] on div "CHỊ [PERSON_NAME]" at bounding box center [1158, 177] width 117 height 20
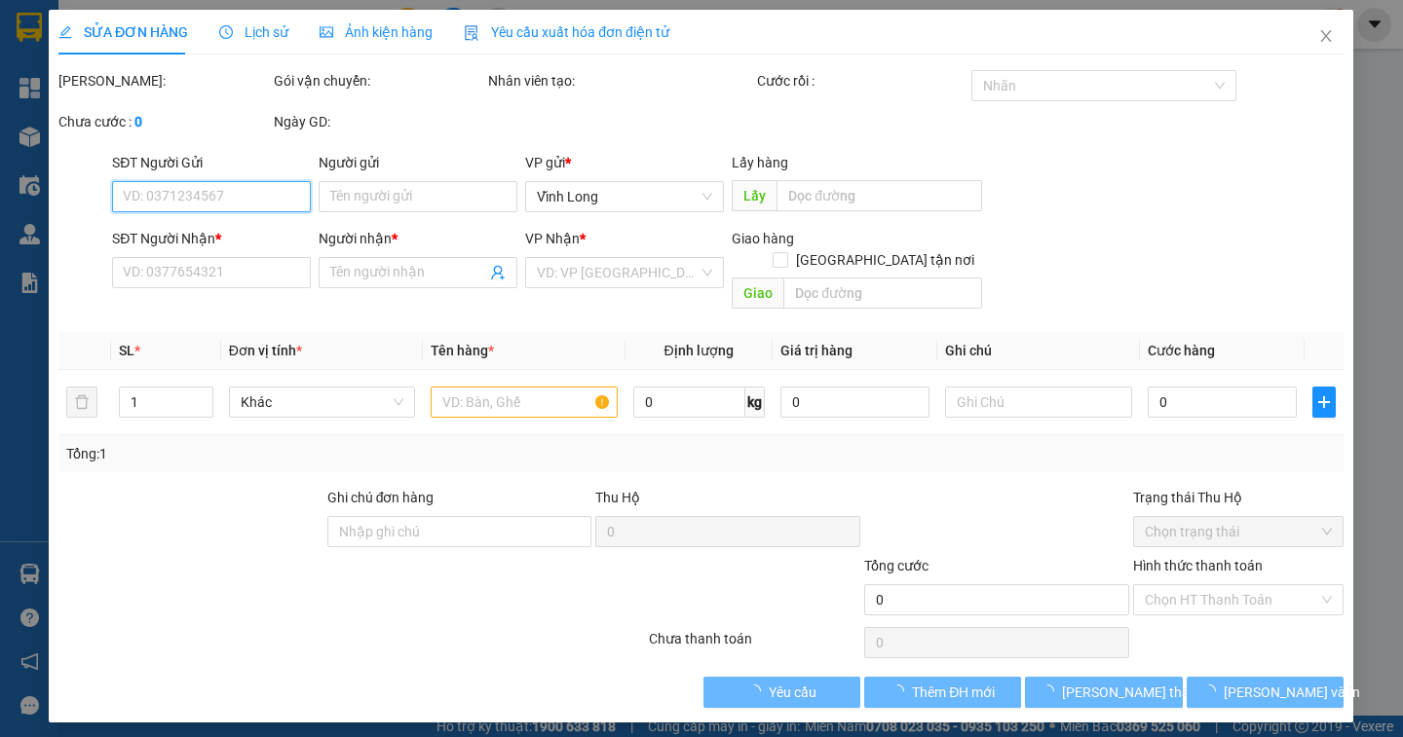
type input "BÁN LẺ KHÔNG GIAO HOÁ ĐƠN"
type input "0988292496"
type input "CHỊ [PERSON_NAME]"
checkbox input "true"
type input "GTN"
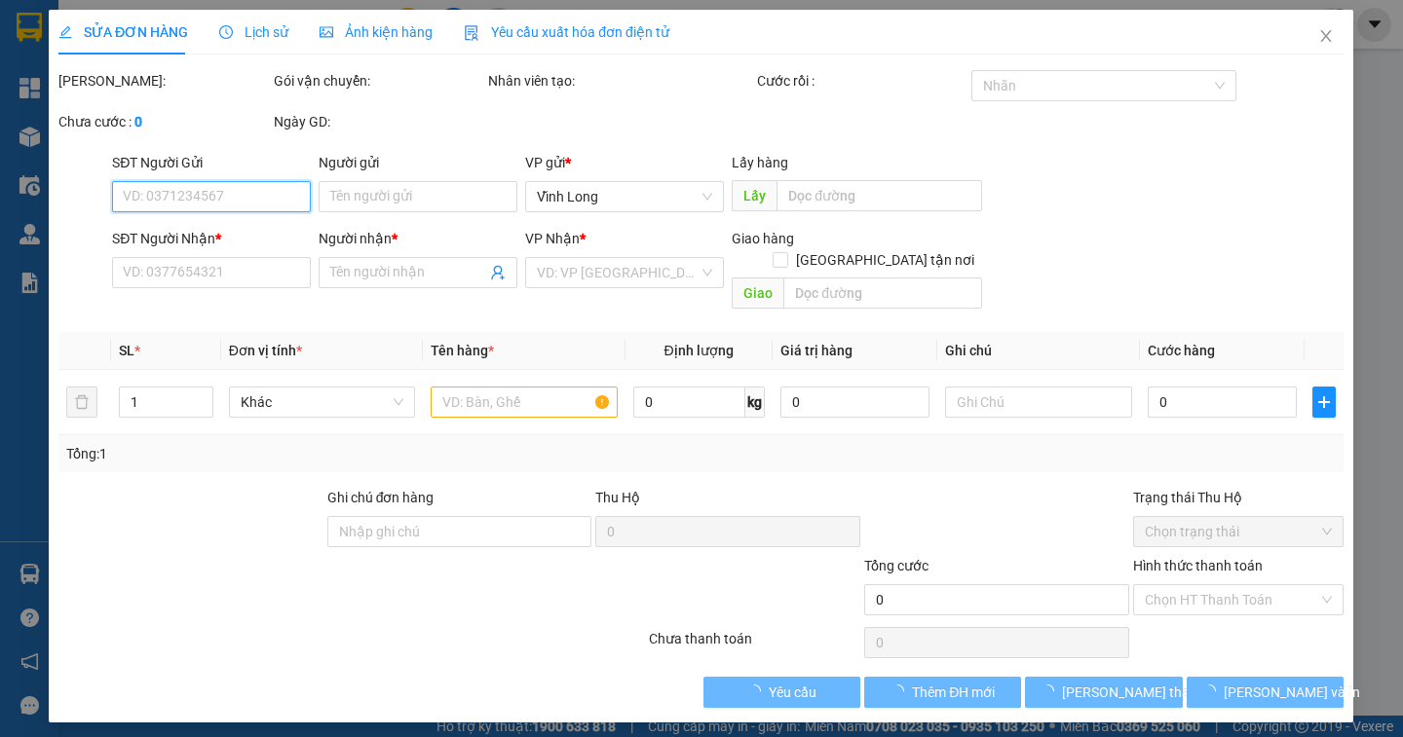
type input "270.000"
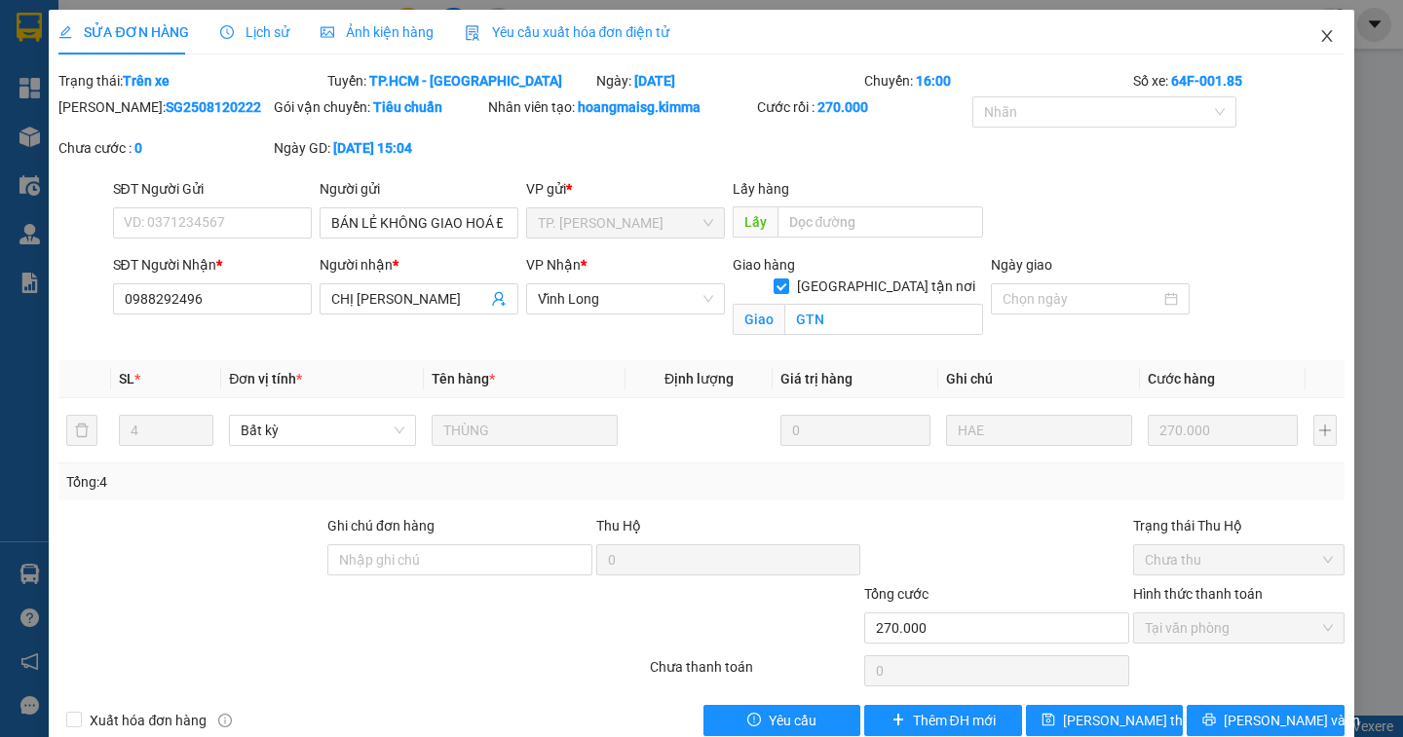
click at [1319, 35] on icon "close" at bounding box center [1327, 36] width 16 height 16
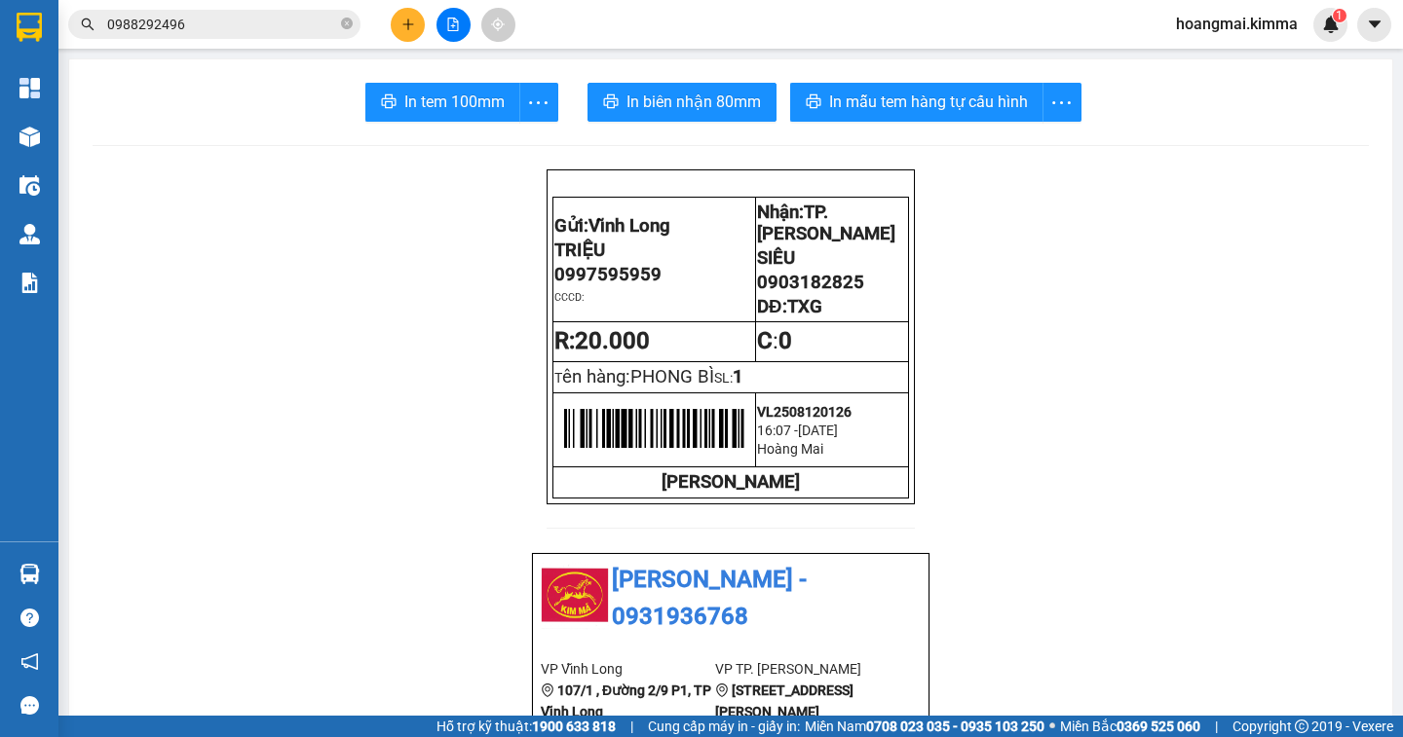
click at [218, 23] on input "0988292496" at bounding box center [222, 24] width 230 height 21
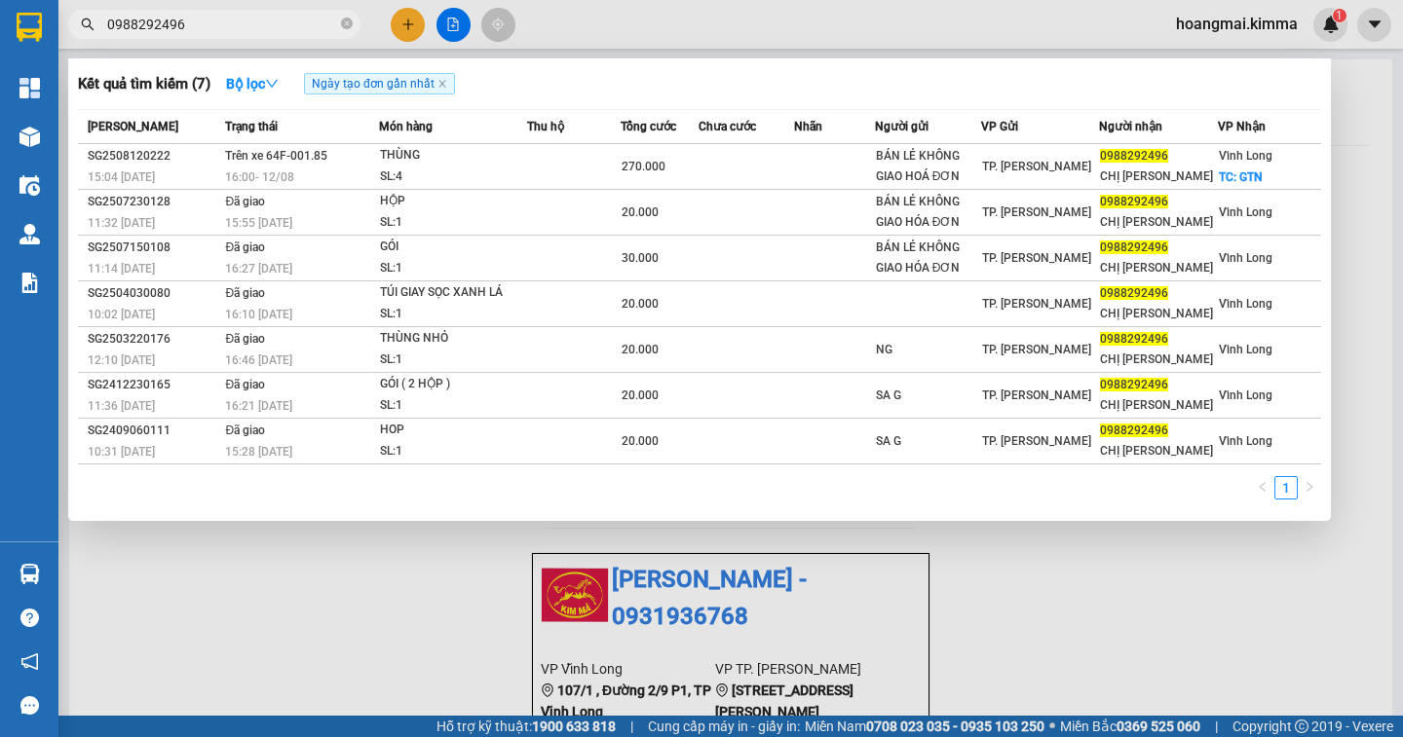
click at [407, 23] on div at bounding box center [701, 368] width 1403 height 737
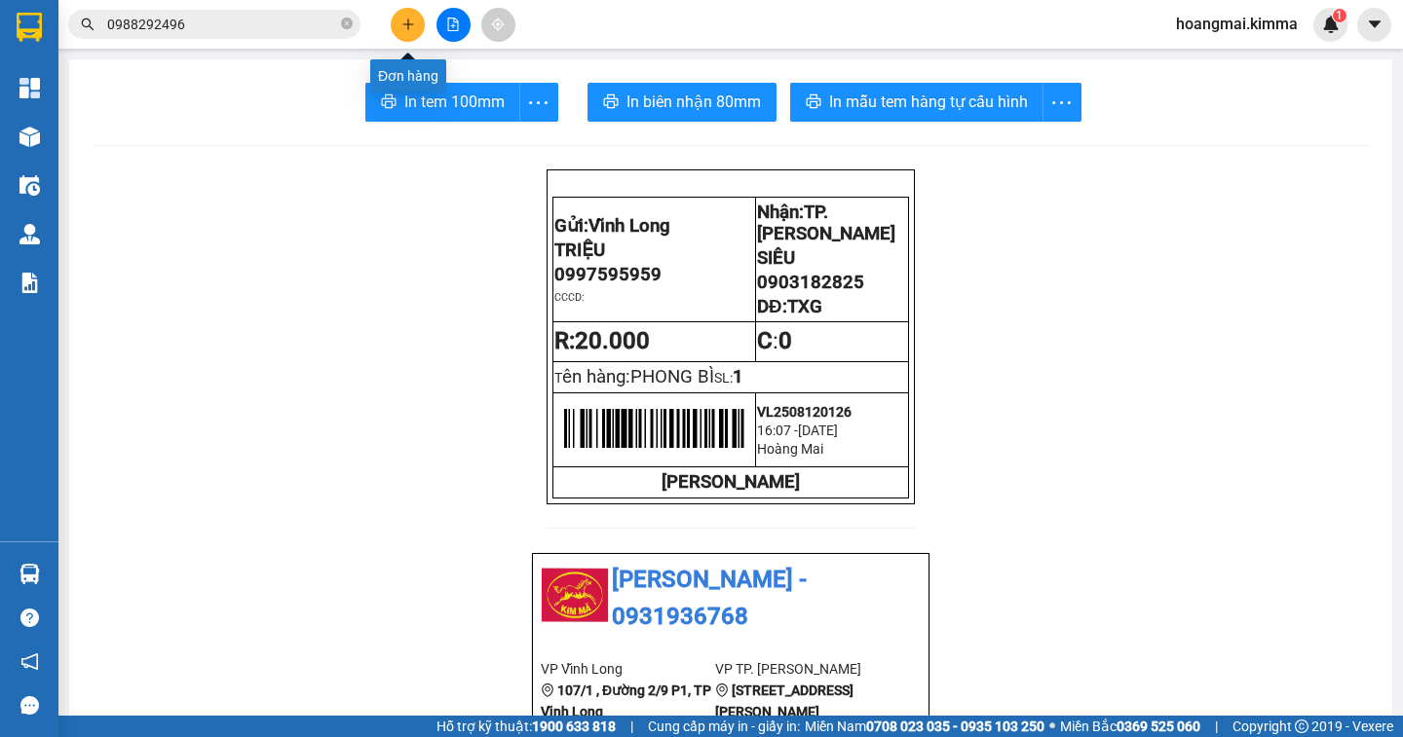
click at [406, 30] on icon "plus" at bounding box center [408, 25] width 14 height 14
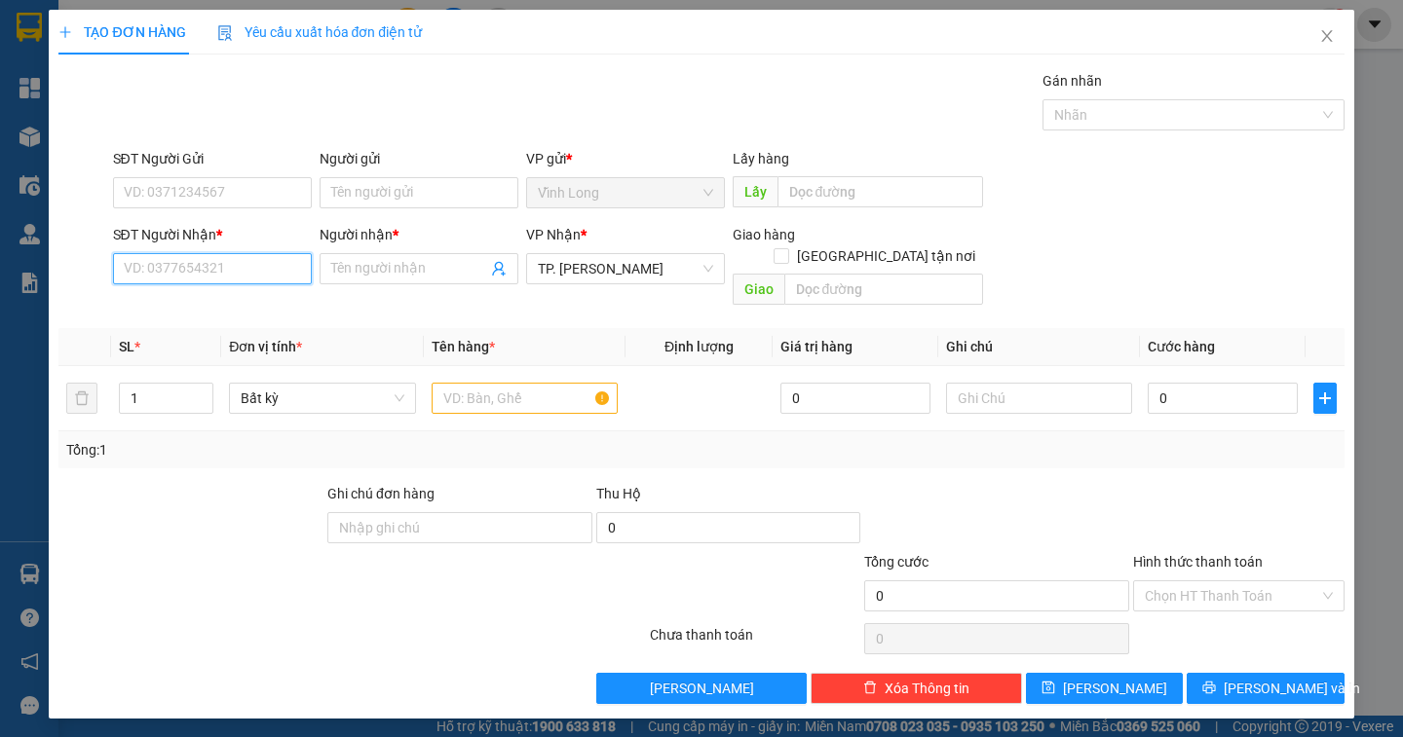
click at [236, 271] on input "SĐT Người Nhận *" at bounding box center [212, 268] width 199 height 31
type input "0932063929"
click at [264, 303] on div "0932063929 - TRỌNG NGHĨA" at bounding box center [214, 307] width 178 height 21
type input "TRỌNG NGHĨA"
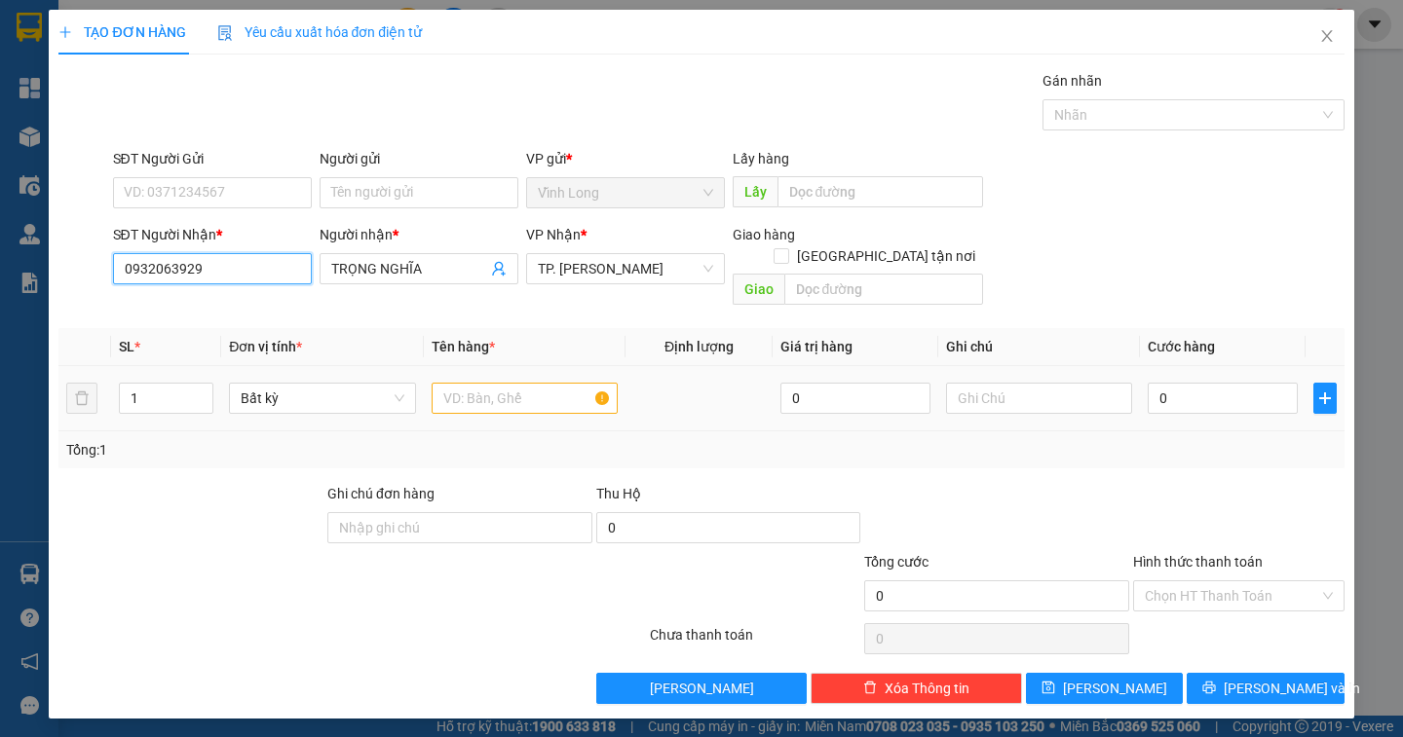
type input "0932063929"
click at [496, 383] on input "text" at bounding box center [525, 398] width 186 height 31
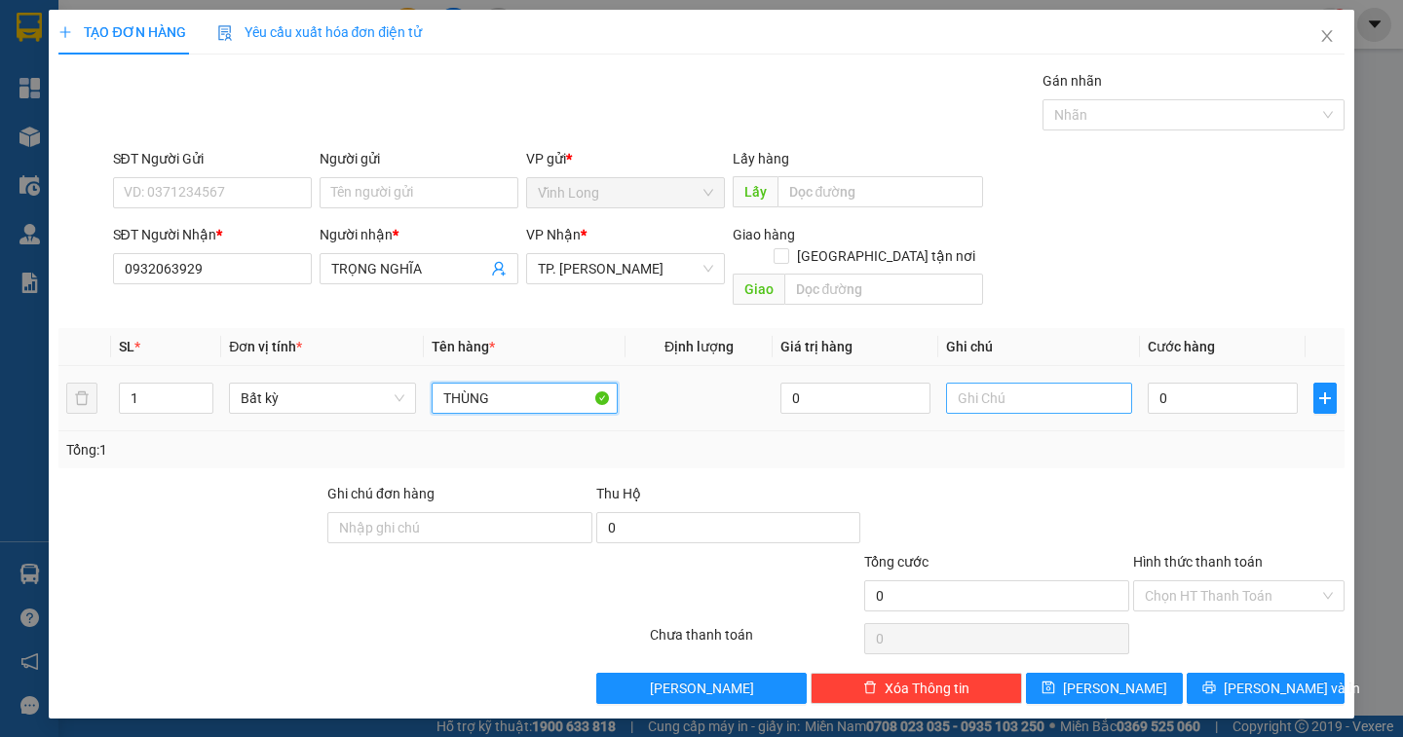
type input "THÙNG"
click at [1036, 383] on input "text" at bounding box center [1039, 398] width 186 height 31
type input "NGÂN"
click at [1196, 383] on input "0" at bounding box center [1223, 398] width 150 height 31
type input "2"
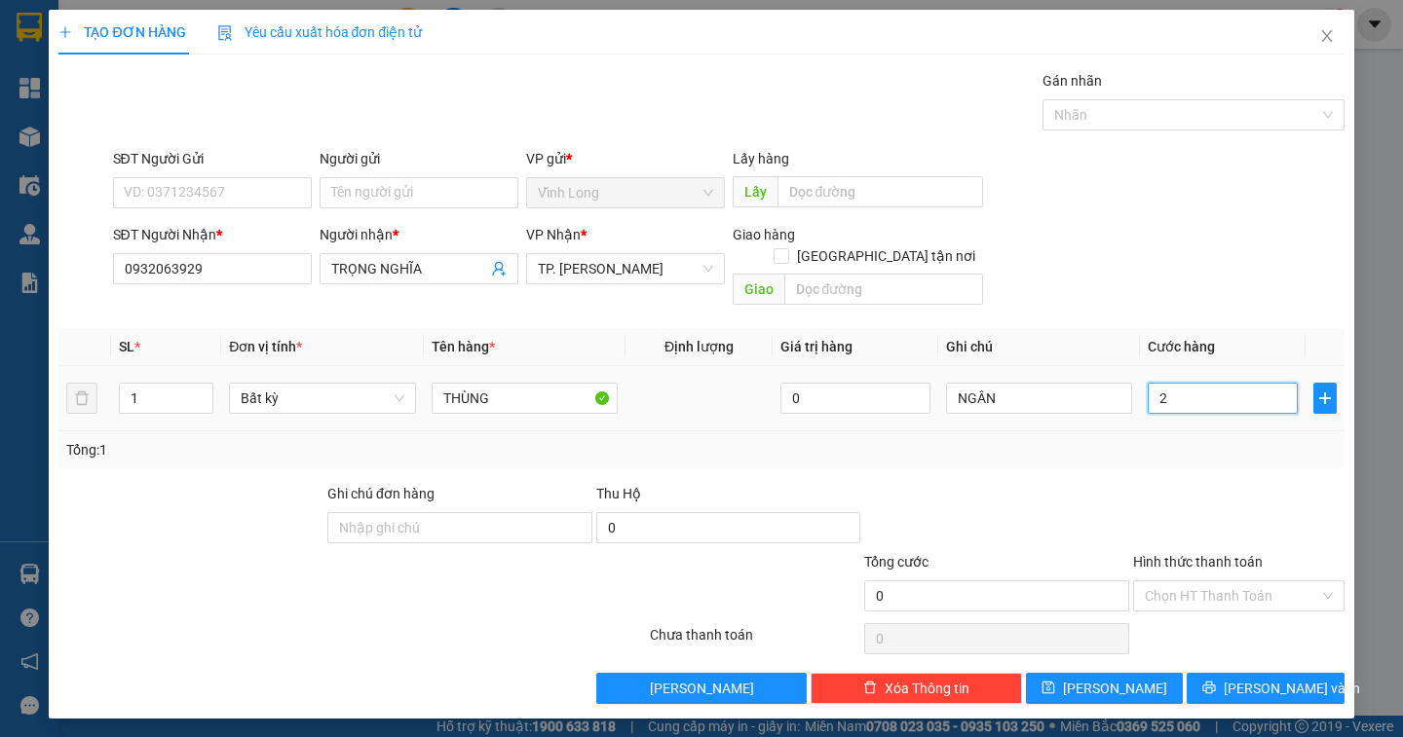
type input "2"
type input "20"
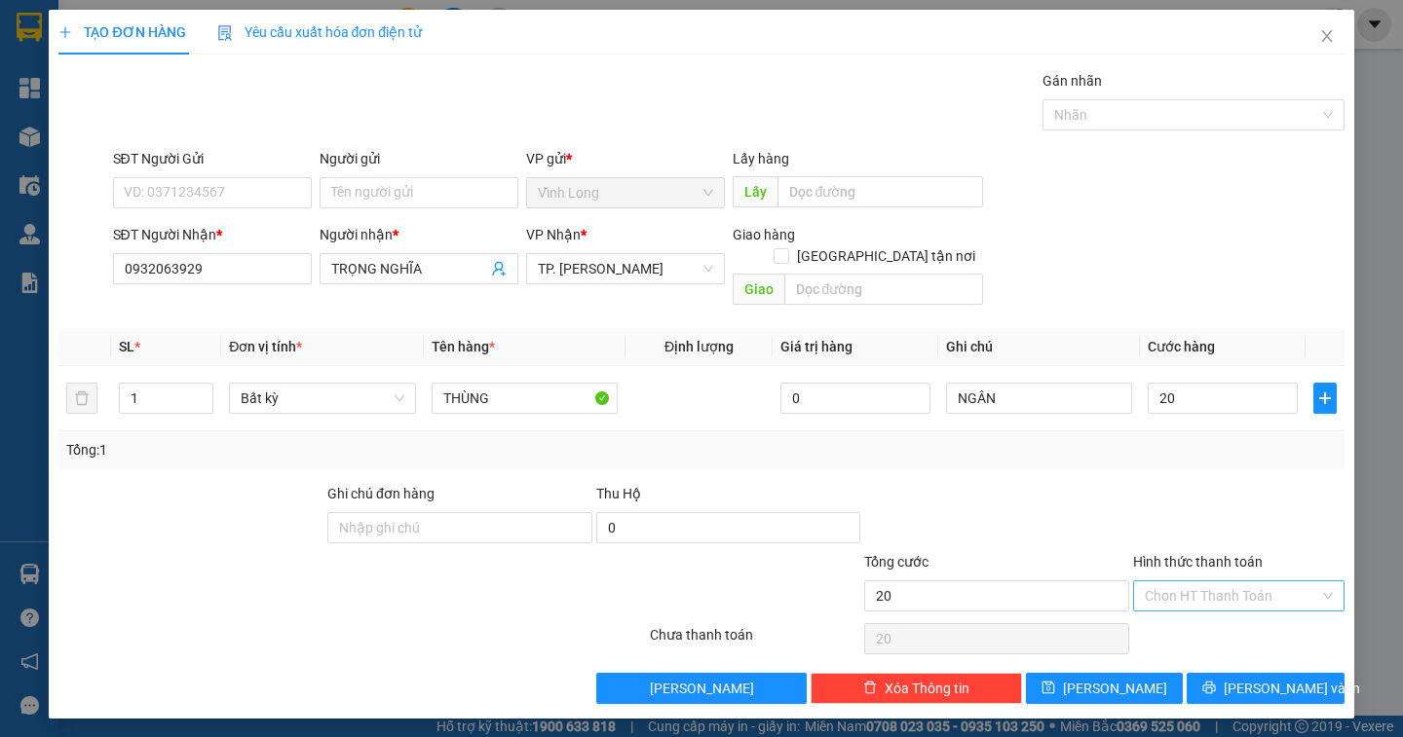
type input "20.000"
click at [1250, 582] on input "Hình thức thanh toán" at bounding box center [1232, 596] width 174 height 29
click at [1238, 608] on div "Tại văn phòng" at bounding box center [1239, 613] width 188 height 21
type input "0"
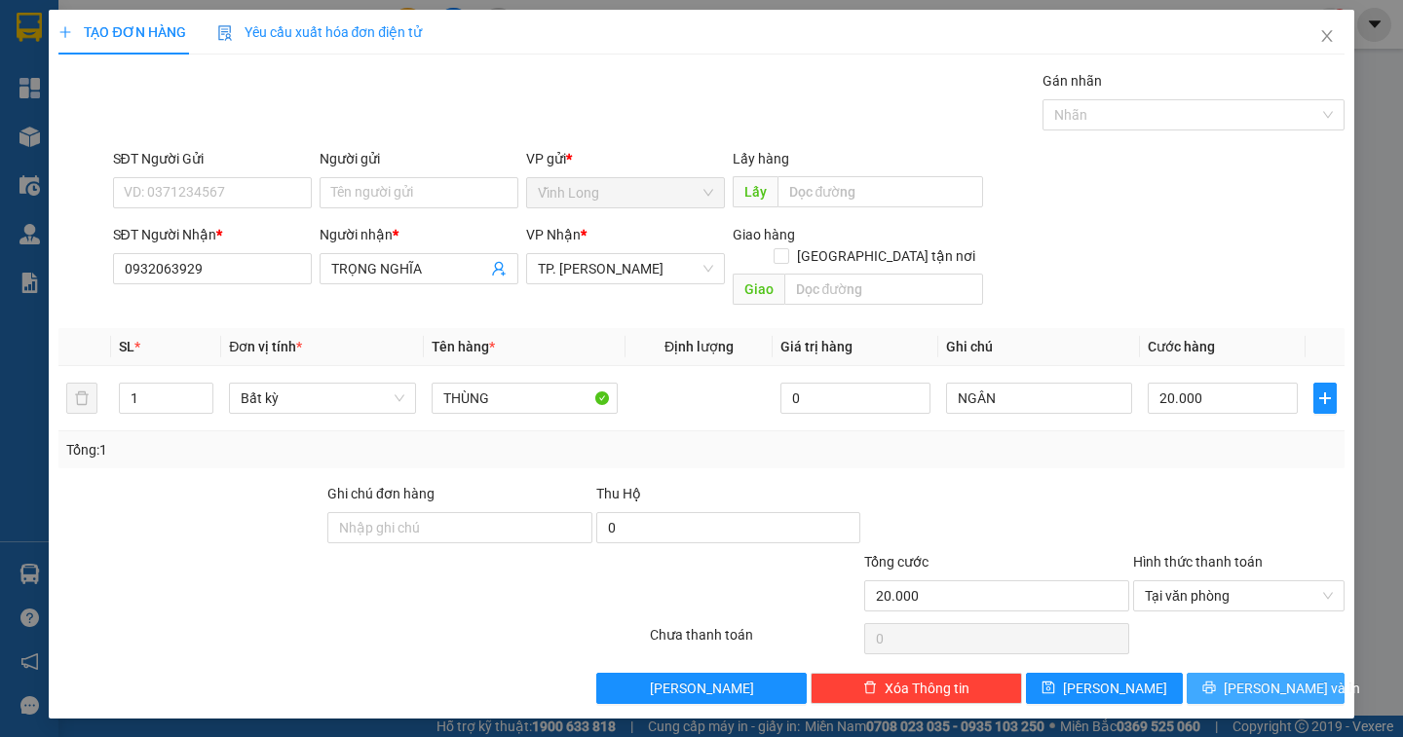
click at [1258, 678] on span "[PERSON_NAME] và In" at bounding box center [1292, 688] width 136 height 21
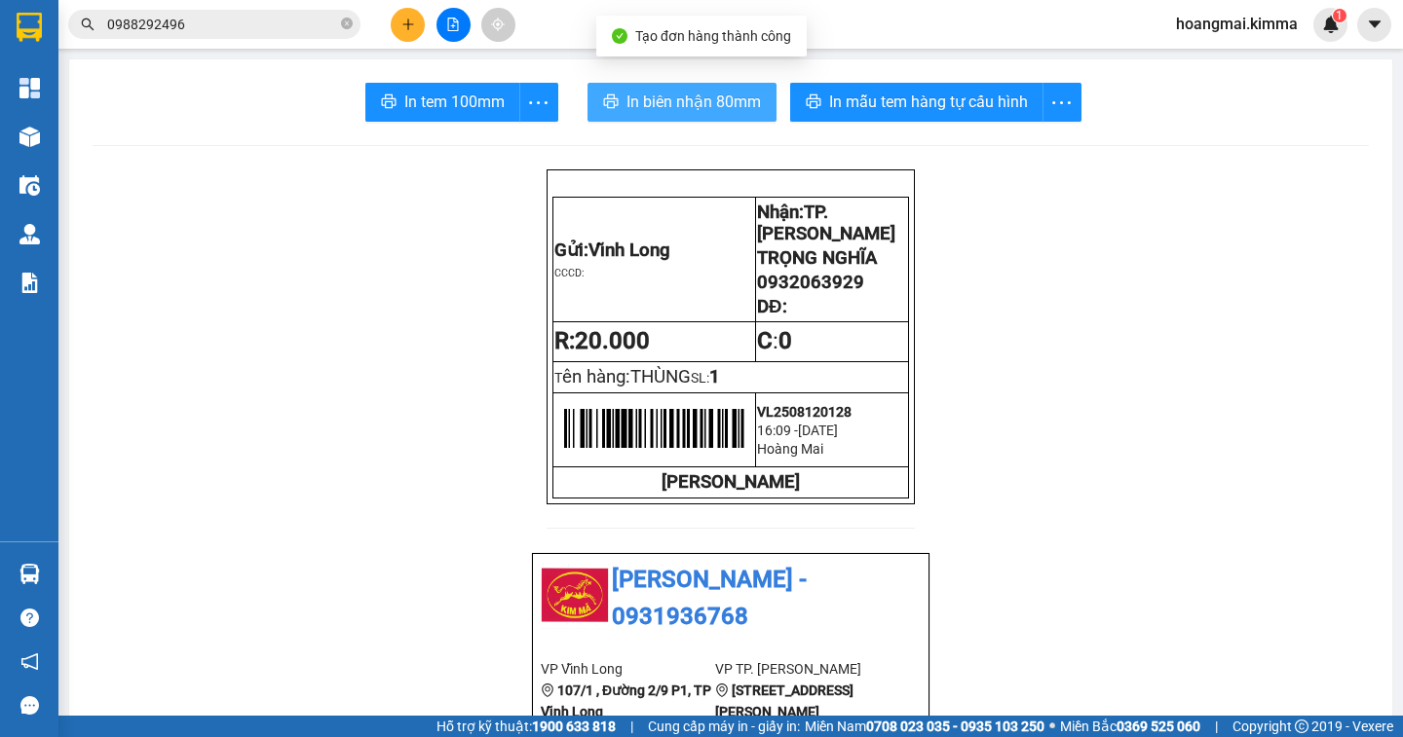
click at [722, 108] on span "In biên nhận 80mm" at bounding box center [693, 102] width 134 height 24
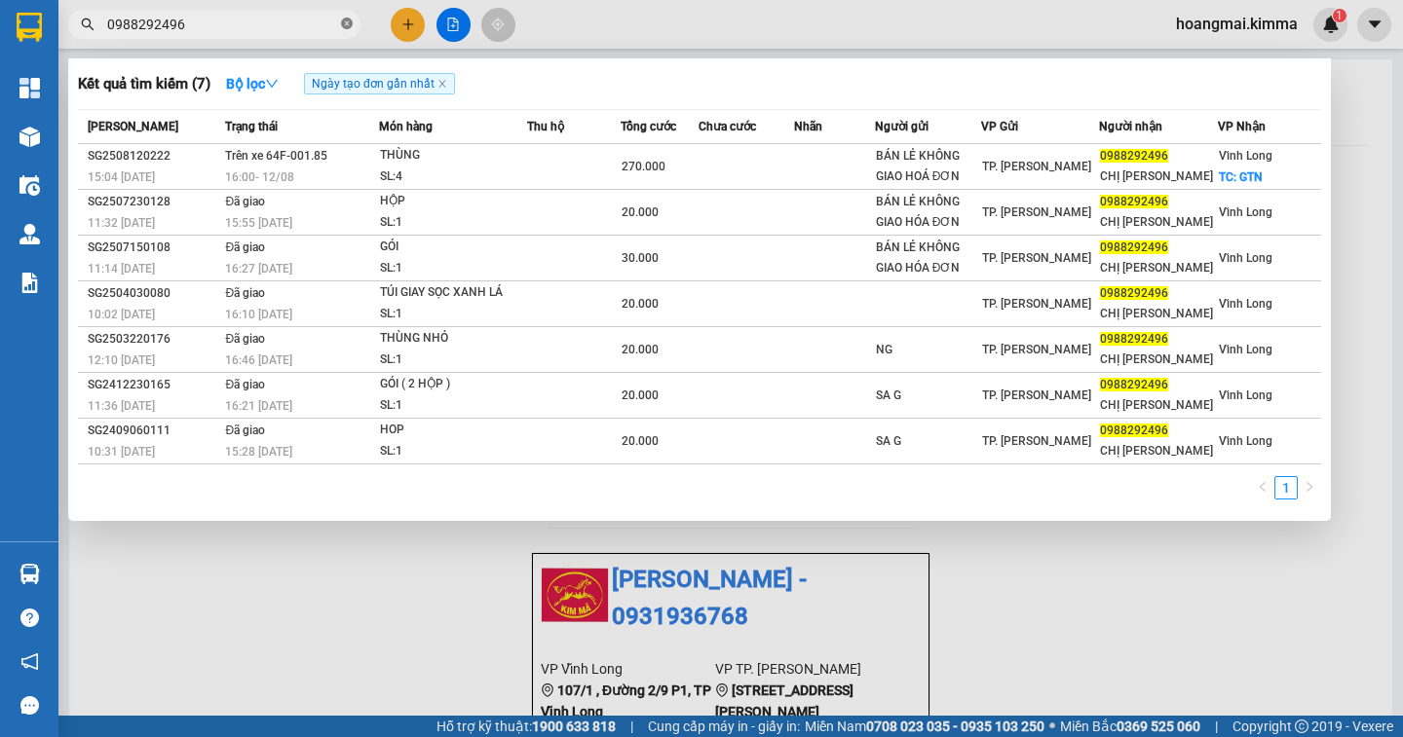
click at [344, 22] on icon "close-circle" at bounding box center [347, 24] width 12 height 12
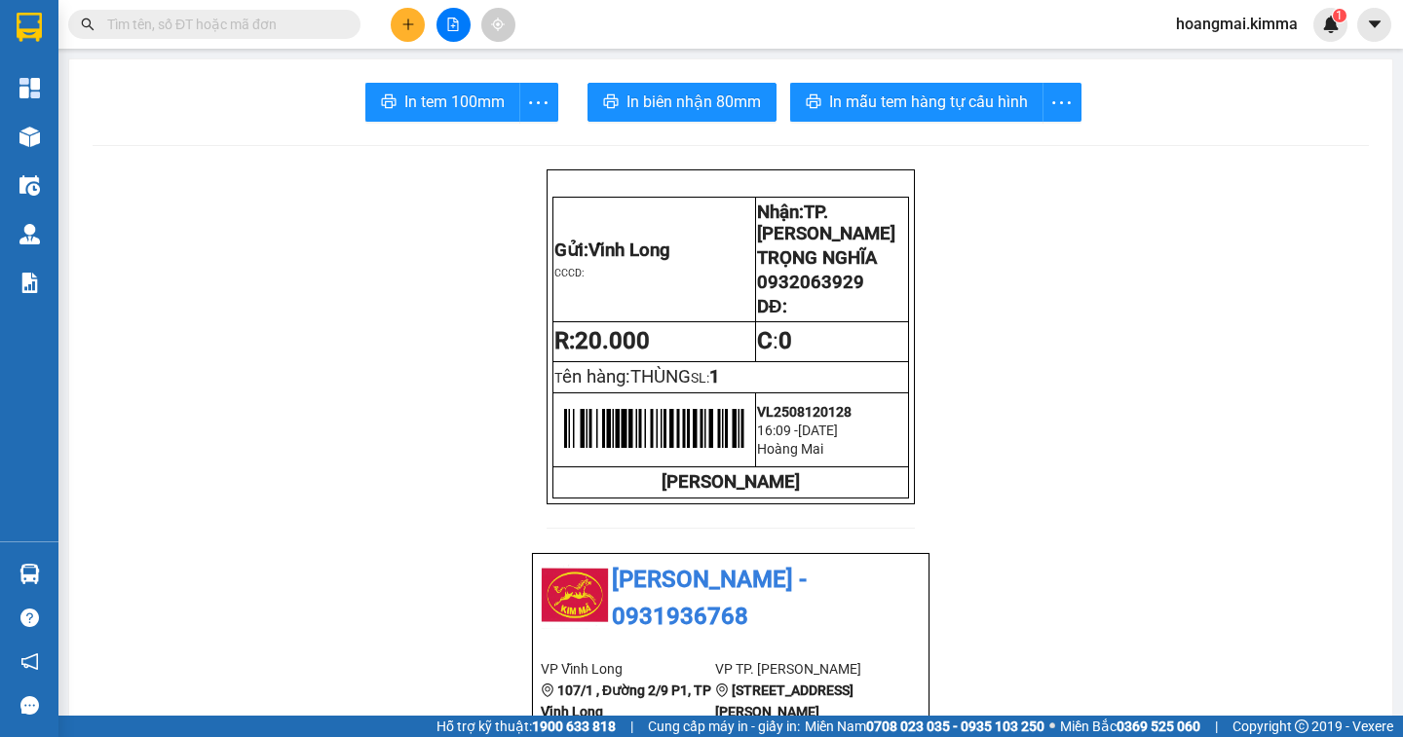
click at [294, 20] on input "text" at bounding box center [222, 24] width 230 height 21
click at [403, 22] on icon "plus" at bounding box center [408, 25] width 14 height 14
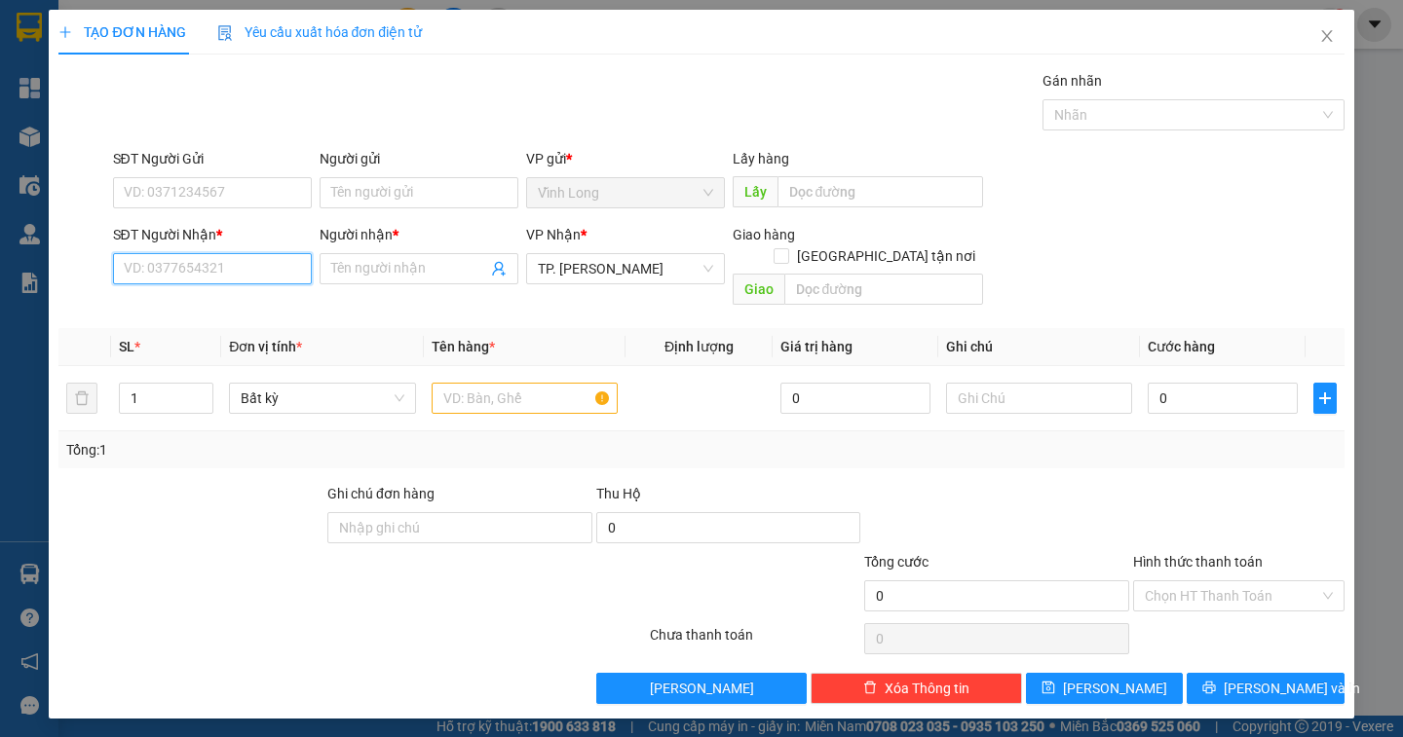
click at [230, 271] on input "SĐT Người Nhận *" at bounding box center [212, 268] width 199 height 31
type input "0932063929"
click at [253, 309] on div "0932063929 - TRỌNG NGHĨA" at bounding box center [214, 307] width 178 height 21
type input "TRỌNG NGHĨA"
type input "0932063929"
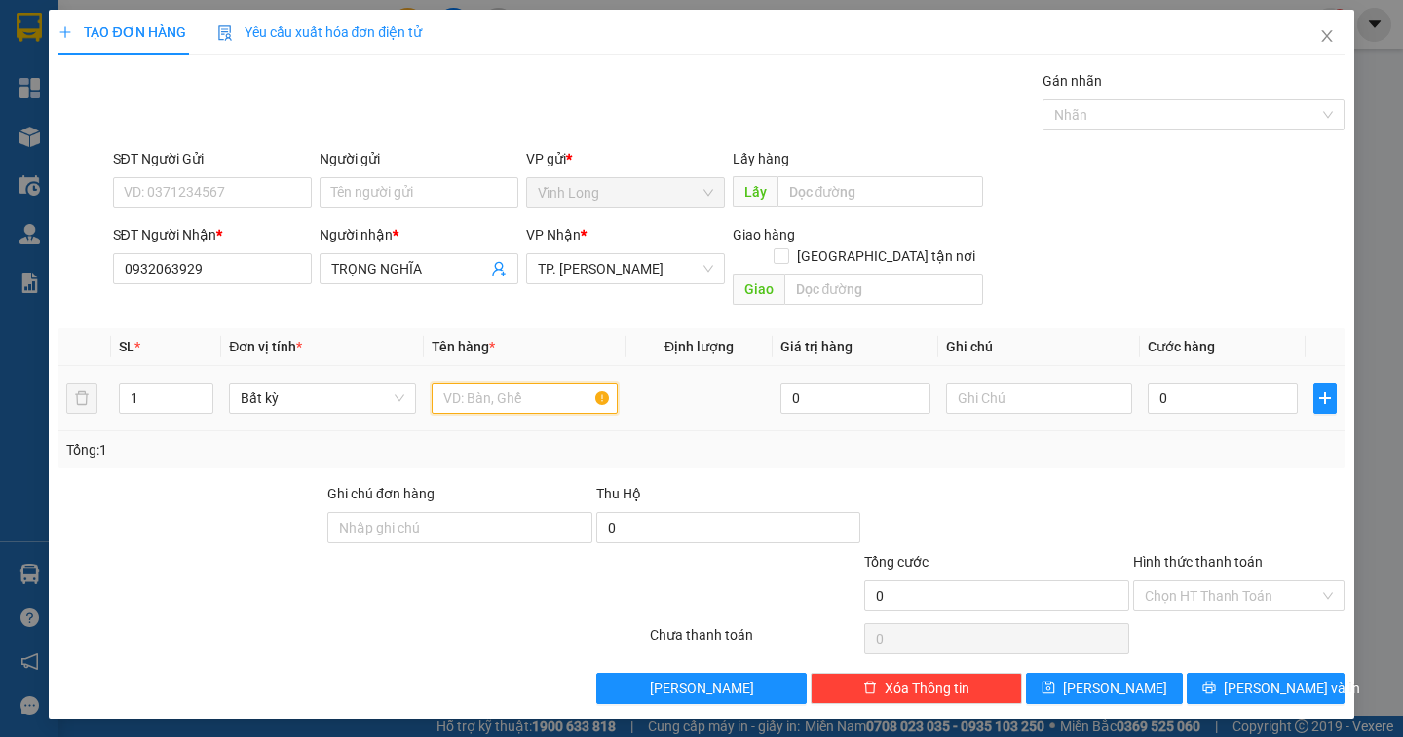
click at [471, 383] on input "text" at bounding box center [525, 398] width 186 height 31
type input "THÙNG"
click at [997, 385] on input "text" at bounding box center [1039, 398] width 186 height 31
type input "NGÂN"
click at [1185, 383] on input "0" at bounding box center [1223, 398] width 150 height 31
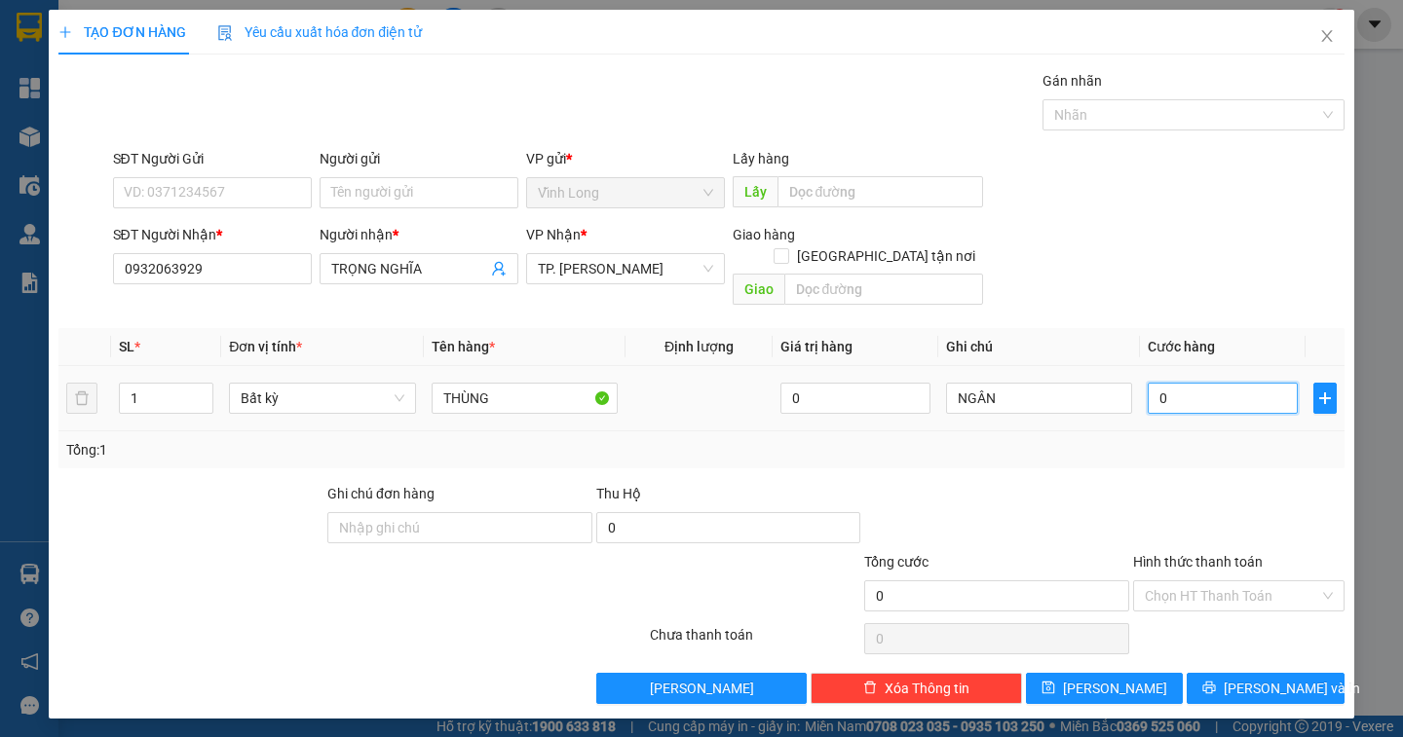
type input "3"
type input "30"
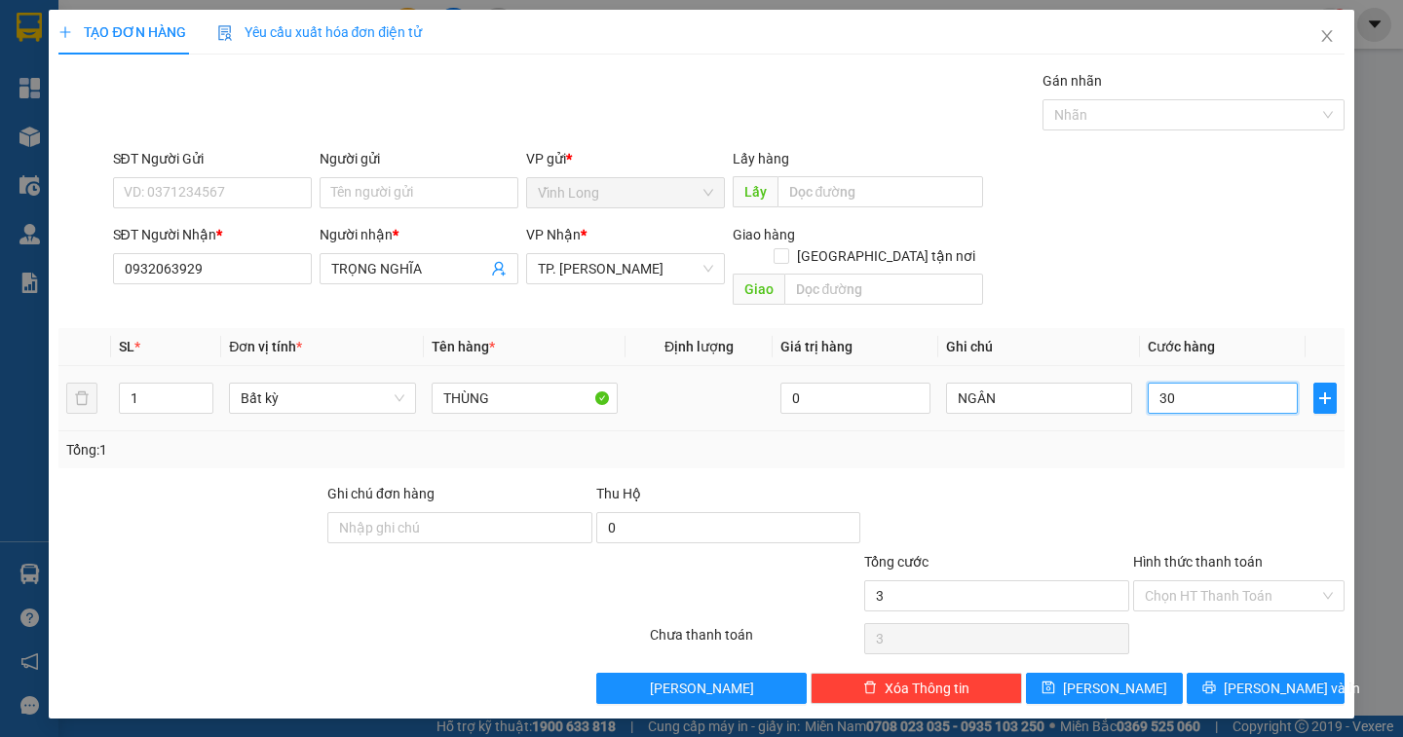
type input "30"
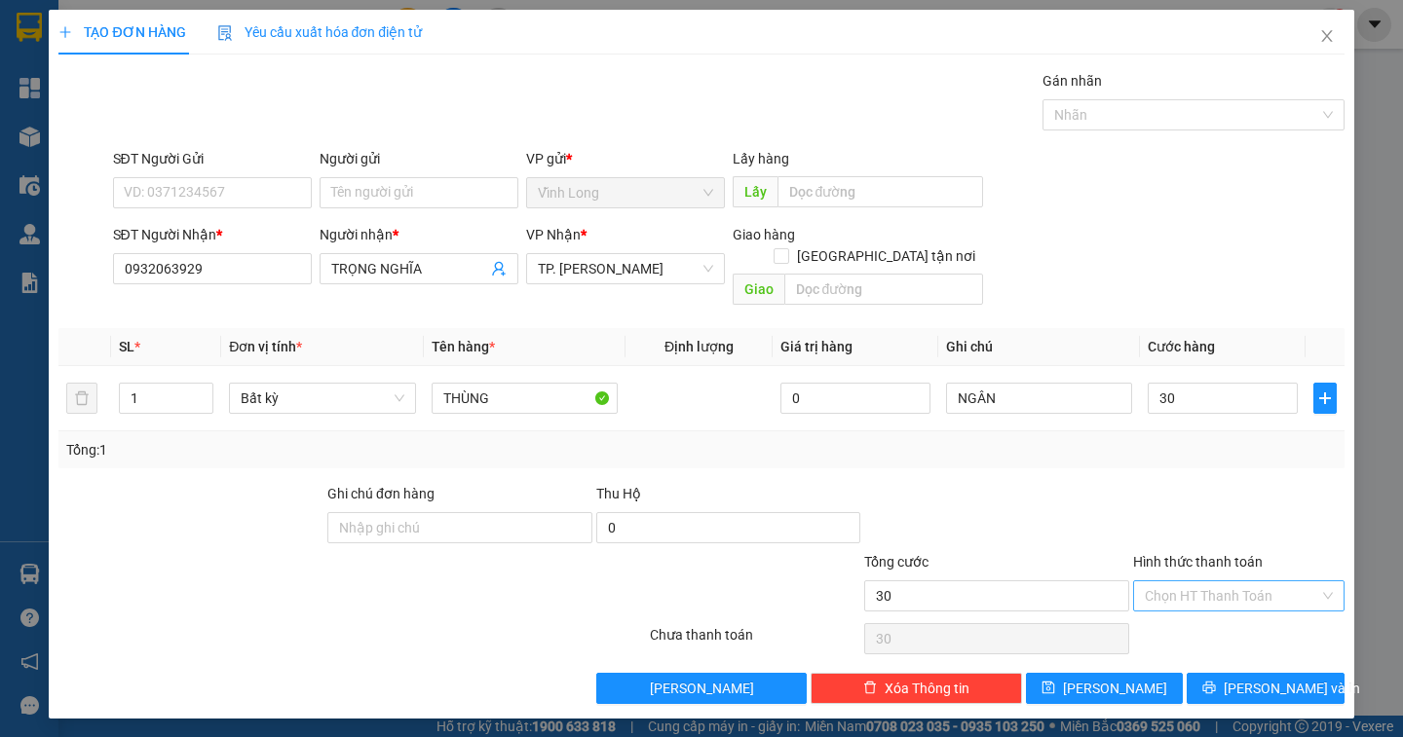
type input "30.000"
click at [1224, 582] on input "Hình thức thanh toán" at bounding box center [1232, 596] width 174 height 29
click at [1215, 612] on div "Tại văn phòng" at bounding box center [1239, 613] width 188 height 21
type input "0"
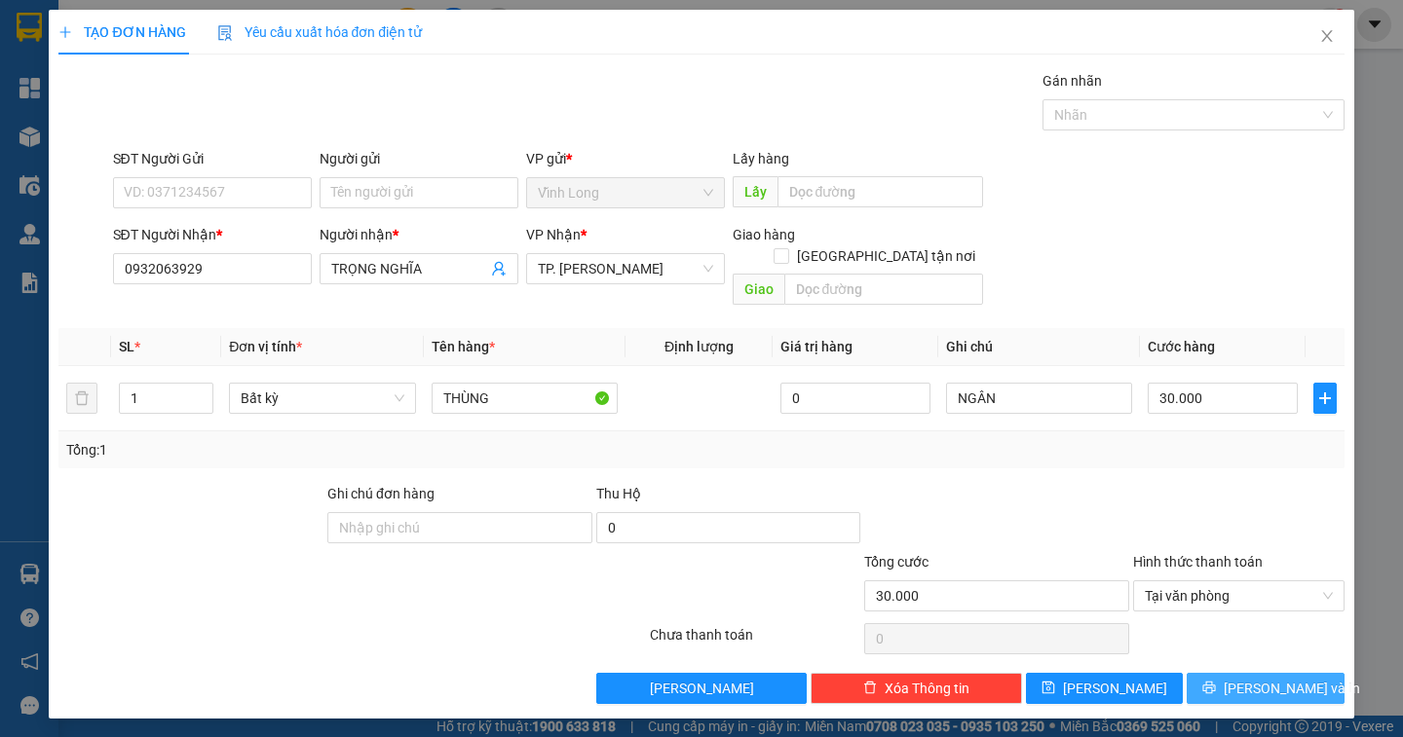
click at [1278, 678] on span "[PERSON_NAME] và In" at bounding box center [1292, 688] width 136 height 21
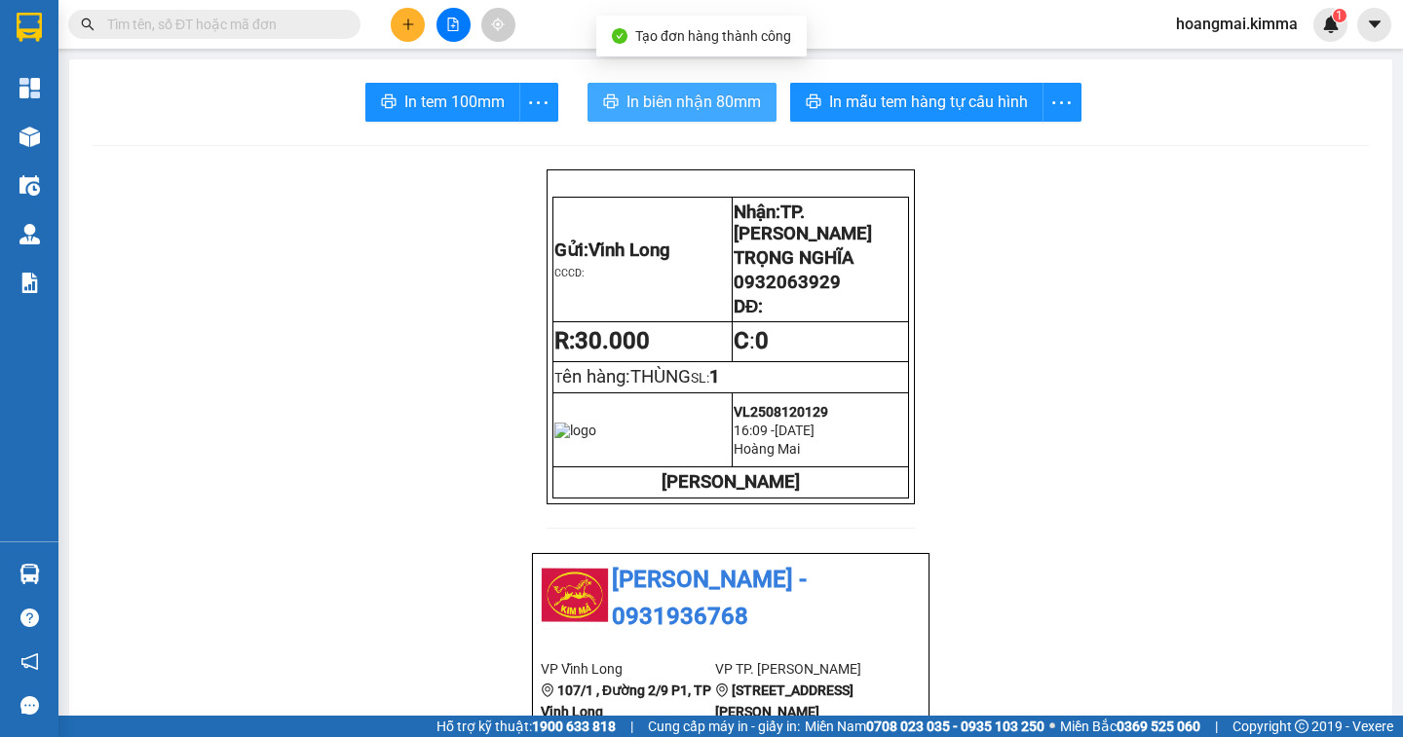
click at [657, 96] on span "In biên nhận 80mm" at bounding box center [693, 102] width 134 height 24
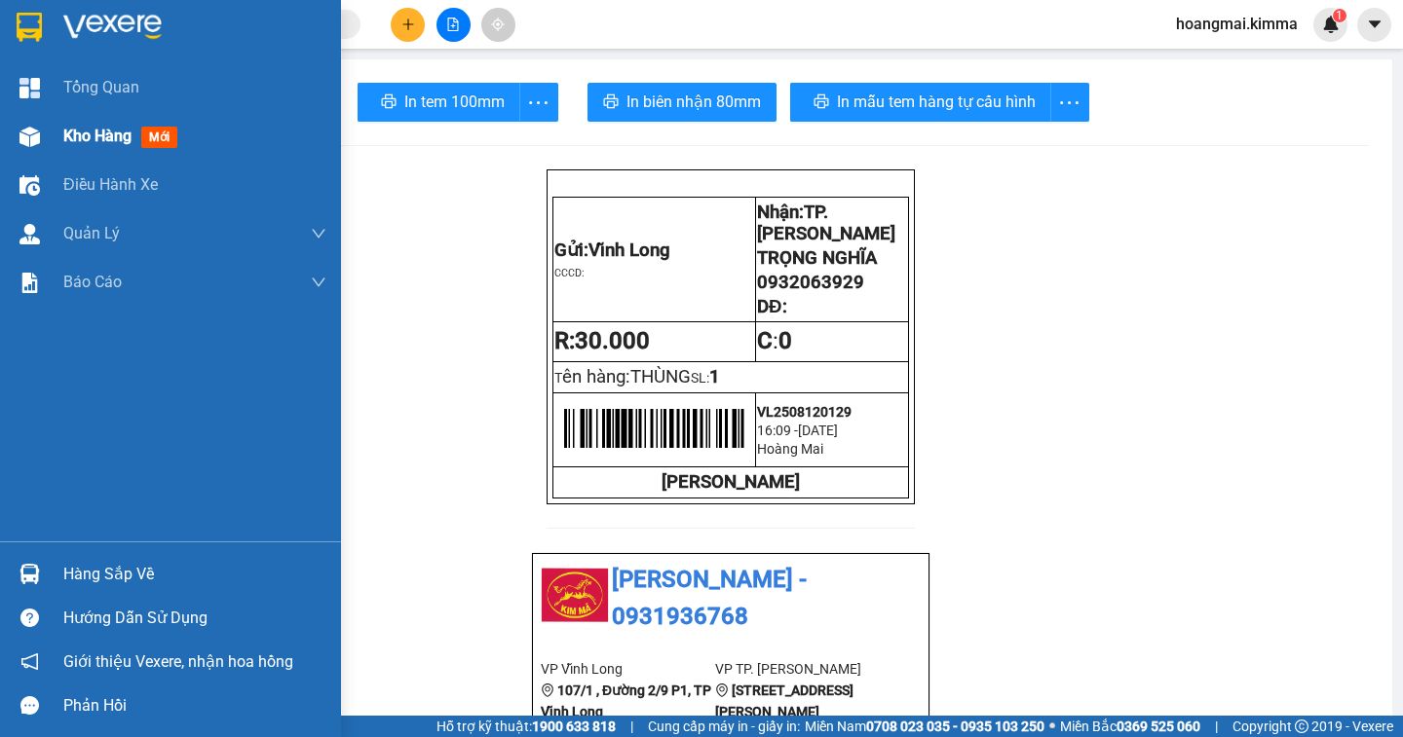
click at [100, 137] on span "Kho hàng" at bounding box center [97, 136] width 68 height 19
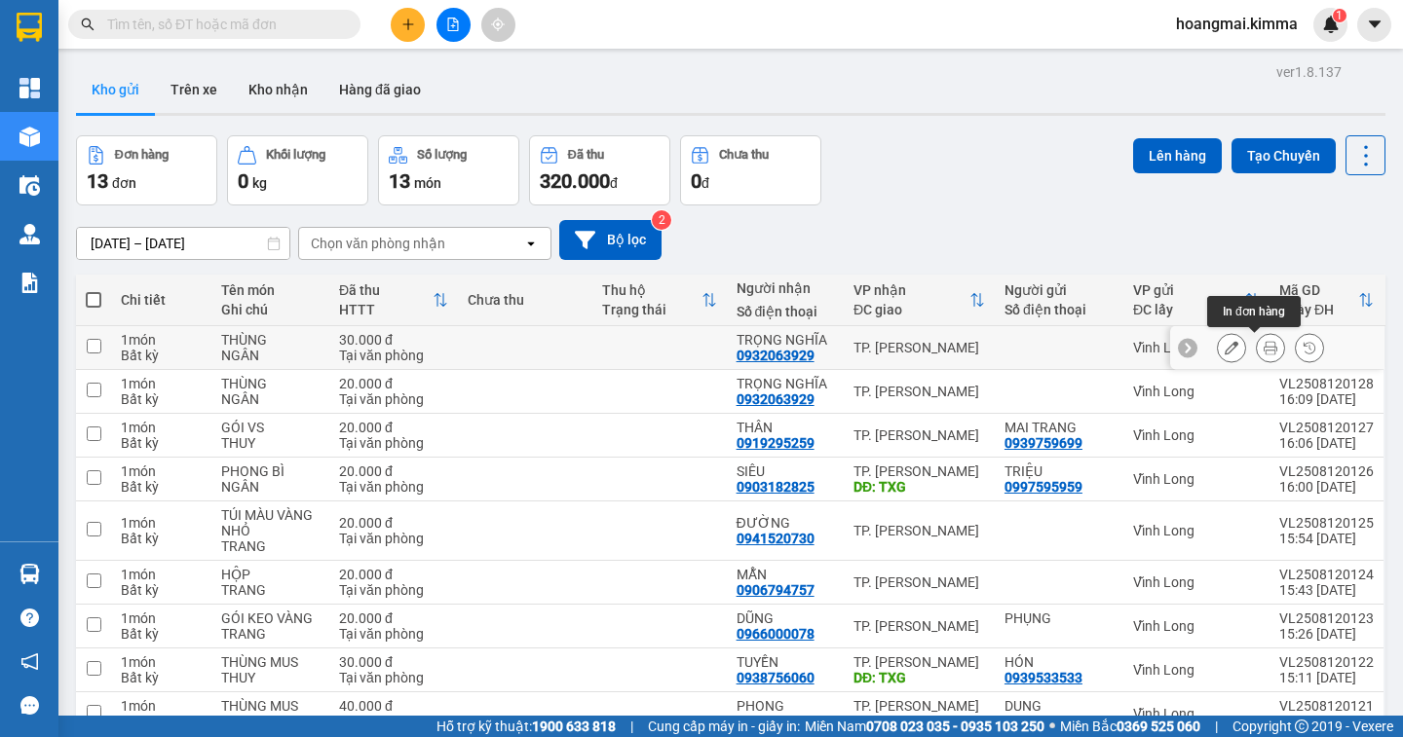
click at [1263, 351] on icon at bounding box center [1270, 348] width 14 height 14
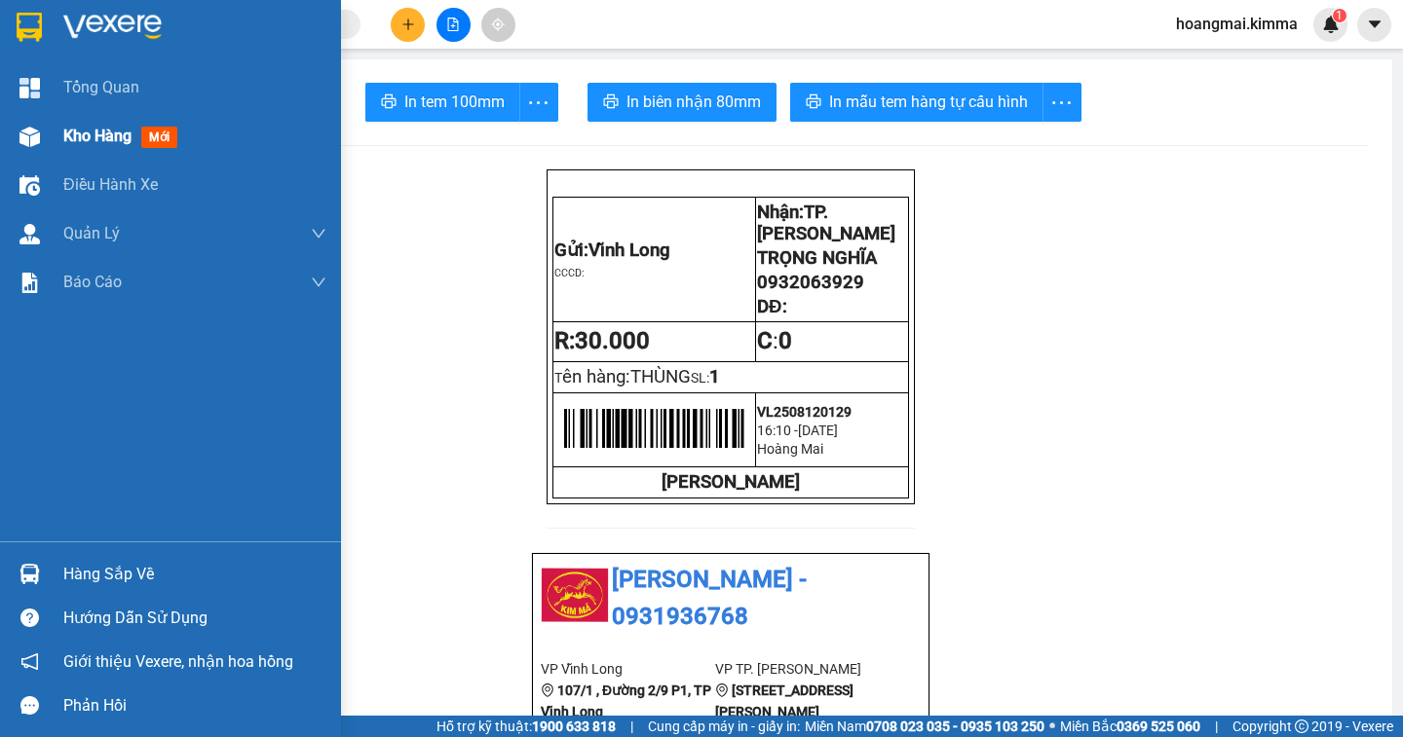
click at [89, 135] on span "Kho hàng" at bounding box center [97, 136] width 68 height 19
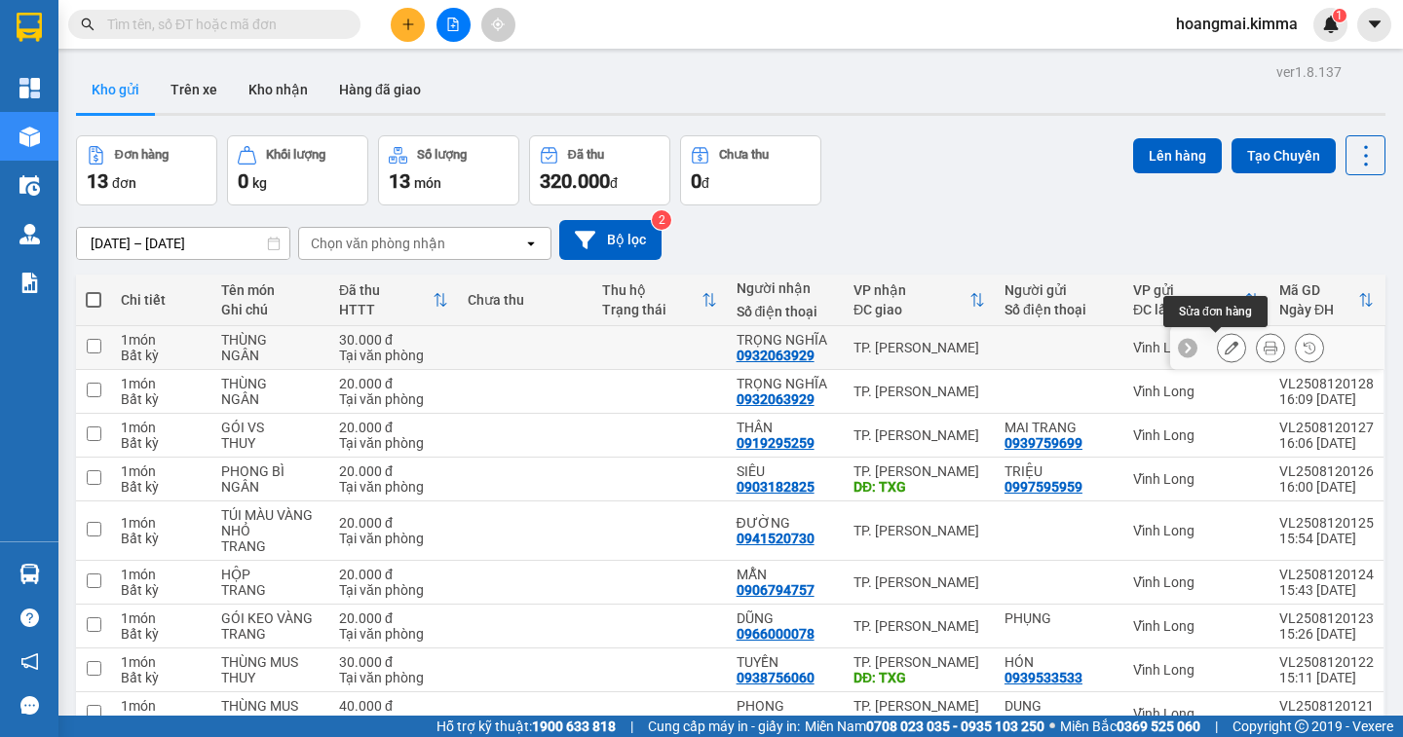
click at [1224, 345] on icon at bounding box center [1231, 348] width 14 height 14
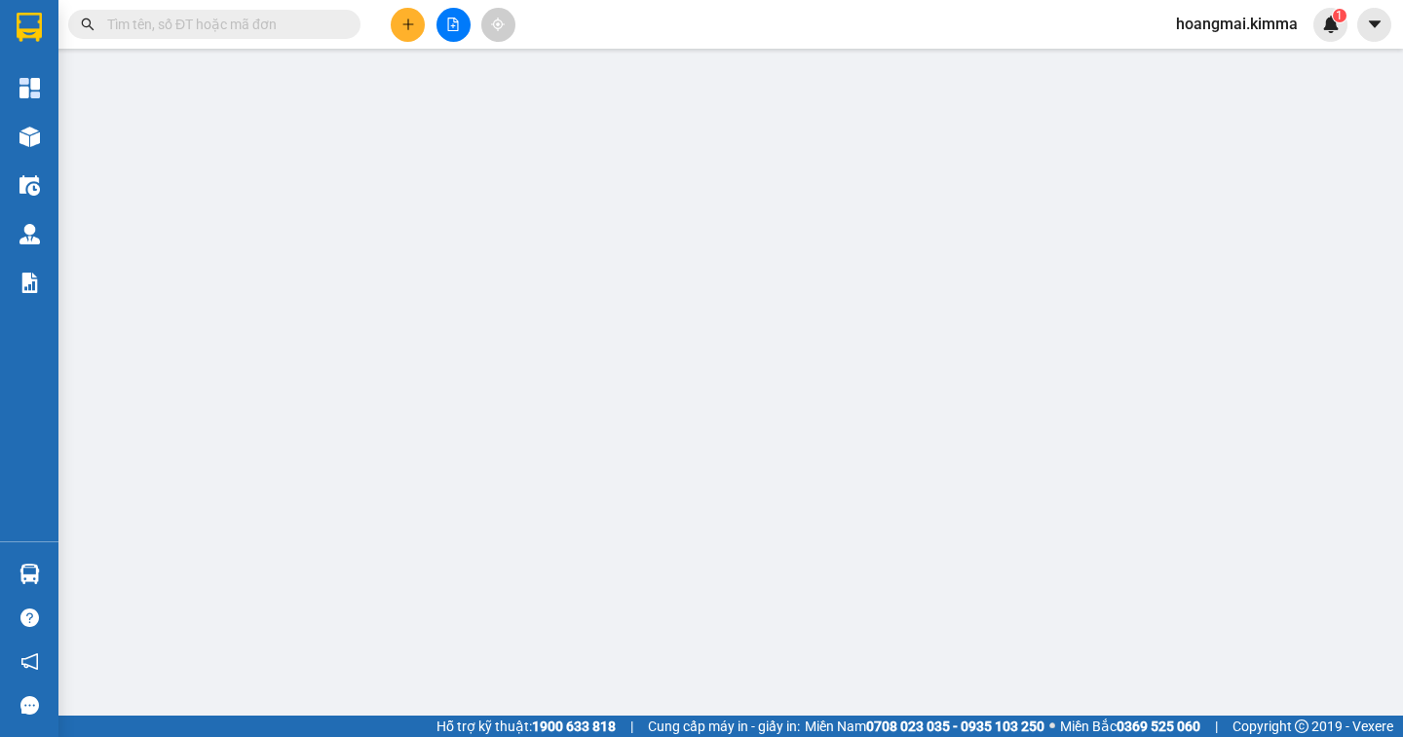
type input "0932063929"
type input "TRỌNG NGHĨA"
type input "30.000"
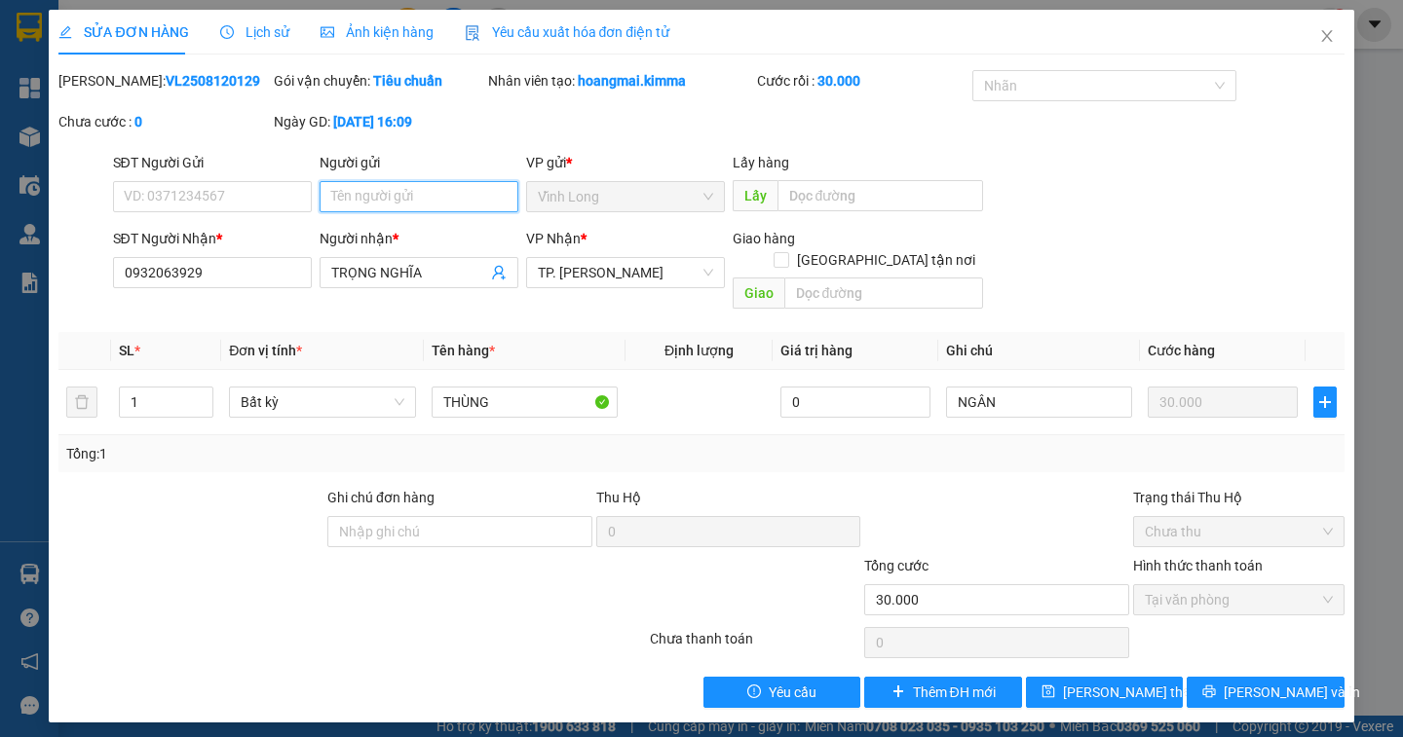
click at [347, 199] on input "Người gửi" at bounding box center [419, 196] width 199 height 31
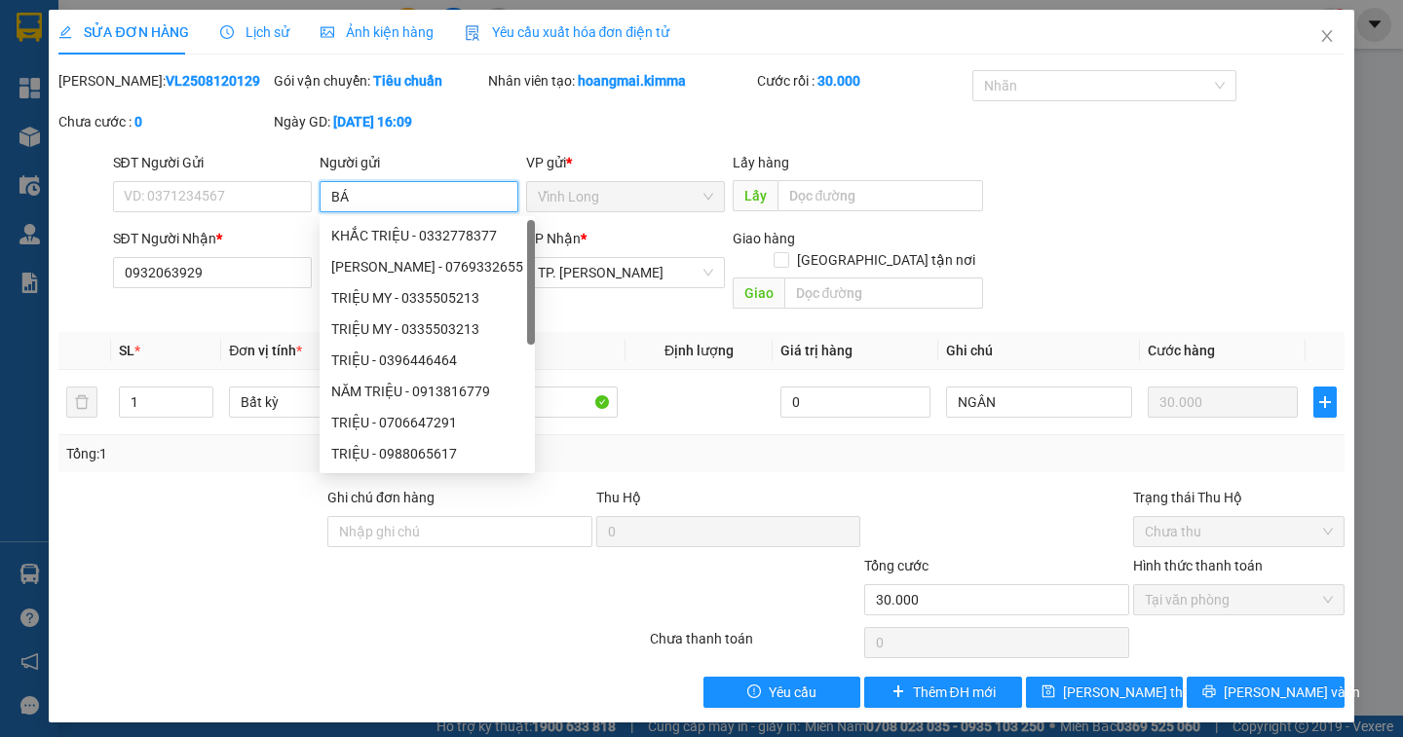
type input "BÁN"
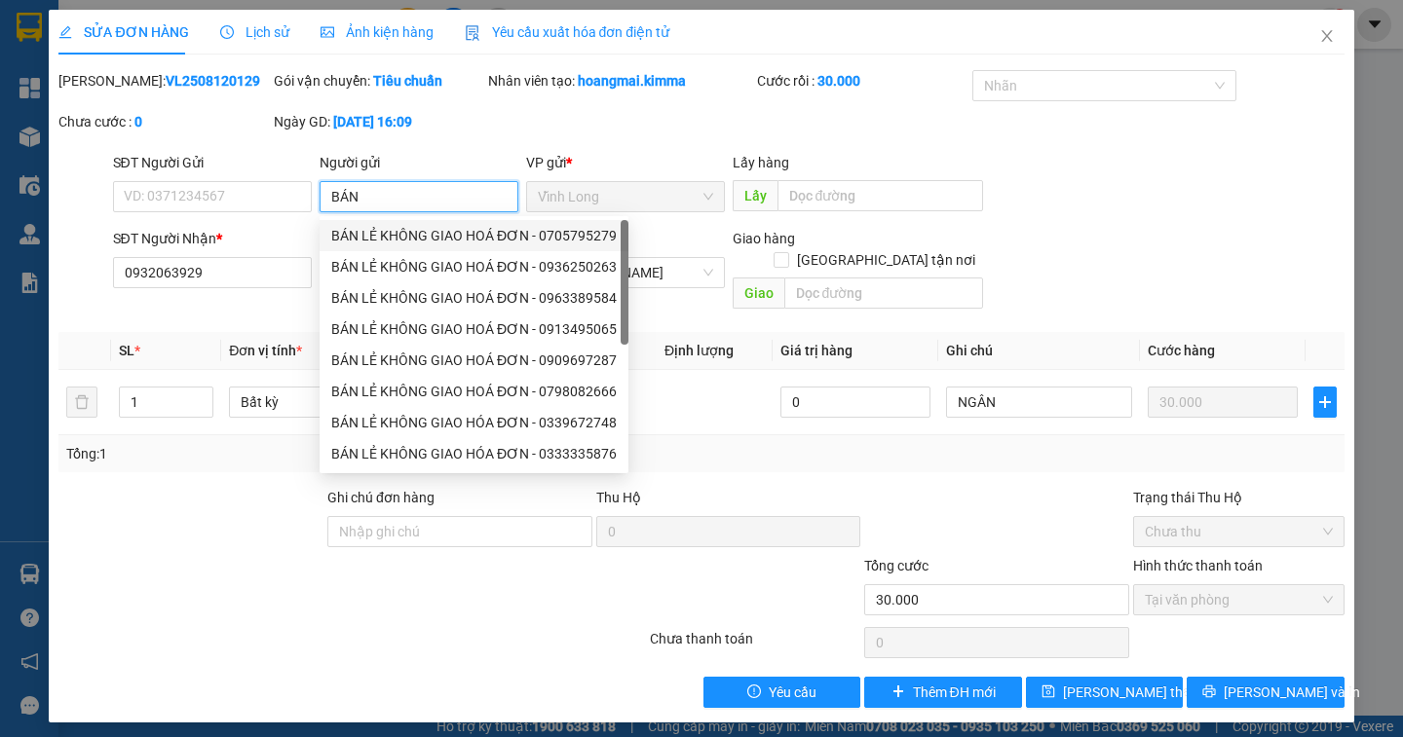
click at [380, 233] on div "BÁN LẺ KHÔNG GIAO HOÁ ĐƠN - 0705795279" at bounding box center [473, 235] width 285 height 21
type input "0705795279"
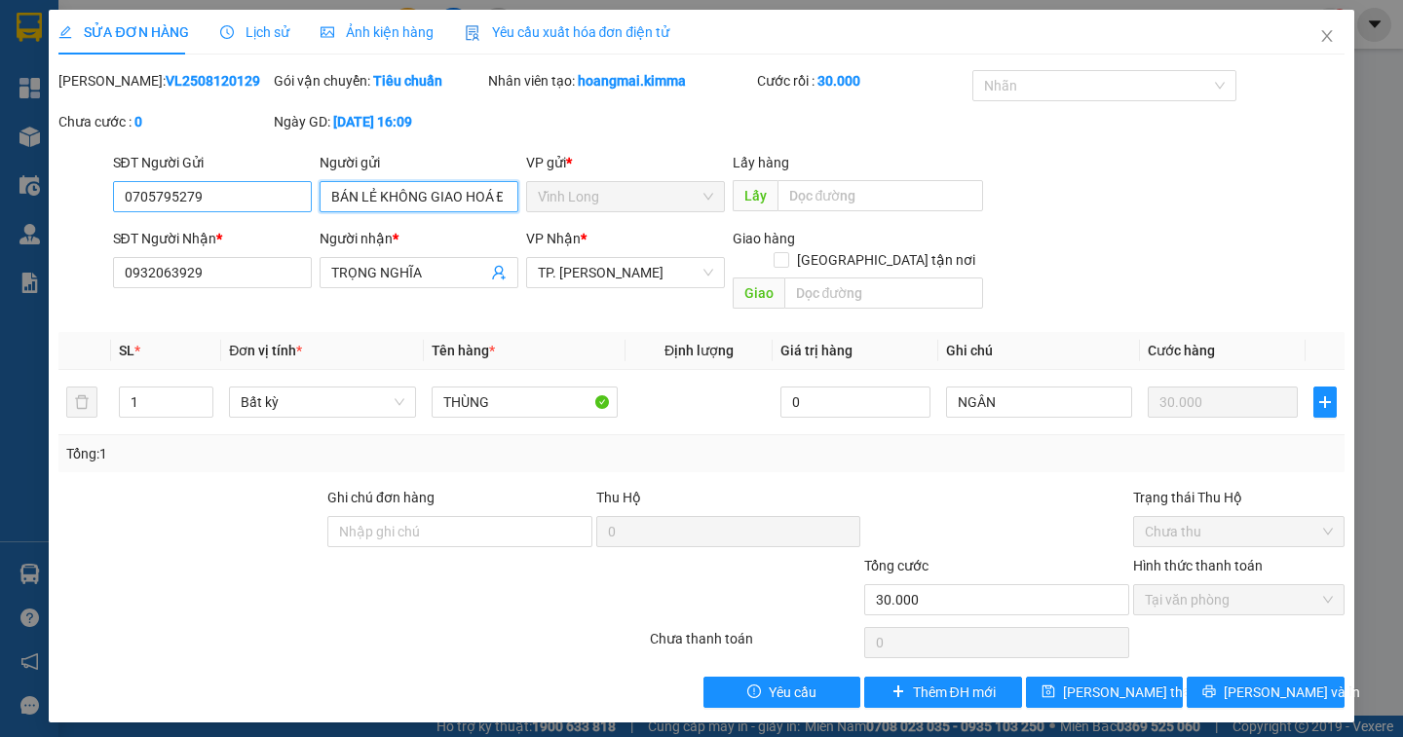
type input "BÁN LẺ KHÔNG GIAO HOÁ ĐƠN"
drag, startPoint x: 232, startPoint y: 203, endPoint x: 0, endPoint y: 209, distance: 231.9
click at [0, 209] on div "SỬA ĐƠN HÀNG Lịch sử Ảnh kiện hàng Yêu cầu xuất hóa đơn điện tử Total Paid Fee …" at bounding box center [701, 368] width 1403 height 737
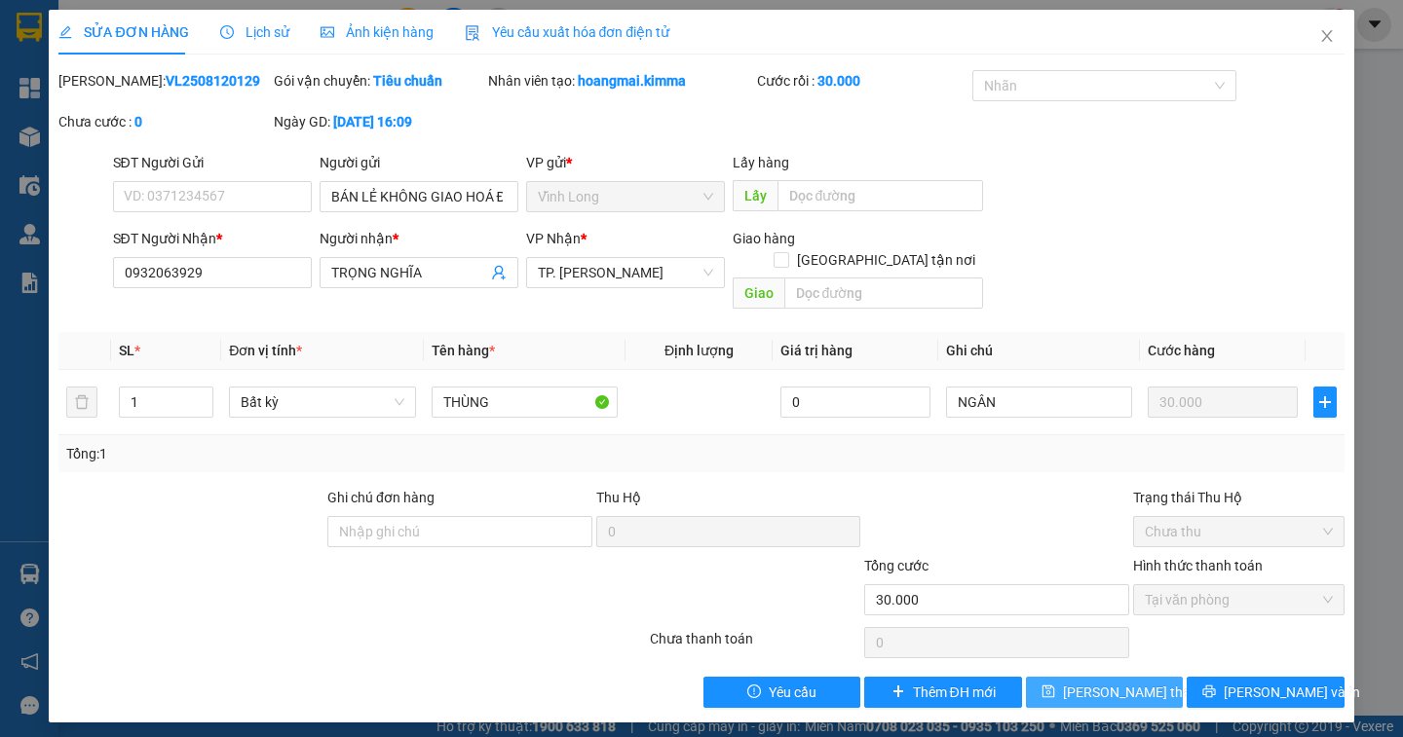
click at [1137, 682] on span "[PERSON_NAME] thay đổi" at bounding box center [1141, 692] width 156 height 21
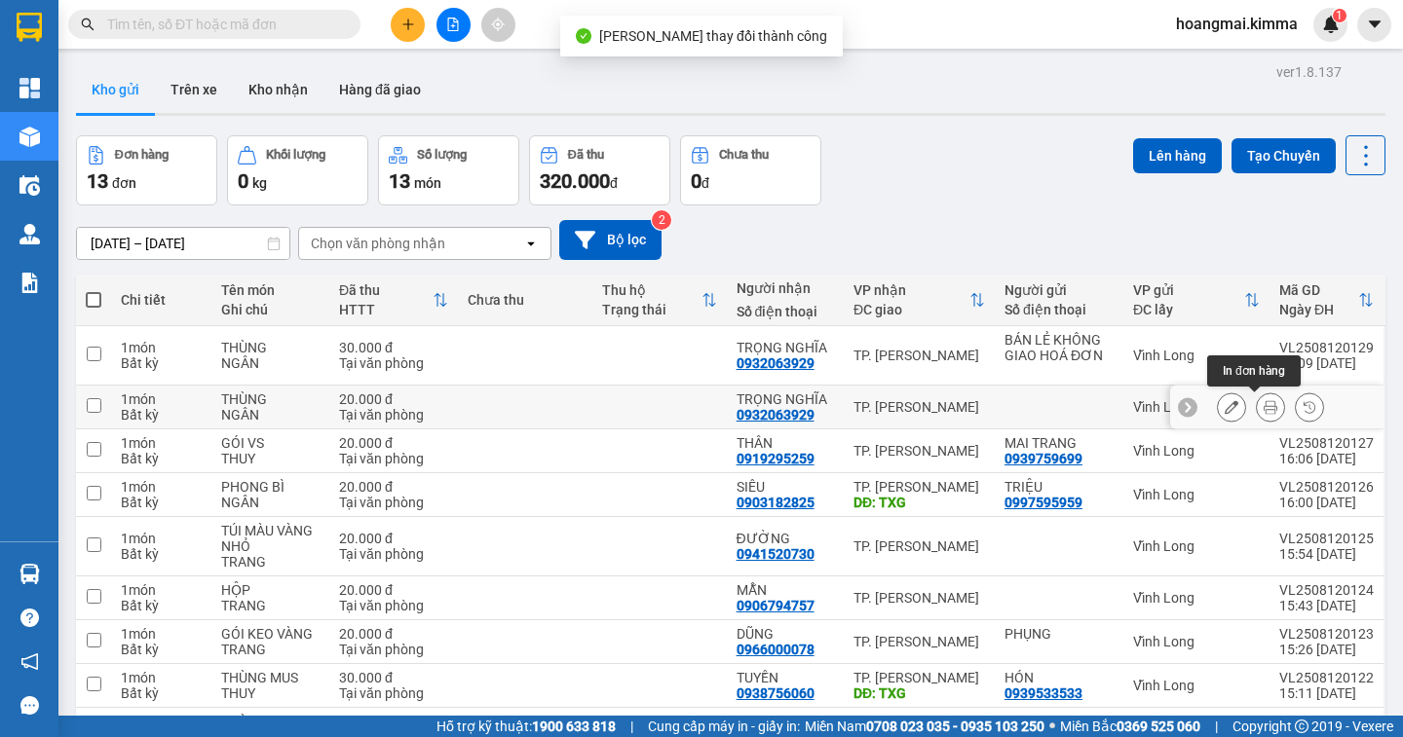
click at [1263, 407] on icon at bounding box center [1270, 407] width 14 height 14
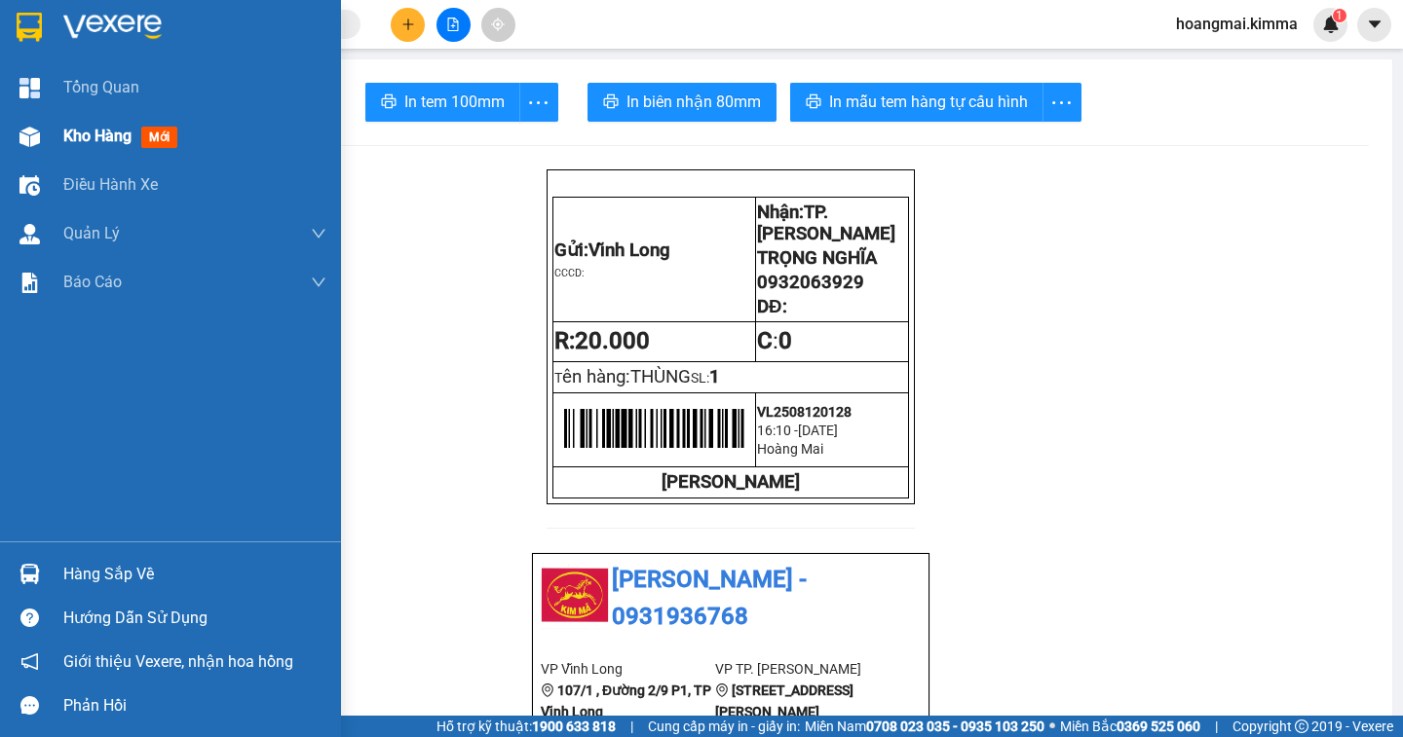
click at [86, 140] on span "Kho hàng" at bounding box center [97, 136] width 68 height 19
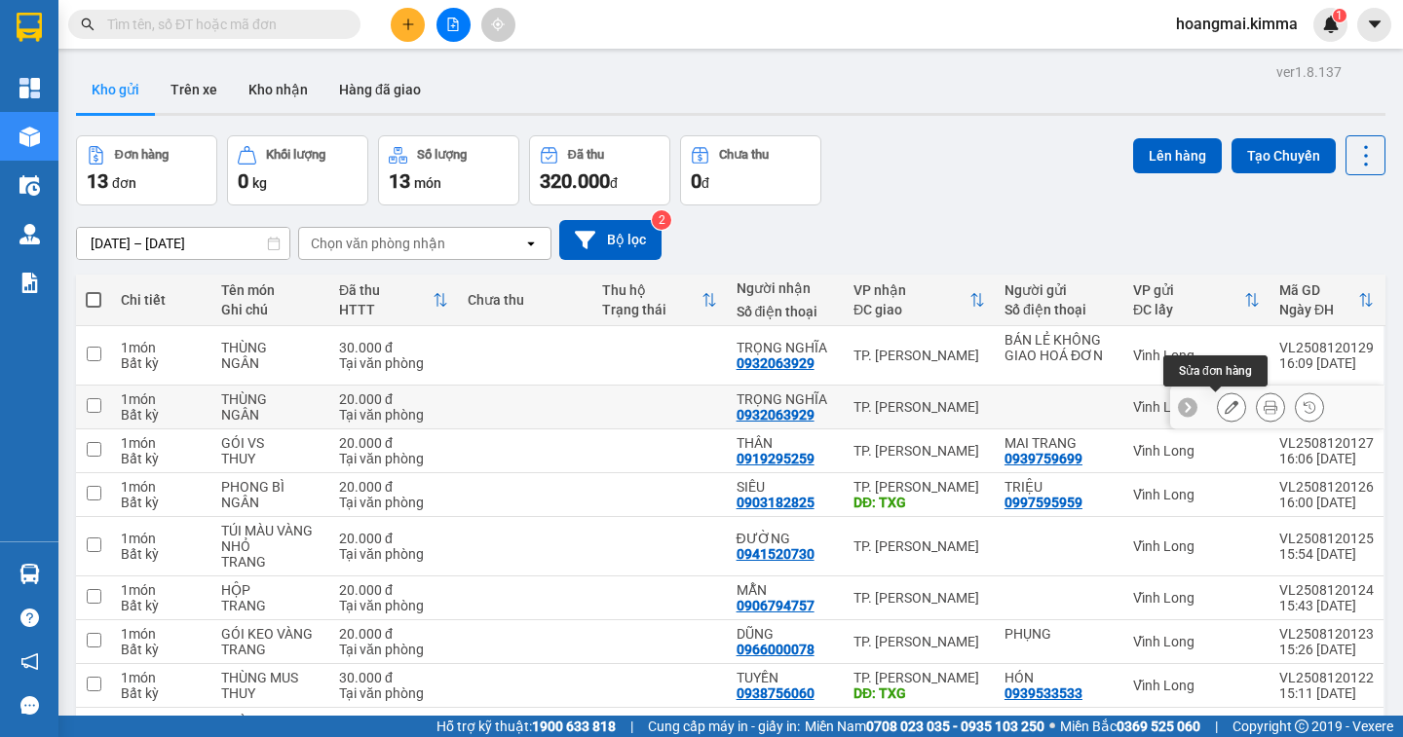
click at [1224, 410] on icon at bounding box center [1231, 407] width 14 height 14
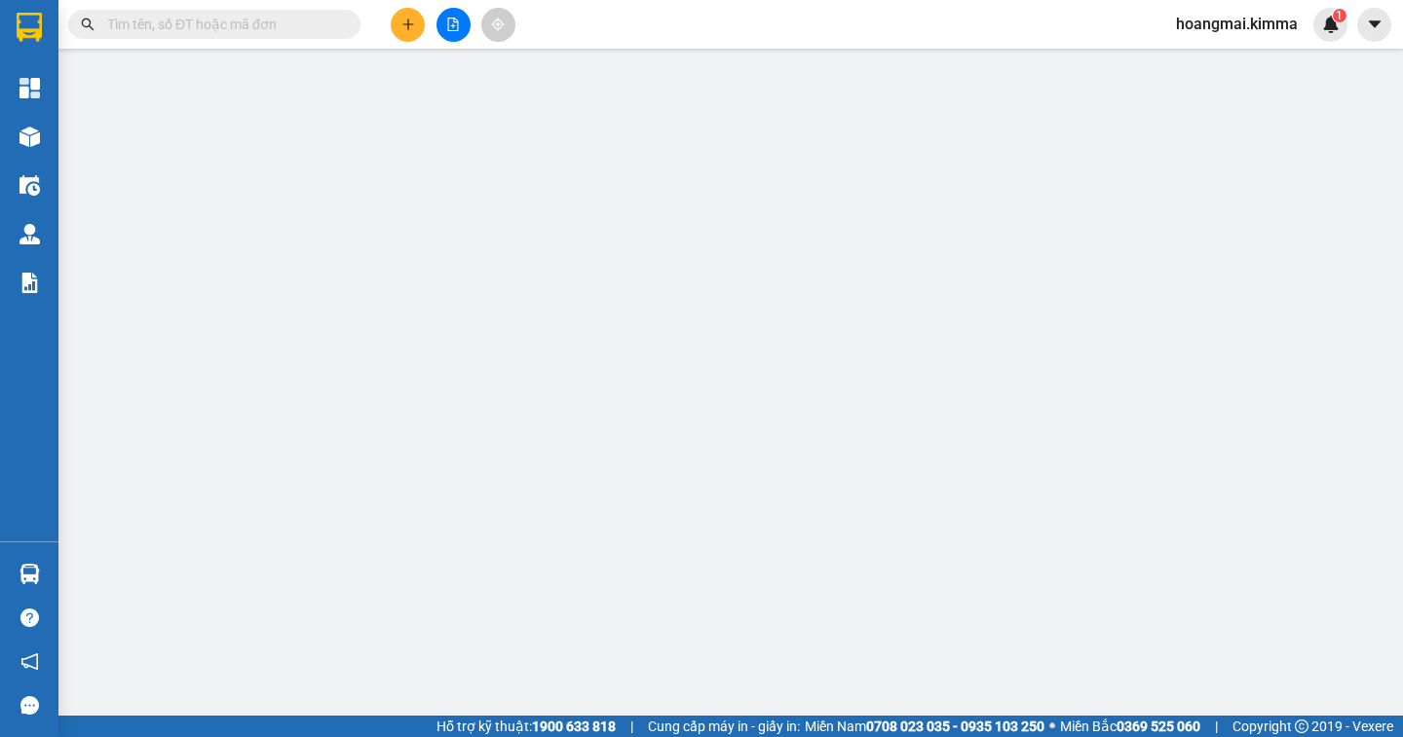
type input "0932063929"
type input "TRỌNG NGHĨA"
type input "20.000"
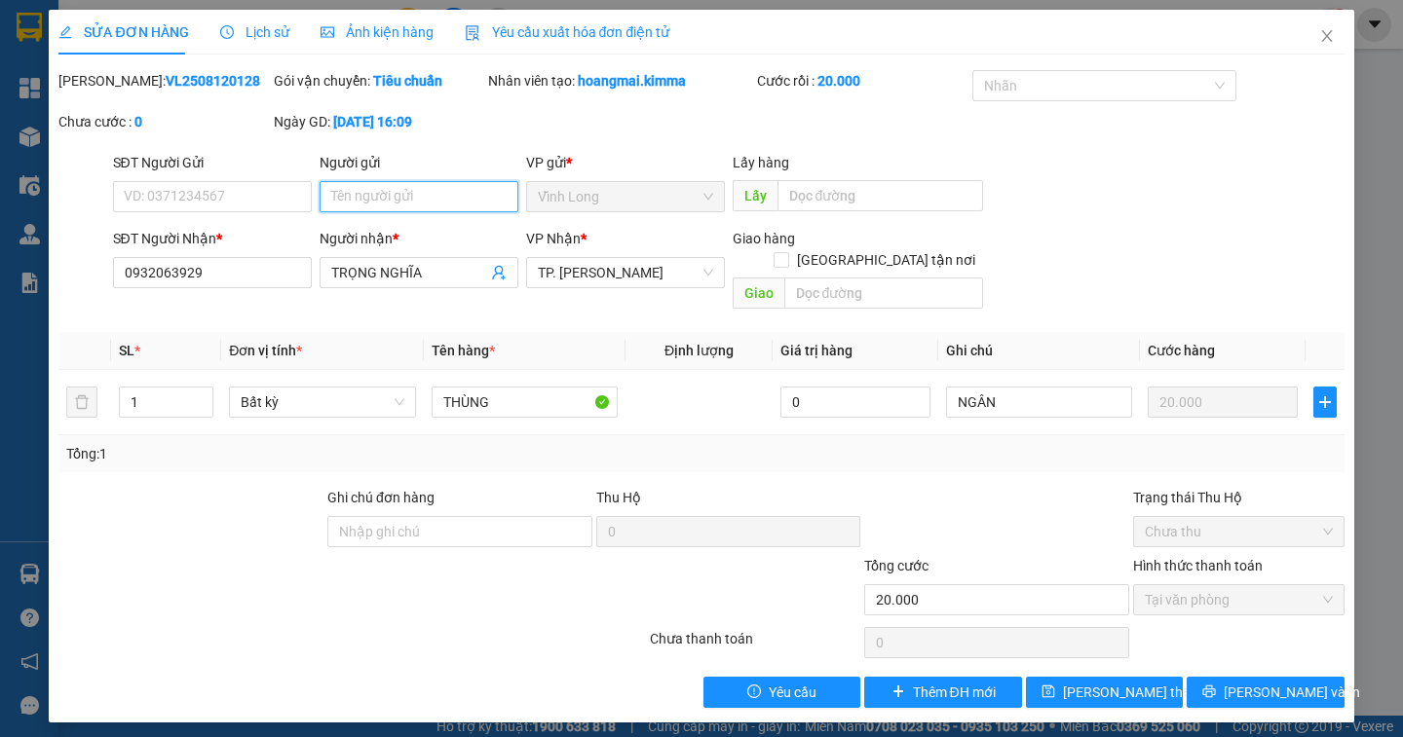
click at [352, 199] on input "Người gửi" at bounding box center [419, 196] width 199 height 31
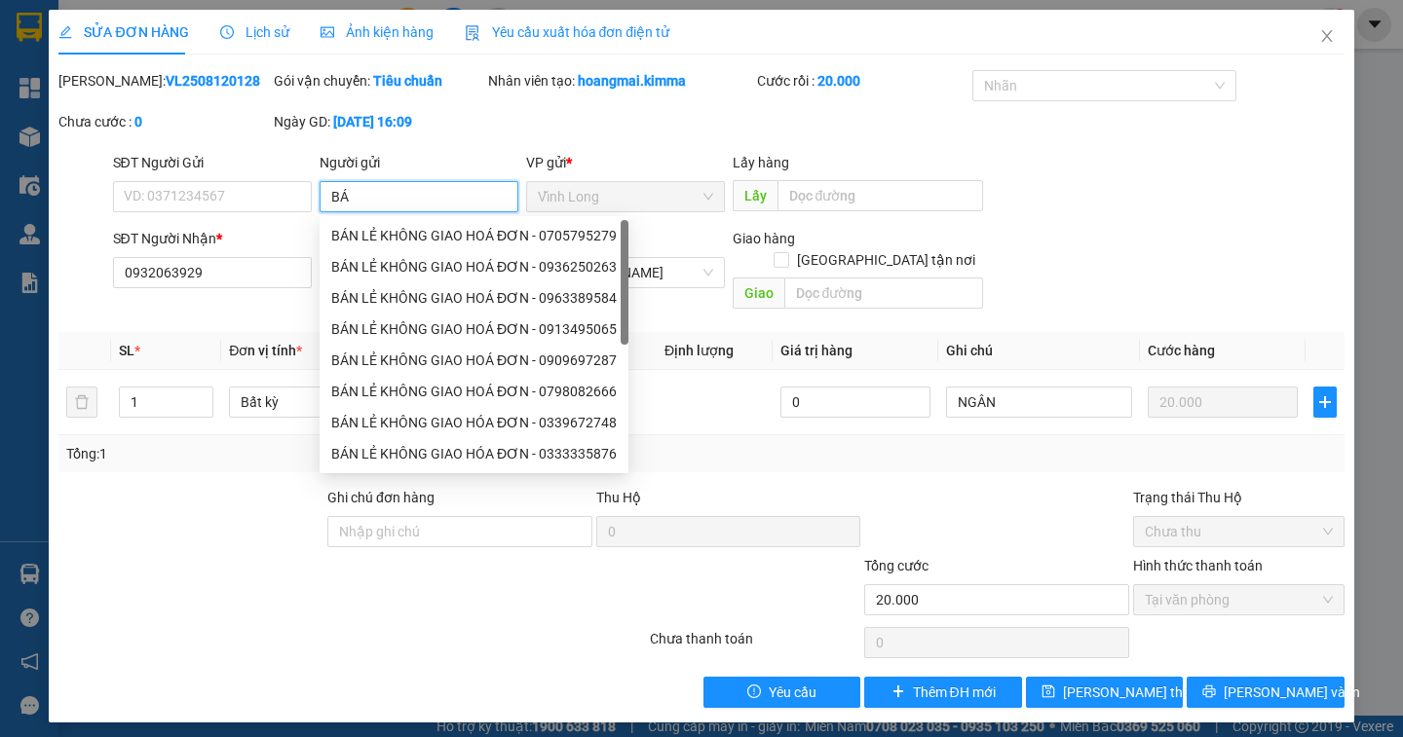
type input "BÁN"
click at [407, 241] on div "BÁN LẺ KHÔNG GIAO HOÁ ĐƠN - 0705795279" at bounding box center [473, 235] width 285 height 21
type input "0705795279"
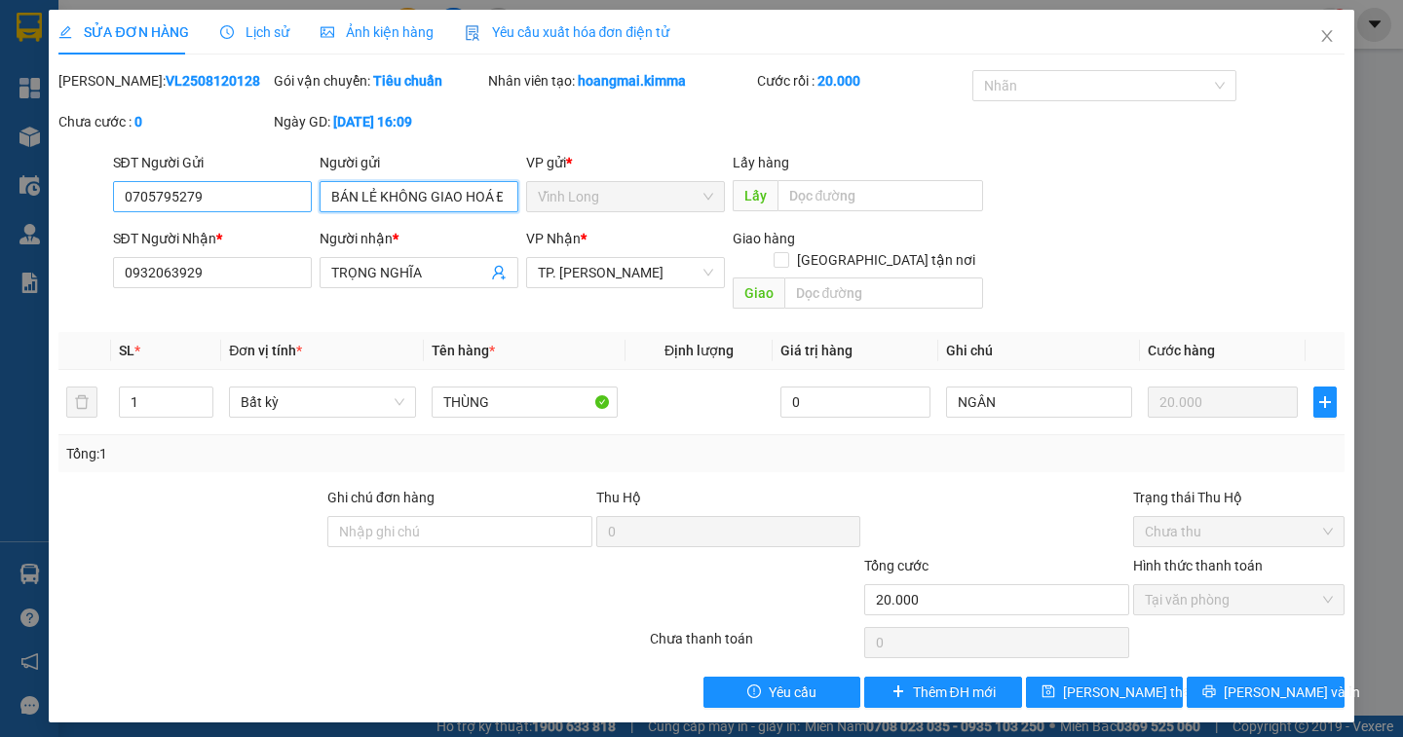
type input "BÁN LẺ KHÔNG GIAO HOÁ ĐƠN"
drag, startPoint x: 233, startPoint y: 191, endPoint x: 0, endPoint y: 213, distance: 233.9
click at [0, 213] on div "SỬA ĐƠN HÀNG Lịch sử Ảnh kiện hàng Yêu cầu xuất hóa đơn điện tử Total Paid Fee …" at bounding box center [701, 368] width 1403 height 737
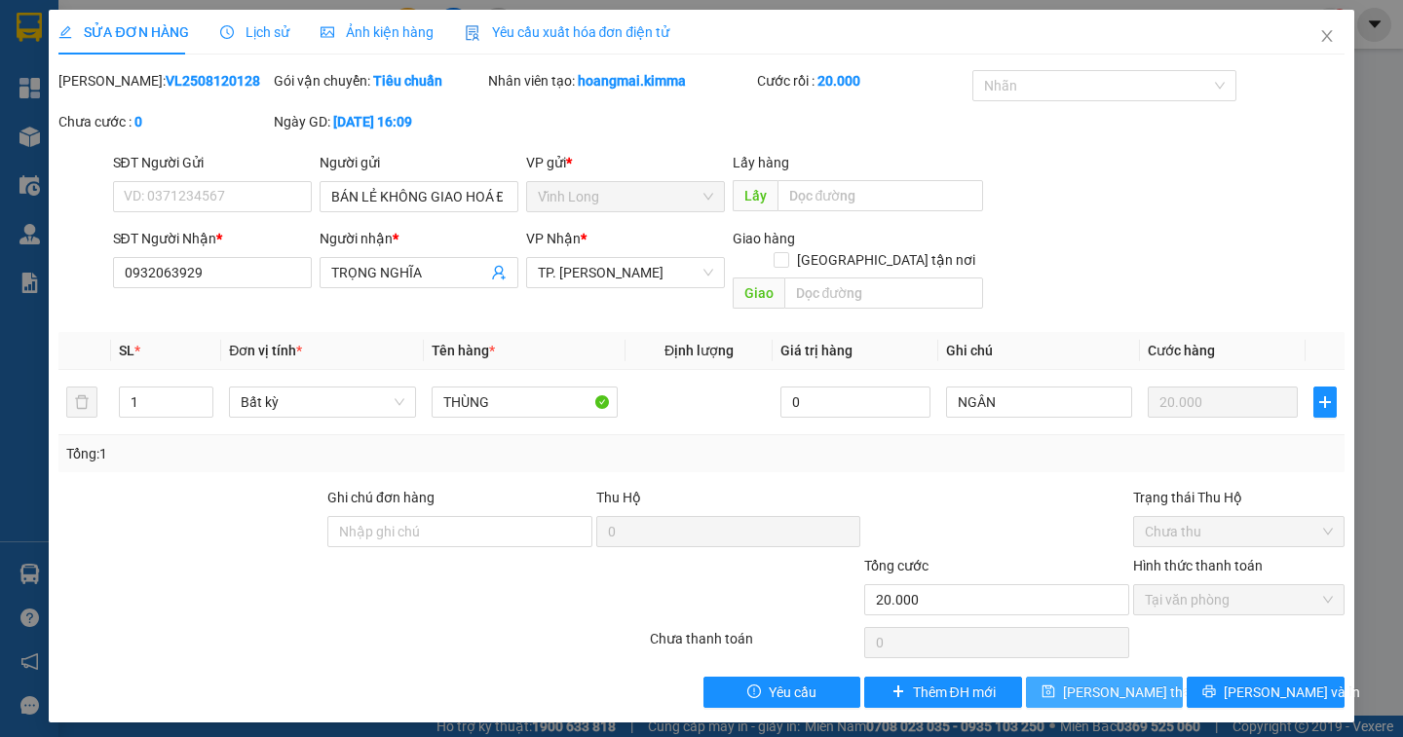
click at [1108, 682] on span "[PERSON_NAME] thay đổi" at bounding box center [1141, 692] width 156 height 21
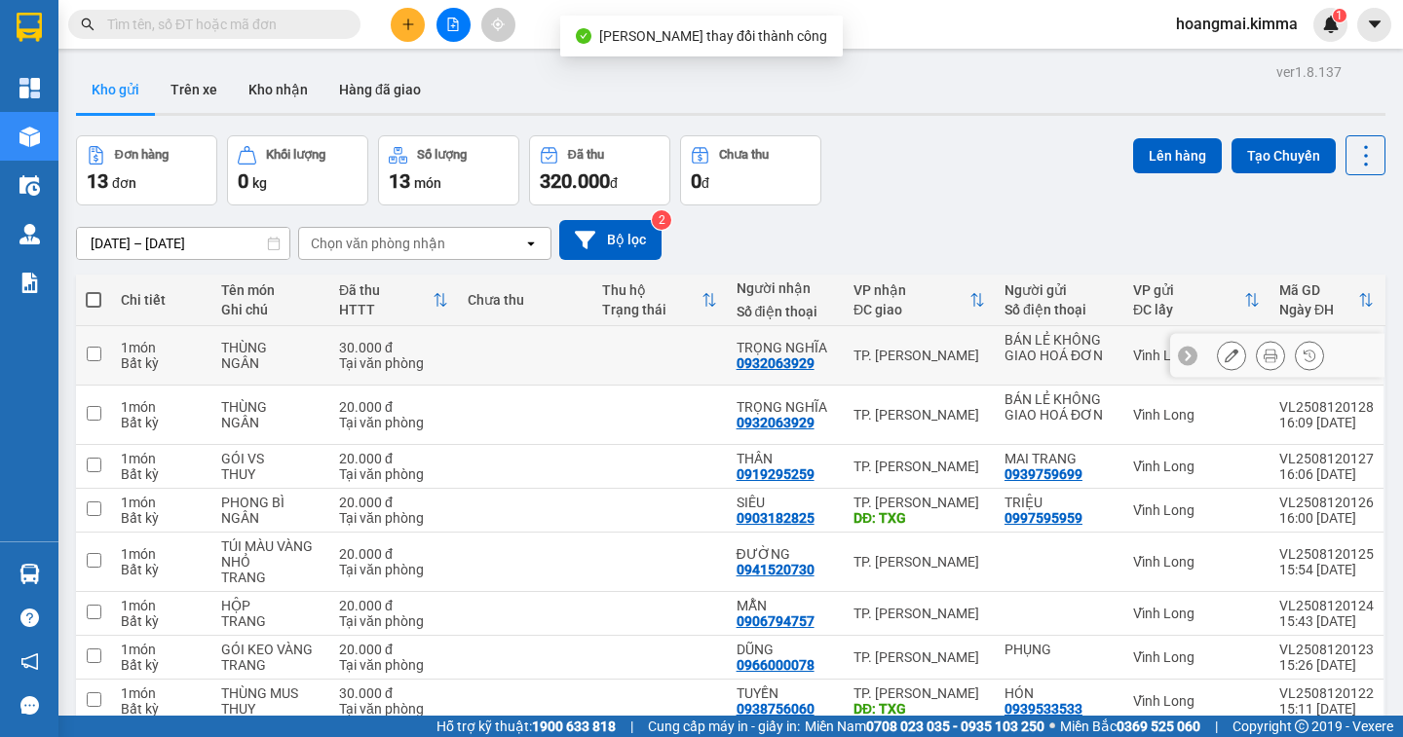
click at [1263, 357] on icon at bounding box center [1270, 356] width 14 height 14
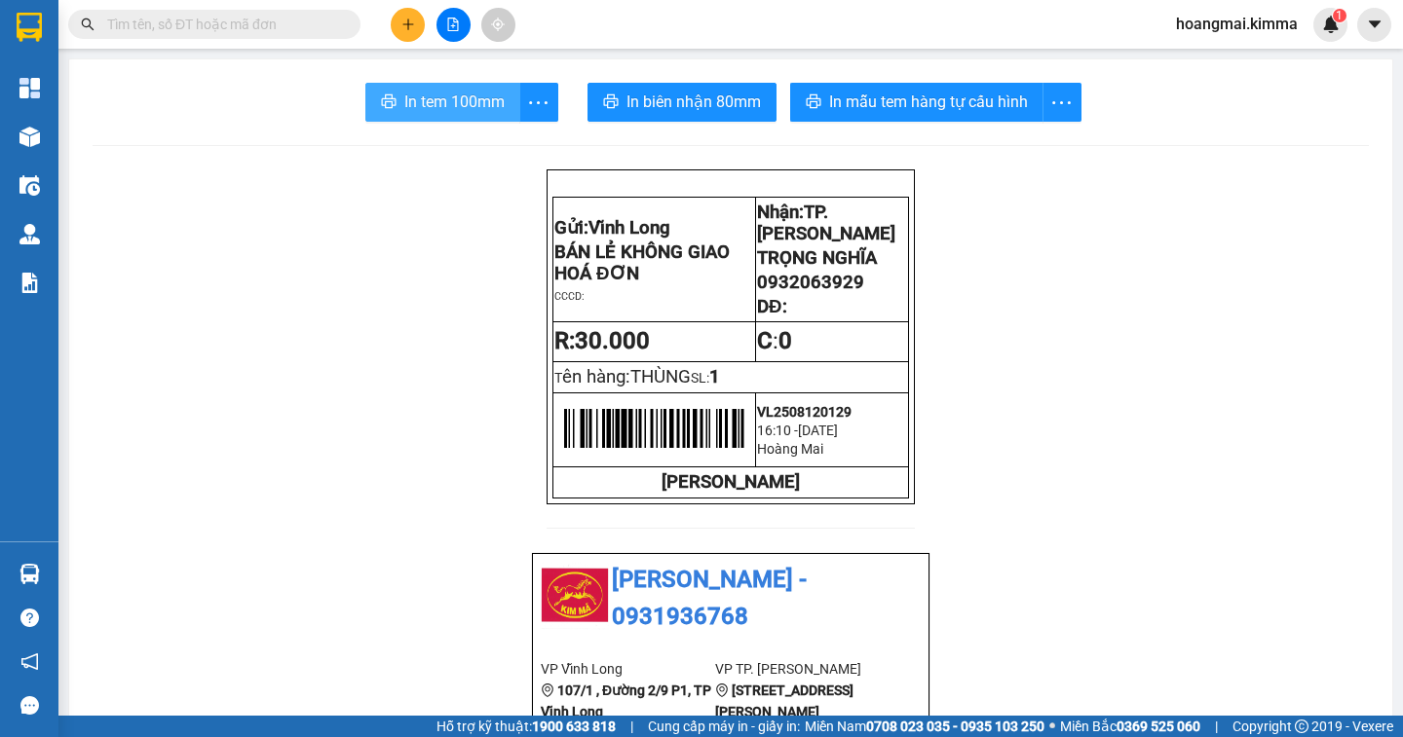
click at [433, 112] on span "In tem 100mm" at bounding box center [454, 102] width 100 height 24
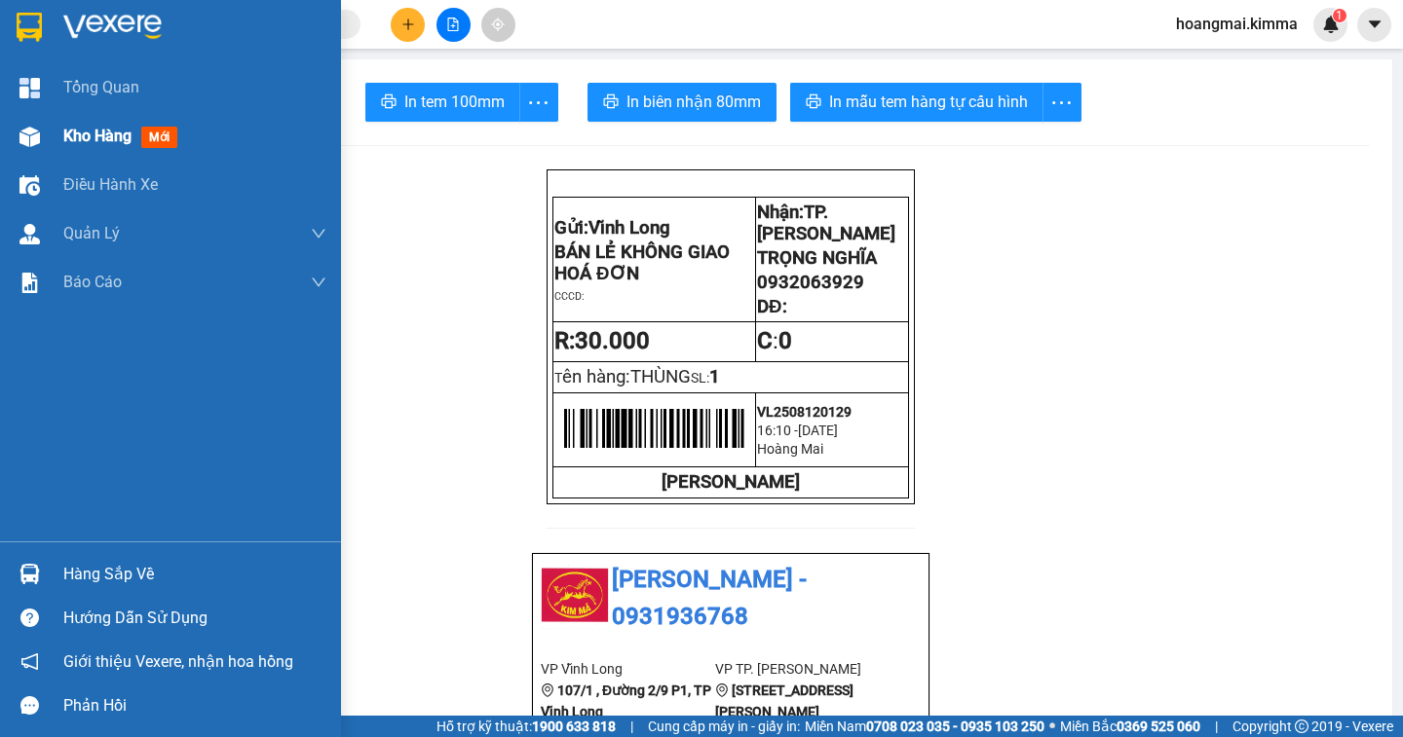
click at [94, 127] on span "Kho hàng" at bounding box center [97, 136] width 68 height 19
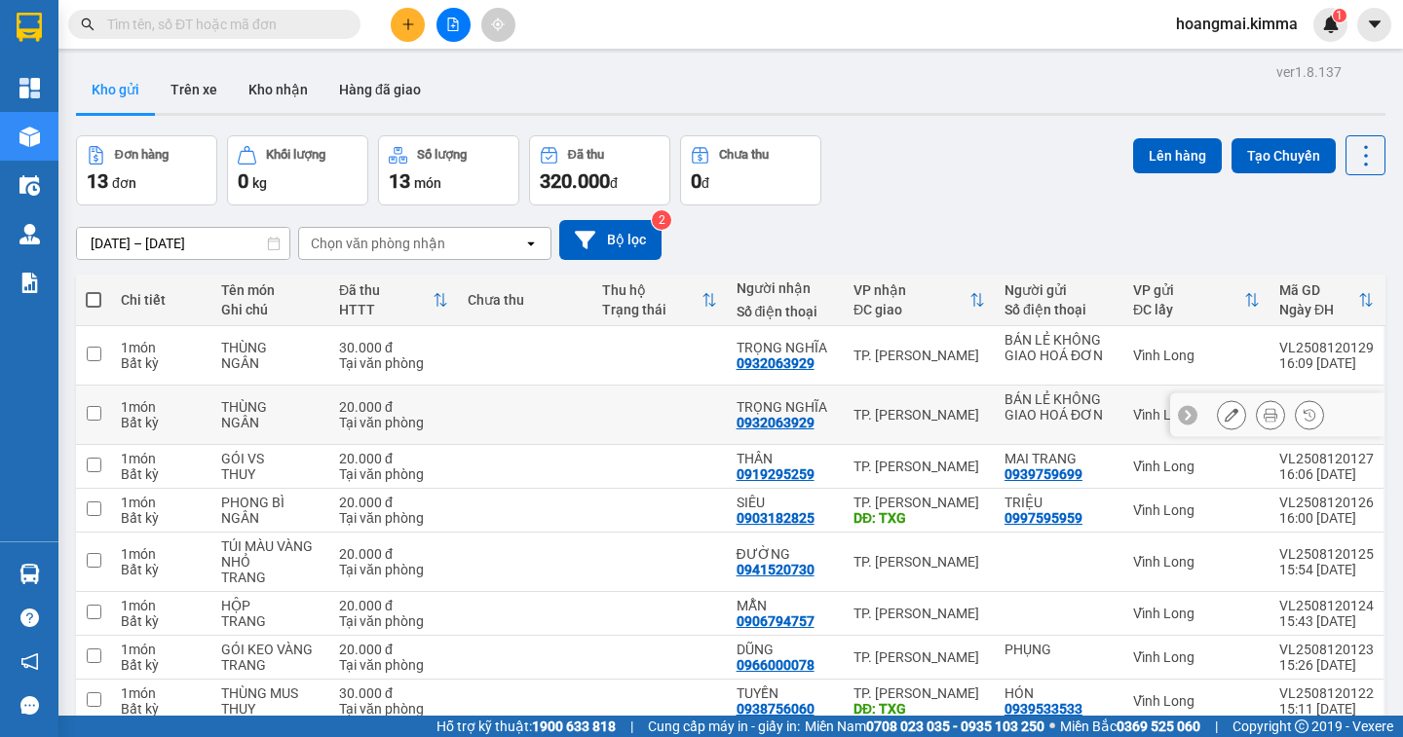
click at [1263, 414] on icon at bounding box center [1270, 415] width 14 height 14
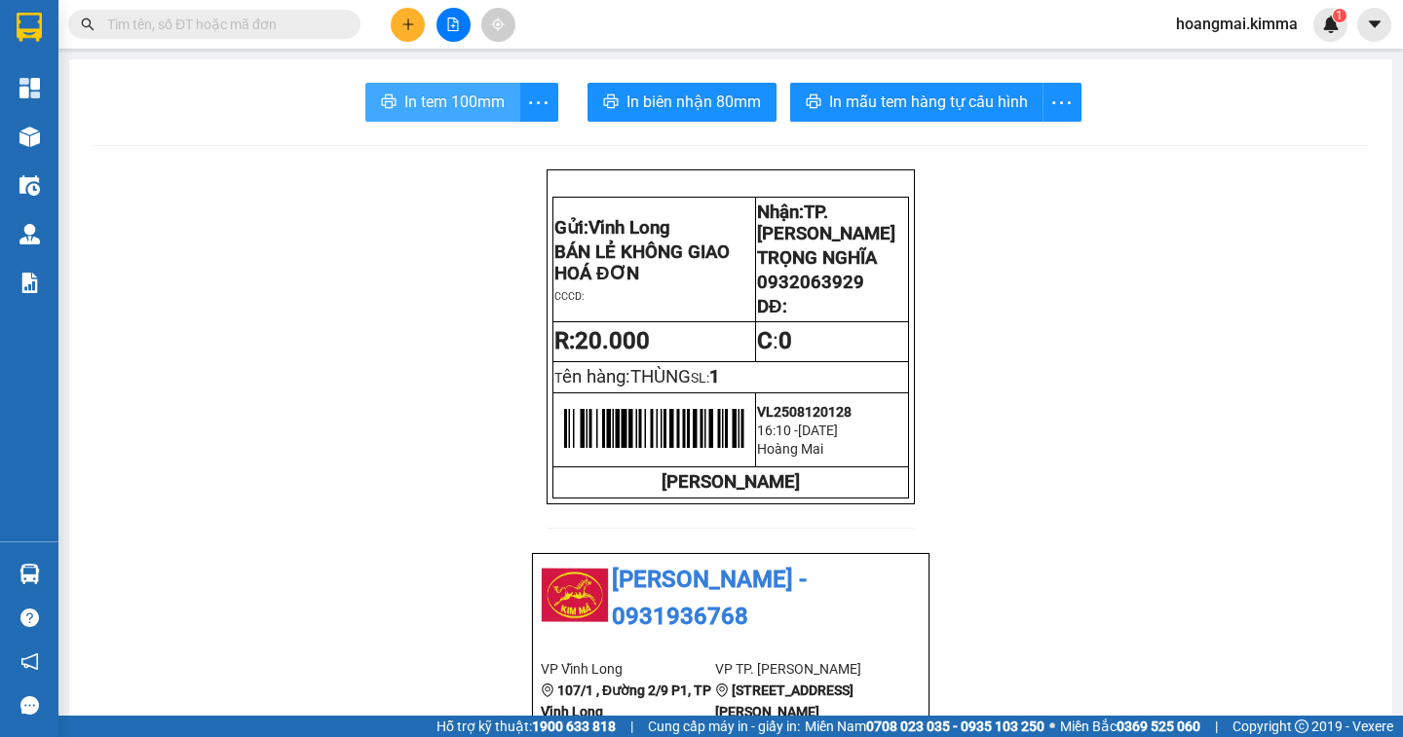
click at [442, 101] on span "In tem 100mm" at bounding box center [454, 102] width 100 height 24
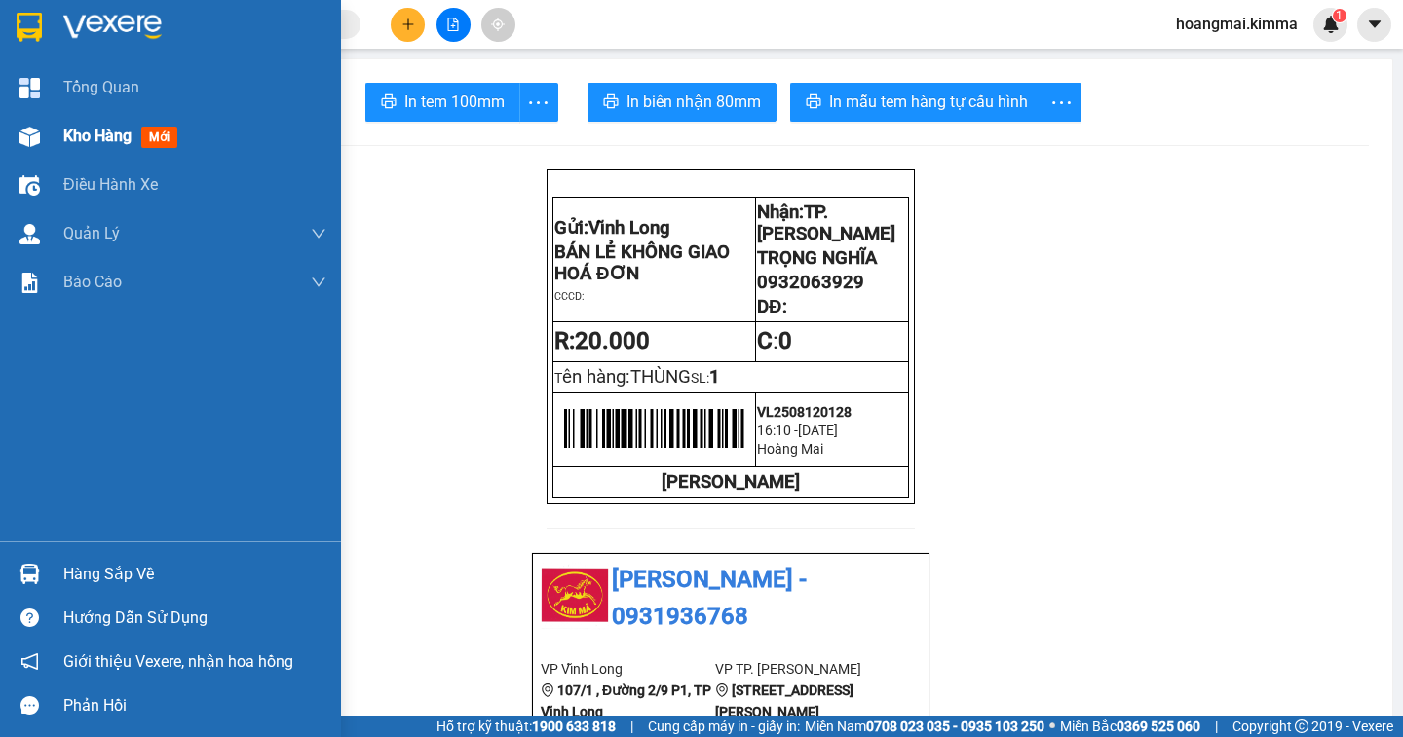
click at [103, 142] on span "Kho hàng" at bounding box center [97, 136] width 68 height 19
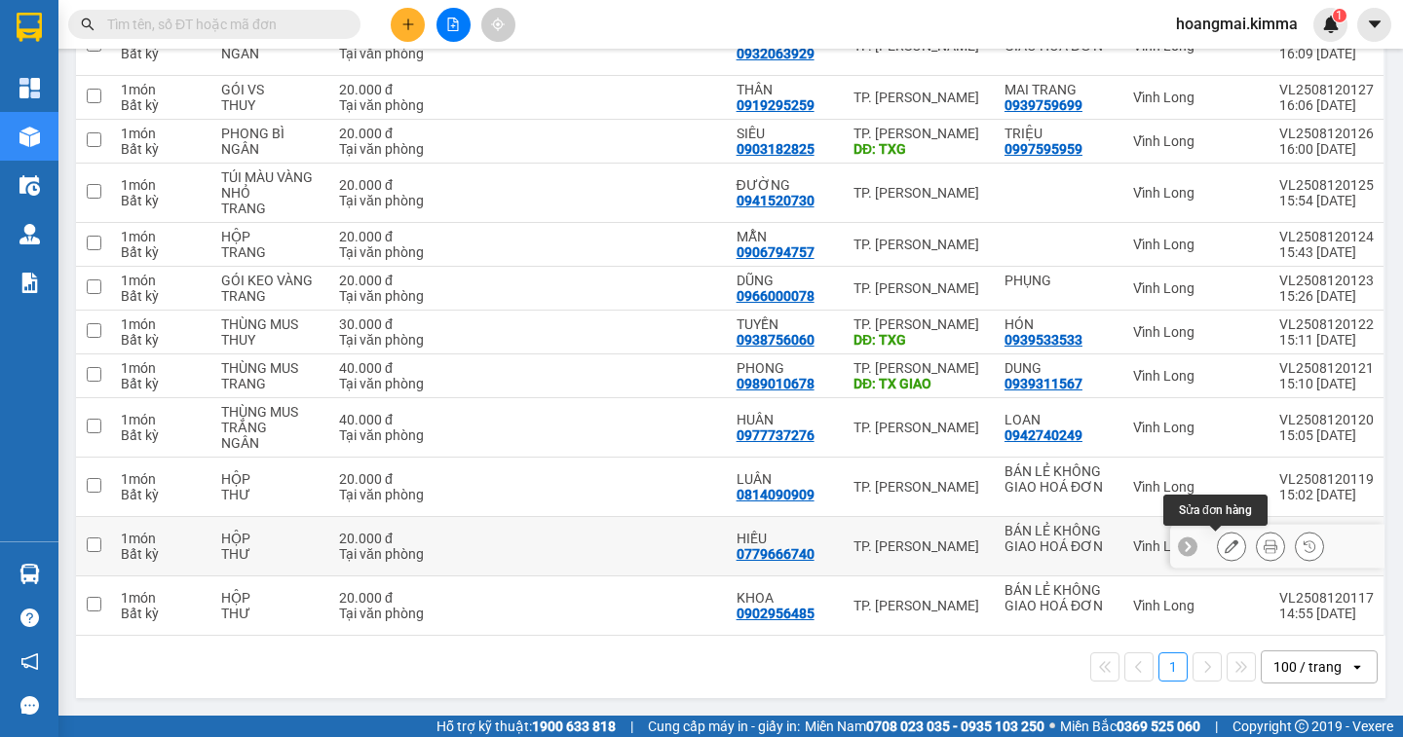
scroll to position [77, 0]
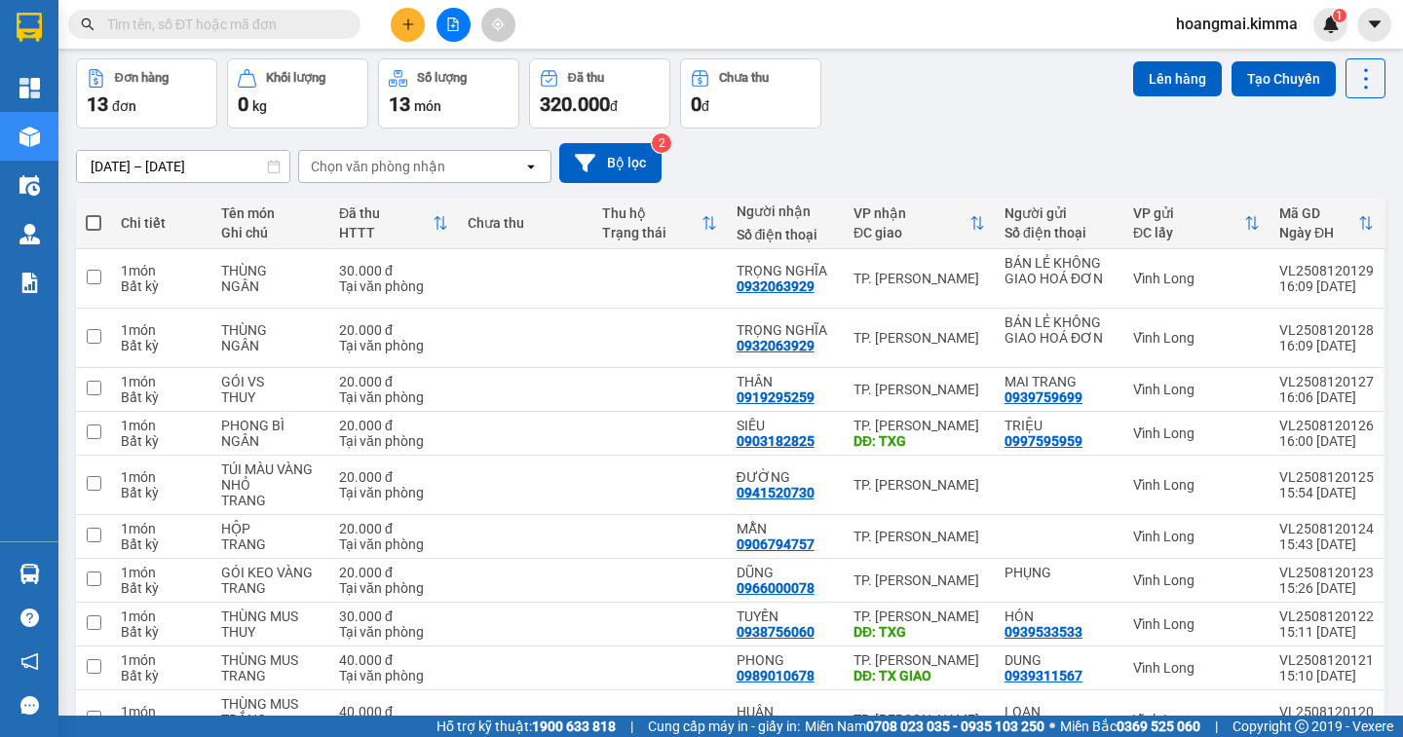
click at [290, 20] on input "text" at bounding box center [222, 24] width 230 height 21
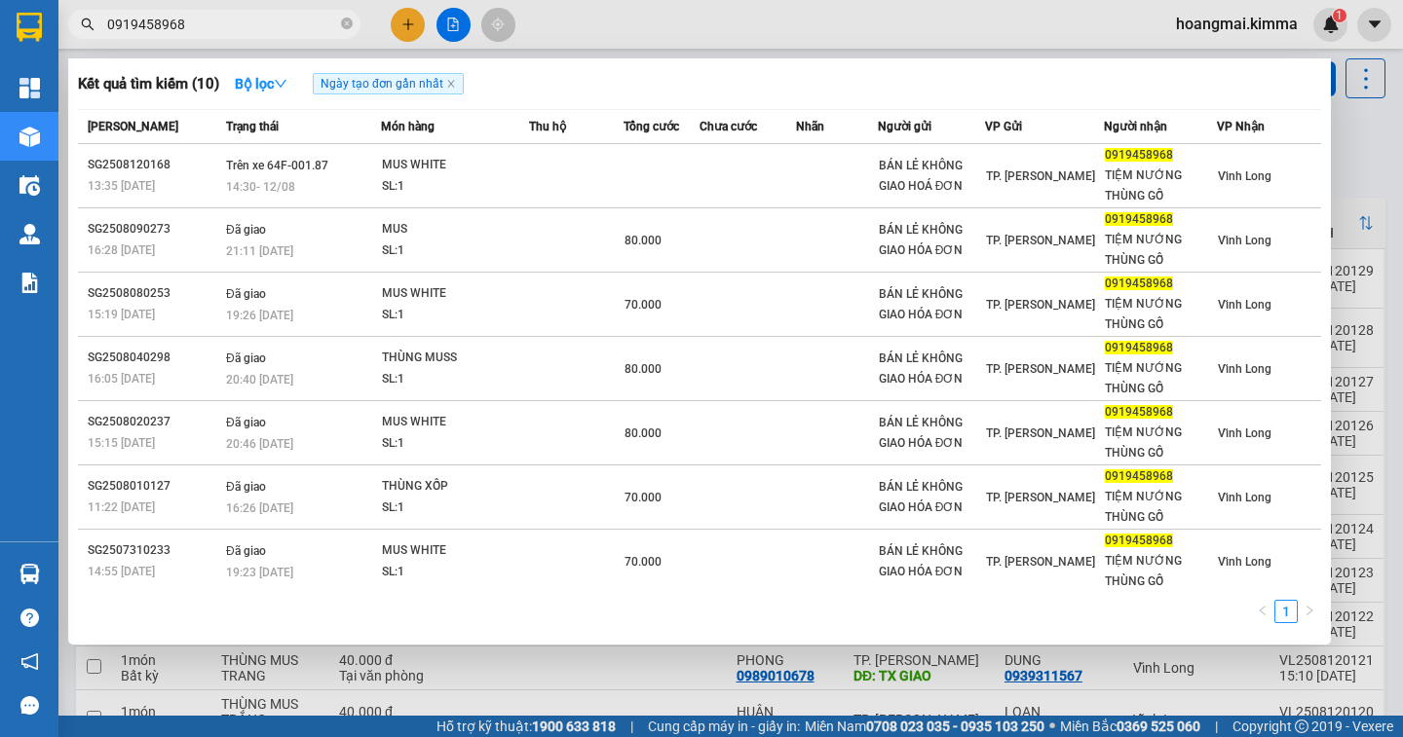
type input "0919458968"
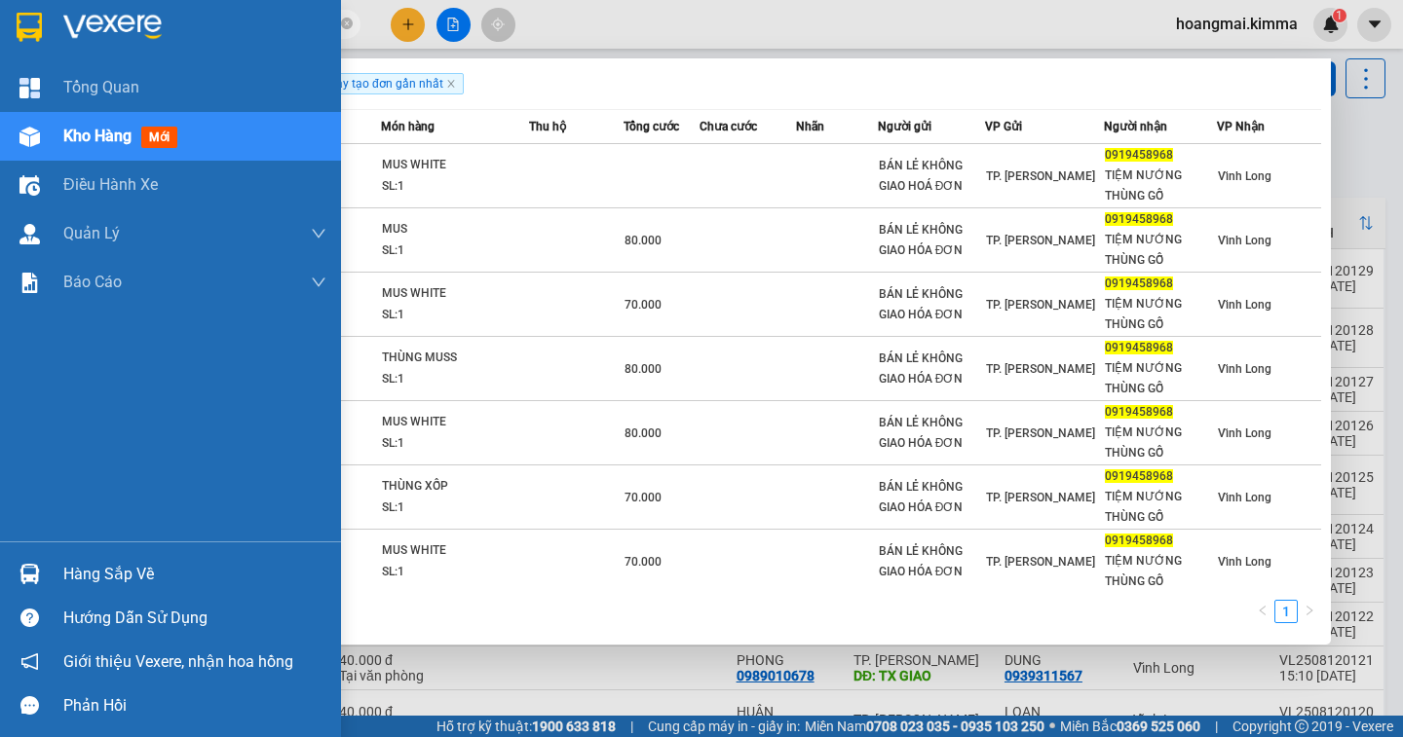
drag, startPoint x: 95, startPoint y: 135, endPoint x: 1402, endPoint y: 166, distance: 1306.7
click at [122, 132] on span "Kho hàng" at bounding box center [97, 136] width 68 height 19
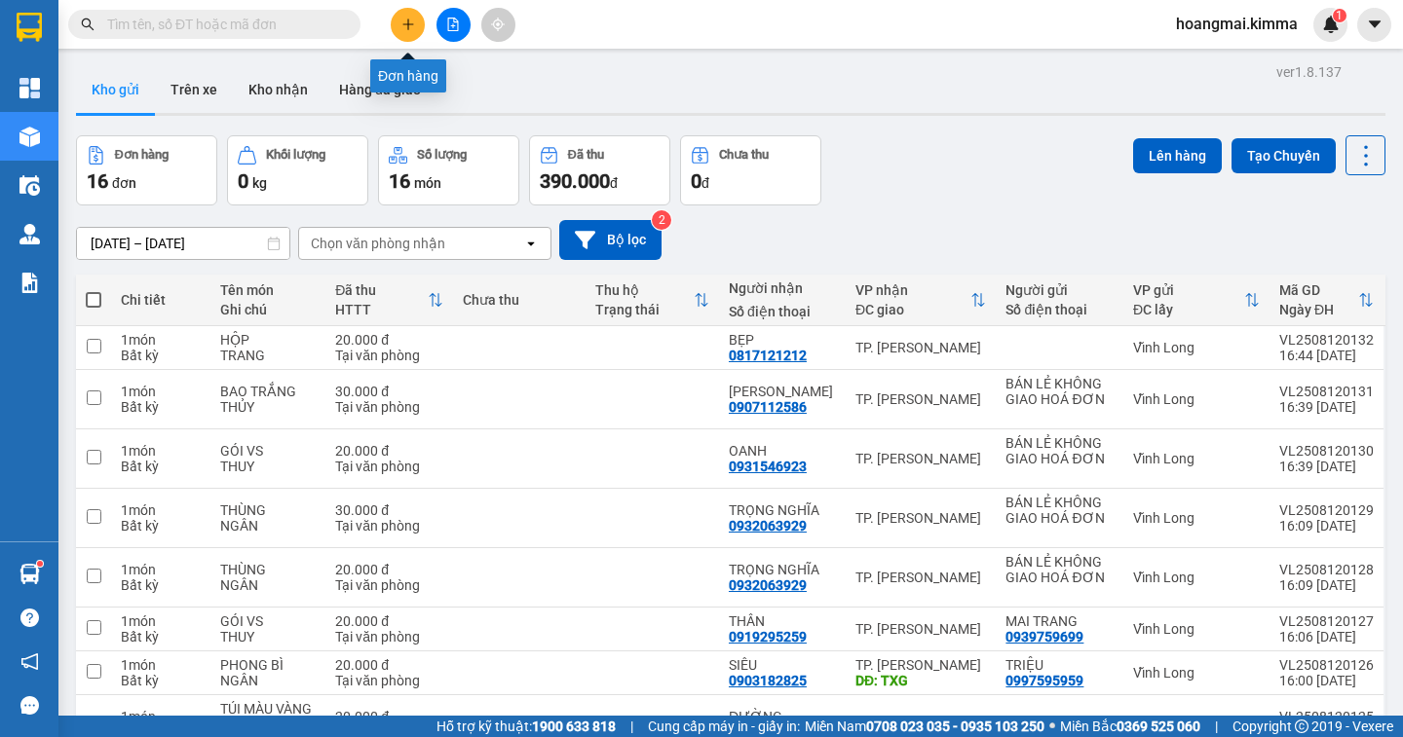
click at [398, 30] on button at bounding box center [408, 25] width 34 height 34
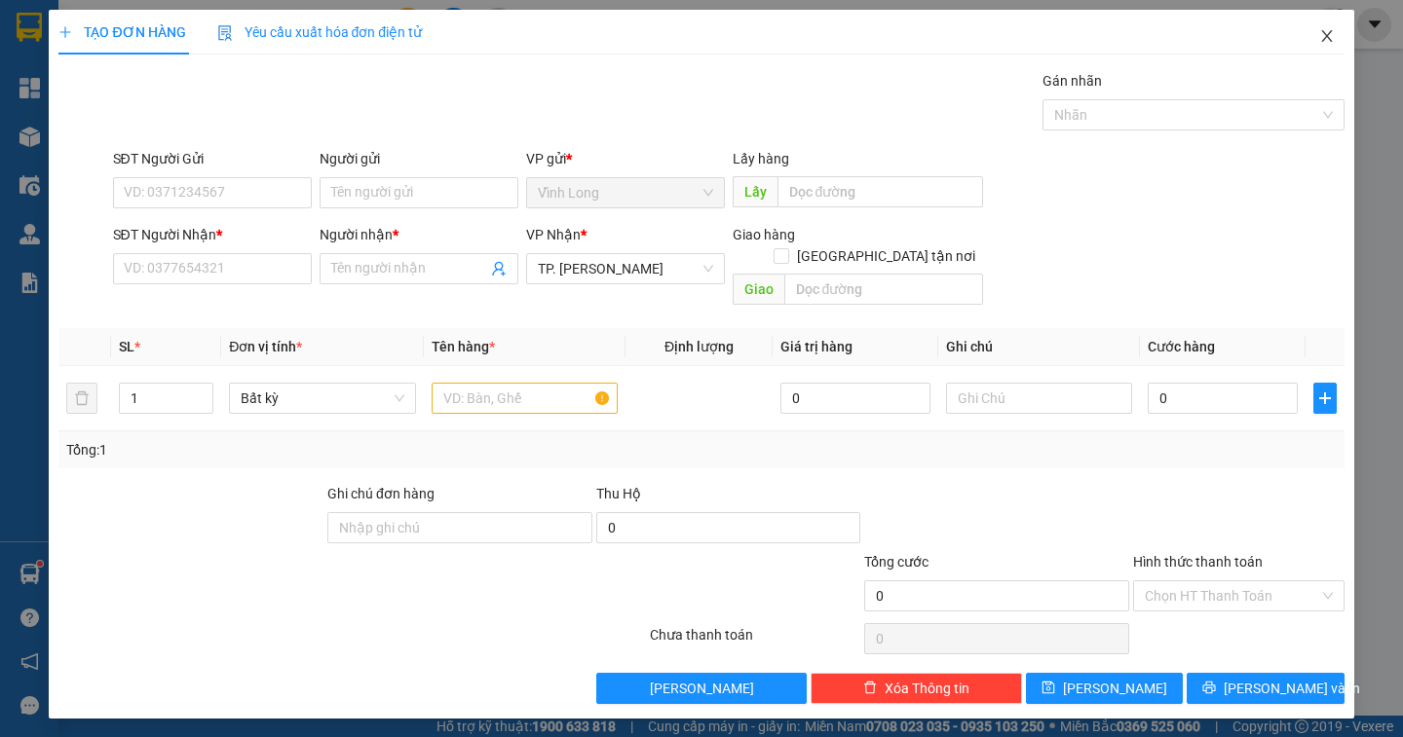
click at [1323, 35] on icon "close" at bounding box center [1327, 36] width 16 height 16
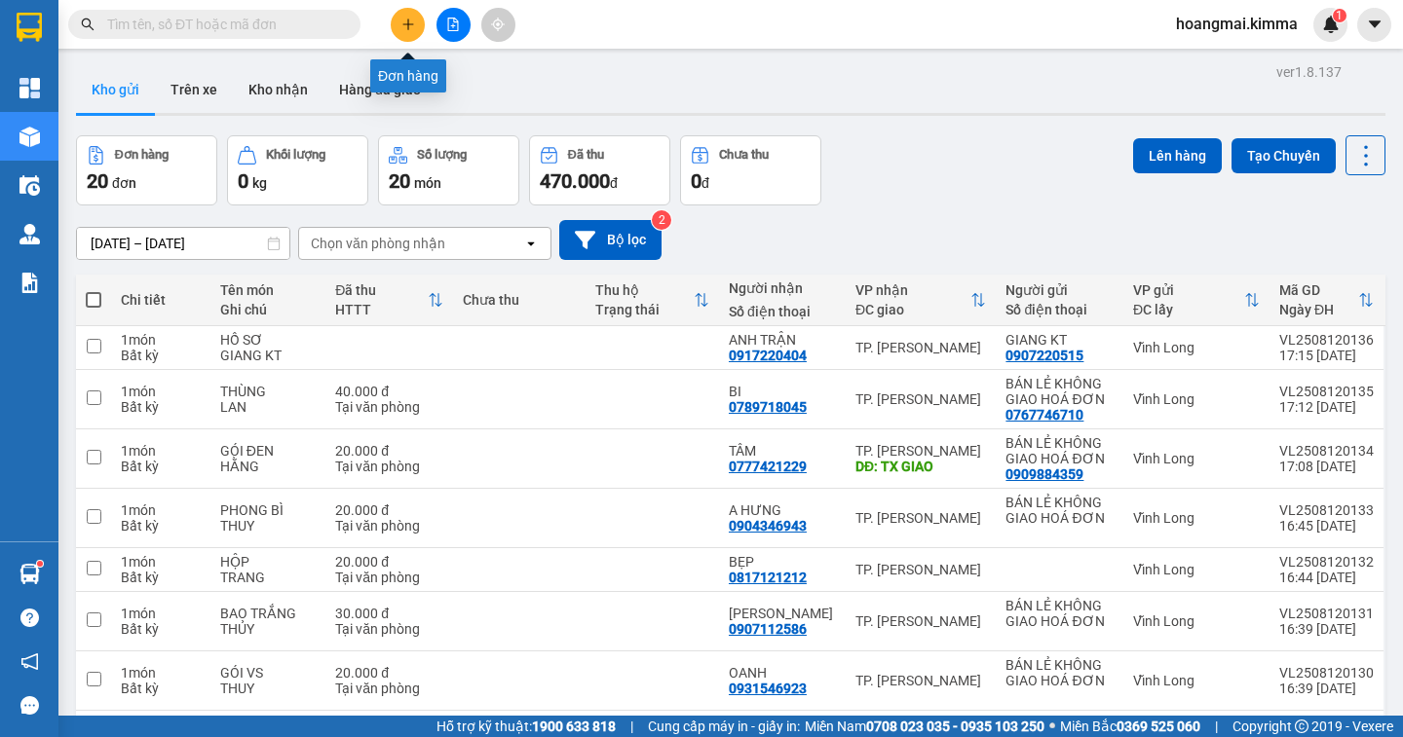
click at [407, 28] on icon "plus" at bounding box center [408, 25] width 14 height 14
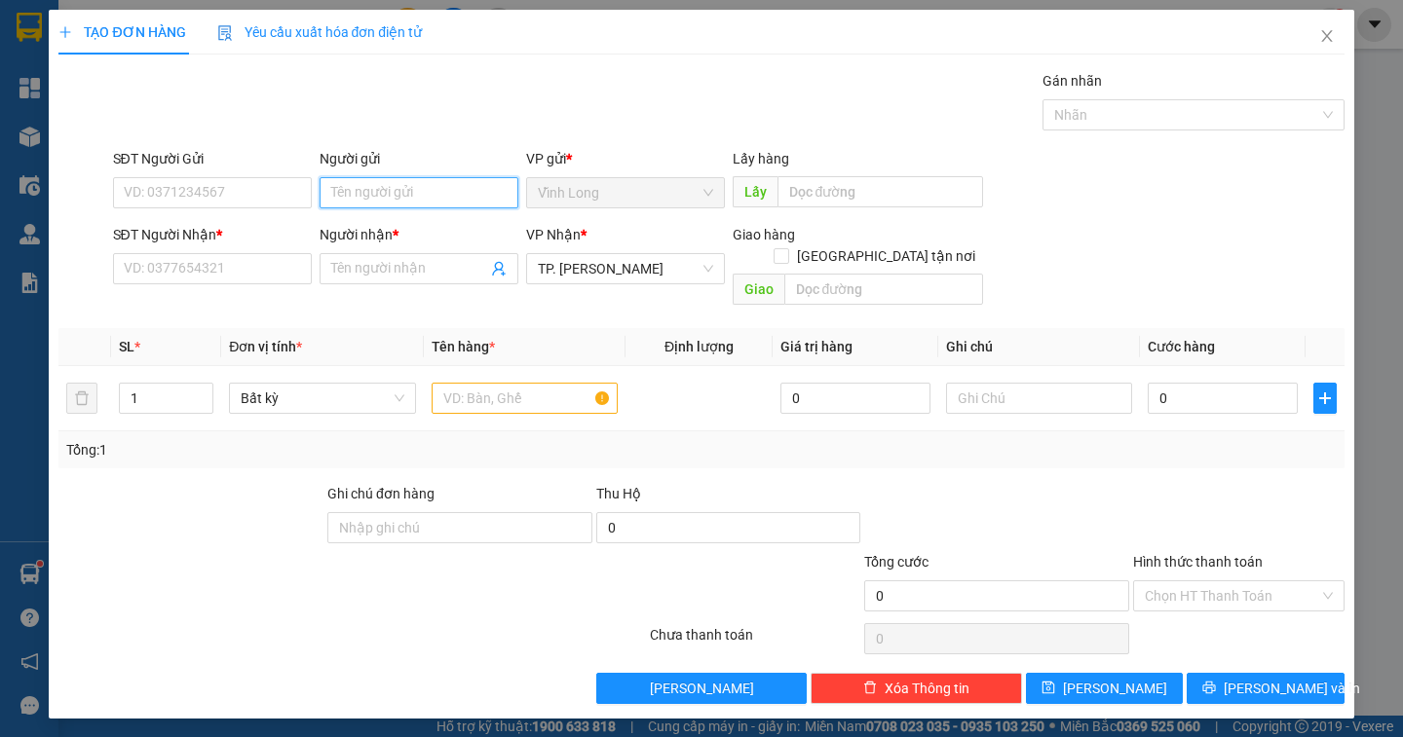
click at [355, 192] on input "Người gửi" at bounding box center [419, 192] width 199 height 31
type input "A TÙNG"
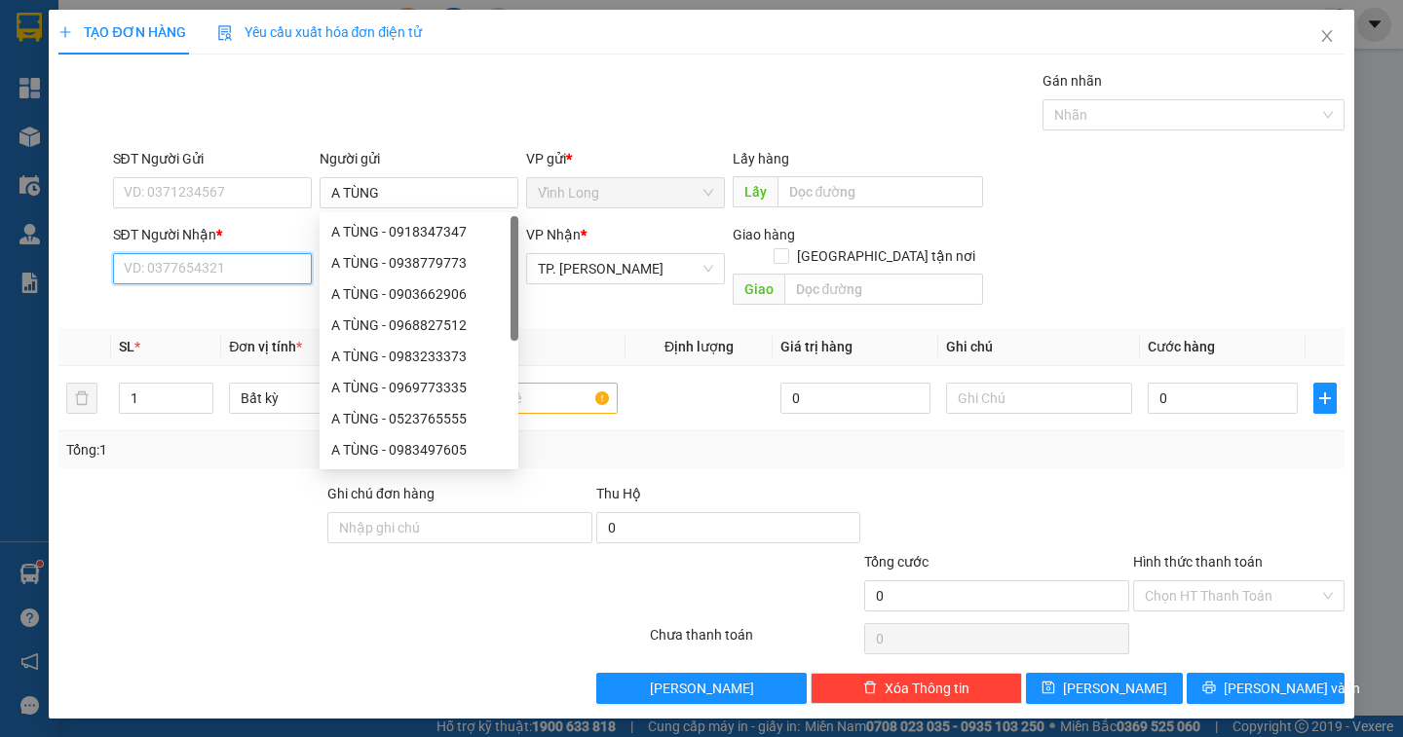
click at [220, 275] on input "SĐT Người Nhận *" at bounding box center [212, 268] width 199 height 31
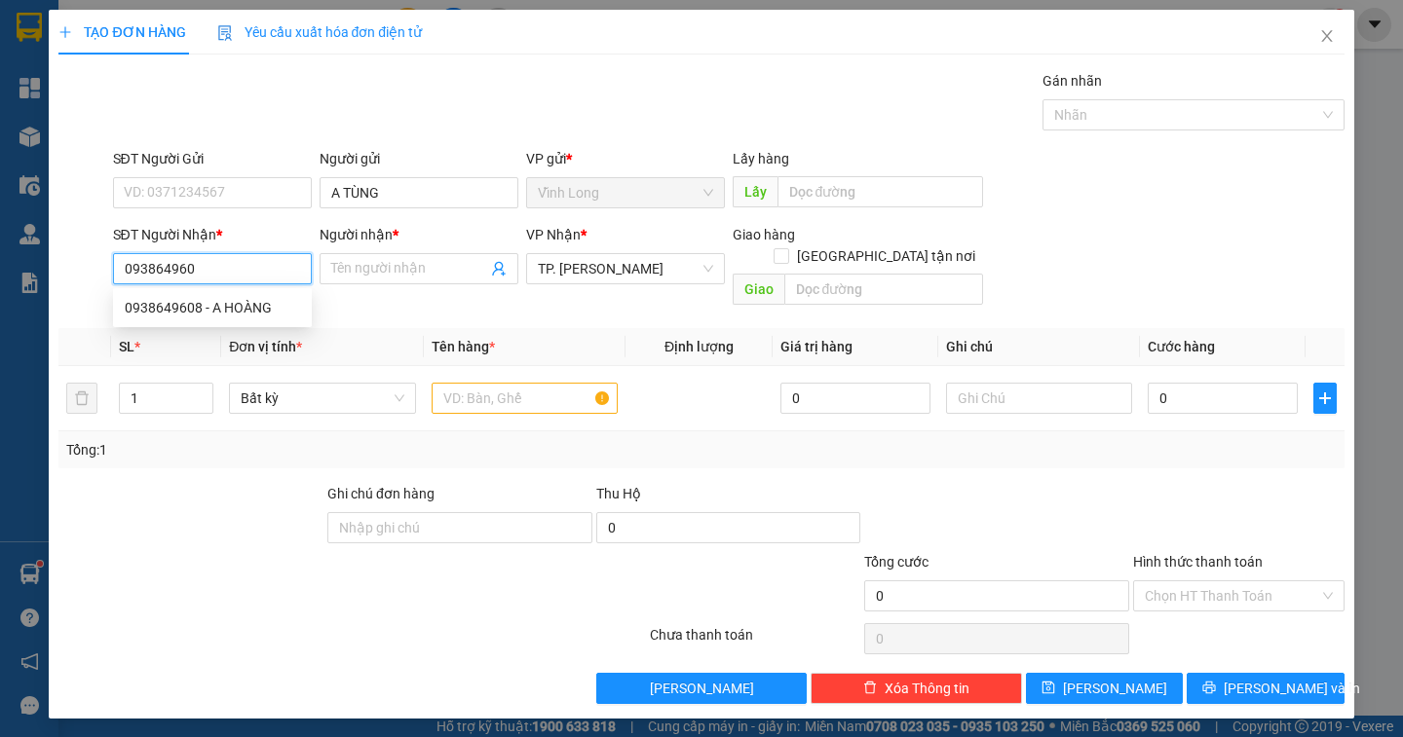
type input "0938649608"
click at [234, 303] on div "0938649608 - A HOÀNG" at bounding box center [212, 307] width 175 height 21
type input "A HOÀNG"
type input "0938649608"
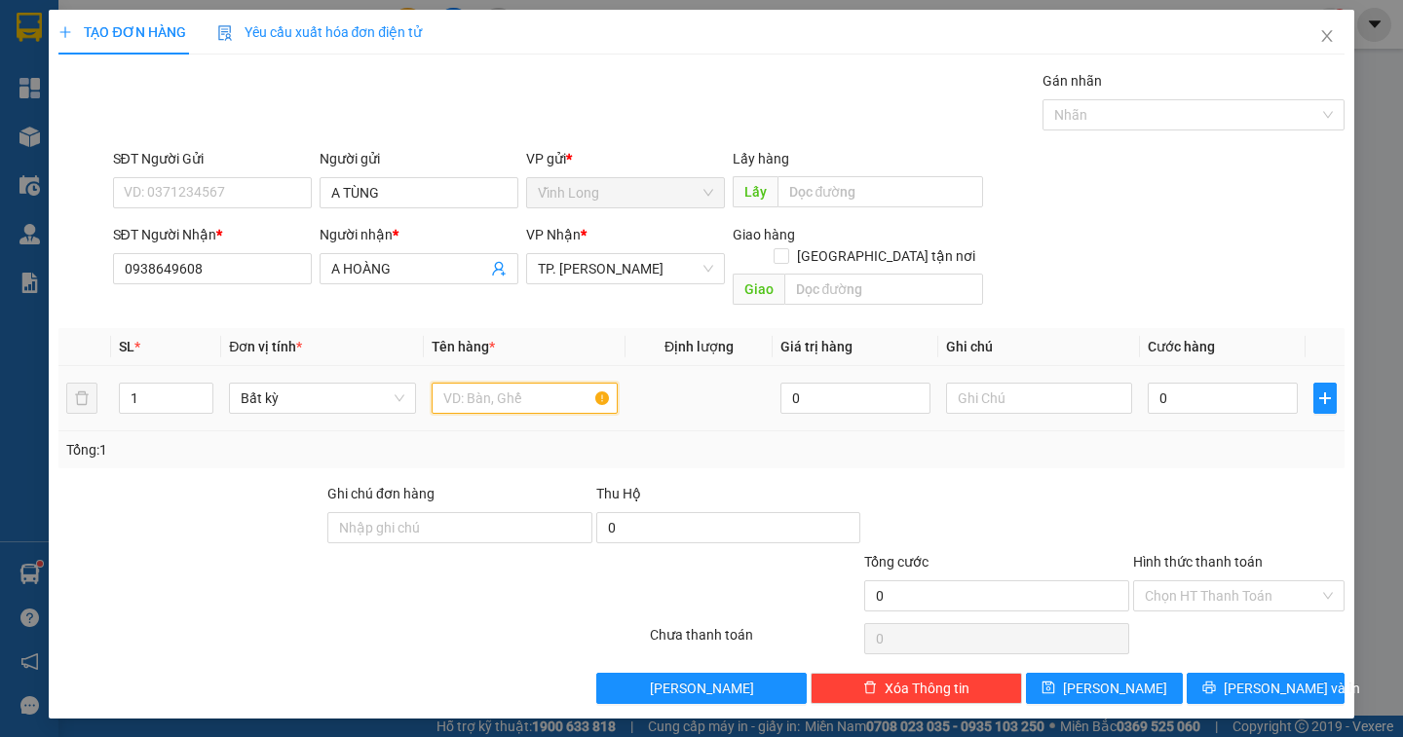
click at [476, 383] on input "text" at bounding box center [525, 398] width 186 height 31
type input "GÓI NP"
click at [965, 384] on input "text" at bounding box center [1039, 398] width 186 height 31
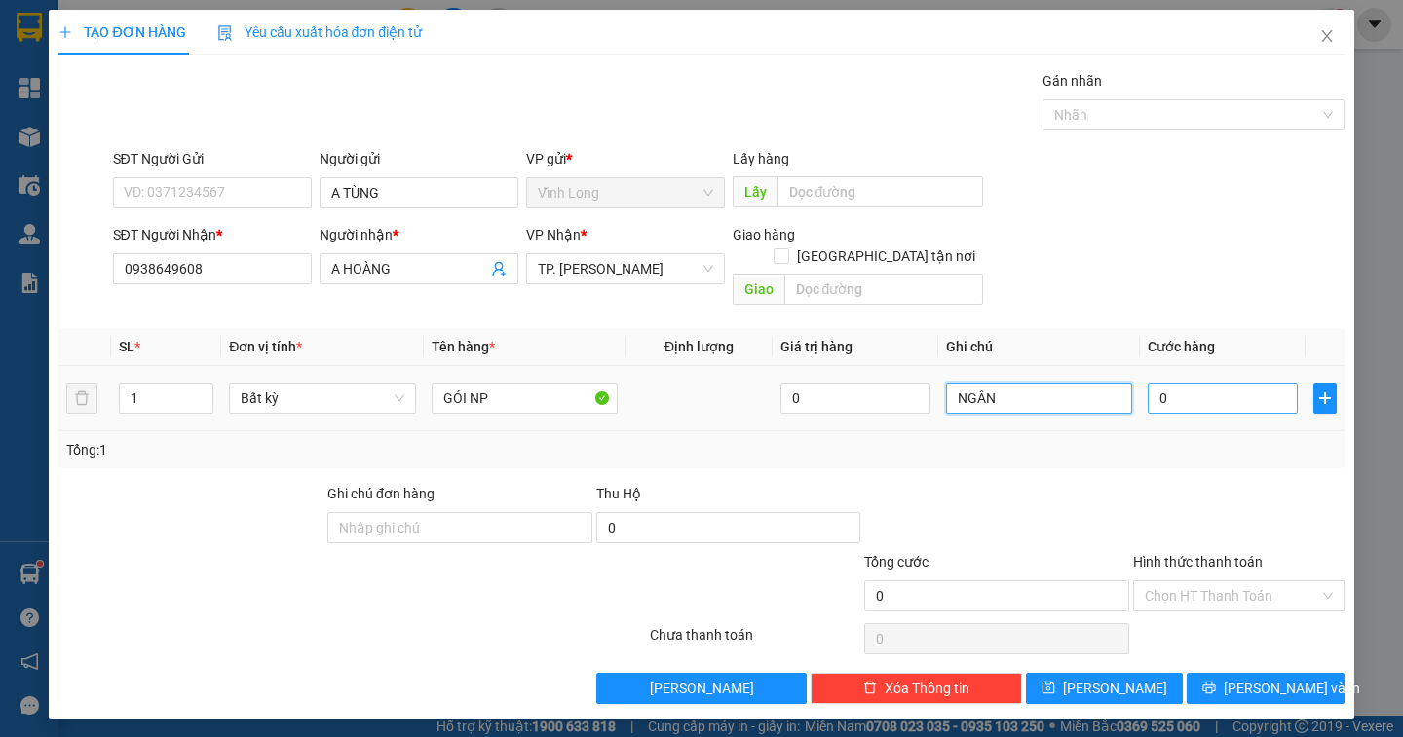
type input "NGÂN"
click at [1221, 383] on input "0" at bounding box center [1223, 398] width 150 height 31
type input "4"
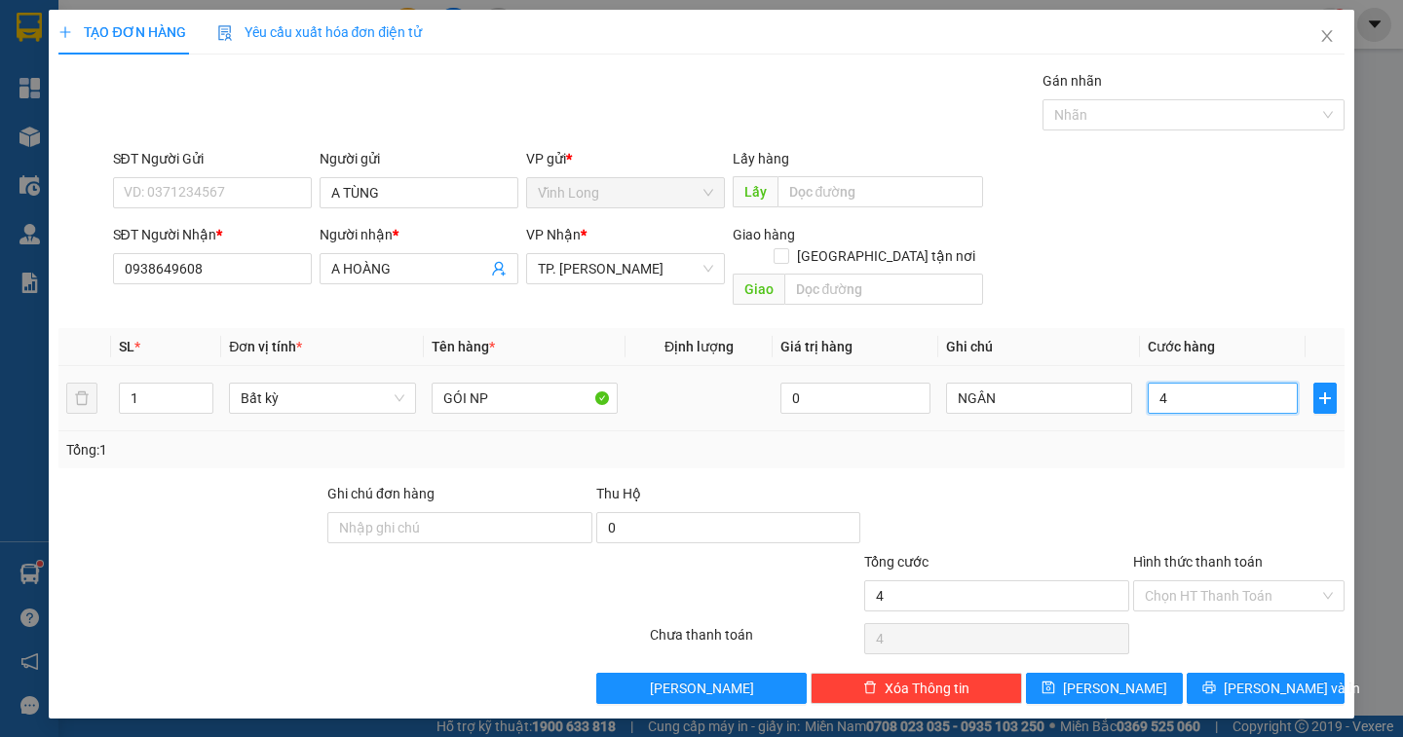
type input "40"
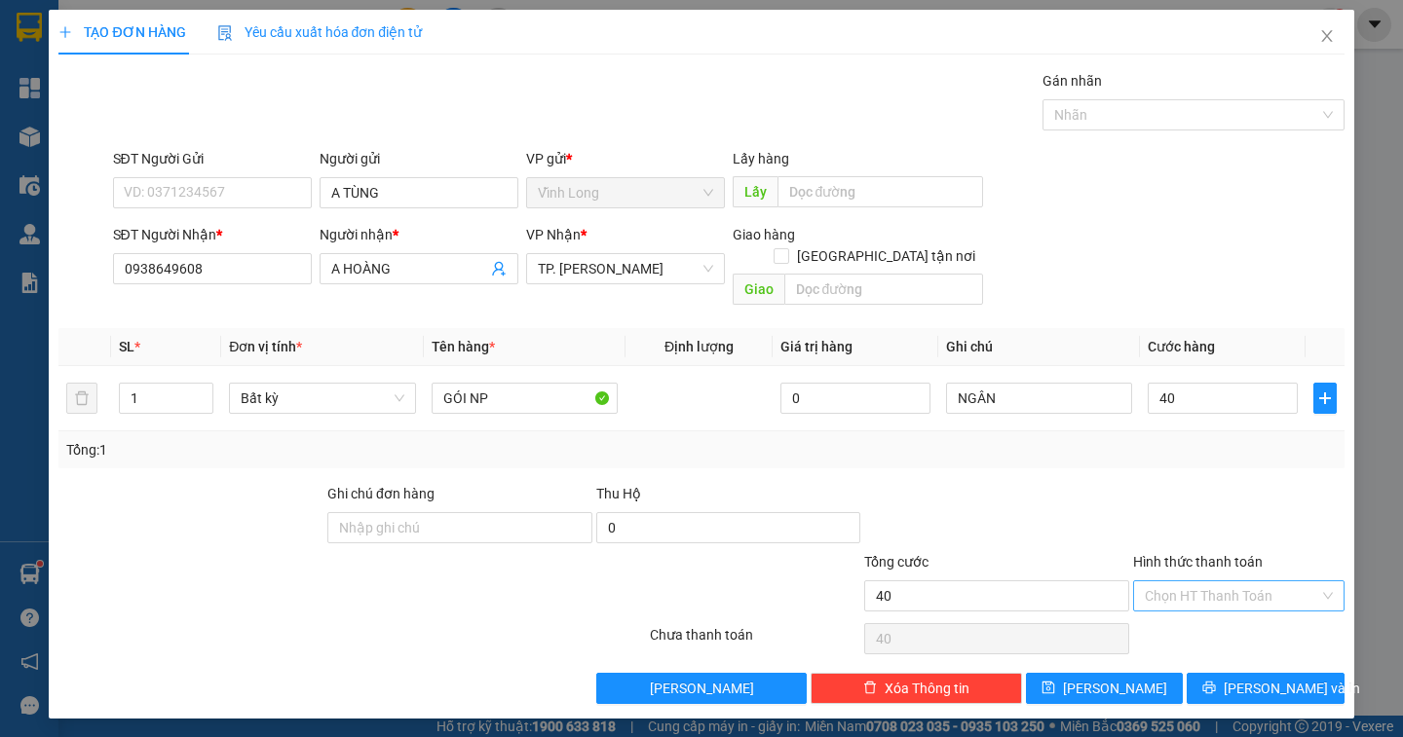
click at [1302, 582] on input "Hình thức thanh toán" at bounding box center [1232, 596] width 174 height 29
type input "40.000"
click at [1272, 606] on div "Tại văn phòng" at bounding box center [1239, 613] width 188 height 21
type input "0"
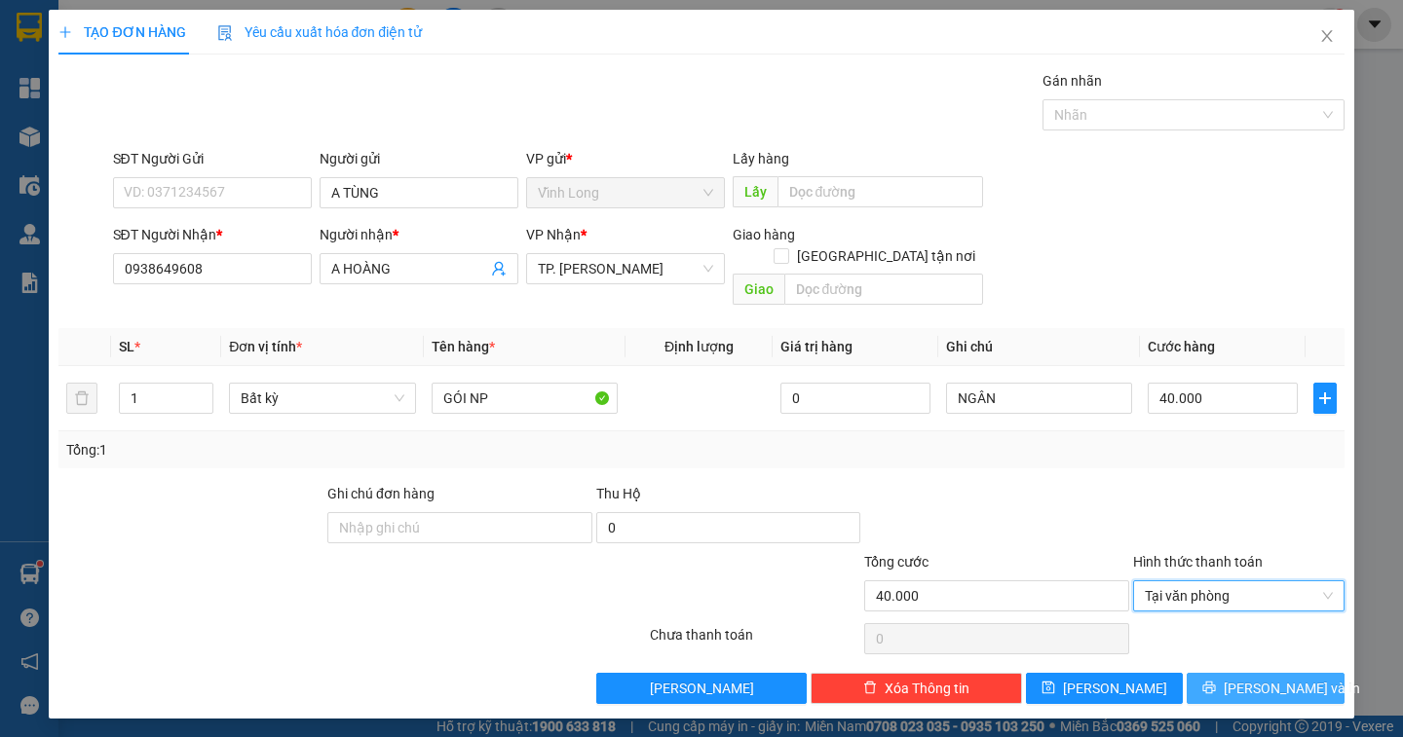
click at [1248, 673] on button "[PERSON_NAME] và In" at bounding box center [1264, 688] width 157 height 31
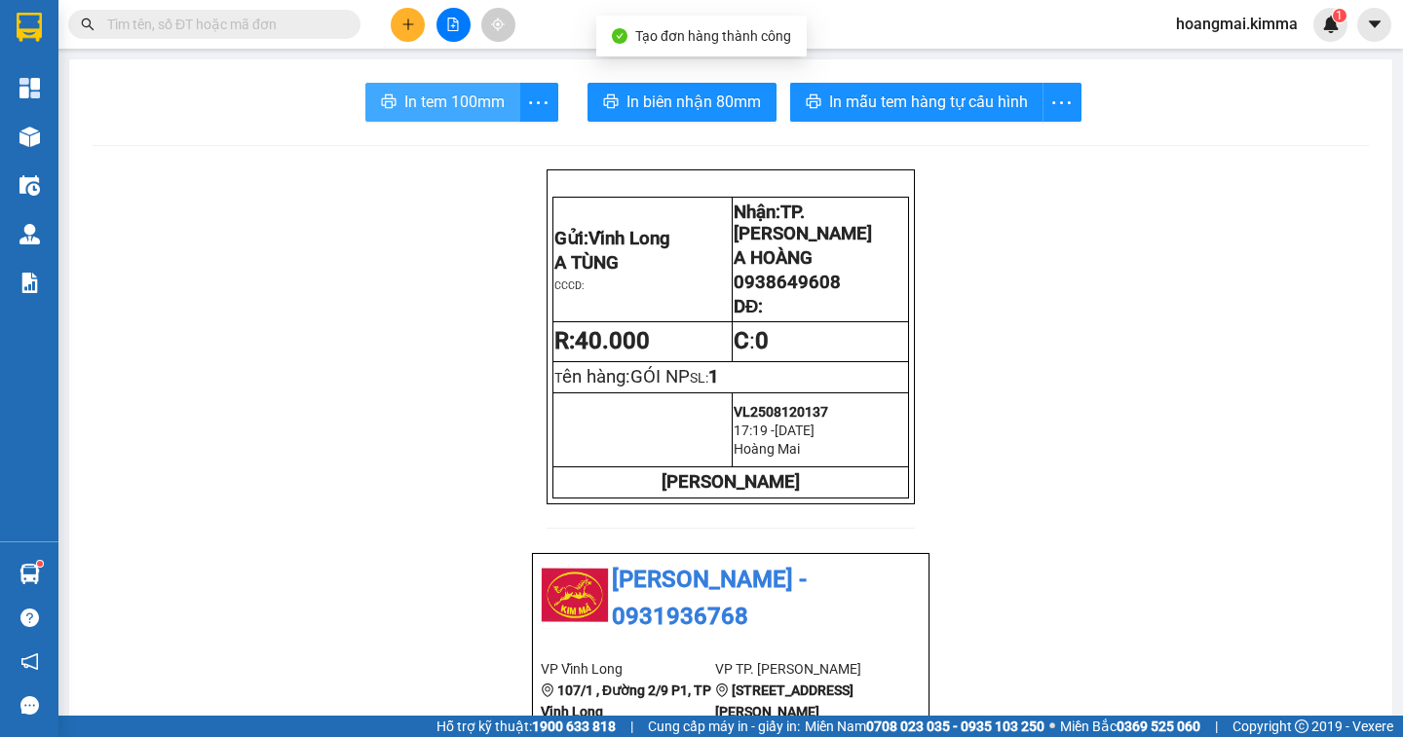
click at [422, 112] on span "In tem 100mm" at bounding box center [454, 102] width 100 height 24
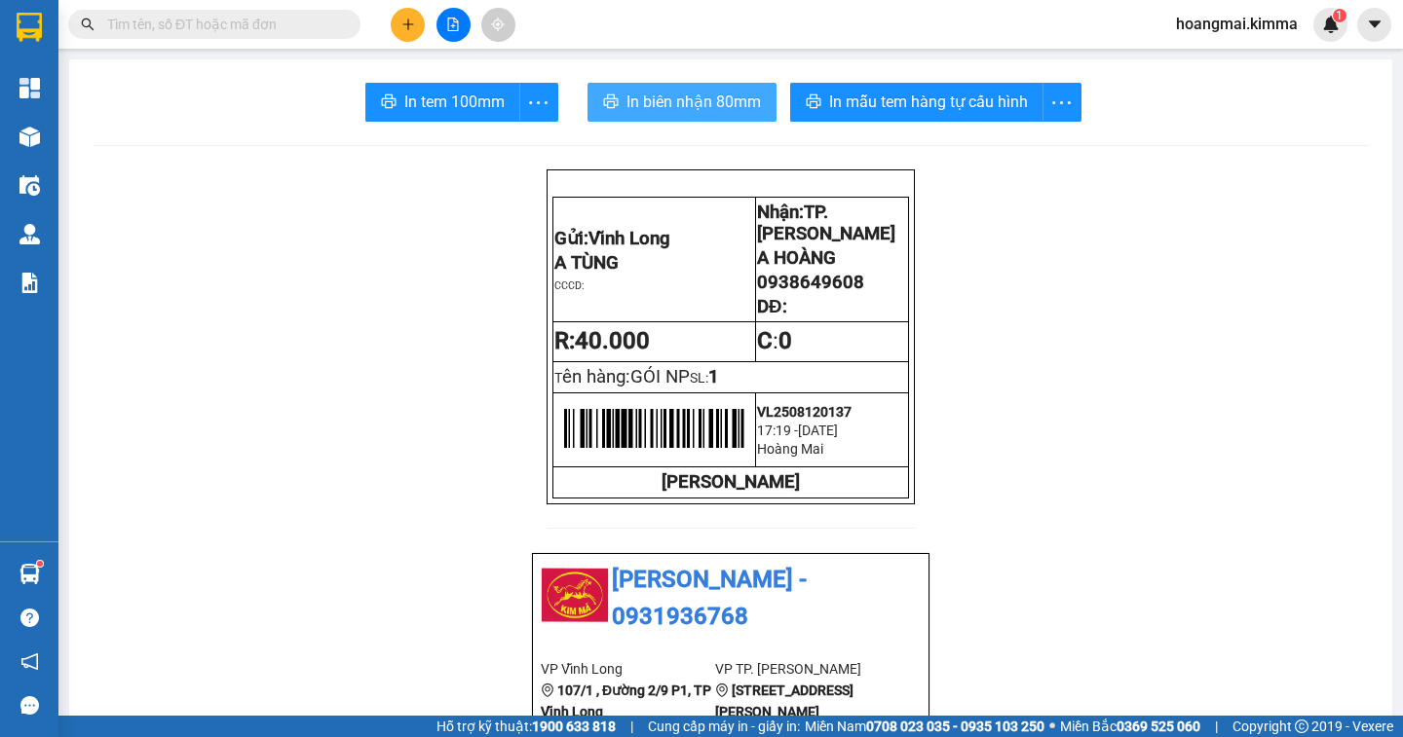
click at [663, 98] on span "In biên nhận 80mm" at bounding box center [693, 102] width 134 height 24
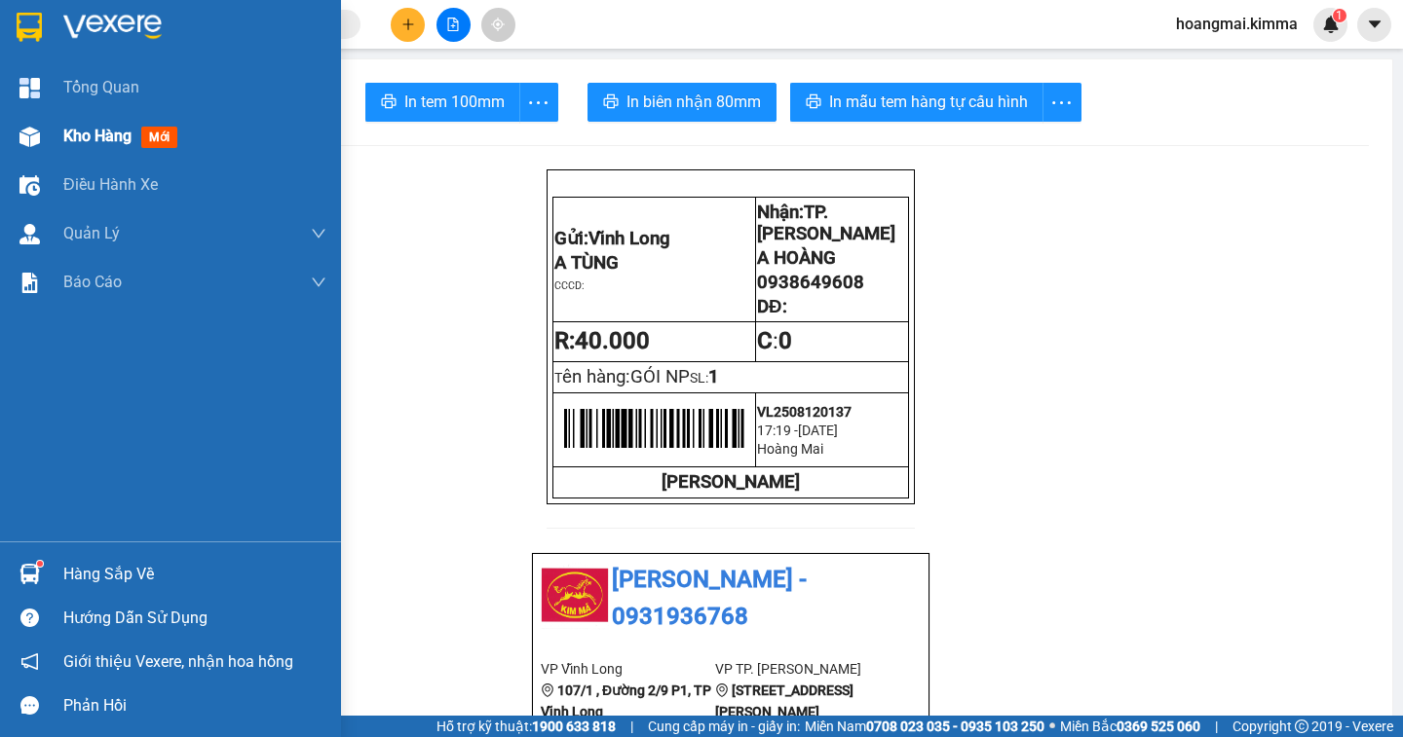
click at [101, 129] on span "Kho hàng" at bounding box center [97, 136] width 68 height 19
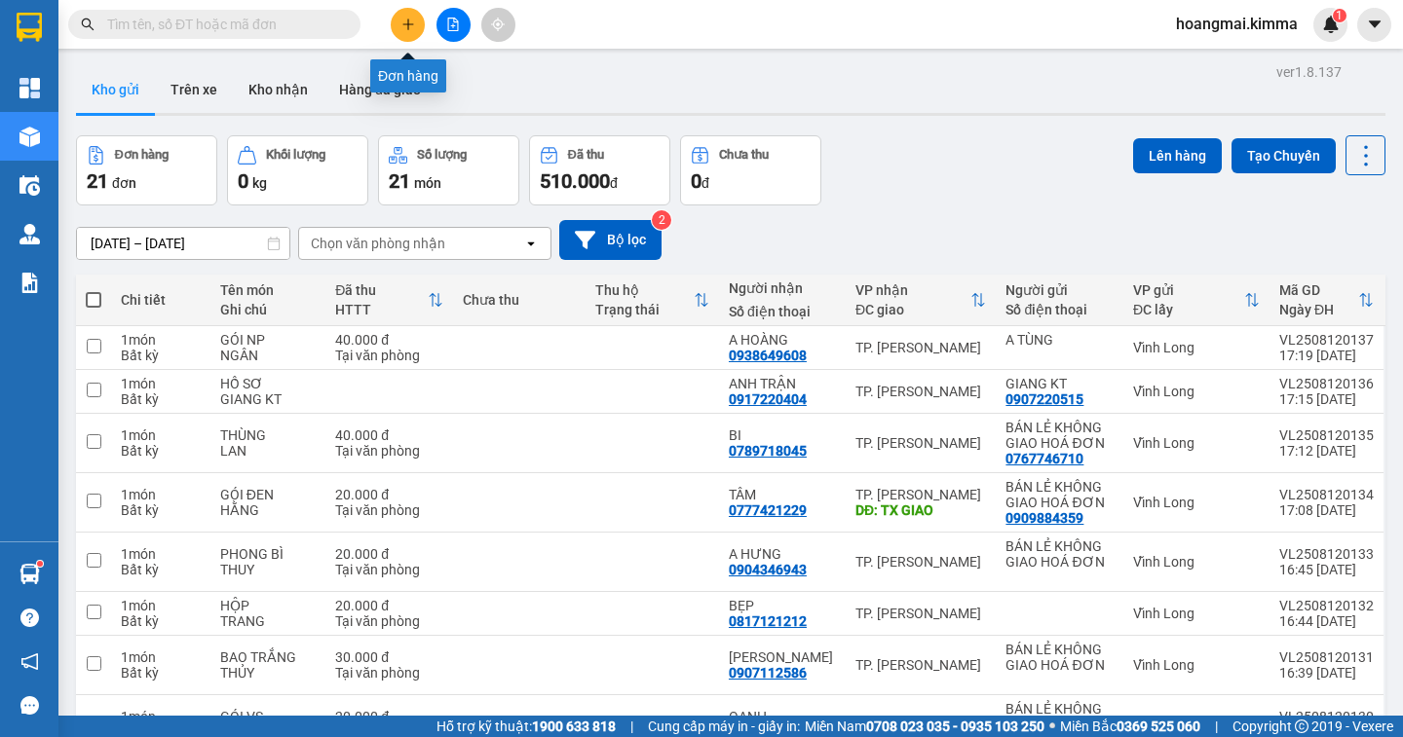
click at [410, 31] on button at bounding box center [408, 25] width 34 height 34
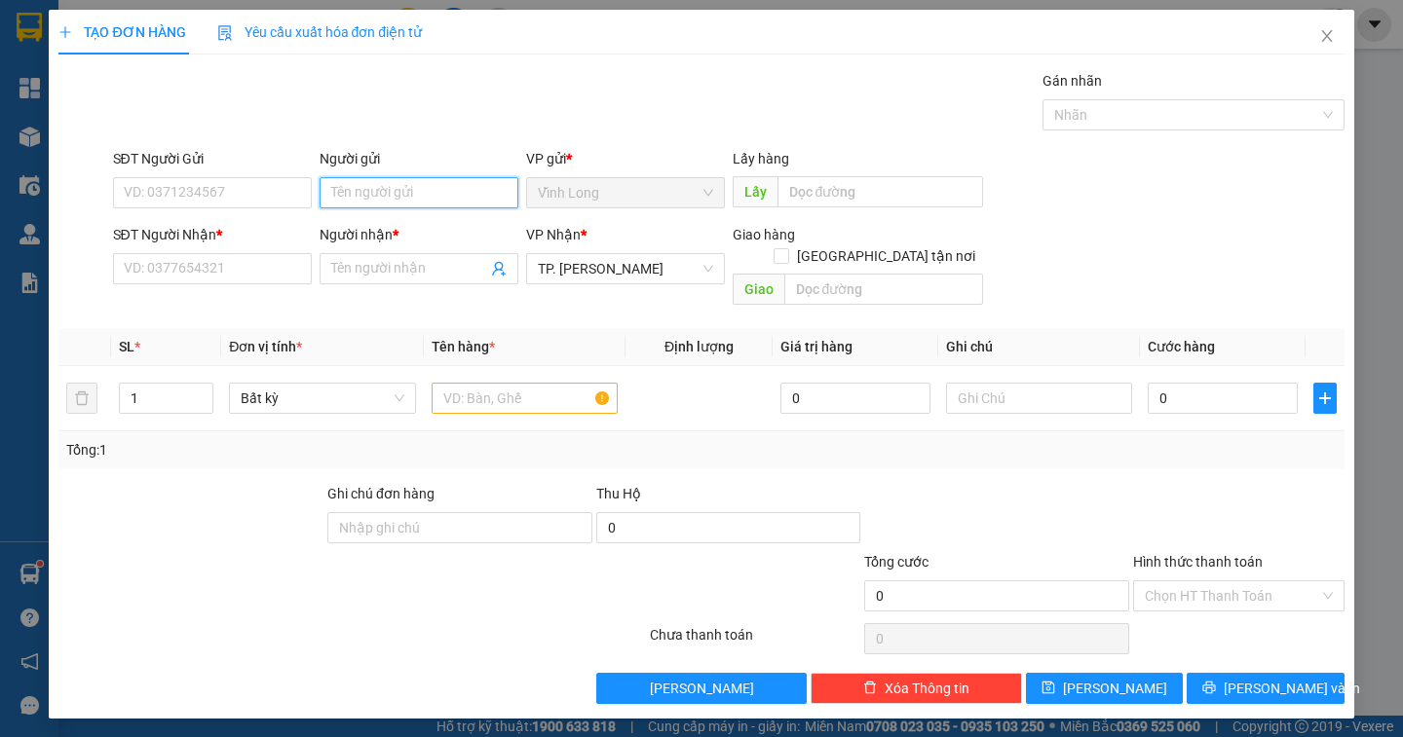
click at [385, 196] on input "Người gửi" at bounding box center [419, 192] width 199 height 31
type input "NK SG"
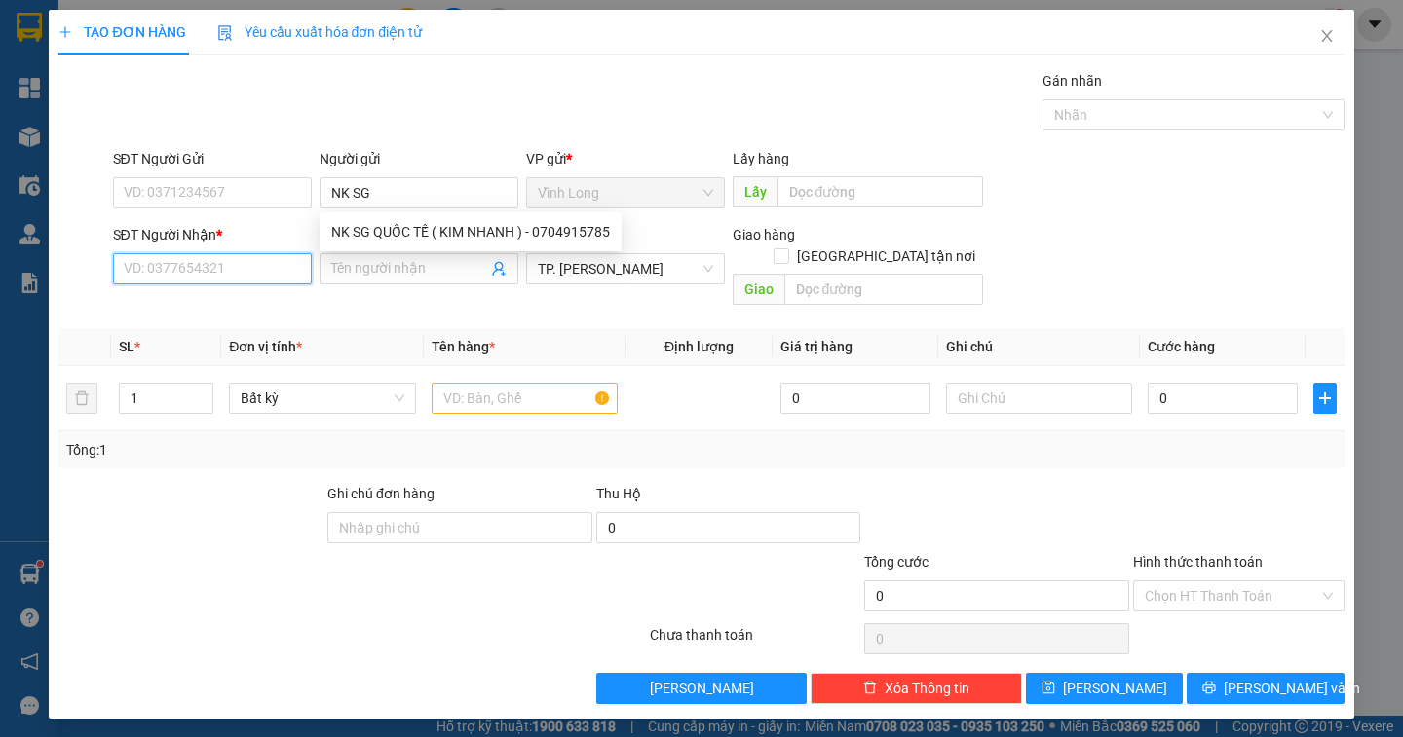
click at [178, 272] on input "SĐT Người Nhận *" at bounding box center [212, 268] width 199 height 31
type input "0918606727"
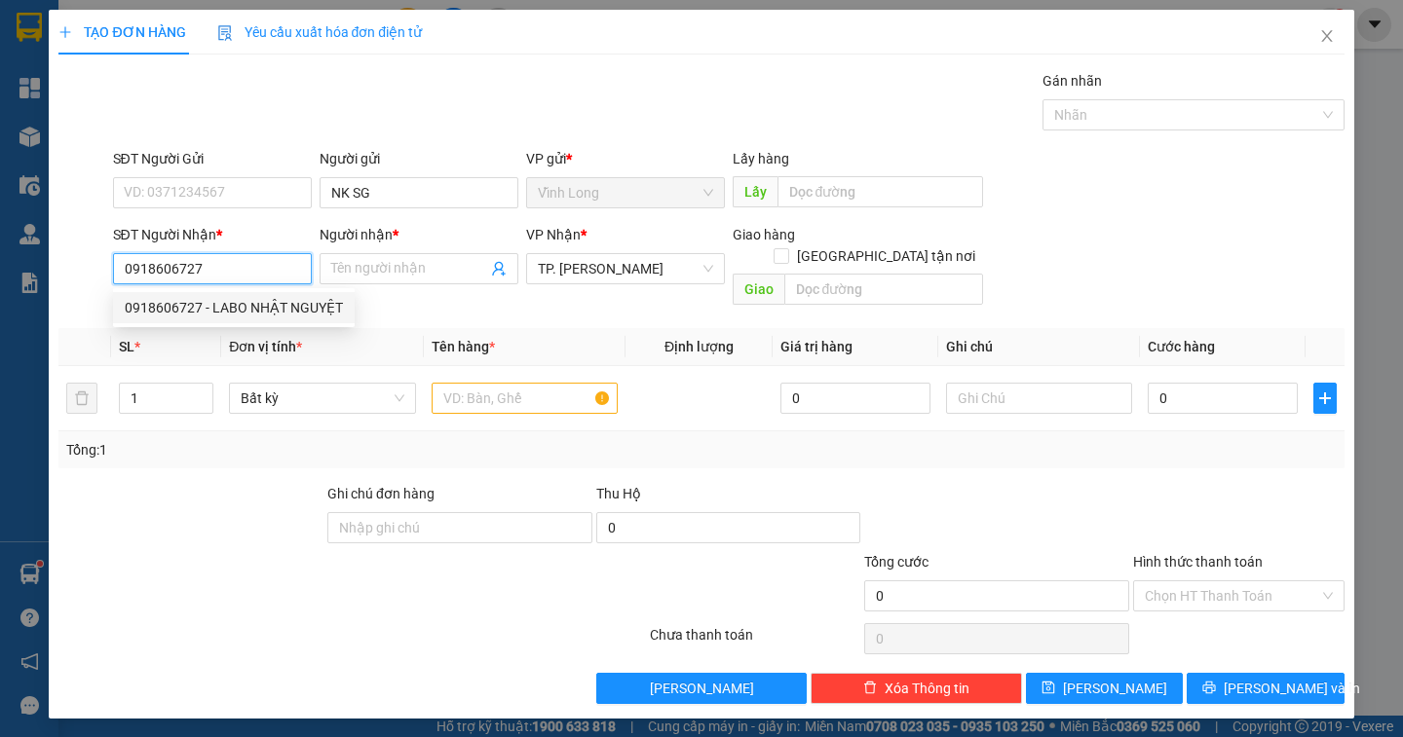
click at [310, 309] on div "0918606727 - LABO NHẬT NGUYỆT" at bounding box center [234, 307] width 218 height 21
type input "LABO NHẬT NGUYỆT"
type input "0918606727"
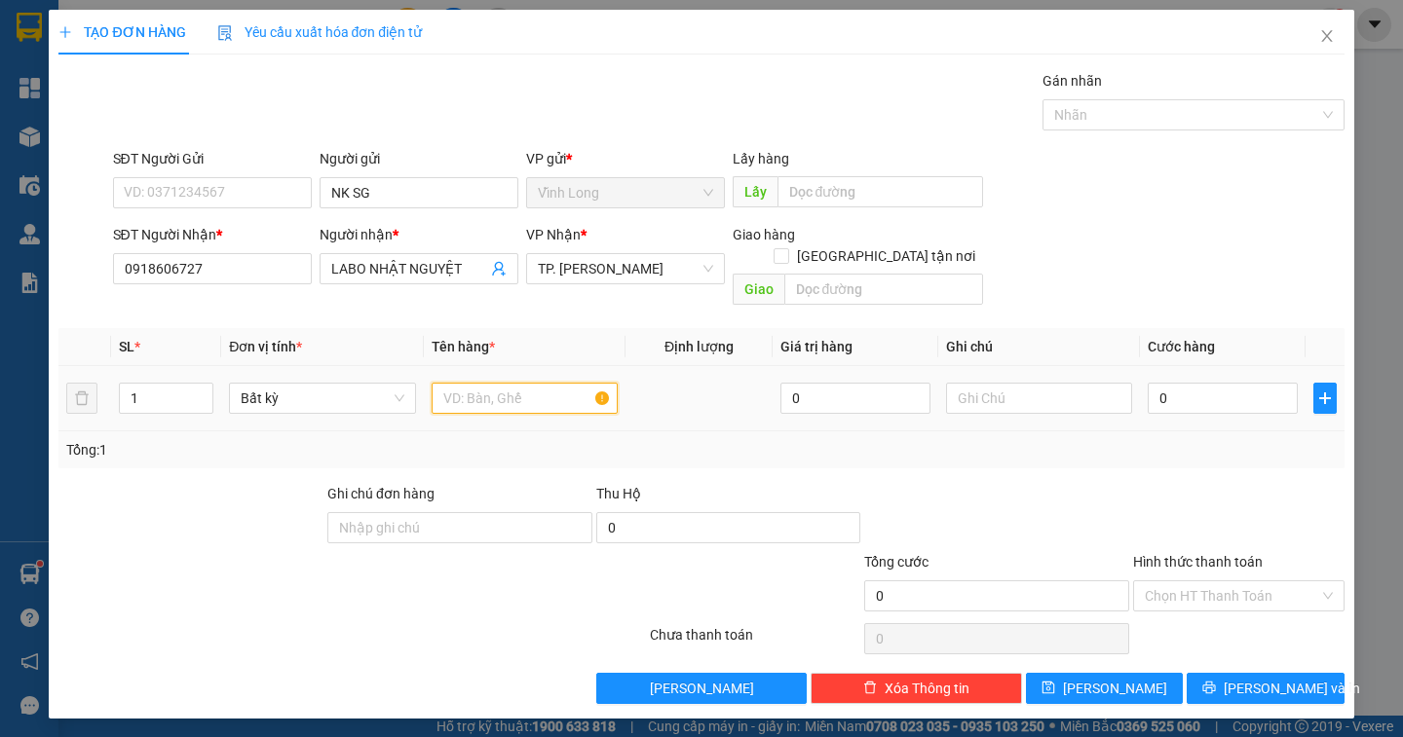
click at [539, 384] on input "text" at bounding box center [525, 398] width 186 height 31
type input "HỘP"
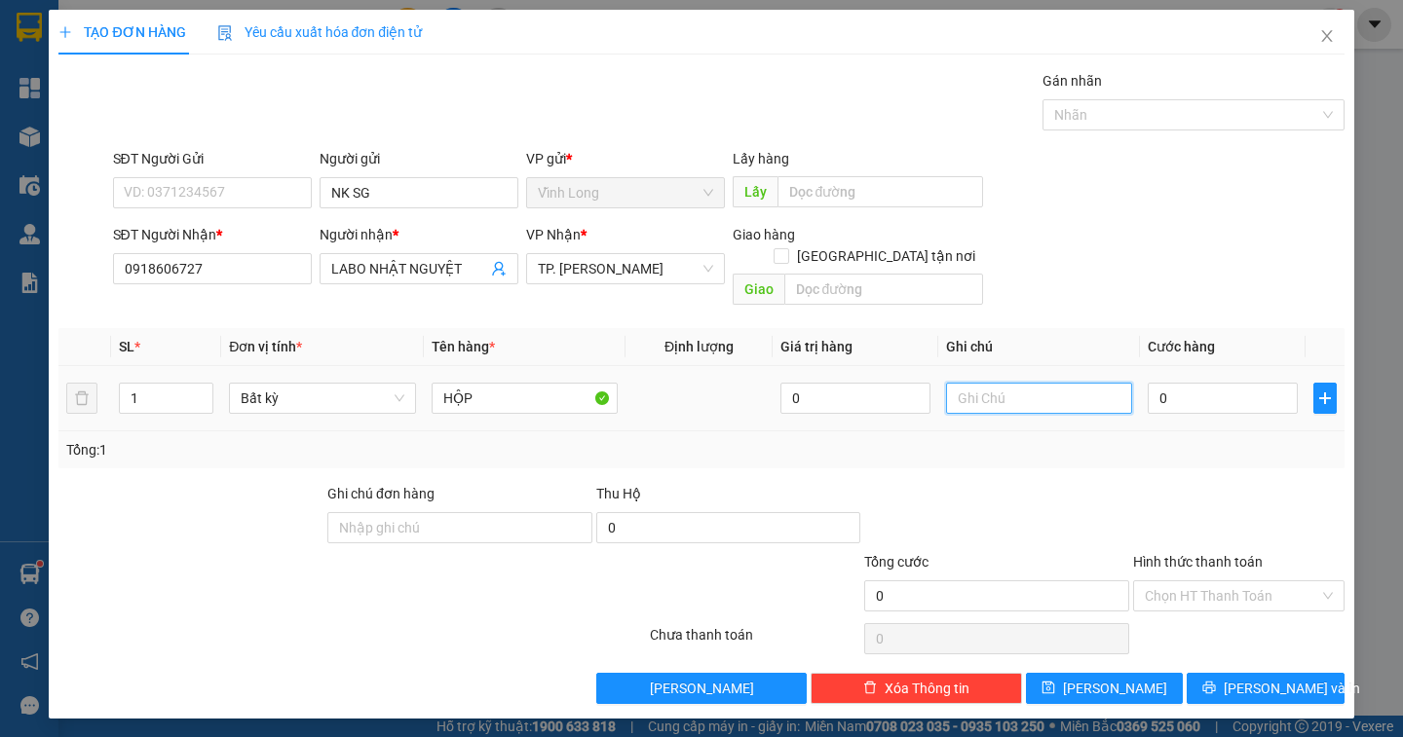
click at [1003, 383] on input "text" at bounding box center [1039, 398] width 186 height 31
type input "NGÂN"
click at [1192, 386] on input "0" at bounding box center [1223, 398] width 150 height 31
type input "2"
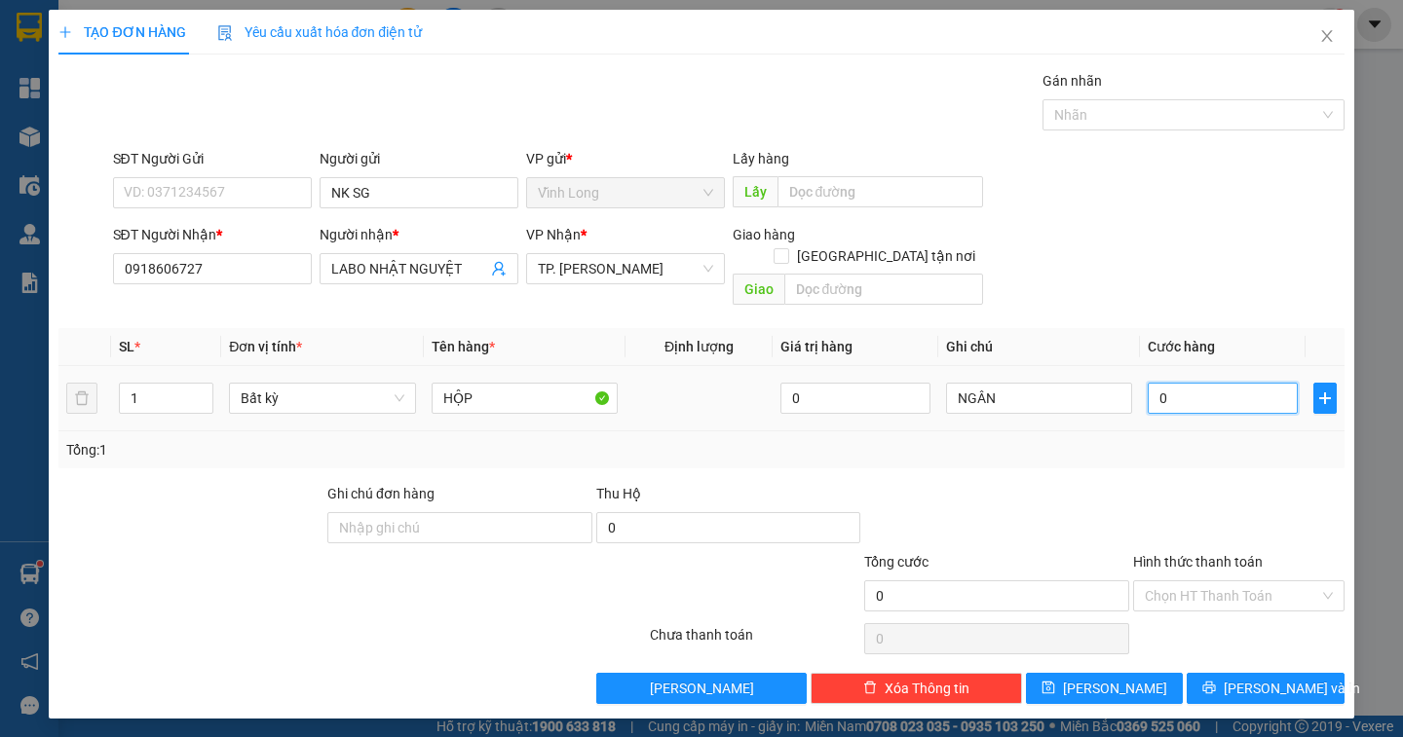
type input "2"
type input "20"
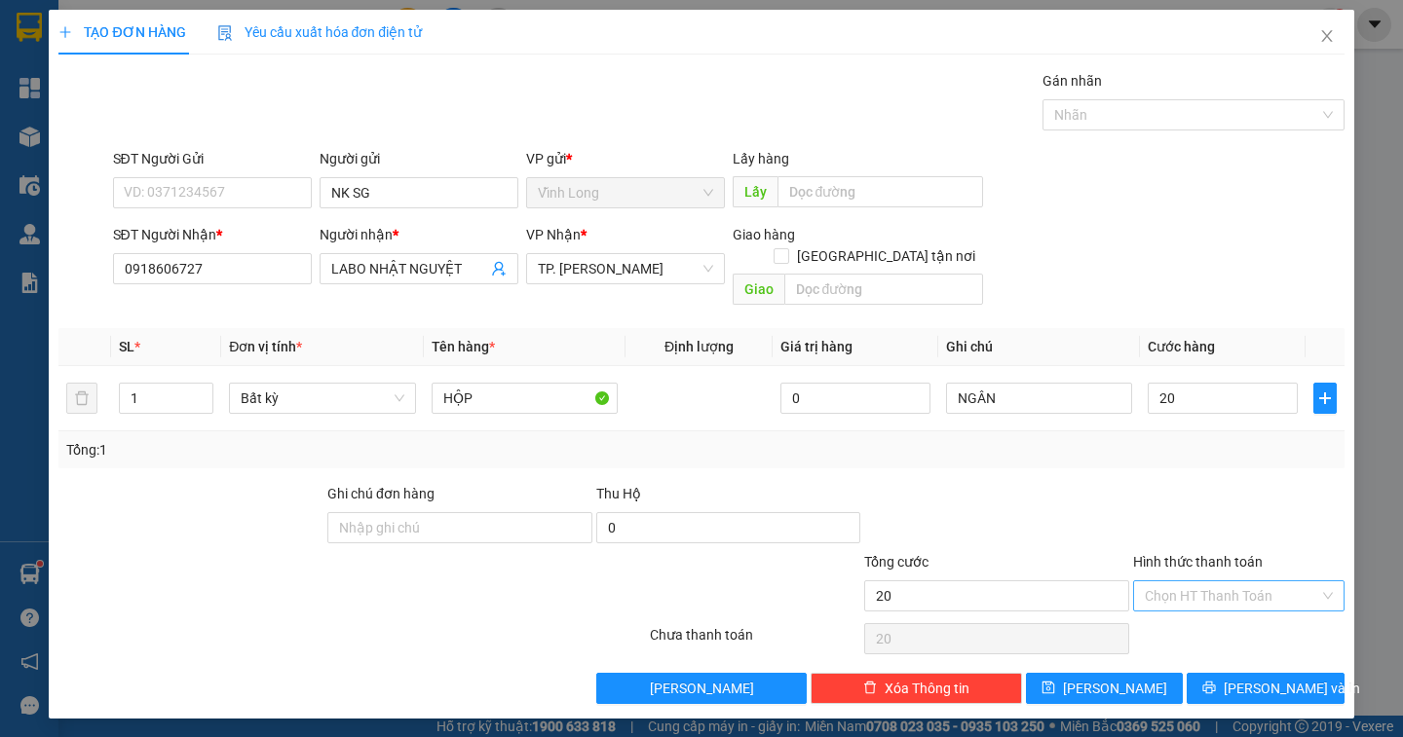
type input "20.000"
click at [1264, 582] on input "Hình thức thanh toán" at bounding box center [1232, 596] width 174 height 29
click at [1264, 614] on div "Tại văn phòng" at bounding box center [1239, 613] width 188 height 21
type input "0"
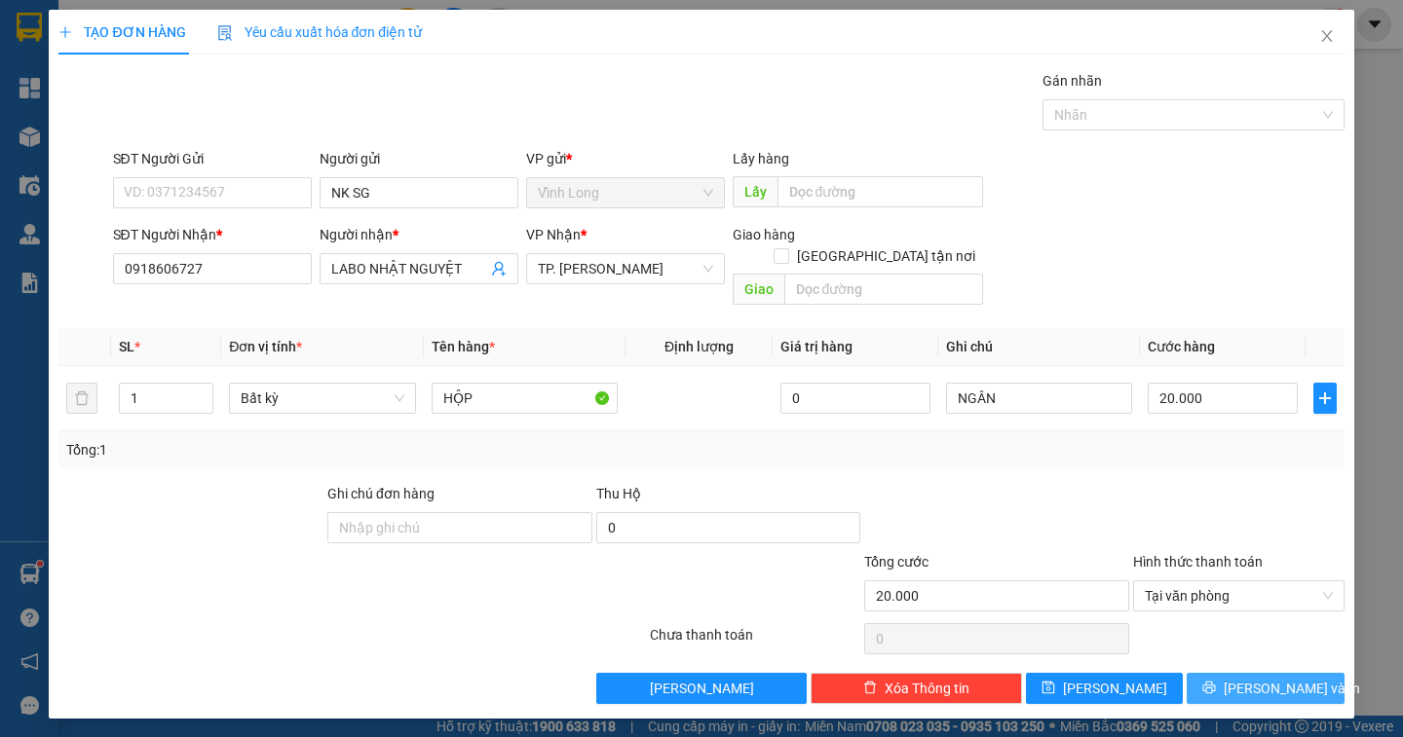
click at [1263, 678] on span "[PERSON_NAME] và In" at bounding box center [1292, 688] width 136 height 21
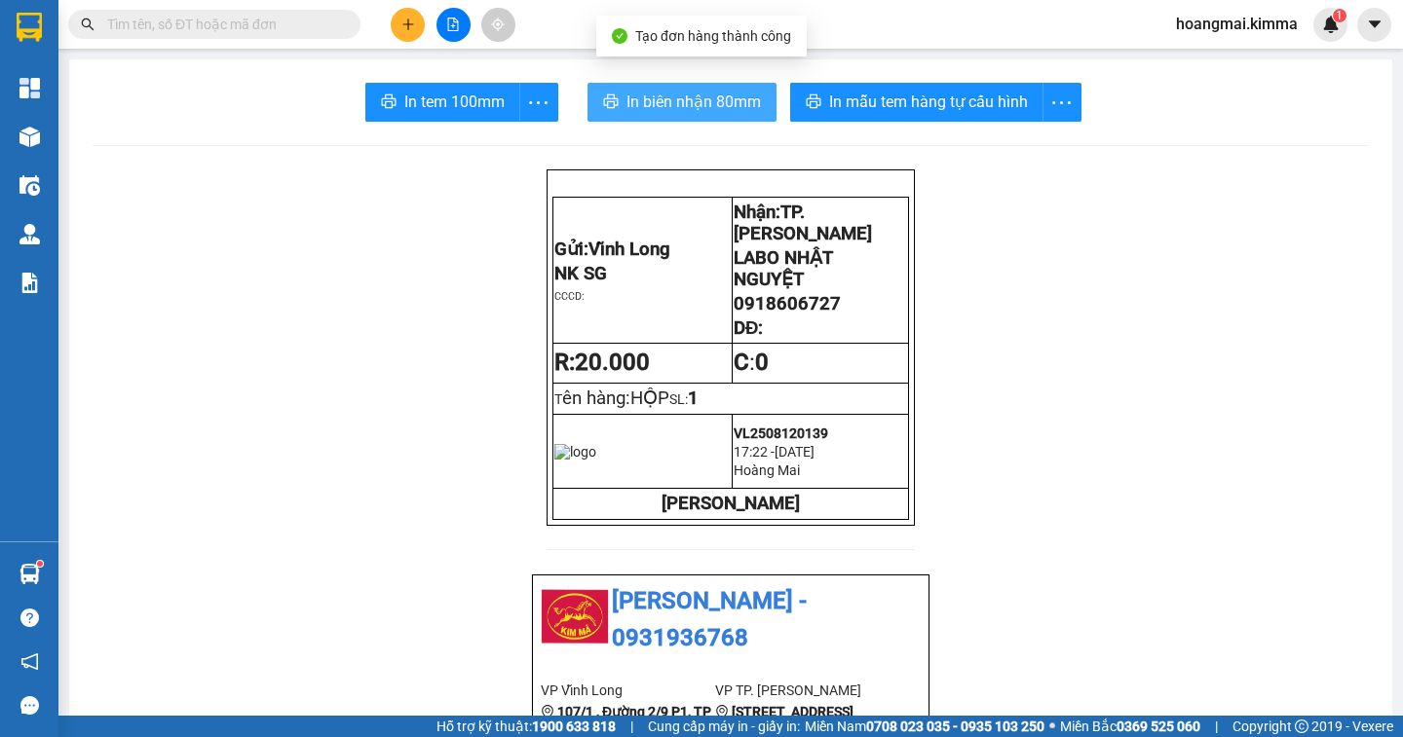
click at [662, 111] on span "In biên nhận 80mm" at bounding box center [693, 102] width 134 height 24
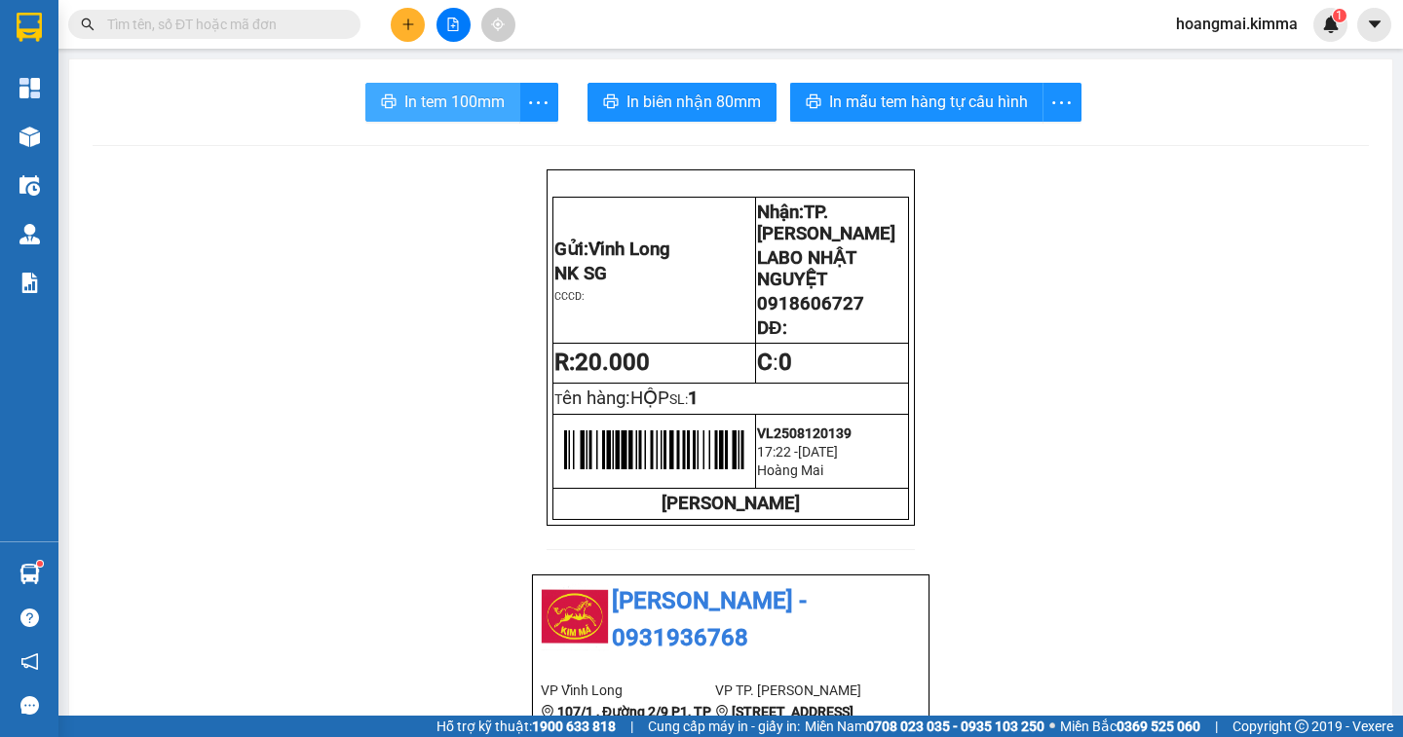
click at [428, 108] on span "In tem 100mm" at bounding box center [454, 102] width 100 height 24
click at [404, 23] on icon "plus" at bounding box center [408, 25] width 14 height 14
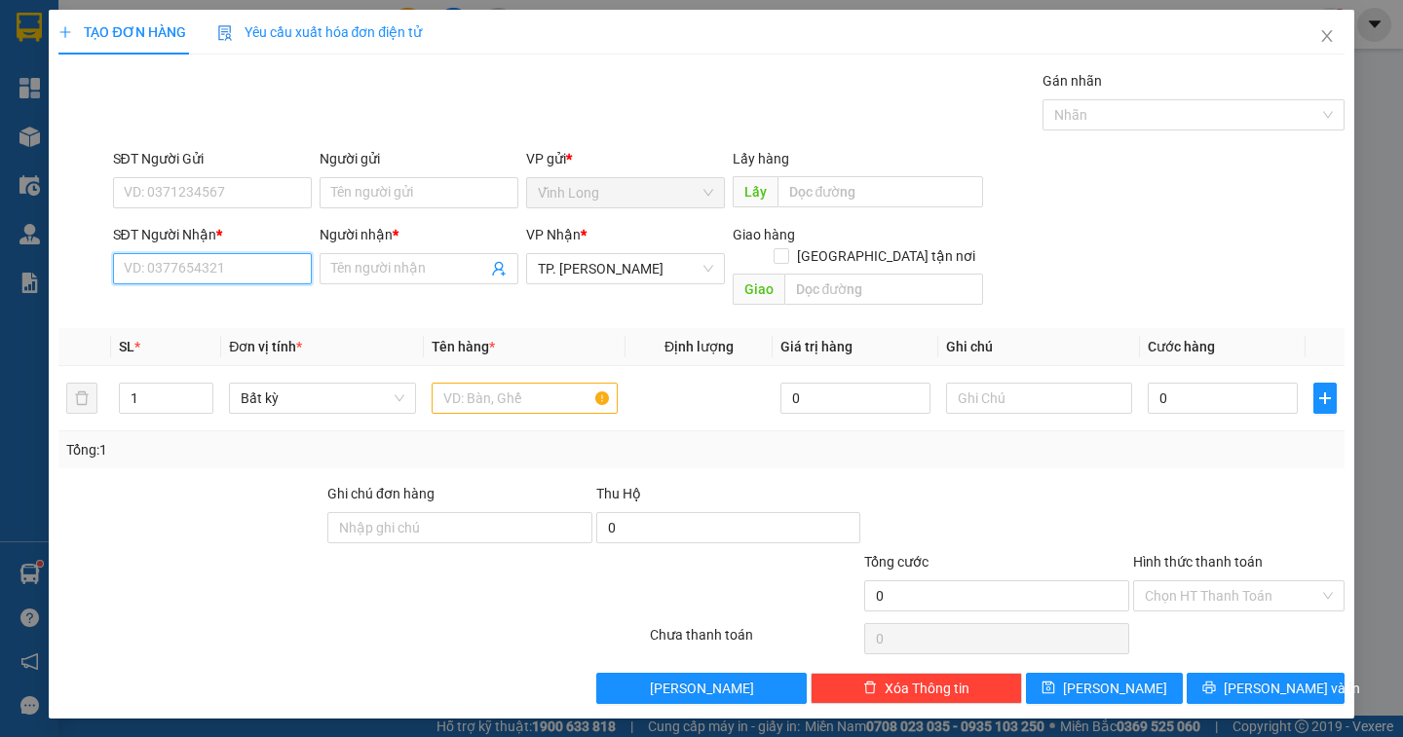
click at [241, 282] on input "SĐT Người Nhận *" at bounding box center [212, 268] width 199 height 31
type input "0908246298"
click at [230, 311] on div "0908246298 - HIỀN" at bounding box center [212, 307] width 175 height 21
type input "HIỀN"
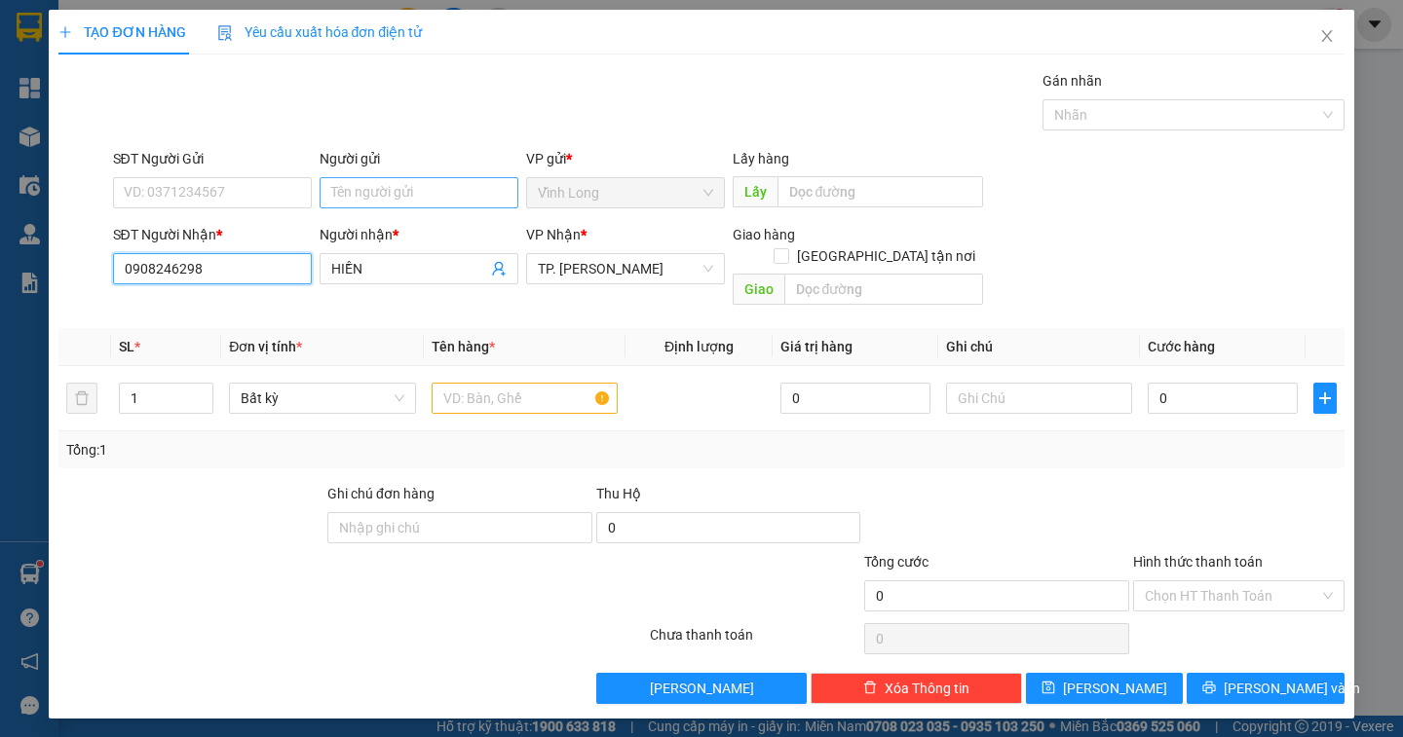
type input "0908246298"
click at [368, 200] on input "Người gửi" at bounding box center [419, 192] width 199 height 31
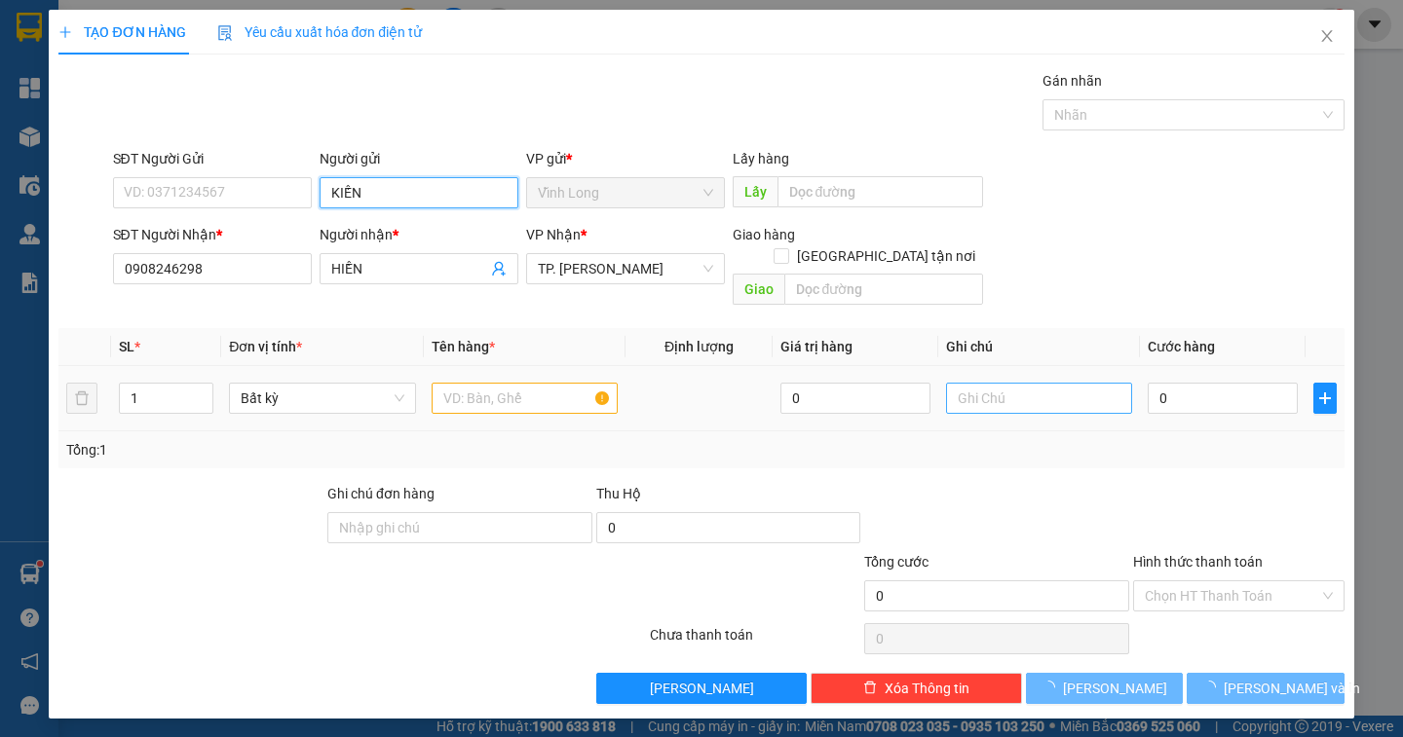
type input "KIẾN"
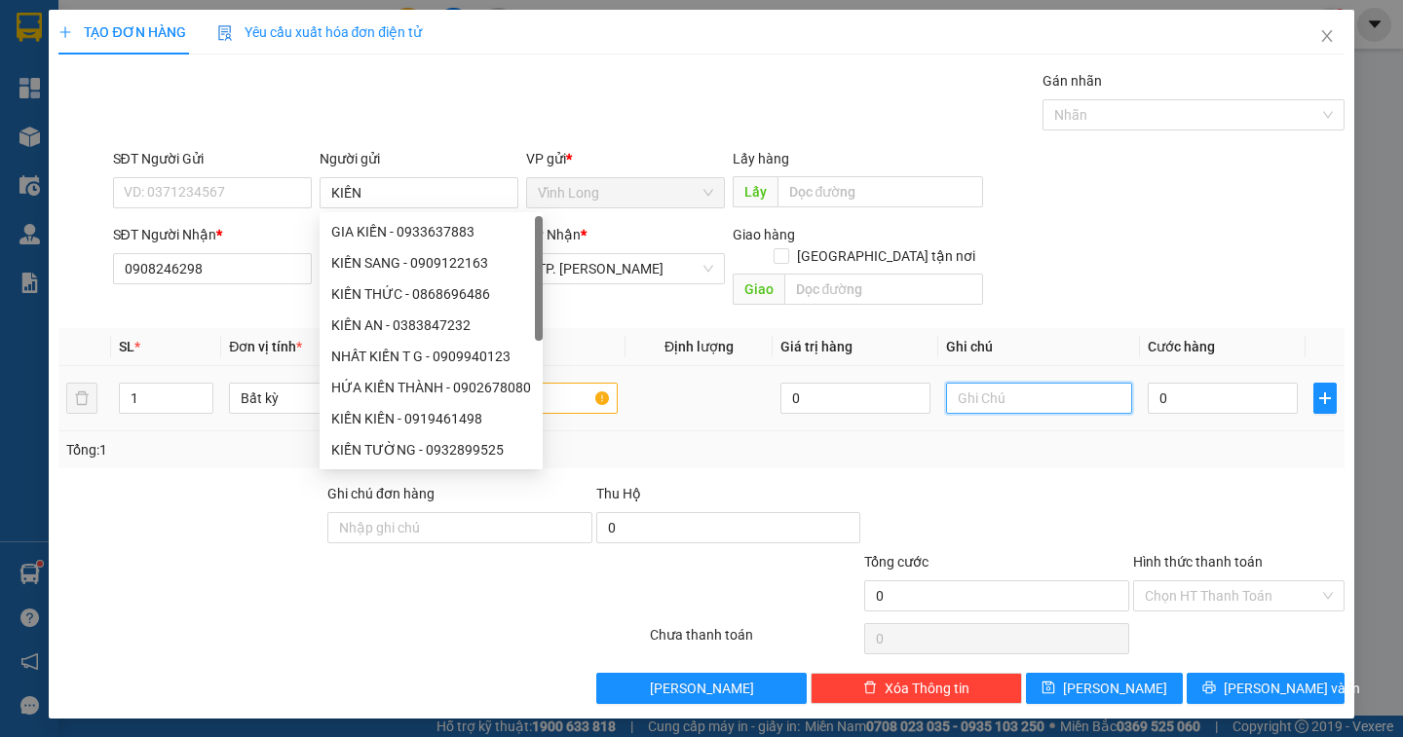
click at [977, 383] on input "text" at bounding box center [1039, 398] width 186 height 31
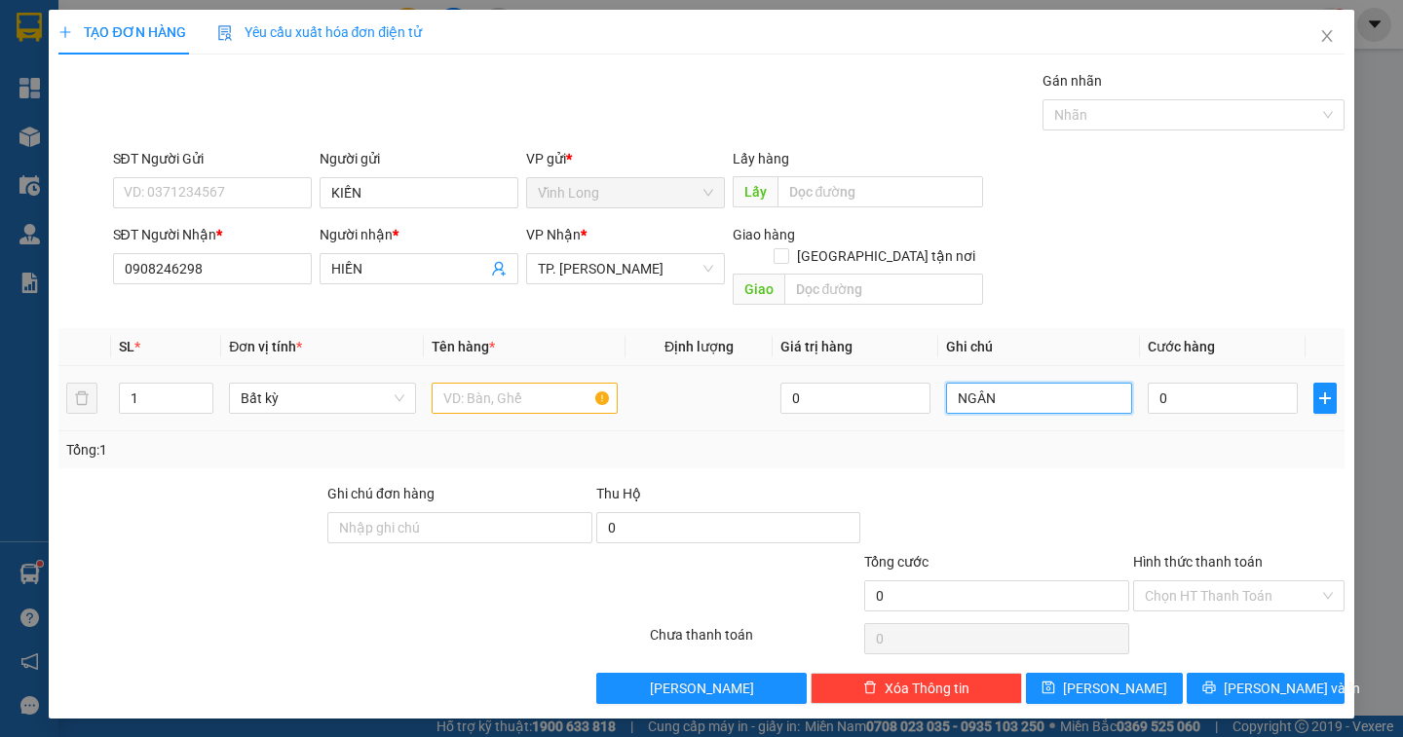
type input "NGÂN"
click at [496, 383] on input "text" at bounding box center [525, 398] width 186 height 31
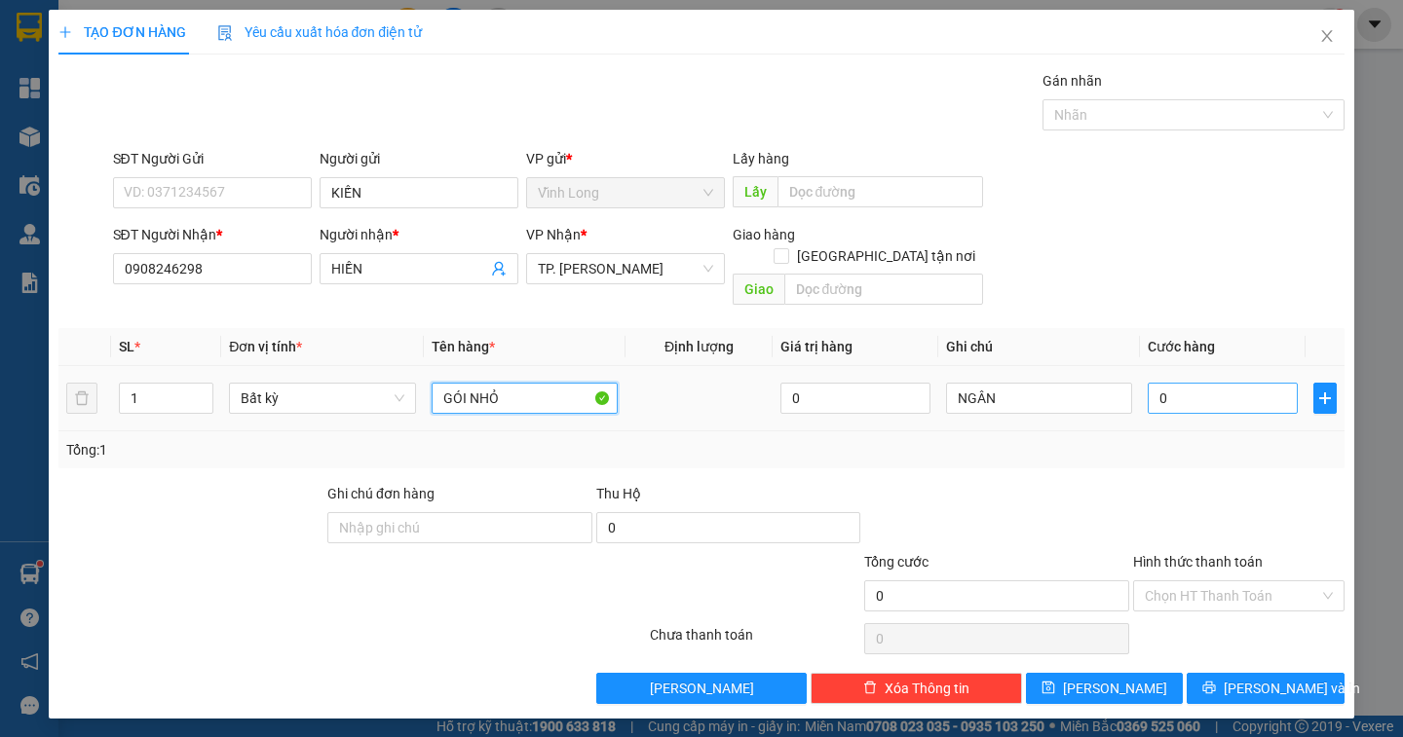
type input "GÓI NHỎ"
click at [1186, 383] on input "0" at bounding box center [1223, 398] width 150 height 31
type input "2"
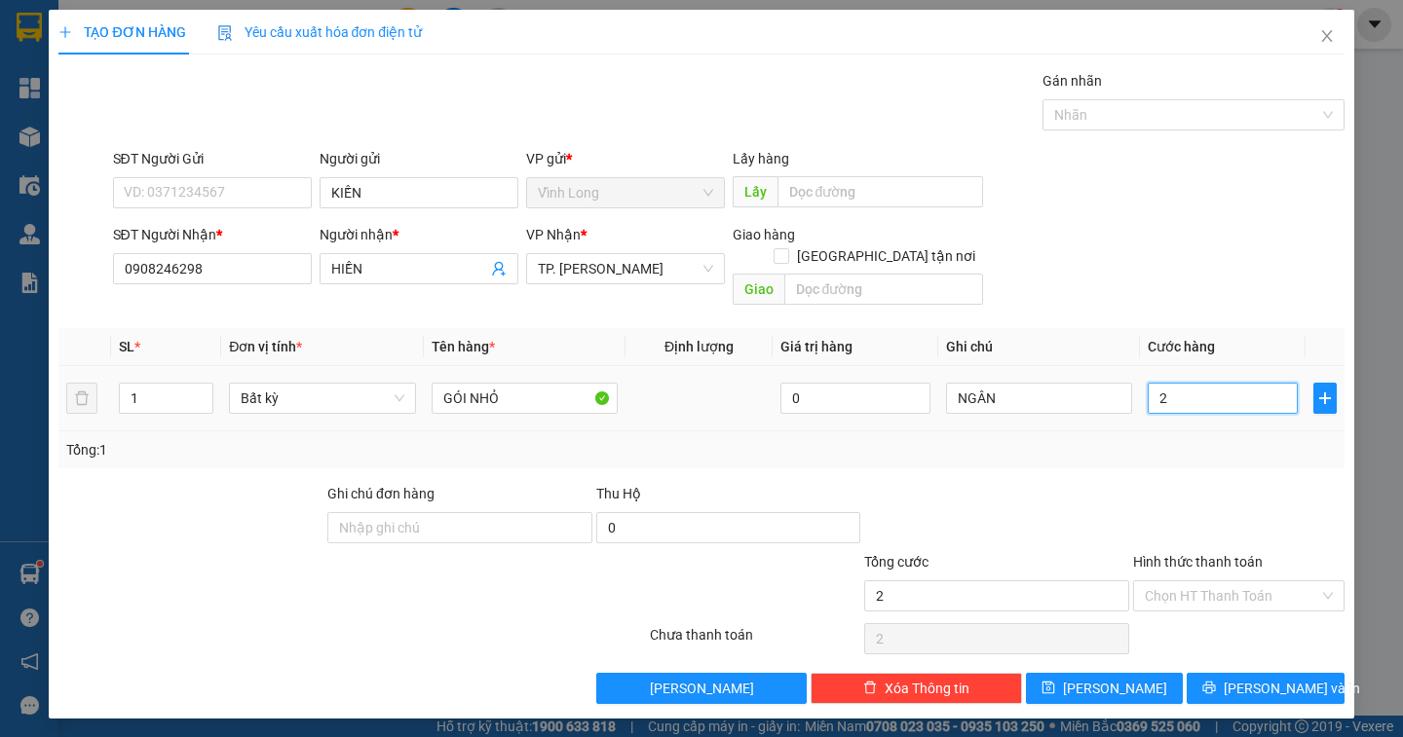
type input "20"
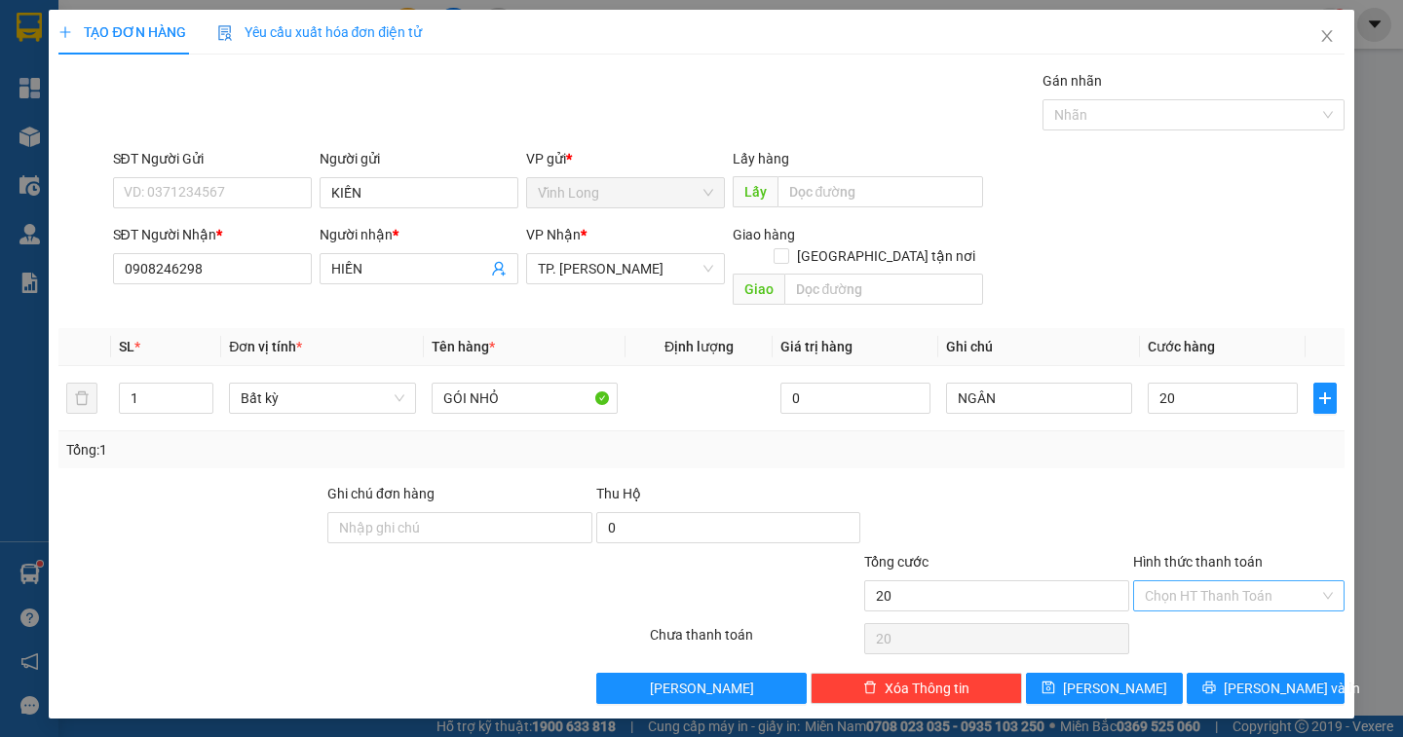
type input "20.000"
click at [1278, 582] on input "Hình thức thanh toán" at bounding box center [1232, 596] width 174 height 29
click at [1255, 612] on div "Tại văn phòng" at bounding box center [1239, 613] width 188 height 21
type input "0"
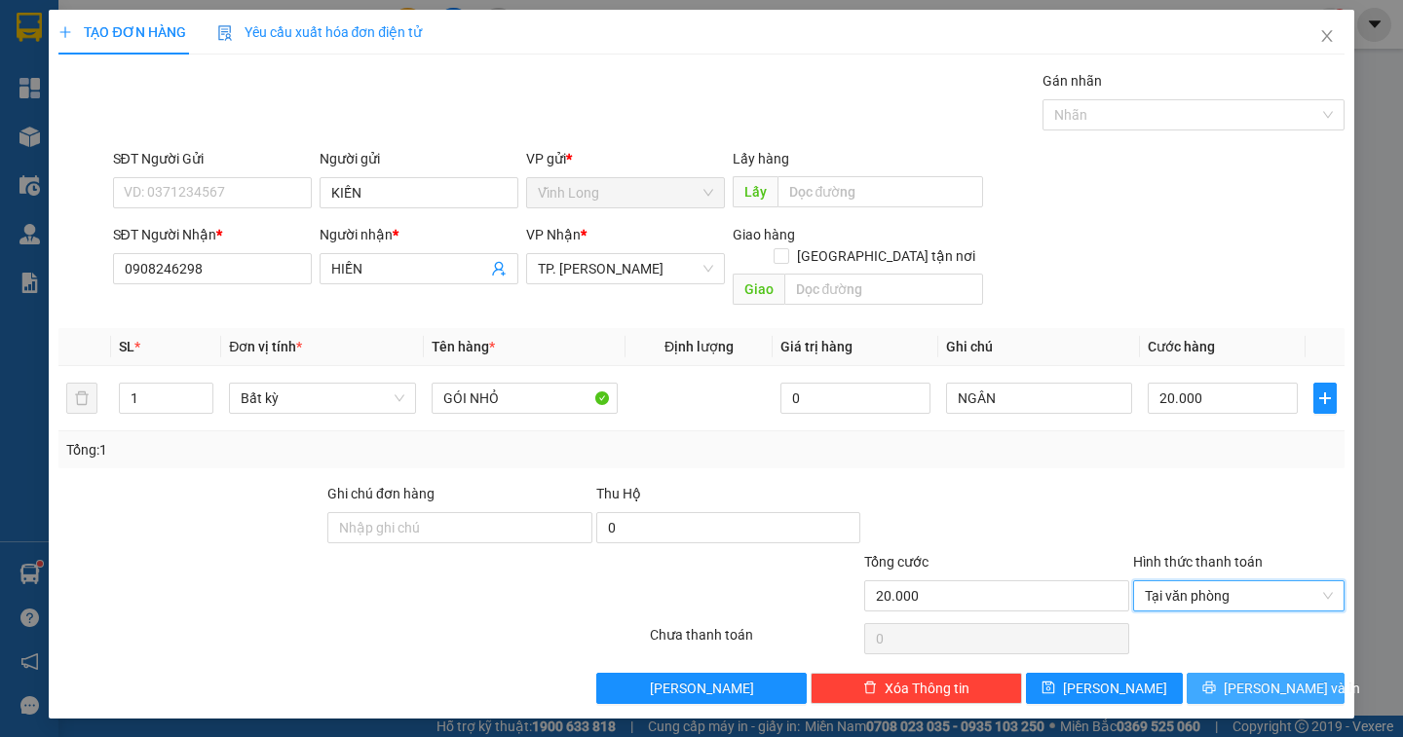
click at [1253, 678] on span "[PERSON_NAME] và In" at bounding box center [1292, 688] width 136 height 21
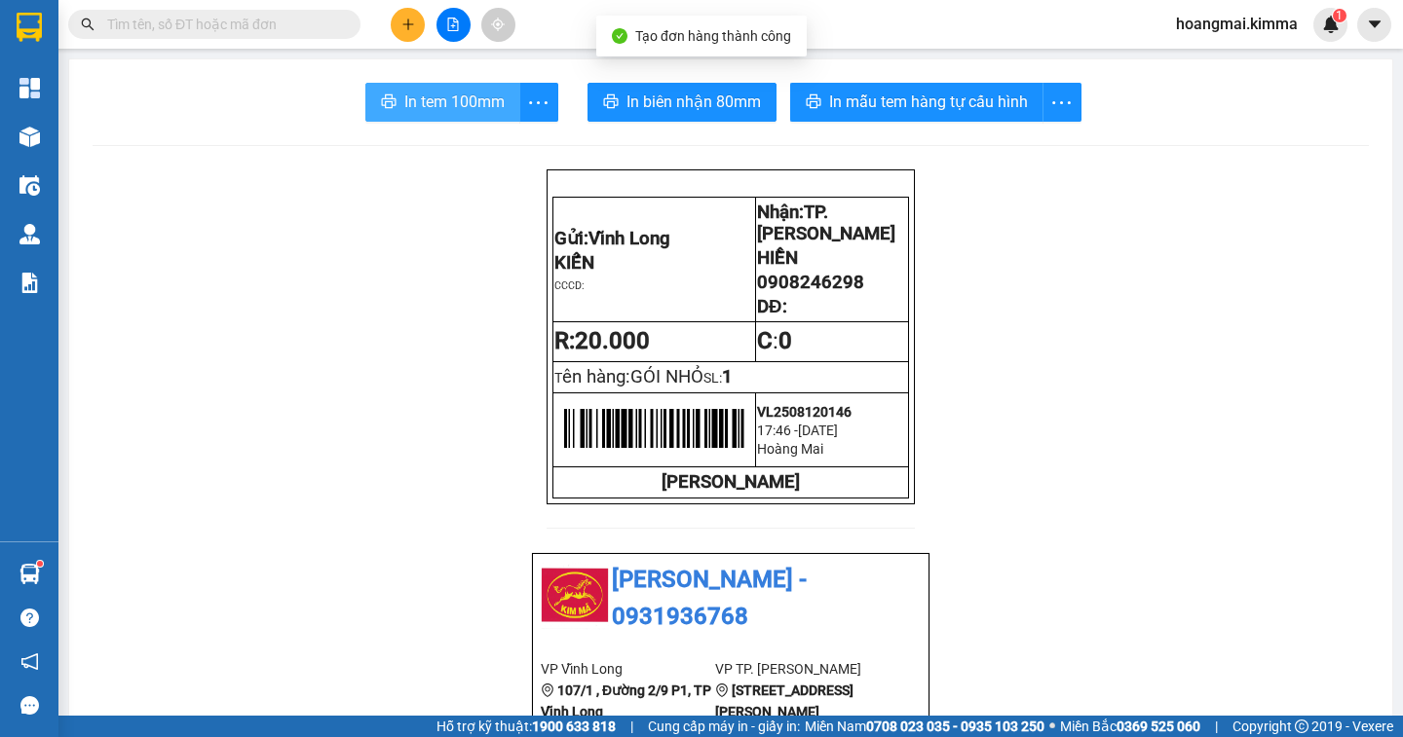
click at [440, 95] on span "In tem 100mm" at bounding box center [454, 102] width 100 height 24
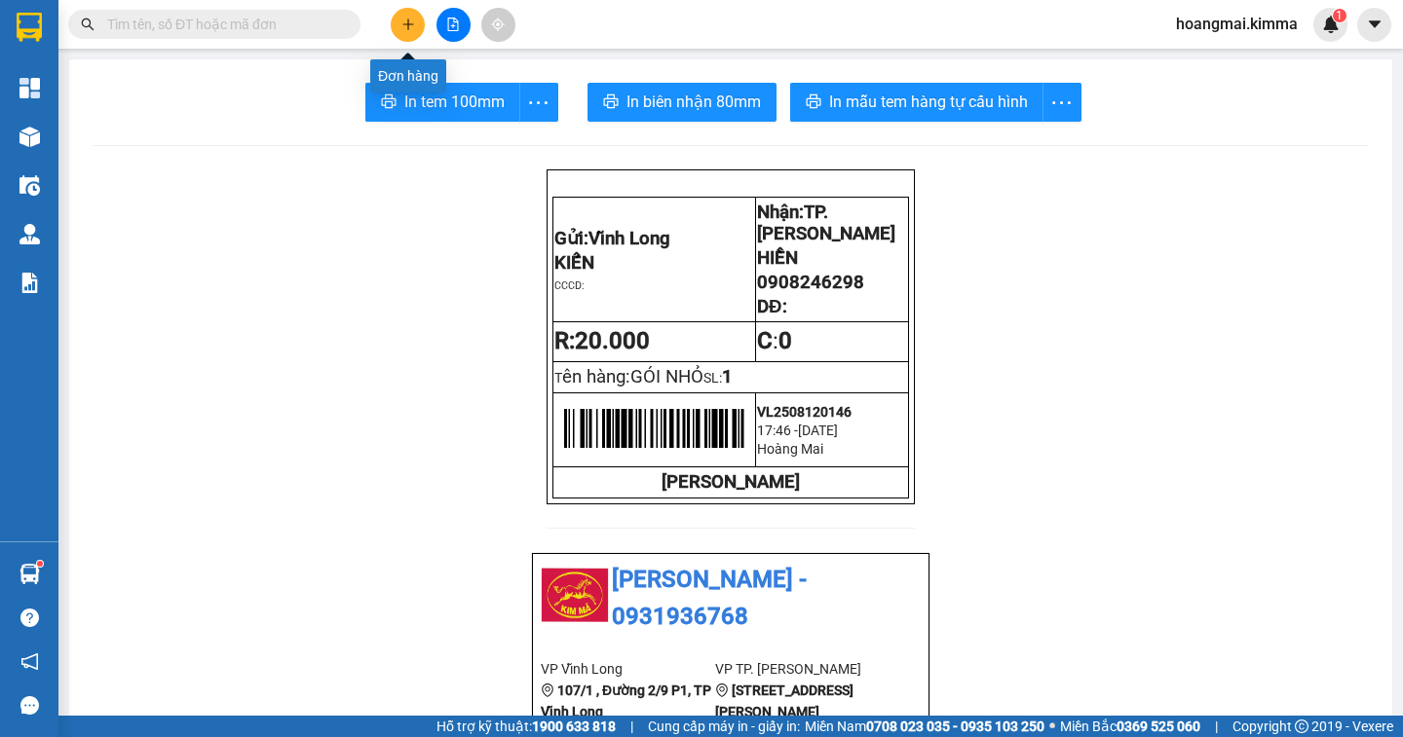
click at [412, 28] on icon "plus" at bounding box center [408, 25] width 14 height 14
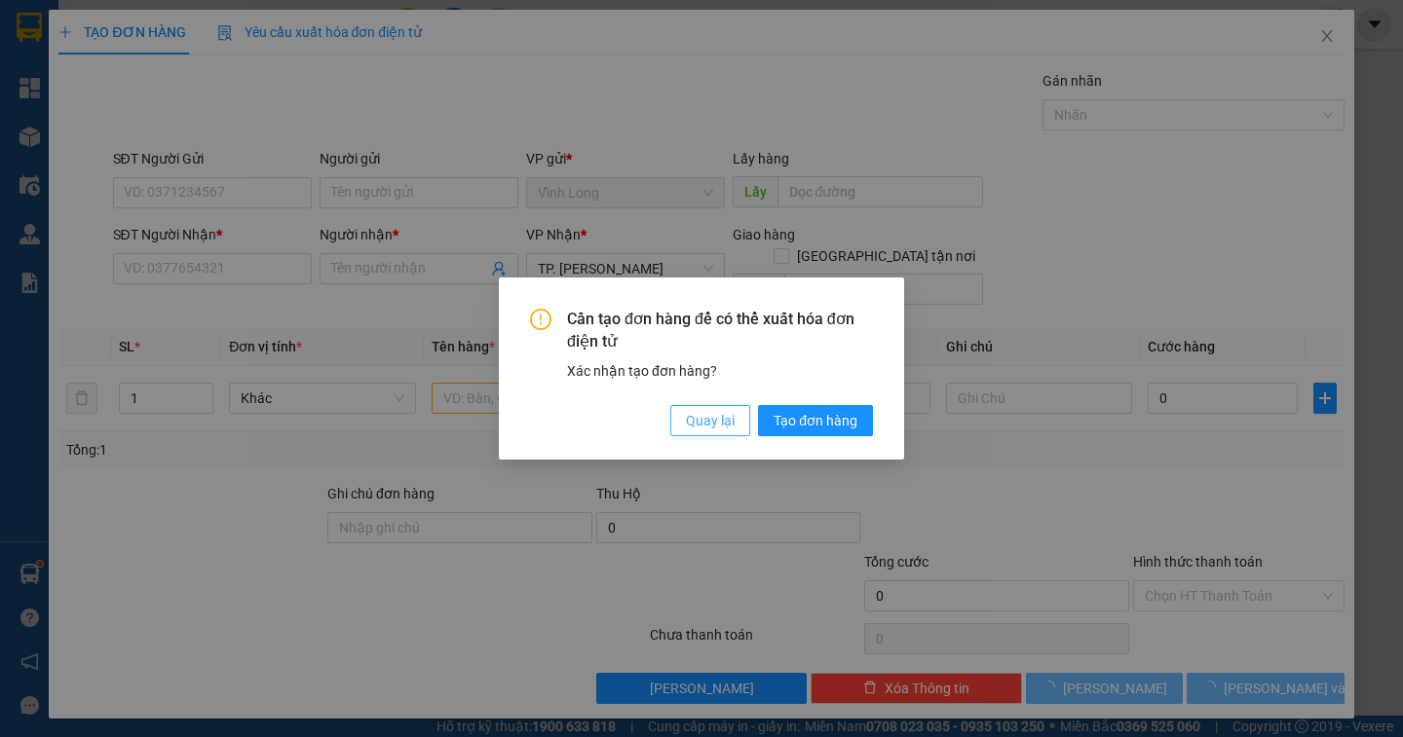
click at [697, 422] on span "Quay lại" at bounding box center [710, 420] width 49 height 21
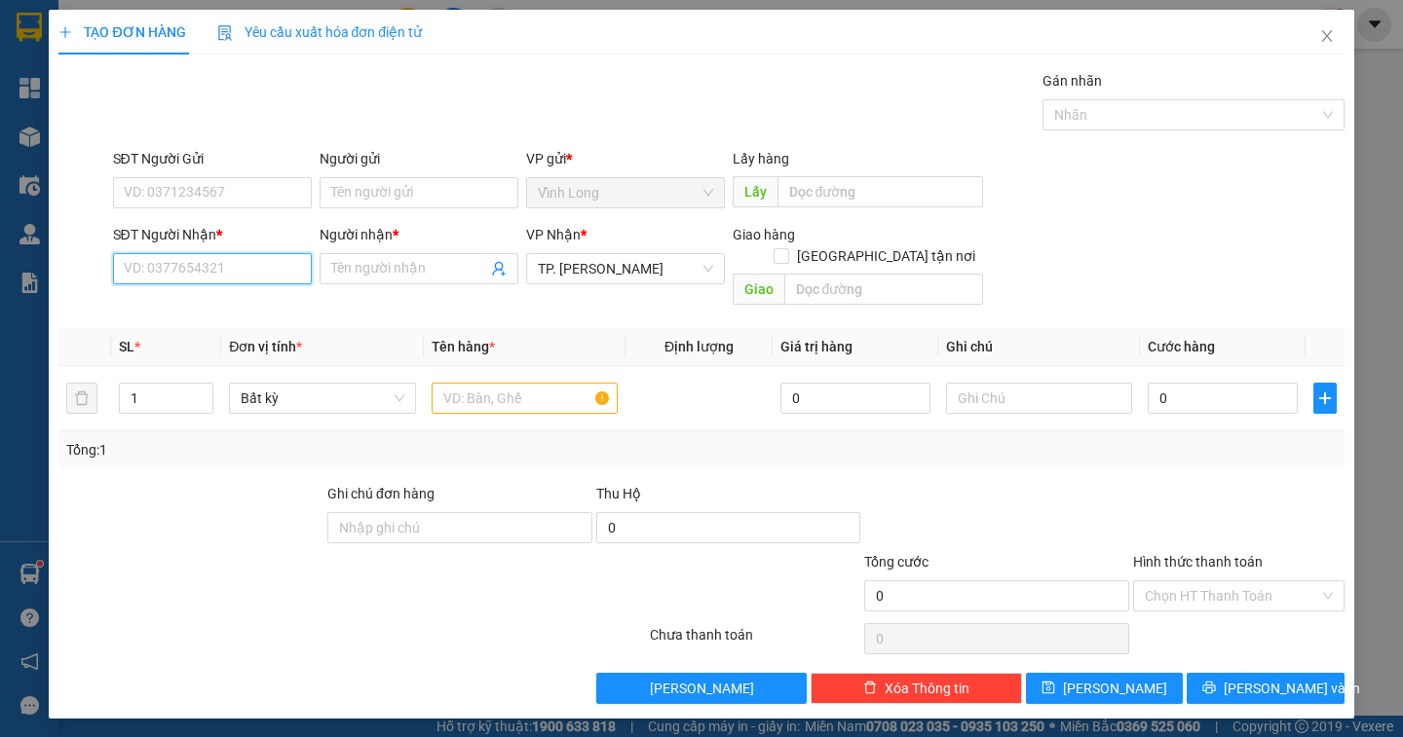
click at [191, 263] on input "SĐT Người Nhận *" at bounding box center [212, 268] width 199 height 31
type input "0944113406"
click at [241, 312] on div "0944113406 - A THIÊN" at bounding box center [212, 307] width 175 height 21
type input "A THIÊN"
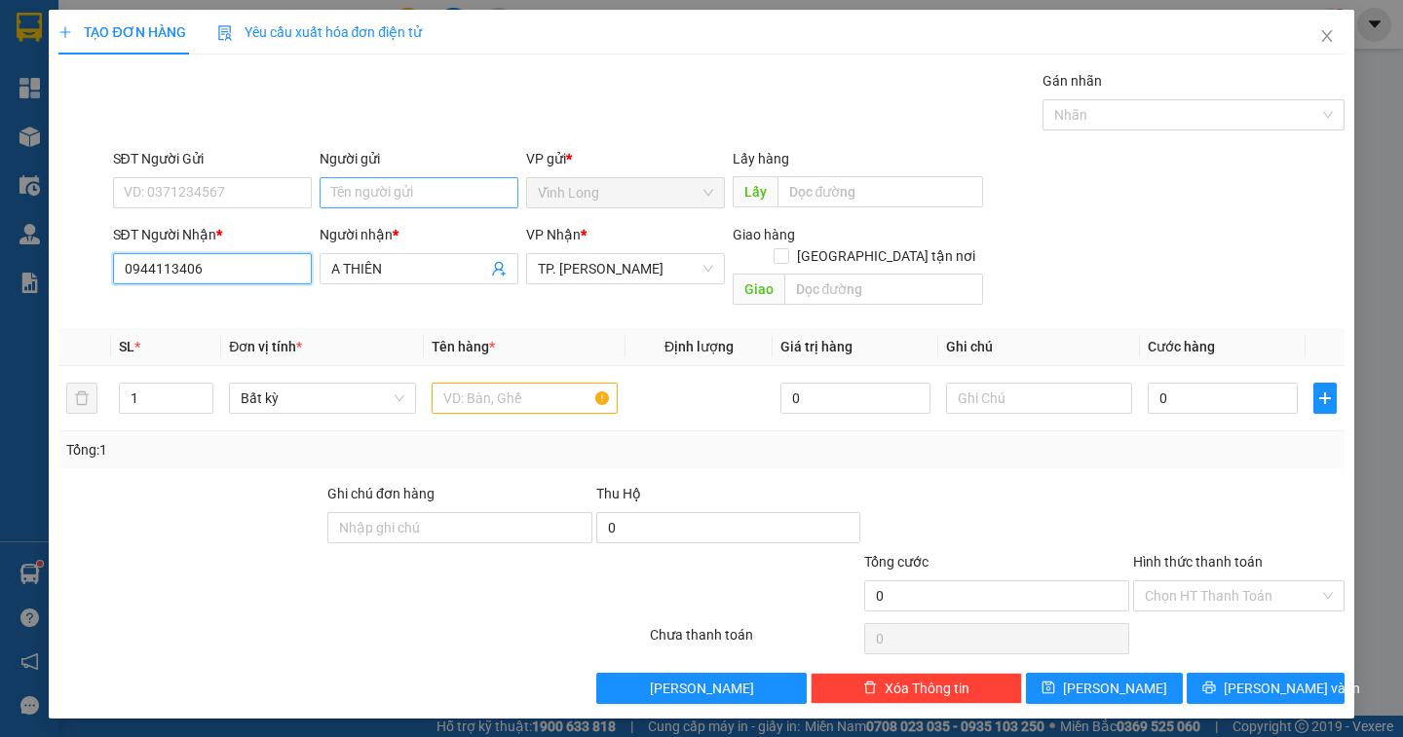
type input "0944113406"
click at [348, 188] on input "Người gửi" at bounding box center [419, 192] width 199 height 31
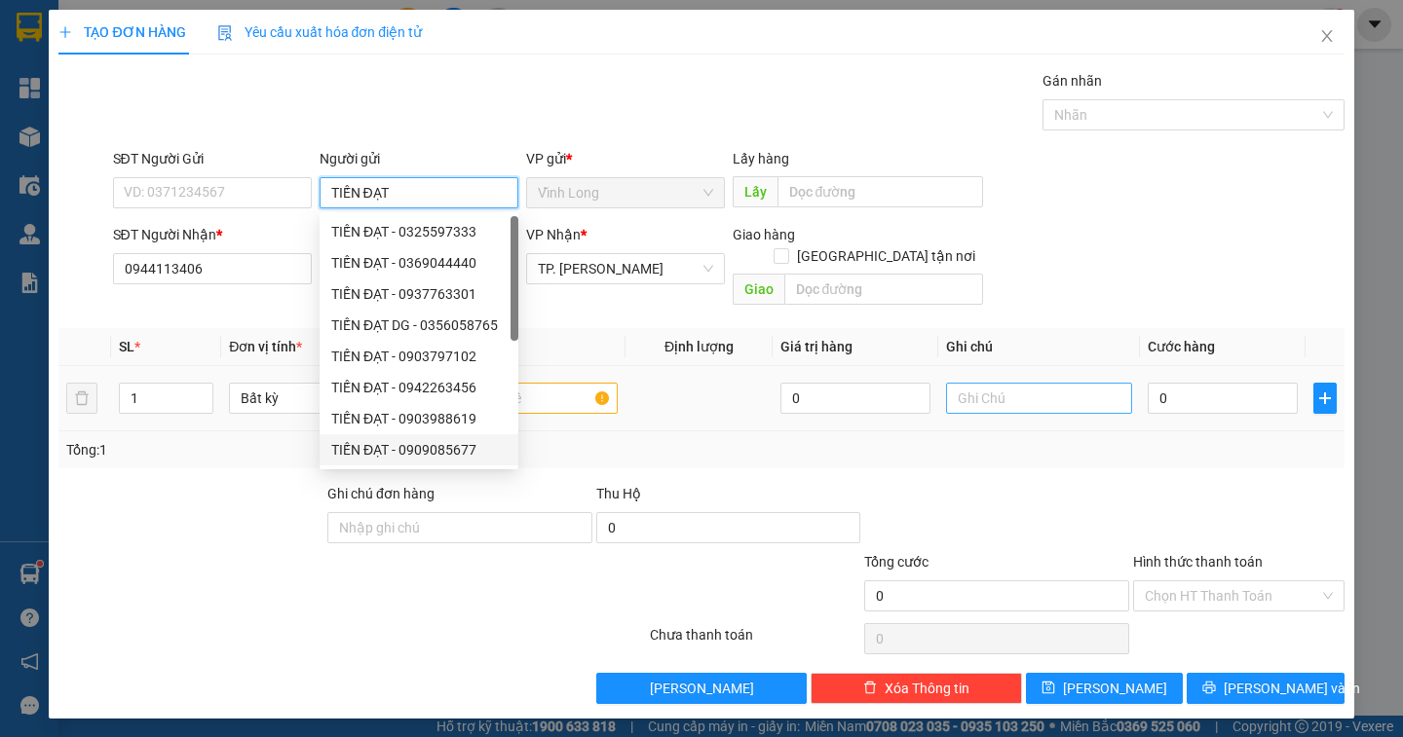
type input "TIẾN ĐẠT"
click at [981, 384] on input "text" at bounding box center [1039, 398] width 186 height 31
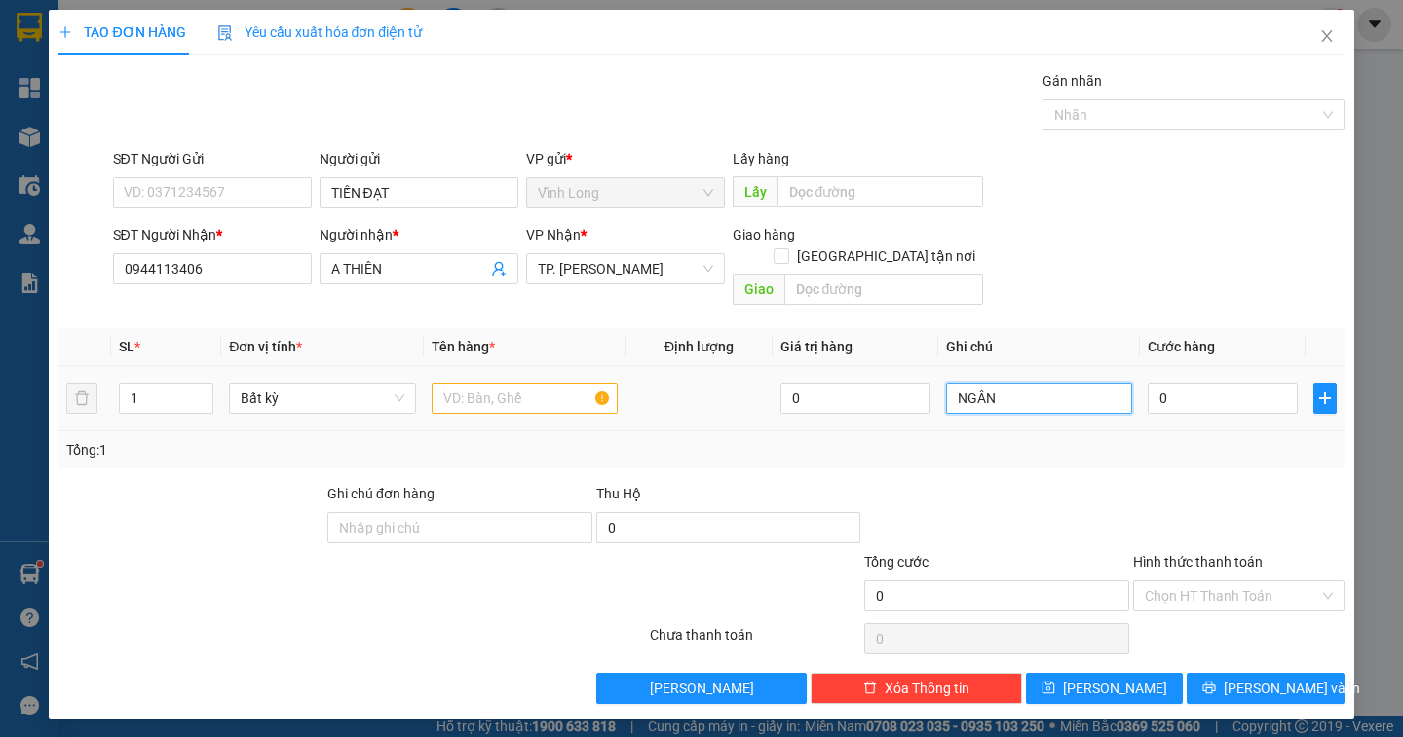
type input "NGÂN"
click at [494, 385] on input "text" at bounding box center [525, 398] width 186 height 31
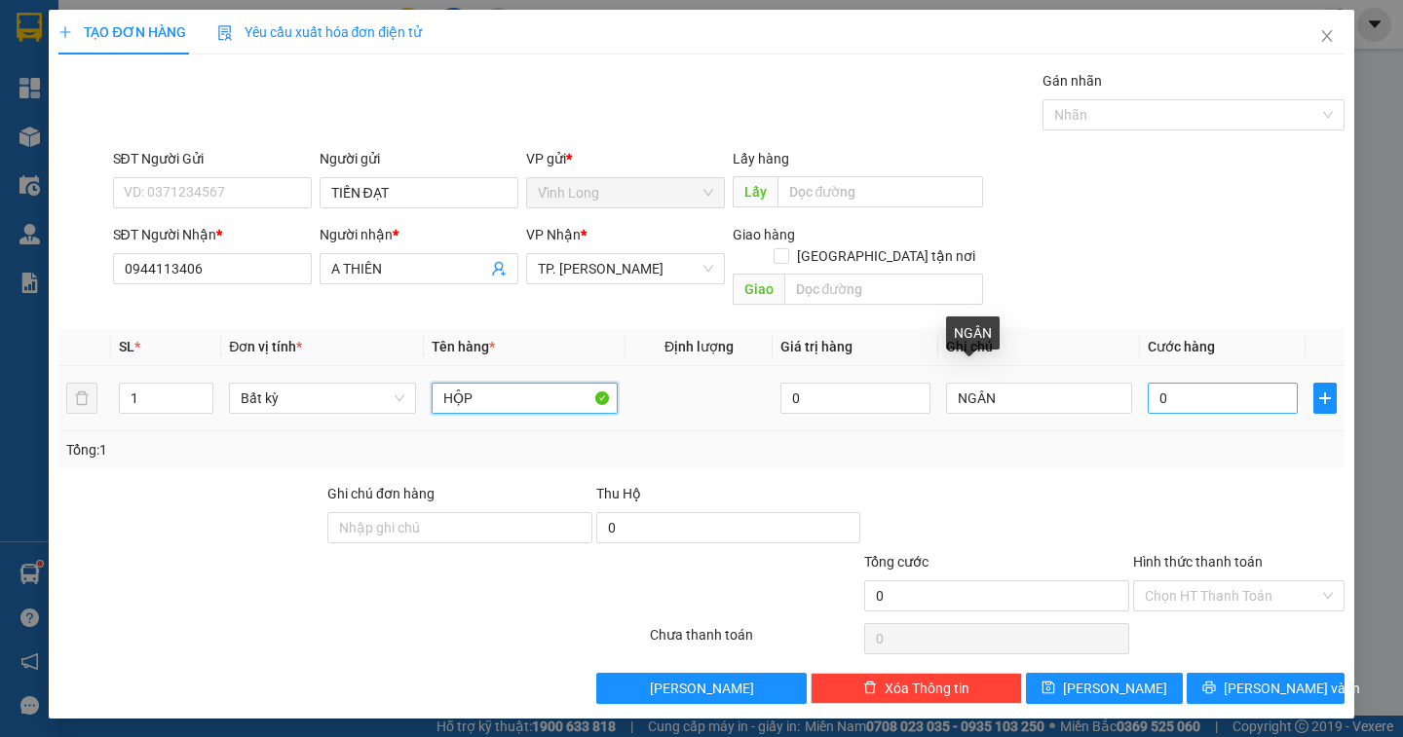
type input "HỘP"
click at [1172, 383] on input "0" at bounding box center [1223, 398] width 150 height 31
type input "2"
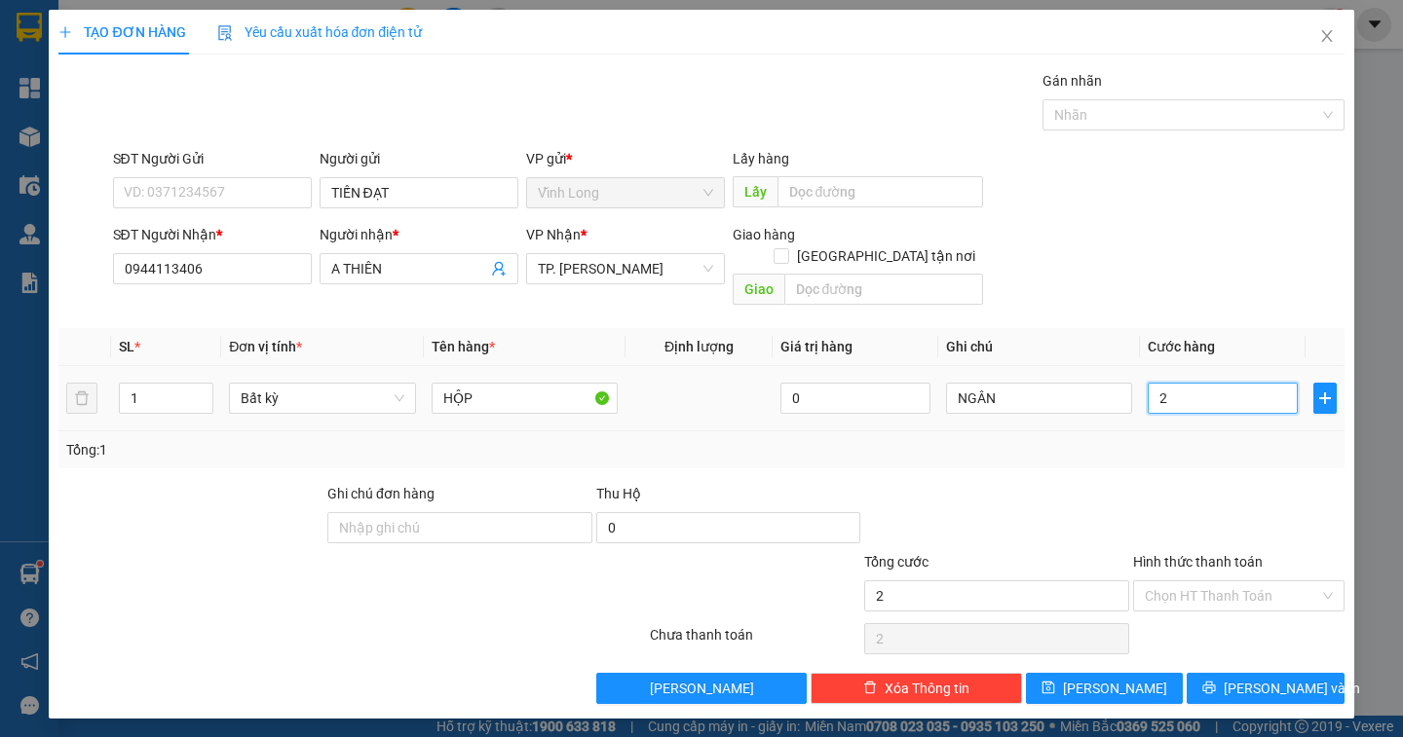
type input "20"
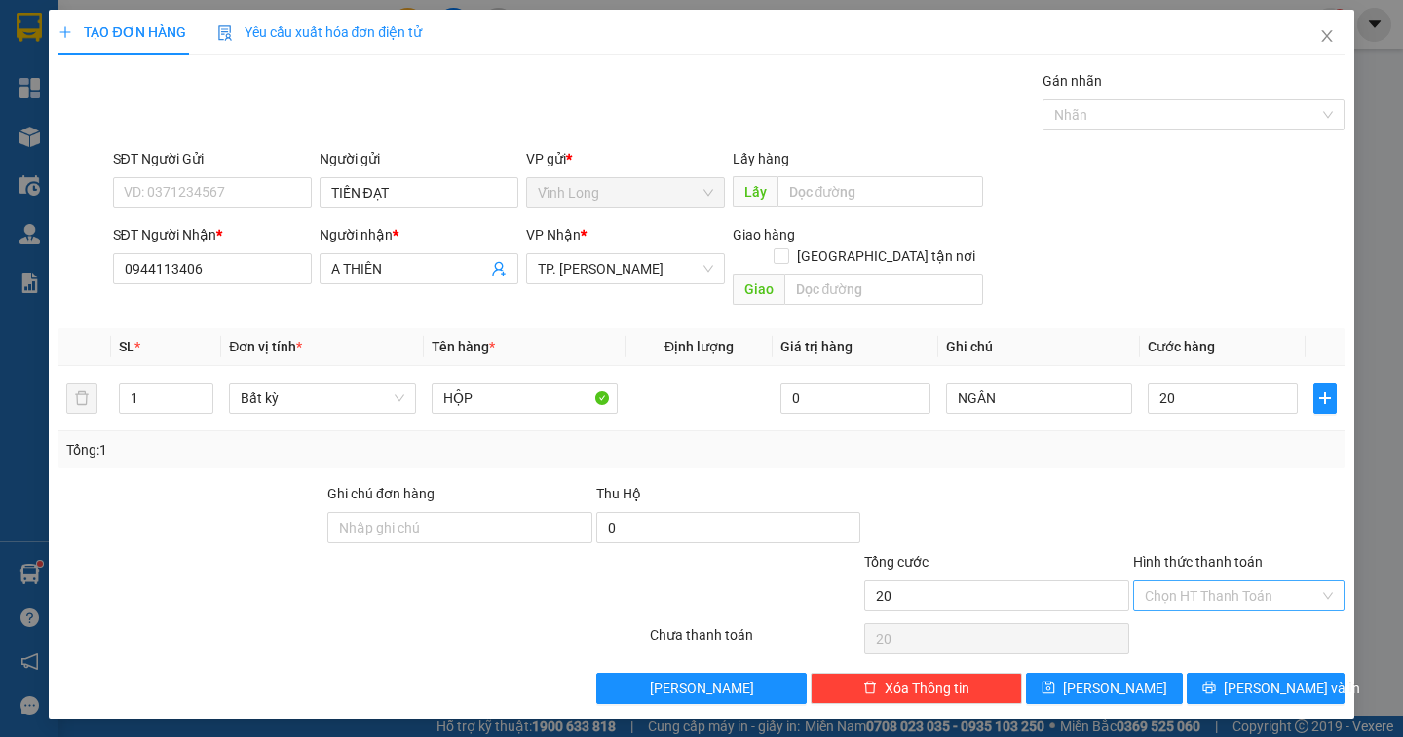
type input "20.000"
click at [1255, 582] on input "Hình thức thanh toán" at bounding box center [1232, 596] width 174 height 29
click at [1262, 623] on div "Tại văn phòng" at bounding box center [1239, 613] width 188 height 21
type input "0"
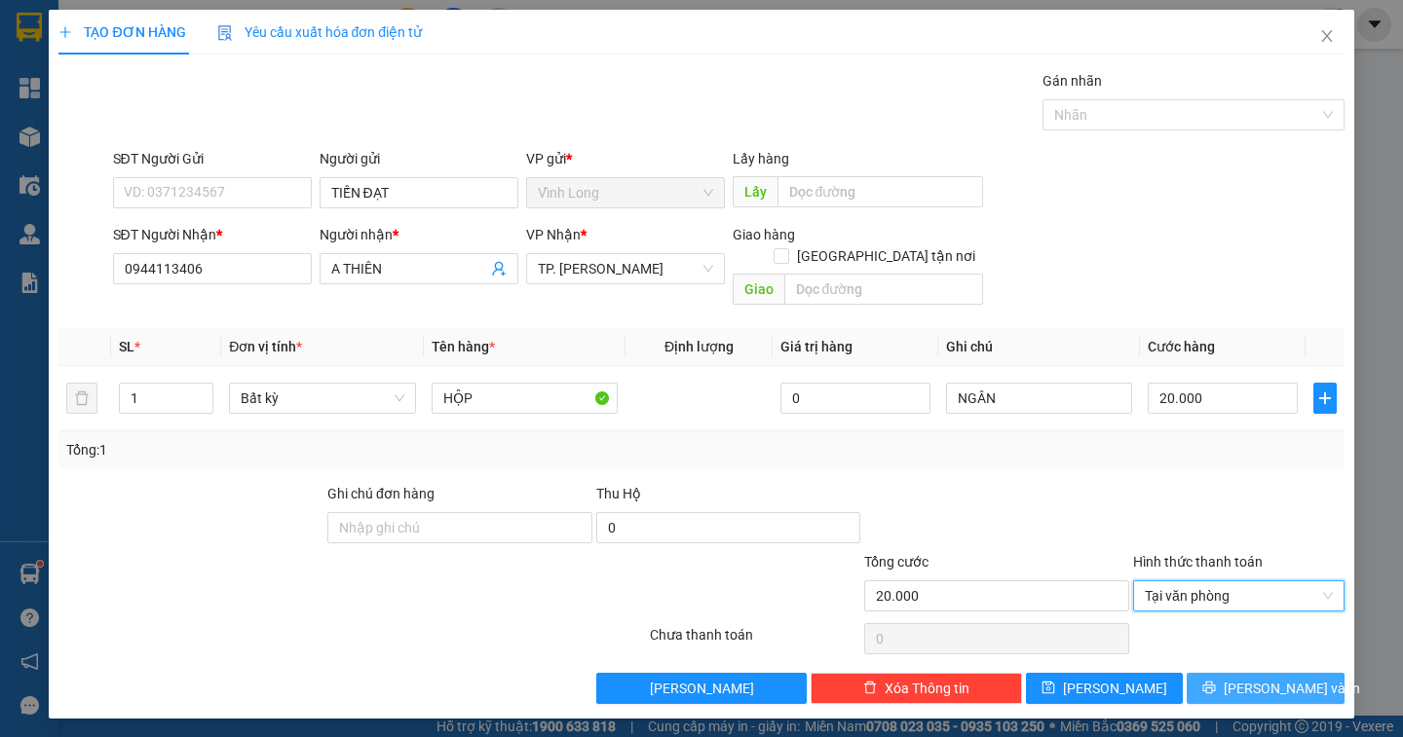
click at [1272, 678] on span "[PERSON_NAME] và In" at bounding box center [1292, 688] width 136 height 21
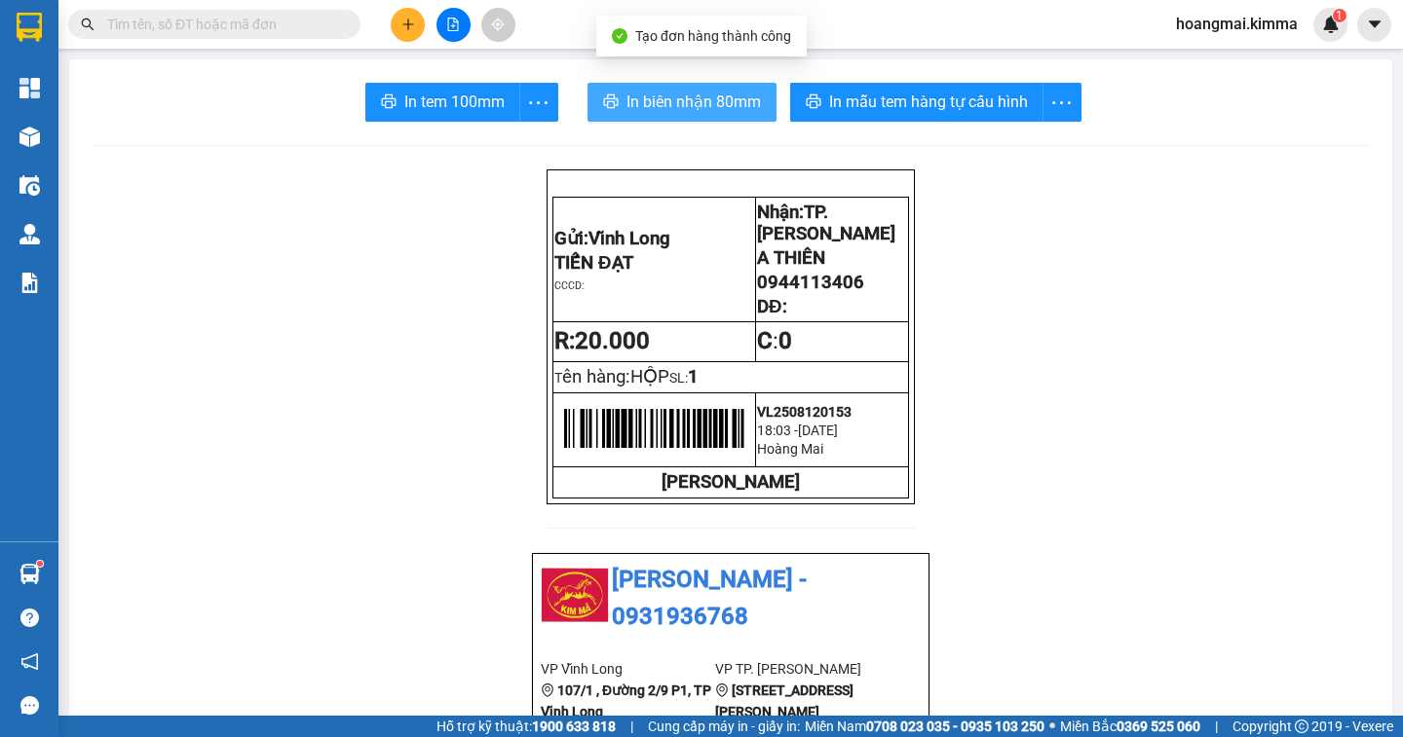
click at [680, 100] on span "In biên nhận 80mm" at bounding box center [693, 102] width 134 height 24
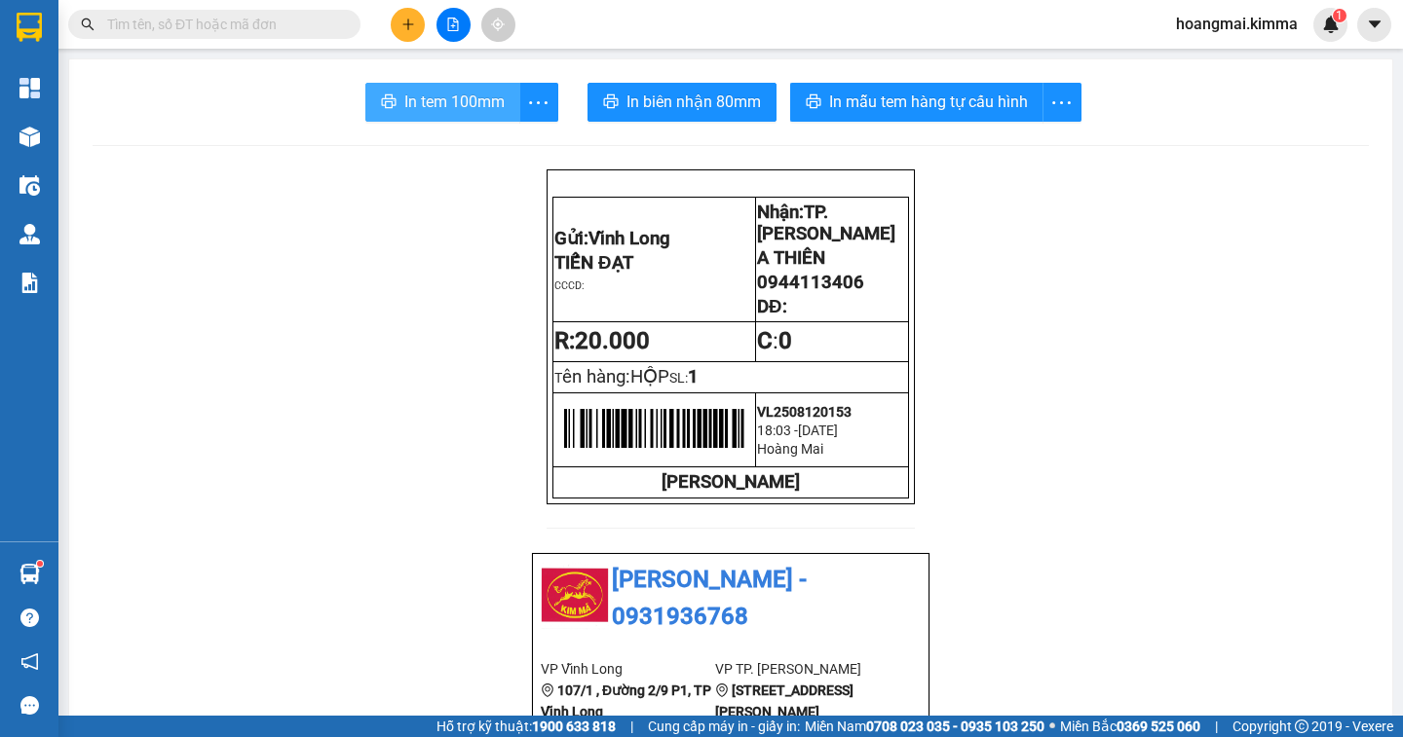
click at [393, 112] on button "In tem 100mm" at bounding box center [442, 102] width 155 height 39
